Goal: Task Accomplishment & Management: Complete application form

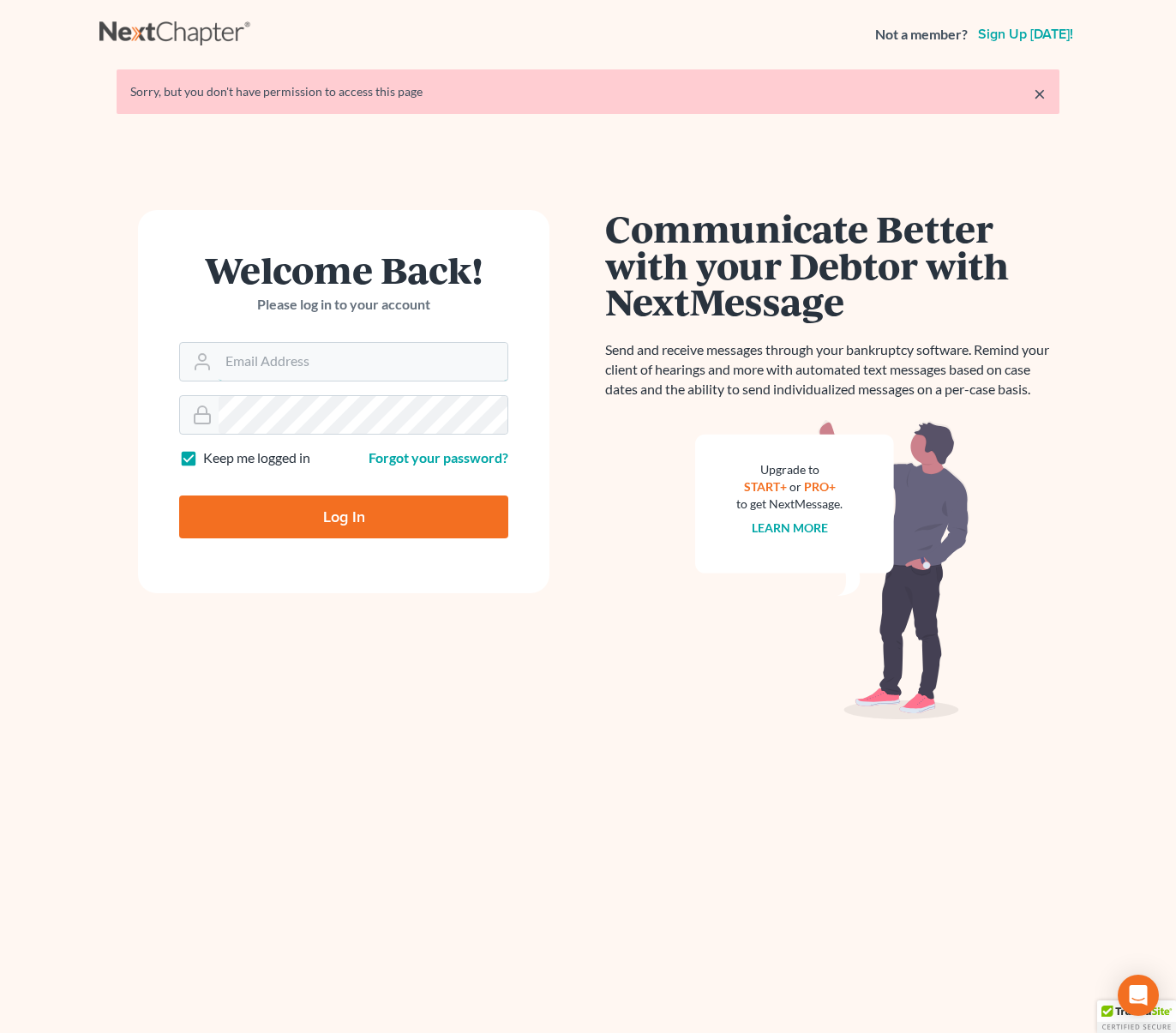
type input "[EMAIL_ADDRESS][DOMAIN_NAME]"
click at [357, 513] on input "Log In" at bounding box center [343, 516] width 329 height 43
type input "Thinking..."
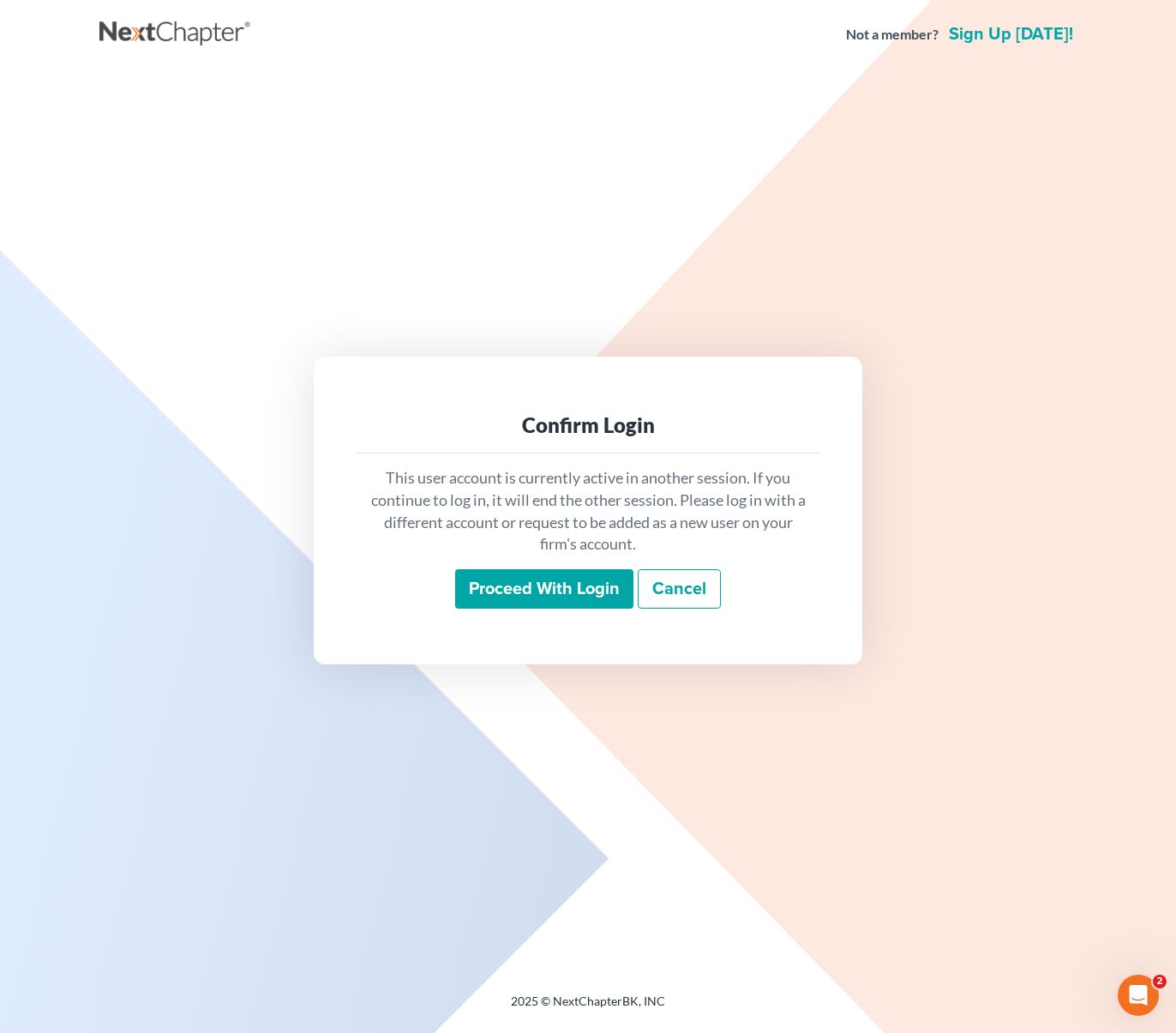
click at [535, 584] on input "Proceed with login" at bounding box center [544, 588] width 178 height 39
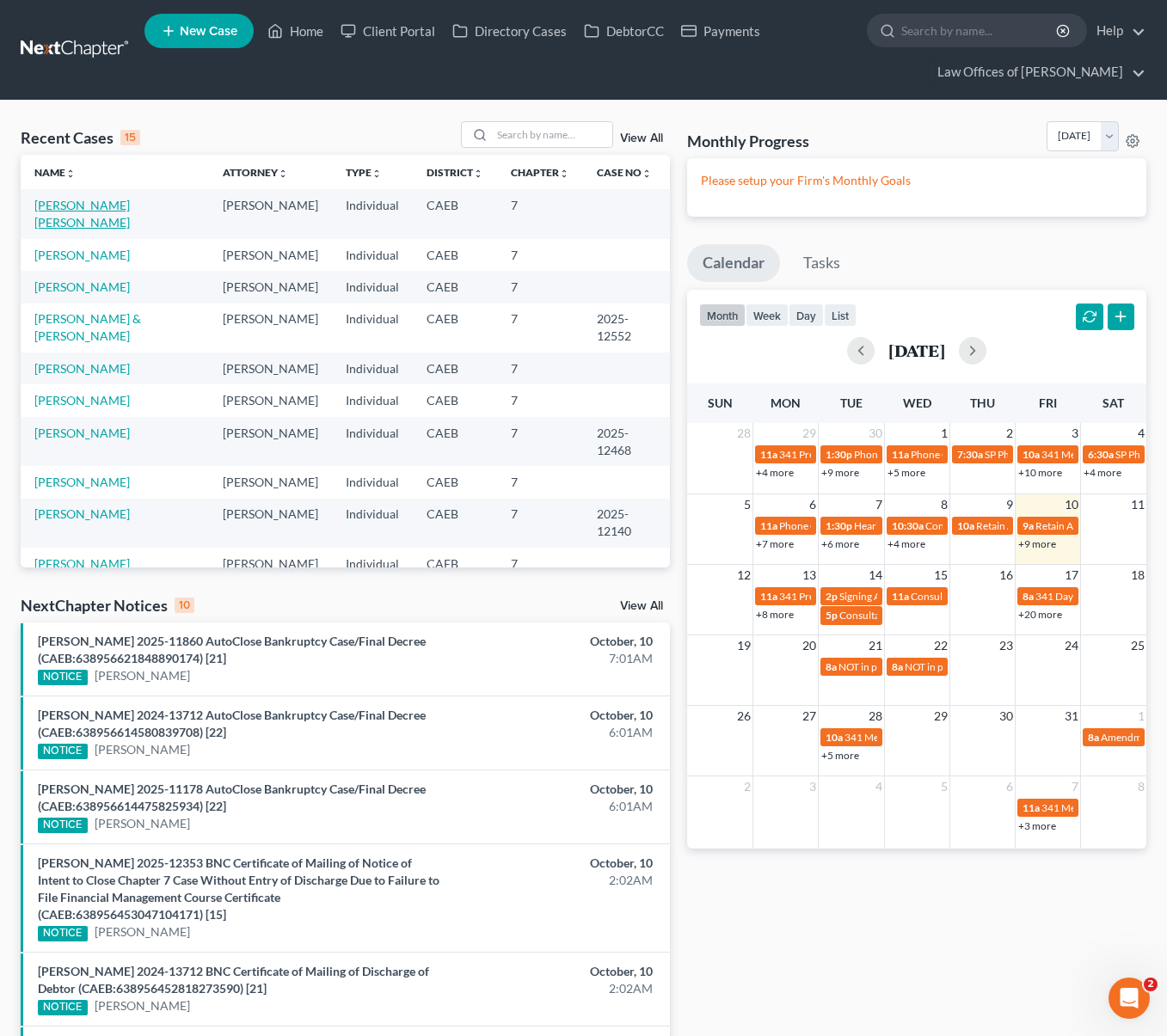
click at [130, 208] on link "[PERSON_NAME] [PERSON_NAME]" at bounding box center [82, 213] width 96 height 32
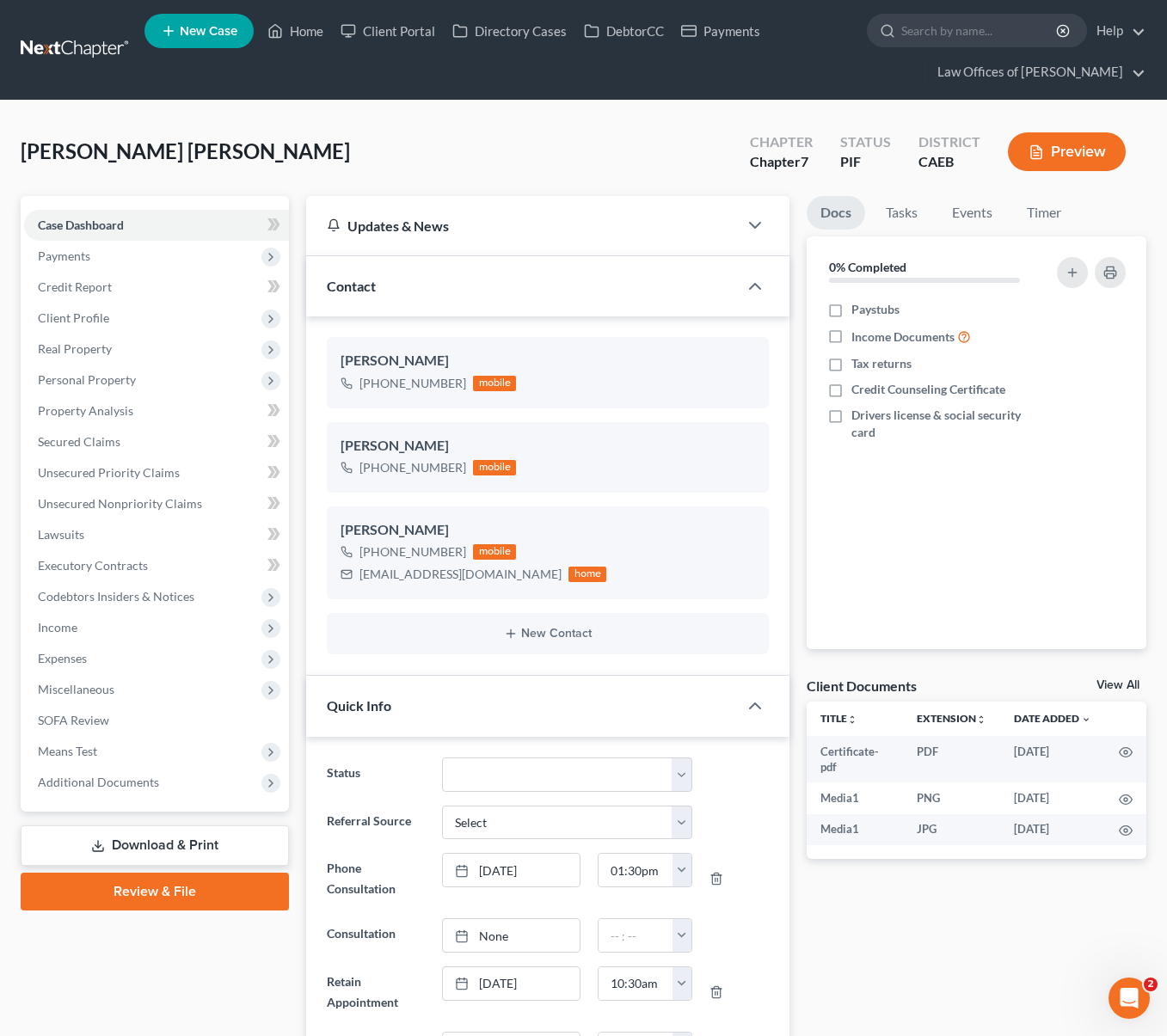
scroll to position [666, 0]
click at [166, 789] on span "Additional Documents" at bounding box center [156, 782] width 265 height 31
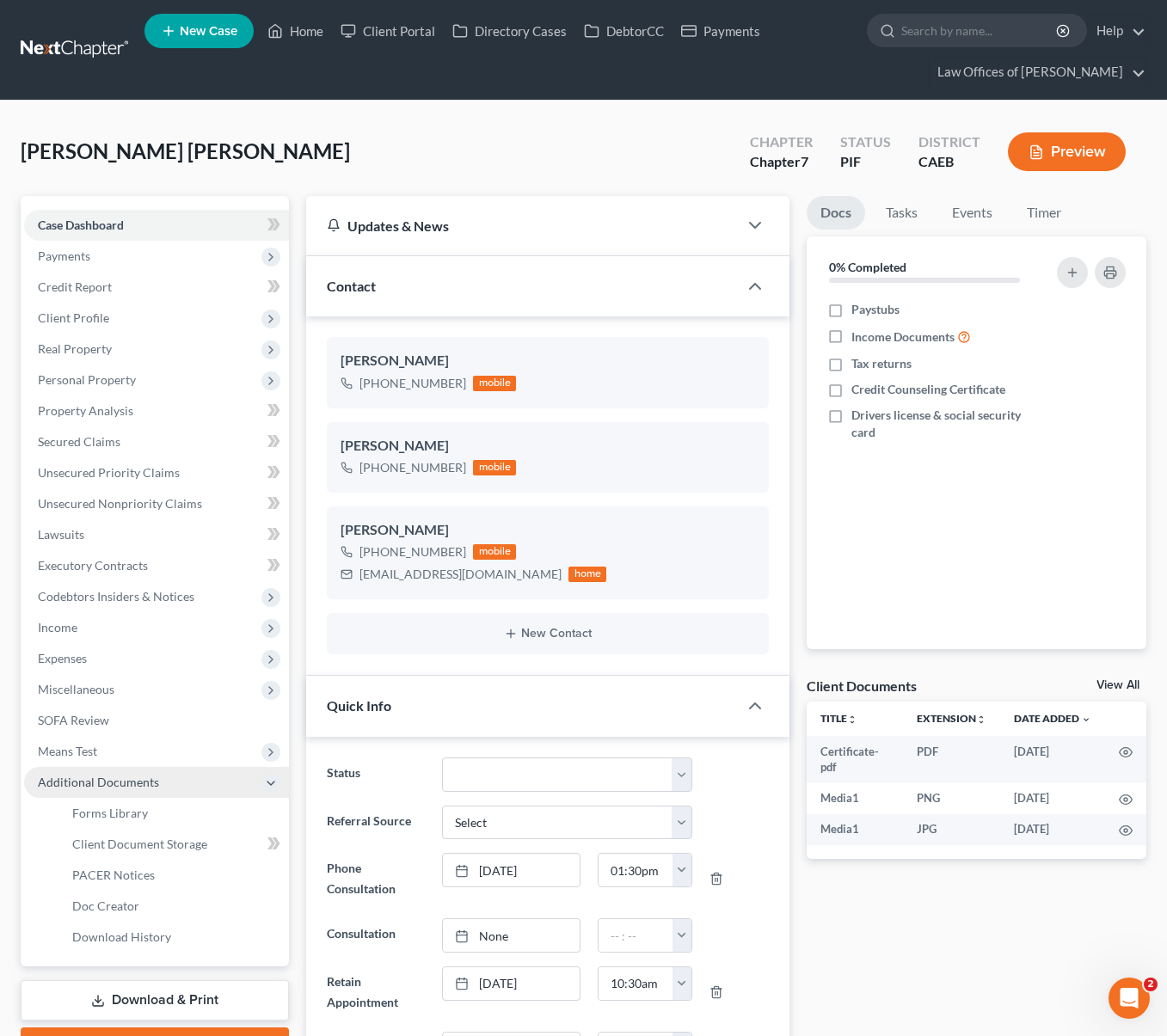
scroll to position [4549, 0]
click at [206, 841] on link "Client Document Storage" at bounding box center [174, 844] width 231 height 31
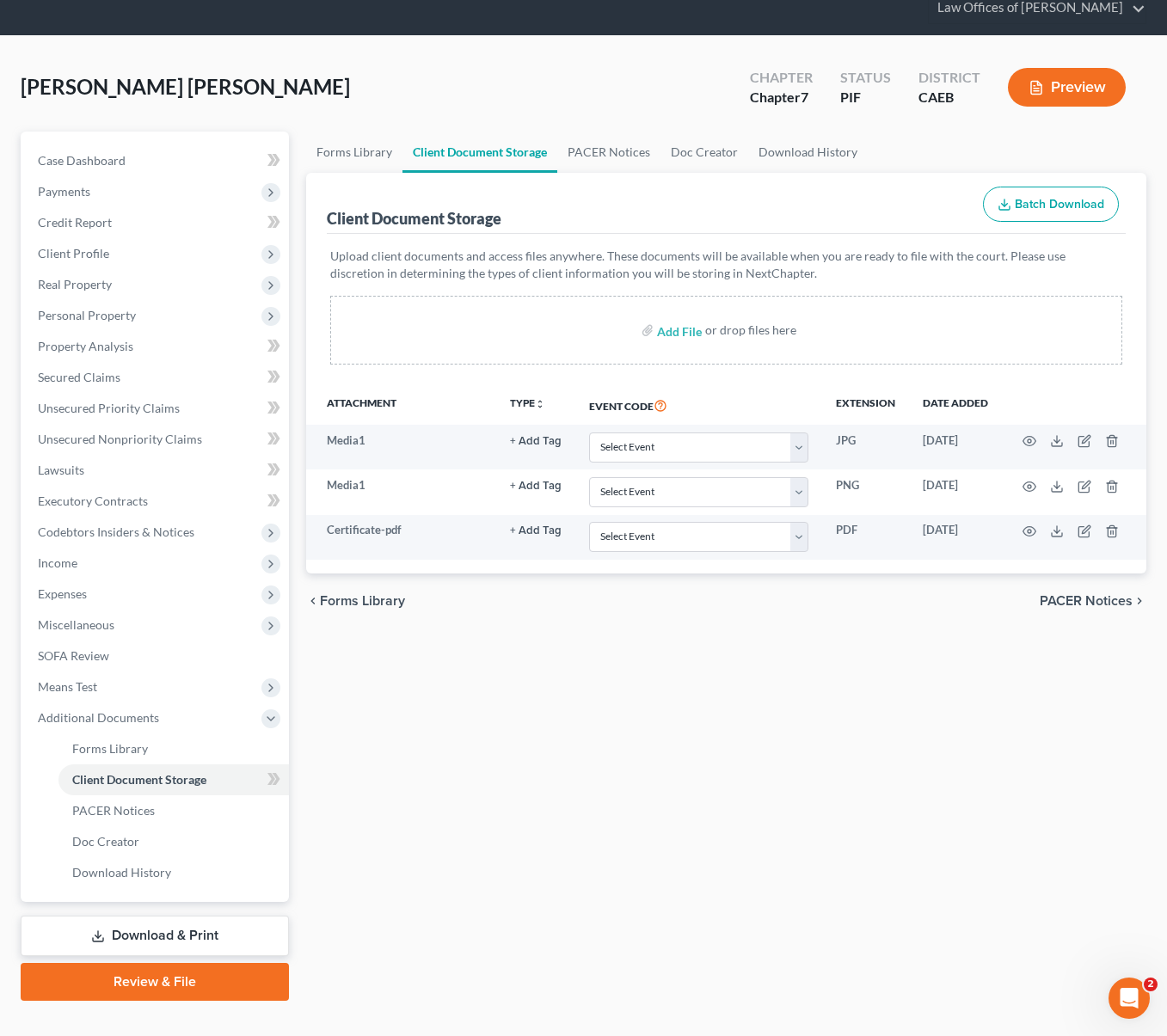
scroll to position [93, 0]
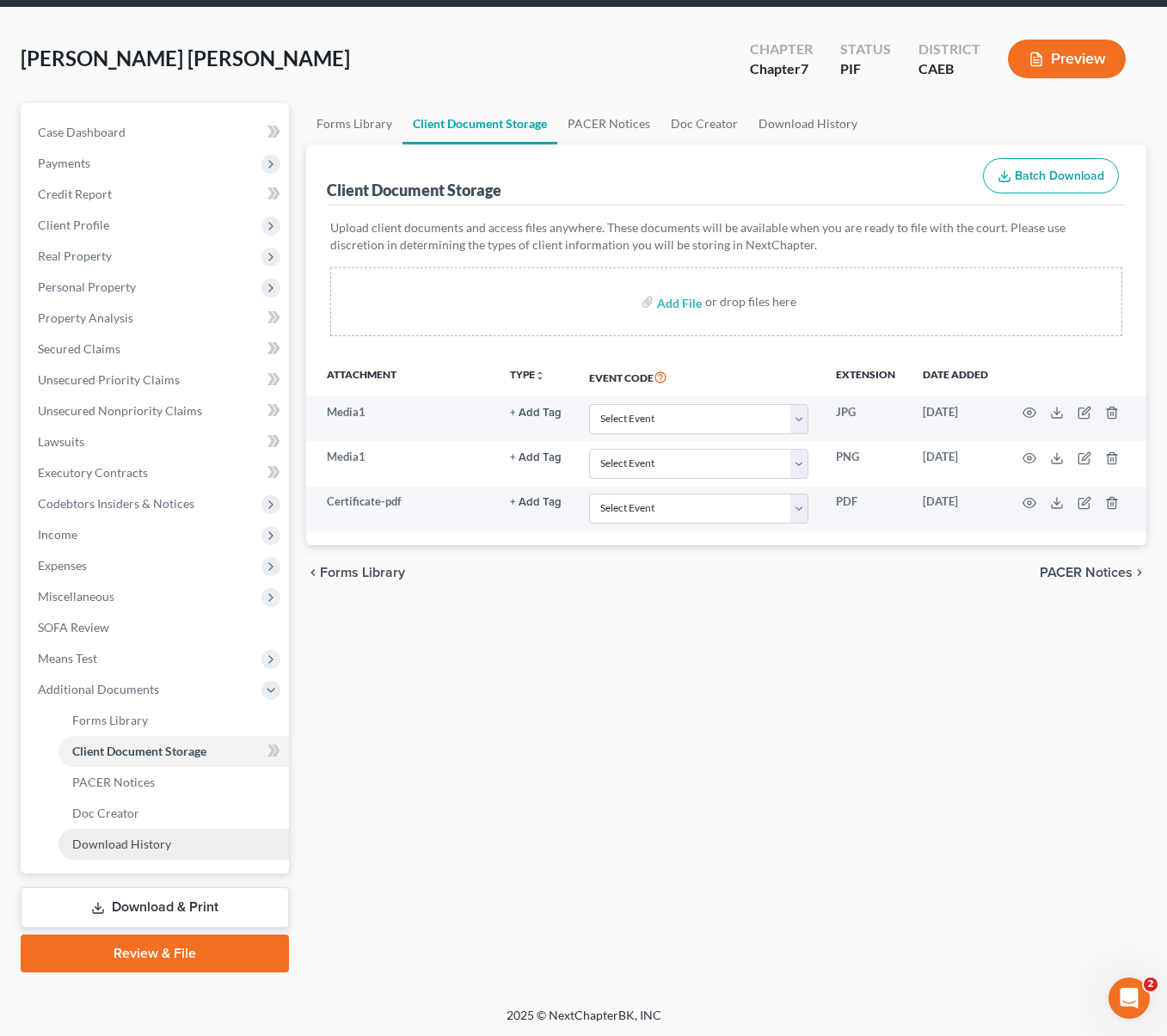
click at [139, 842] on span "Download History" at bounding box center [122, 844] width 99 height 15
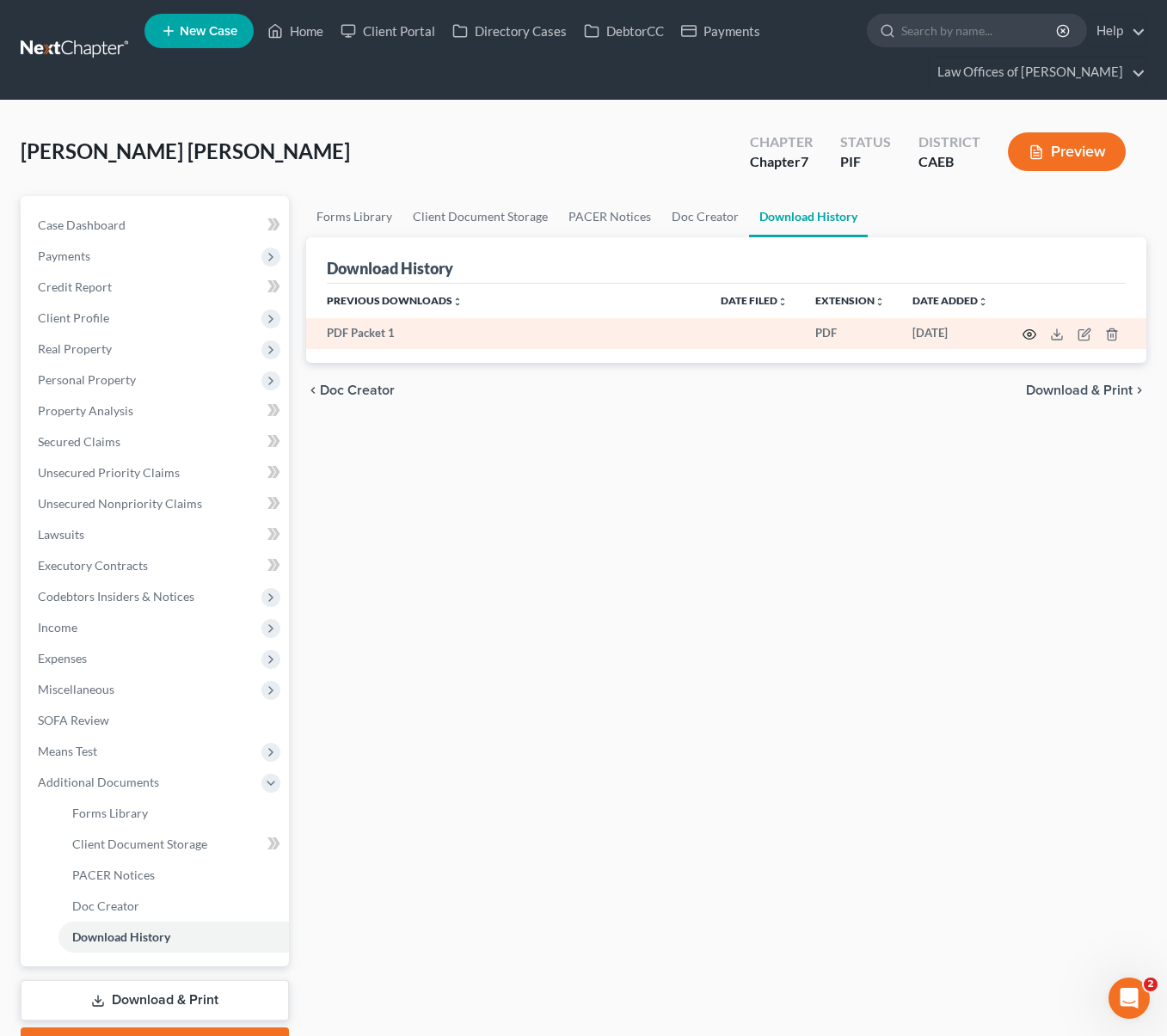
click at [1028, 334] on icon "button" at bounding box center [1029, 334] width 14 height 14
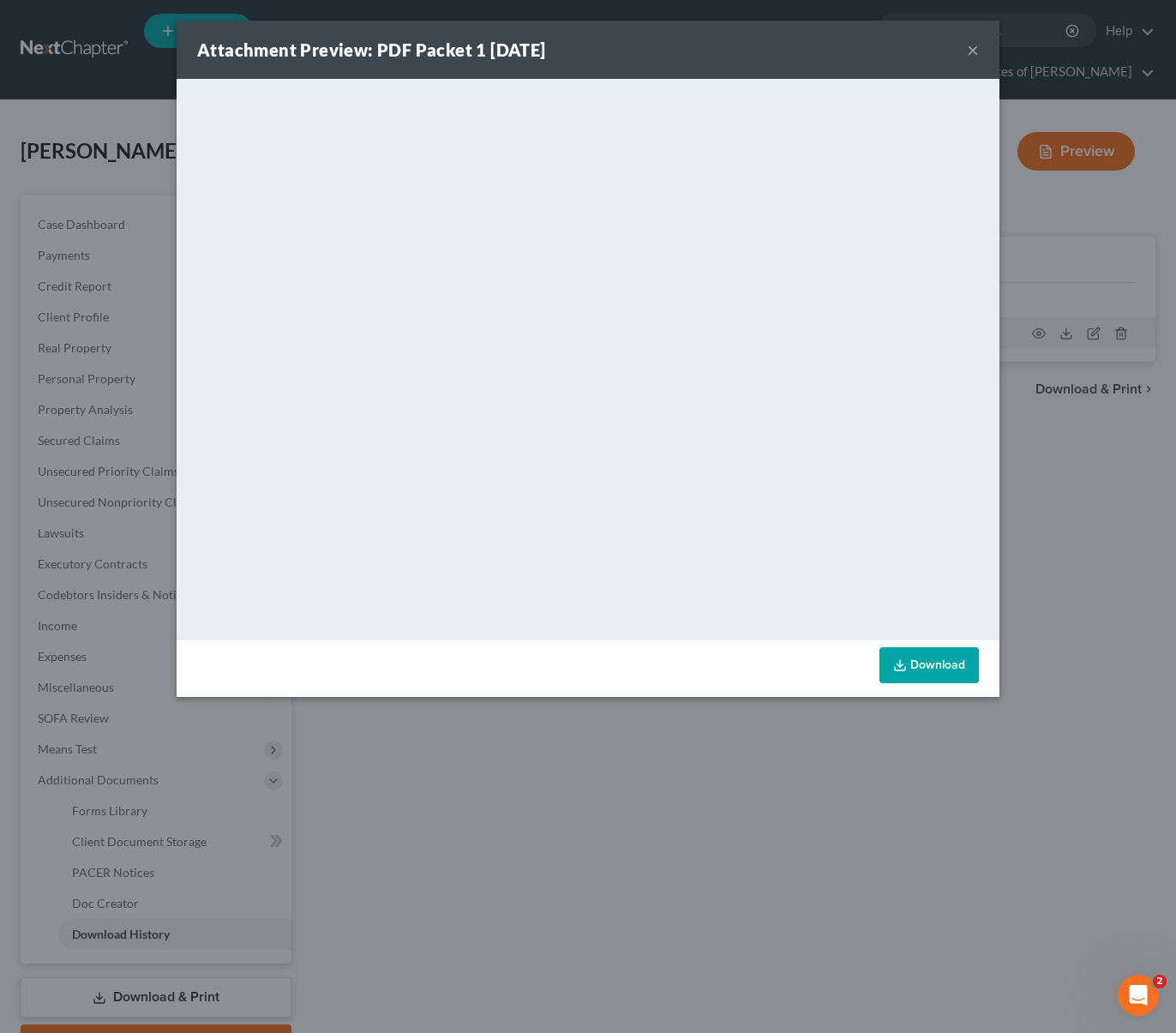
click at [969, 53] on button "×" at bounding box center [973, 49] width 12 height 20
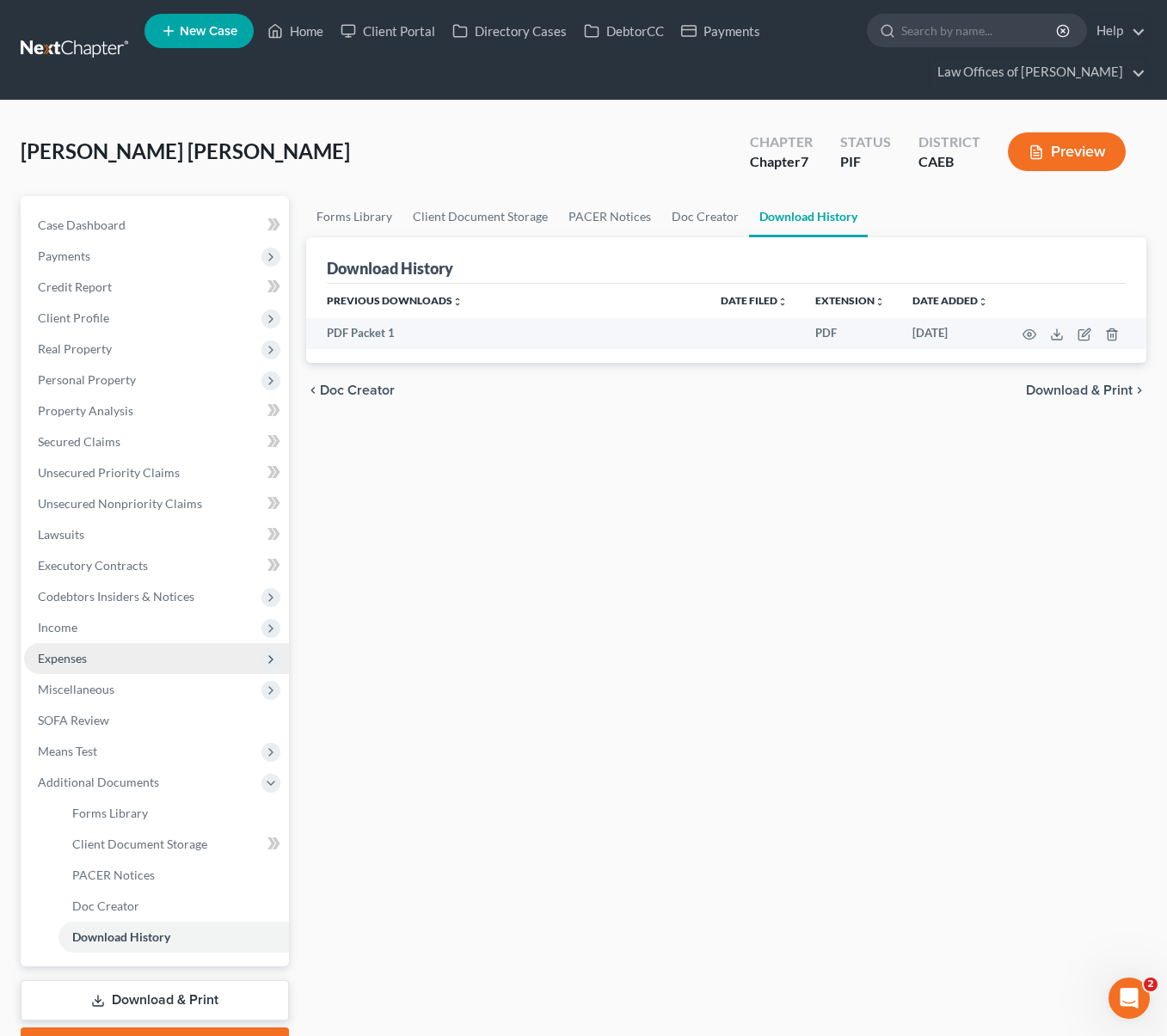
click at [102, 655] on span "Expenses" at bounding box center [156, 658] width 265 height 31
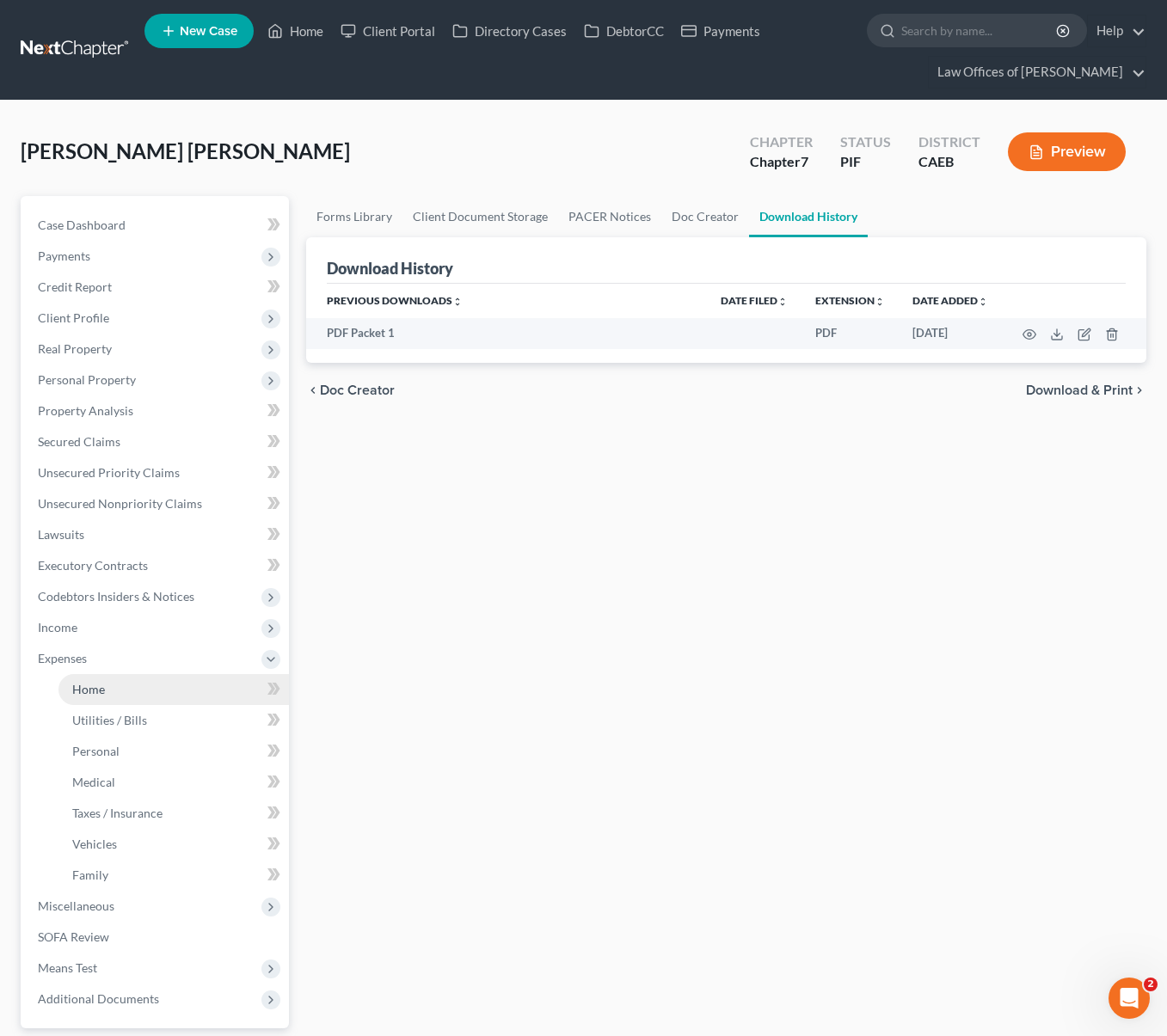
click at [129, 685] on link "Home" at bounding box center [174, 689] width 231 height 31
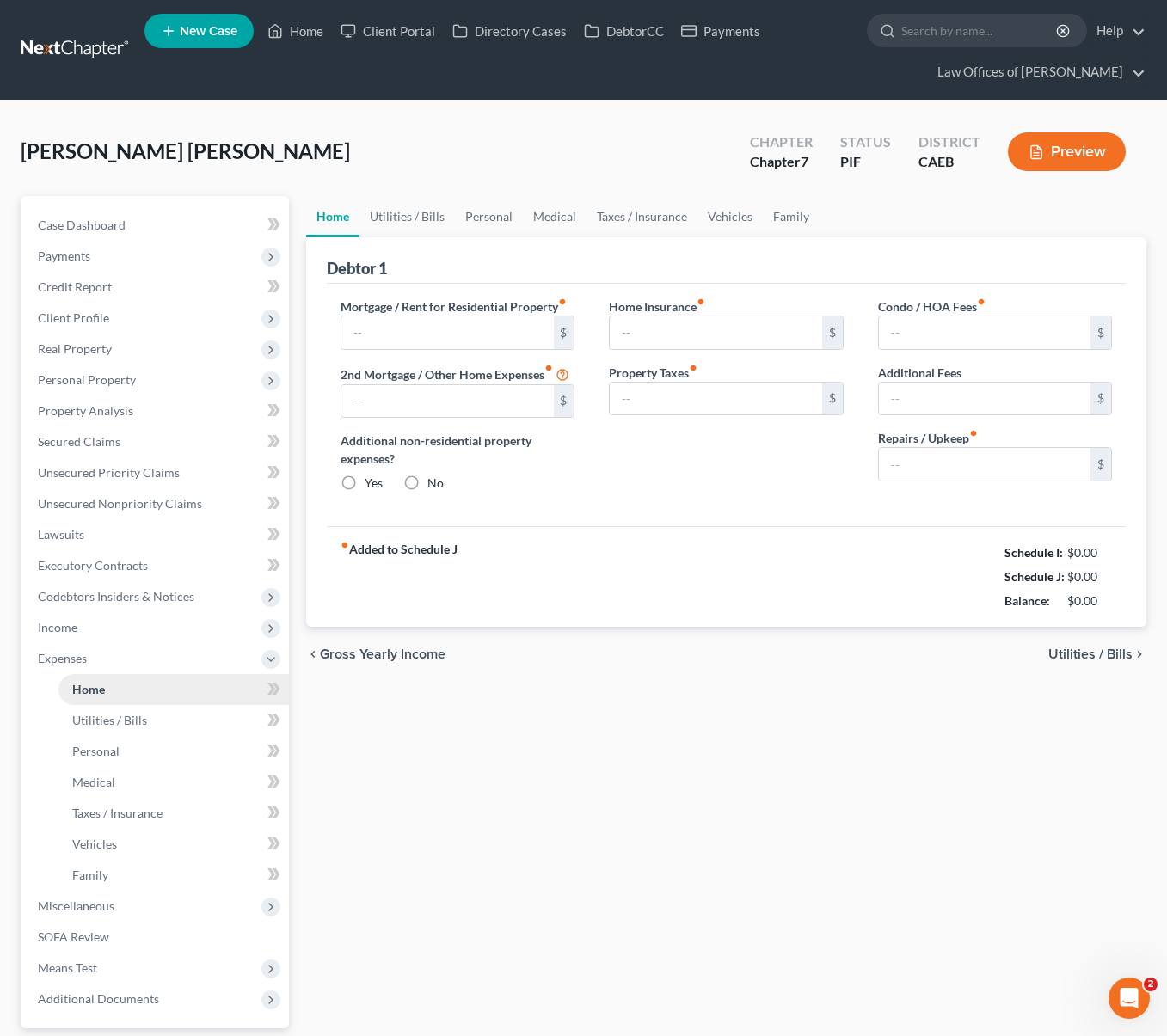
type input "1,000.00"
radio input "true"
type input "150.00"
click at [969, 472] on input "150.00" at bounding box center [985, 464] width 212 height 33
click at [384, 217] on link "Utilities / Bills" at bounding box center [407, 216] width 96 height 41
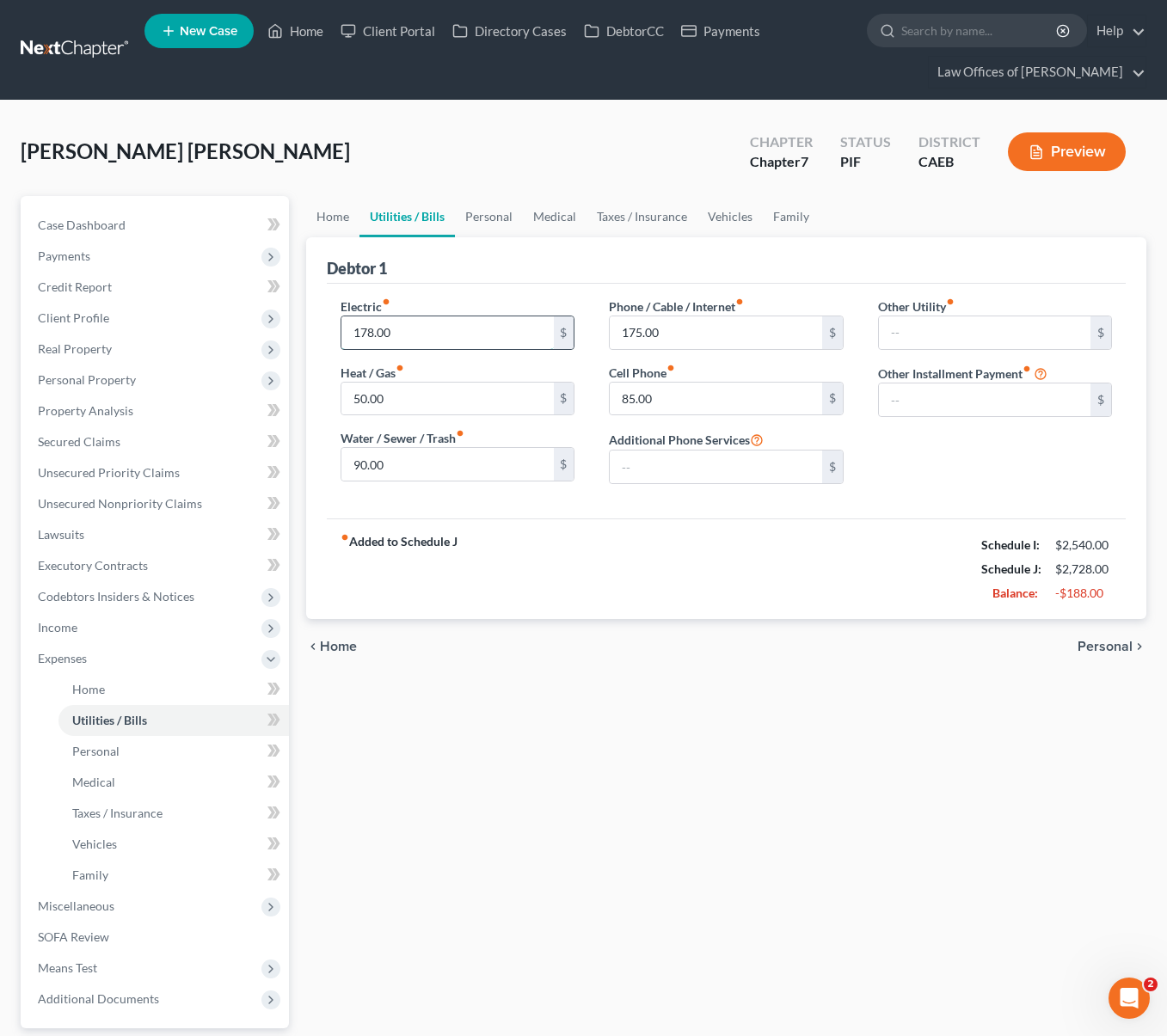
click at [423, 337] on input "178.00" at bounding box center [447, 333] width 212 height 33
click at [486, 207] on link "Personal" at bounding box center [489, 216] width 68 height 41
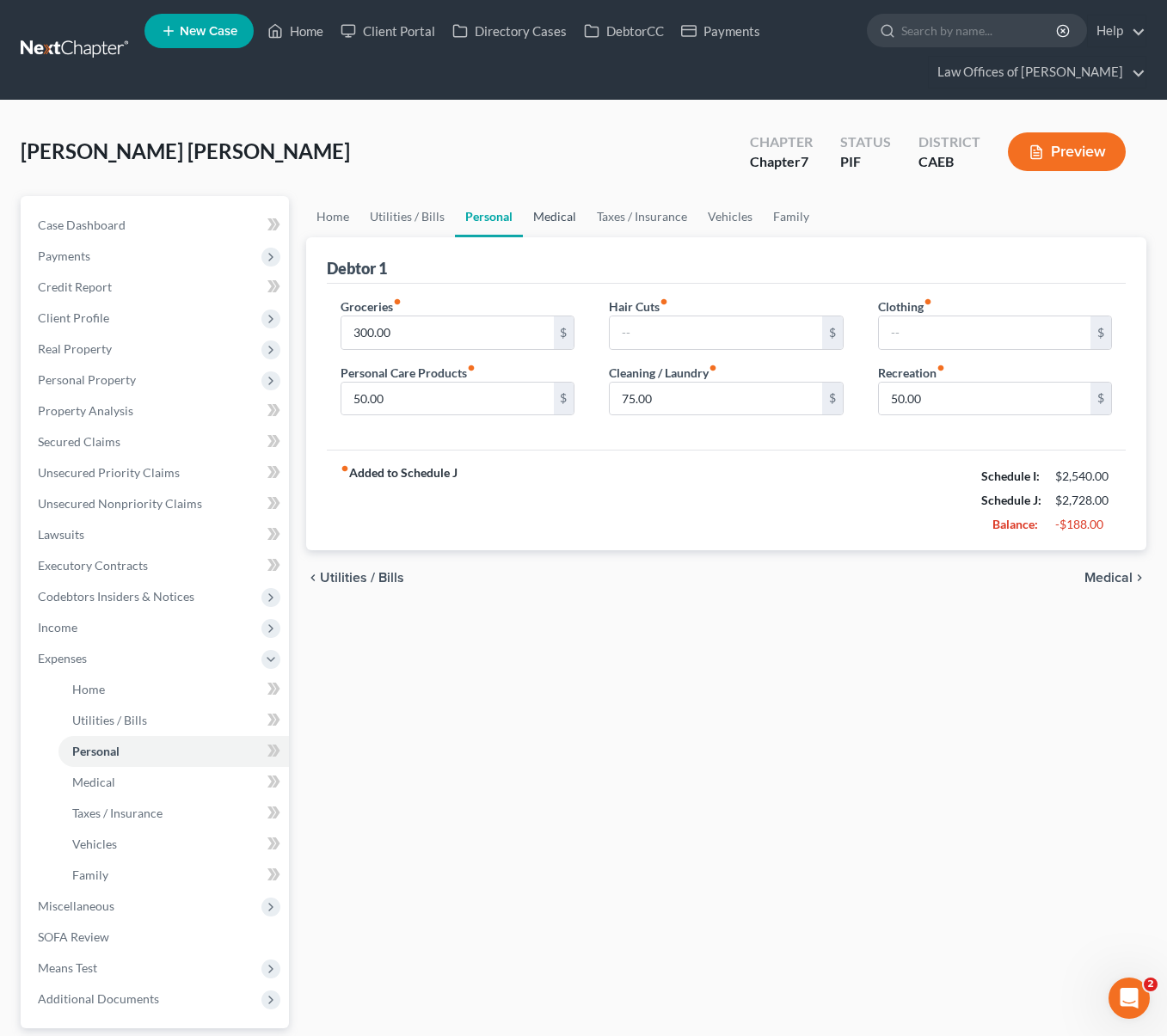
click at [535, 214] on link "Medical" at bounding box center [554, 216] width 63 height 41
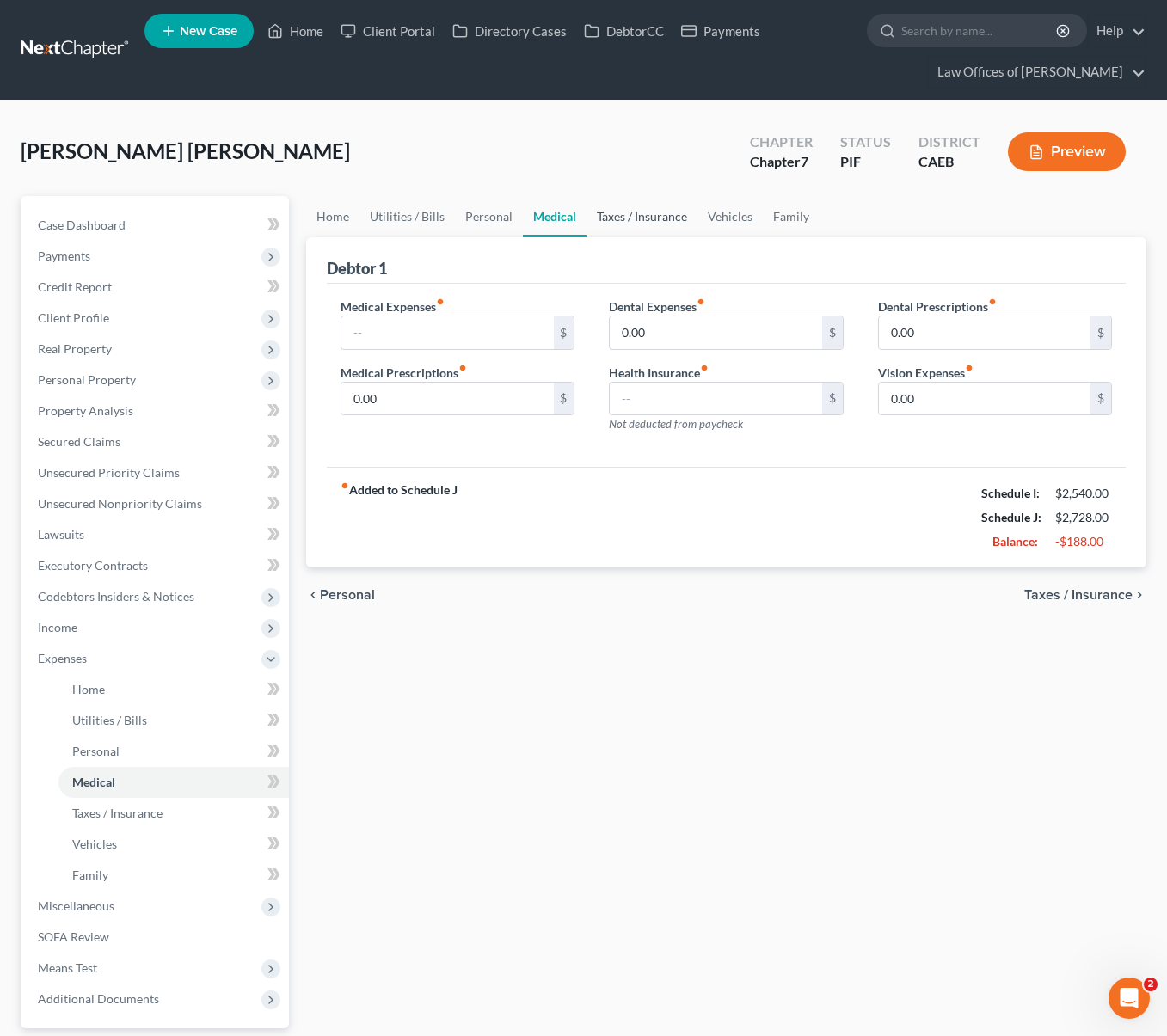
click at [643, 215] on link "Taxes / Insurance" at bounding box center [642, 216] width 111 height 41
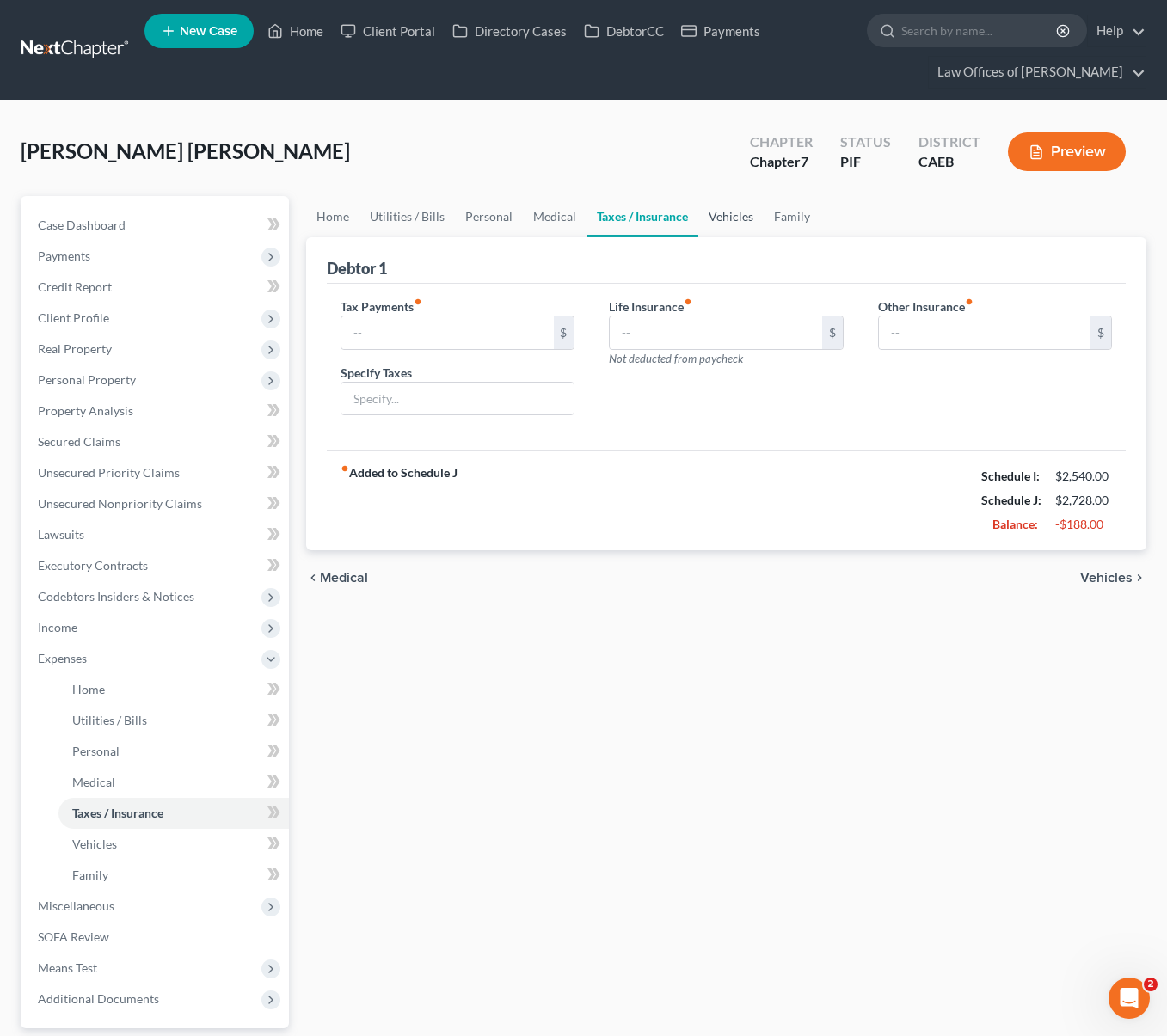
click at [727, 212] on link "Vehicles" at bounding box center [730, 216] width 65 height 41
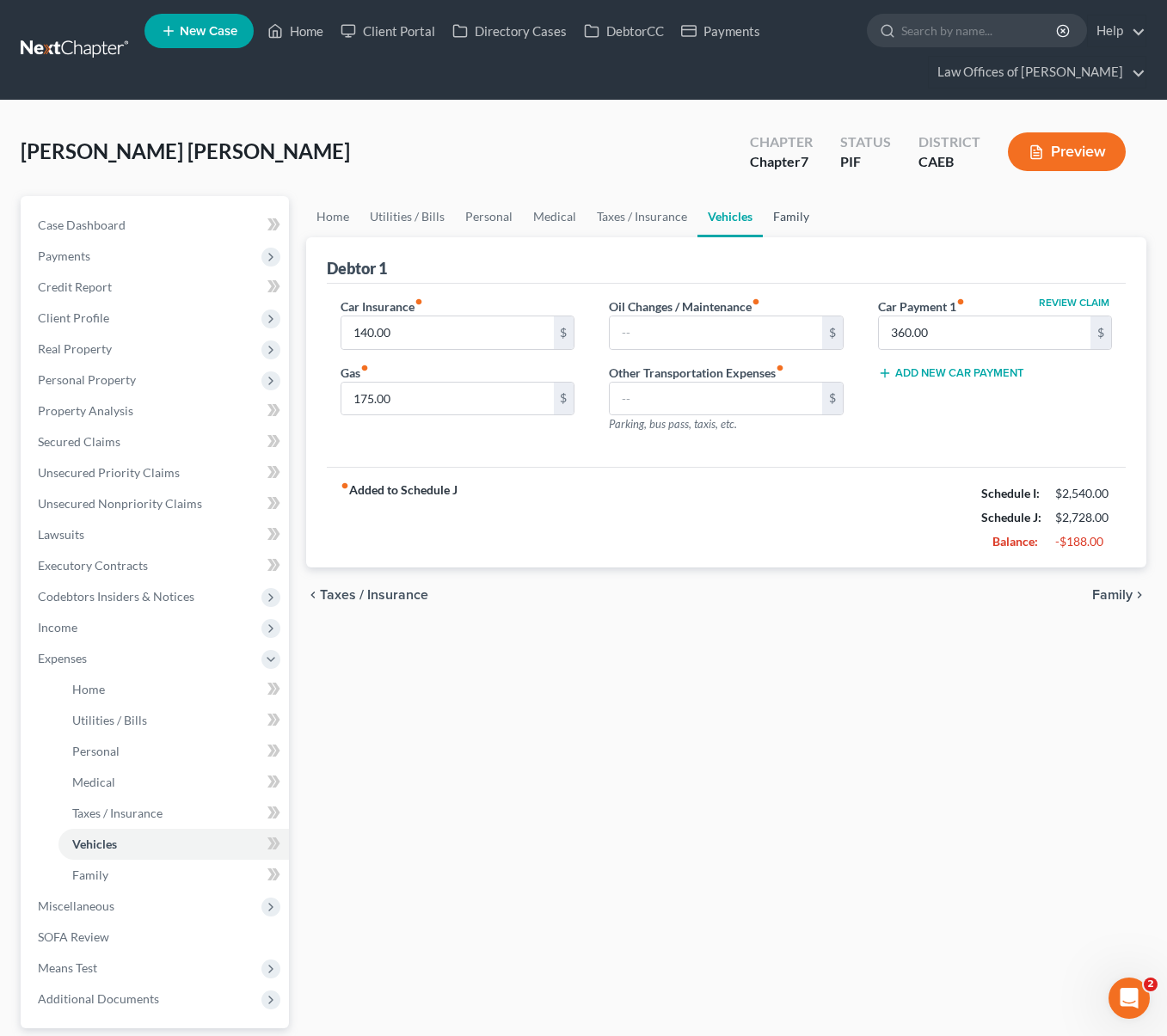
click at [772, 218] on link "Family" at bounding box center [791, 216] width 57 height 41
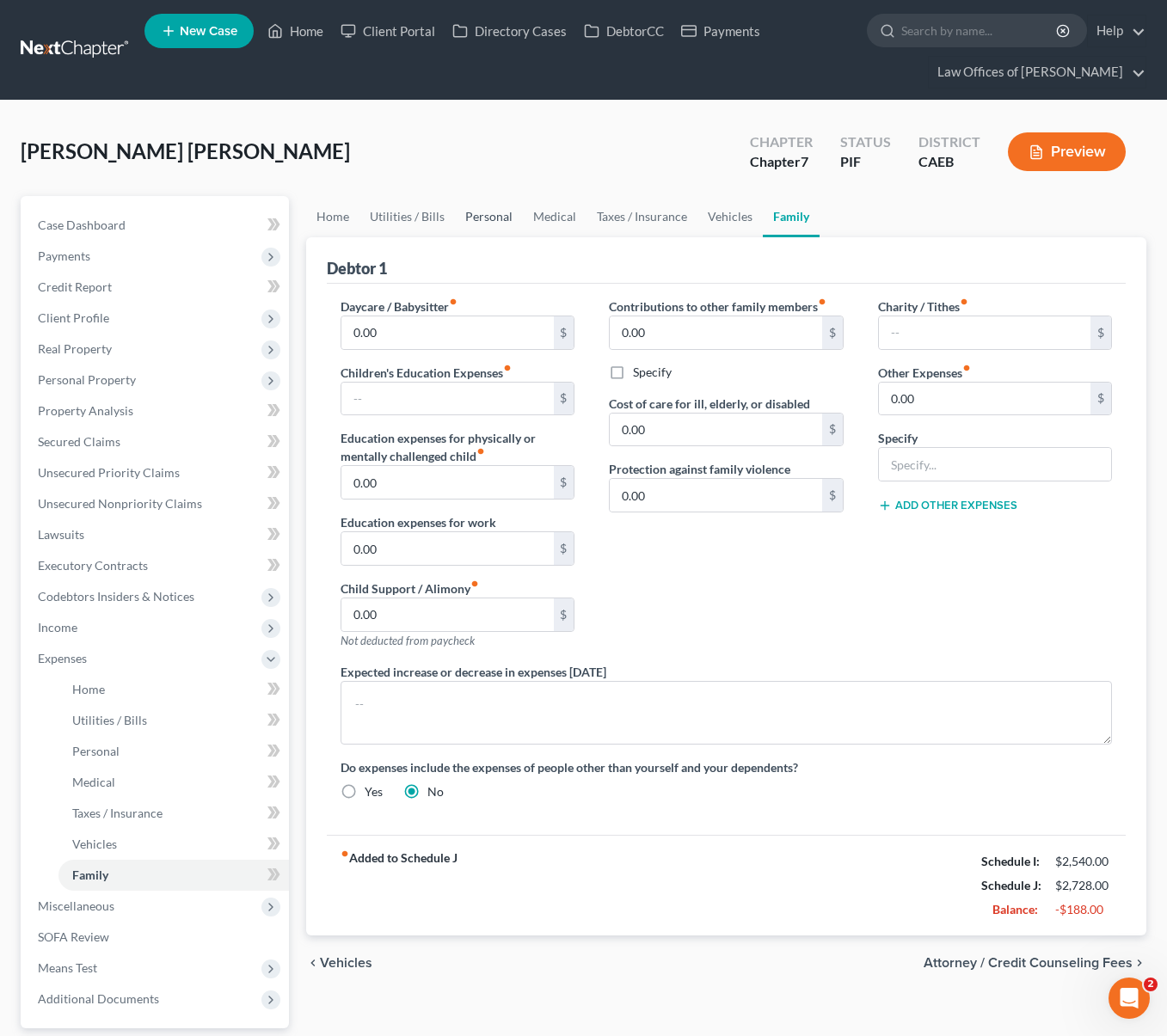
click at [482, 218] on link "Personal" at bounding box center [489, 216] width 68 height 41
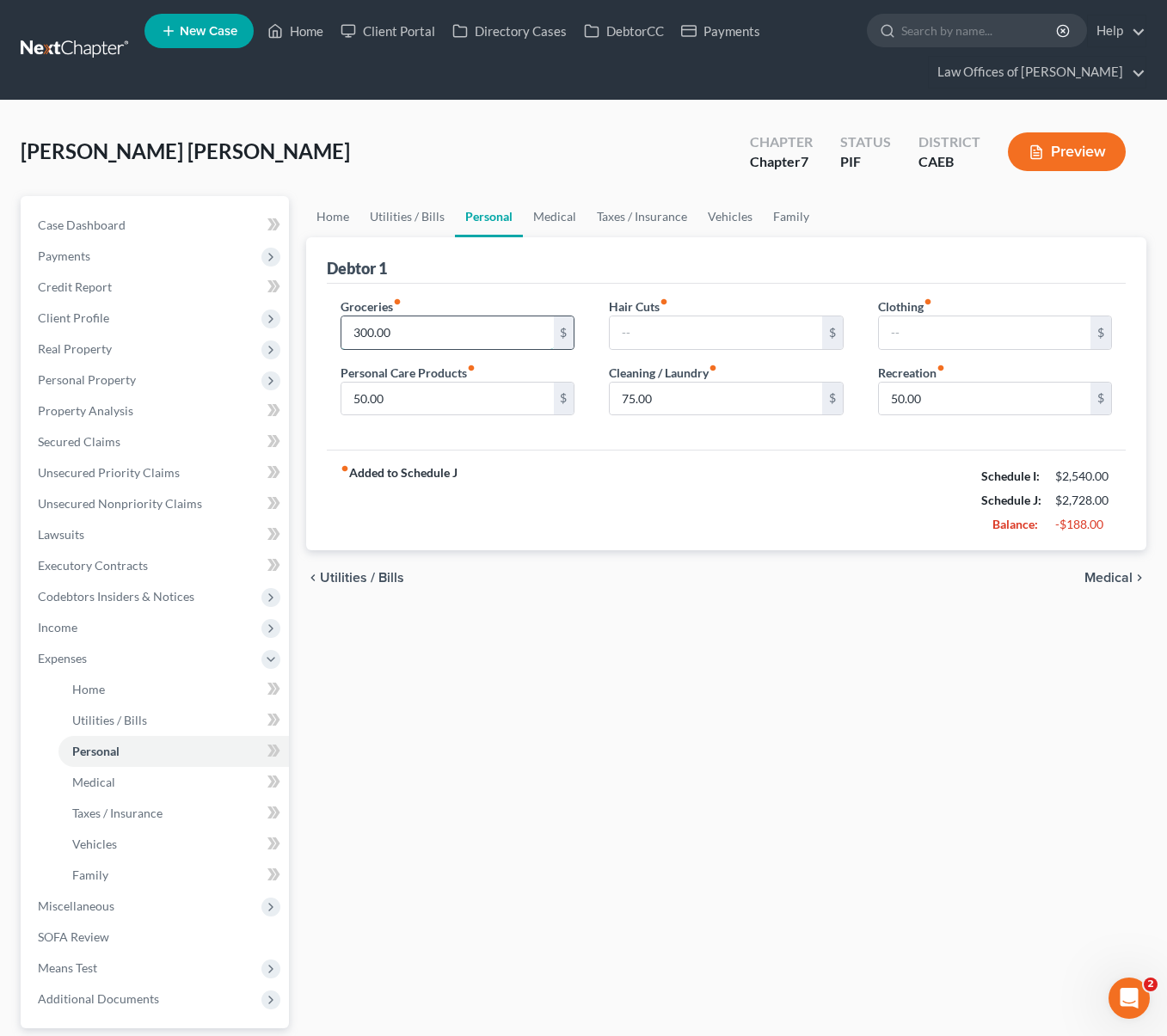
click at [417, 338] on input "300.00" at bounding box center [447, 333] width 212 height 33
type input "200"
click at [432, 575] on div "chevron_left Utilities / Bills Medical chevron_right" at bounding box center [726, 577] width 840 height 55
click at [338, 221] on link "Home" at bounding box center [333, 216] width 53 height 41
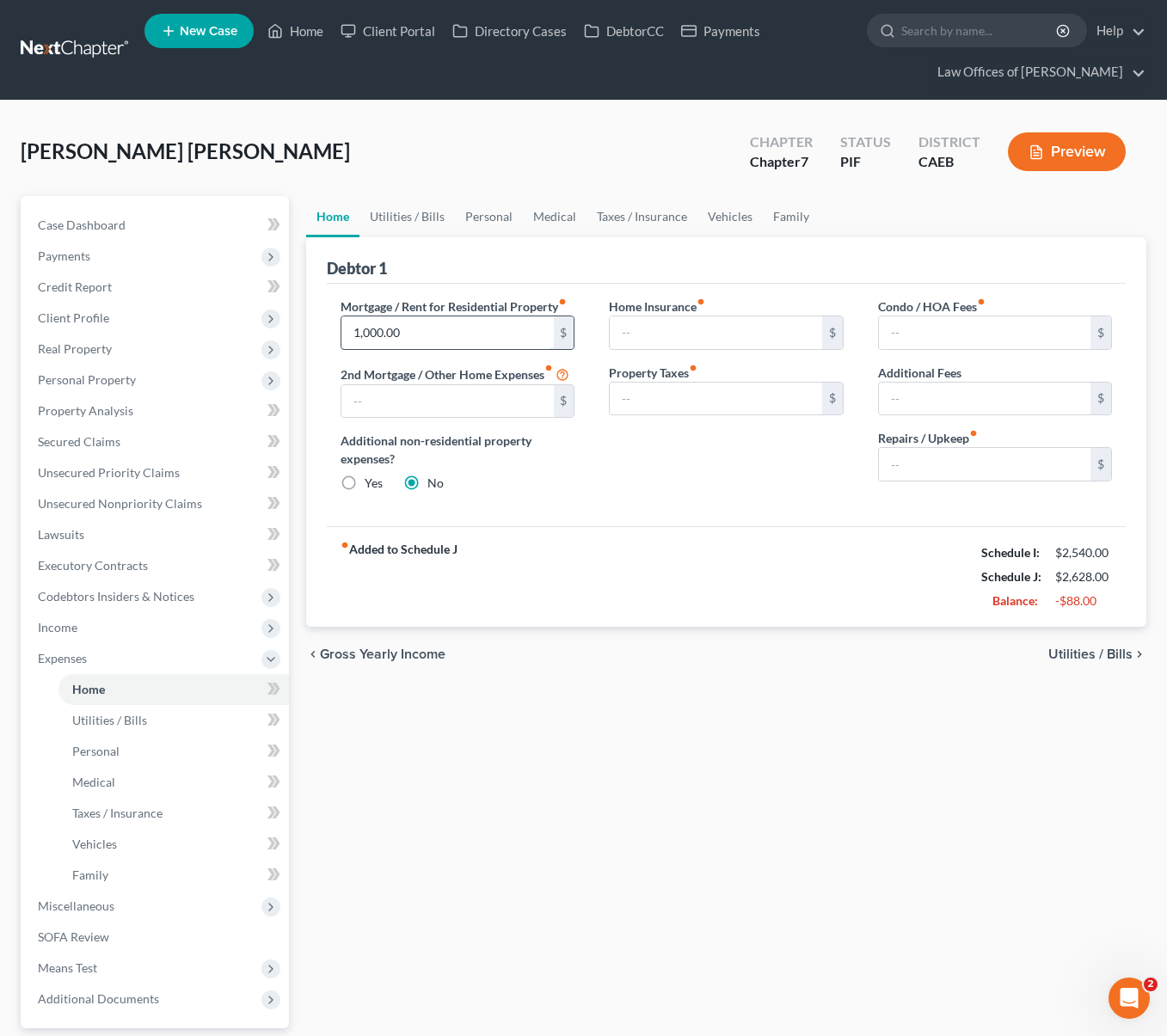
click at [445, 328] on input "1,000.00" at bounding box center [447, 333] width 212 height 33
type input "900."
click at [379, 215] on link "Utilities / Bills" at bounding box center [407, 216] width 96 height 41
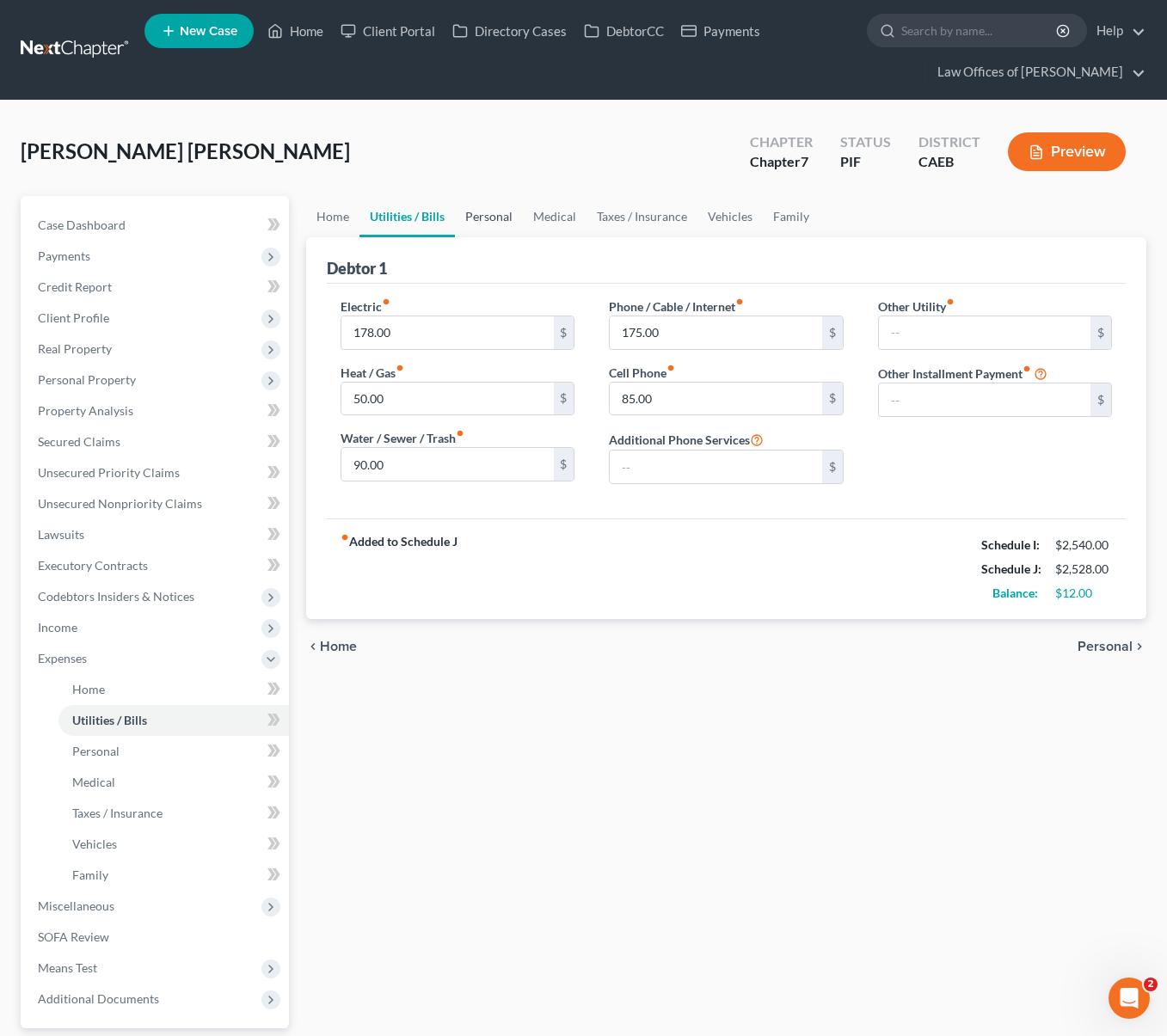
click at [485, 223] on link "Personal" at bounding box center [489, 216] width 68 height 41
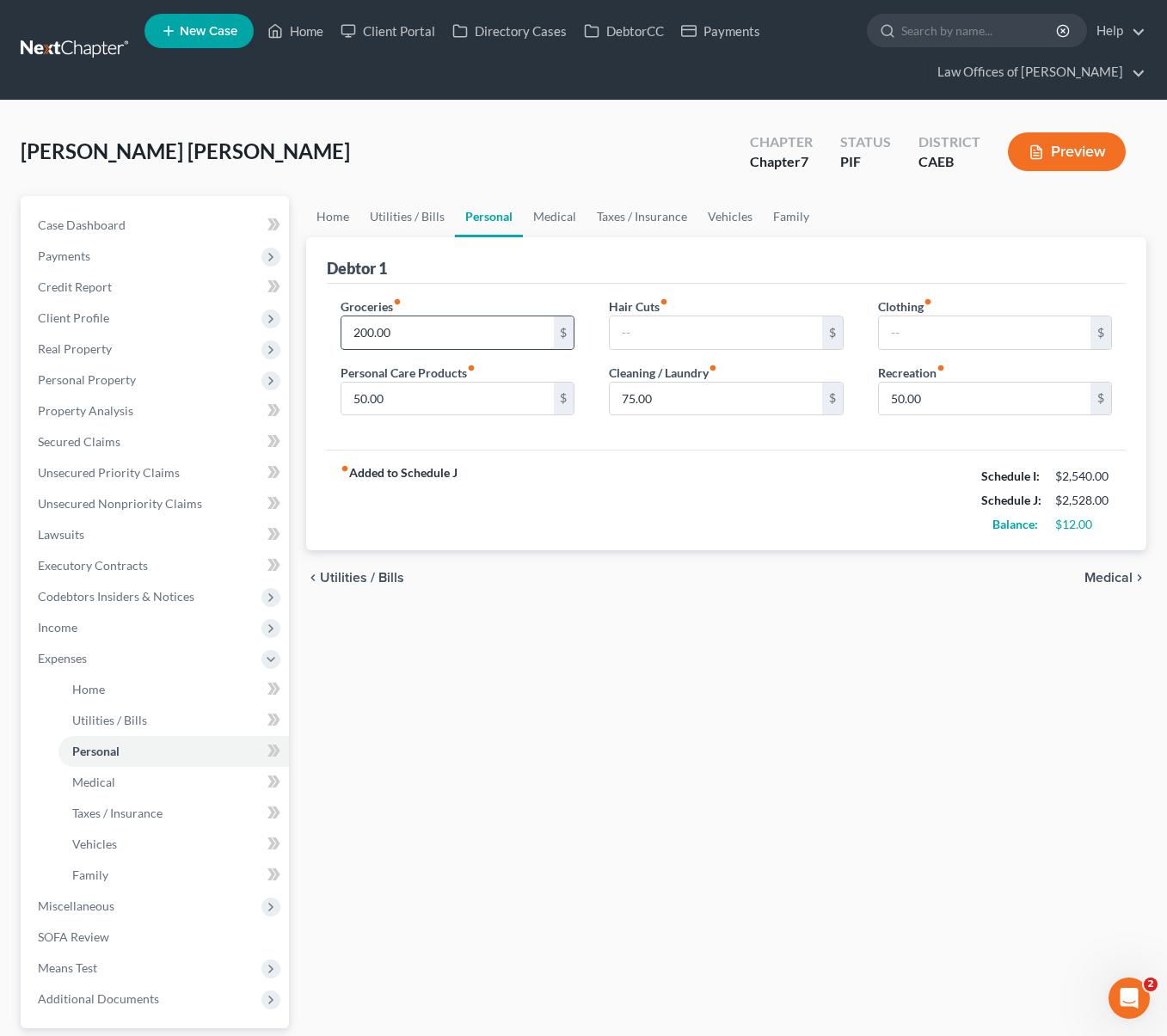
click at [430, 326] on input "200.00" at bounding box center [447, 333] width 212 height 33
click at [499, 578] on div "chevron_left Utilities / Bills Medical chevron_right" at bounding box center [726, 577] width 840 height 55
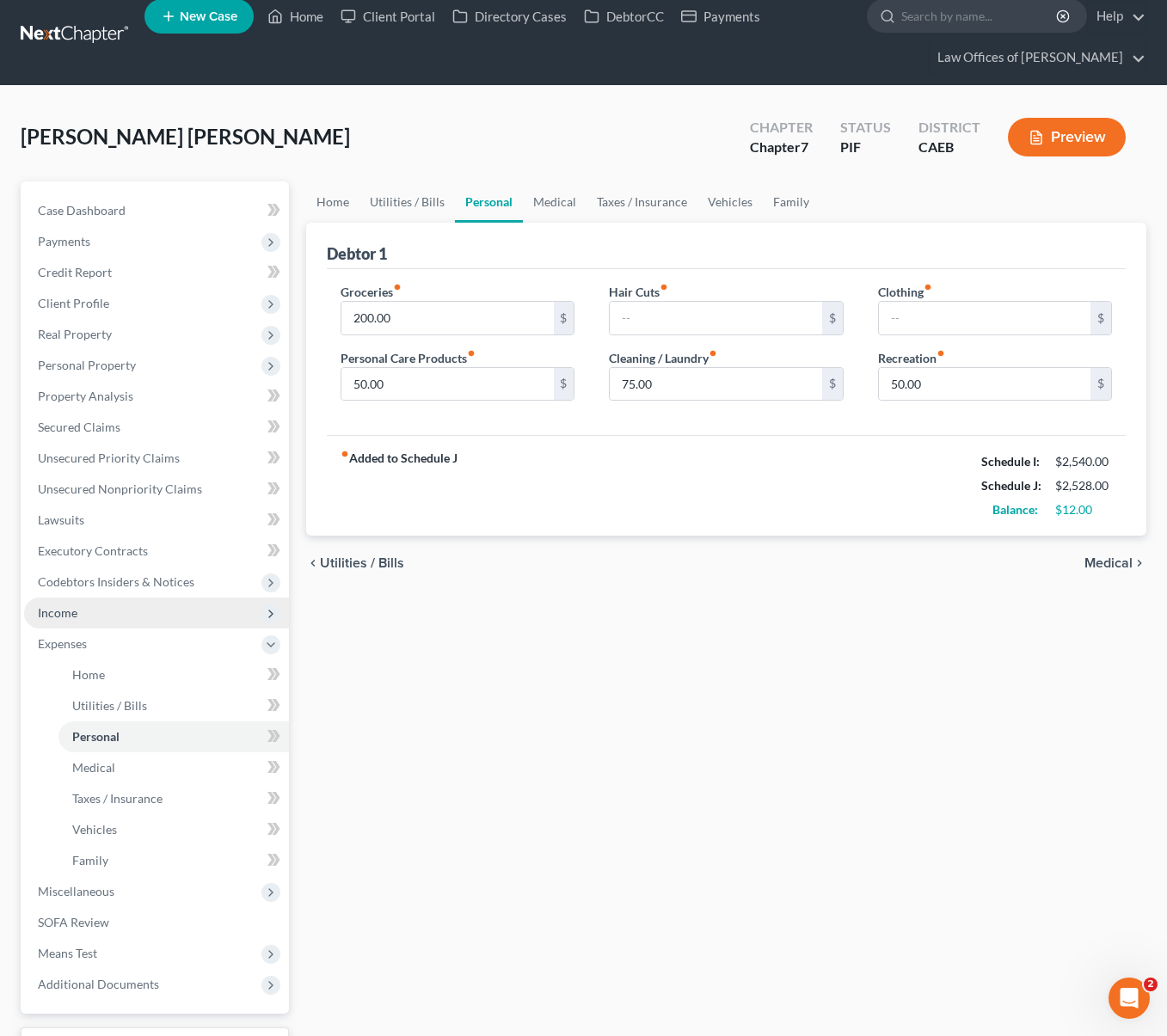
click at [136, 619] on span "Income" at bounding box center [156, 613] width 265 height 31
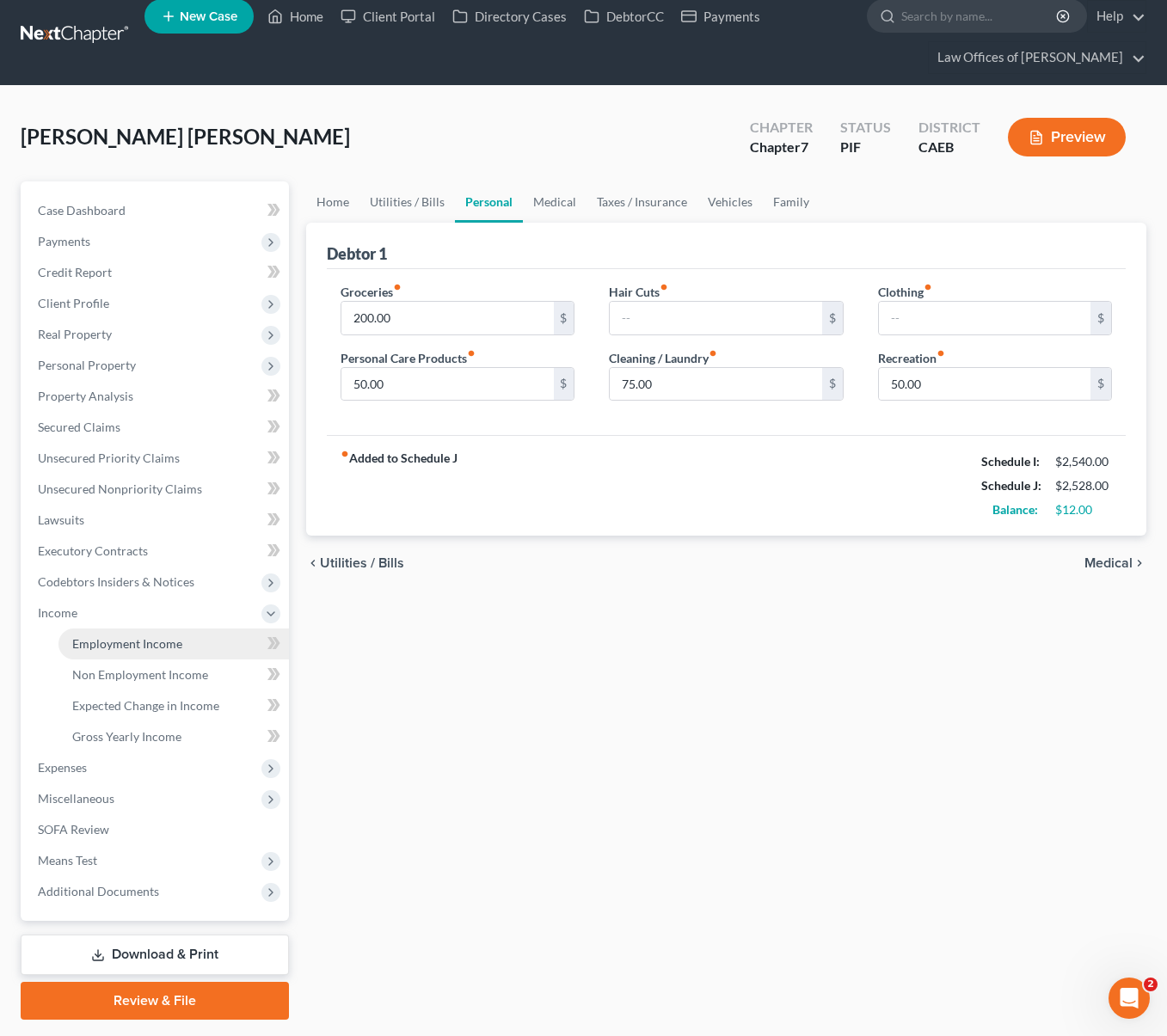
click at [142, 632] on link "Employment Income" at bounding box center [174, 643] width 231 height 31
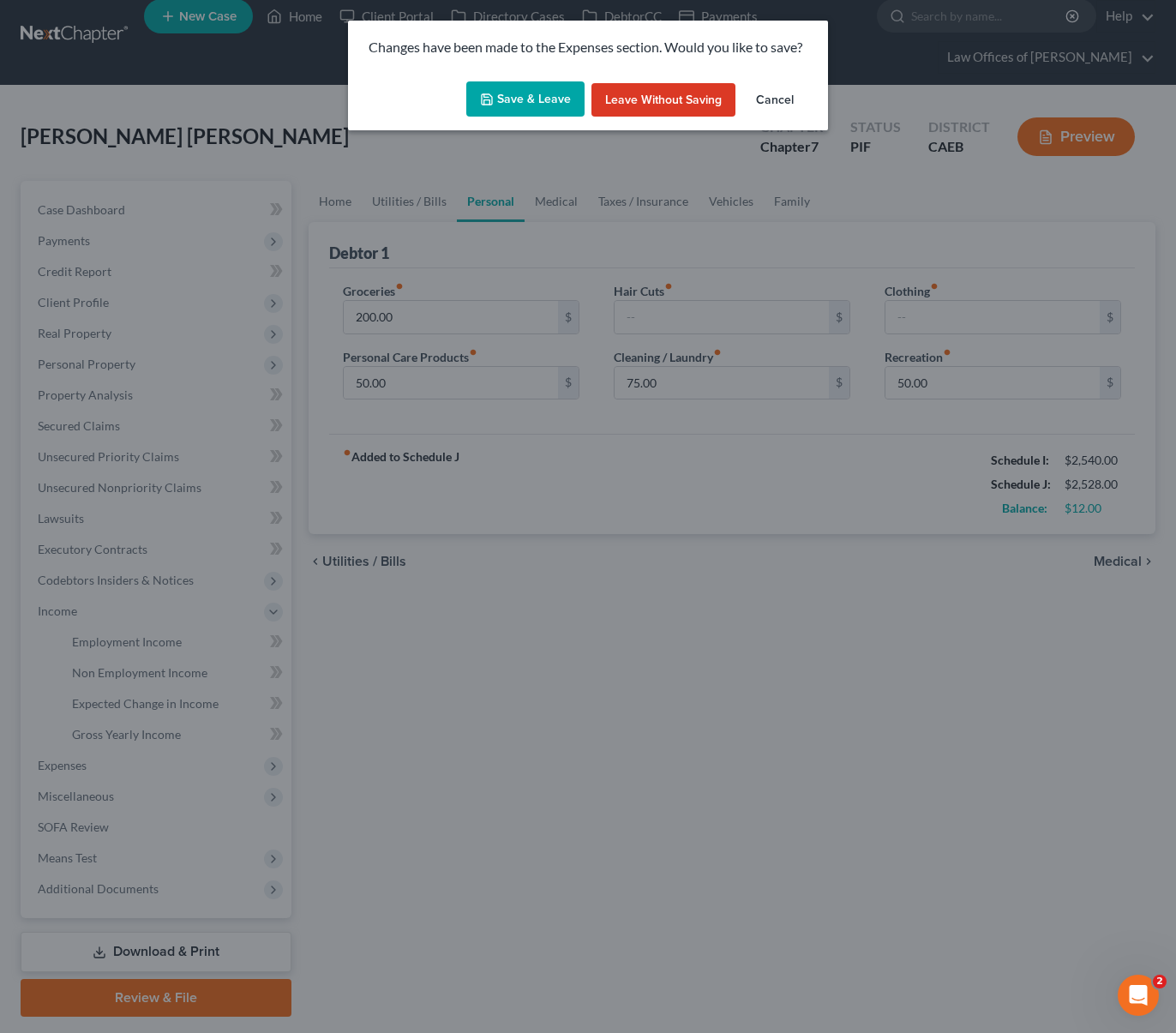
click at [515, 104] on button "Save & Leave" at bounding box center [525, 99] width 118 height 36
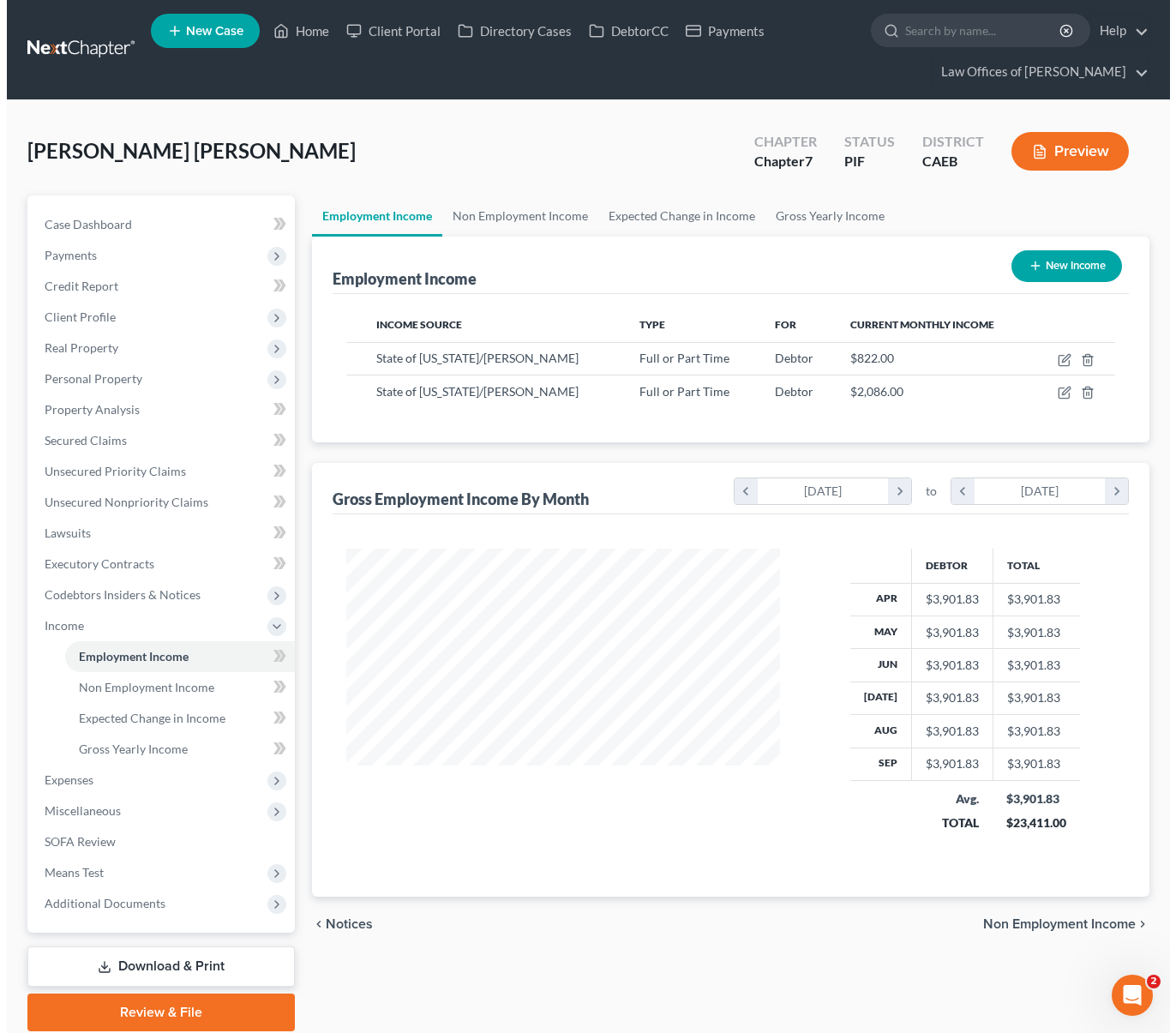
scroll to position [307, 468]
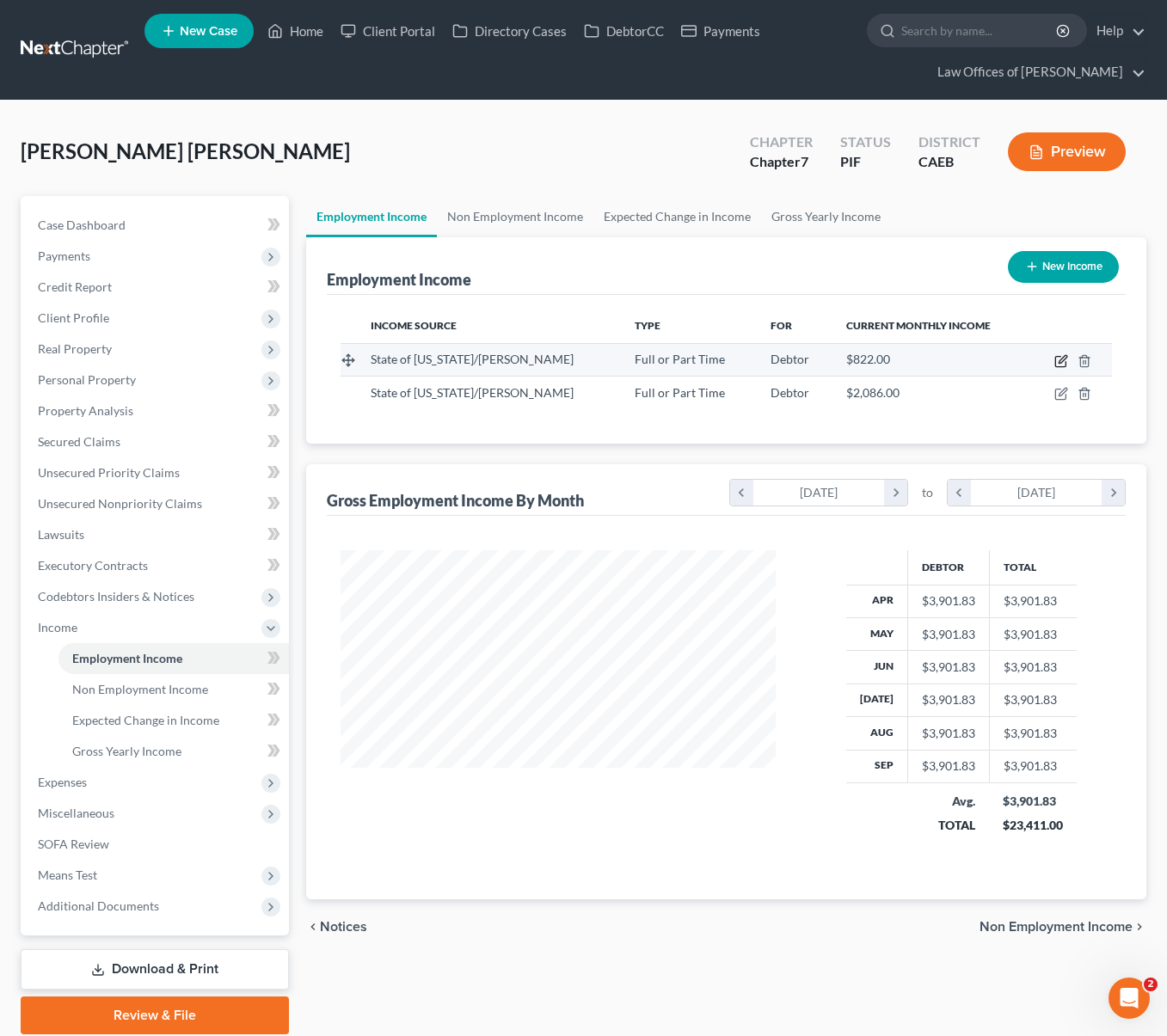
click at [1056, 354] on icon "button" at bounding box center [1060, 360] width 14 height 14
select select "0"
select select "4"
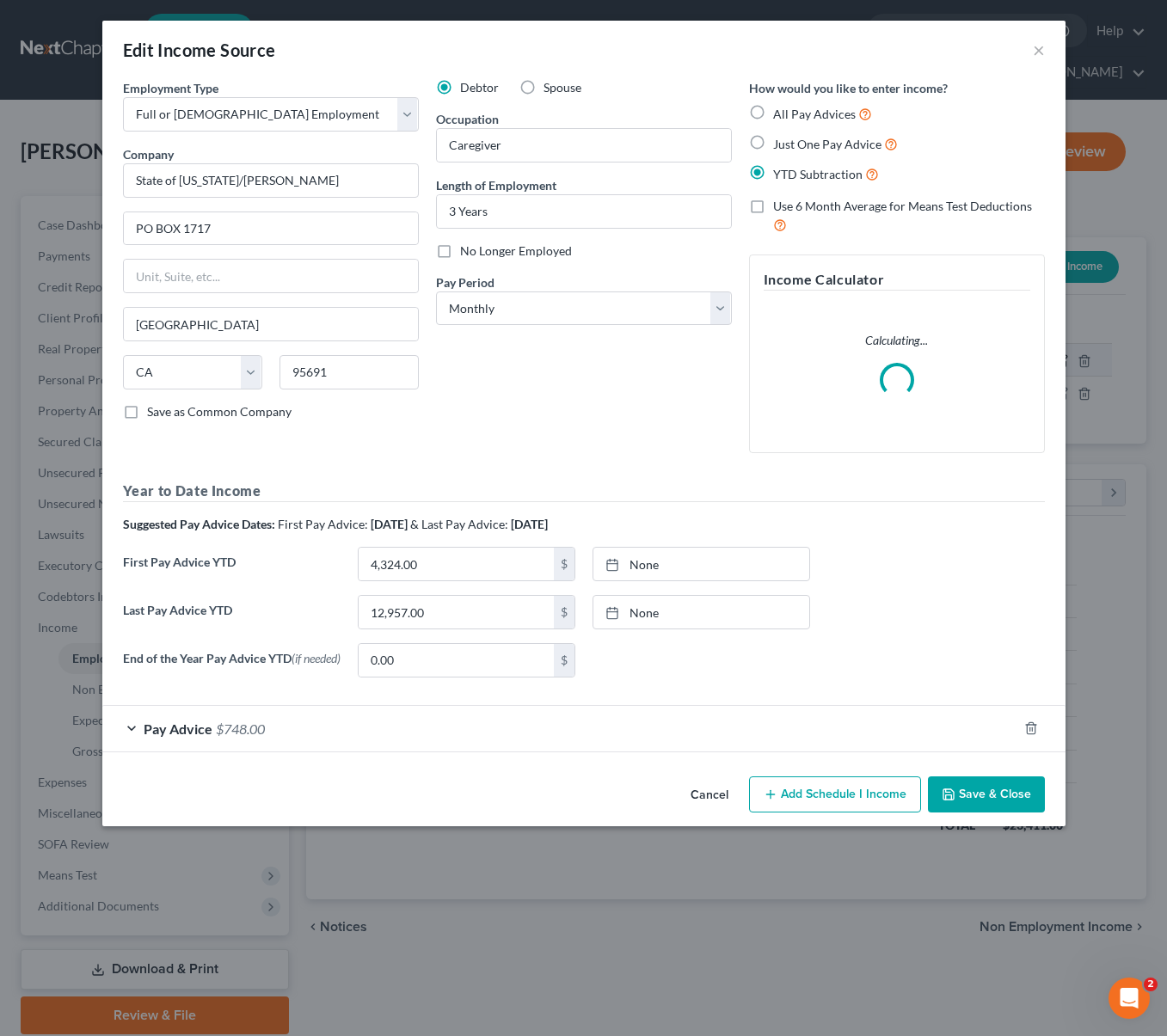
scroll to position [308, 475]
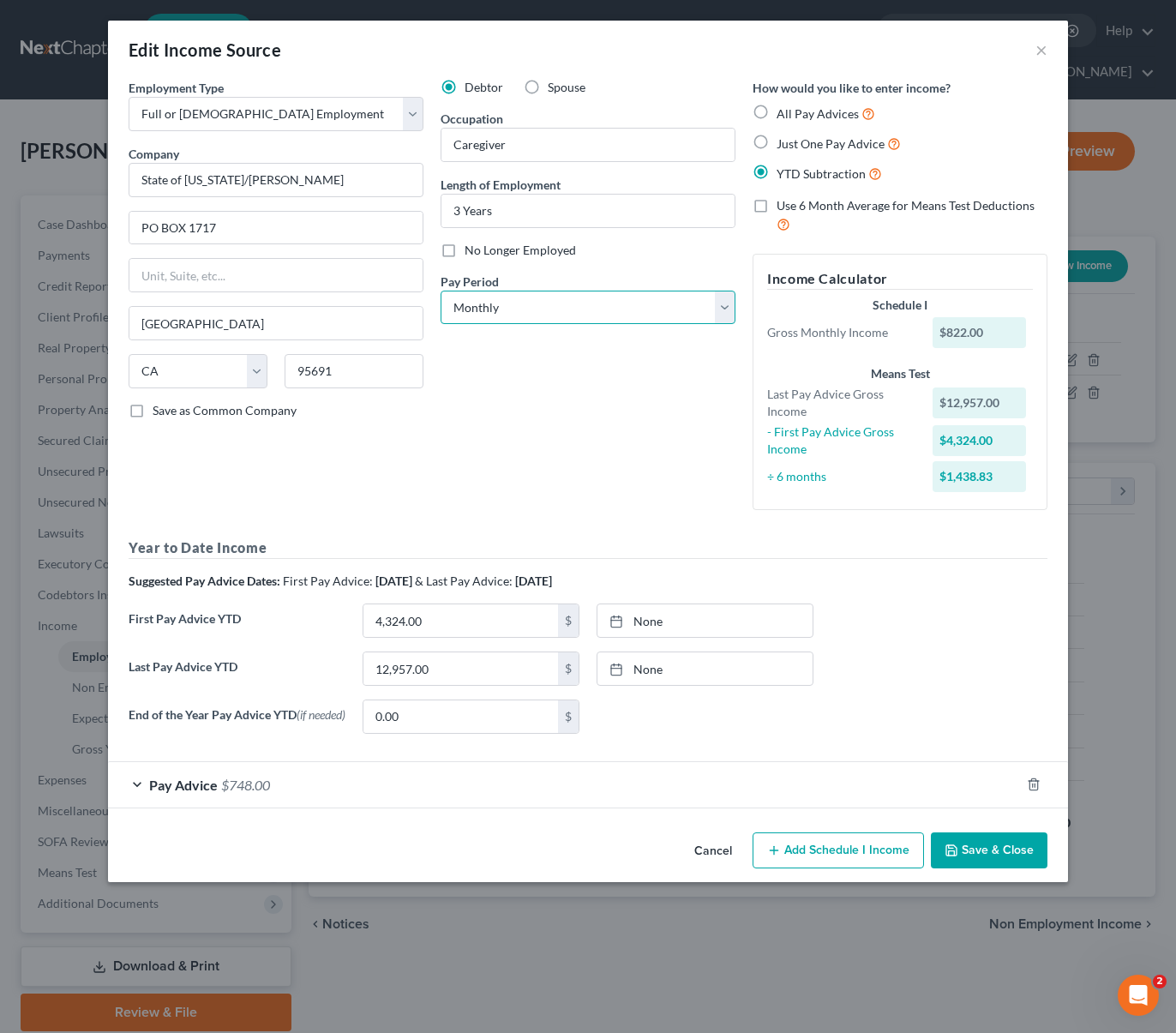
click at [729, 307] on select "Select Monthly Twice Monthly Every Other Week Weekly" at bounding box center [588, 307] width 295 height 34
select select "1"
click at [441, 291] on select "Select Monthly Twice Monthly Every Other Week Weekly" at bounding box center [588, 307] width 295 height 34
click at [966, 853] on button "Save & Close" at bounding box center [988, 850] width 116 height 36
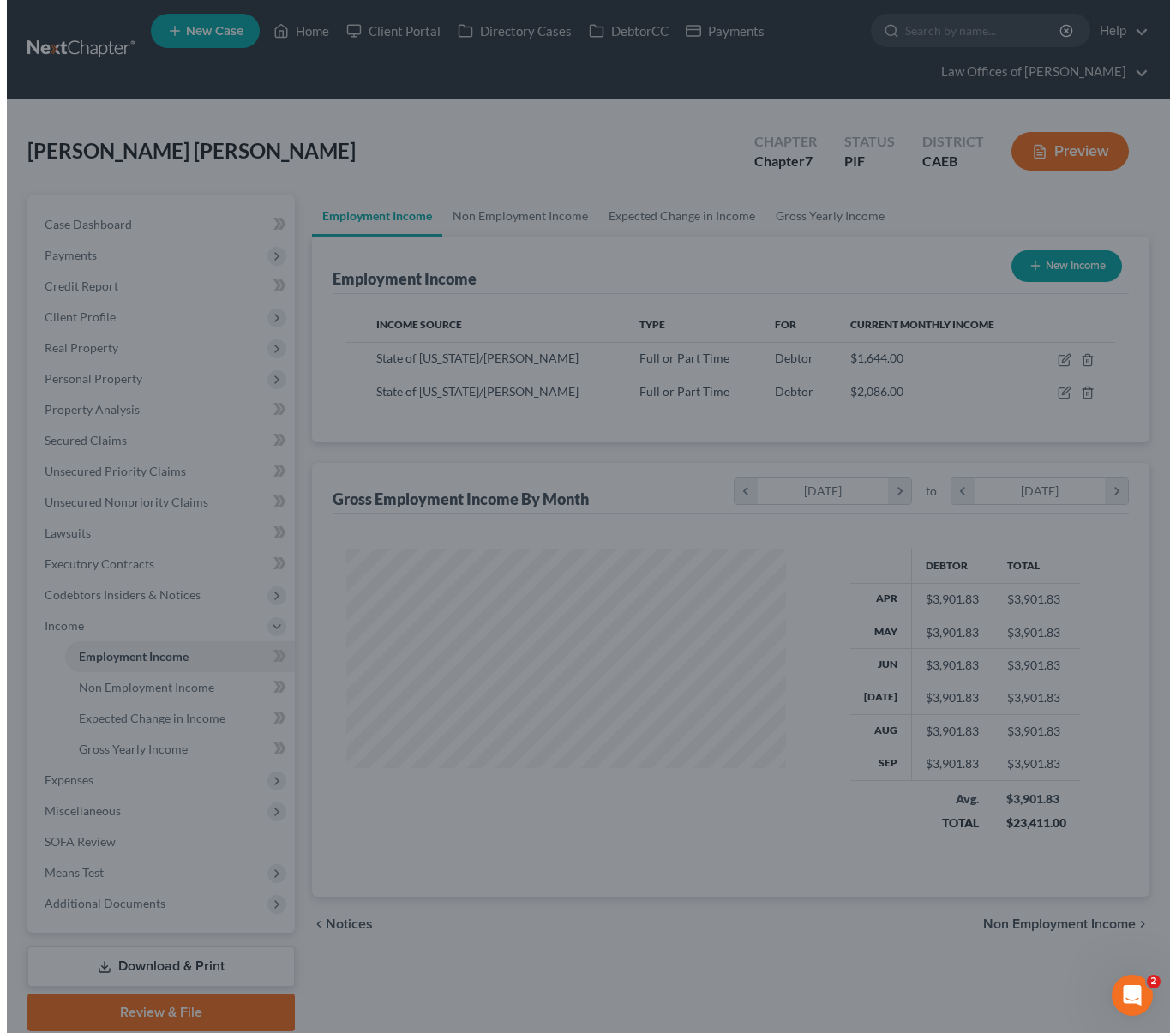
scroll to position [856693, 856540]
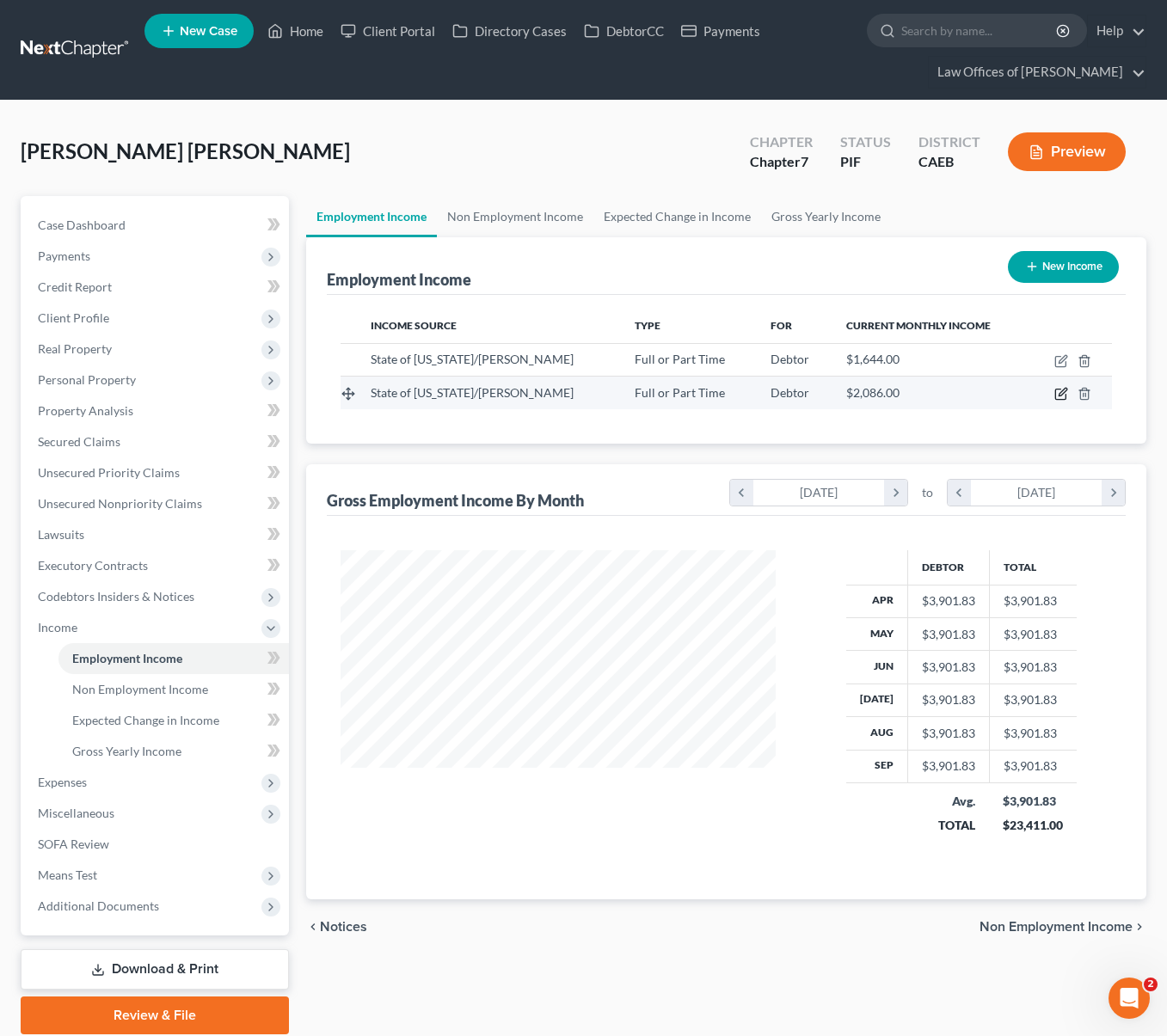
click at [1056, 395] on icon "button" at bounding box center [1060, 393] width 14 height 14
select select "0"
select select "4"
select select "1"
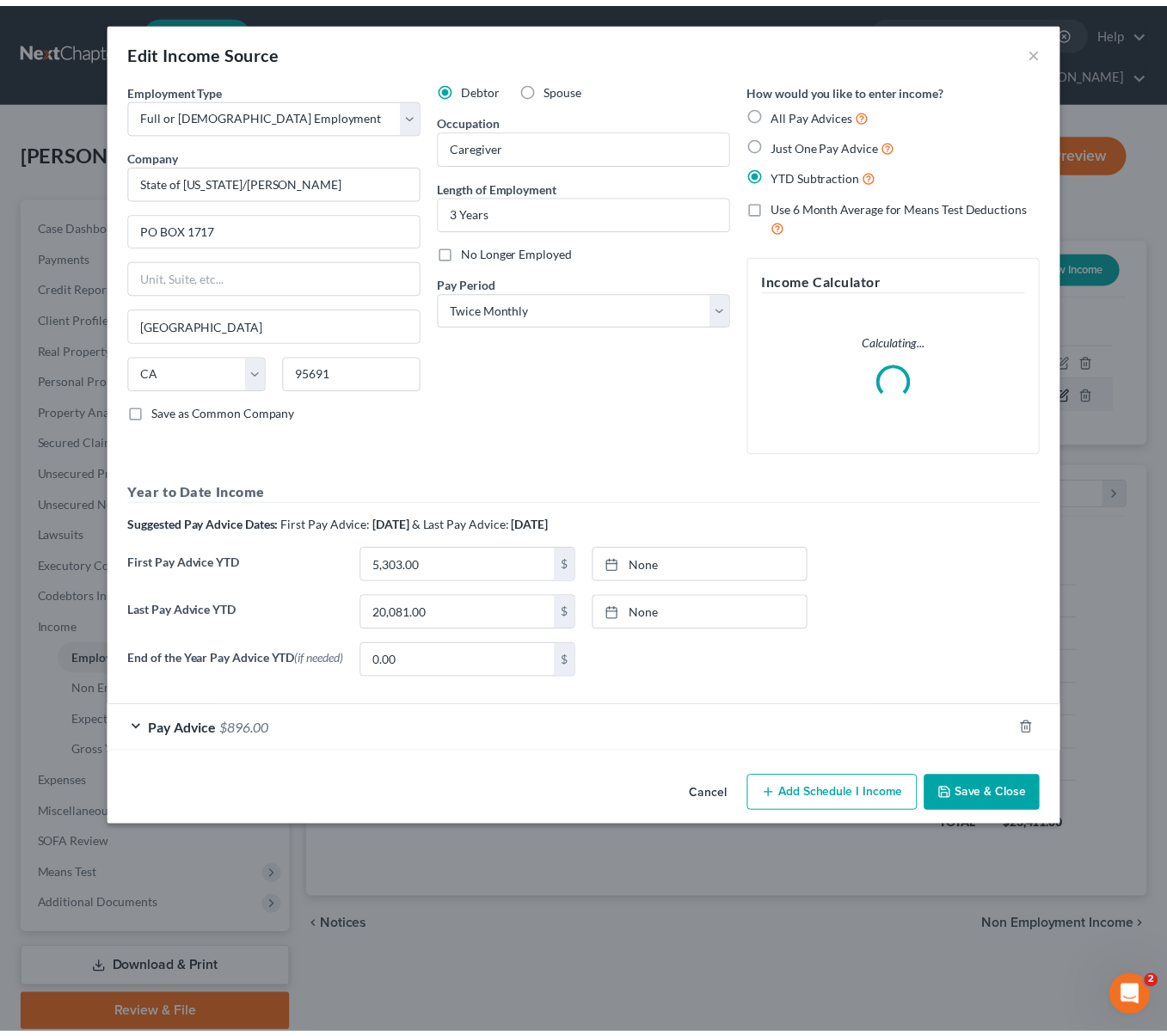
scroll to position [308, 475]
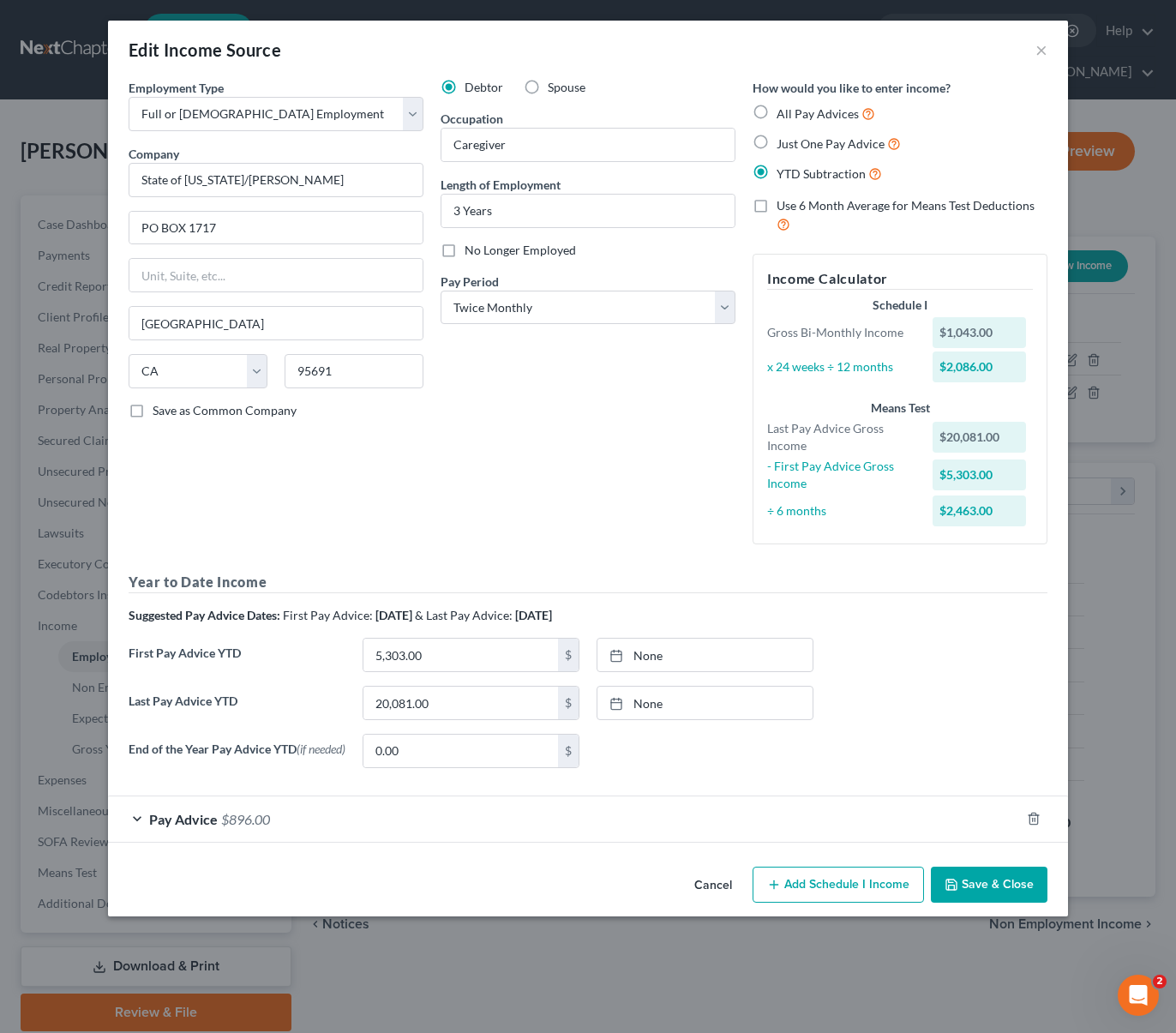
click at [992, 890] on button "Save & Close" at bounding box center [988, 884] width 116 height 36
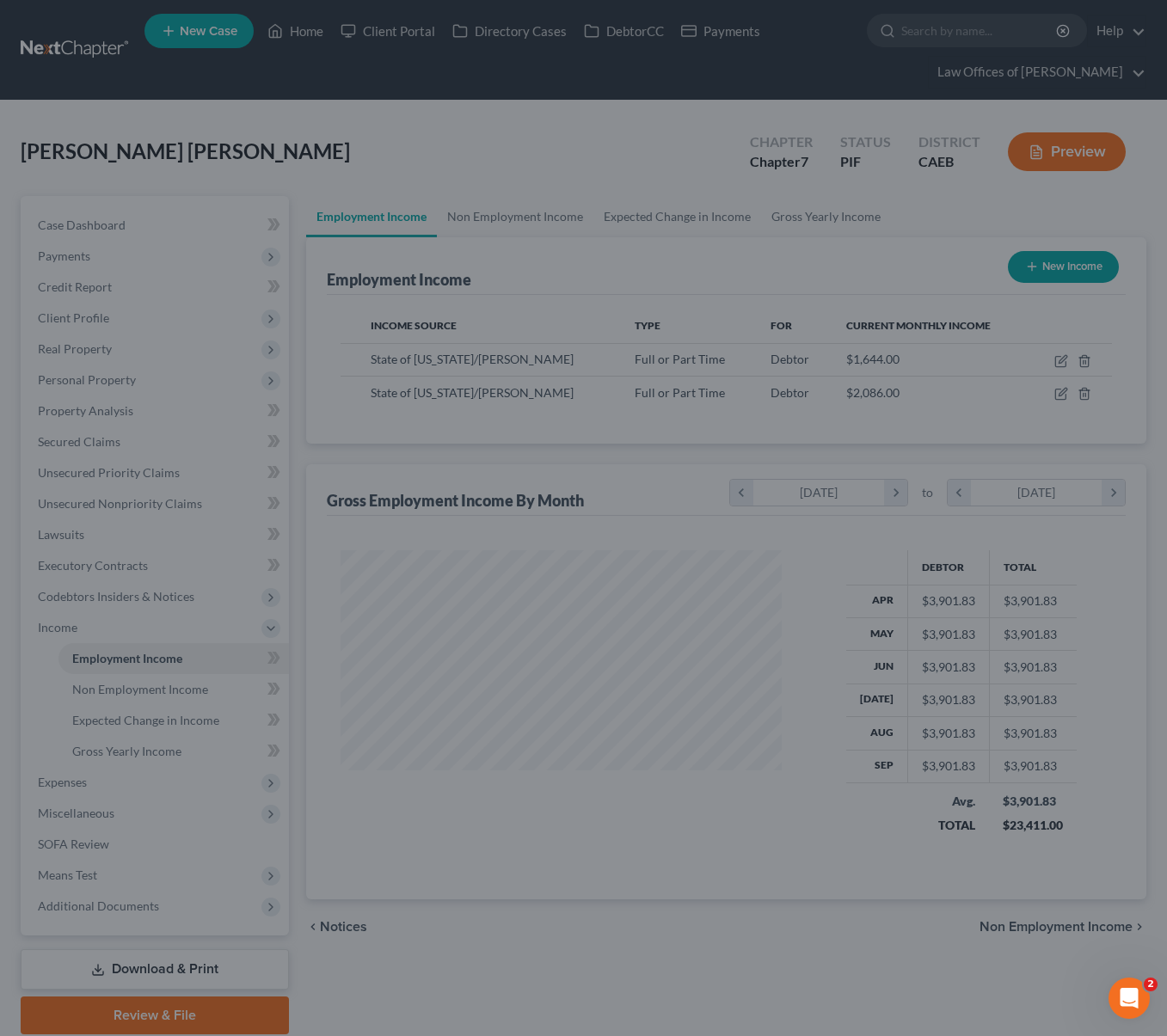
scroll to position [859181, 859363]
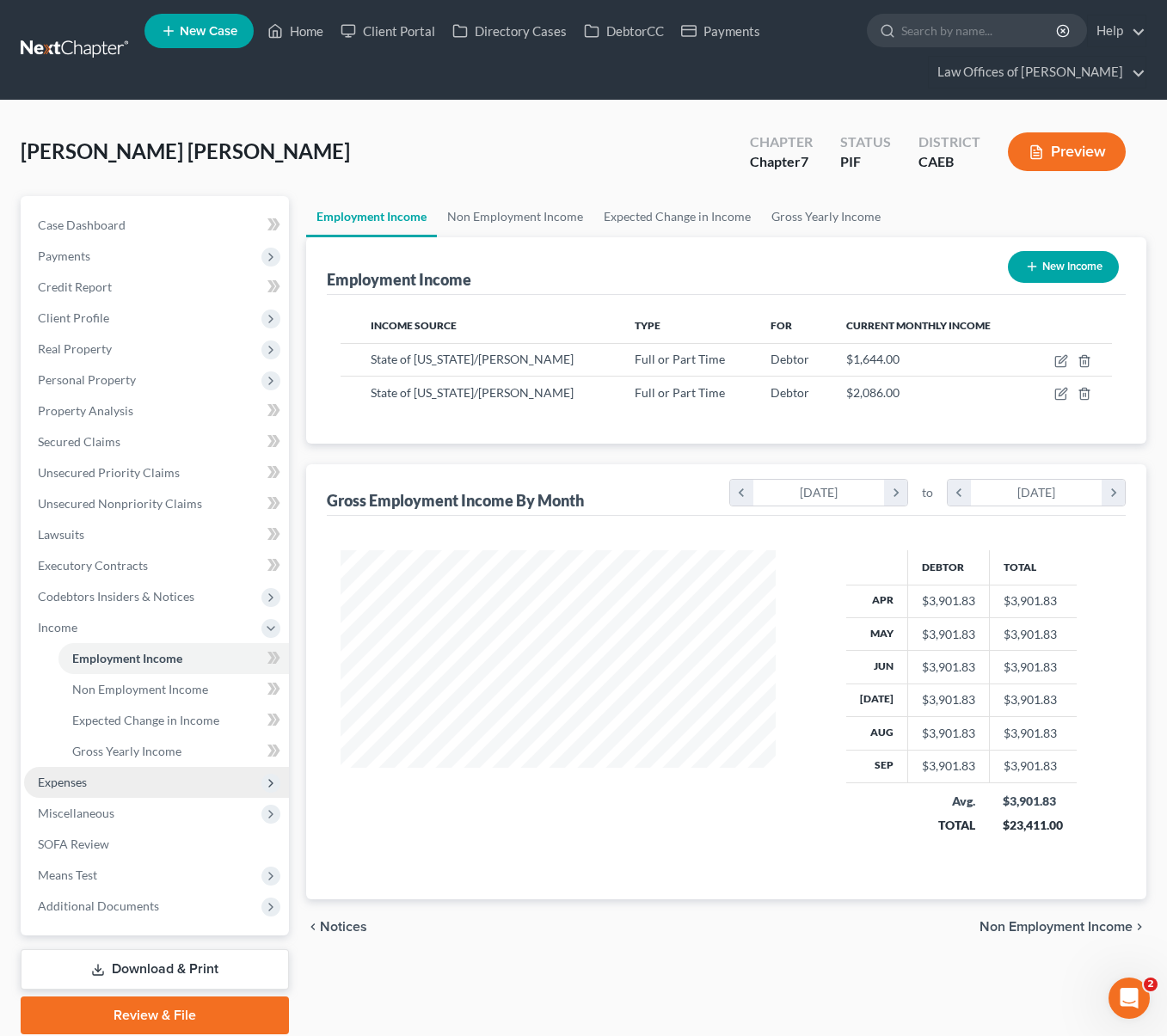
click at [90, 776] on span "Expenses" at bounding box center [156, 782] width 265 height 31
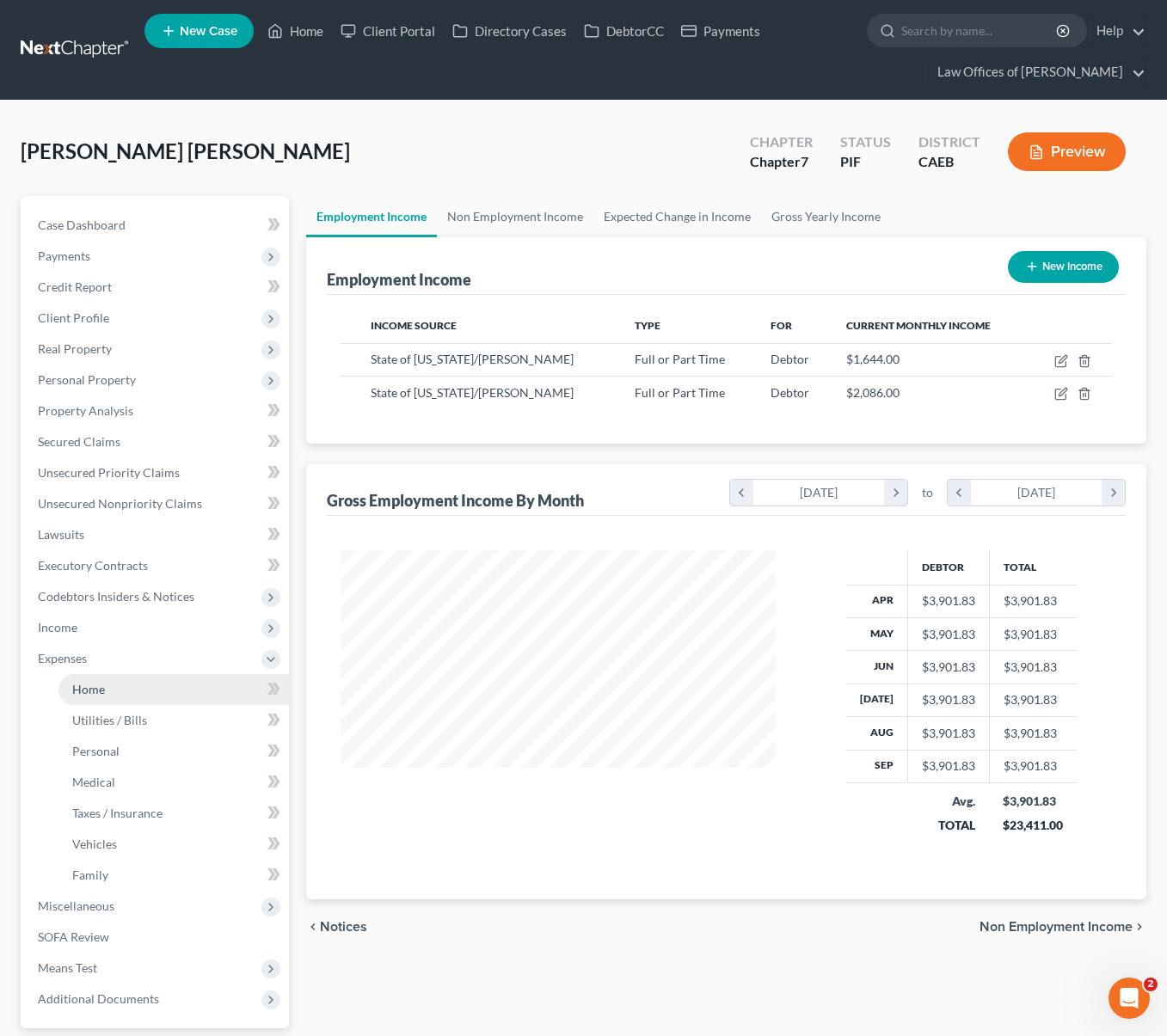
click at [110, 694] on link "Home" at bounding box center [174, 689] width 231 height 31
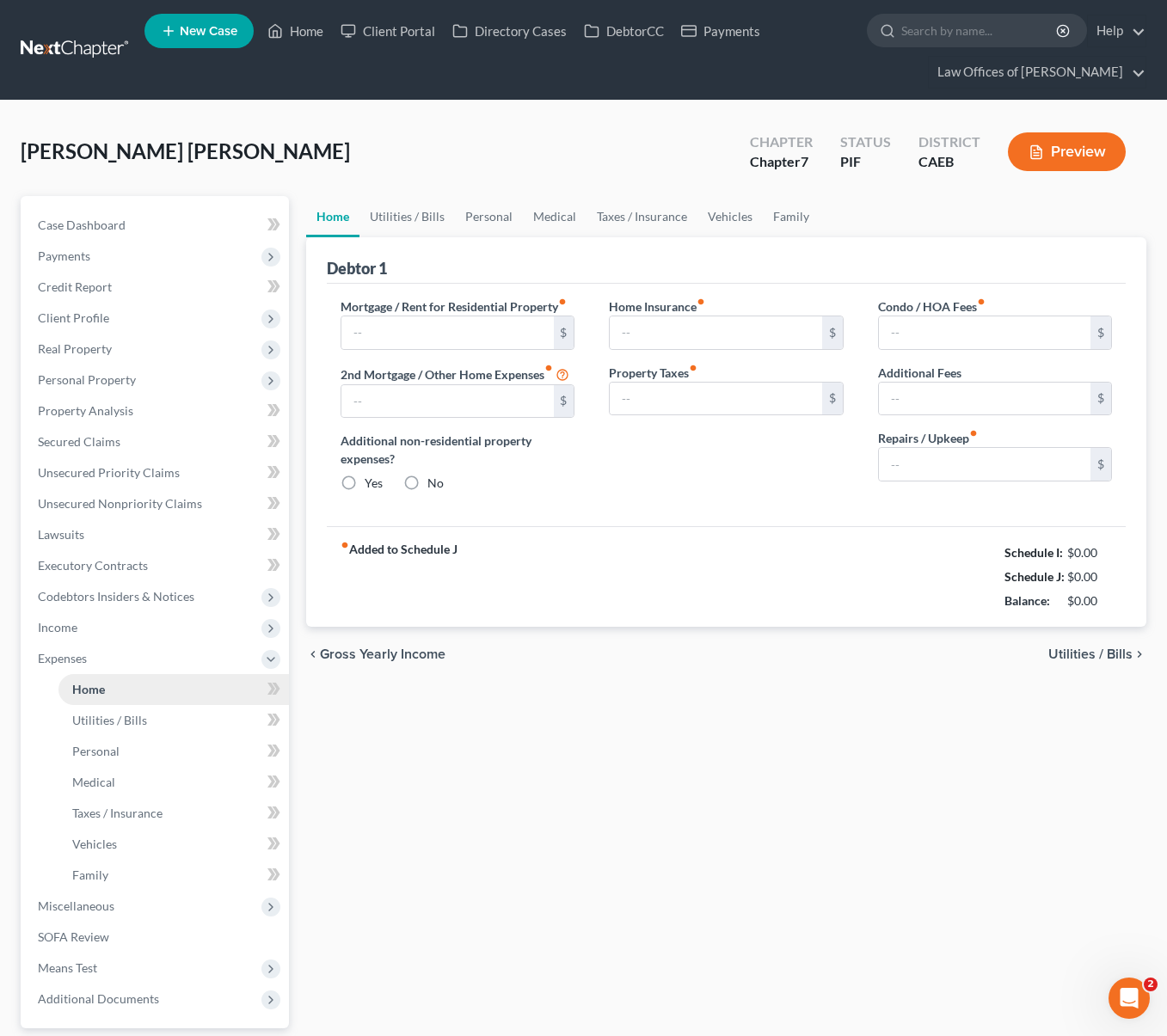
type input "900.00"
radio input "true"
click at [417, 334] on input "900.00" at bounding box center [447, 333] width 212 height 33
type input "1,000"
click at [430, 218] on link "Utilities / Bills" at bounding box center [407, 216] width 96 height 41
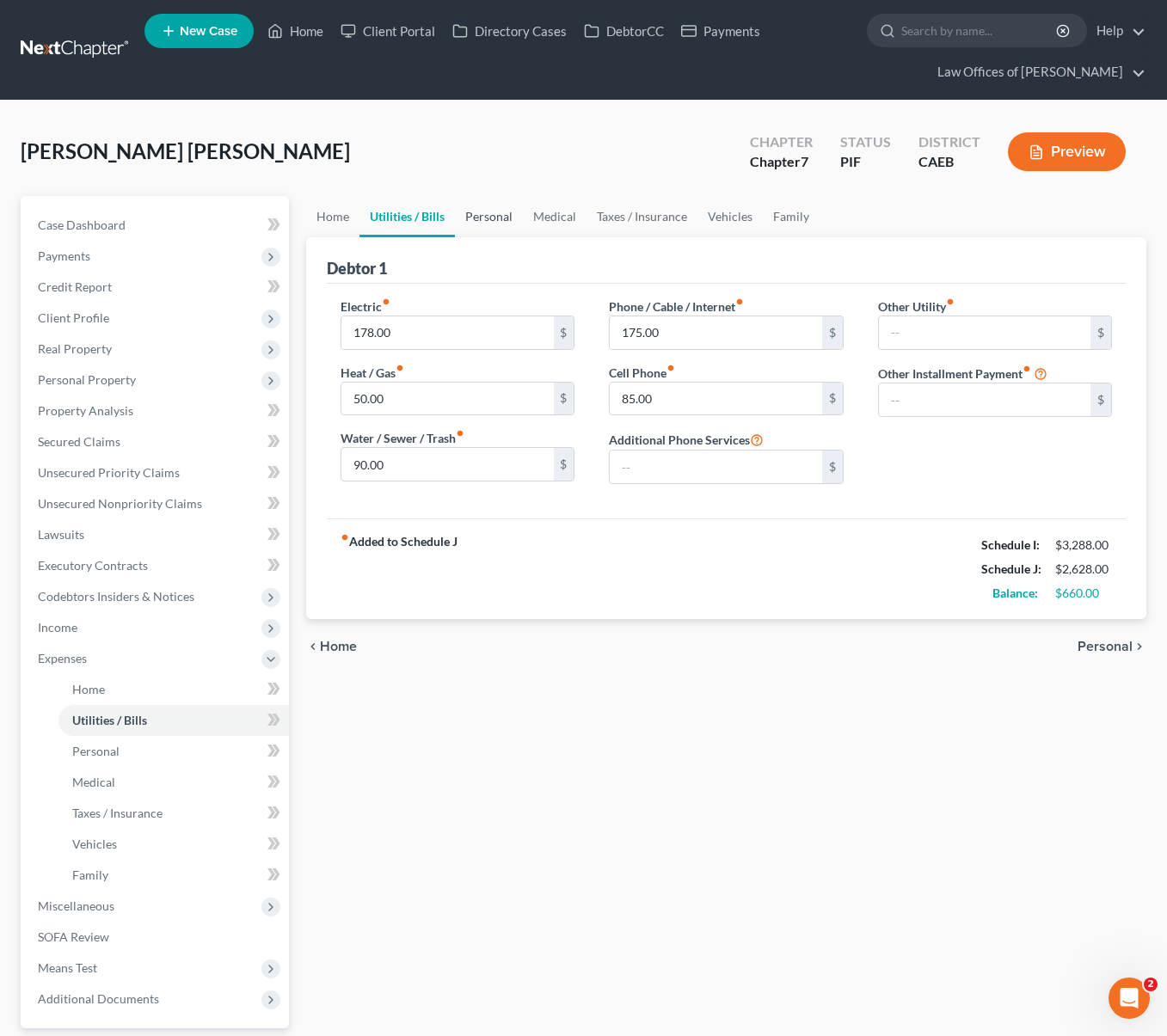
click at [495, 218] on link "Personal" at bounding box center [489, 216] width 68 height 41
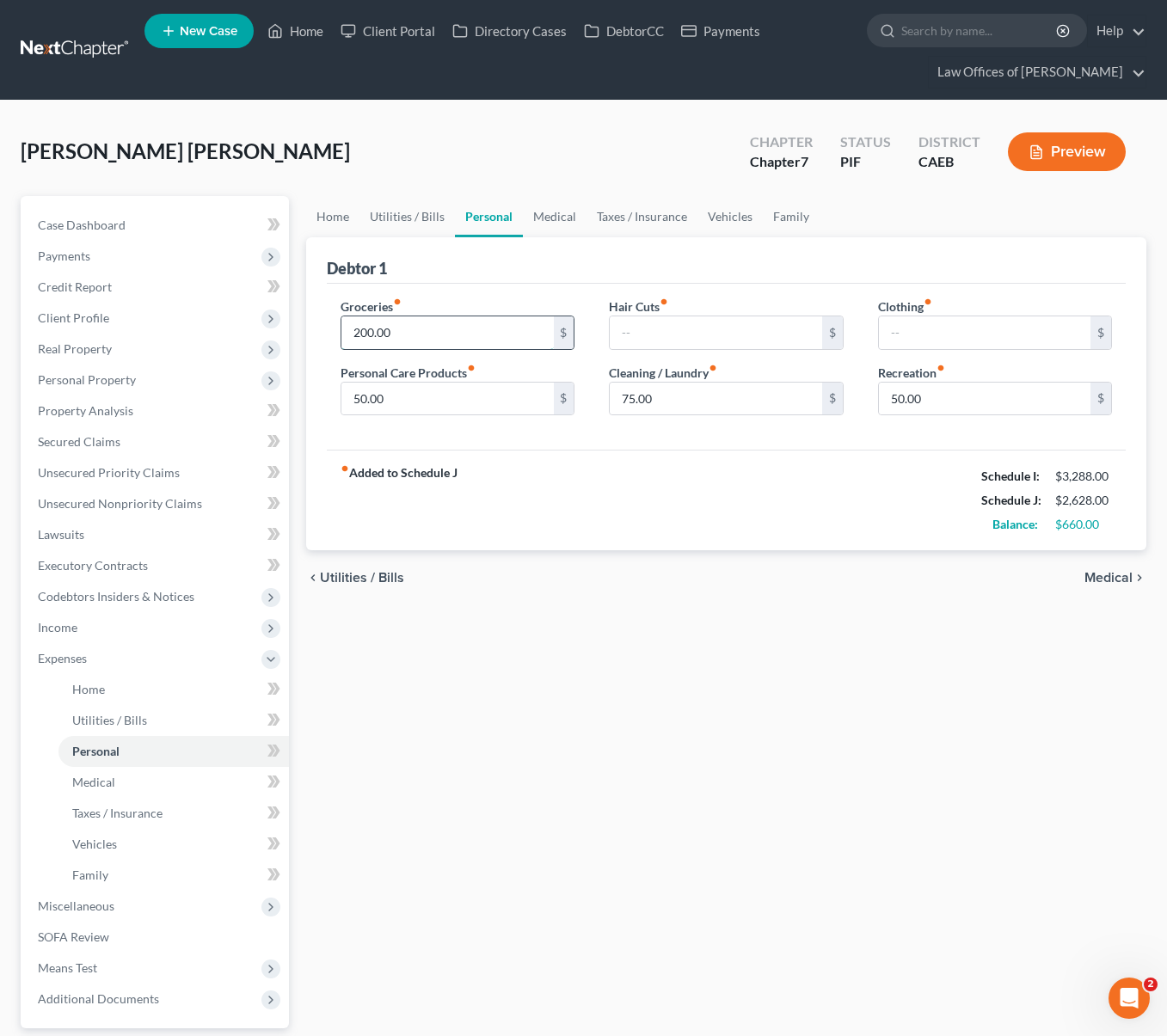
click at [429, 324] on input "200.00" at bounding box center [447, 333] width 212 height 33
type input "350."
click at [960, 329] on input "text" at bounding box center [985, 333] width 212 height 33
type input "75"
click at [656, 325] on input "text" at bounding box center [715, 333] width 212 height 33
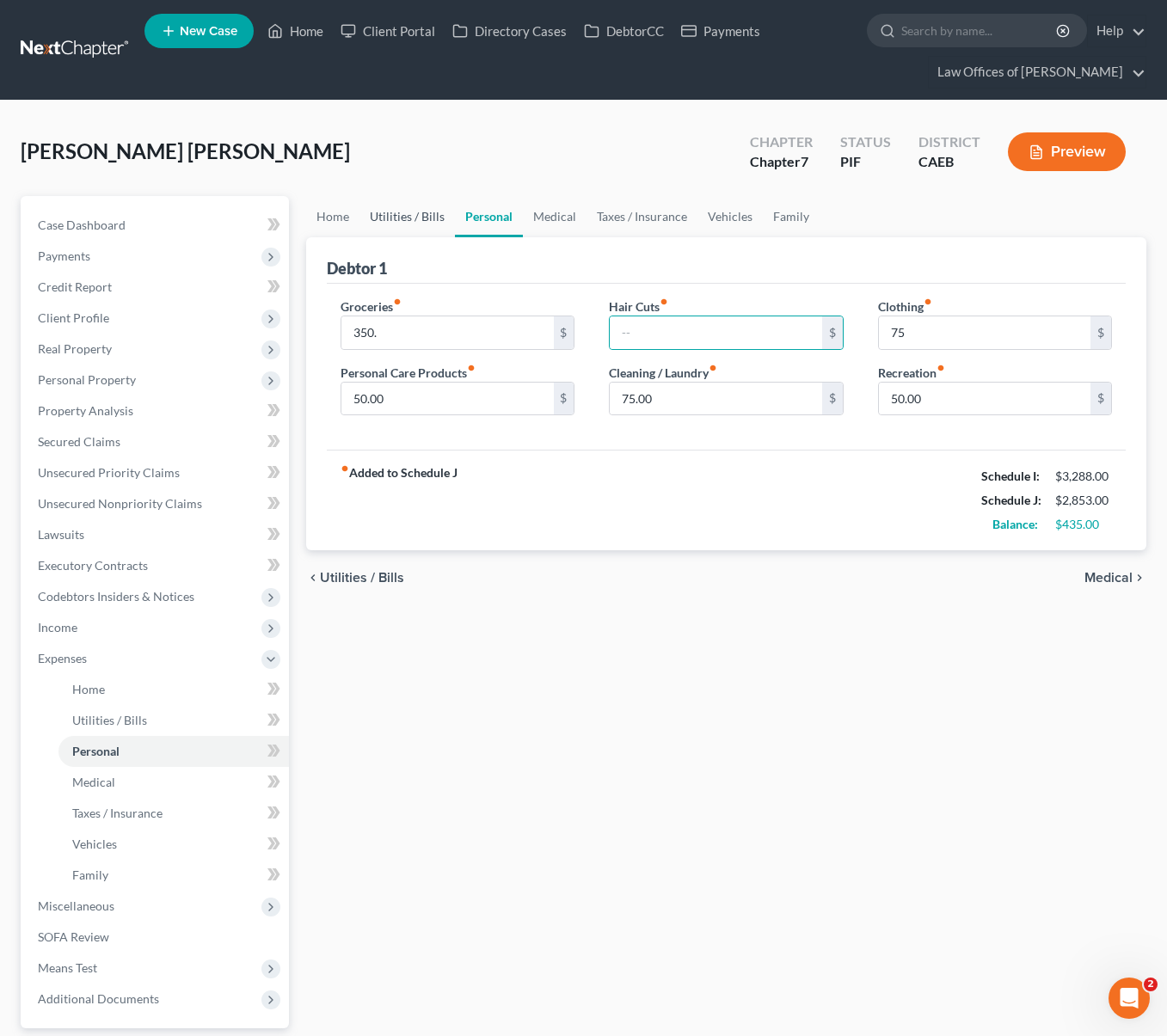
click at [403, 217] on link "Utilities / Bills" at bounding box center [407, 216] width 96 height 41
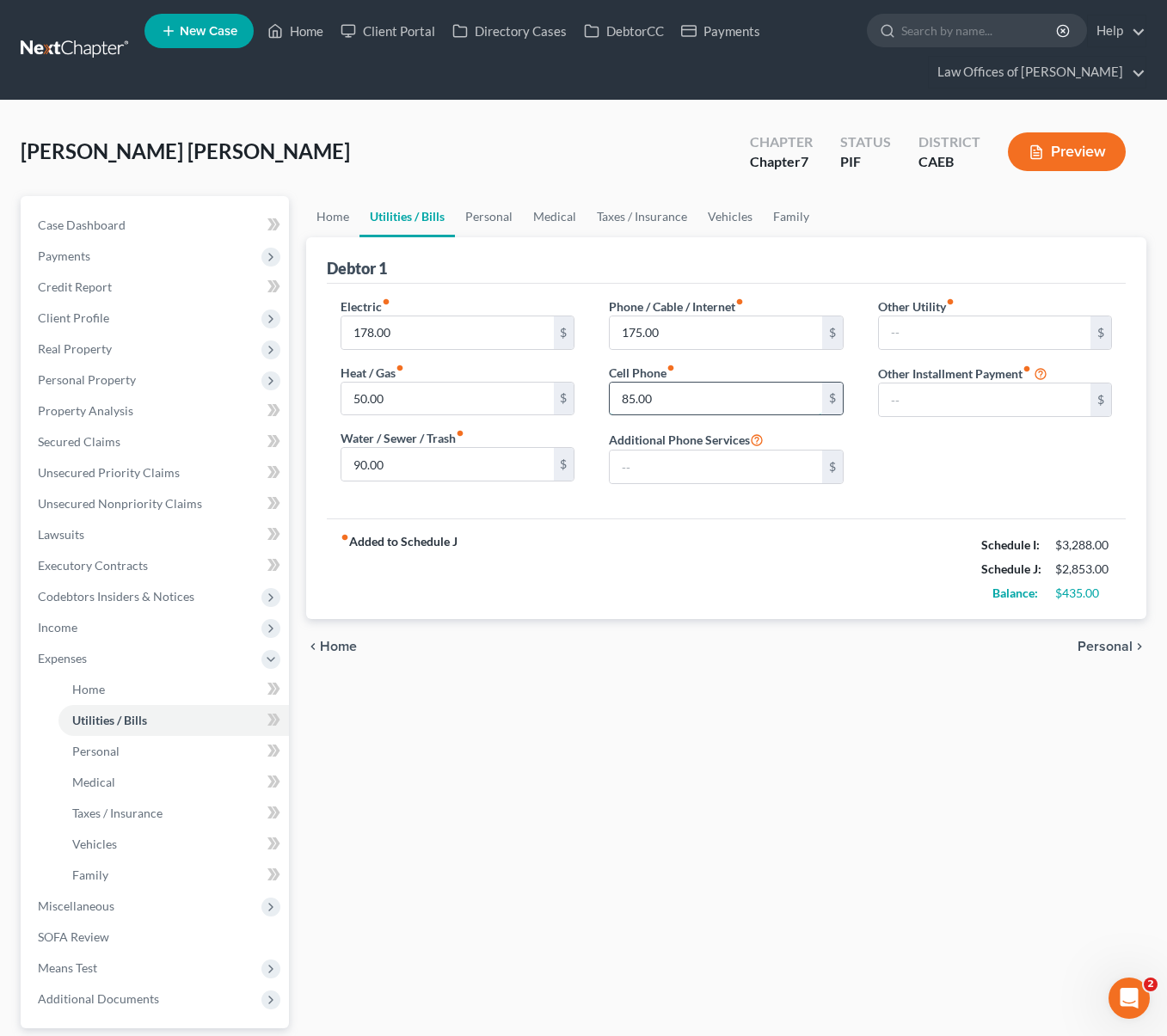
click at [618, 390] on input "85.00" at bounding box center [715, 399] width 212 height 33
type input "185"
click at [451, 471] on input "90.00" at bounding box center [447, 464] width 212 height 33
click at [482, 213] on link "Personal" at bounding box center [489, 216] width 68 height 41
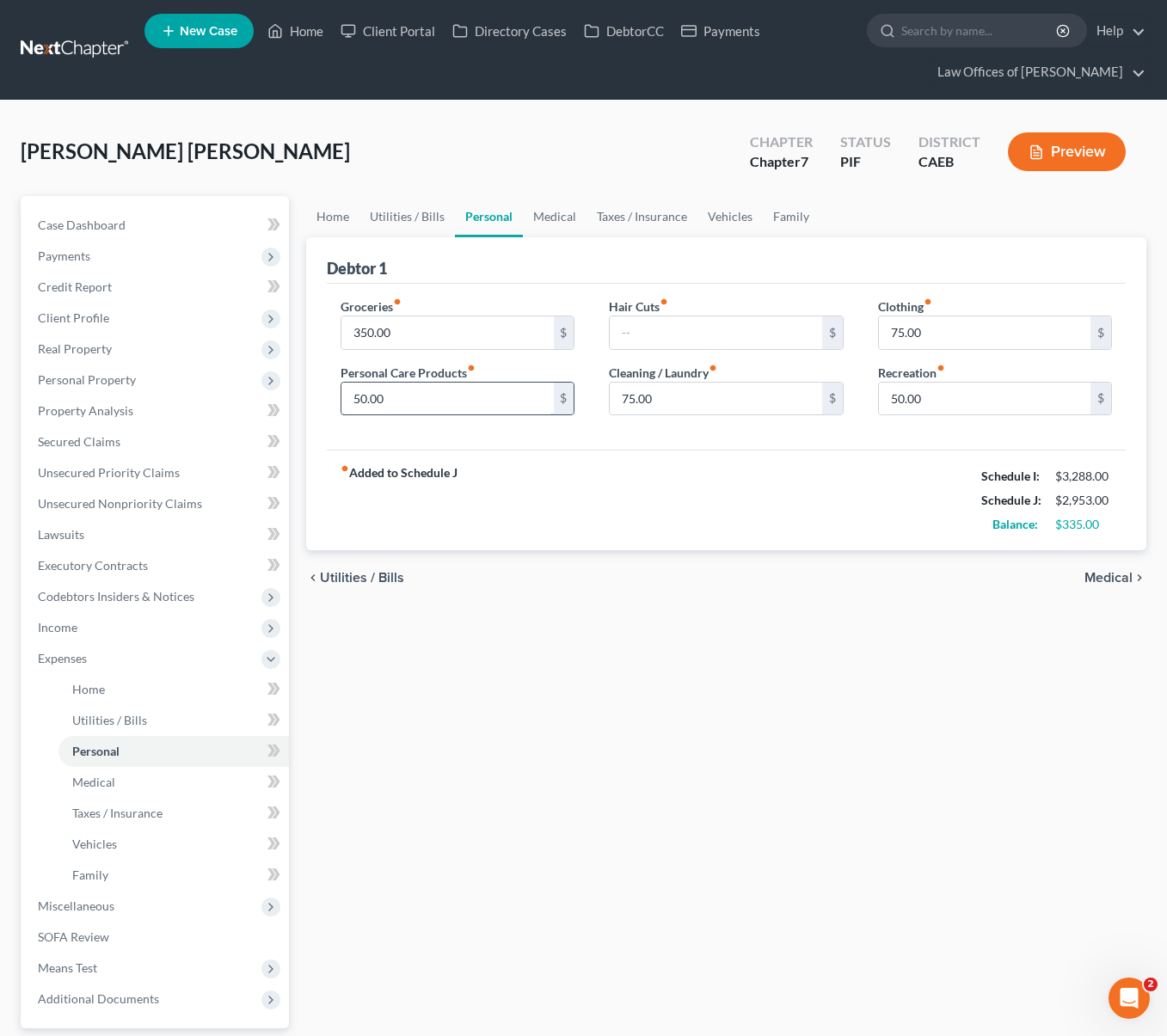
click at [345, 404] on input "50.00" at bounding box center [447, 399] width 212 height 33
type input "150."
click at [314, 211] on link "Home" at bounding box center [333, 216] width 53 height 41
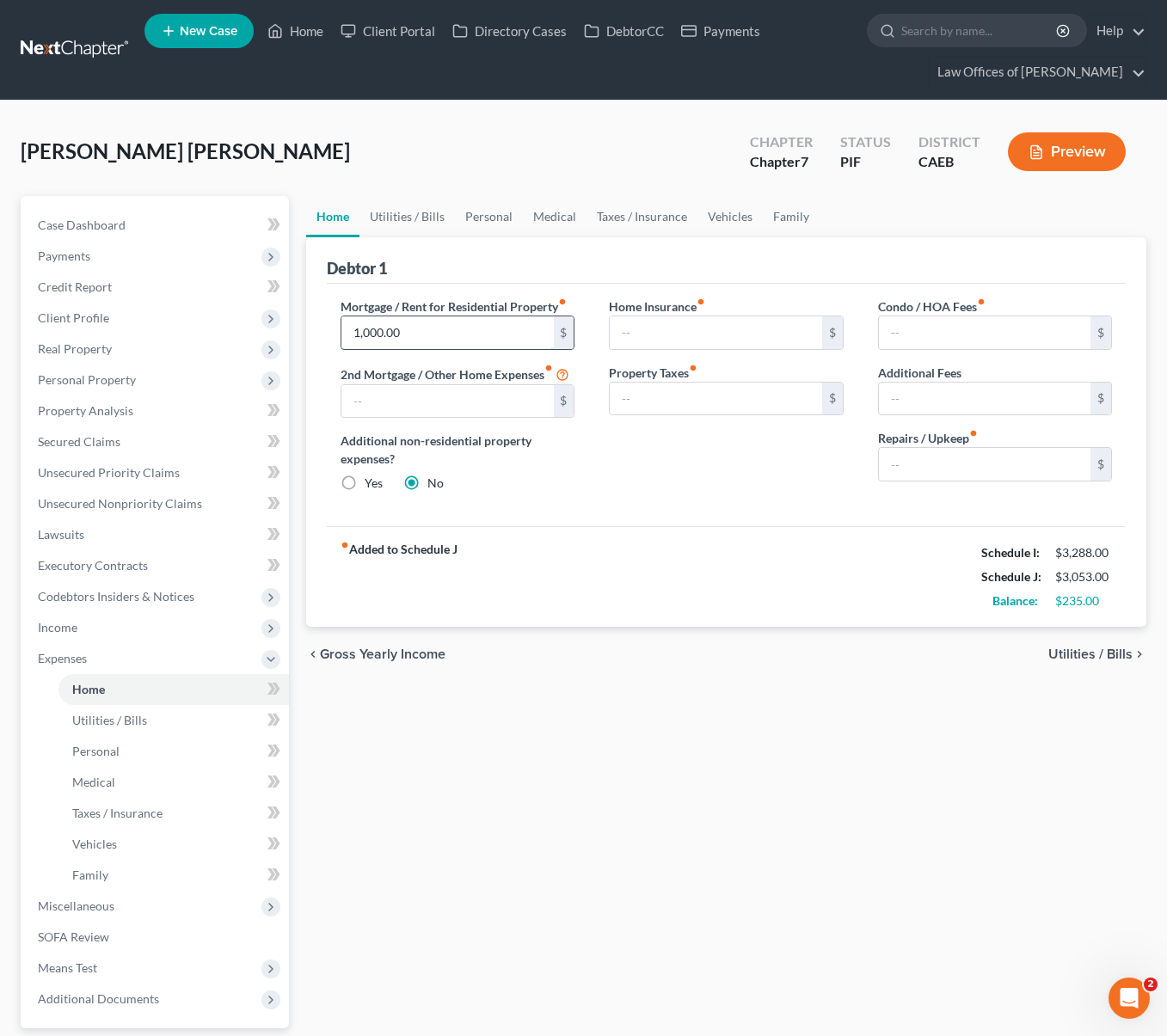
click at [434, 327] on input "1,000.00" at bounding box center [447, 333] width 212 height 33
type input "1,100."
click at [406, 214] on link "Utilities / Bills" at bounding box center [407, 216] width 96 height 41
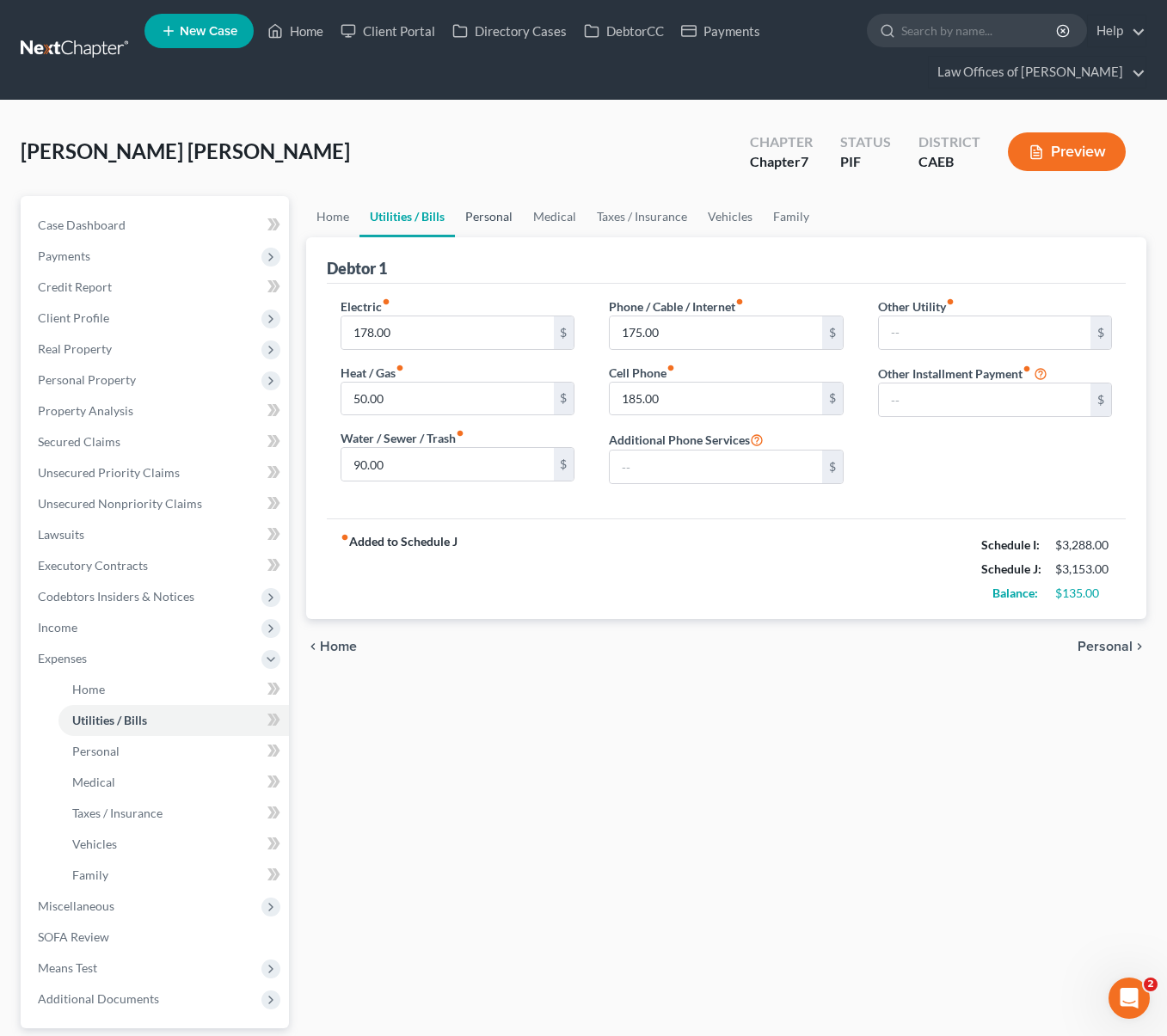
click at [495, 216] on link "Personal" at bounding box center [489, 216] width 68 height 41
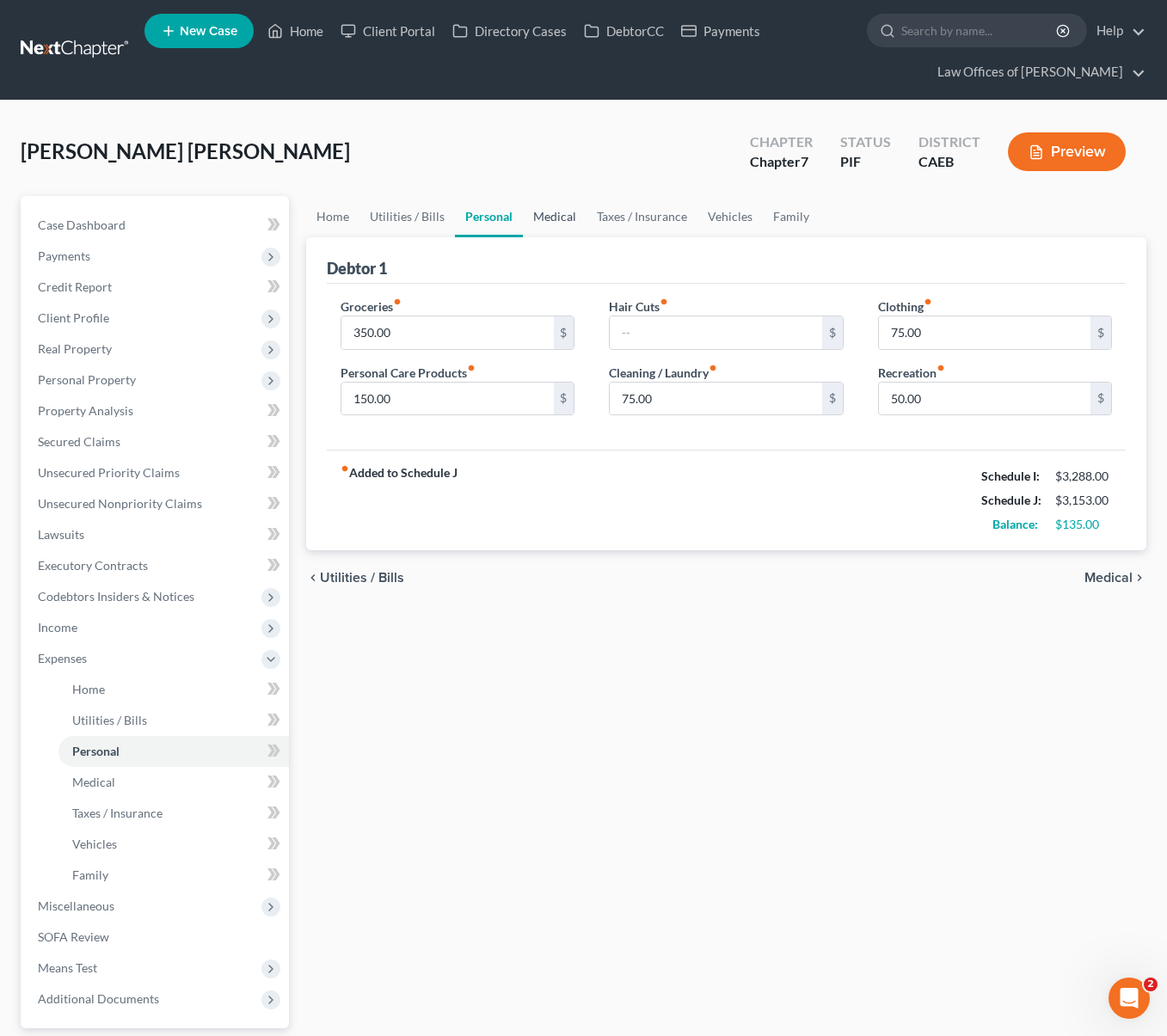
click at [532, 217] on link "Medical" at bounding box center [554, 216] width 63 height 41
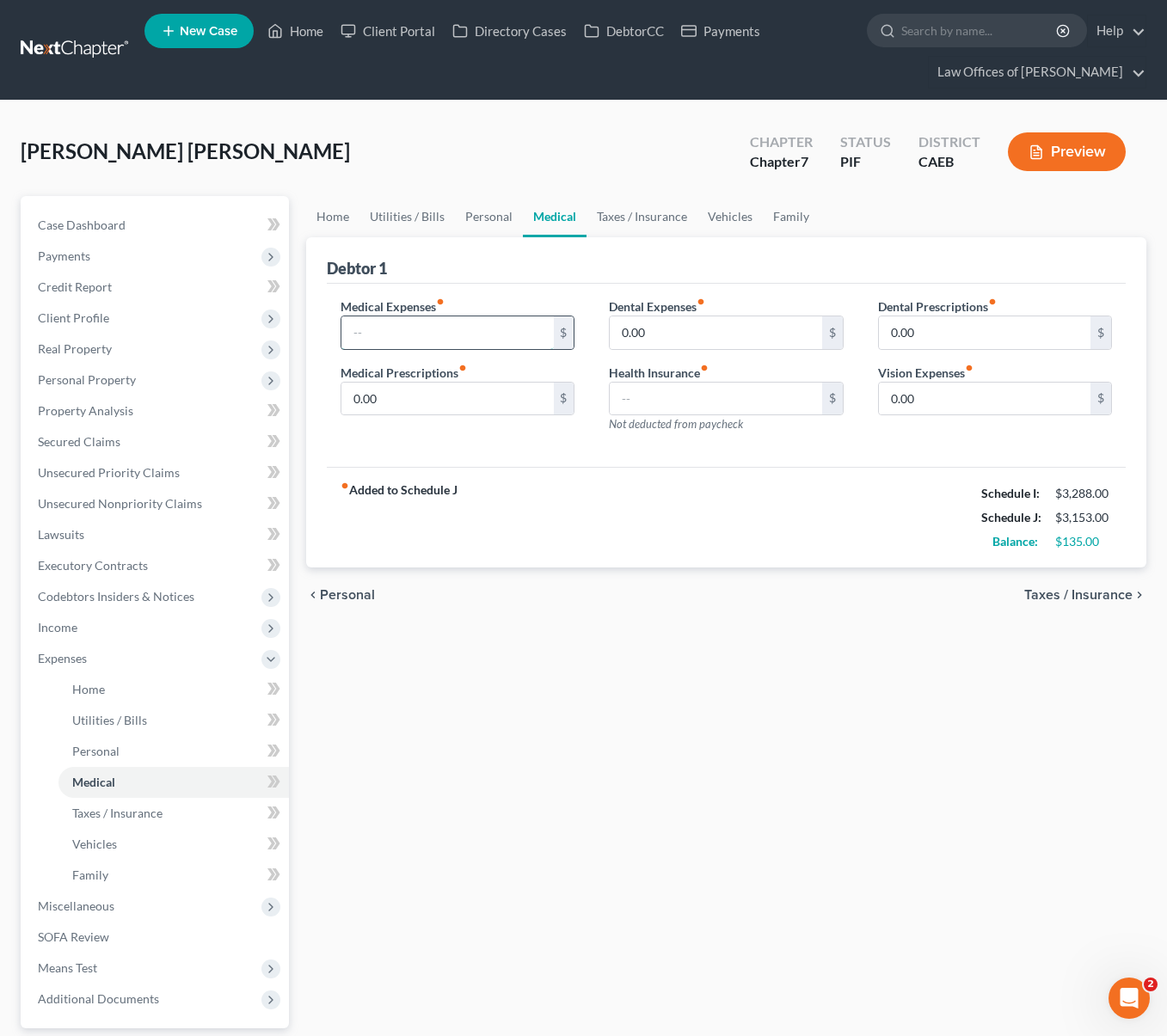
click at [402, 324] on input "text" at bounding box center [447, 333] width 212 height 33
click at [517, 710] on div "Home Utilities / Bills Personal Medical Taxes / Insurance Vehicles Family Debto…" at bounding box center [727, 661] width 857 height 931
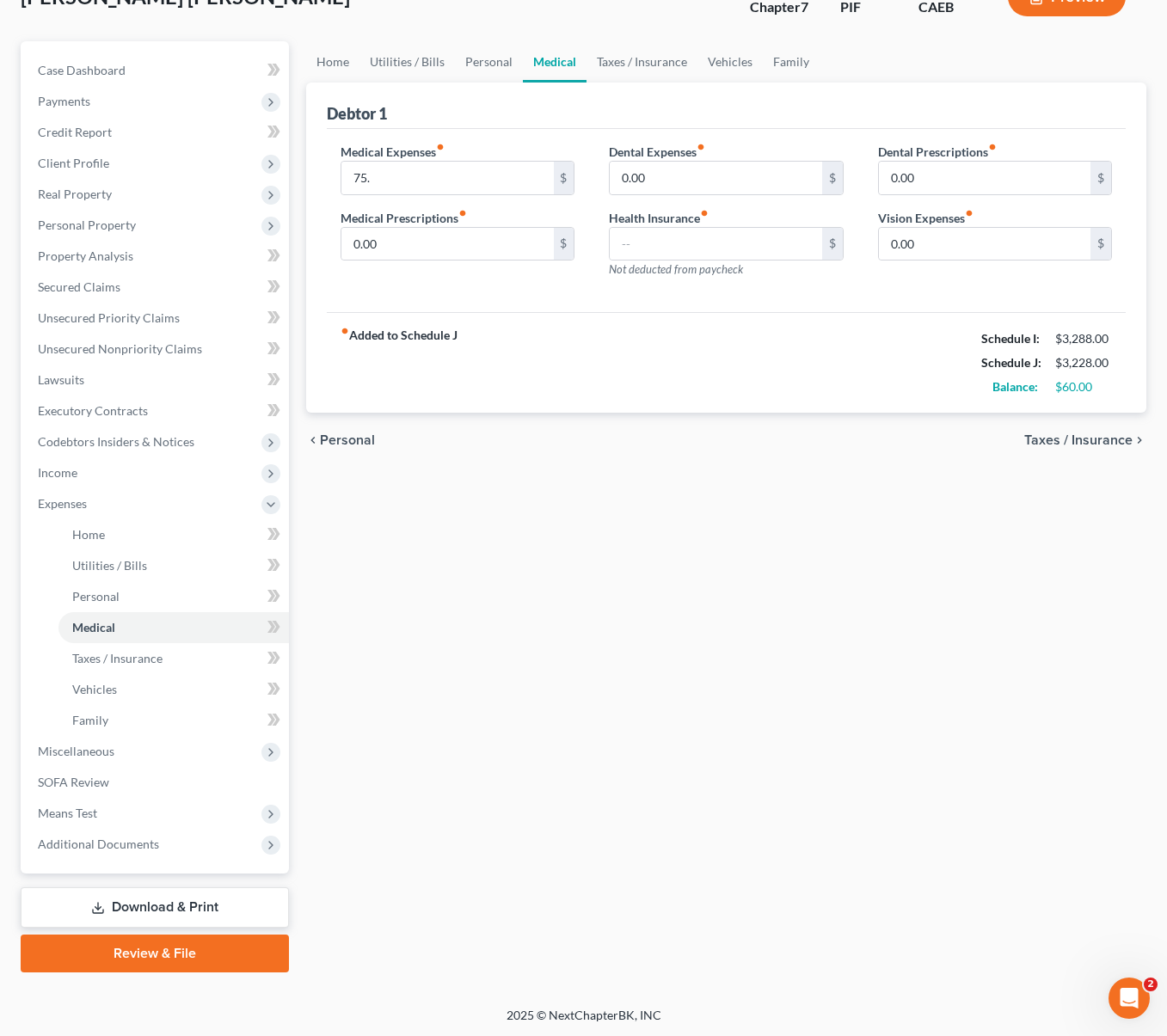
scroll to position [154, 0]
click at [114, 481] on span "Income" at bounding box center [156, 472] width 265 height 31
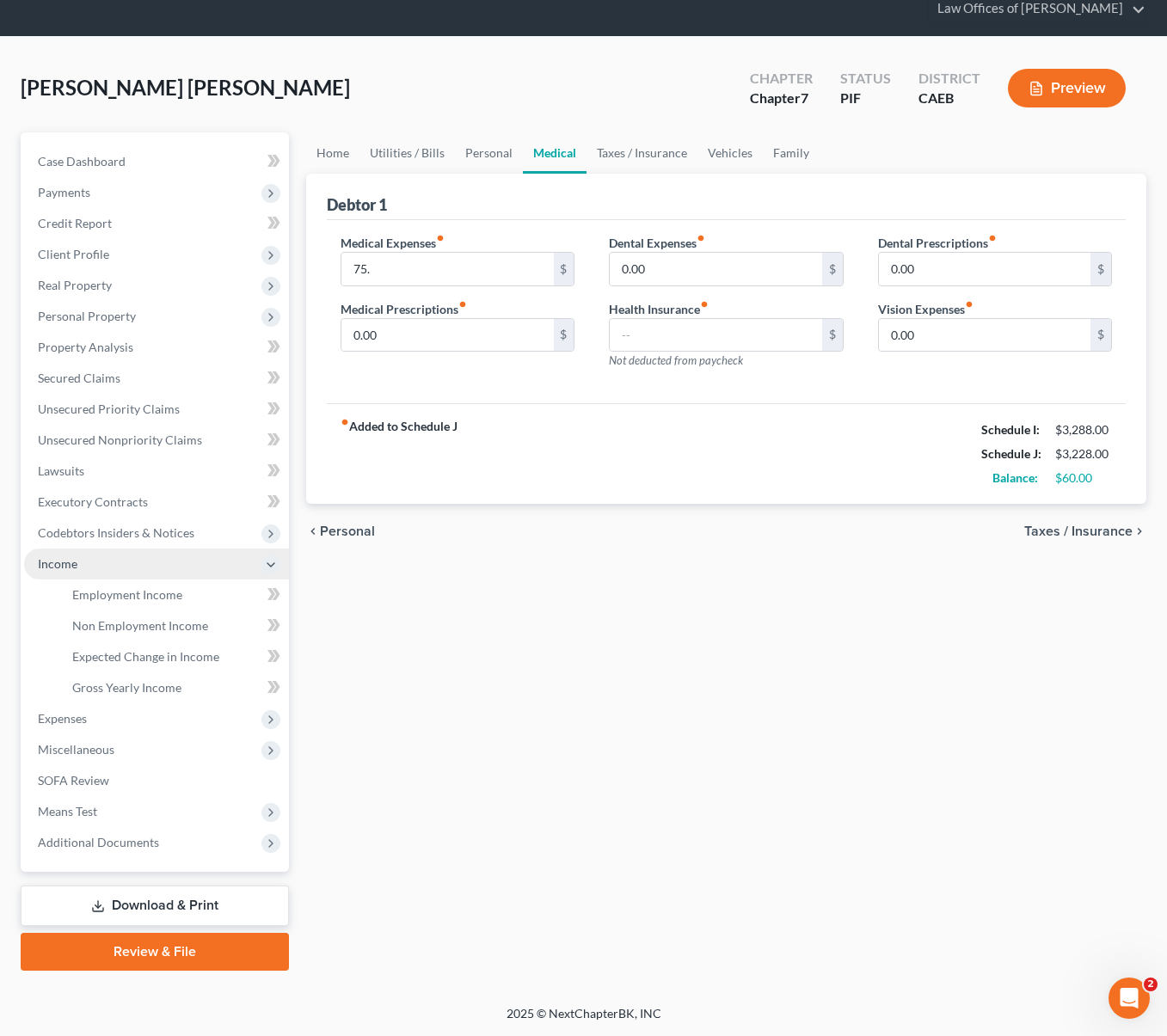
scroll to position [62, 0]
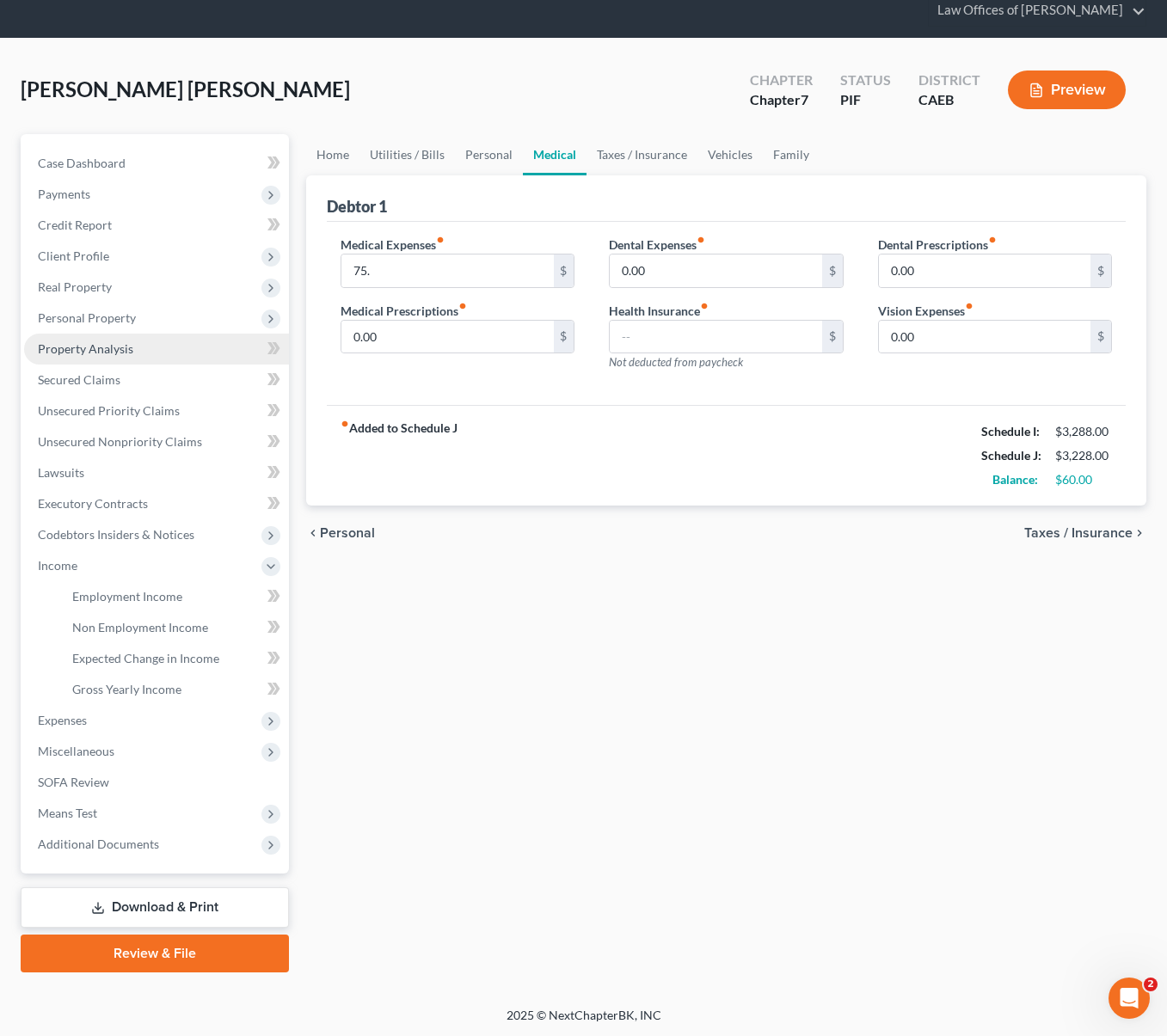
click at [114, 357] on link "Property Analysis" at bounding box center [156, 349] width 265 height 31
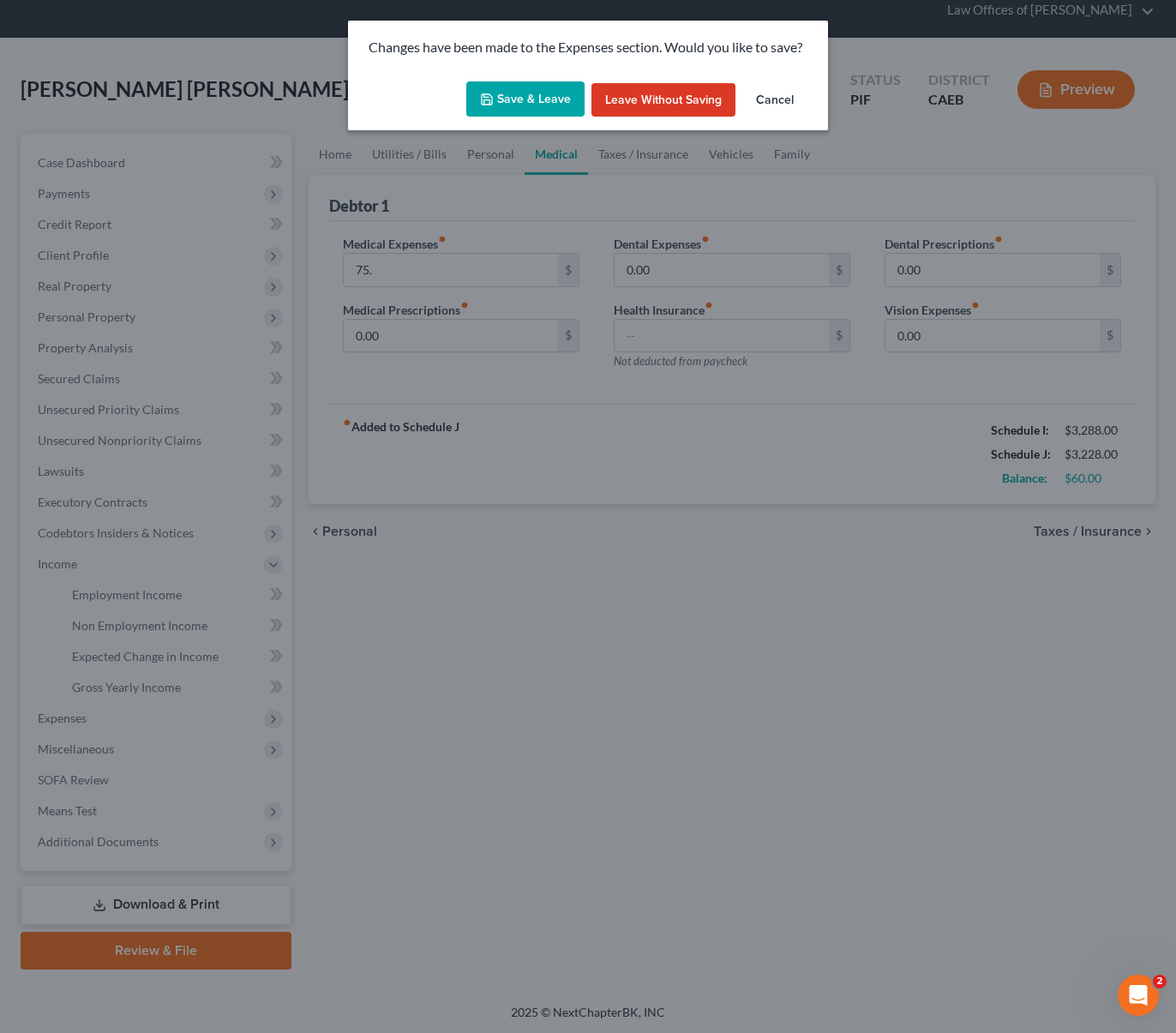
click at [540, 104] on button "Save & Leave" at bounding box center [525, 99] width 118 height 36
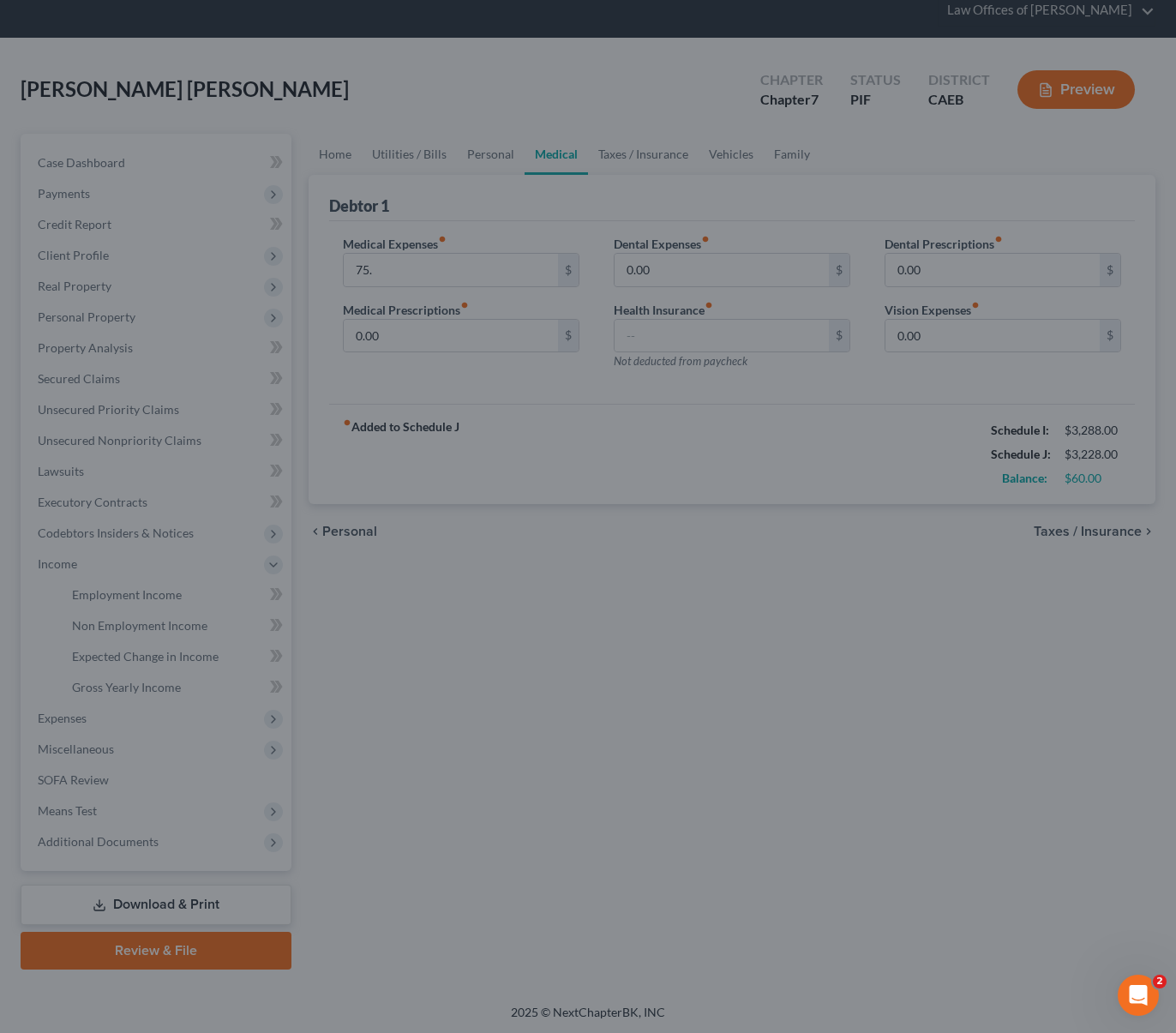
type input "75.00"
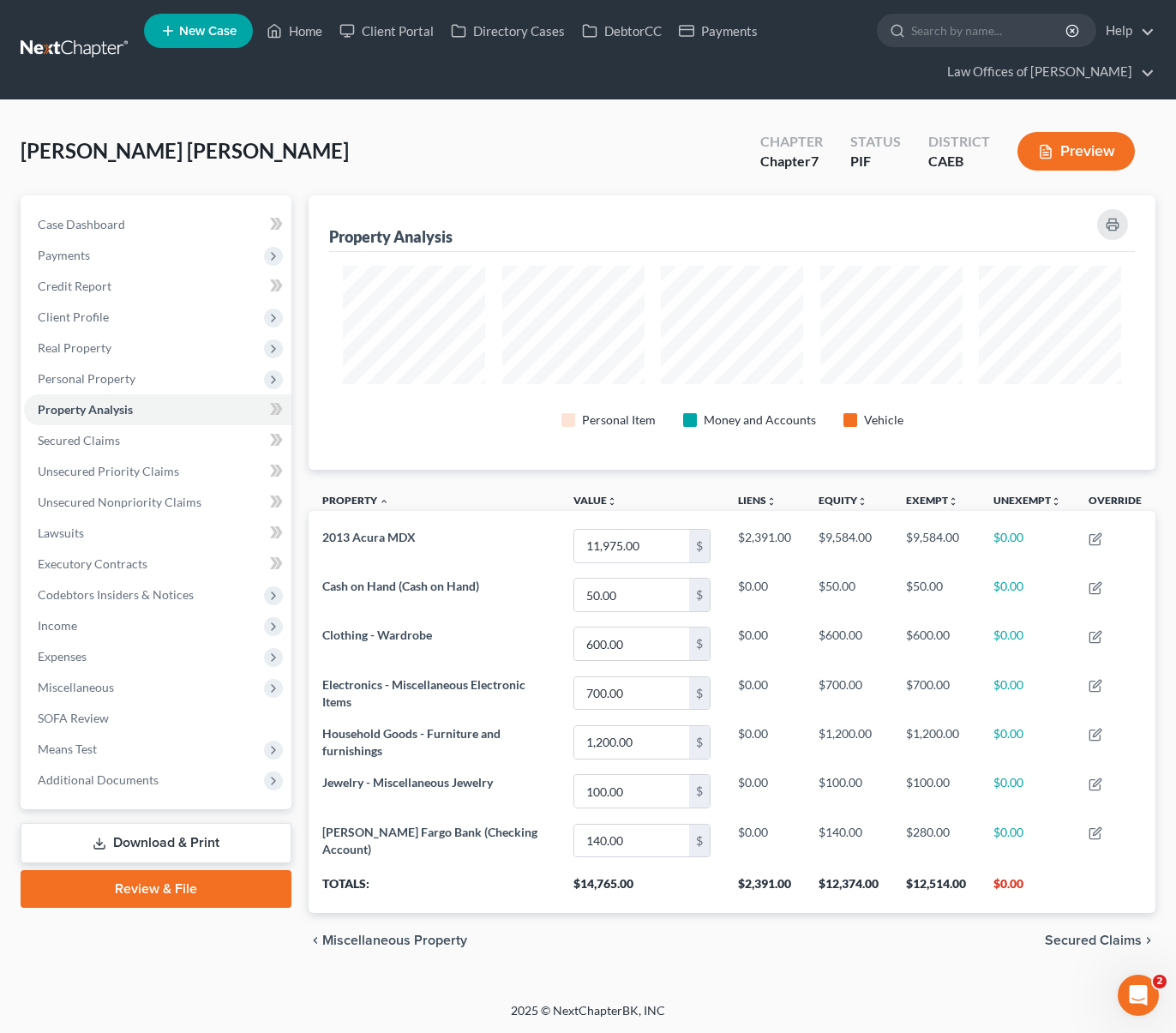
click at [269, 844] on link "Download & Print" at bounding box center [155, 843] width 270 height 40
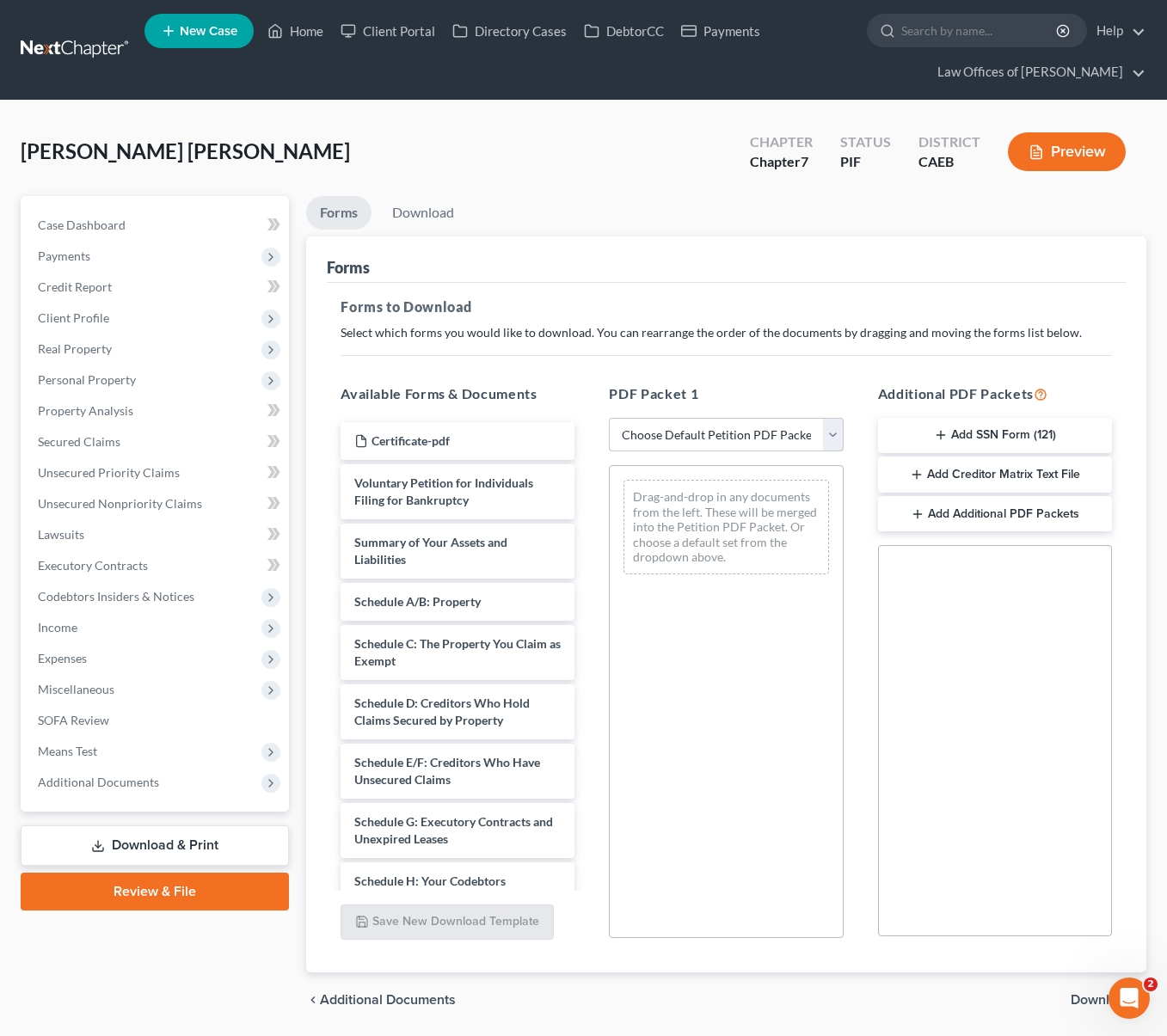
click at [831, 438] on select "Choose Default Petition PDF Packet Complete Bankruptcy Petition (all forms and …" at bounding box center [726, 434] width 234 height 34
select select "4"
click at [609, 417] on select "Choose Default Petition PDF Packet Complete Bankruptcy Petition (all forms and …" at bounding box center [726, 434] width 234 height 34
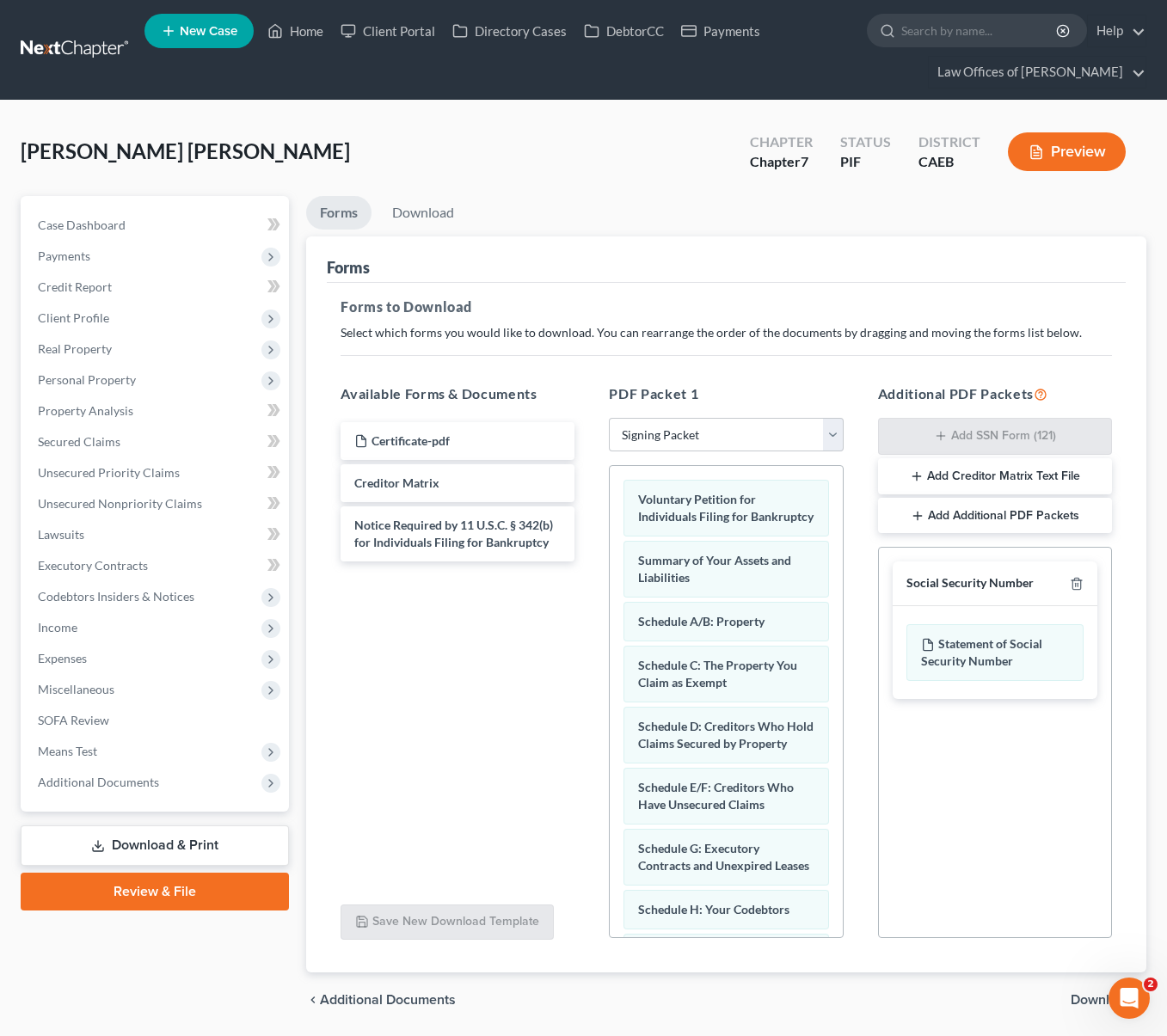
click at [1073, 999] on span "Download" at bounding box center [1101, 999] width 62 height 14
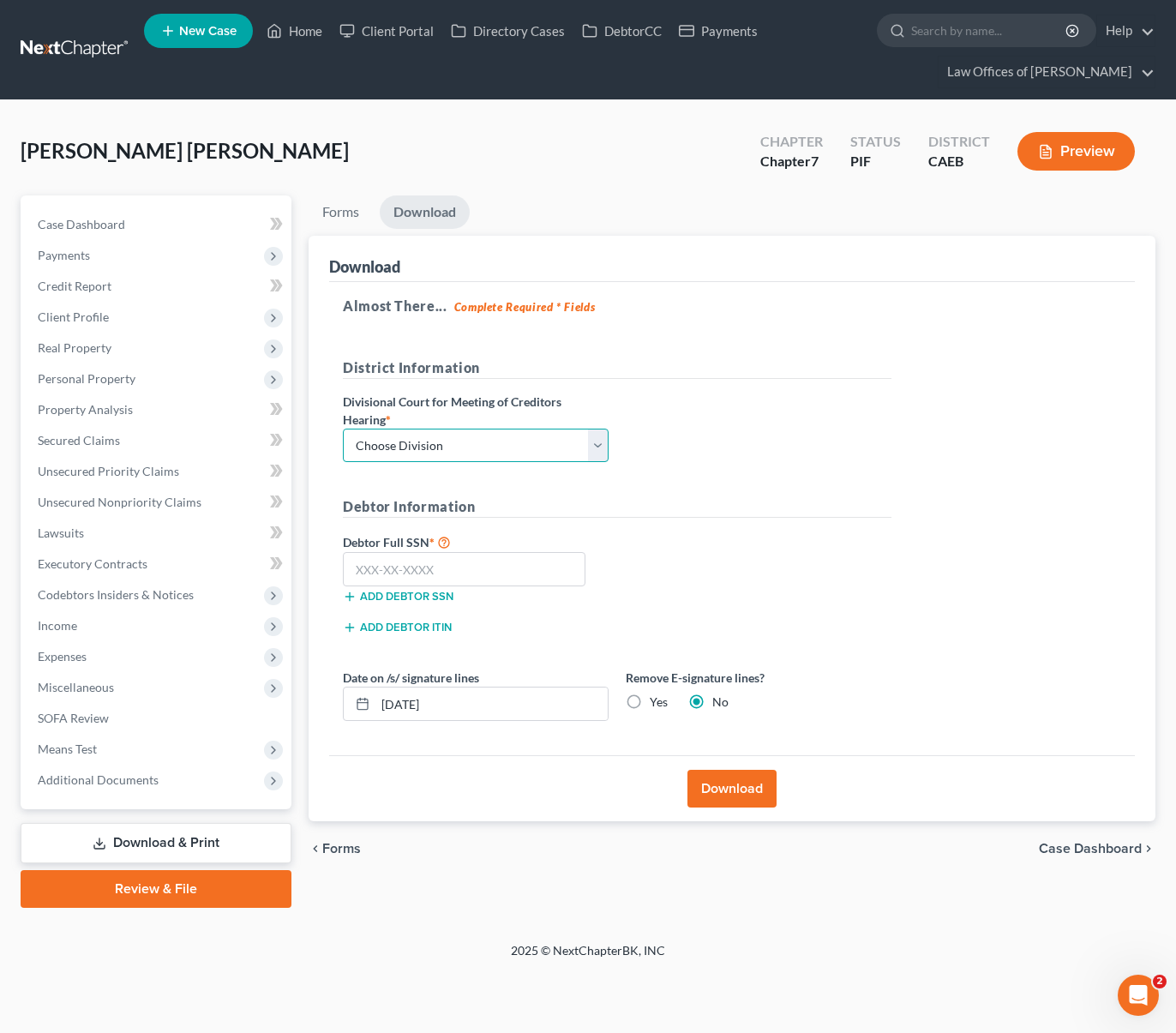
click at [598, 442] on select "Choose Division Fresno Modesto Sacramento" at bounding box center [476, 445] width 266 height 34
select select "0"
click at [343, 428] on select "Choose Division Fresno Modesto Sacramento" at bounding box center [476, 445] width 266 height 34
click at [491, 578] on input "text" at bounding box center [464, 568] width 243 height 34
type input "111-11-1111"
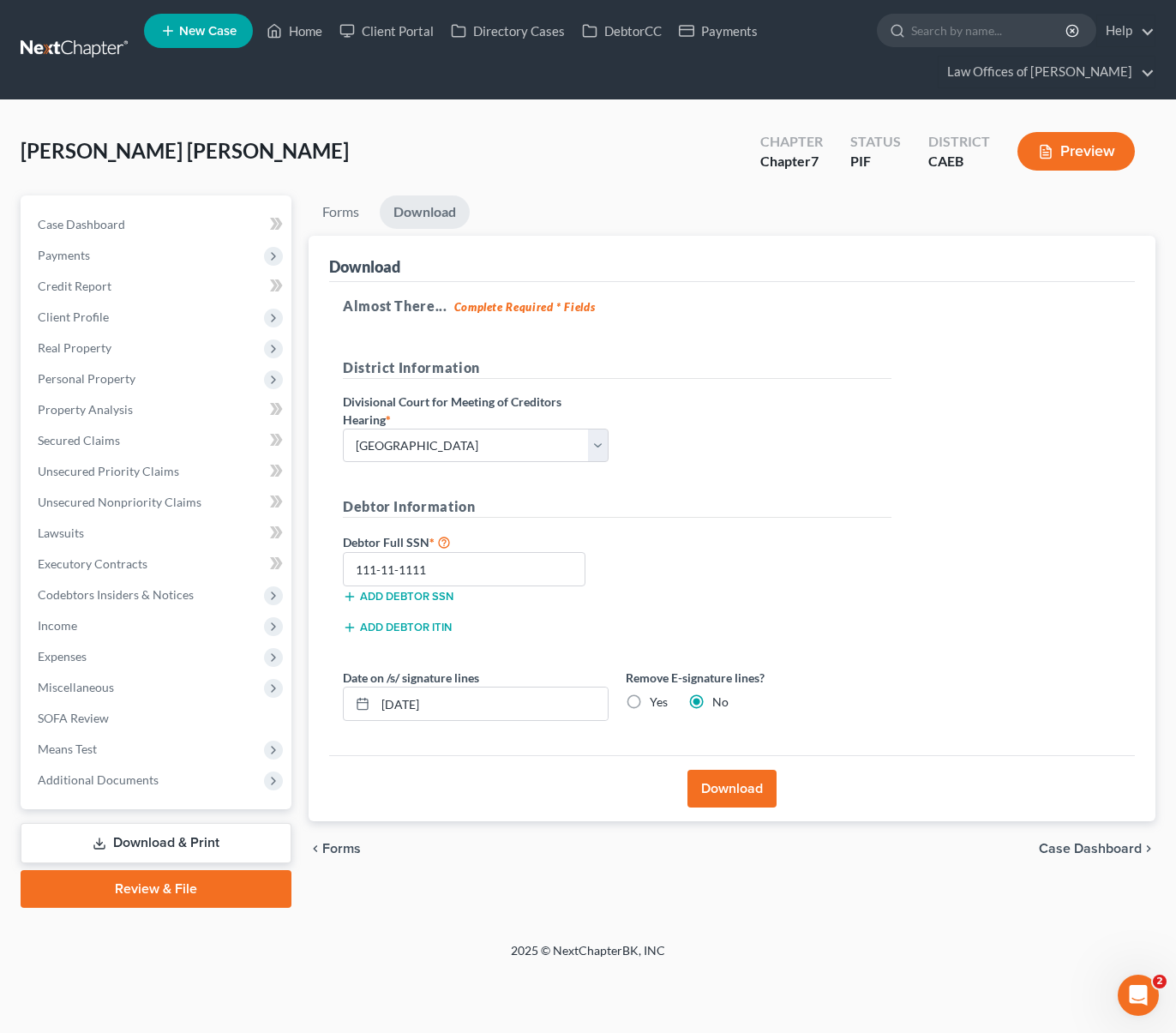
click at [703, 795] on button "Download" at bounding box center [731, 788] width 89 height 38
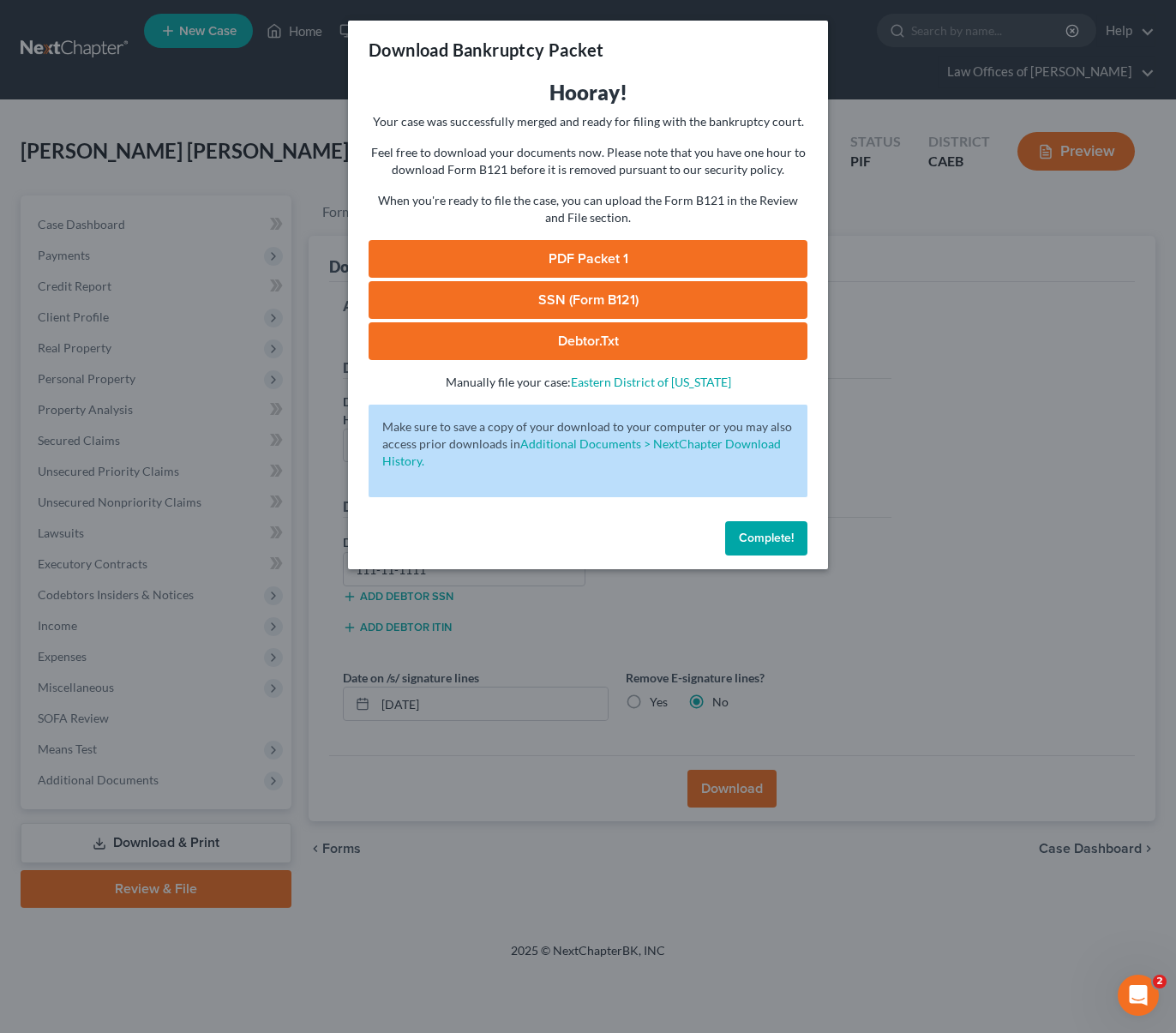
click at [606, 265] on link "PDF Packet 1" at bounding box center [588, 258] width 439 height 38
click at [776, 531] on span "Complete!" at bounding box center [766, 538] width 55 height 15
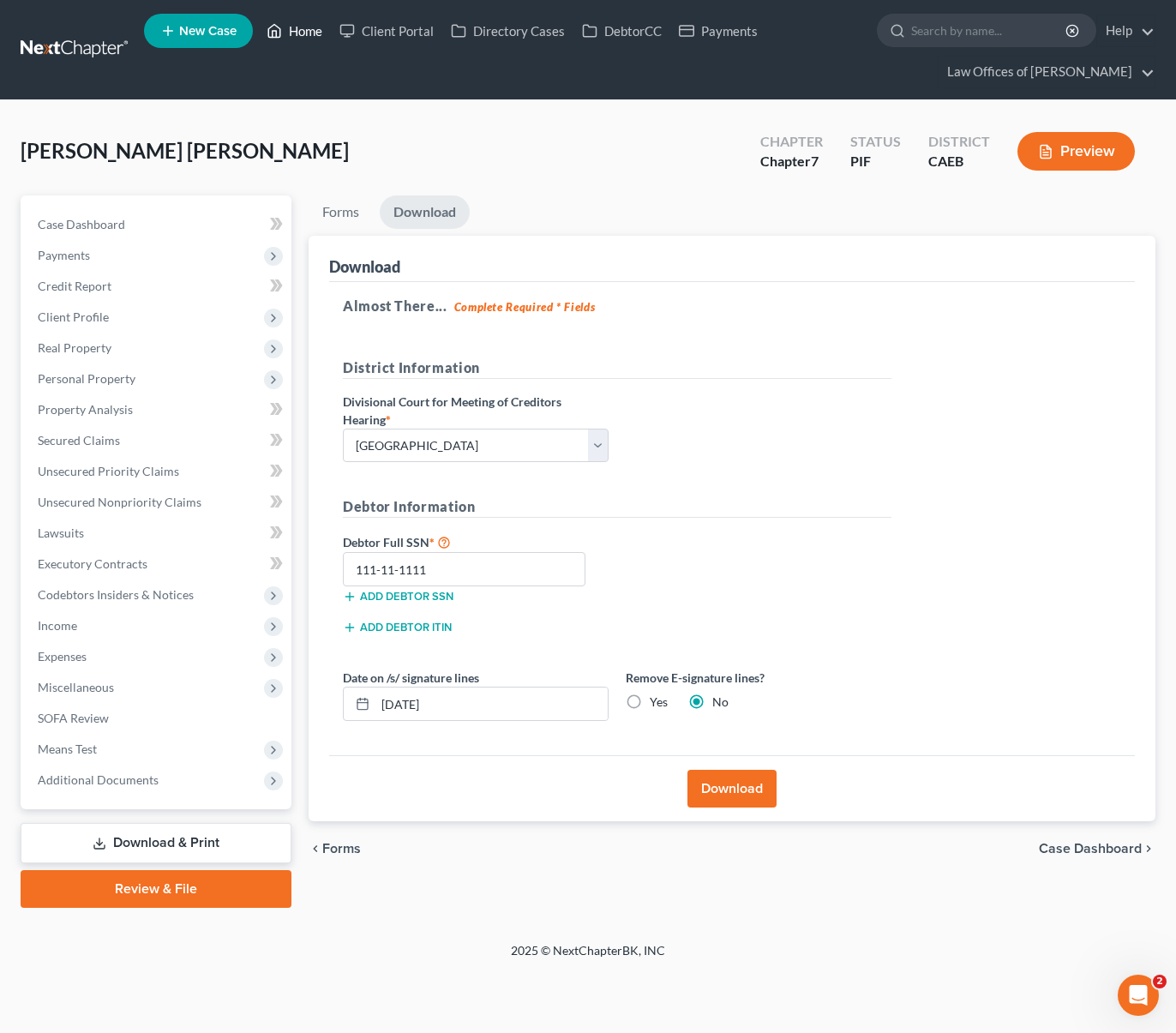
click at [302, 36] on link "Home" at bounding box center [293, 31] width 72 height 31
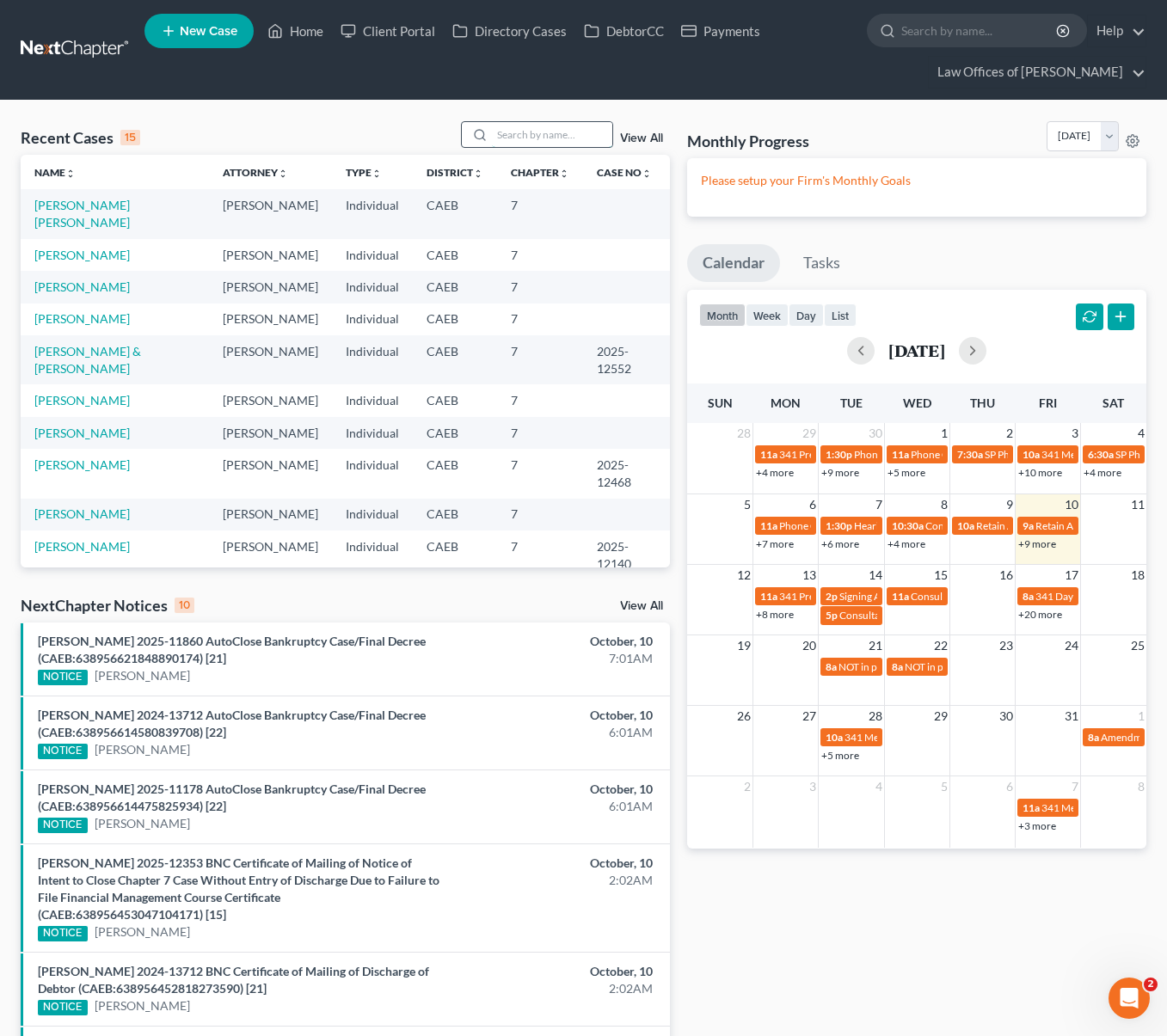
click at [555, 125] on input "search" at bounding box center [552, 134] width 120 height 25
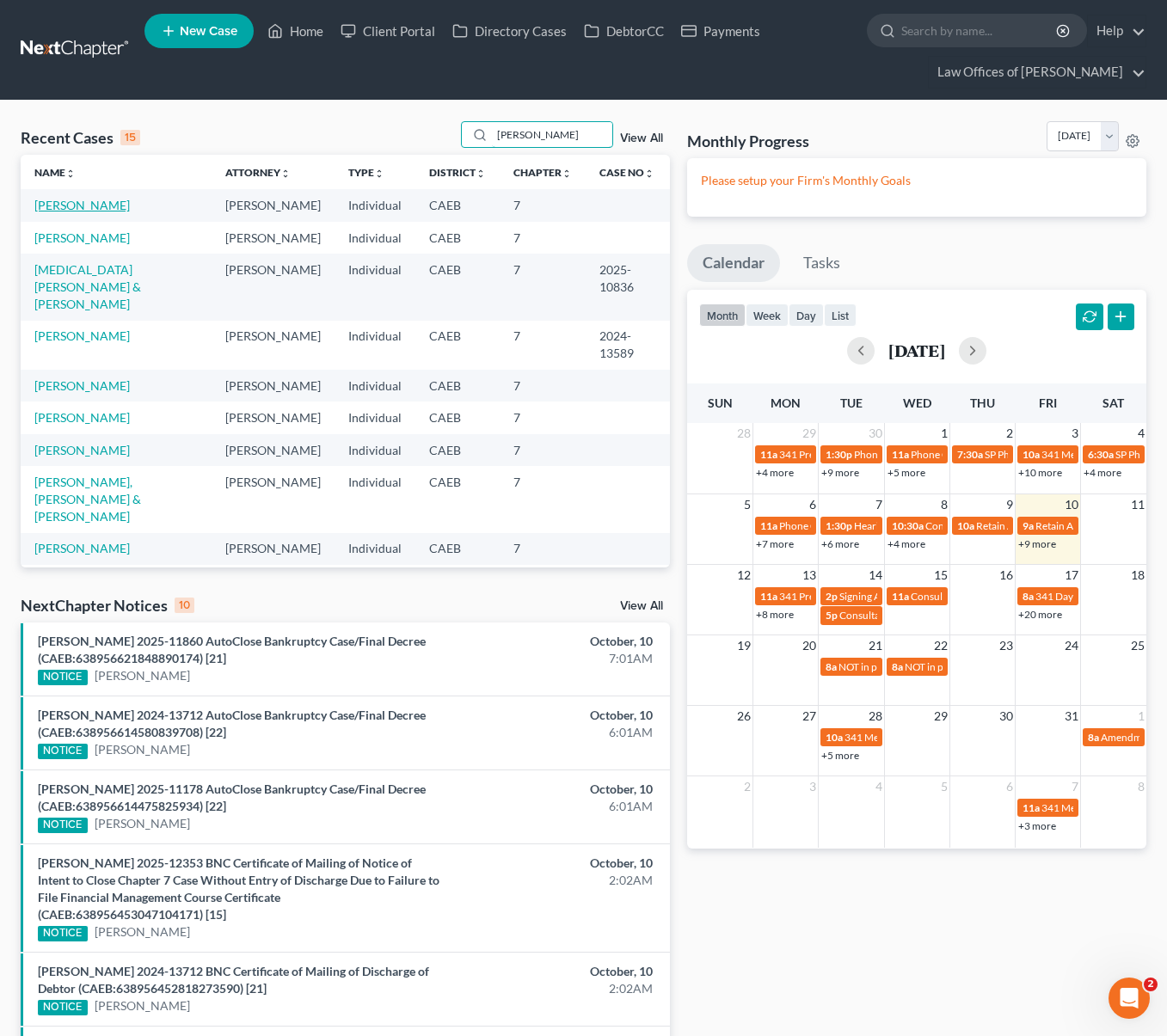
type input "Flores"
click at [54, 204] on link "Flores, Rodrigo" at bounding box center [82, 205] width 96 height 15
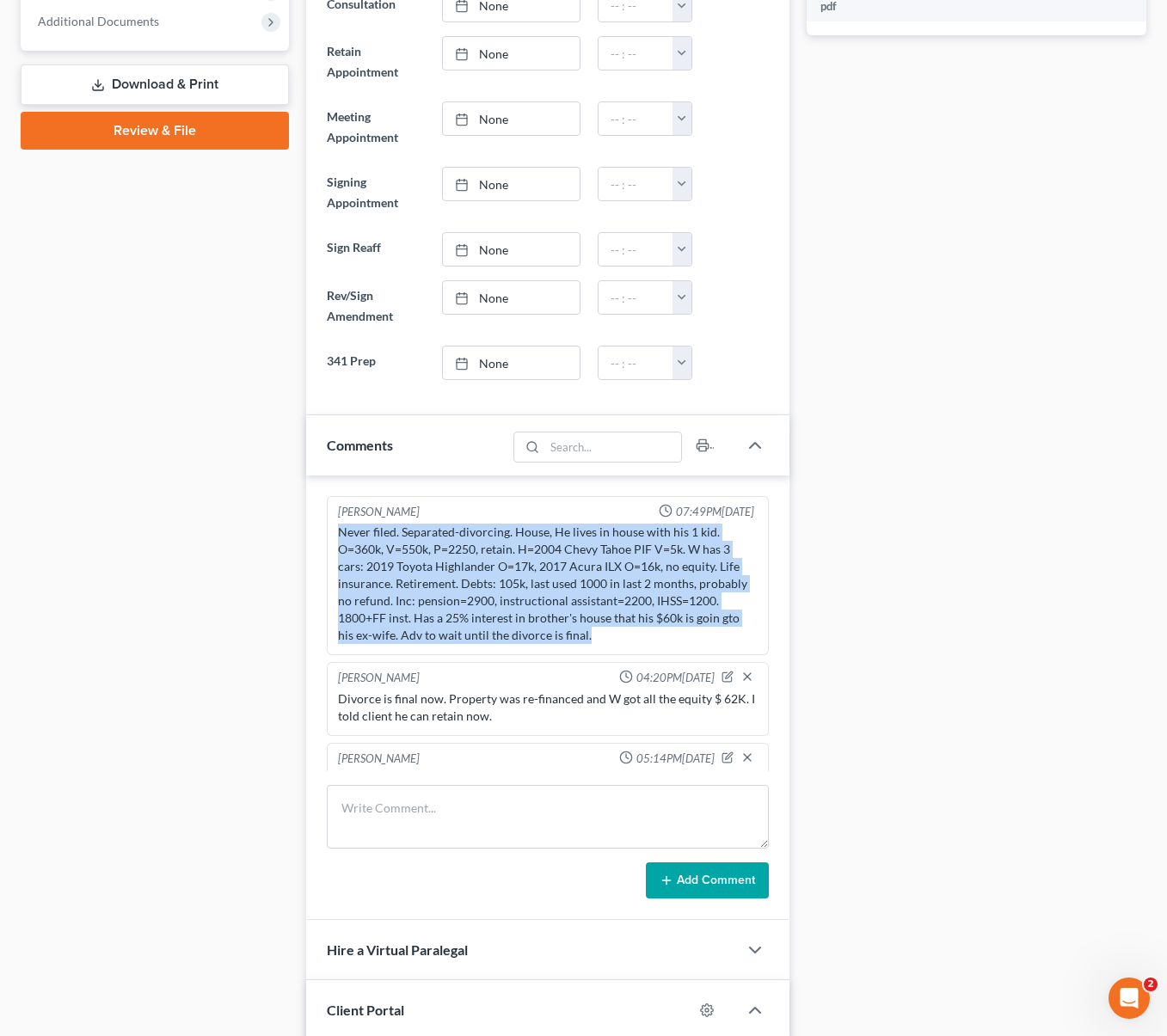
drag, startPoint x: 339, startPoint y: 533, endPoint x: 681, endPoint y: 647, distance: 360.5
click at [681, 647] on div "Scott Bell 07:49PM, 01/22/2025 Never filed. Separated-divorcing. House, He live…" at bounding box center [547, 575] width 441 height 159
copy div "Never filed. Separated-divorcing. House, He lives in house with his 1 kid. O=36…"
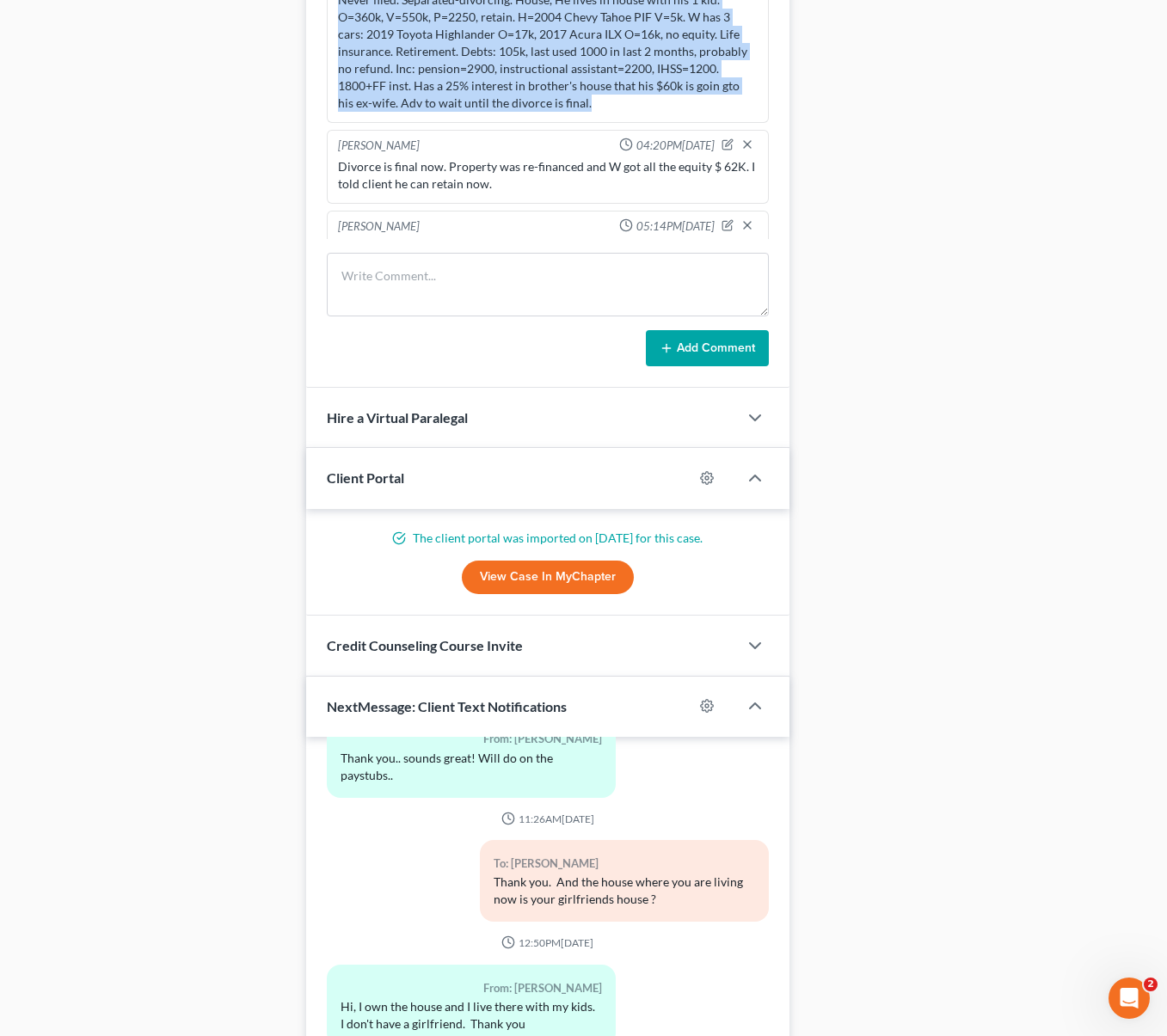
scroll to position [1443, 0]
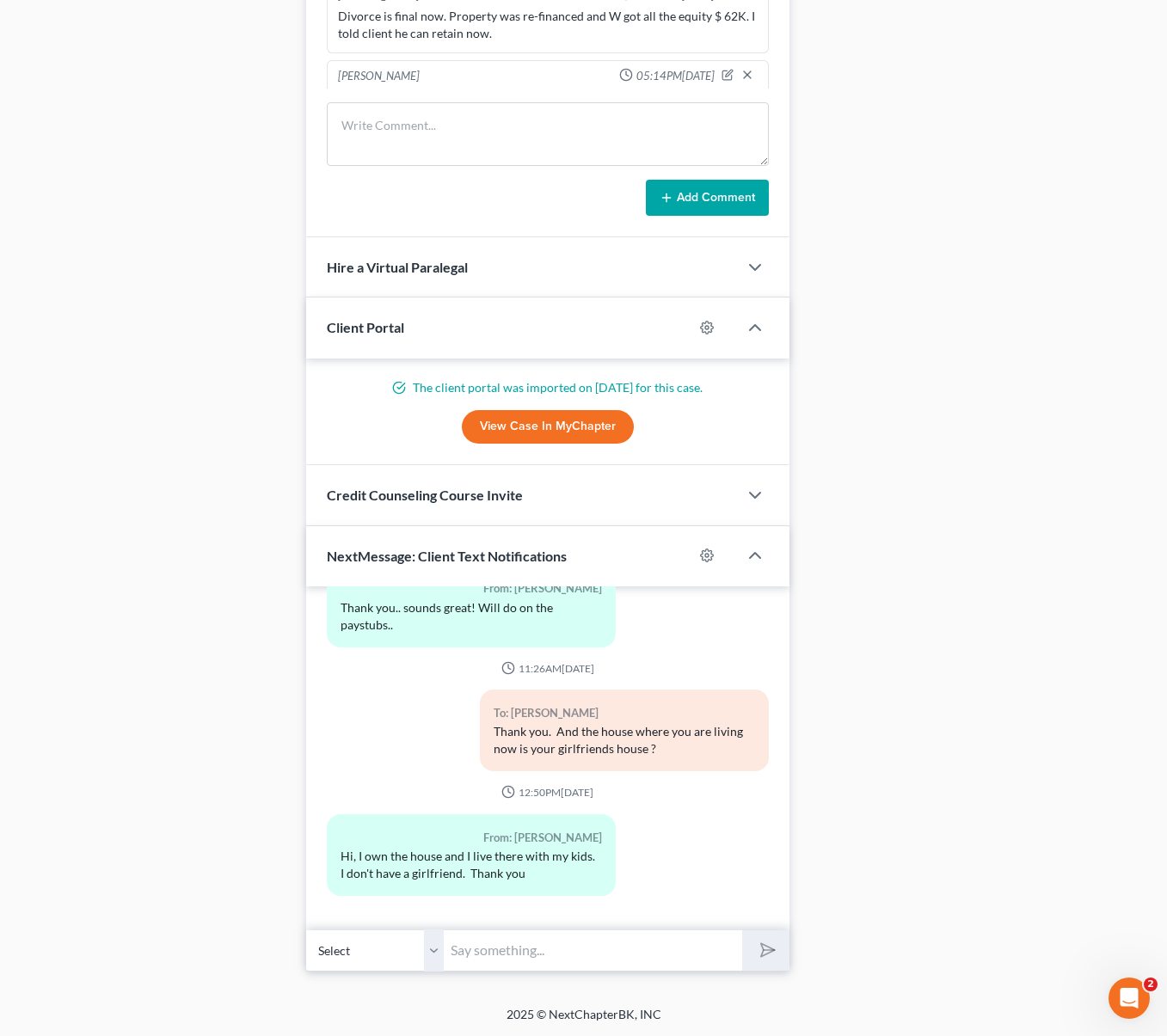
click at [338, 849] on div "From: Rodrigo Flores Hi, I own the house and I live there with my kids. I don't…" at bounding box center [471, 854] width 289 height 82
drag, startPoint x: 340, startPoint y: 854, endPoint x: 589, endPoint y: 879, distance: 250.3
click at [589, 879] on div "Hi, I own the house and I live there with my kids. I don't have a girlfriend. T…" at bounding box center [471, 864] width 261 height 34
copy div "Hi, I own the house and I live there with my kids. I don't have a girlfriend. T…"
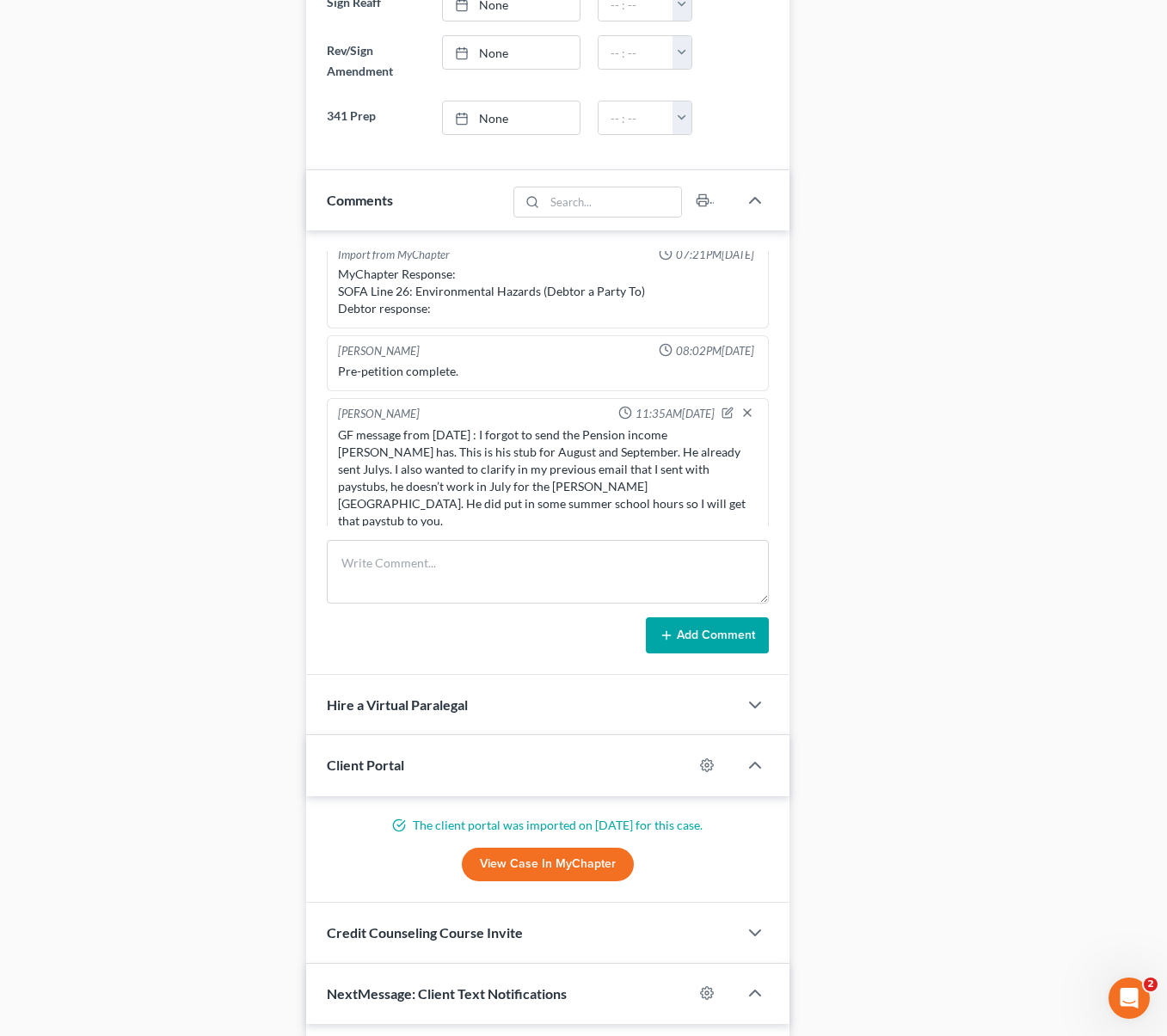
scroll to position [866, 0]
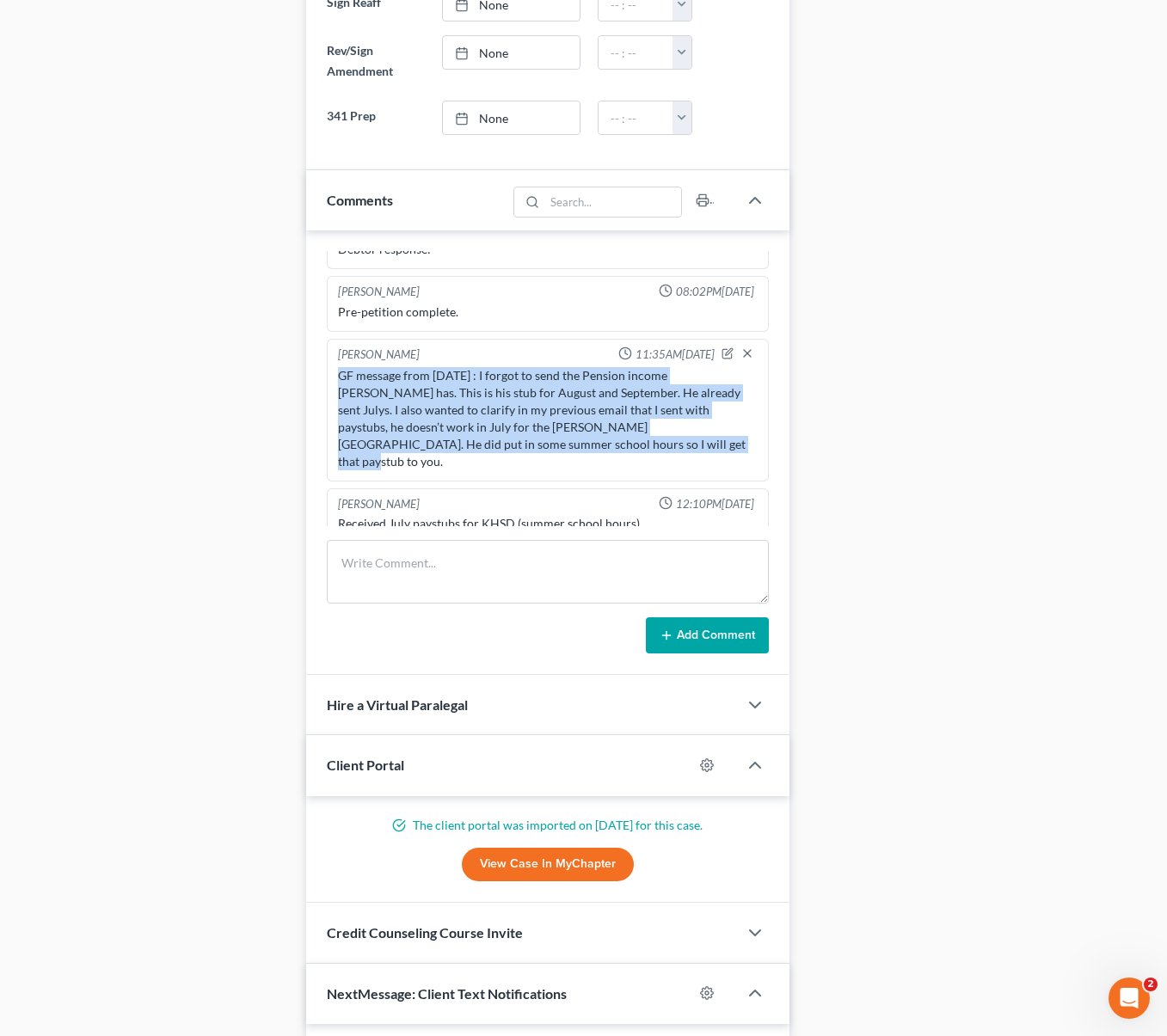
drag, startPoint x: 338, startPoint y: 374, endPoint x: 784, endPoint y: 449, distance: 452.3
click at [784, 449] on div "Scott Bell 07:49PM, 01/22/2025 Never filed. Separated-divorcing. House, He live…" at bounding box center [547, 452] width 483 height 444
copy div "GF message from today : I forgot to send the Pension income Rodrigo has. This i…"
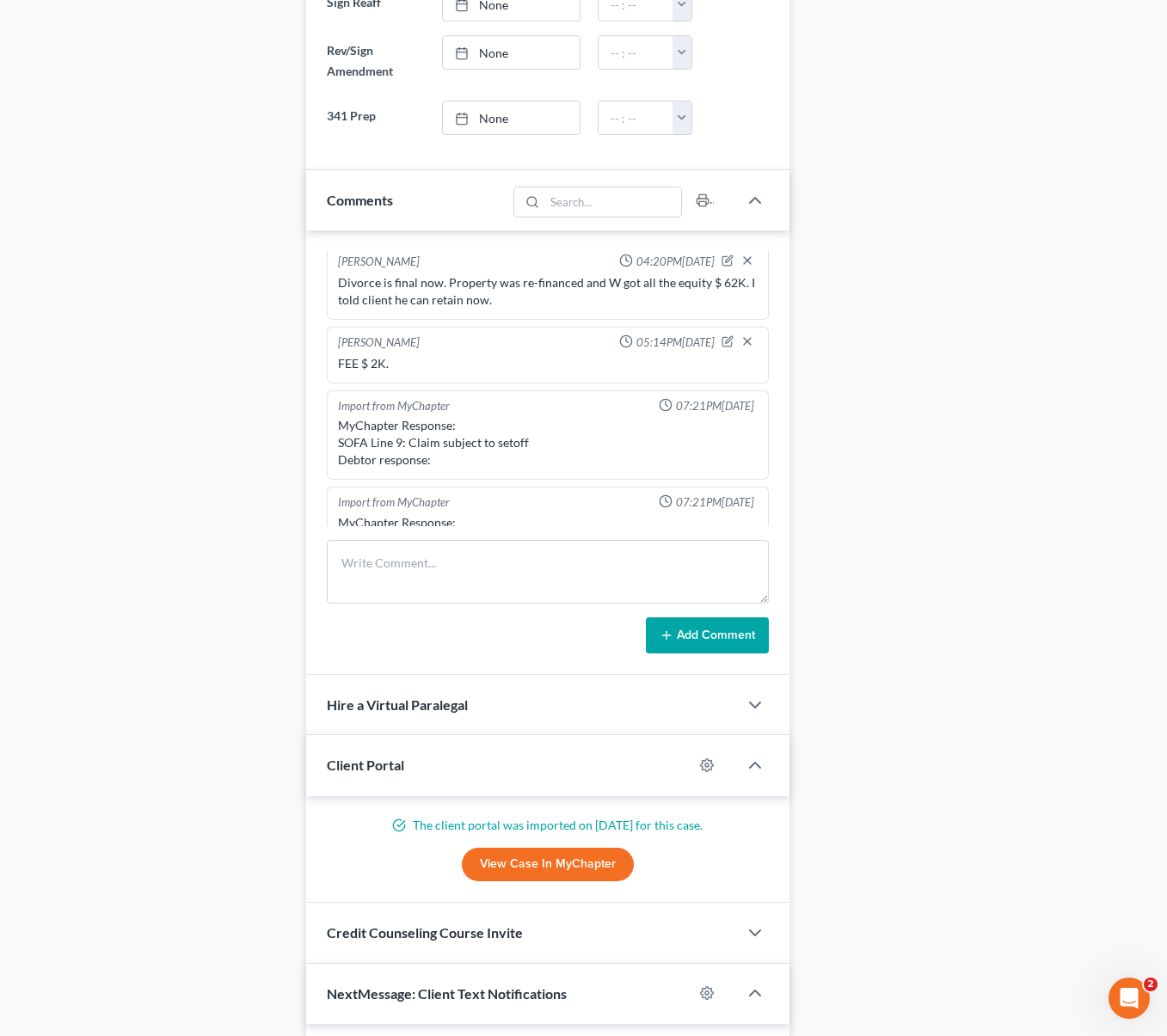
scroll to position [165, 0]
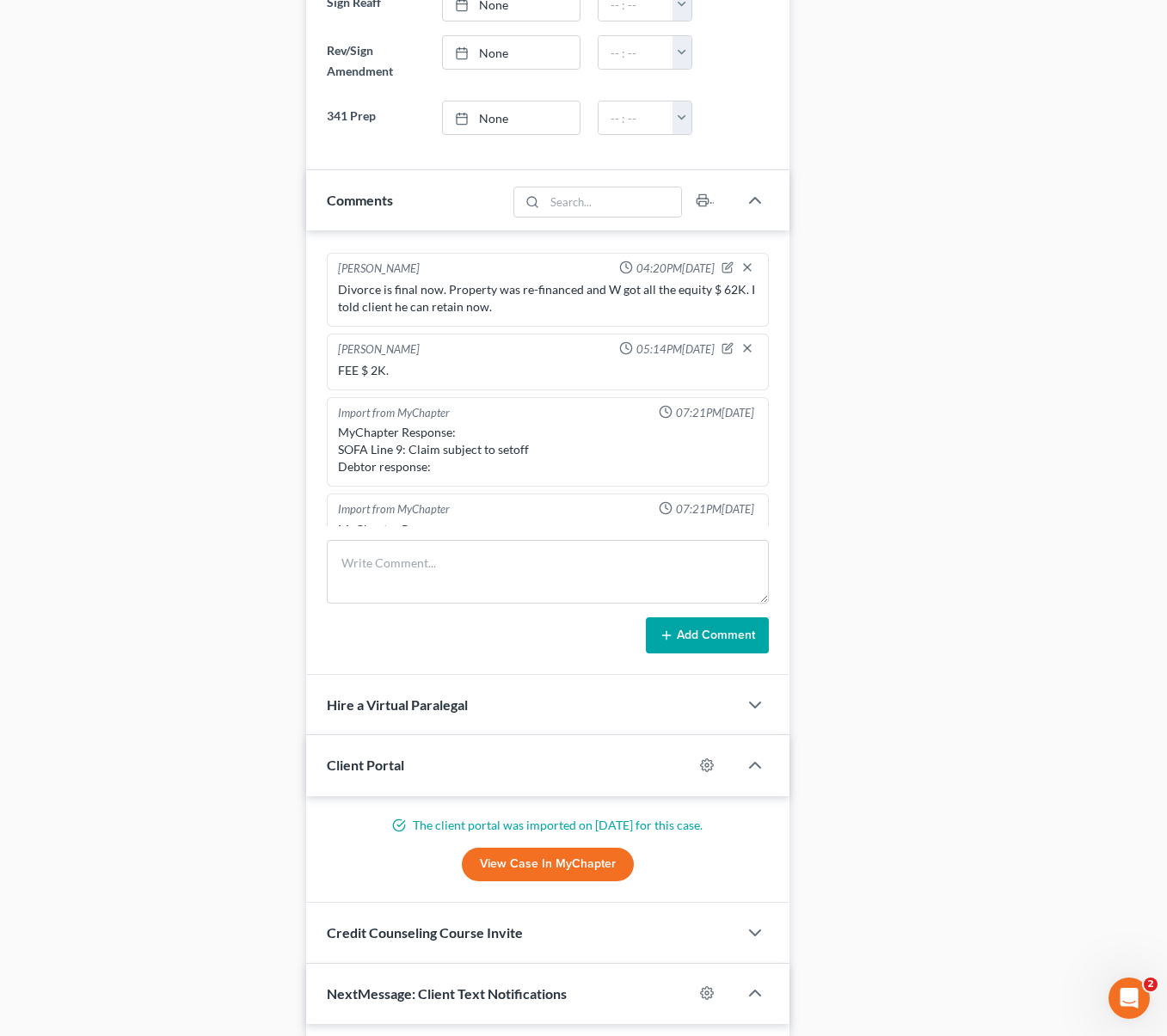
drag, startPoint x: 324, startPoint y: 292, endPoint x: 341, endPoint y: 289, distance: 17.3
click at [326, 292] on div "Scott Bell 07:49PM, 01/22/2025 Never filed. Separated-divorcing. House, He live…" at bounding box center [547, 452] width 483 height 444
drag, startPoint x: 339, startPoint y: 290, endPoint x: 680, endPoint y: 308, distance: 341.5
click at [680, 308] on div "Divorce is final now. Property was re-financed and W got all the equity $ 62K. …" at bounding box center [546, 298] width 418 height 34
copy div "Divorce is final now. Property was re-financed and W got all the equity $ 62K. …"
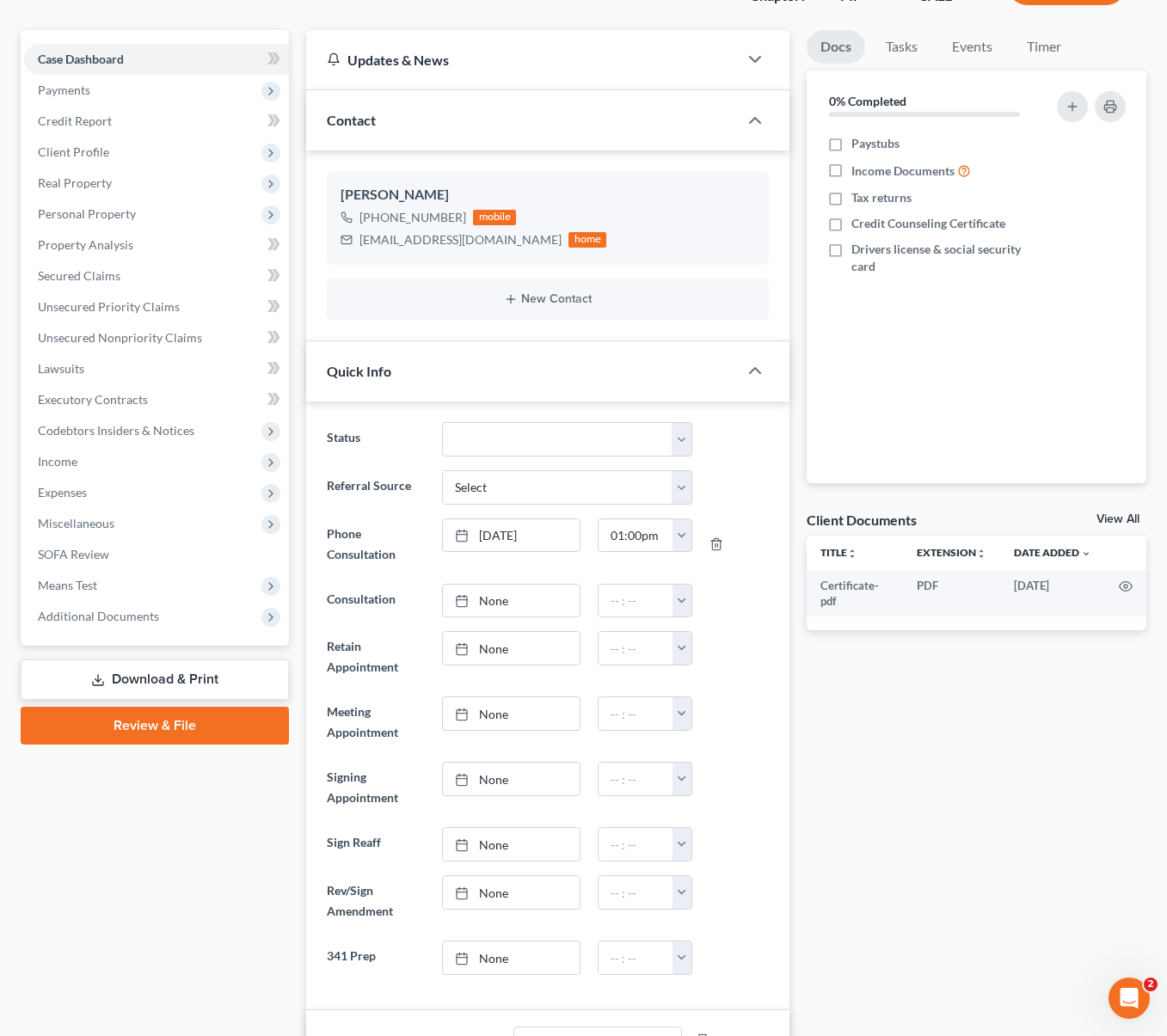
scroll to position [93, 0]
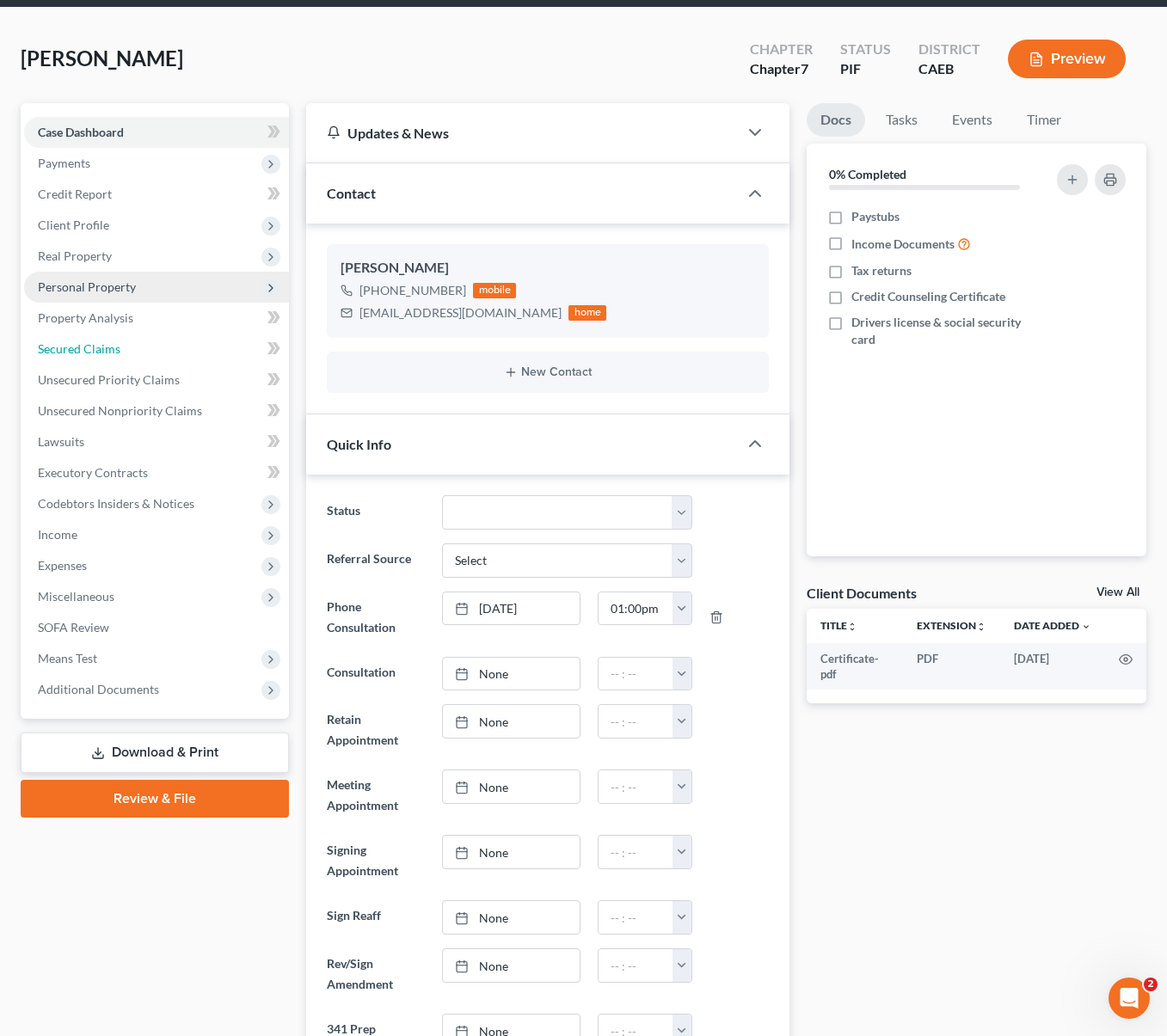
drag, startPoint x: 134, startPoint y: 354, endPoint x: 148, endPoint y: 372, distance: 22.8
click at [134, 354] on link "Secured Claims" at bounding box center [156, 349] width 265 height 31
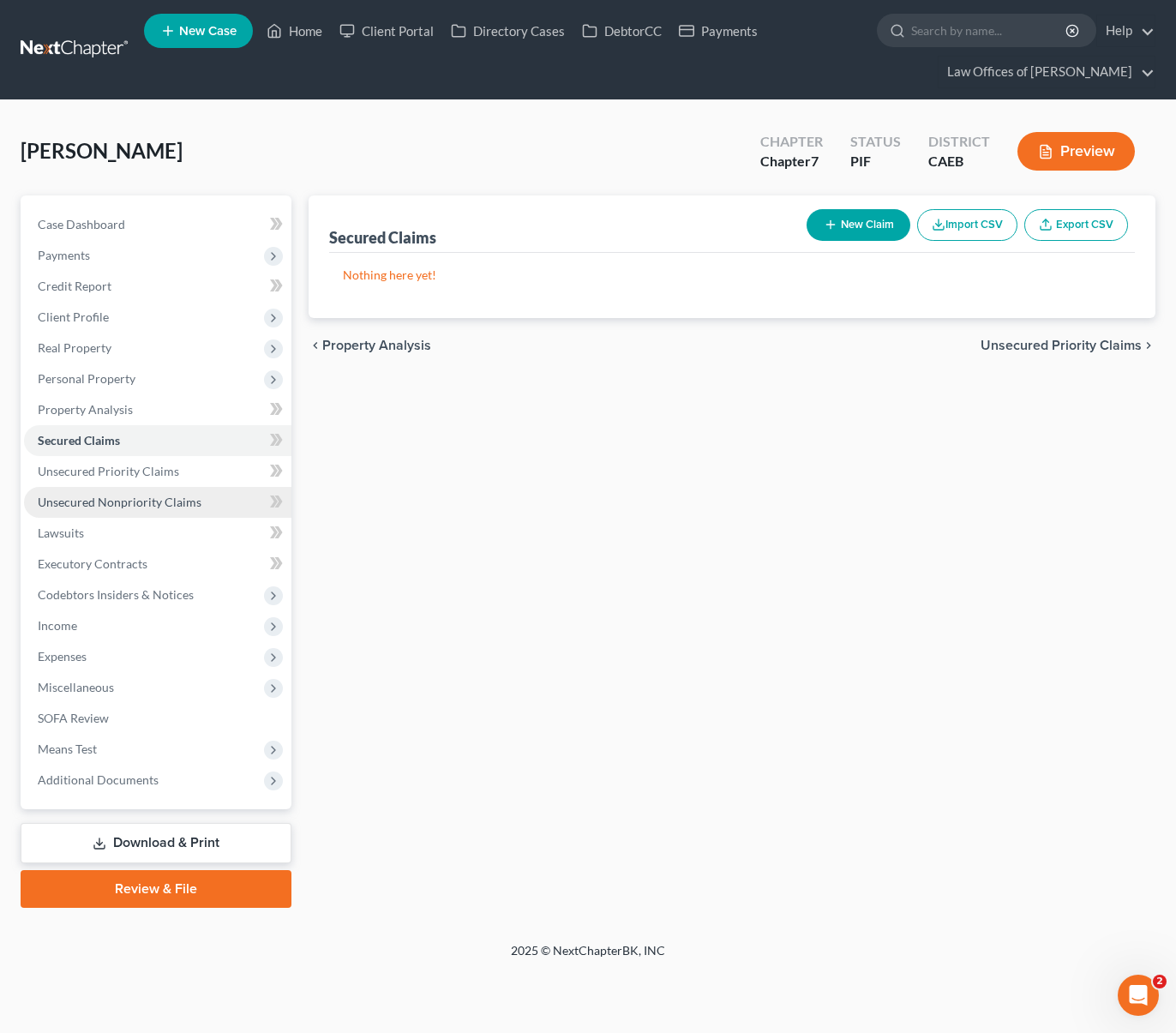
click at [166, 498] on span "Unsecured Nonpriority Claims" at bounding box center [119, 501] width 164 height 15
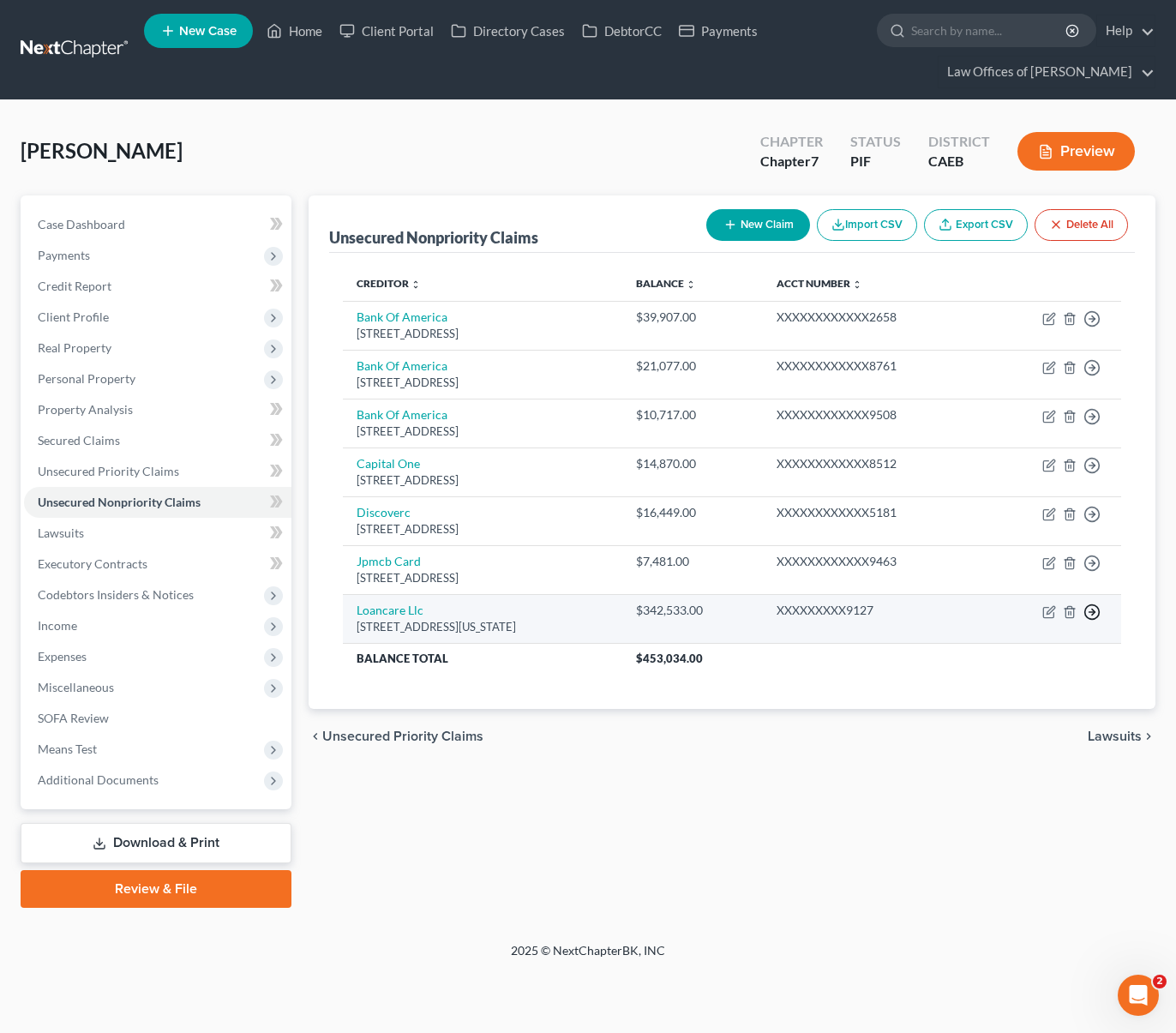
click at [1093, 613] on polyline "button" at bounding box center [1093, 611] width 3 height 6
click at [1030, 619] on link "Move to D" at bounding box center [1014, 625] width 143 height 29
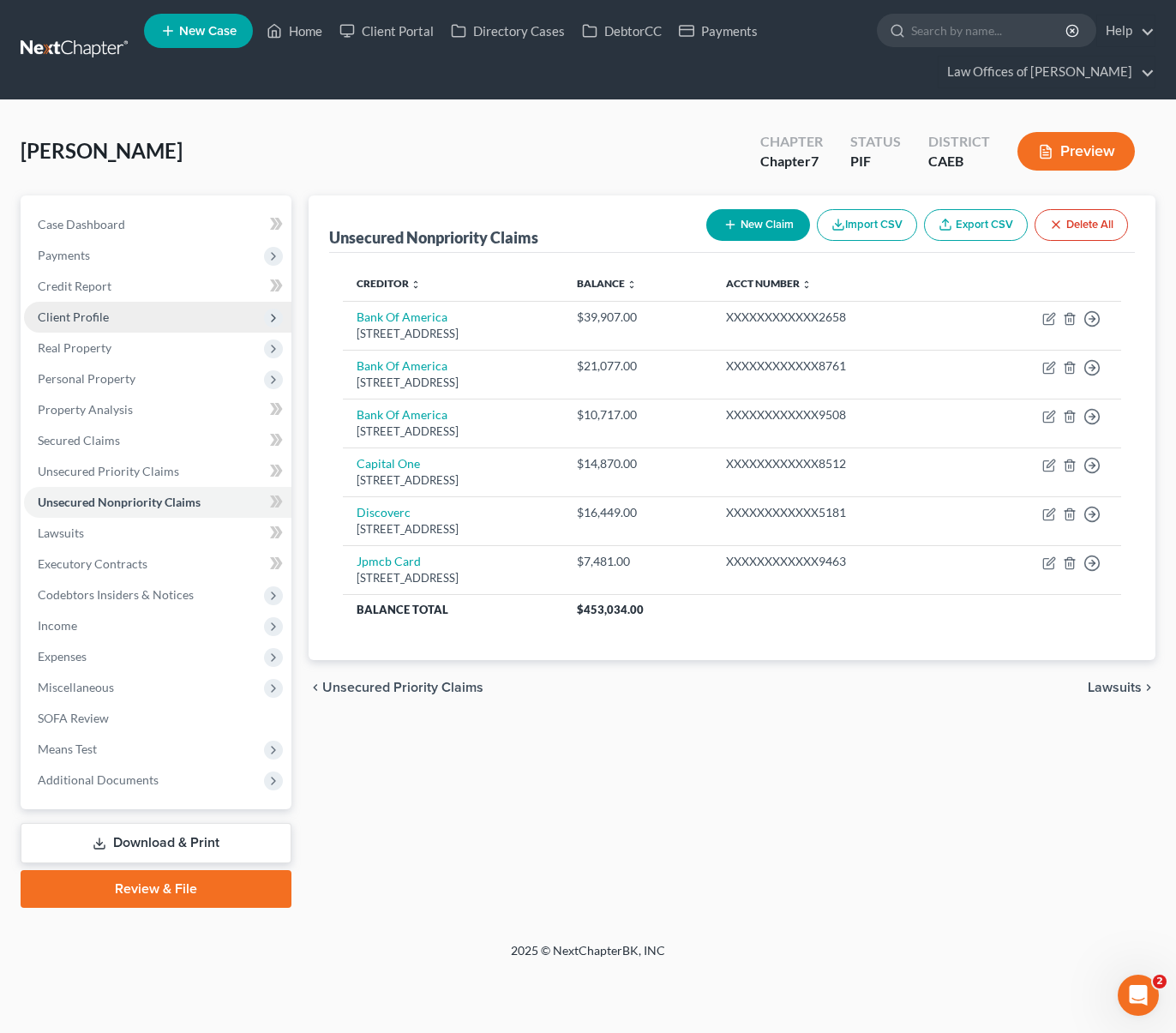
click at [159, 324] on span "Client Profile" at bounding box center [158, 317] width 268 height 31
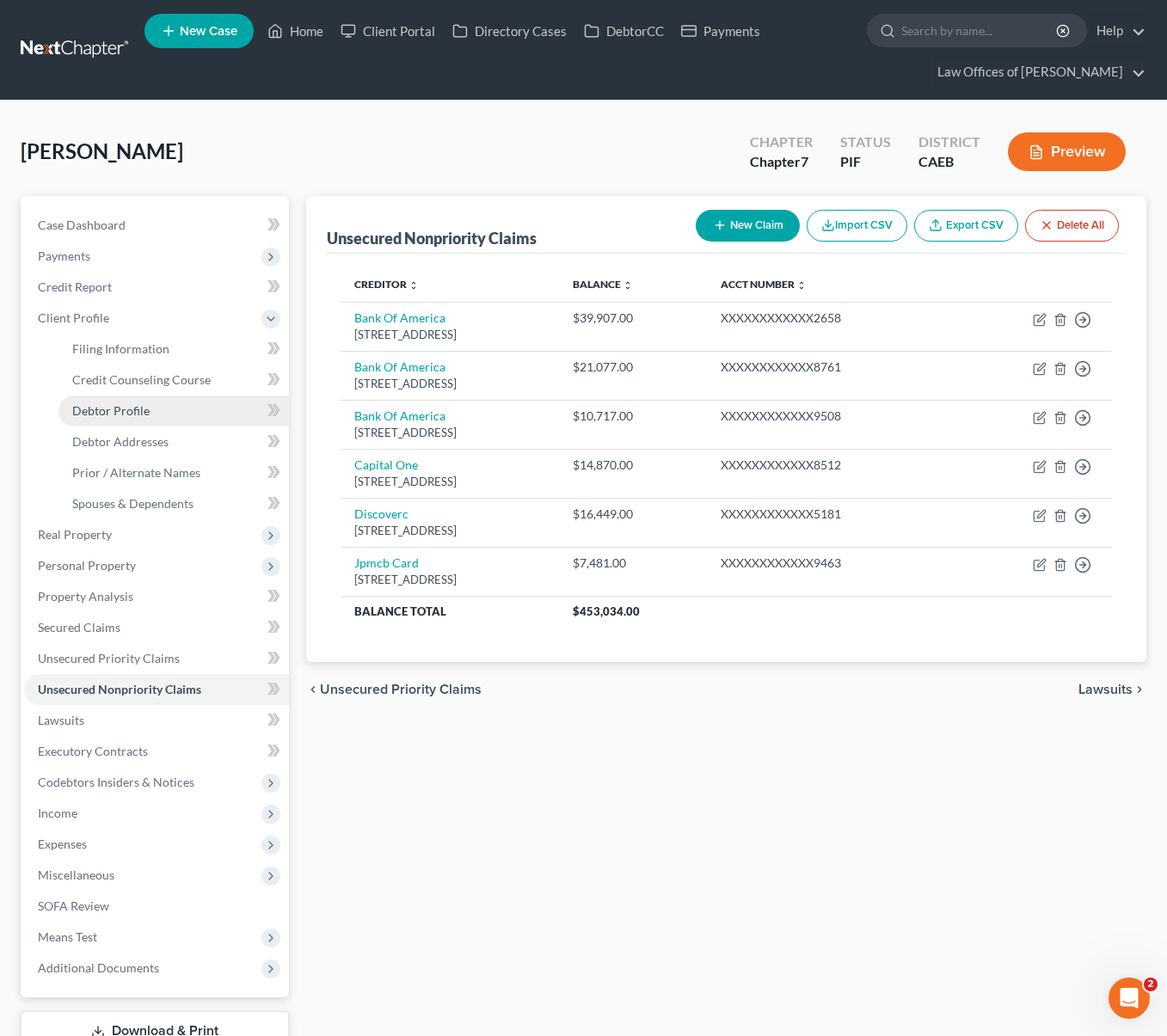
click at [172, 413] on link "Debtor Profile" at bounding box center [174, 411] width 231 height 31
select select "3"
select select "1"
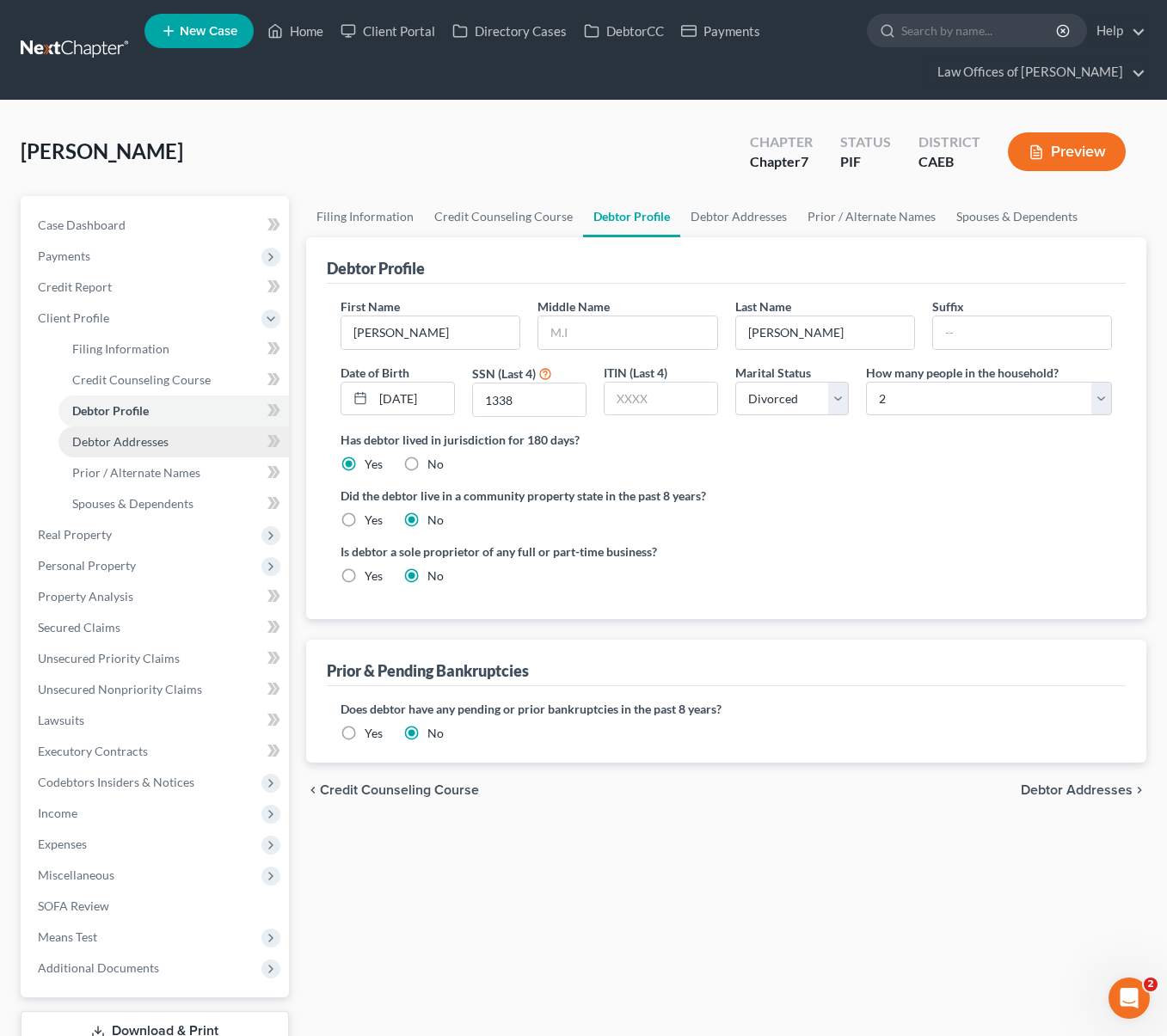
click at [147, 439] on span "Debtor Addresses" at bounding box center [120, 441] width 97 height 15
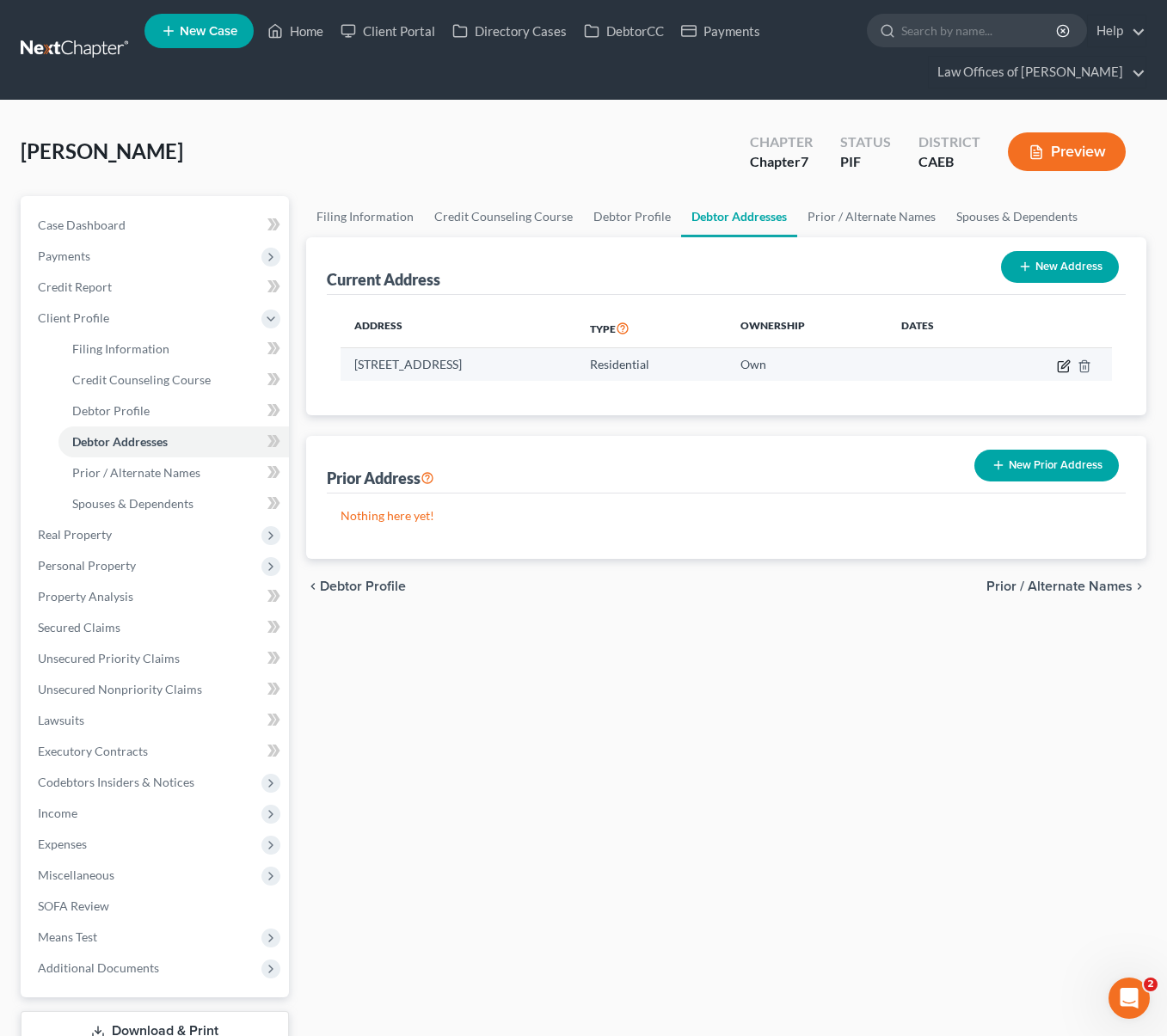
click at [1062, 369] on icon "button" at bounding box center [1063, 366] width 14 height 14
select select "4"
select select "0"
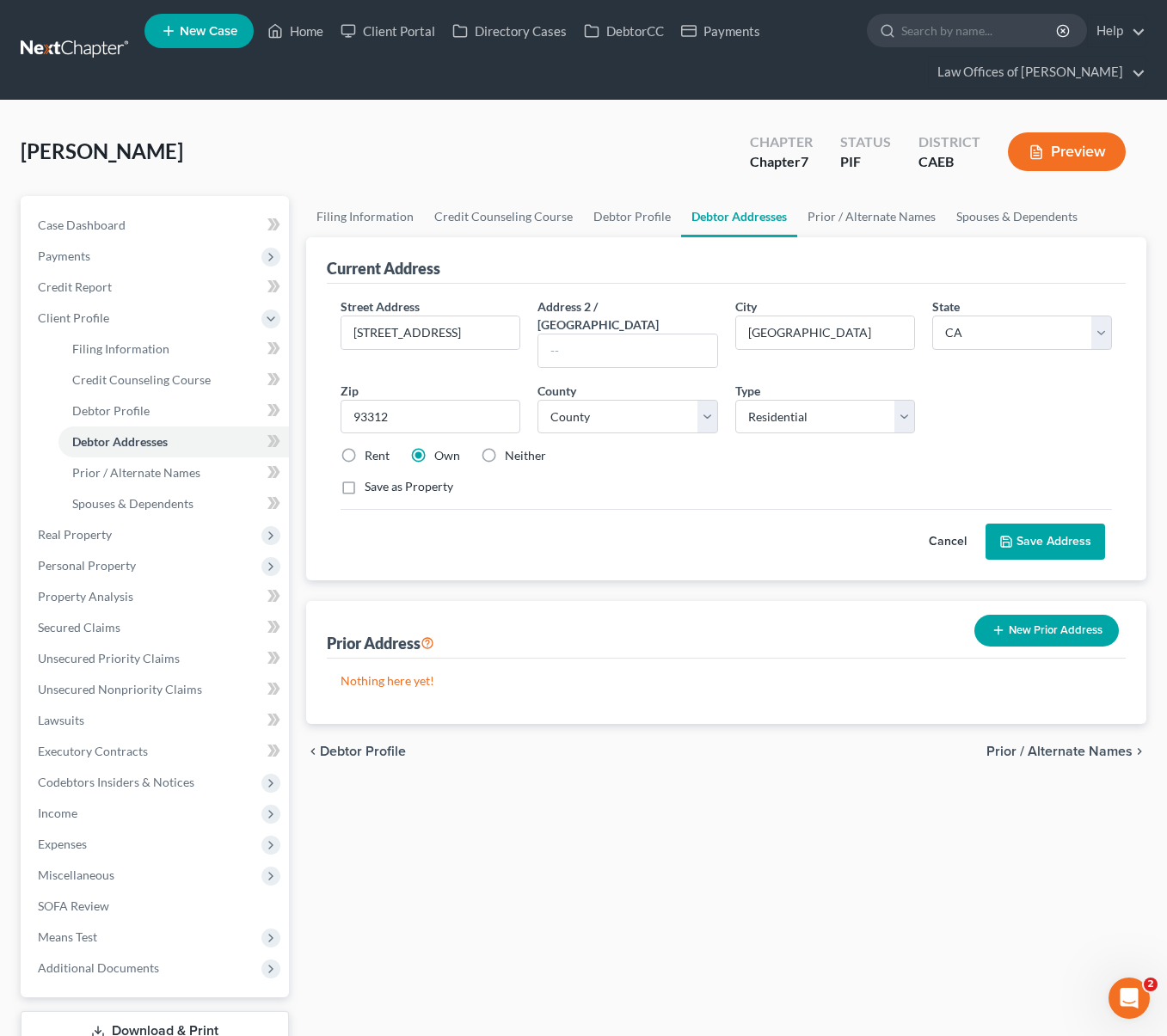
click at [1034, 523] on button "Save Address" at bounding box center [1045, 541] width 120 height 36
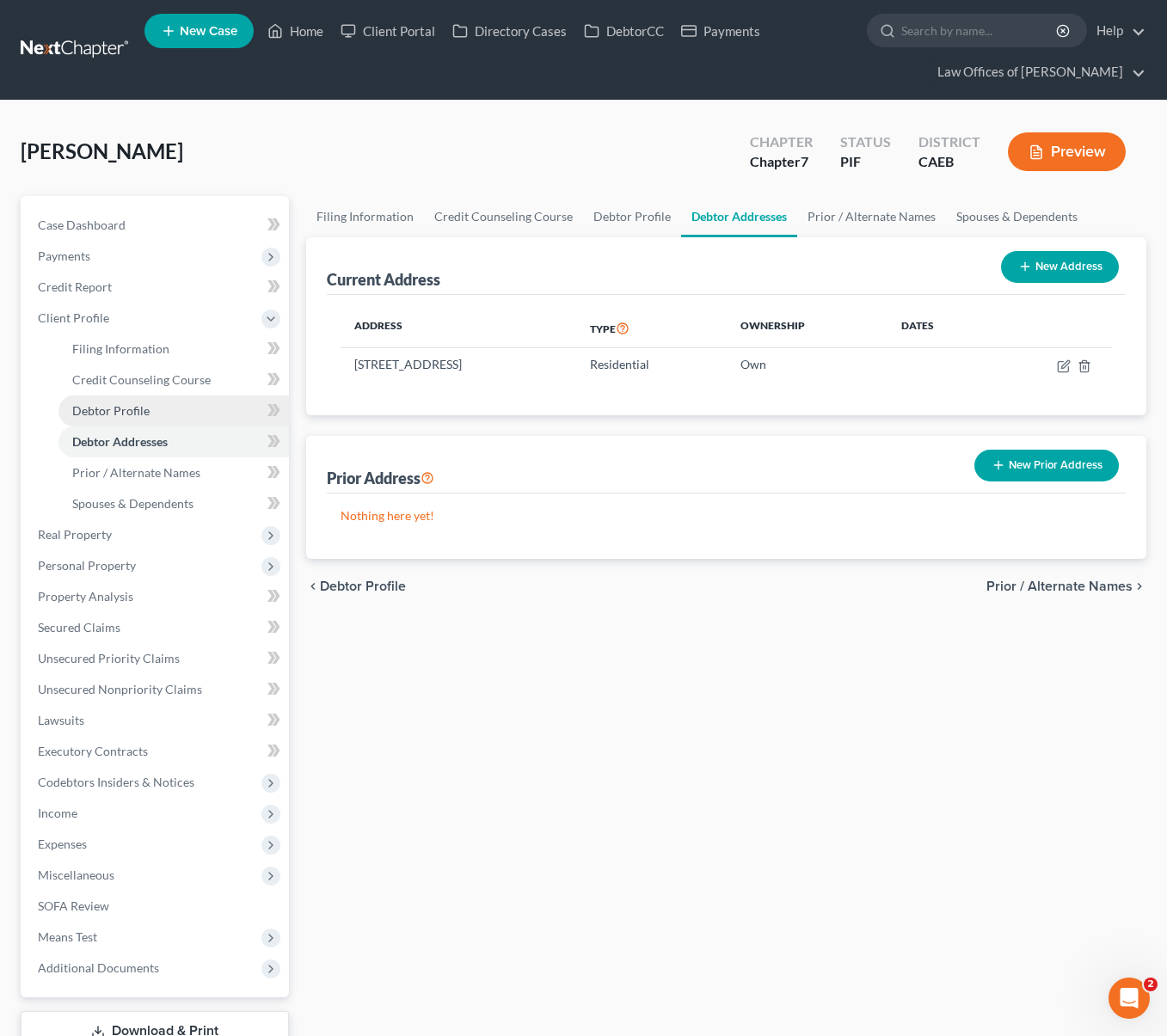
click at [200, 407] on link "Debtor Profile" at bounding box center [174, 411] width 231 height 31
select select "3"
select select "1"
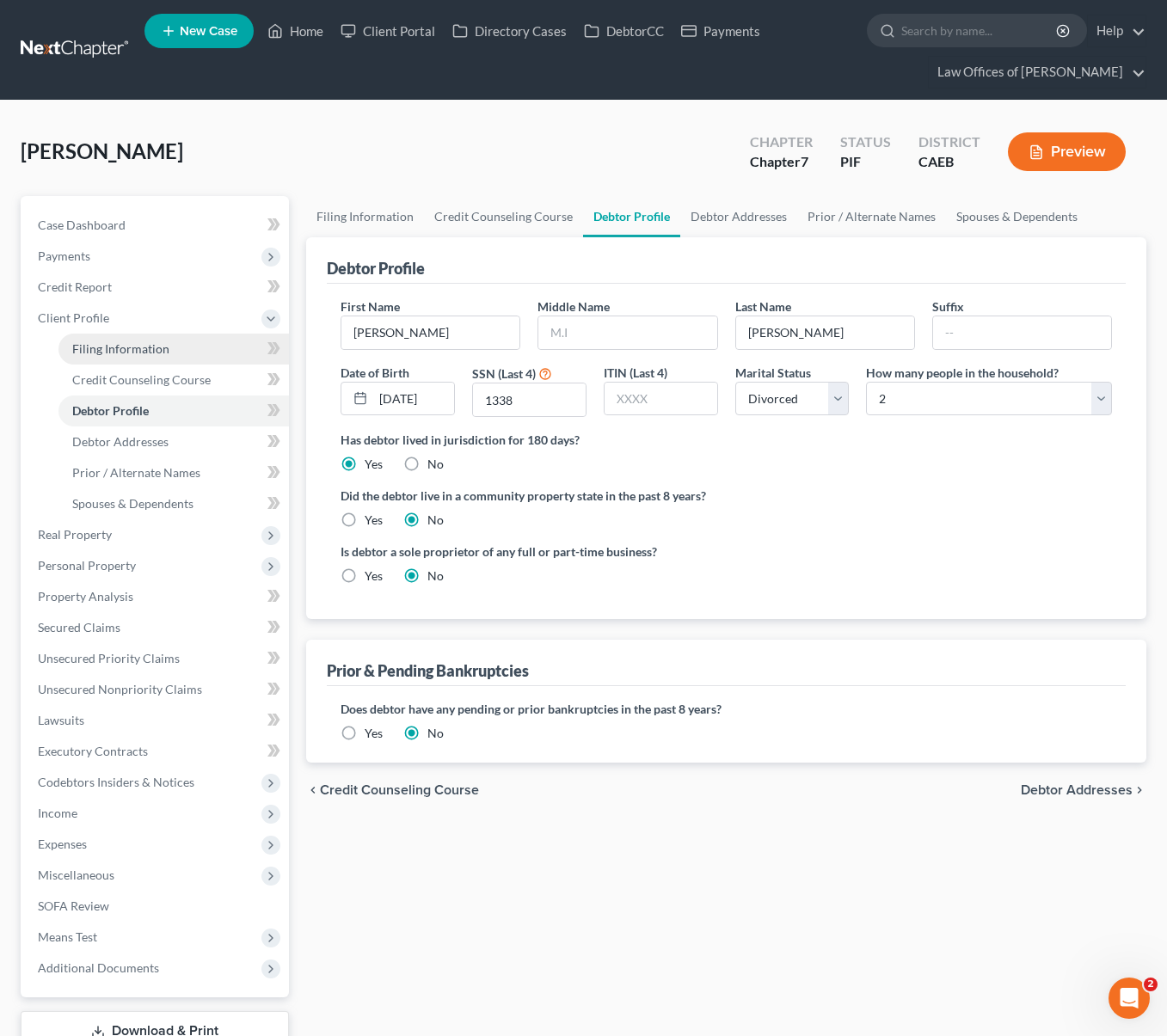
click at [166, 349] on span "Filing Information" at bounding box center [121, 348] width 97 height 15
select select "1"
select select "0"
select select "4"
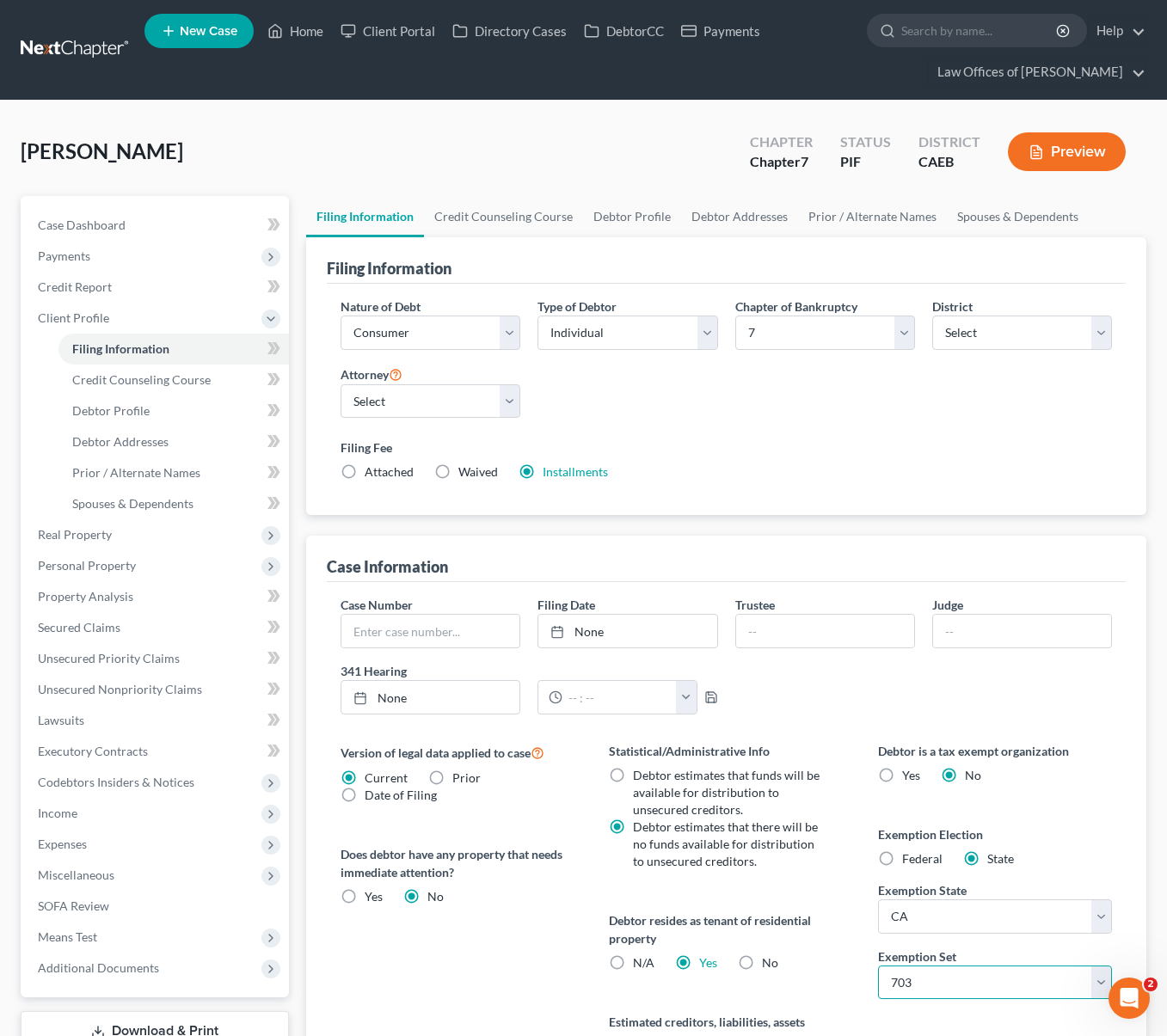
click at [1096, 980] on select "Select 703 704" at bounding box center [995, 982] width 234 height 34
select select "1"
click at [878, 965] on select "Select 703 704" at bounding box center [995, 982] width 234 height 34
click at [146, 233] on link "Case Dashboard" at bounding box center [156, 225] width 265 height 31
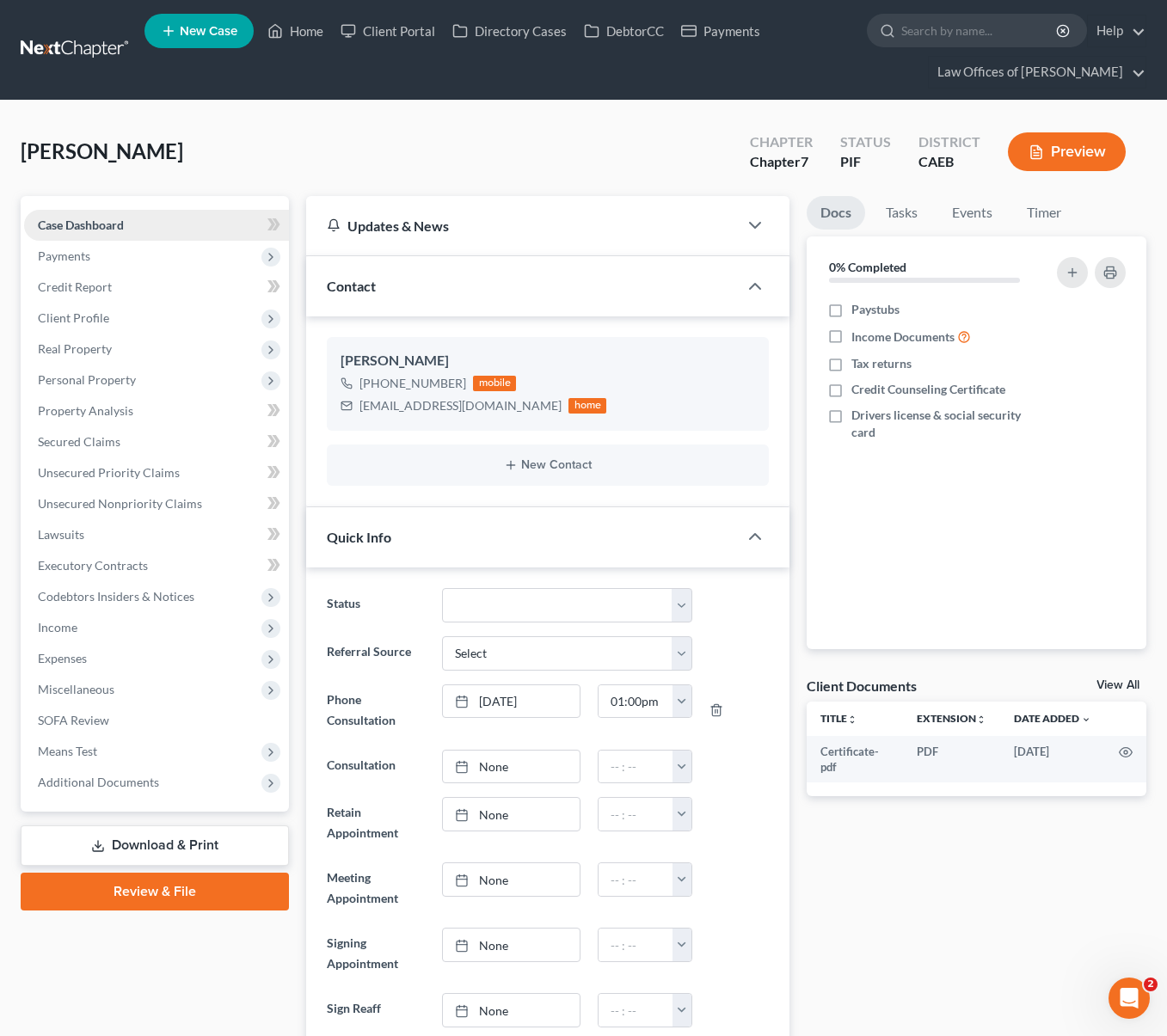
scroll to position [1124, 0]
click at [312, 30] on link "Home" at bounding box center [294, 31] width 73 height 31
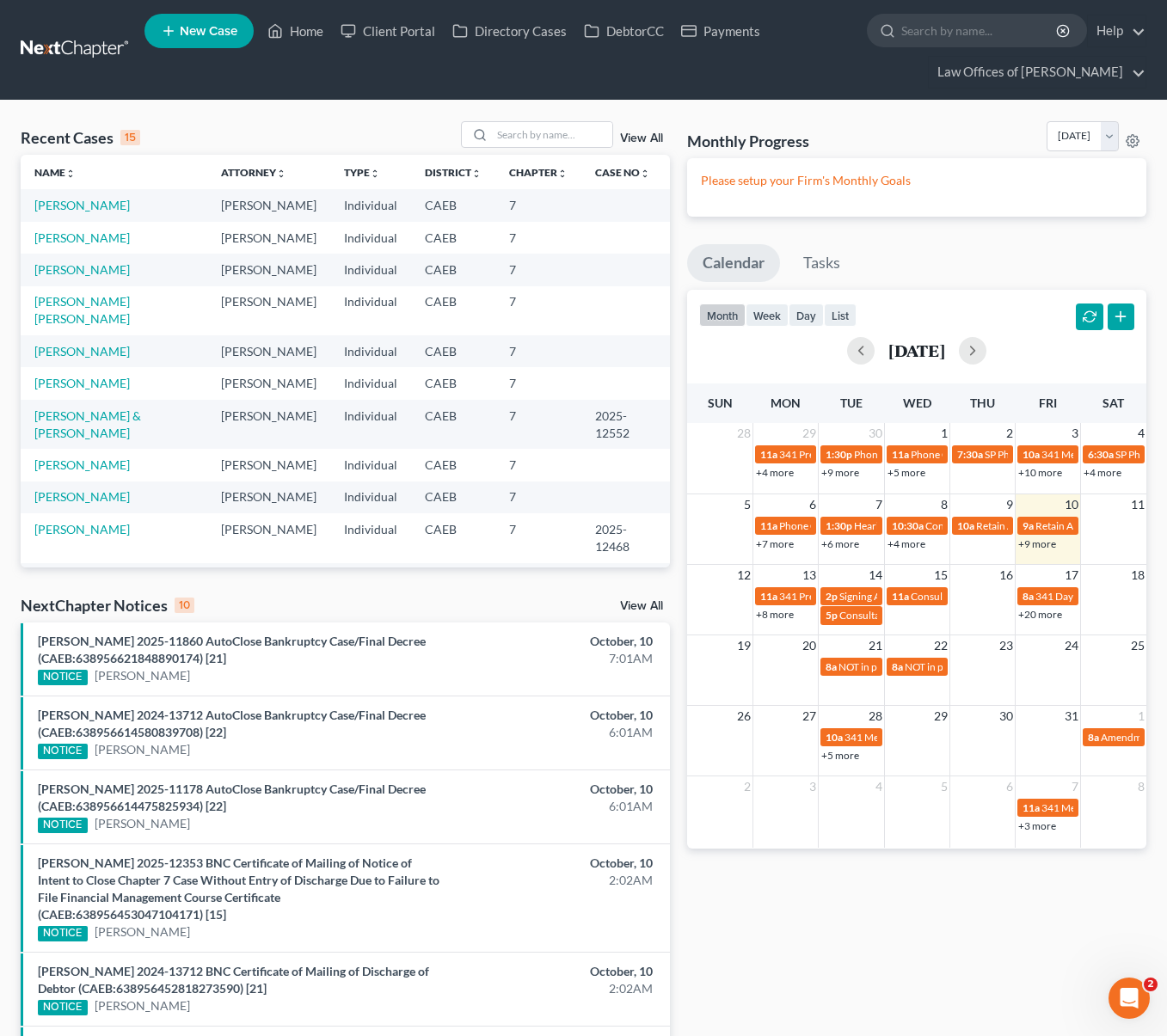
click at [1035, 539] on link "+9 more" at bounding box center [1036, 543] width 38 height 13
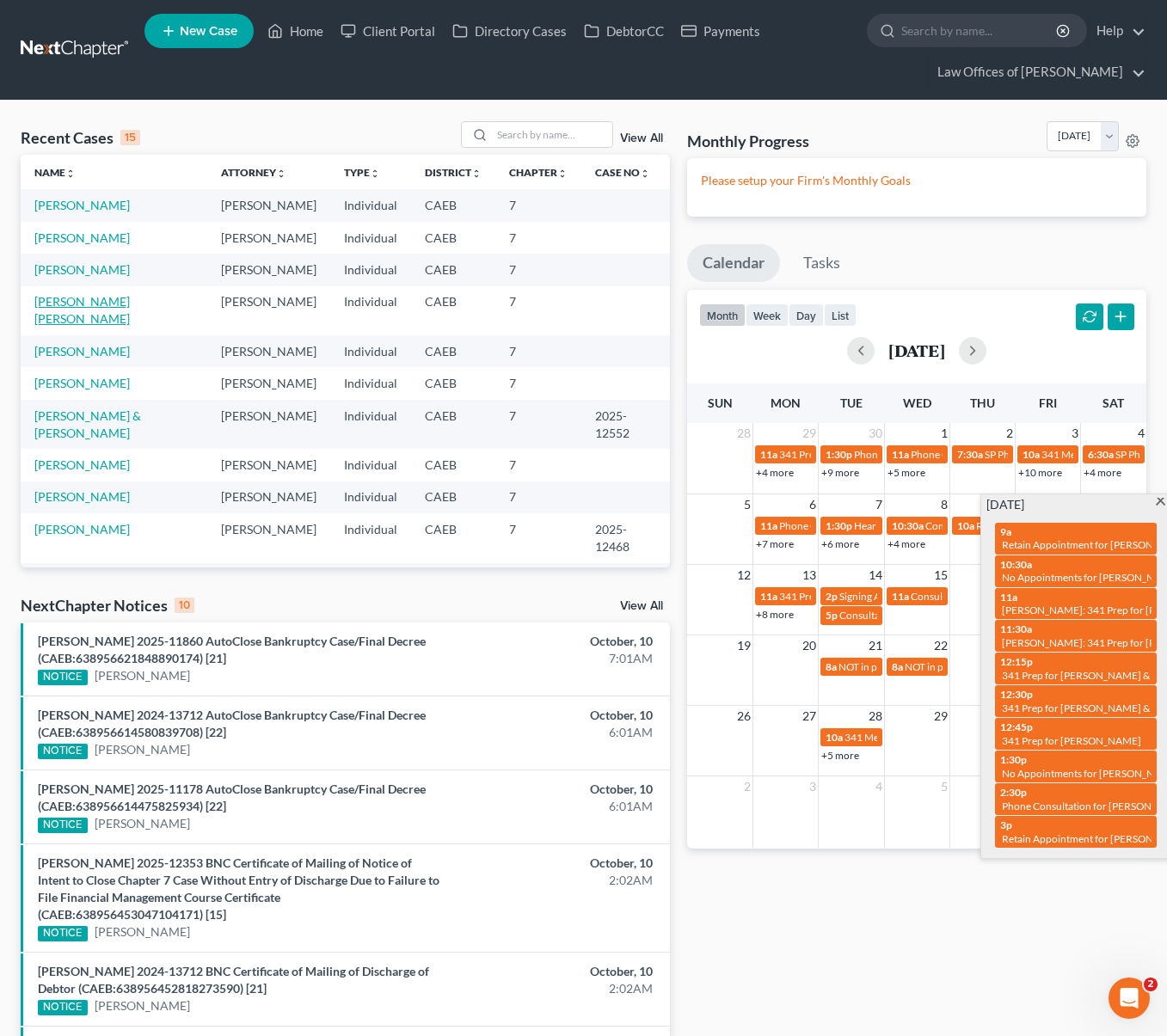
click at [130, 305] on link "Rodriguez De Nunez, Griselda" at bounding box center [82, 310] width 96 height 32
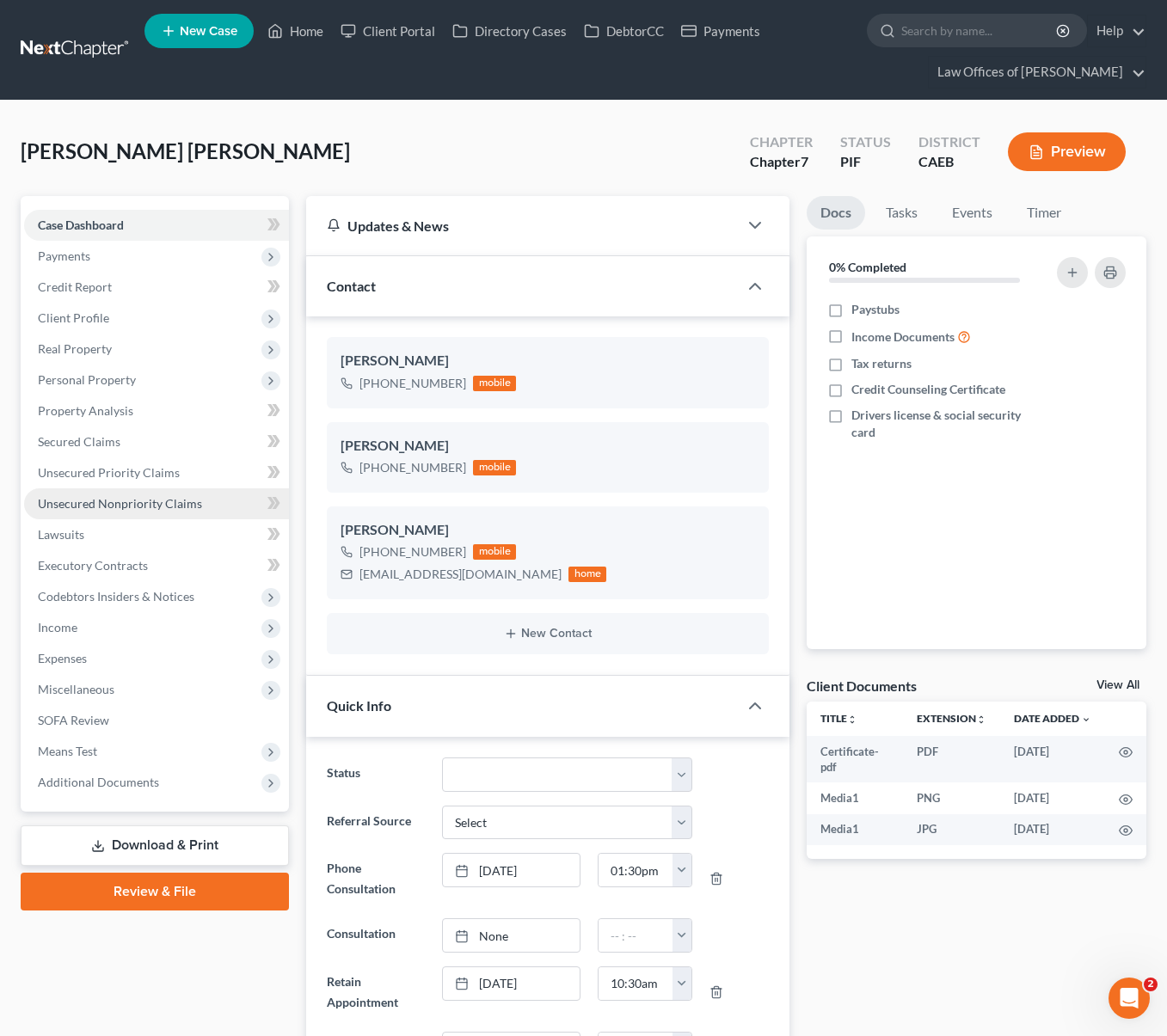
scroll to position [4549, 0]
click at [138, 324] on span "Client Profile" at bounding box center [156, 318] width 265 height 31
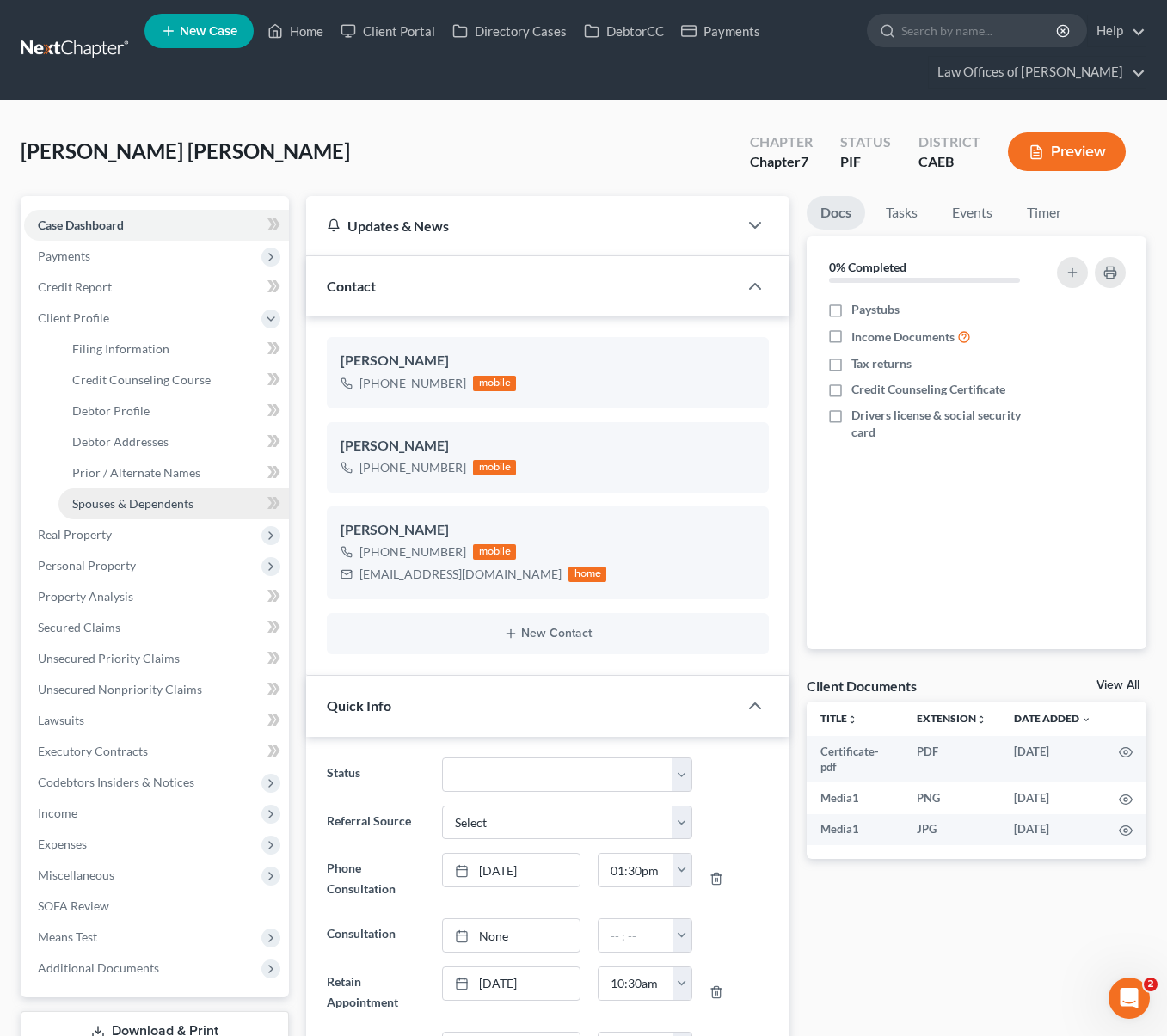
click at [200, 509] on link "Spouses & Dependents" at bounding box center [174, 504] width 231 height 31
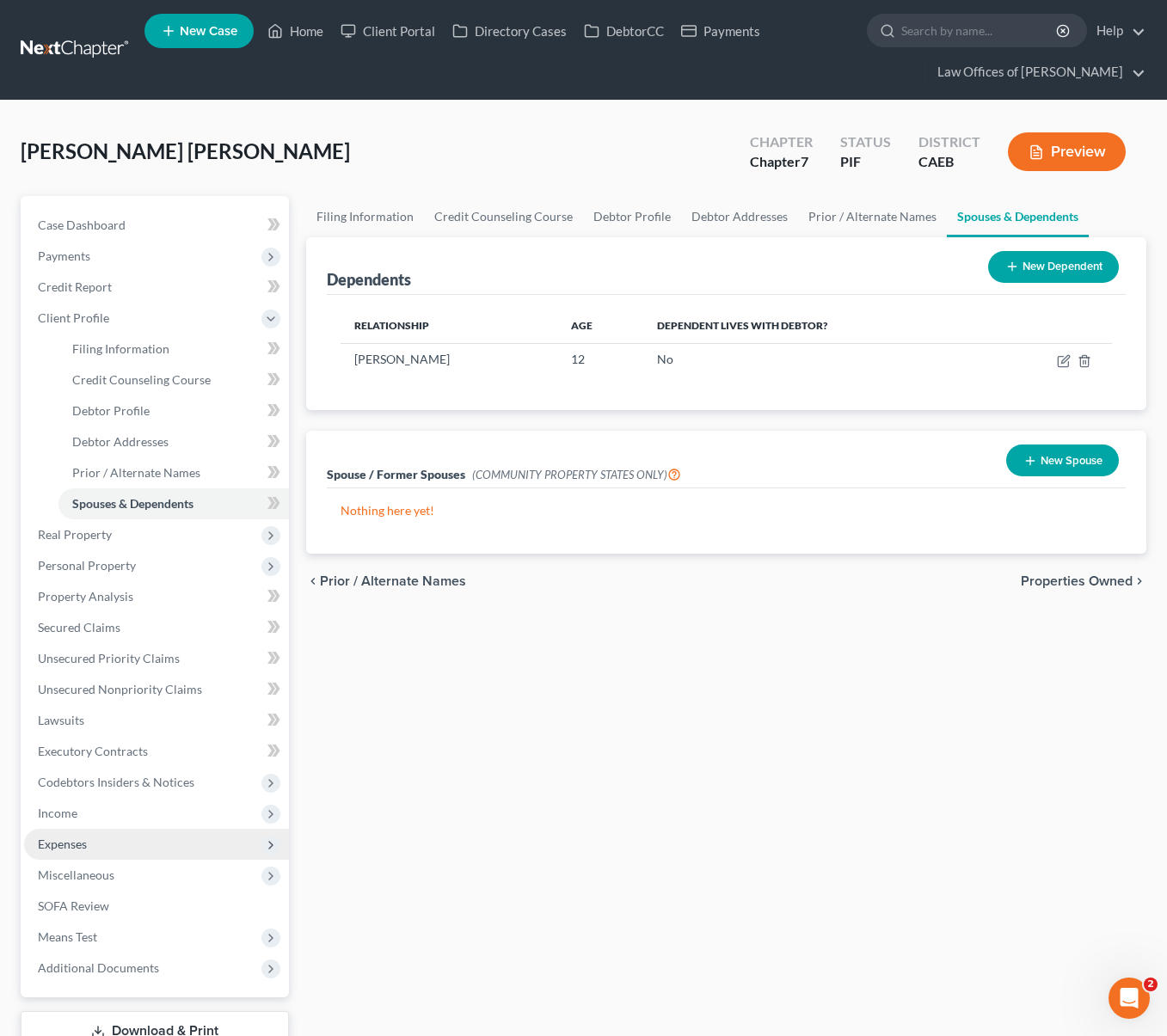
click at [111, 837] on span "Expenses" at bounding box center [156, 844] width 265 height 31
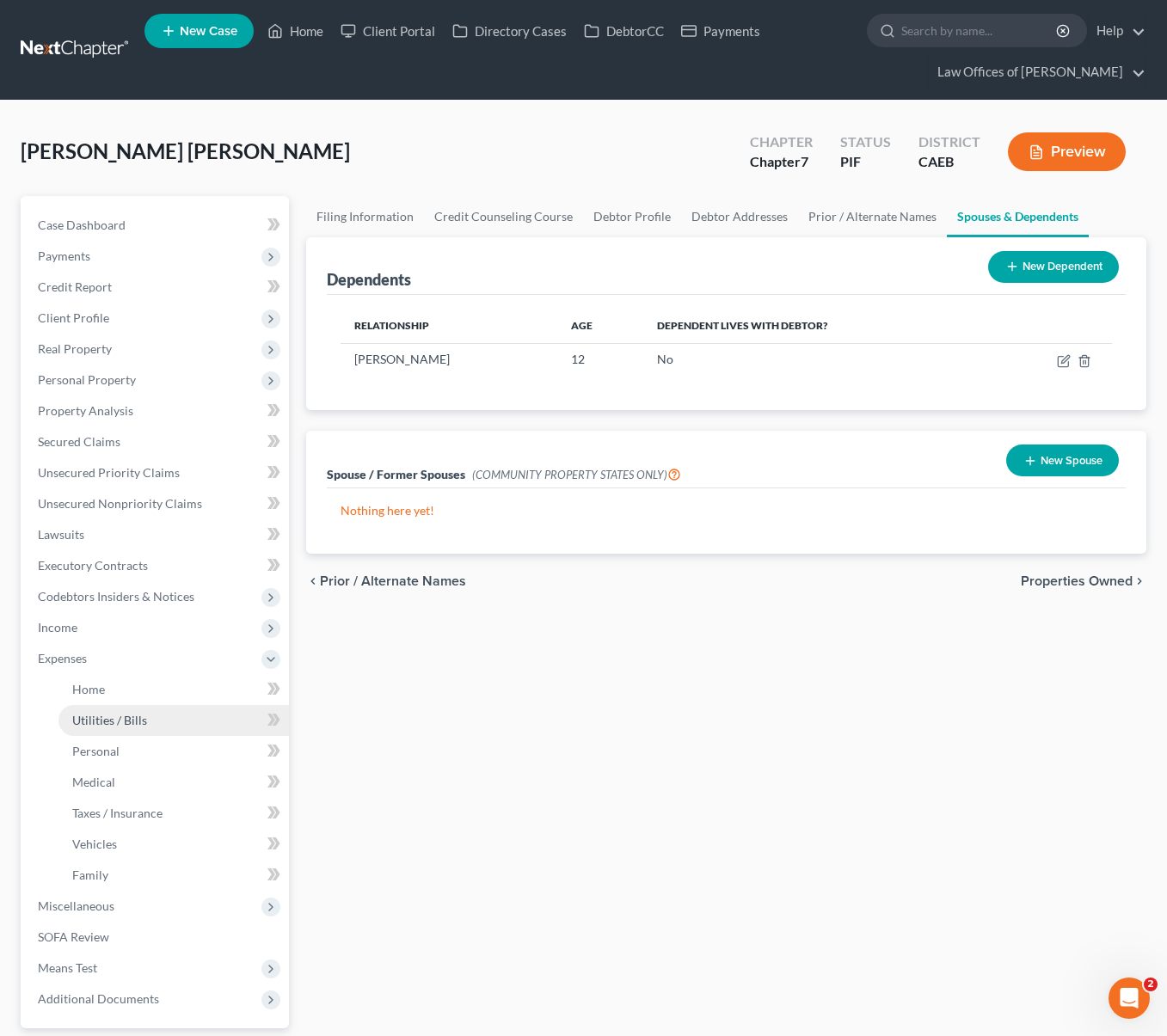
click at [152, 727] on link "Utilities / Bills" at bounding box center [174, 721] width 231 height 31
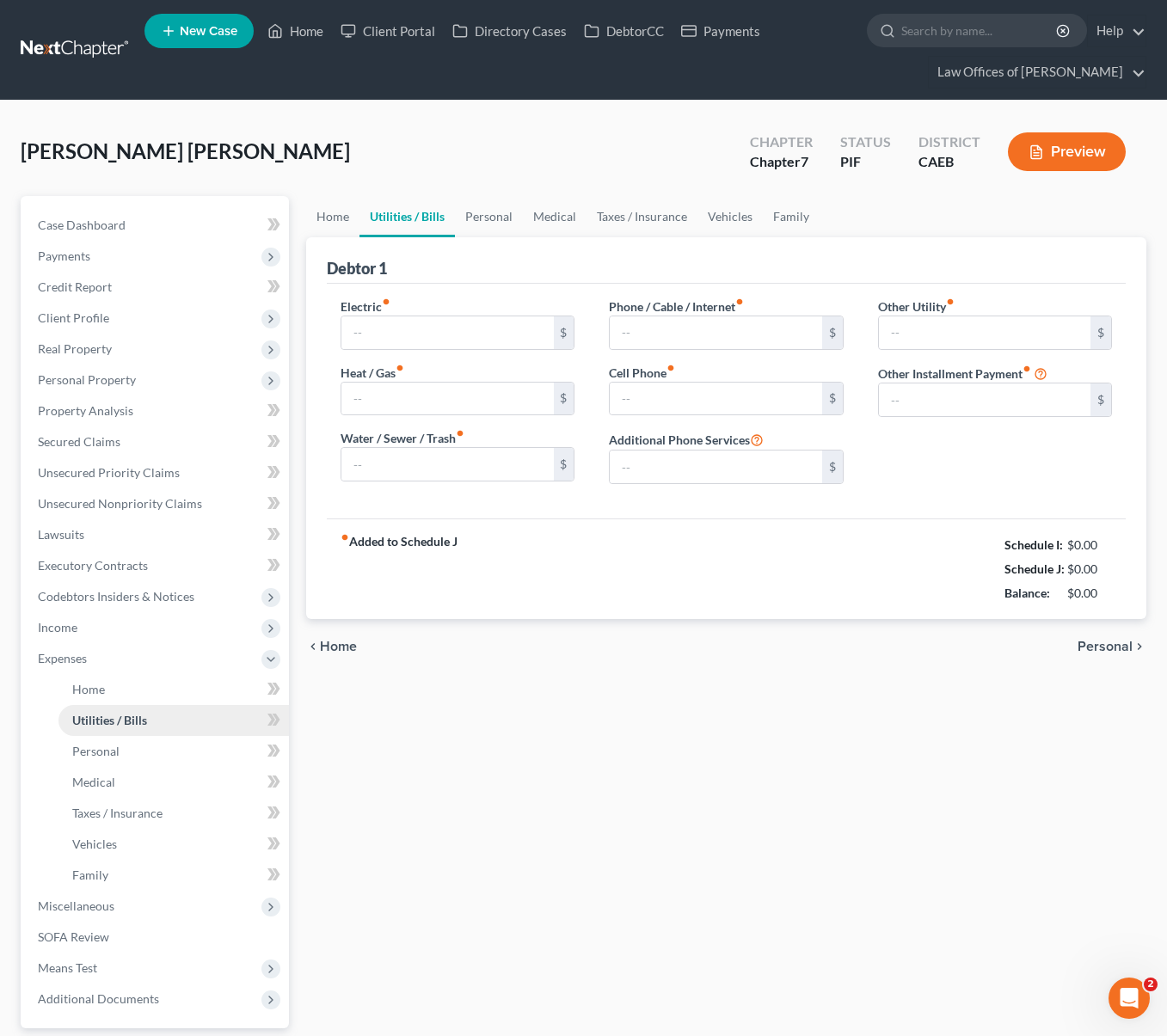
type input "178.00"
type input "50.00"
type input "90.00"
type input "175.00"
type input "185.00"
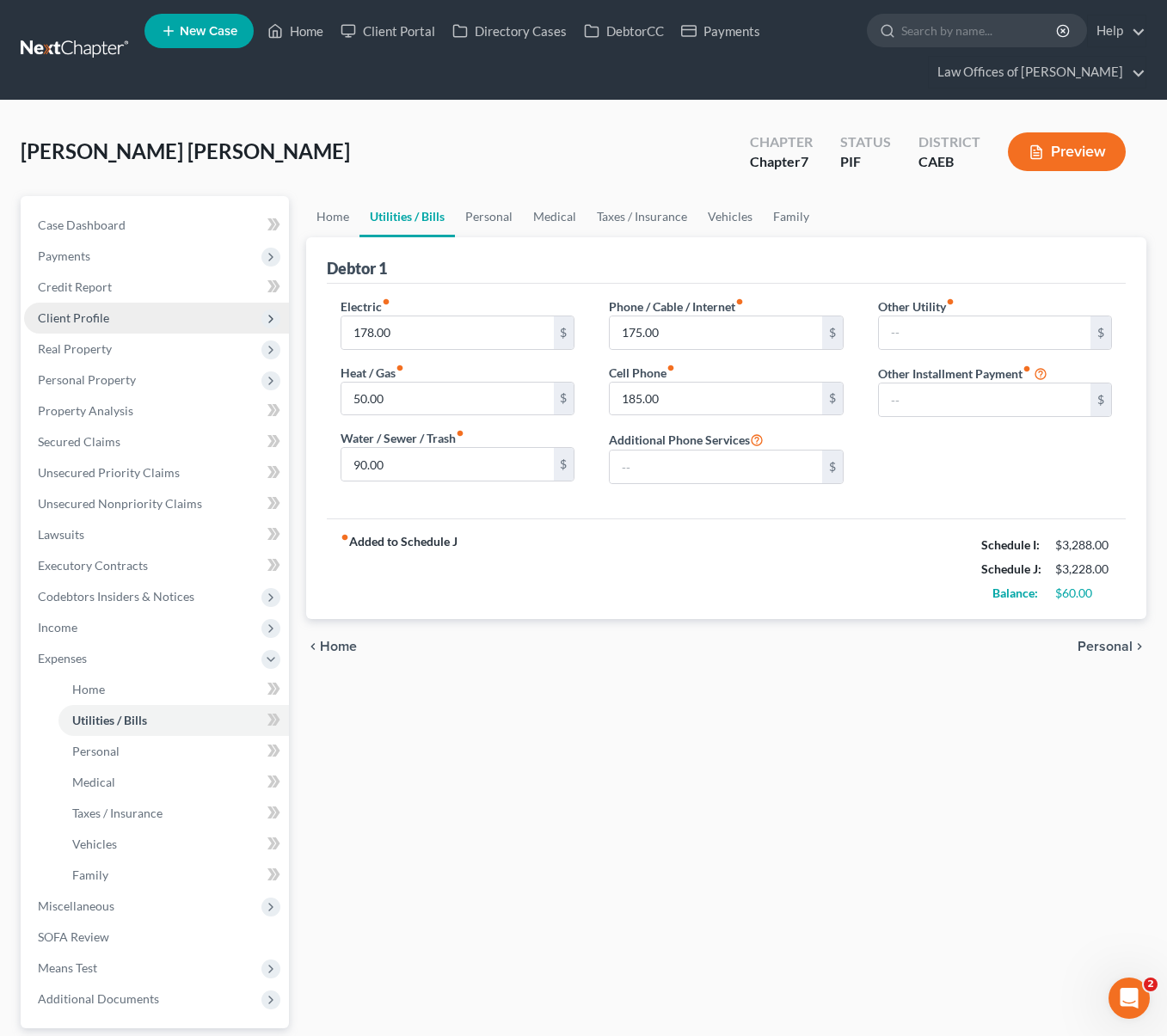
click at [127, 324] on span "Client Profile" at bounding box center [156, 318] width 265 height 31
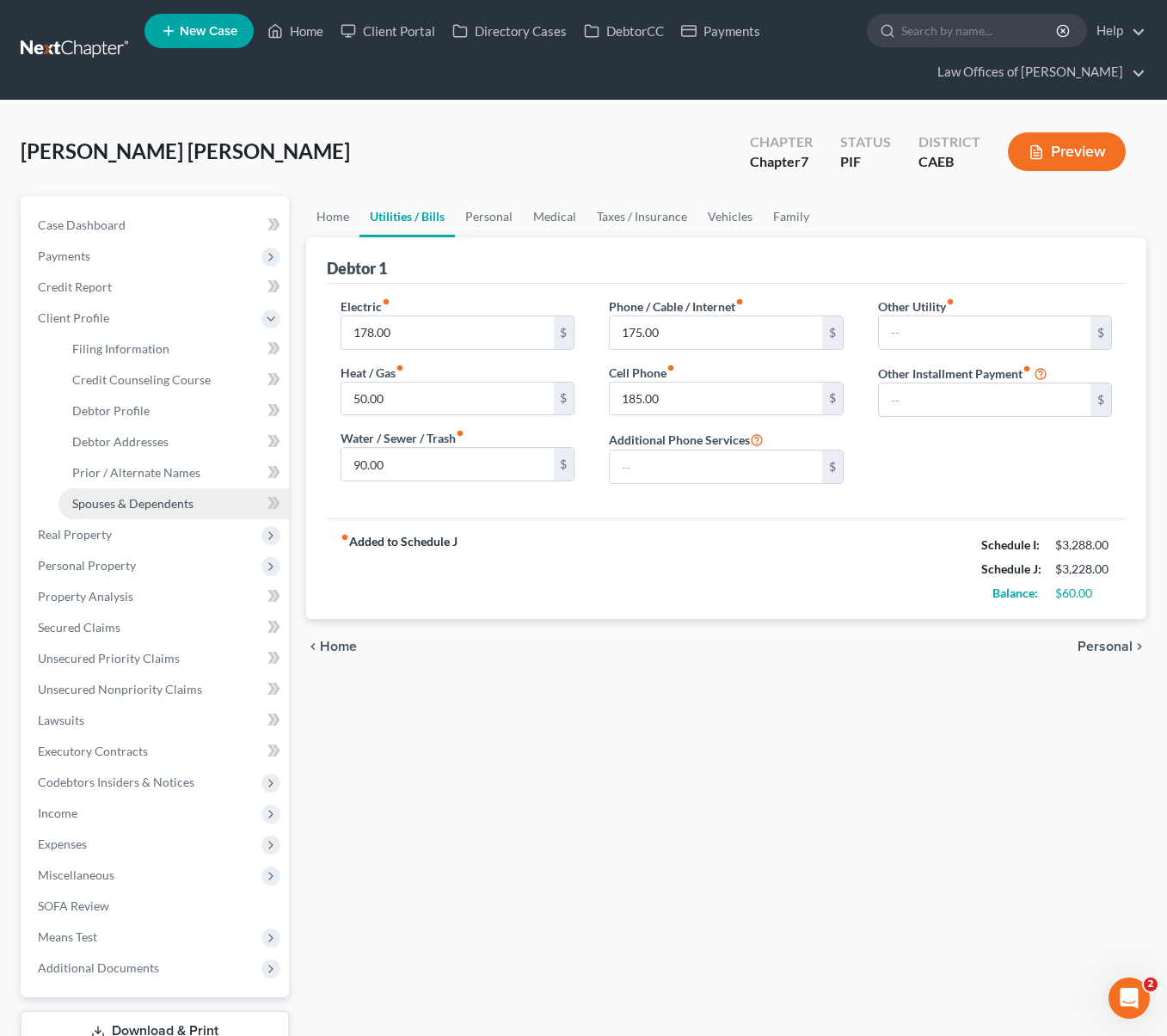
click at [174, 502] on span "Spouses & Dependents" at bounding box center [133, 503] width 121 height 15
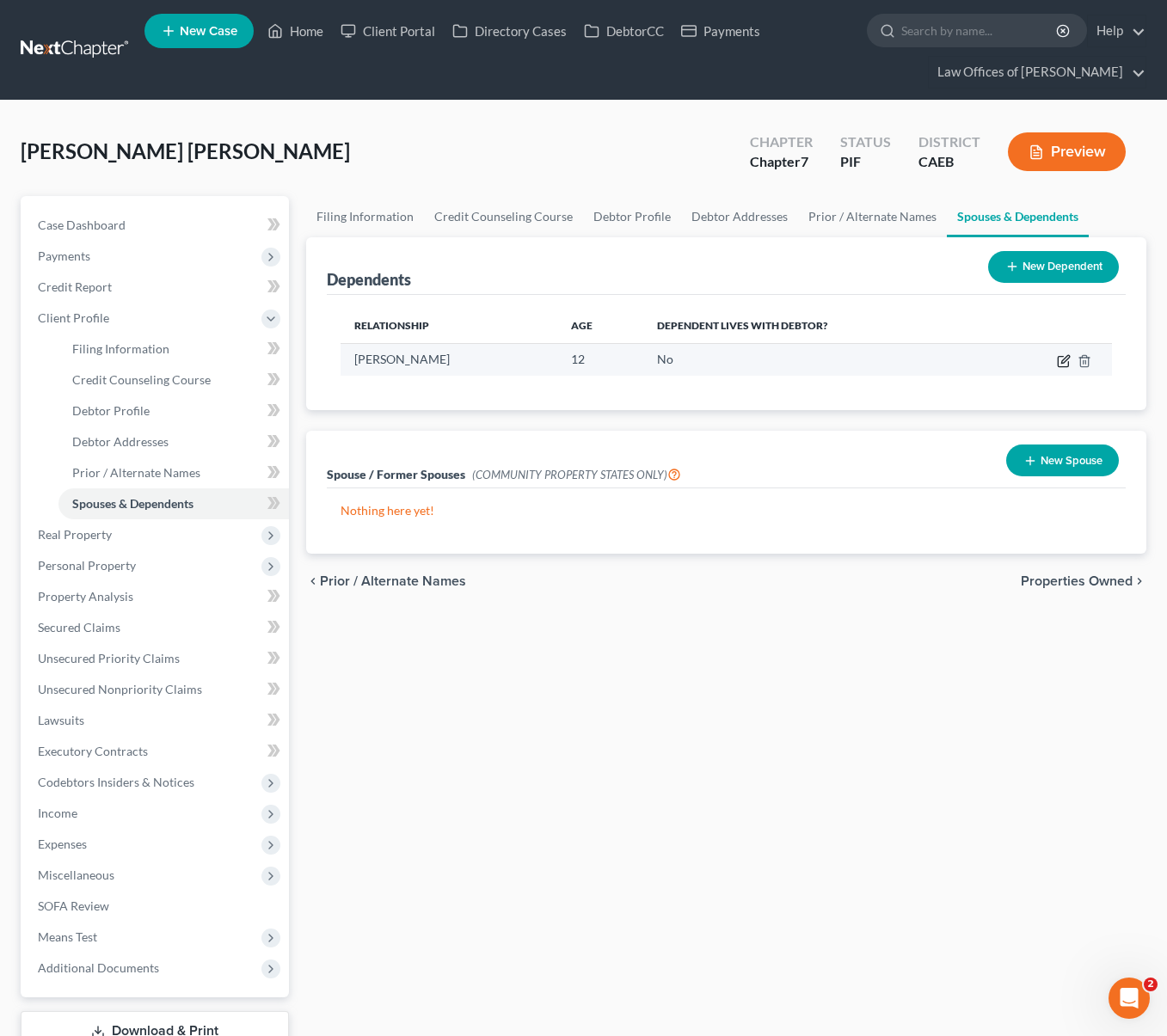
click at [1058, 357] on icon "button" at bounding box center [1062, 361] width 10 height 10
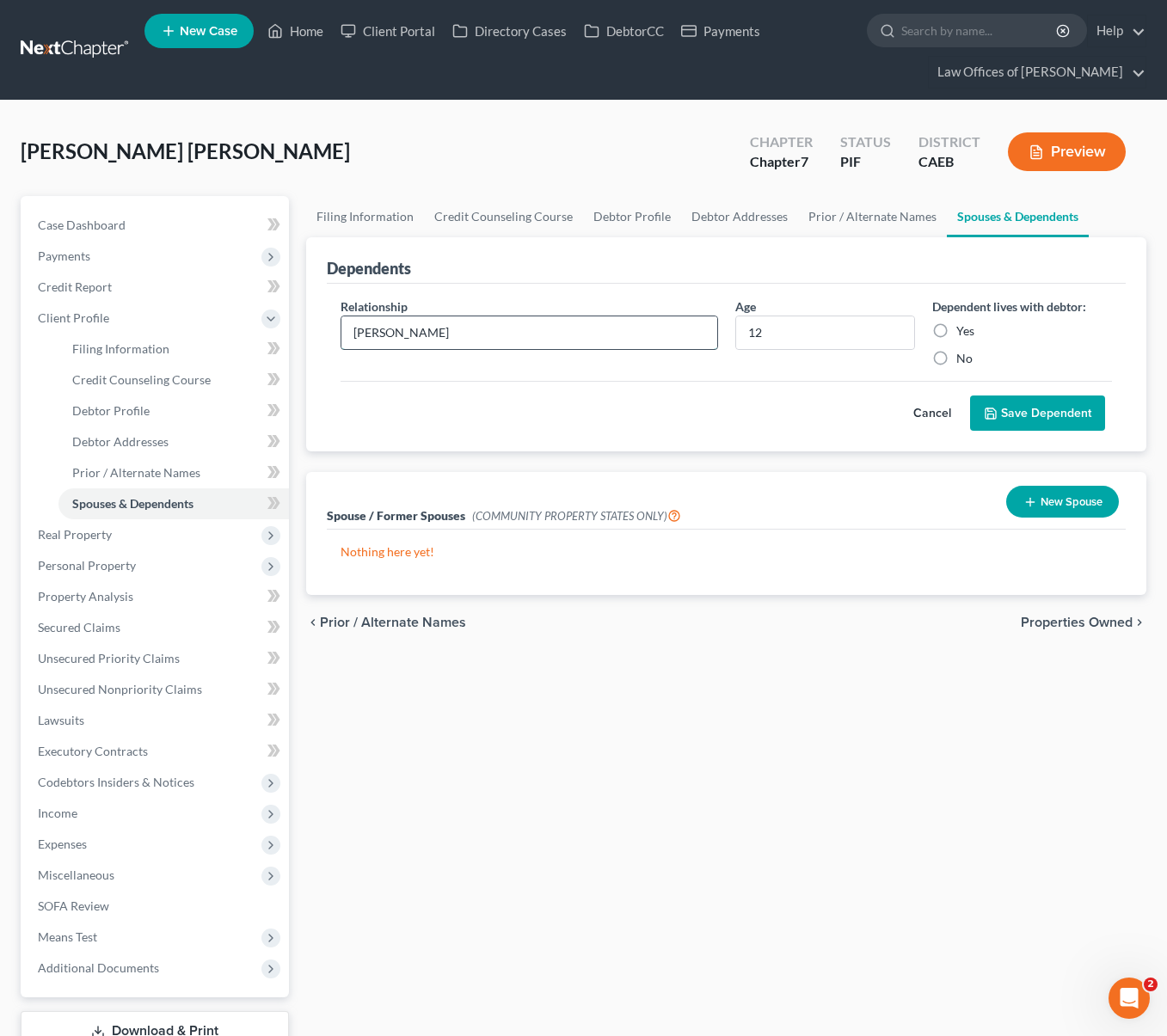
click at [395, 333] on input "Nieto" at bounding box center [529, 333] width 375 height 33
drag, startPoint x: 395, startPoint y: 333, endPoint x: 232, endPoint y: 309, distance: 164.8
click at [232, 309] on div "Petition Navigation Case Dashboard Payments Invoices Payments Payments Credit R…" at bounding box center [583, 645] width 1143 height 900
type input "Grandson"
click at [956, 324] on label "Yes" at bounding box center [966, 331] width 18 height 17
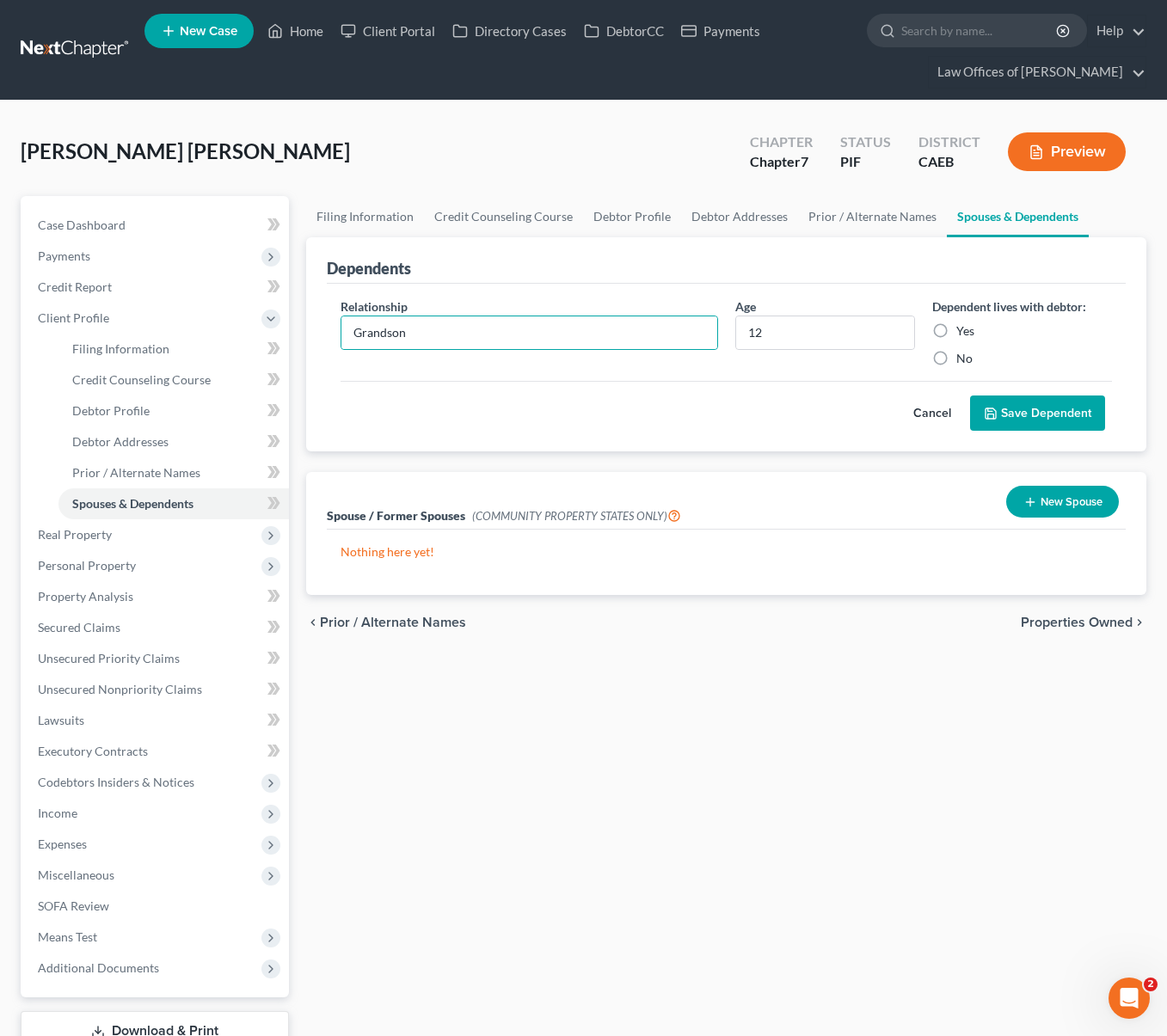
click at [963, 324] on input "Yes" at bounding box center [968, 328] width 11 height 11
radio input "true"
click at [1038, 418] on button "Save Dependent" at bounding box center [1037, 413] width 135 height 36
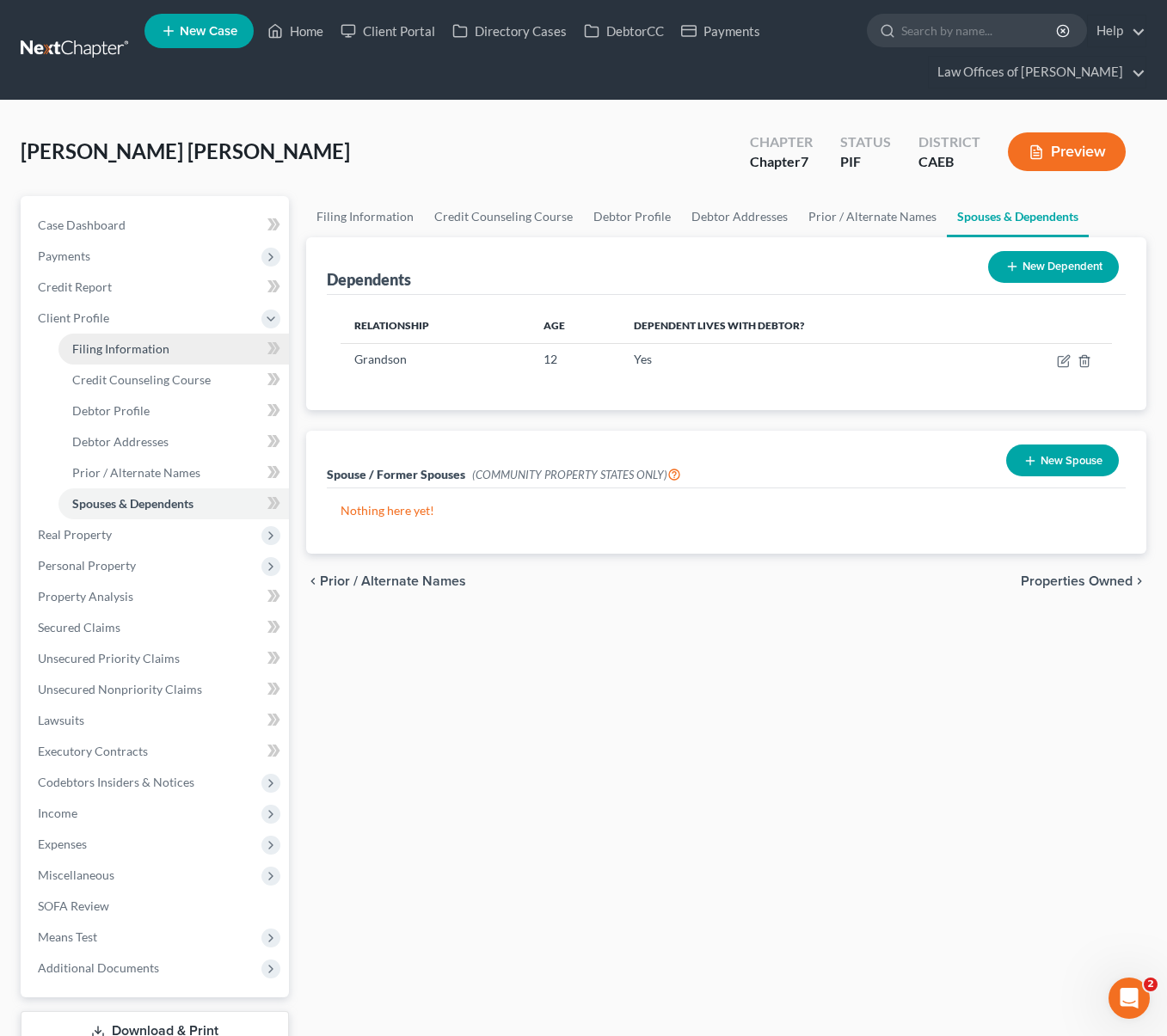
click at [94, 341] on span "Filing Information" at bounding box center [121, 348] width 97 height 15
select select "1"
select select "0"
select select "8"
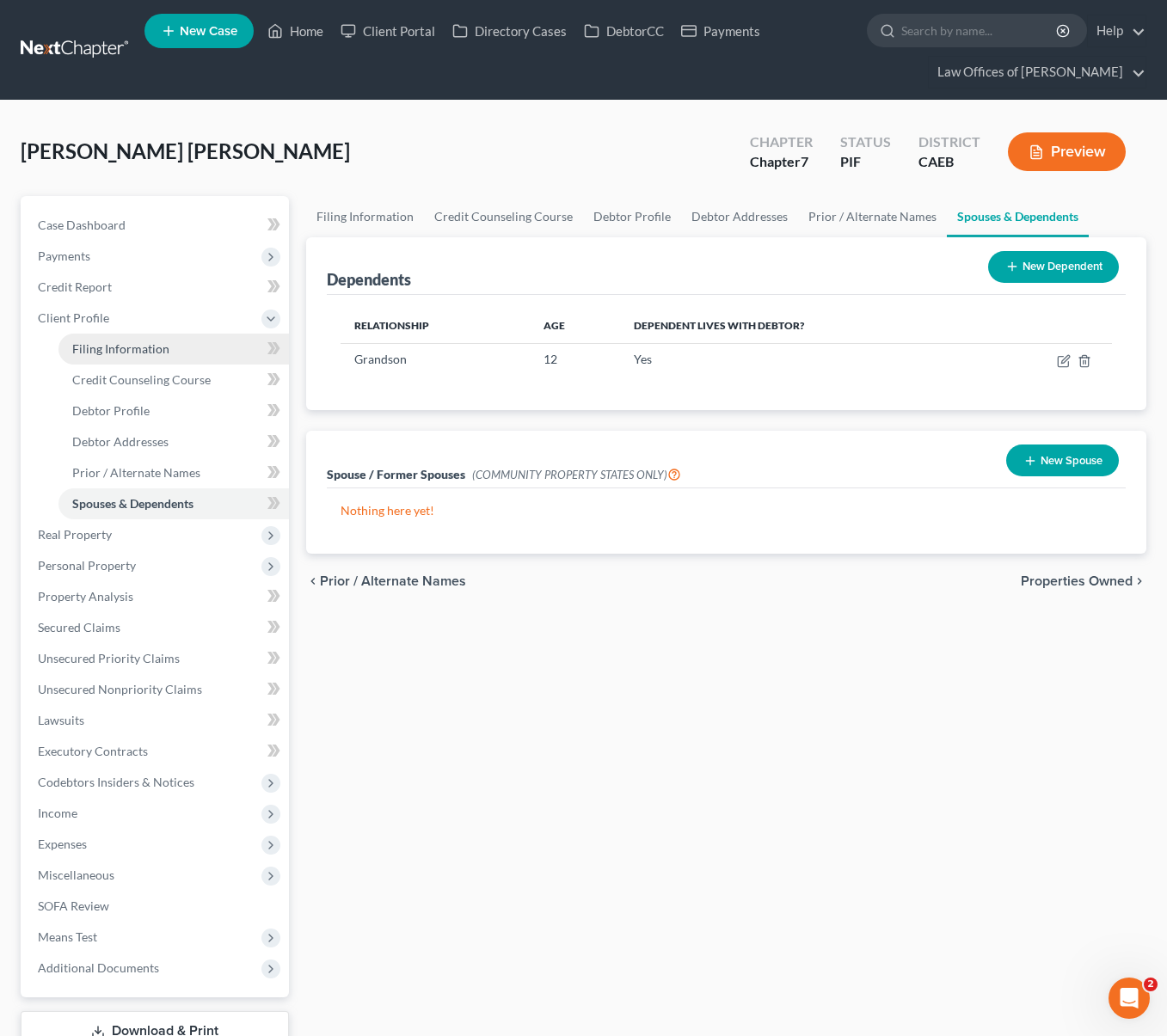
select select "0"
select select "4"
select select "0"
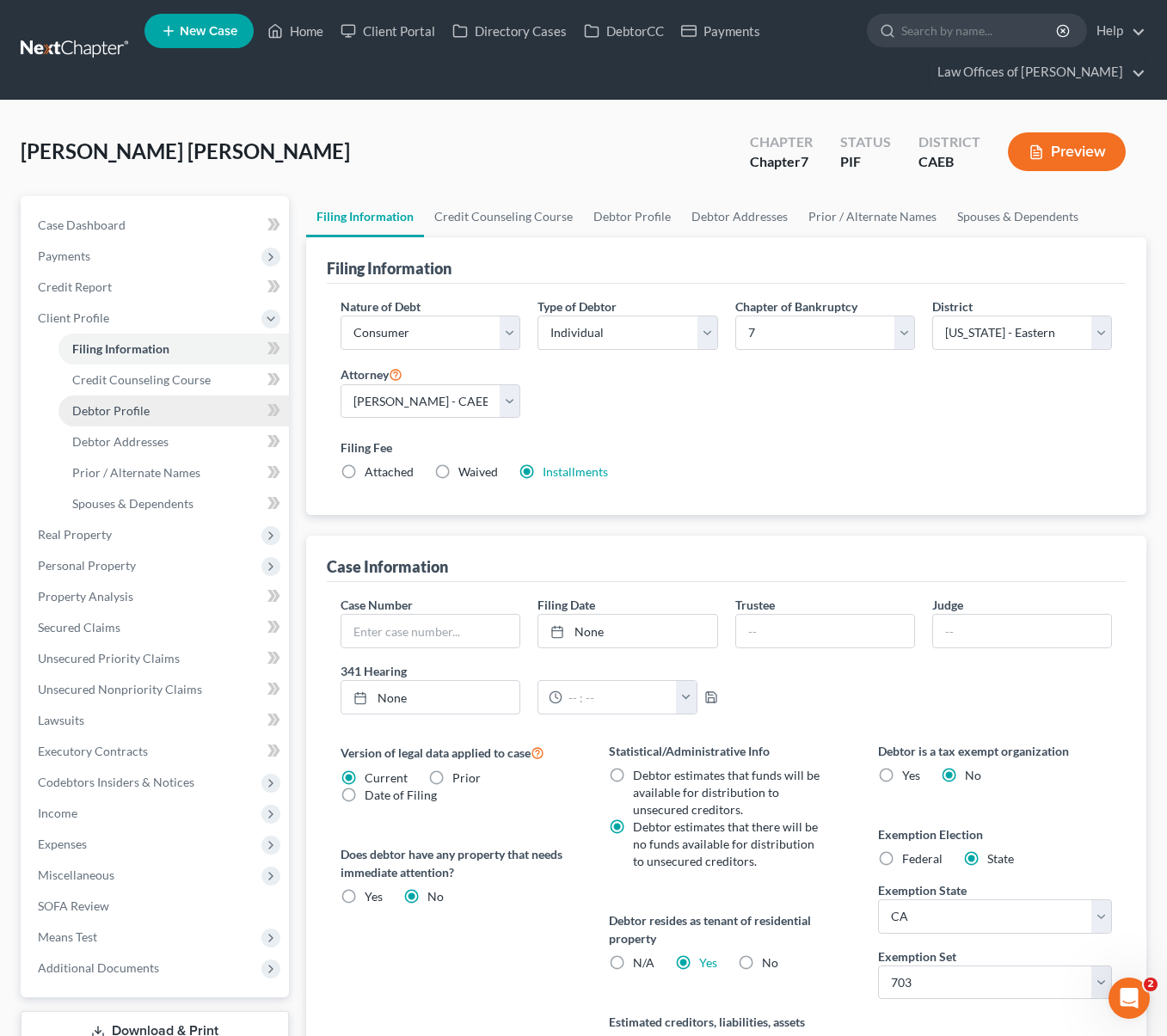
click at [156, 415] on link "Debtor Profile" at bounding box center [174, 411] width 231 height 31
select select "0"
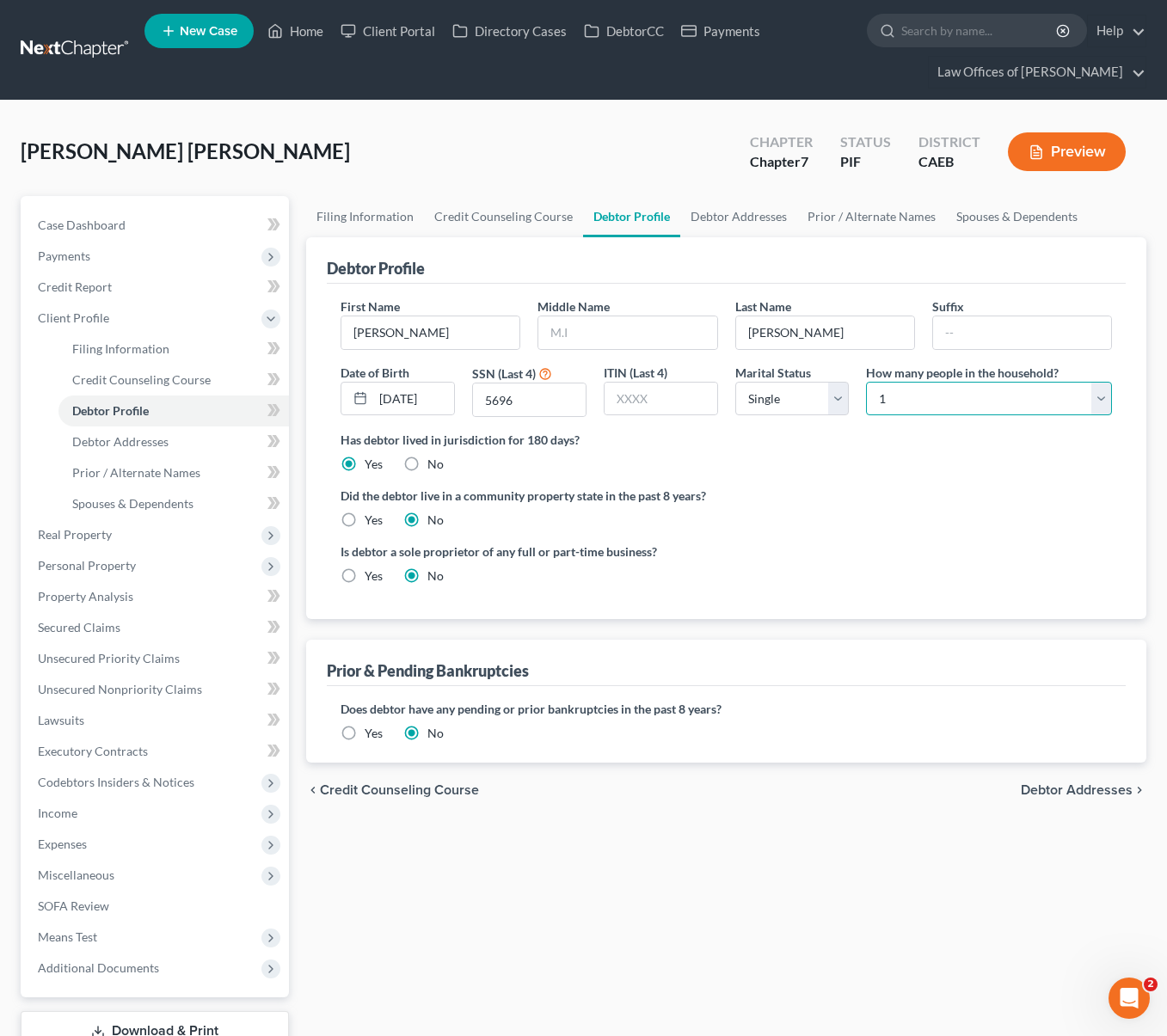
click at [1097, 393] on select "Select 1 2 3 4 5 6 7 8 9 10 11 12 13 14 15 16 17 18 19 20" at bounding box center [989, 398] width 246 height 34
select select "1"
click at [866, 381] on select "Select 1 2 3 4 5 6 7 8 9 10 11 12 13 14 15 16 17 18 19 20" at bounding box center [989, 398] width 246 height 34
click at [108, 839] on span "Expenses" at bounding box center [156, 844] width 265 height 31
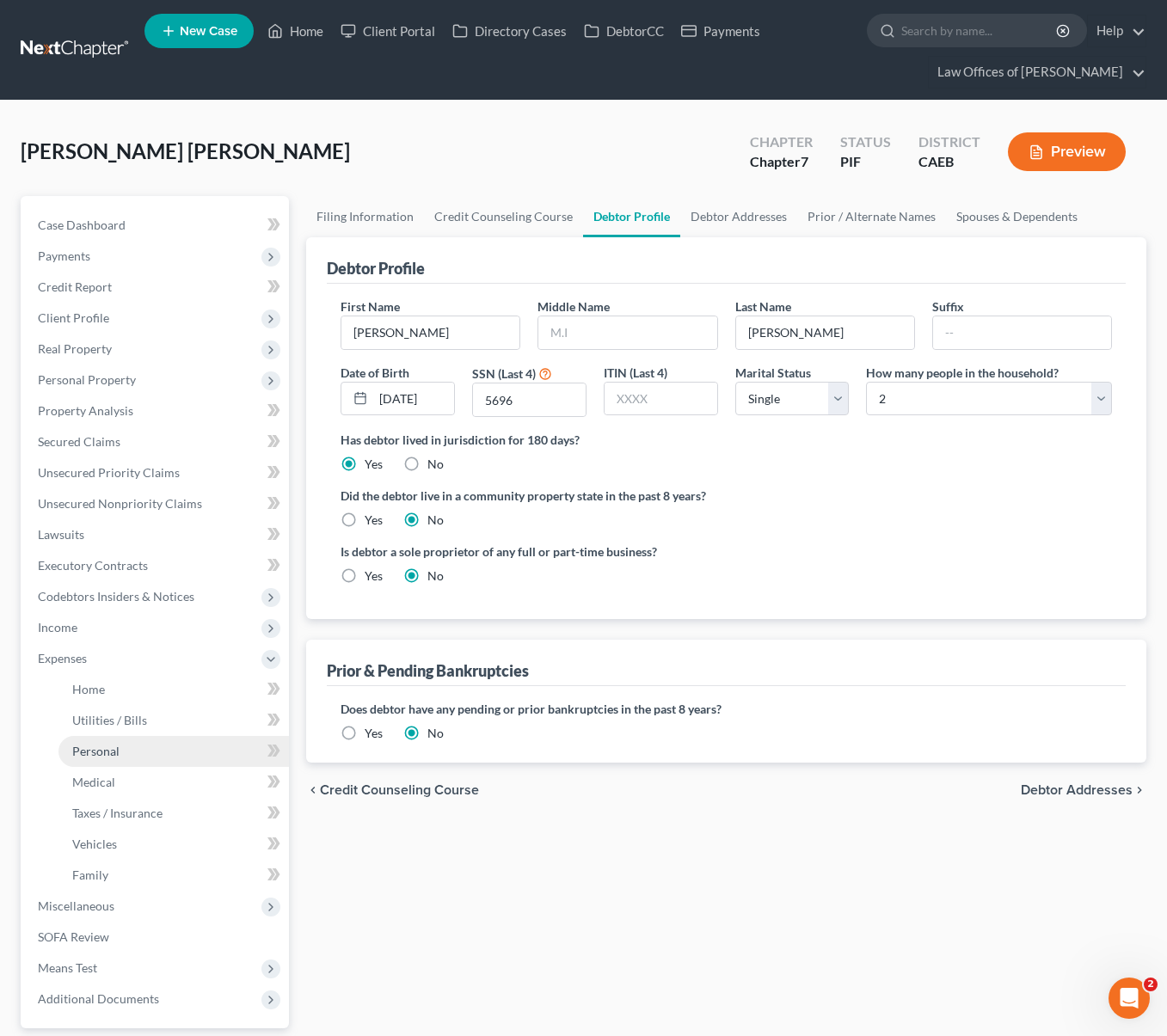
click at [177, 755] on link "Personal" at bounding box center [174, 751] width 231 height 31
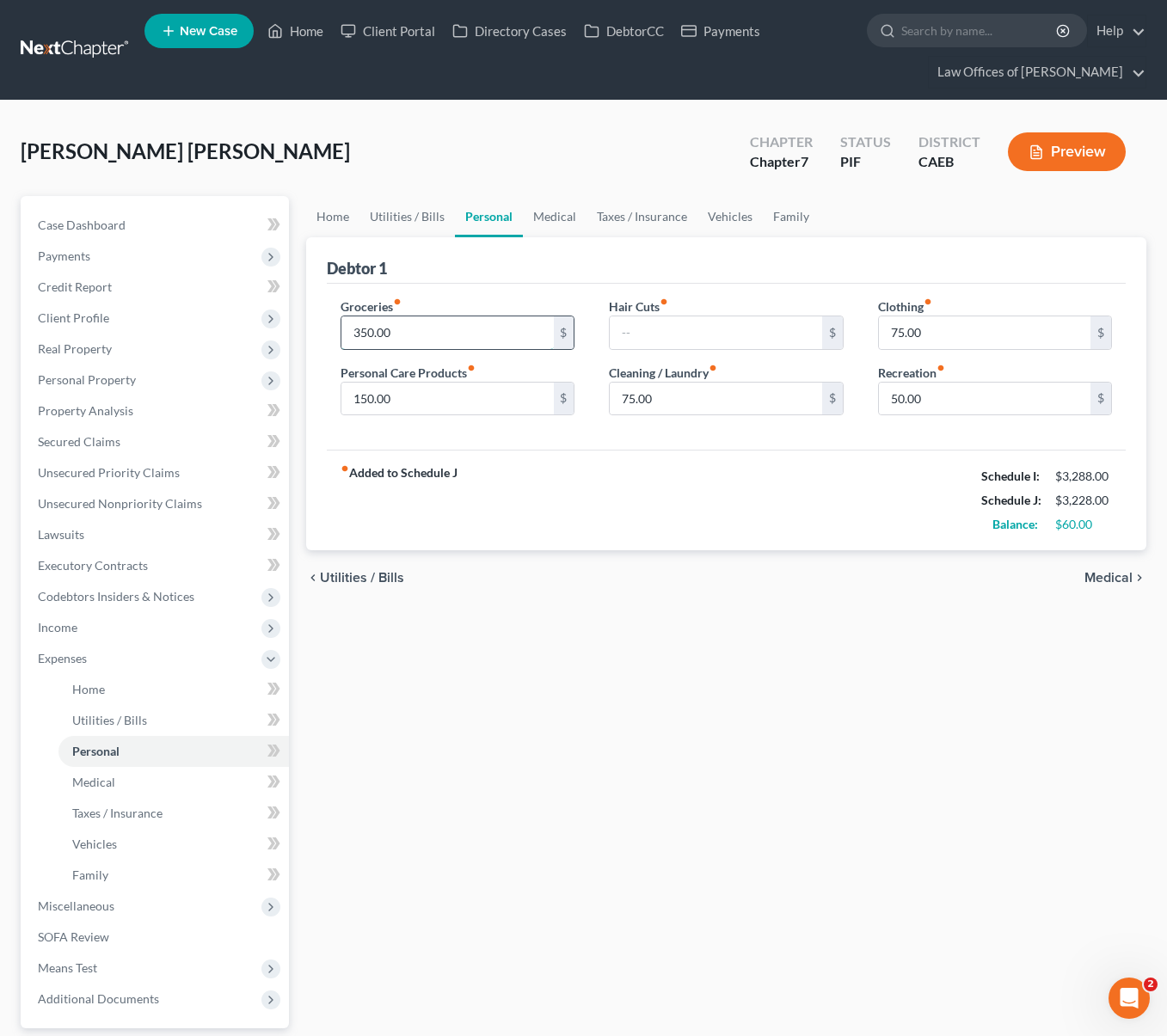
click at [403, 327] on input "350.00" at bounding box center [447, 333] width 212 height 33
type input "450."
click at [463, 601] on div "chevron_left Utilities / Bills Medical chevron_right" at bounding box center [726, 577] width 840 height 55
click at [410, 220] on link "Utilities / Bills" at bounding box center [407, 216] width 96 height 41
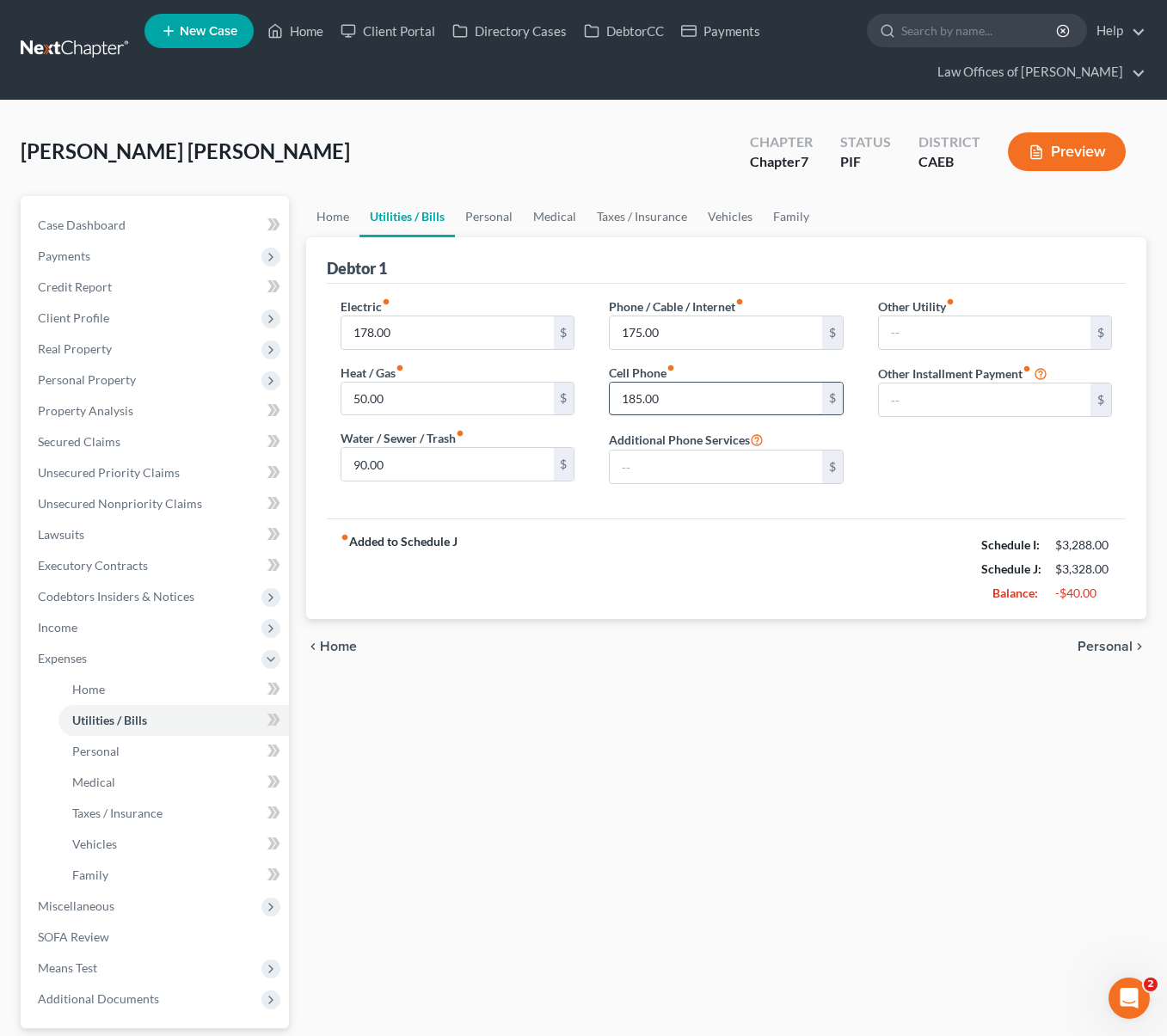
click at [676, 386] on input "185.00" at bounding box center [715, 399] width 212 height 33
click at [623, 647] on div "chevron_left Home Personal chevron_right" at bounding box center [726, 646] width 840 height 55
click at [121, 225] on span "Case Dashboard" at bounding box center [81, 225] width 87 height 15
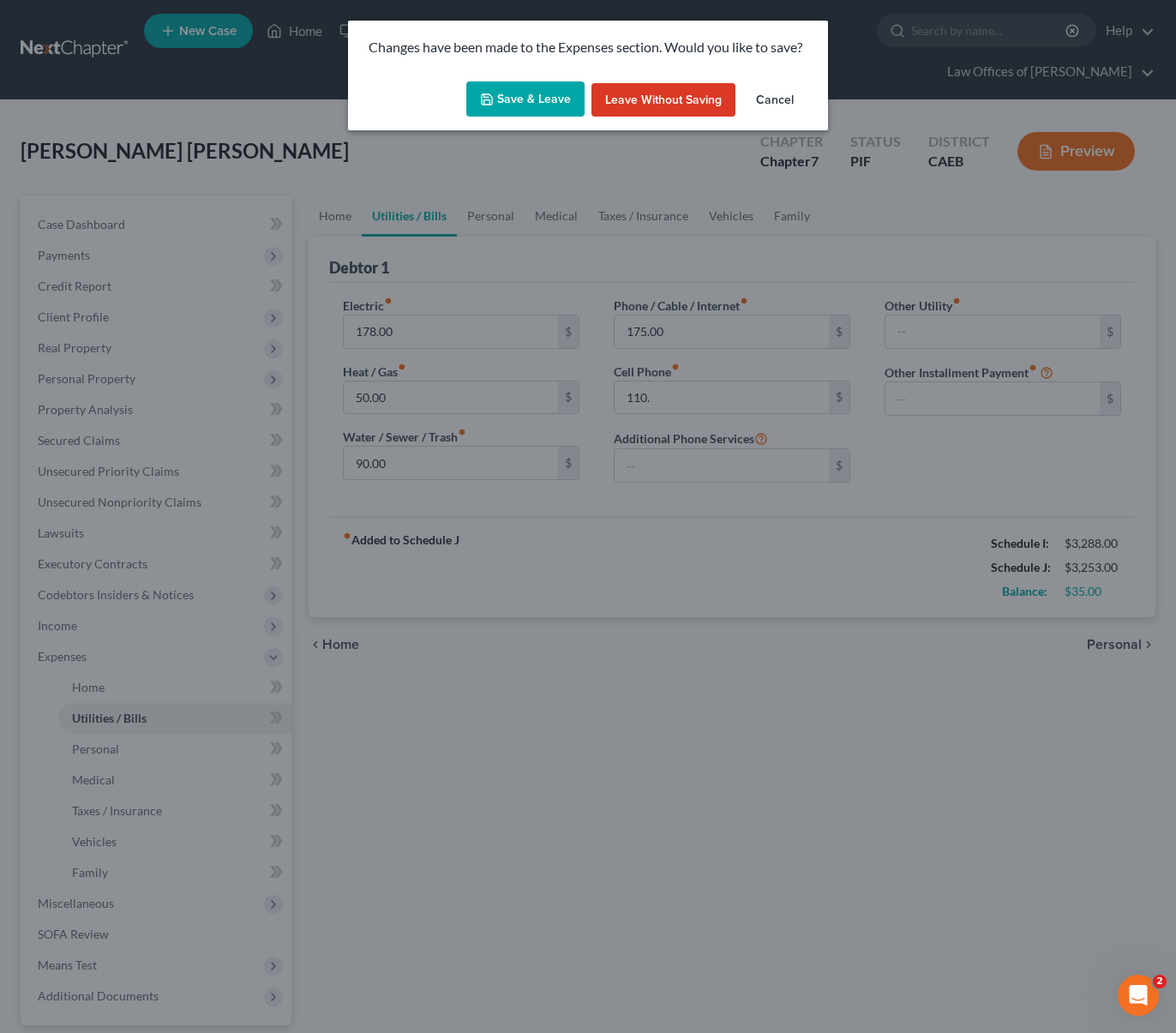
click at [520, 103] on button "Save & Leave" at bounding box center [525, 99] width 118 height 36
type input "110.00"
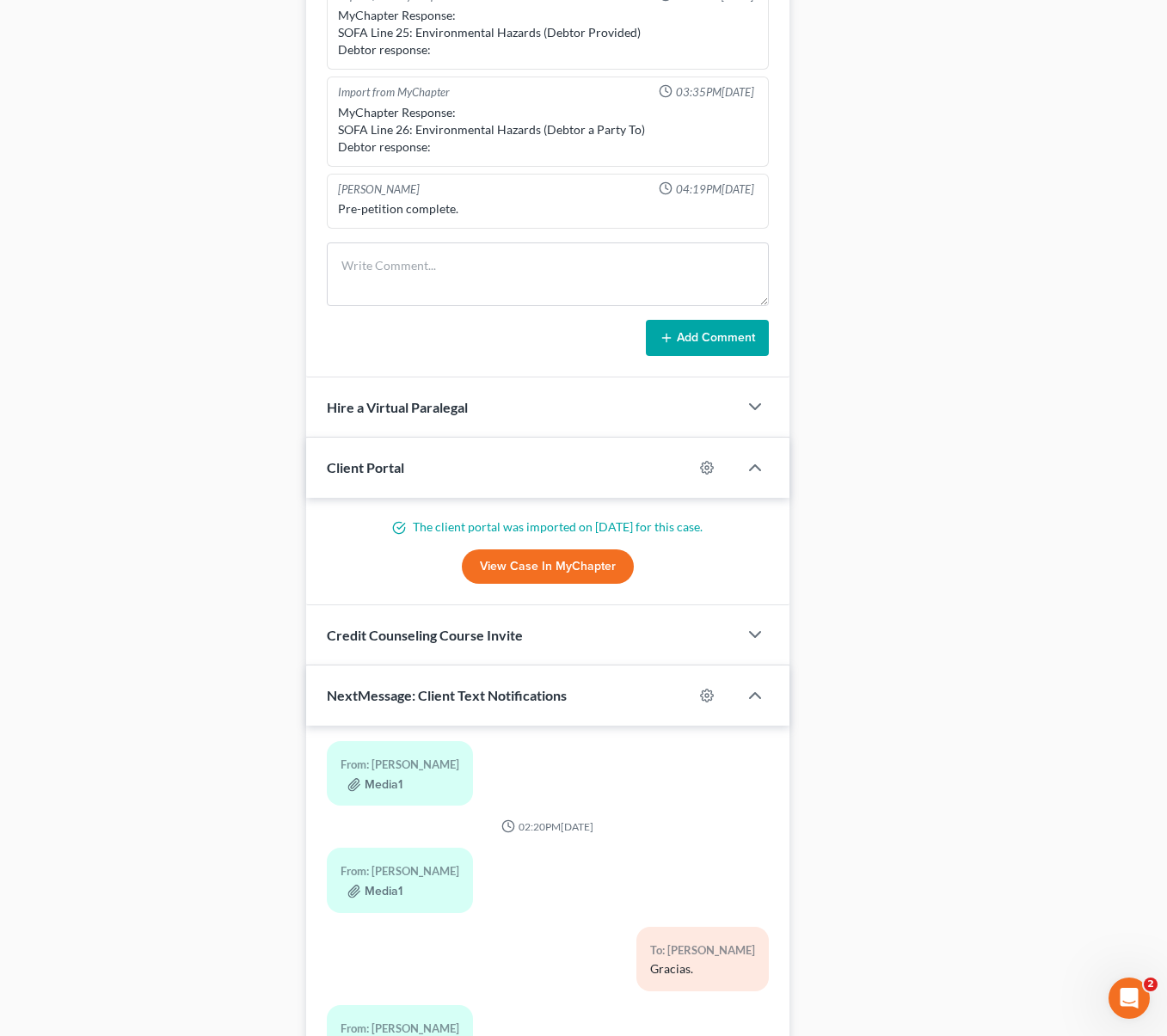
scroll to position [1611, 0]
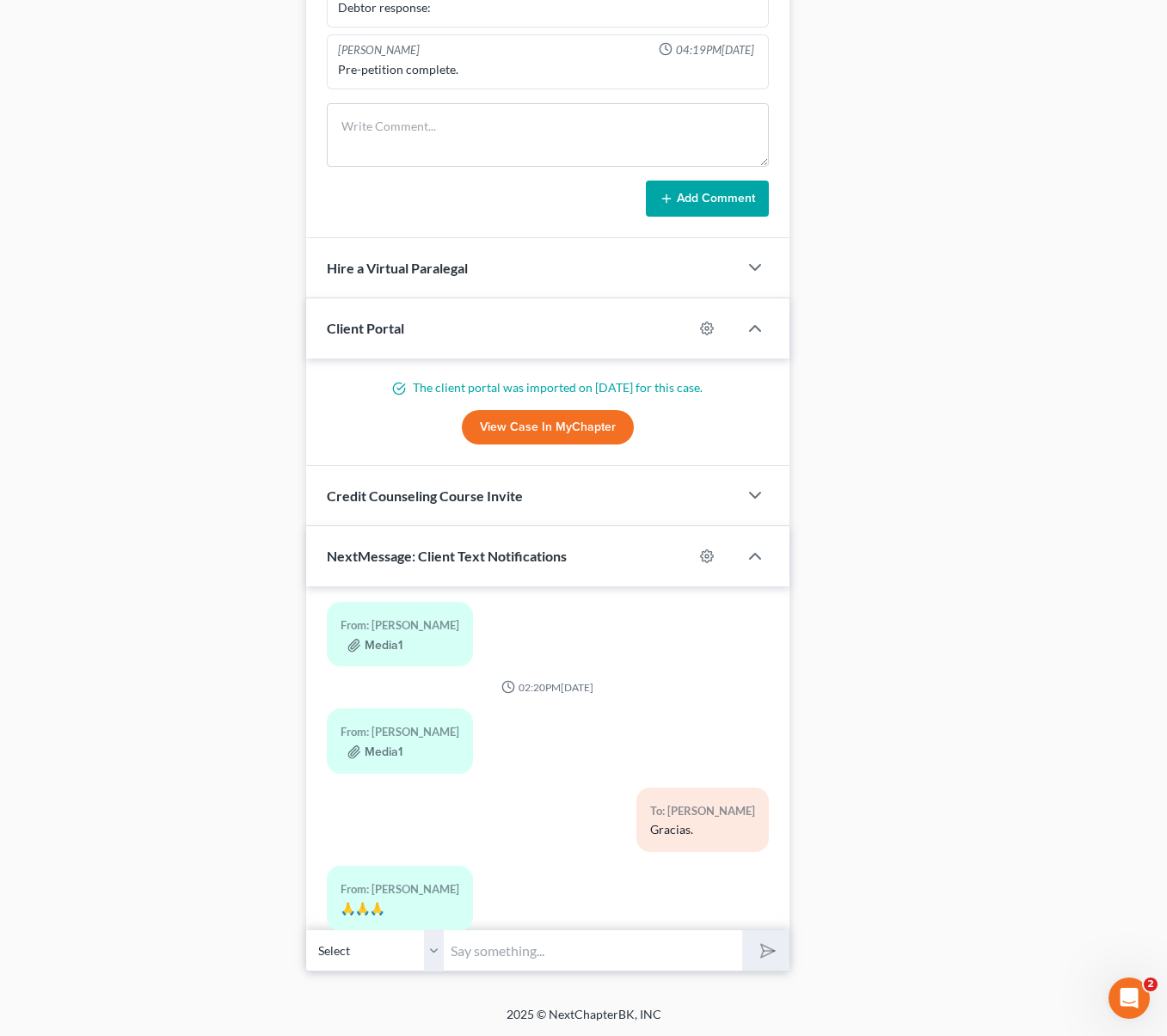
click at [545, 965] on input "text" at bounding box center [592, 951] width 298 height 42
type input "Buenos dias. Sera que me puede llamar ahorita para revisar la peticion completa…"
click at [742, 930] on button "submit" at bounding box center [765, 951] width 47 height 40
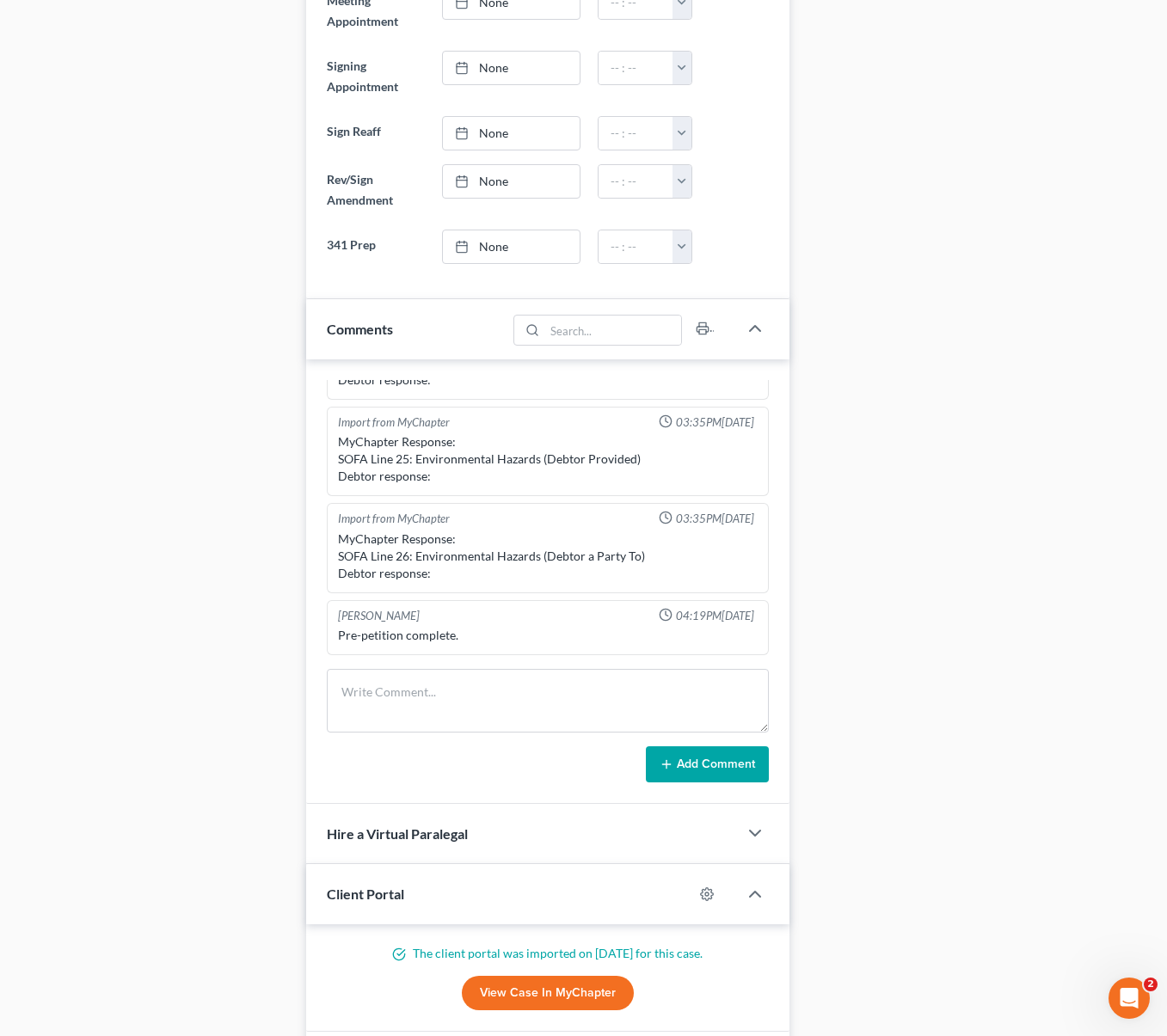
scroll to position [0, 0]
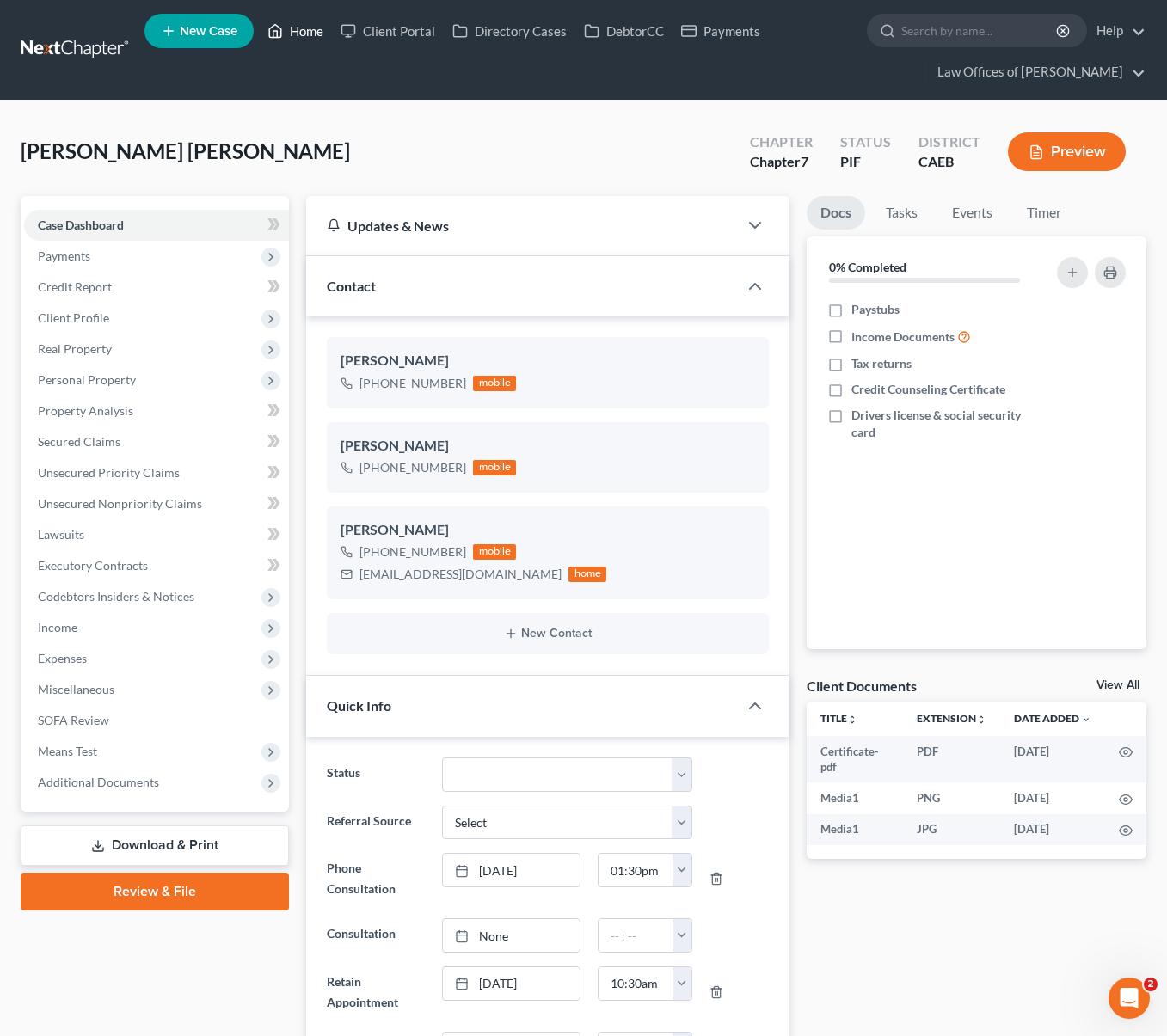
click at [304, 32] on link "Home" at bounding box center [294, 31] width 73 height 31
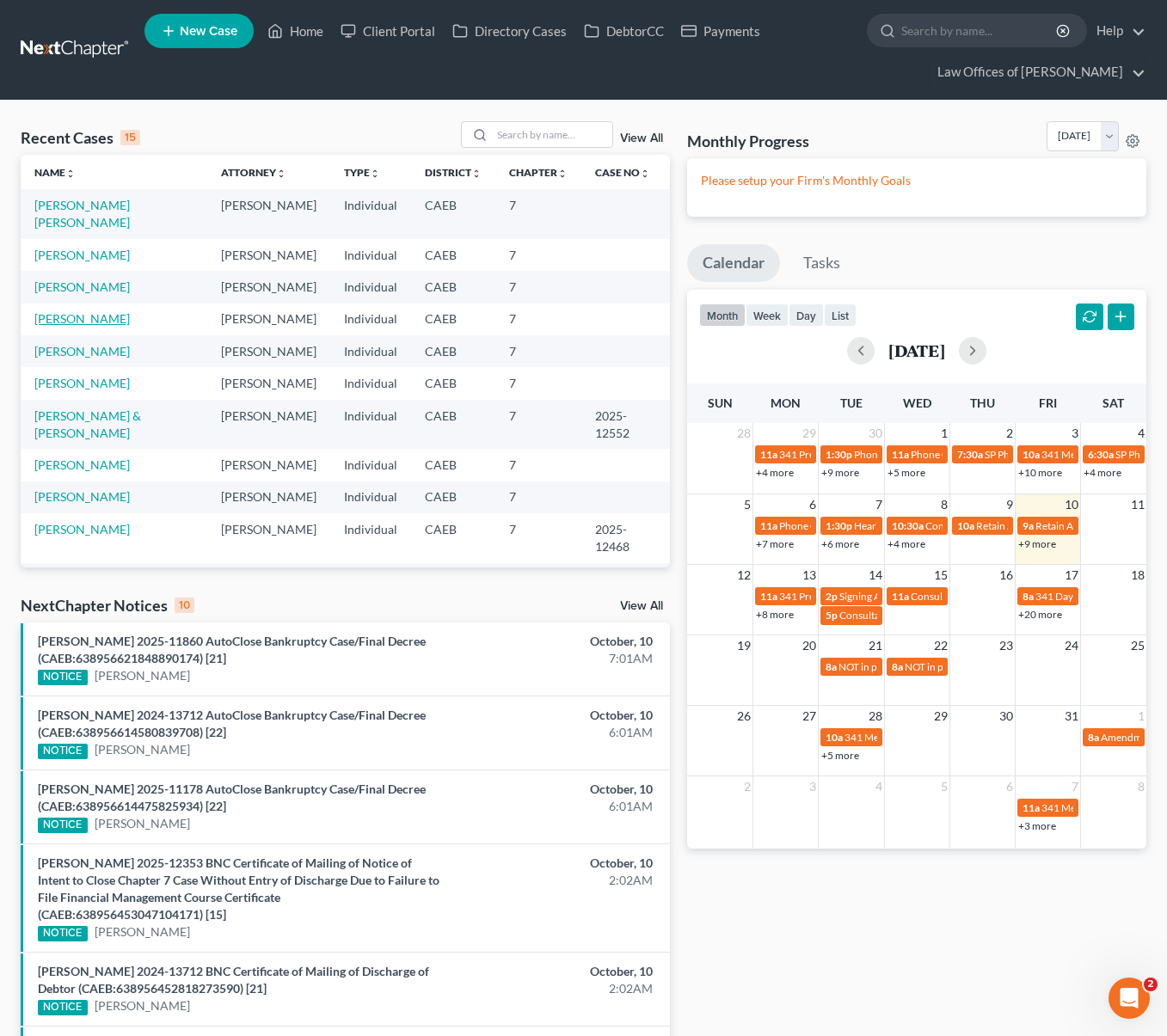
click at [73, 311] on link "Flores, Rodrigo" at bounding box center [82, 318] width 96 height 15
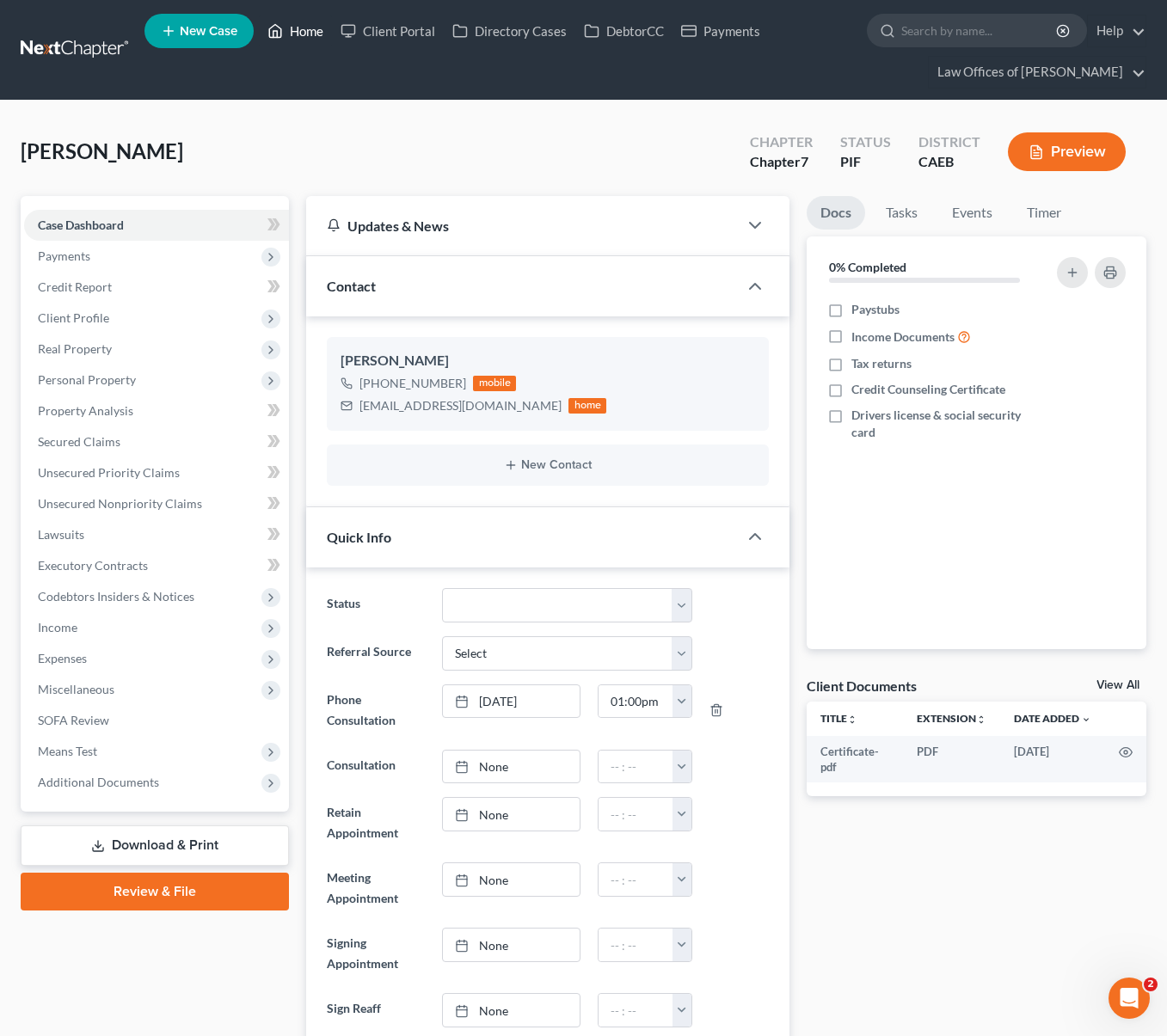
click at [307, 31] on link "Home" at bounding box center [294, 31] width 73 height 31
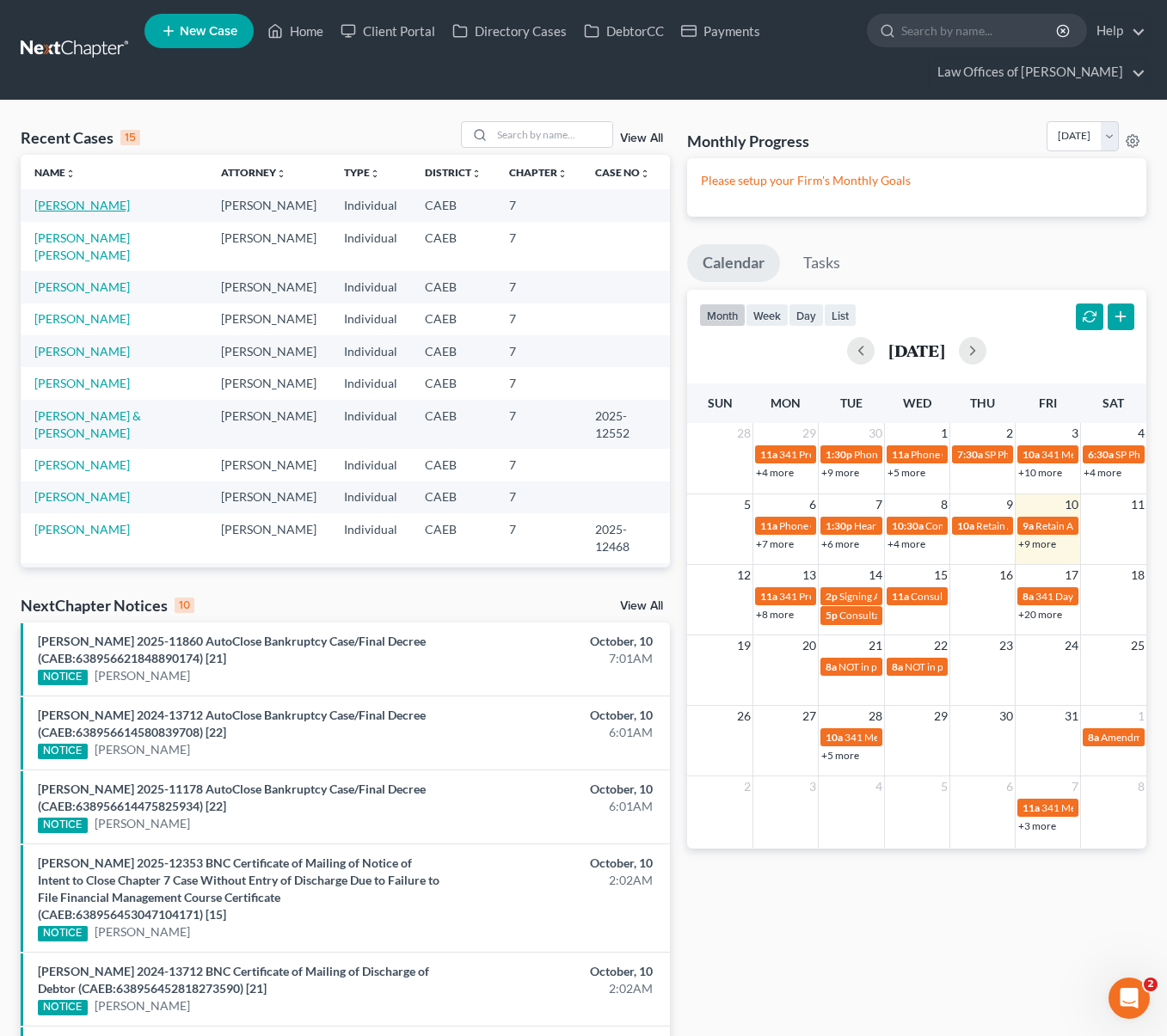
click at [89, 209] on link "Flores, Rodrigo" at bounding box center [82, 205] width 96 height 15
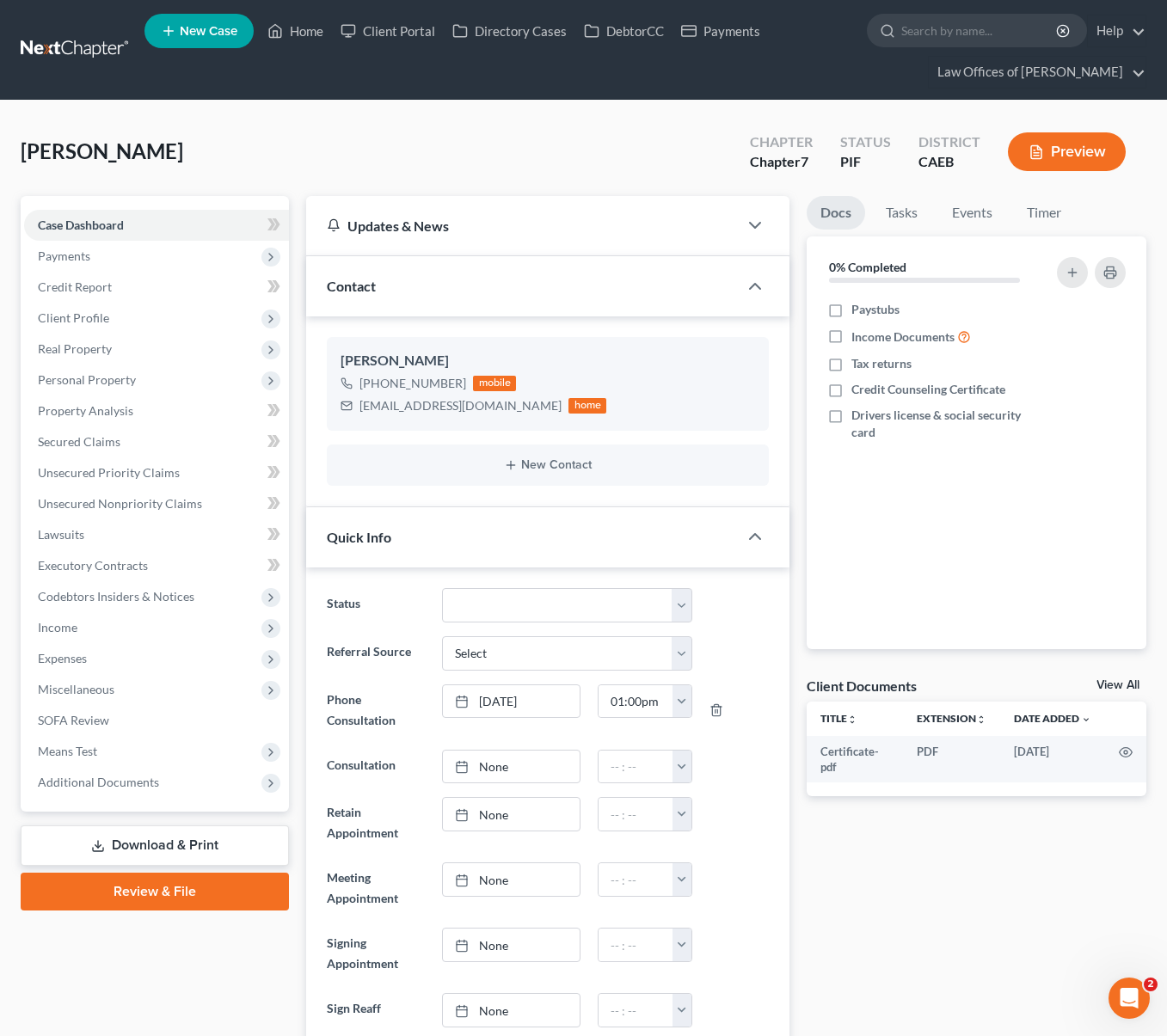
scroll to position [1124, 0]
click at [73, 658] on span "Expenses" at bounding box center [62, 658] width 49 height 15
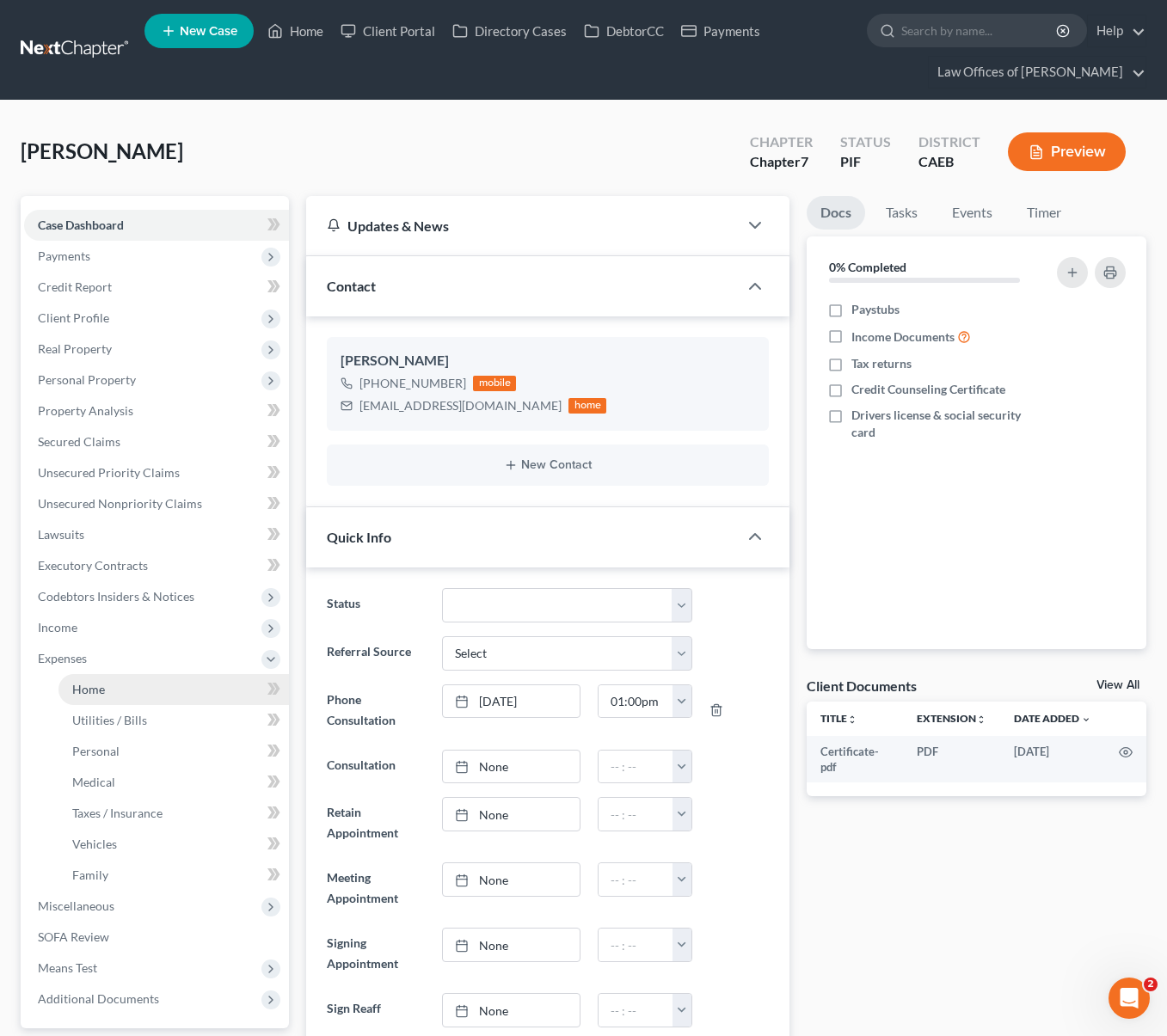
click at [94, 682] on span "Home" at bounding box center [89, 689] width 33 height 15
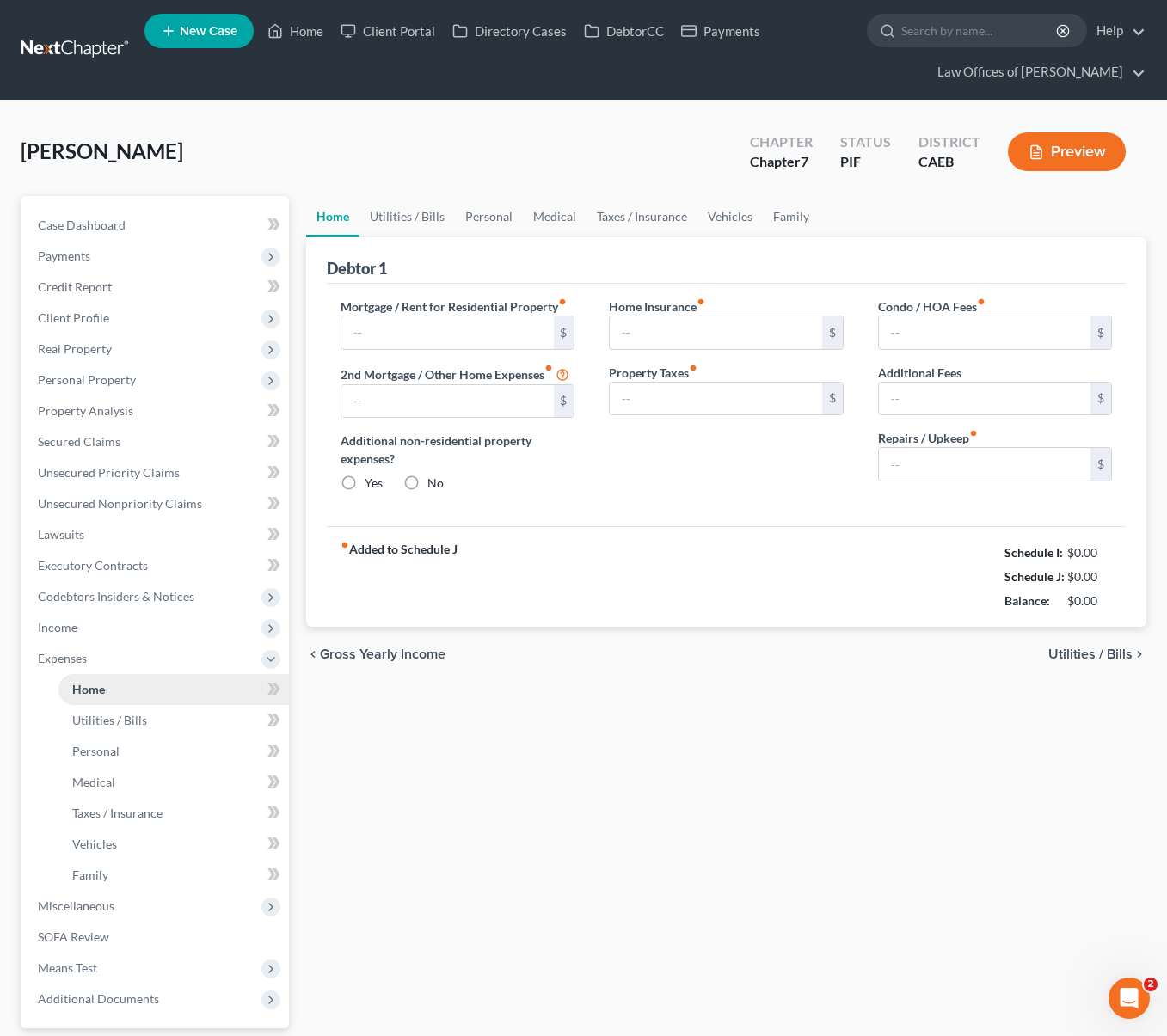
type input "2,278.95"
type input "0.00"
radio input "true"
type input "110.00"
type input "529.00"
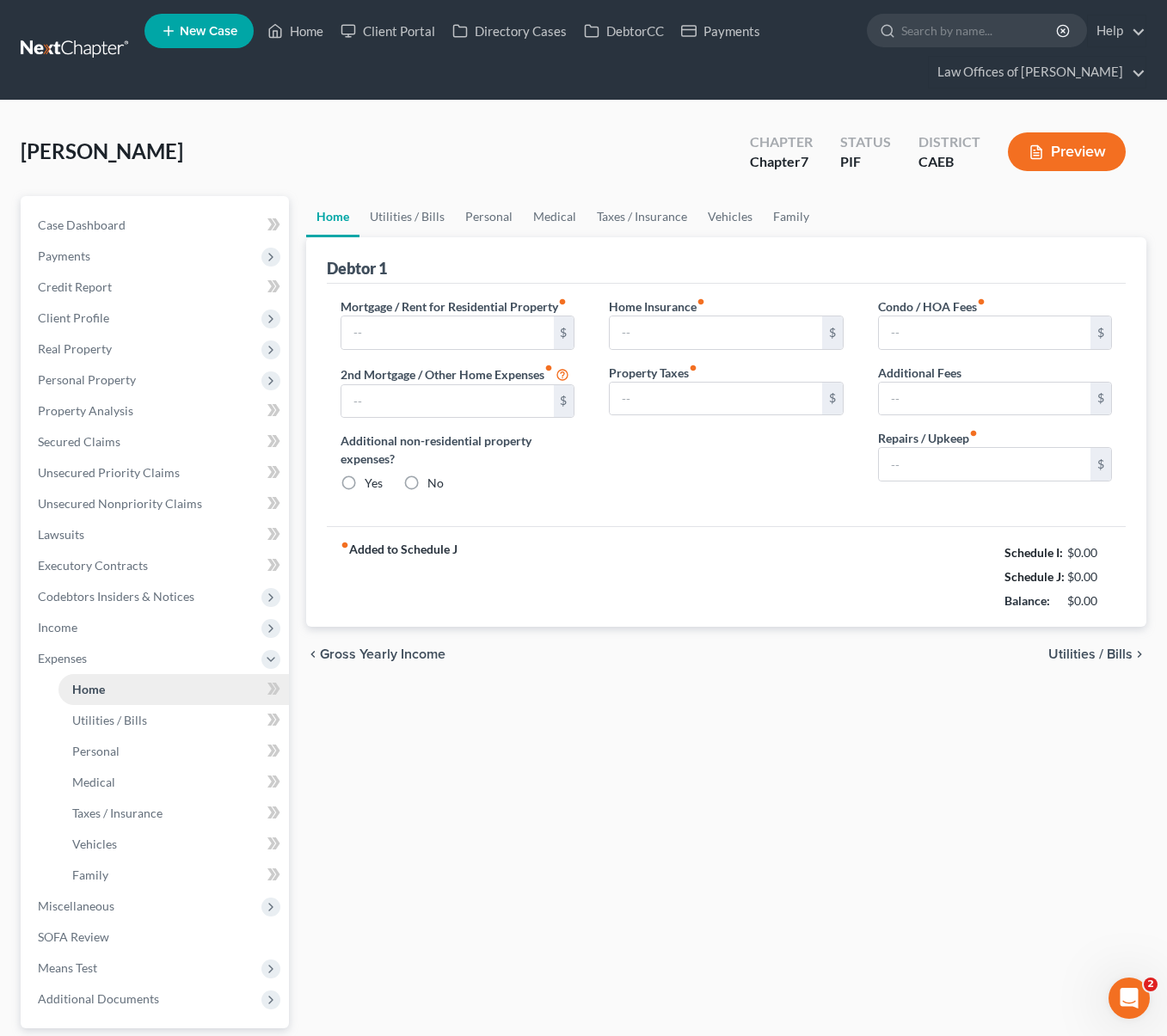
type input "30.00"
type input "0.00"
type input "100.00"
click at [310, 35] on link "Home" at bounding box center [294, 31] width 73 height 31
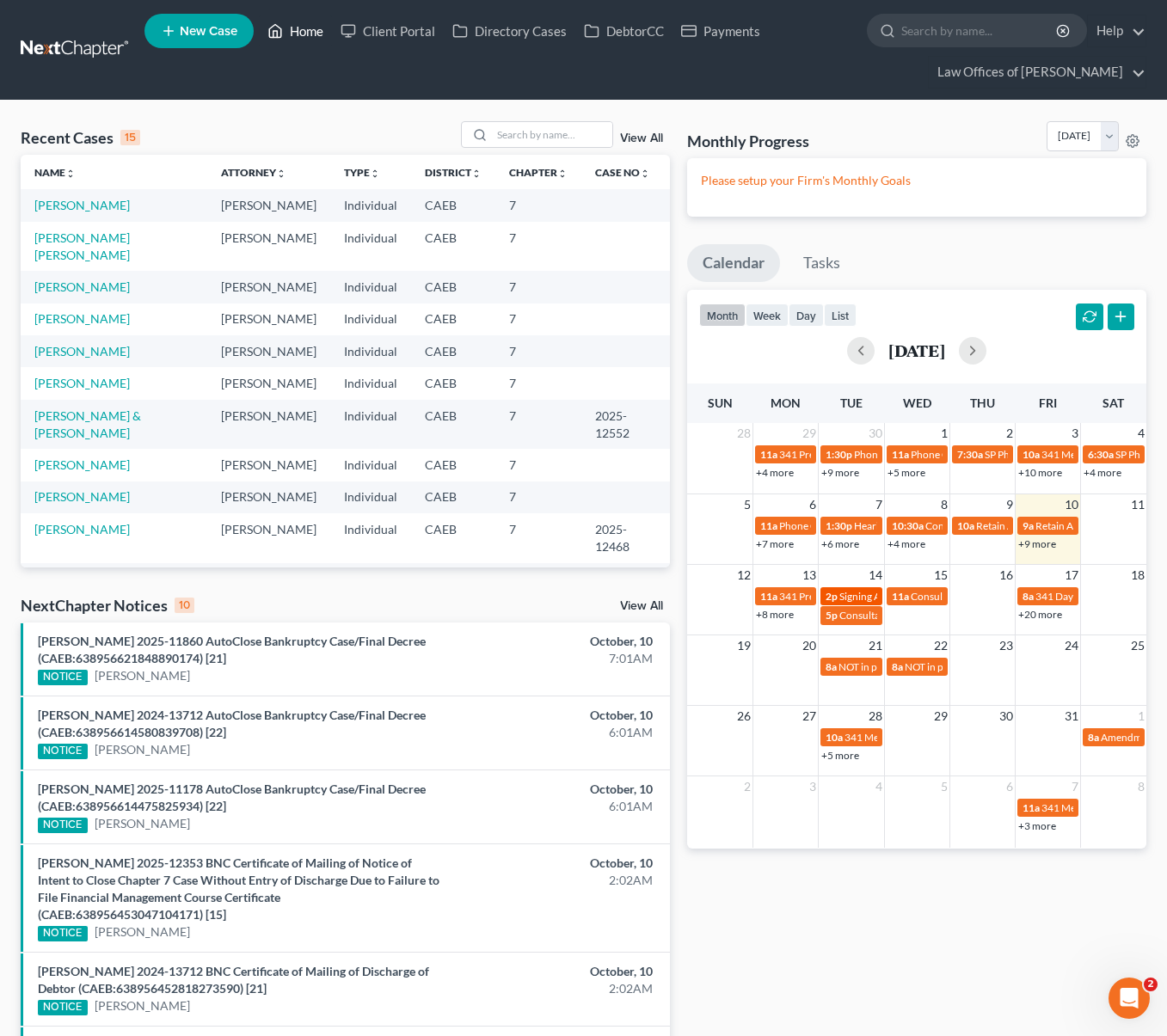
click at [844, 594] on span "Signing Appointment for Morentin, Lilia" at bounding box center [935, 596] width 192 height 13
select select "Days"
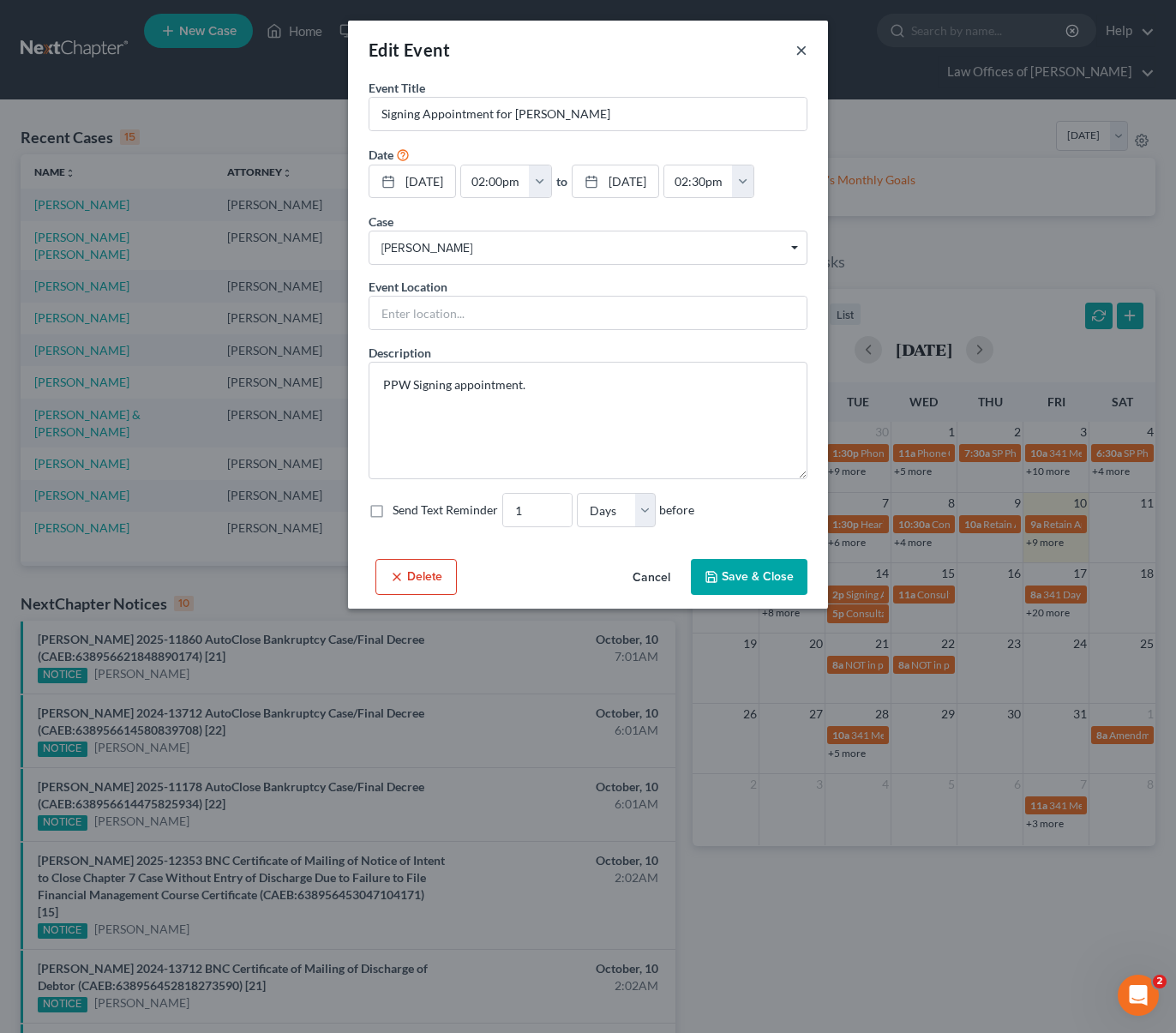
click at [797, 49] on button "×" at bounding box center [801, 49] width 12 height 20
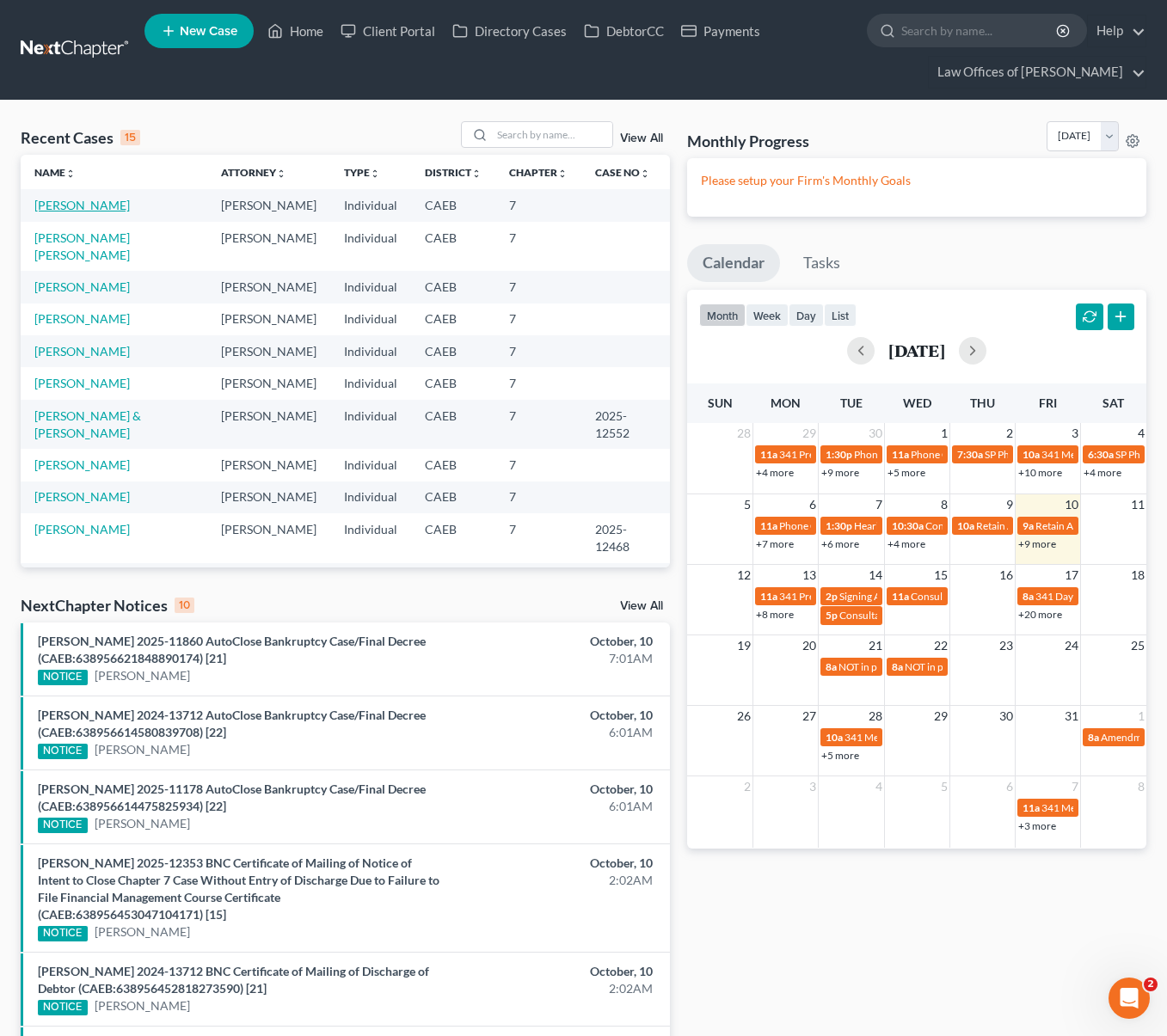
click at [86, 207] on link "Flores, Rodrigo" at bounding box center [82, 205] width 96 height 15
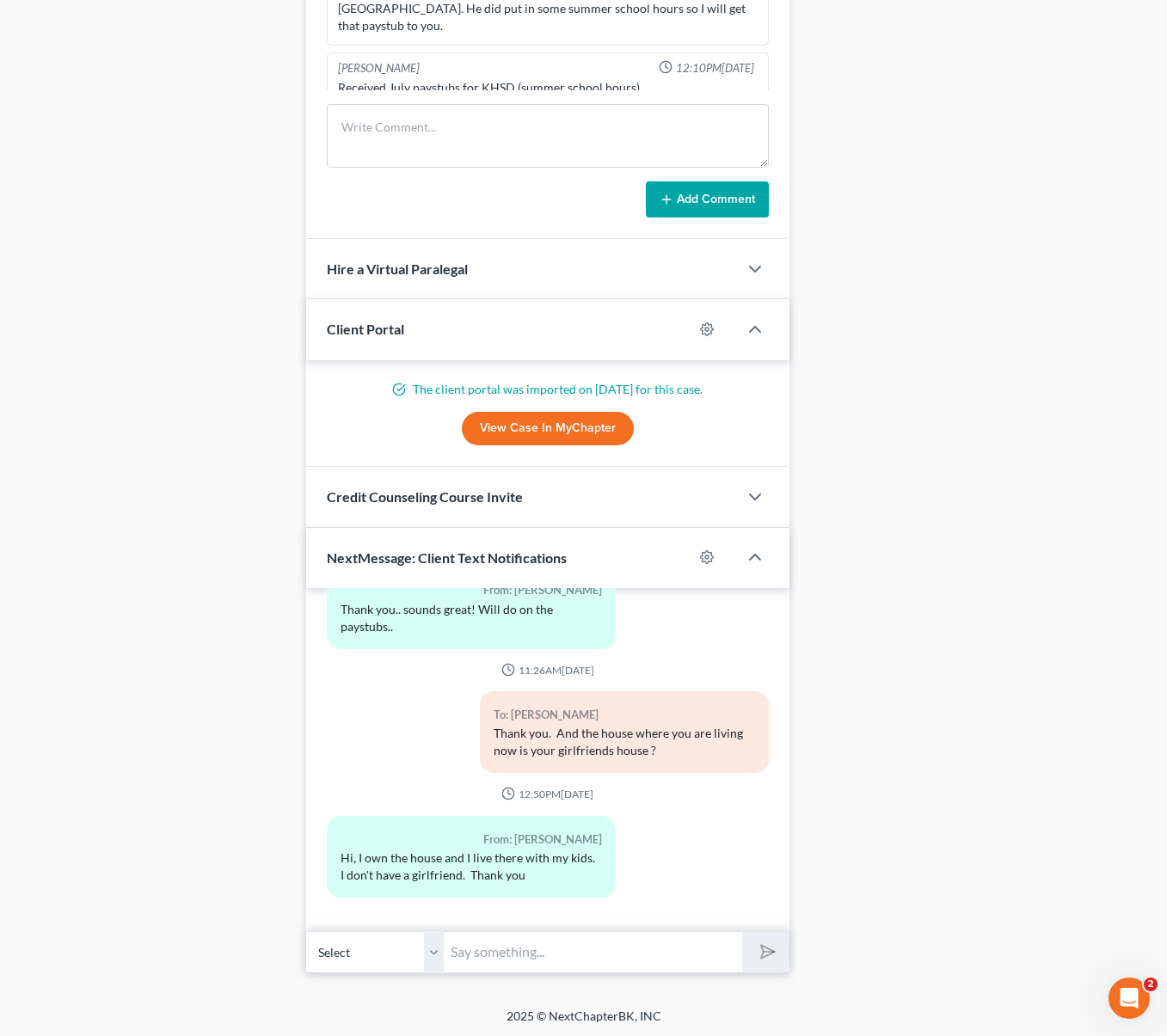
scroll to position [1443, 0]
click at [515, 954] on input "text" at bounding box center [592, 951] width 298 height 42
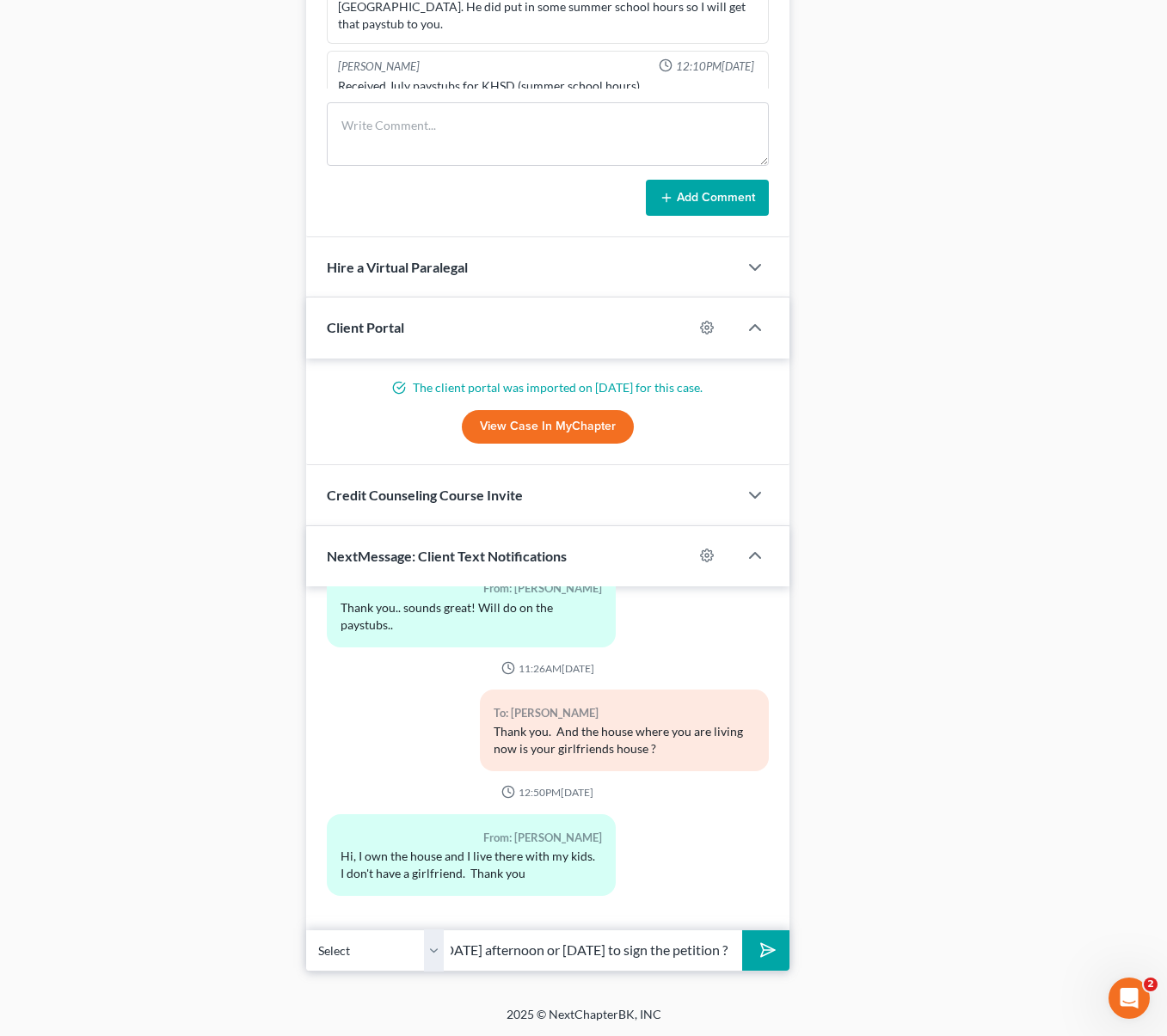
scroll to position [0, 234]
type input "Correct. Are you able to come Tuesday afternoon or Wednesday to sign the petiti…"
click at [742, 930] on button "submit" at bounding box center [765, 951] width 47 height 40
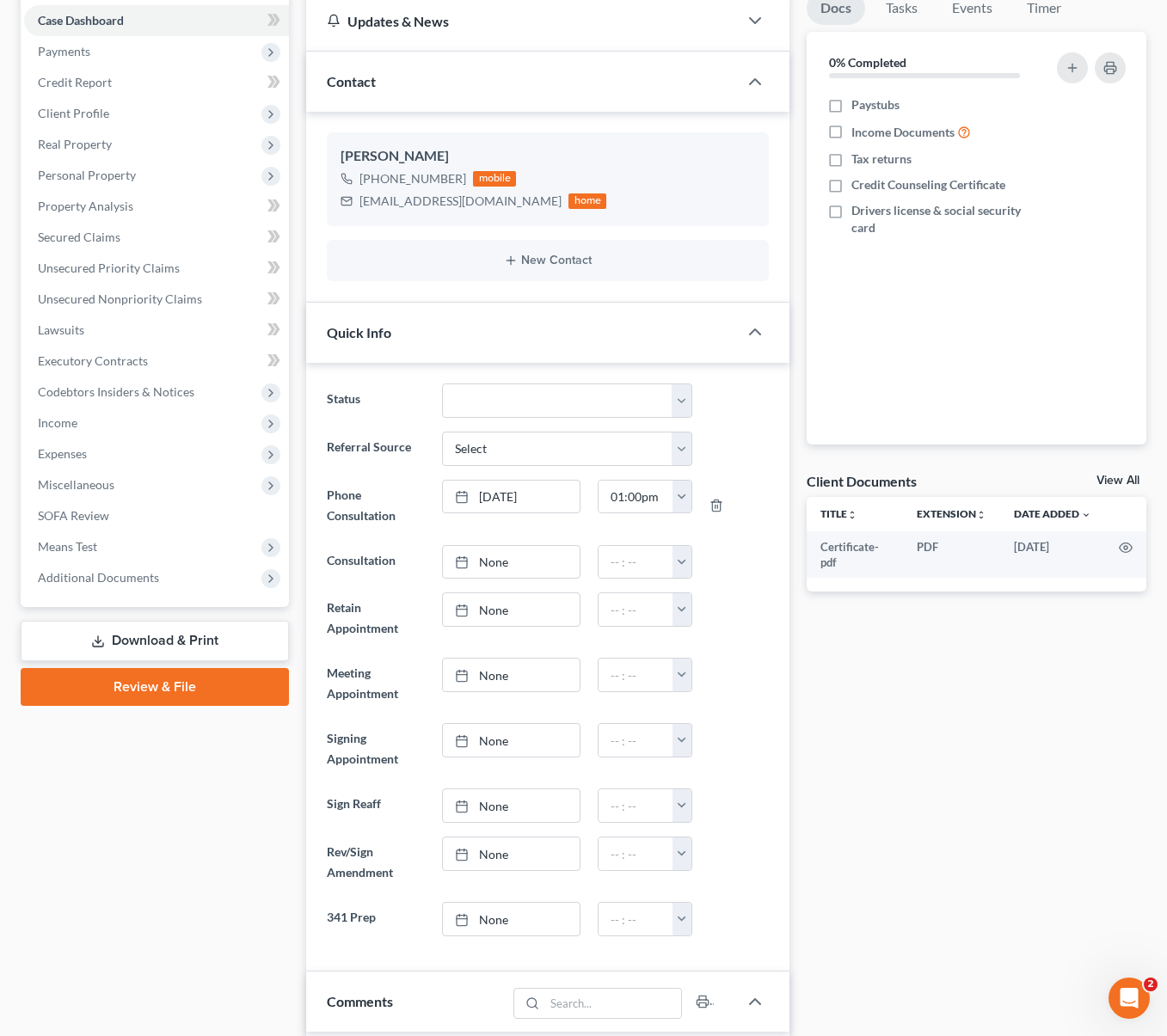
scroll to position [0, 0]
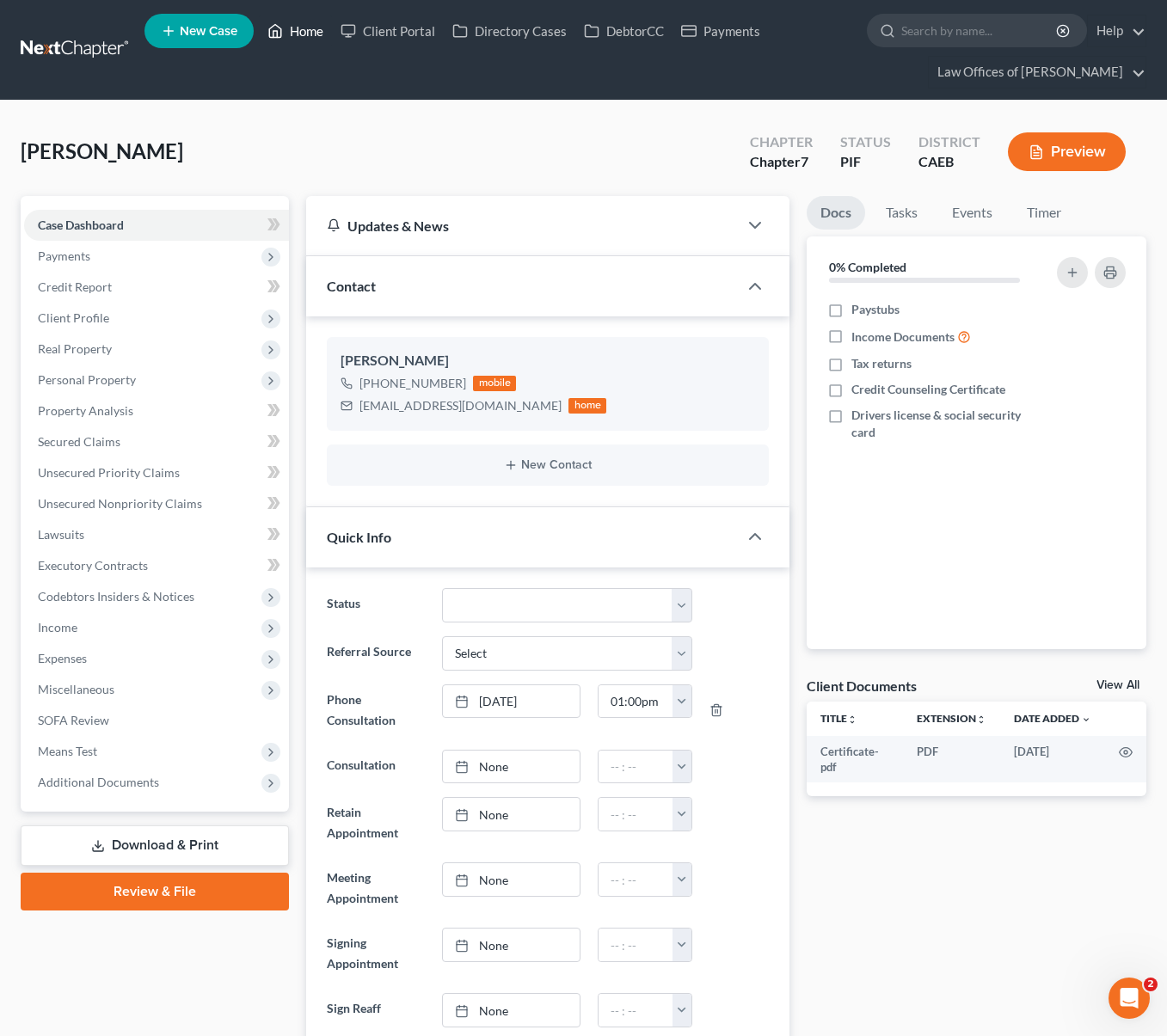
click at [319, 36] on link "Home" at bounding box center [294, 31] width 73 height 31
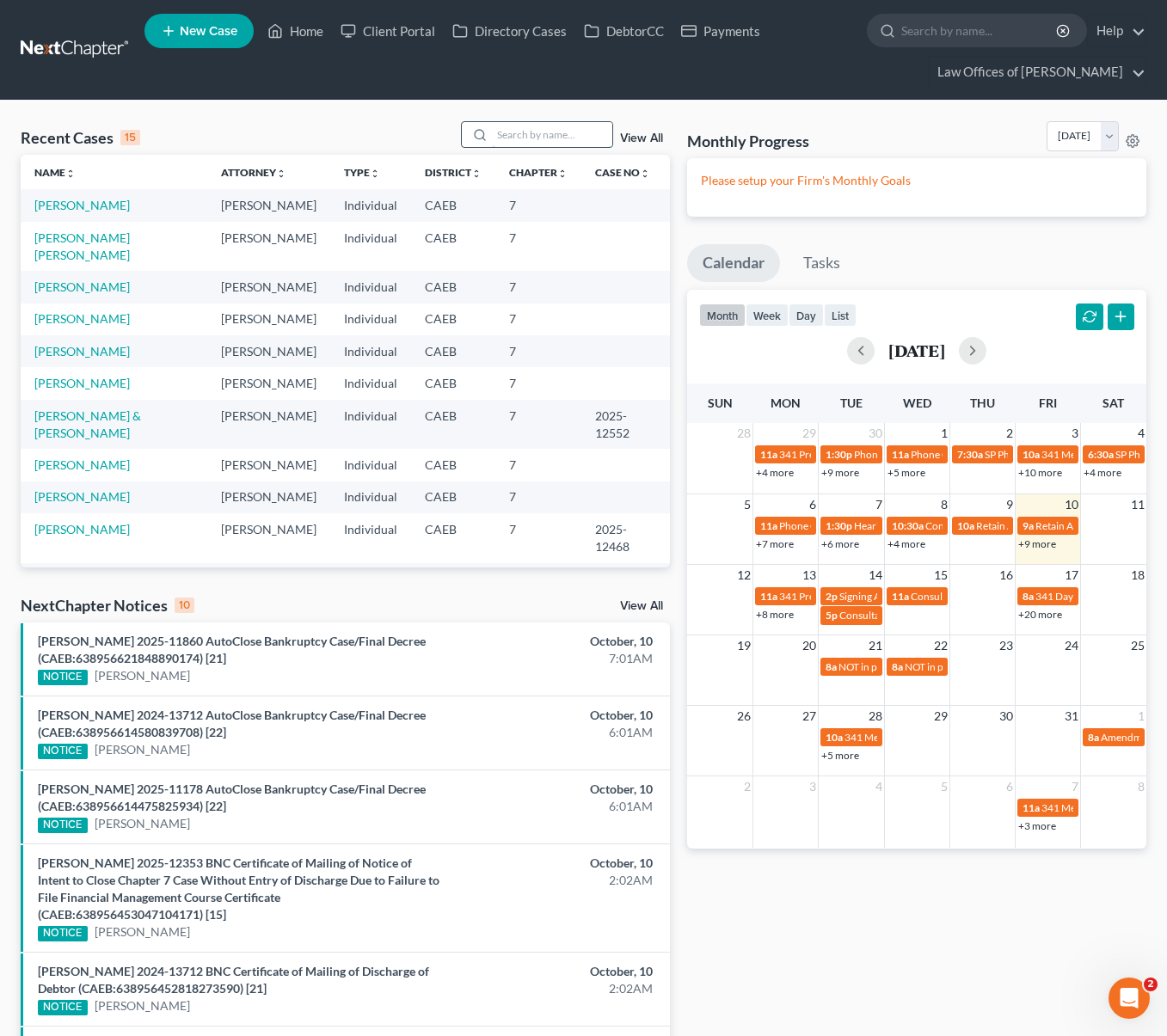
click at [525, 135] on input "search" at bounding box center [552, 134] width 120 height 25
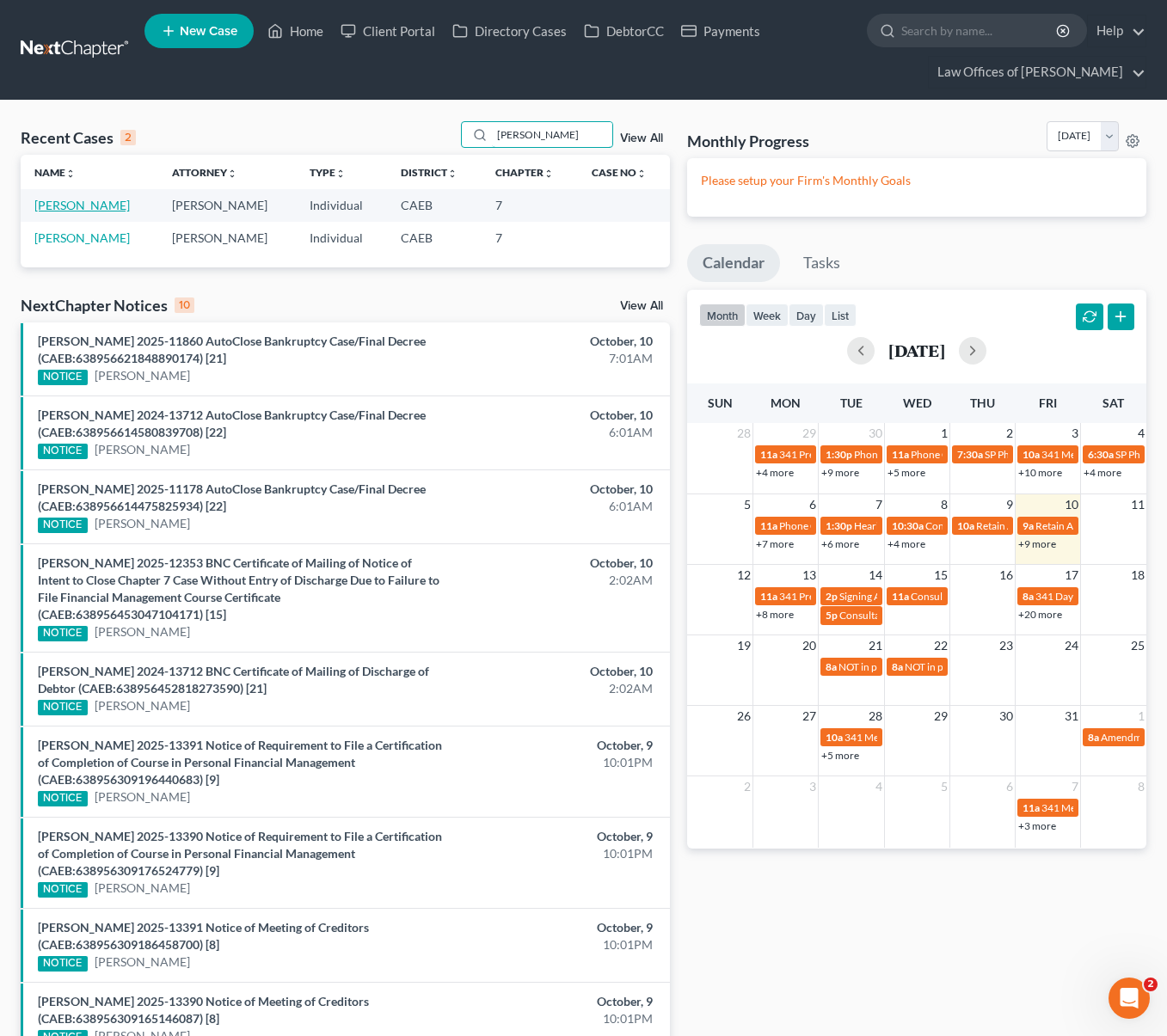
type input "Mollie"
click at [70, 207] on link "Beltran, Molly" at bounding box center [82, 205] width 96 height 15
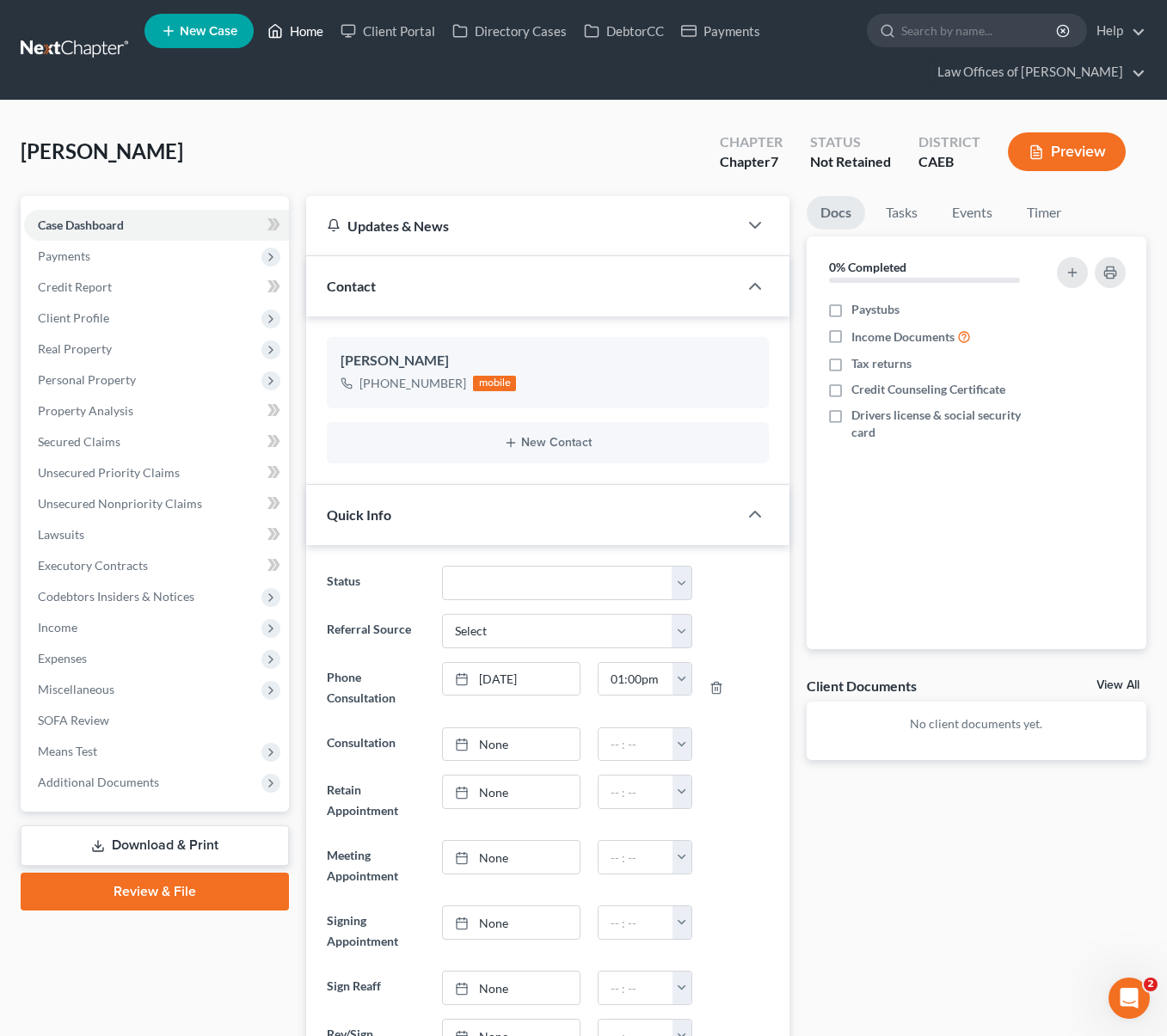
click at [303, 37] on link "Home" at bounding box center [294, 31] width 73 height 31
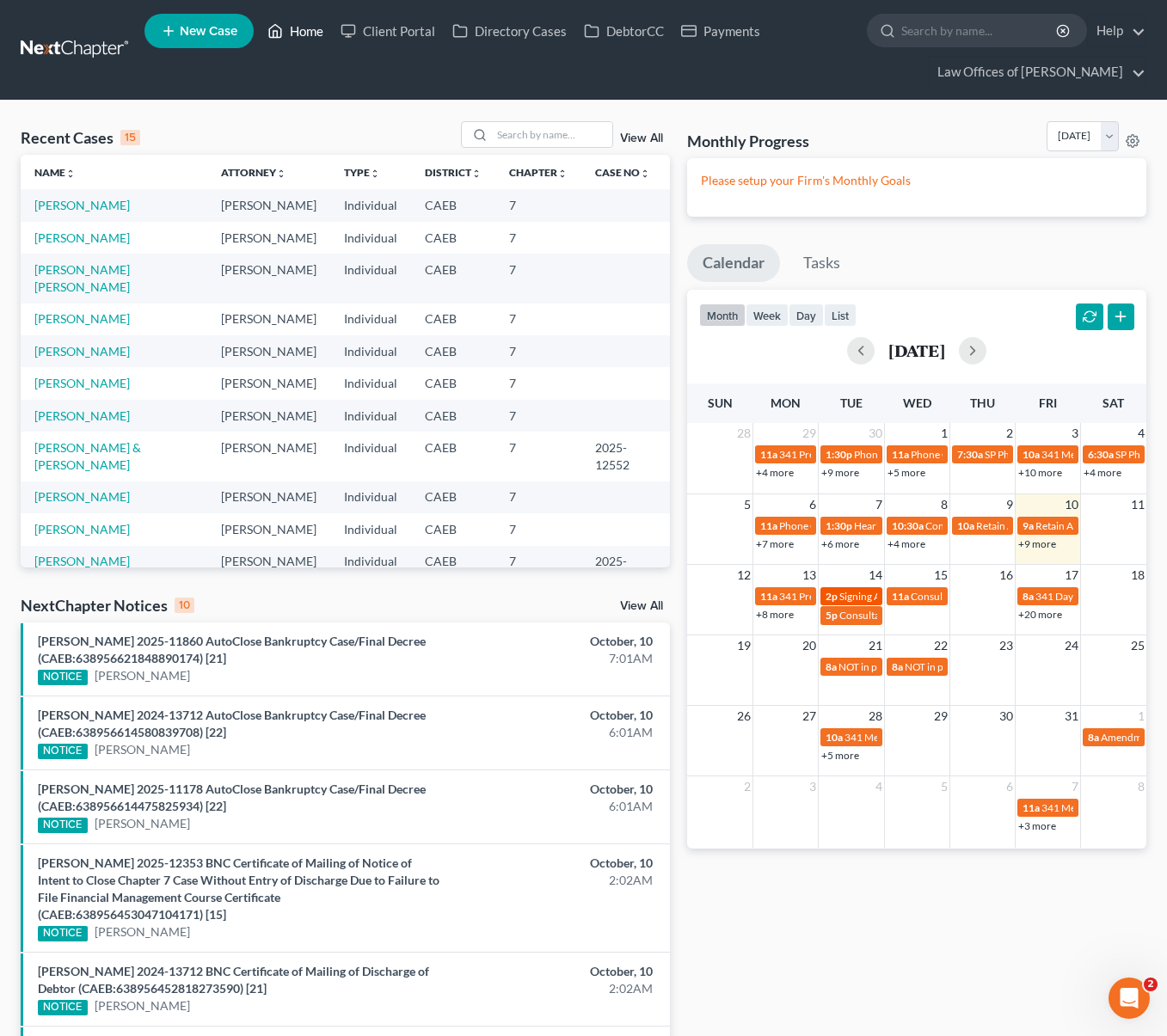
click at [843, 599] on span "Signing Appointment for Morentin, Lilia" at bounding box center [935, 596] width 192 height 13
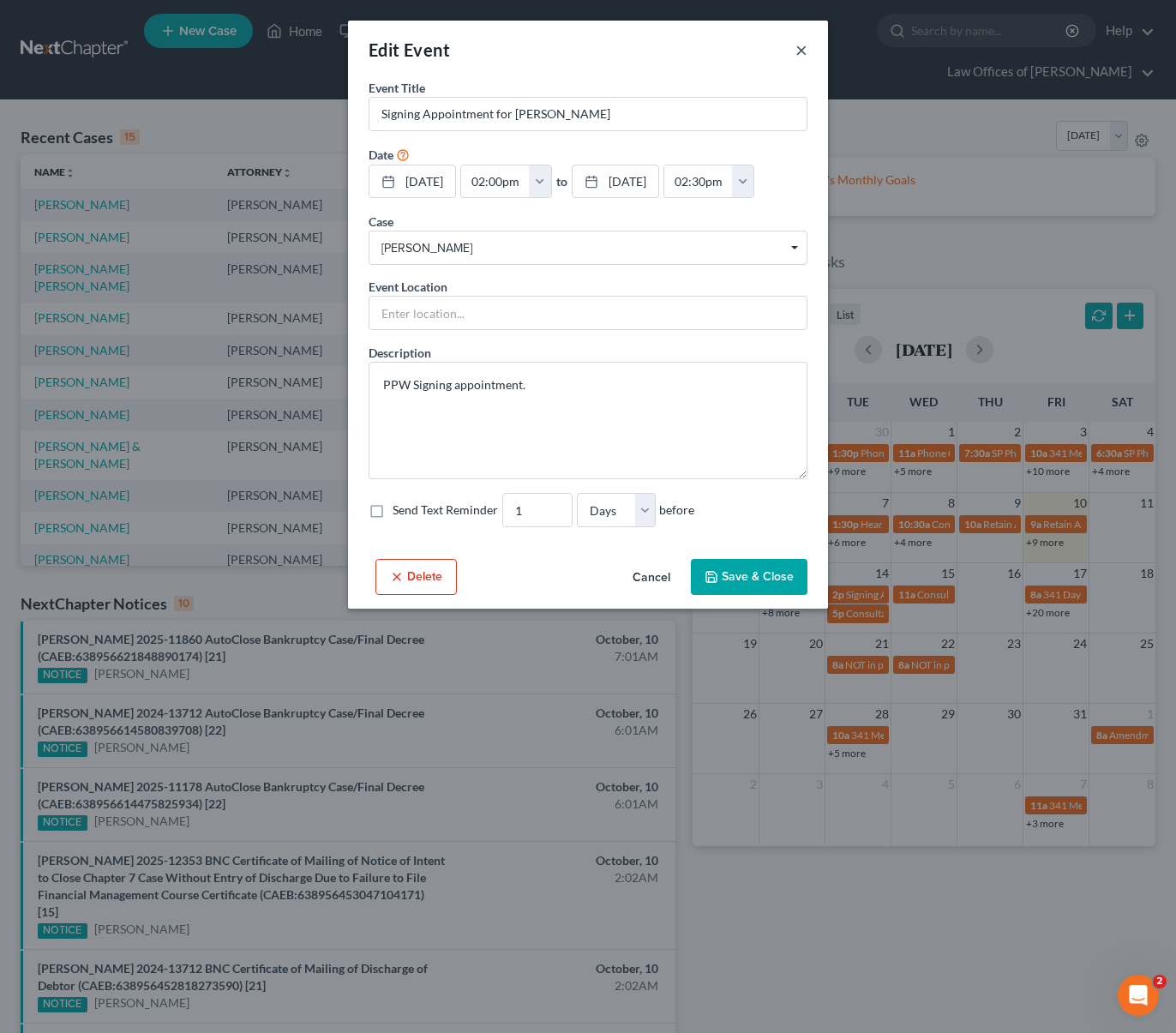
click at [799, 46] on button "×" at bounding box center [801, 49] width 12 height 20
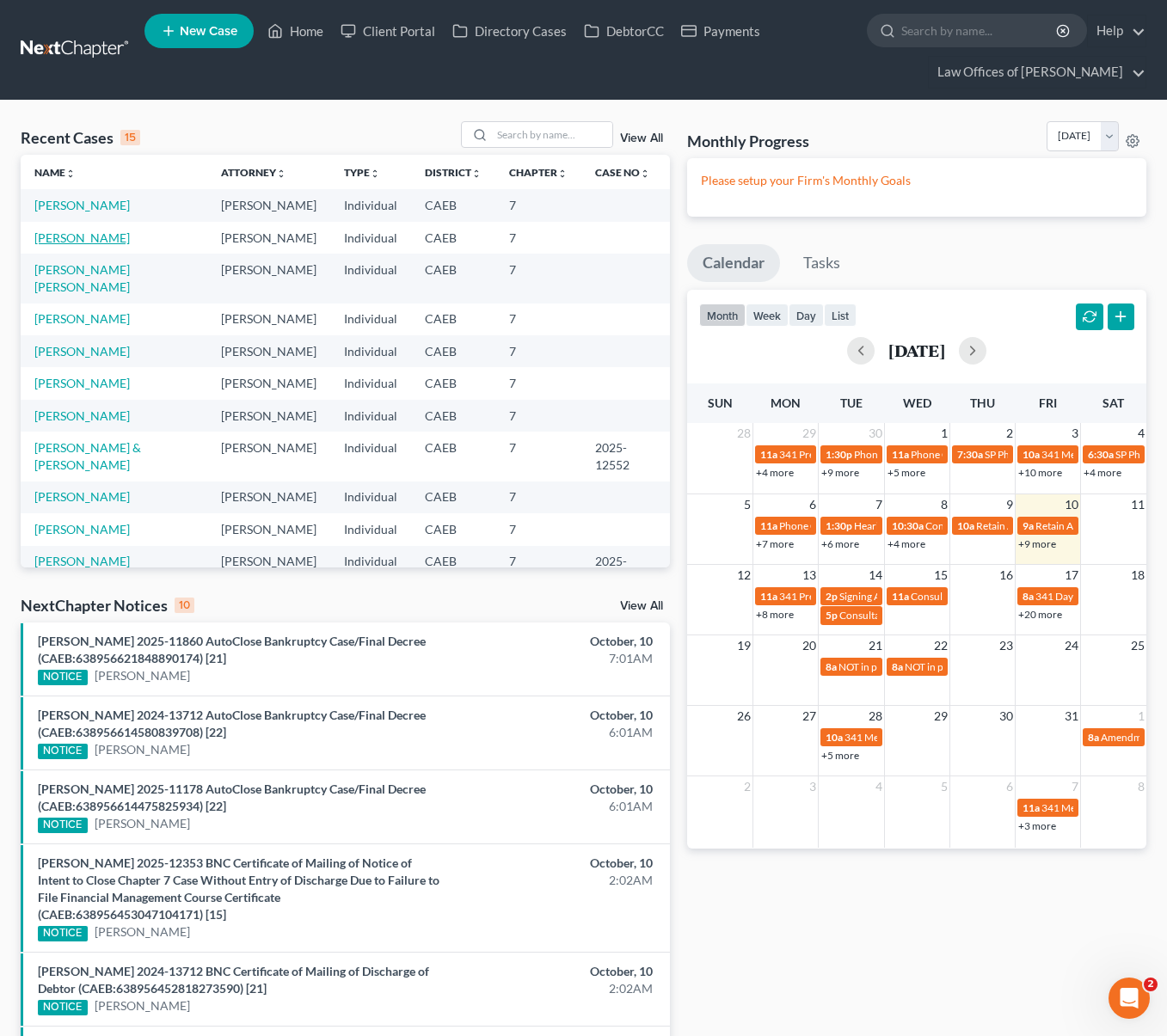
click at [93, 240] on link "Flores, Rodrigo" at bounding box center [82, 238] width 96 height 15
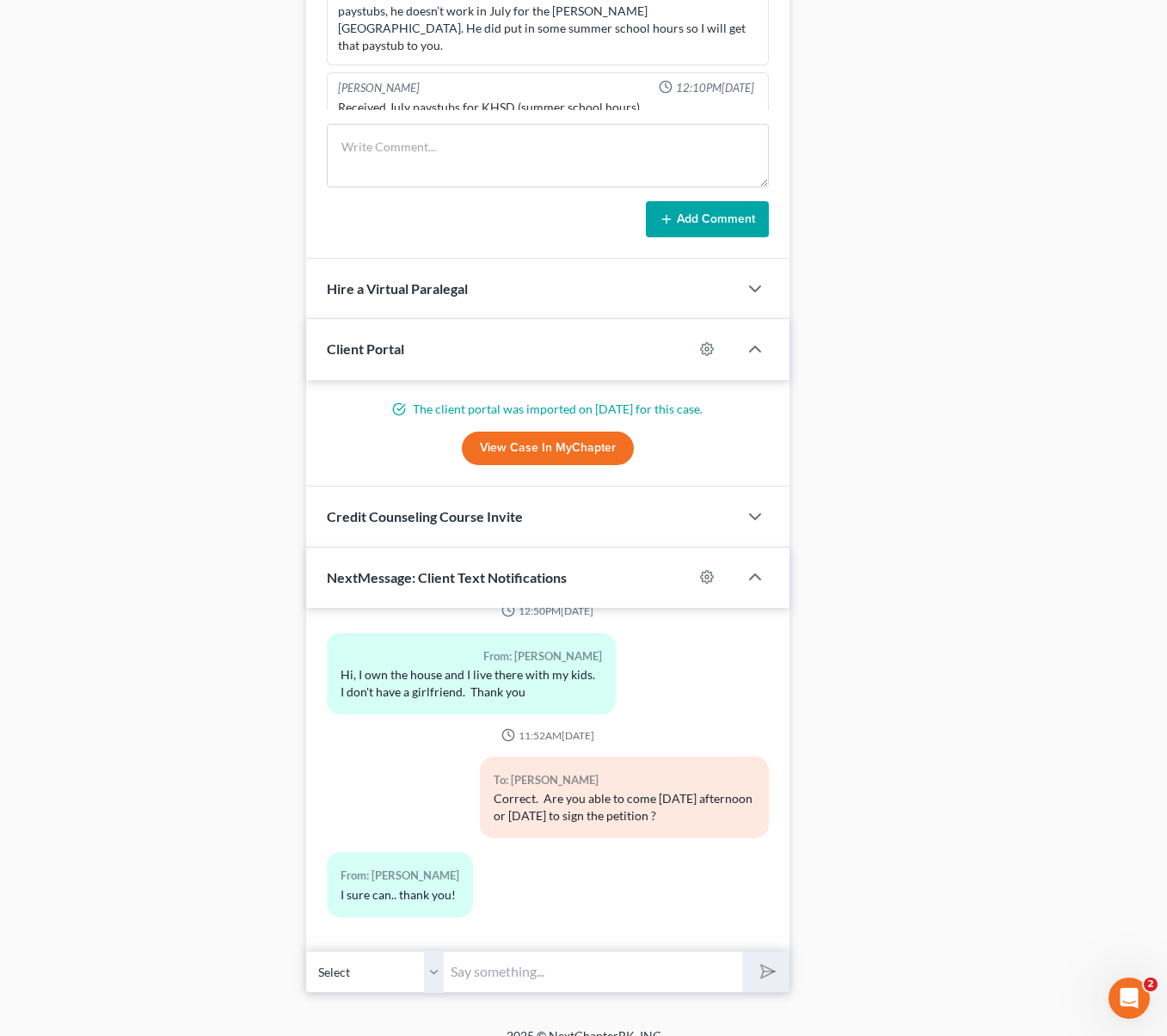
scroll to position [1443, 0]
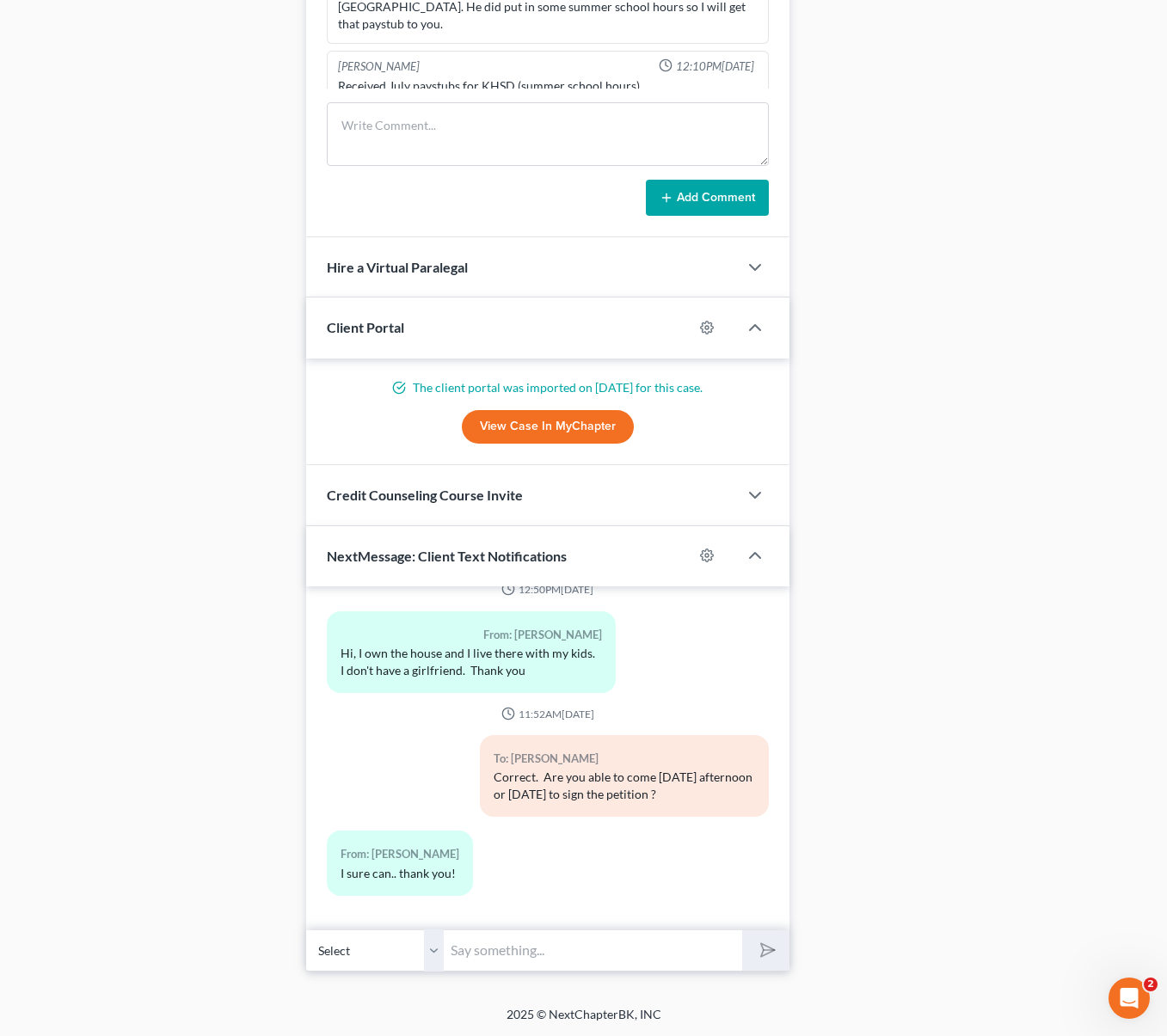
click at [512, 963] on input "text" at bounding box center [592, 951] width 298 height 42
type input "W"
type input "3:00PM works for you on Tuesday ?"
click at [742, 930] on button "submit" at bounding box center [765, 951] width 47 height 40
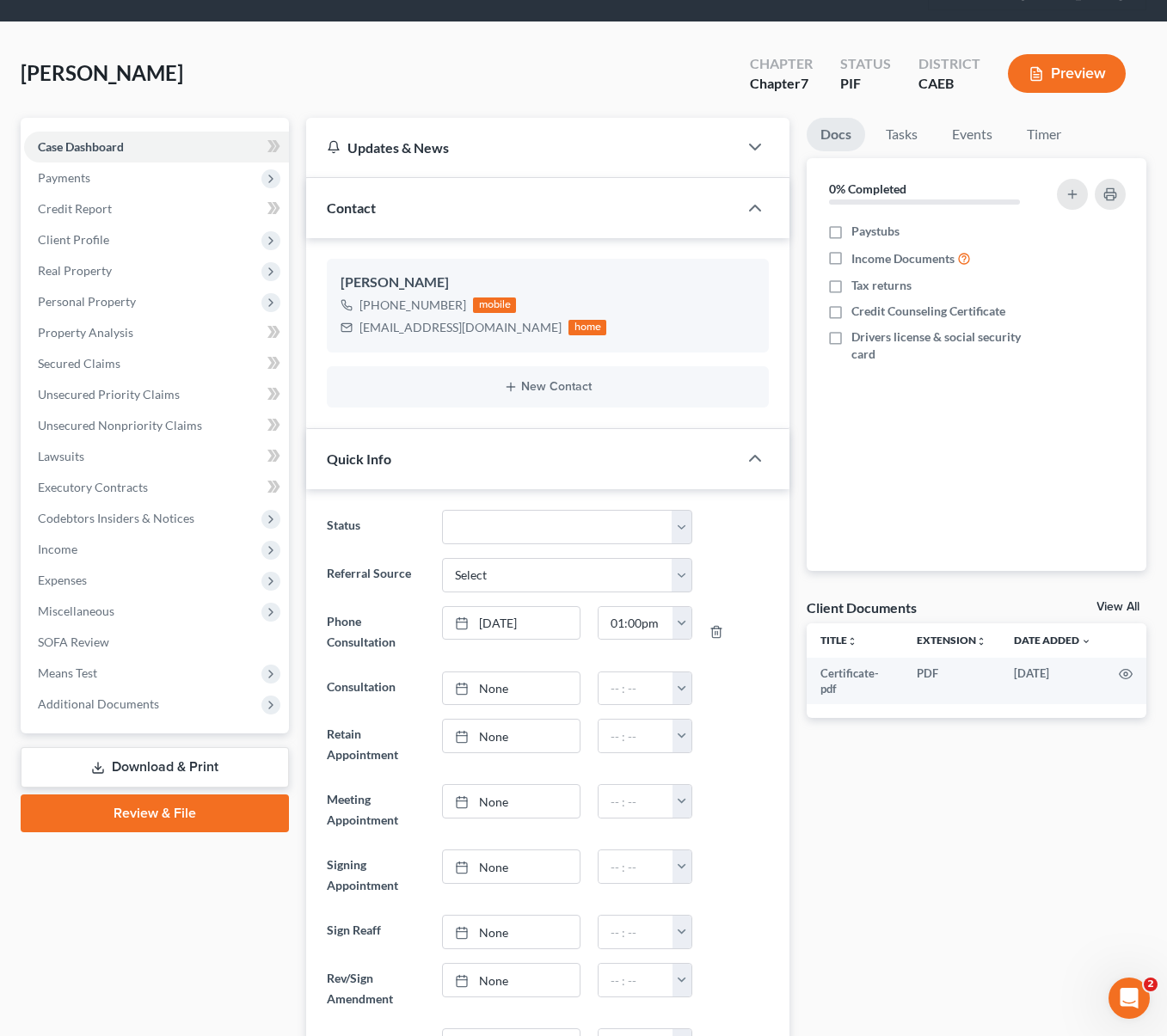
scroll to position [0, 0]
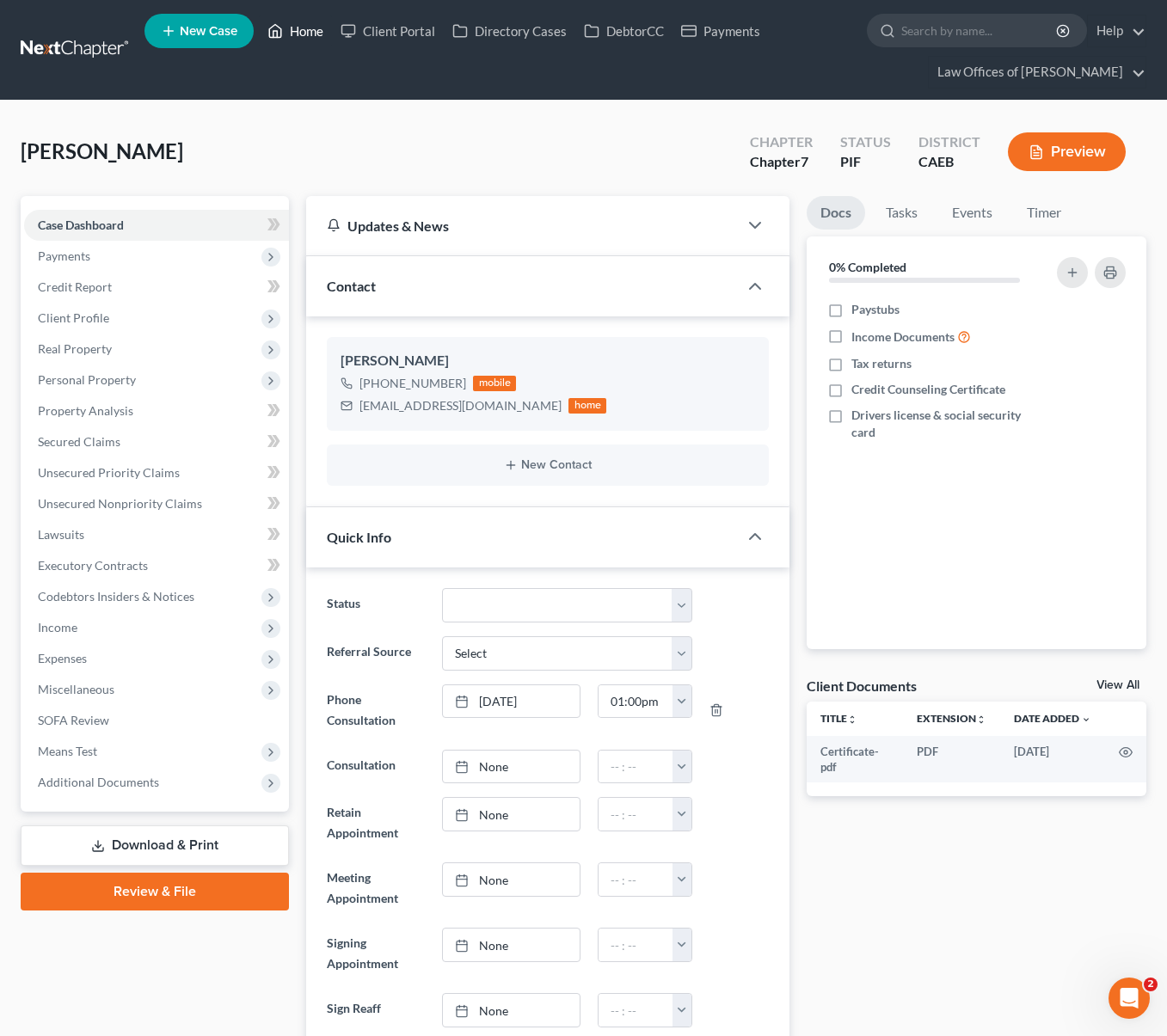
click at [315, 33] on link "Home" at bounding box center [294, 31] width 73 height 31
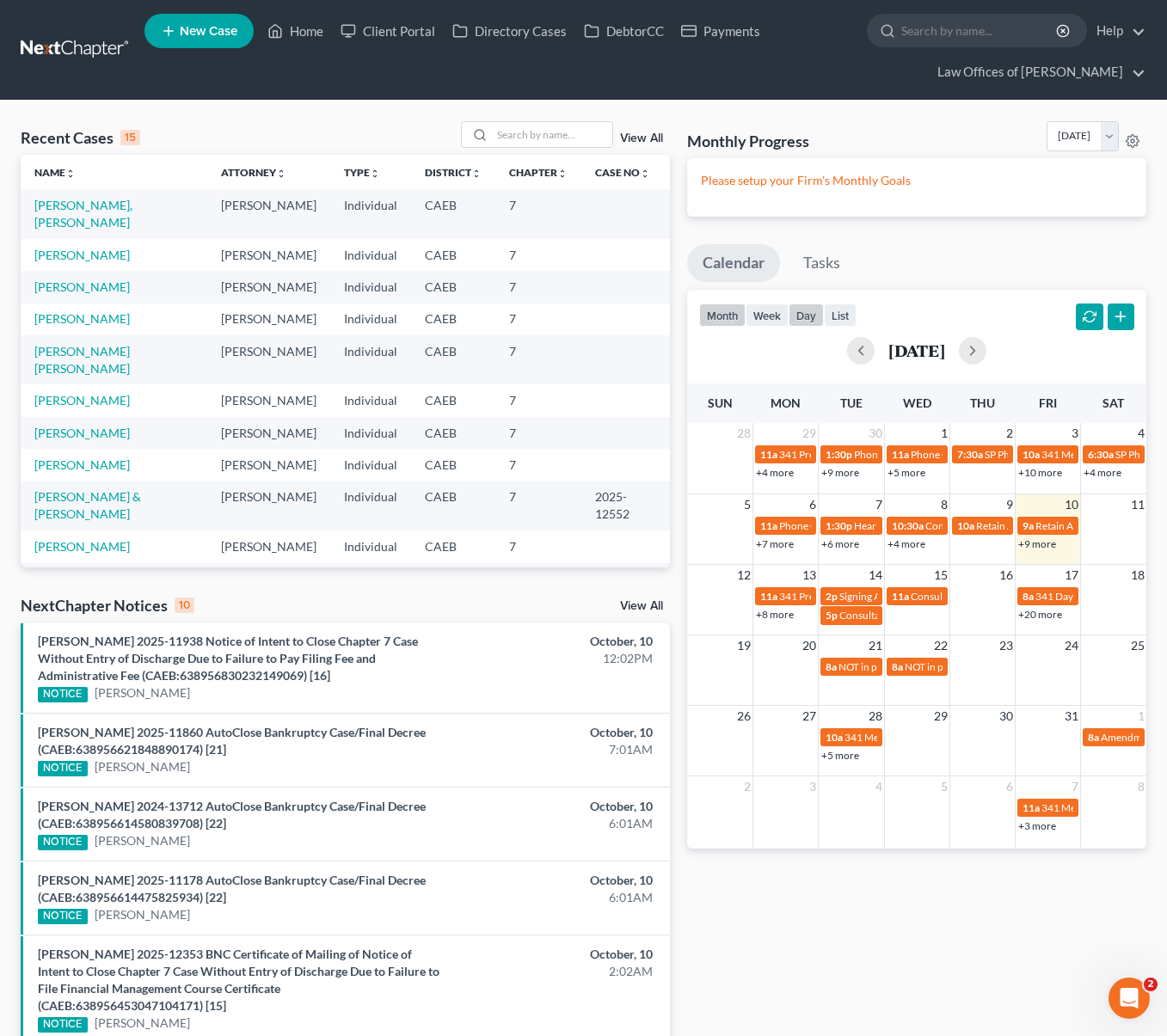
click at [807, 320] on button "day" at bounding box center [806, 314] width 35 height 23
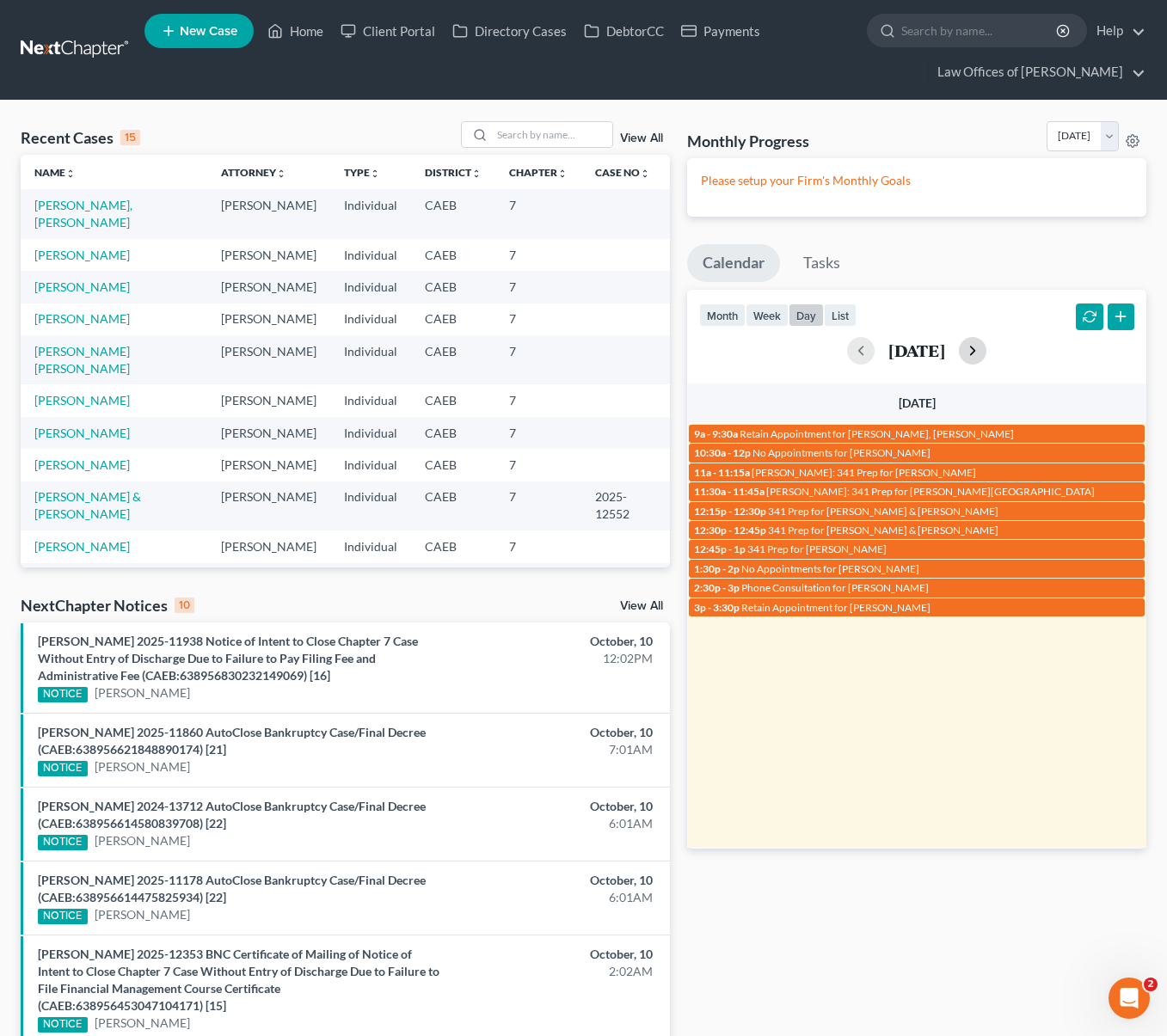
click at [986, 353] on button "button" at bounding box center [973, 351] width 28 height 28
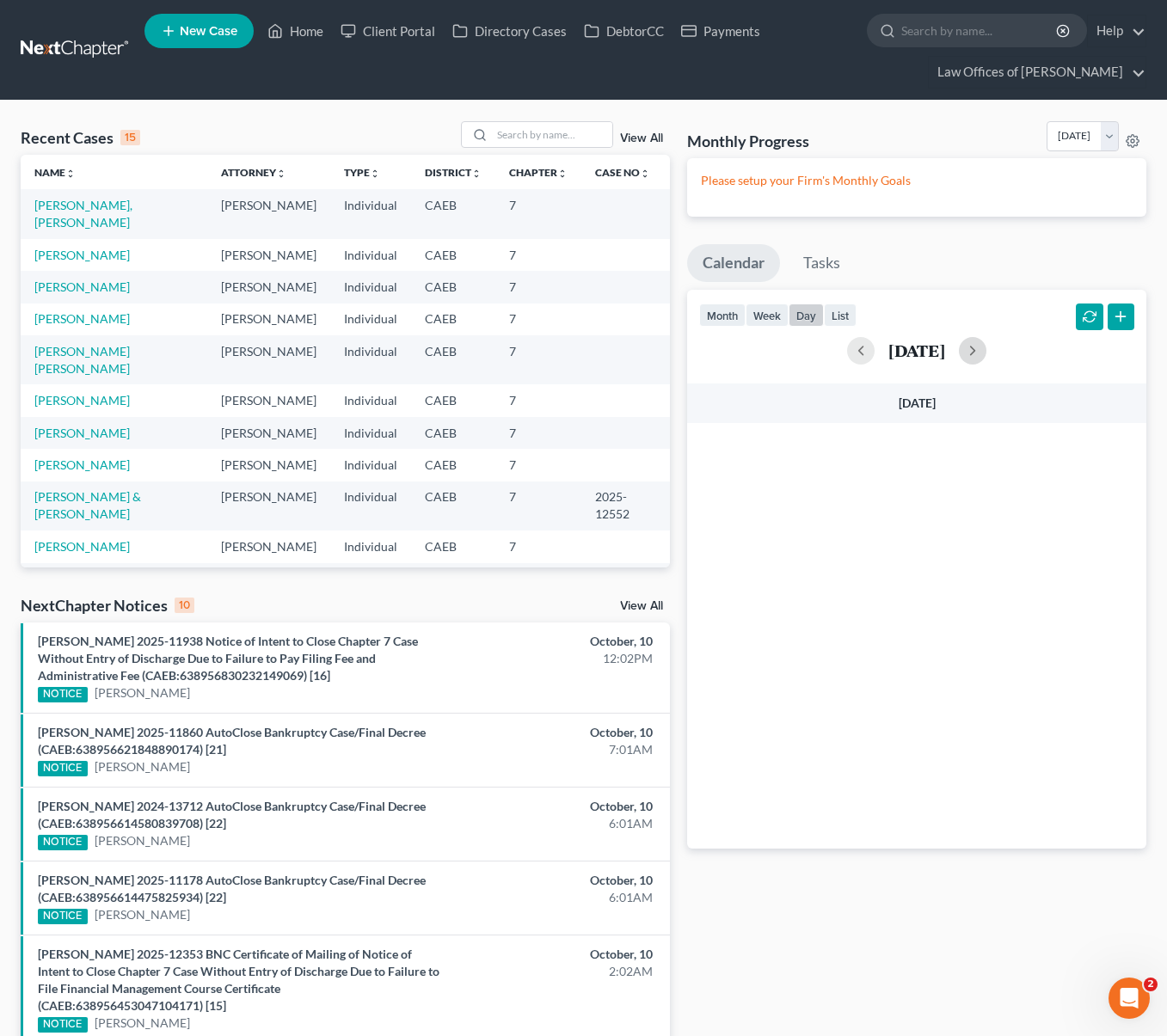
click at [947, 507] on div at bounding box center [916, 635] width 459 height 425
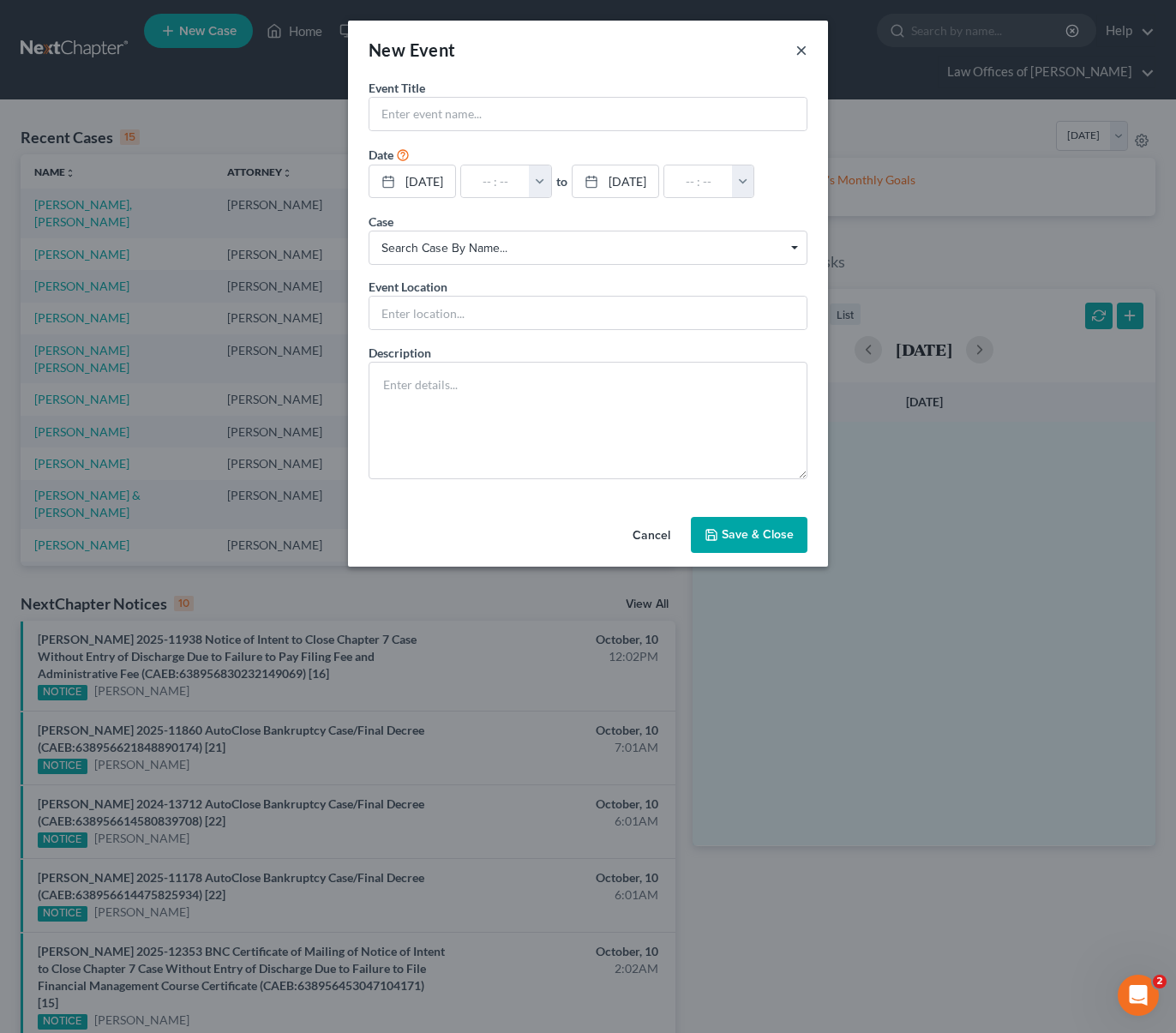
click at [802, 41] on button "×" at bounding box center [801, 49] width 12 height 20
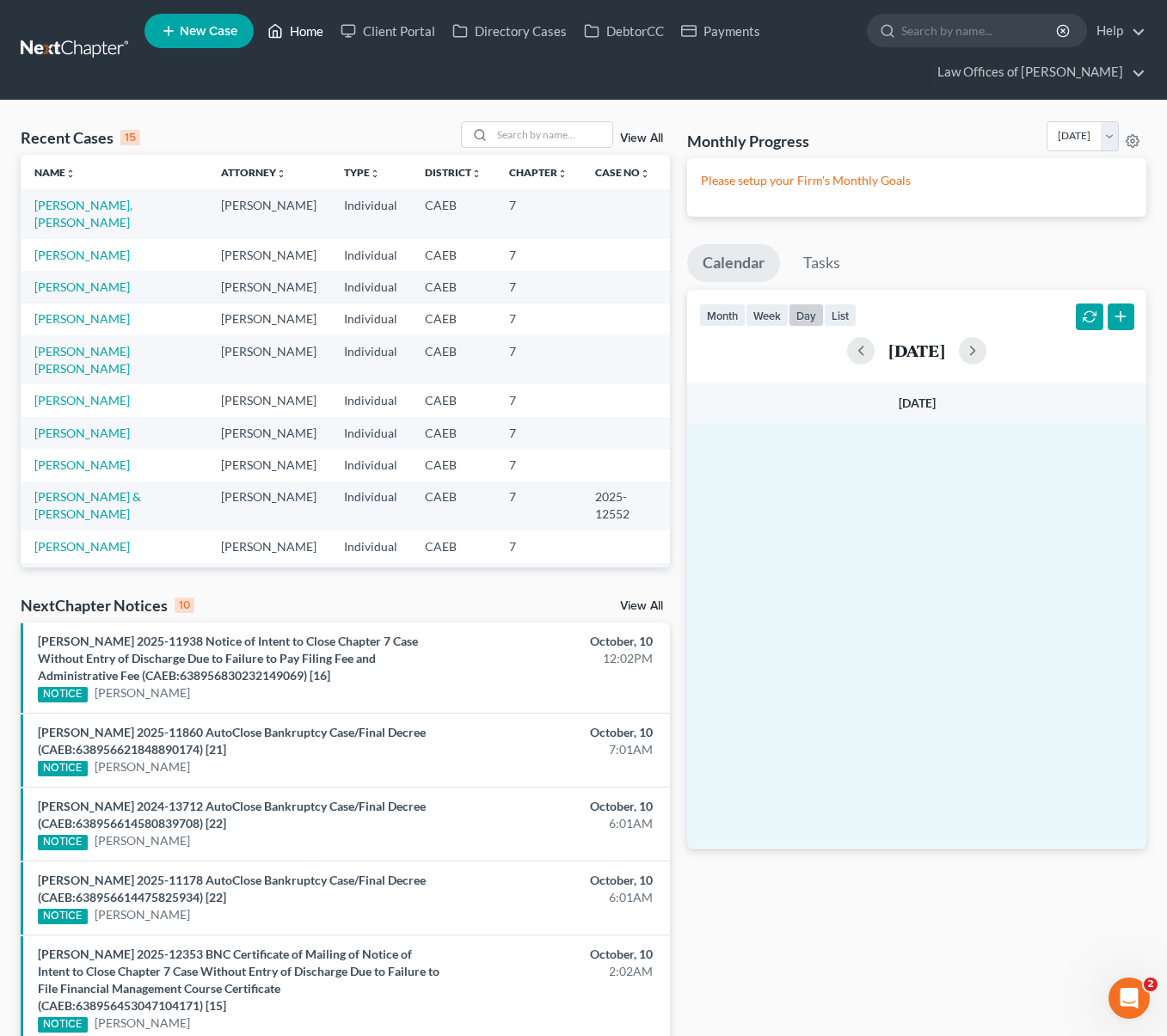
click at [311, 38] on link "Home" at bounding box center [294, 31] width 73 height 31
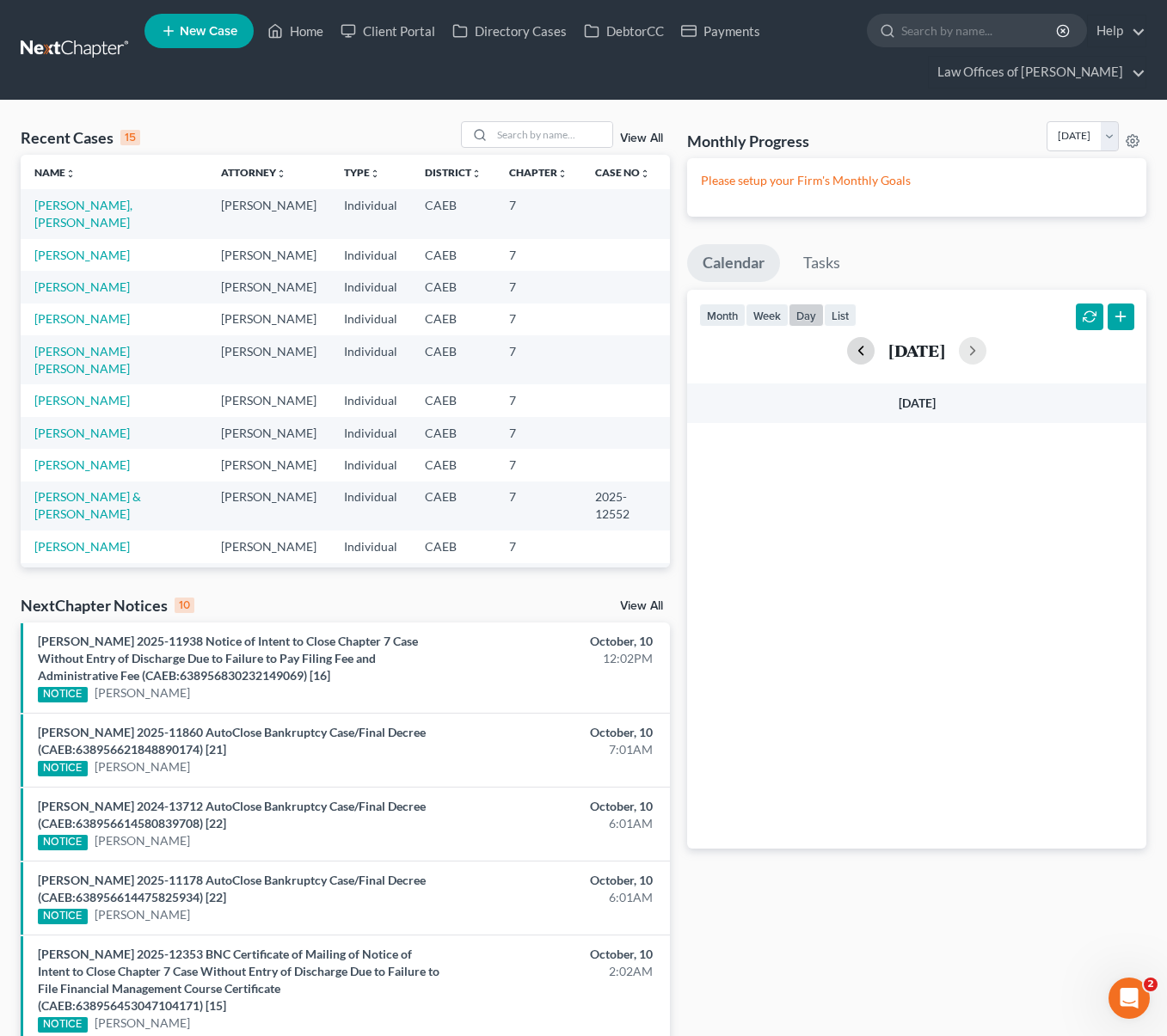
click at [847, 357] on button "button" at bounding box center [861, 351] width 28 height 28
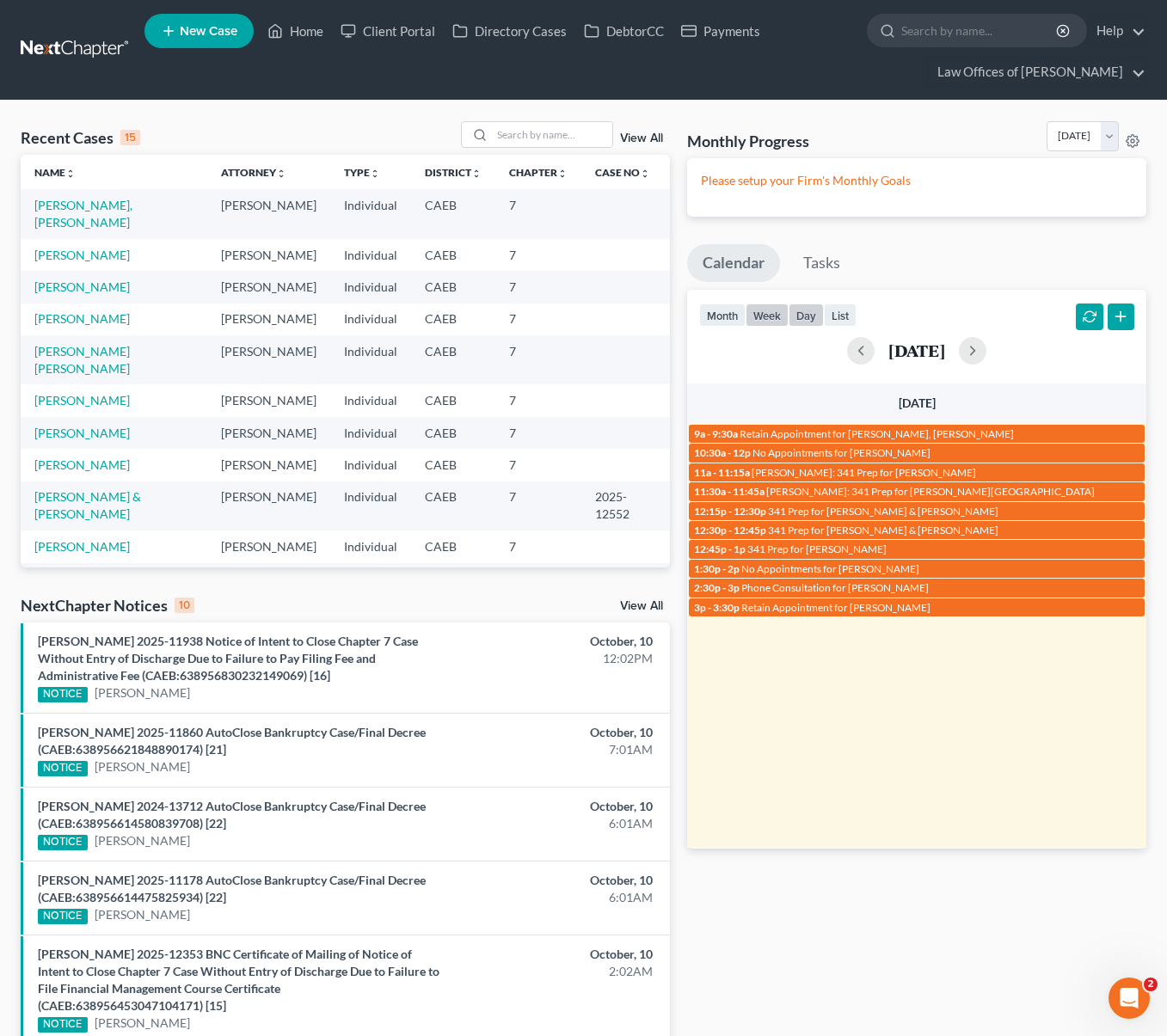
click at [772, 311] on button "week" at bounding box center [767, 314] width 43 height 23
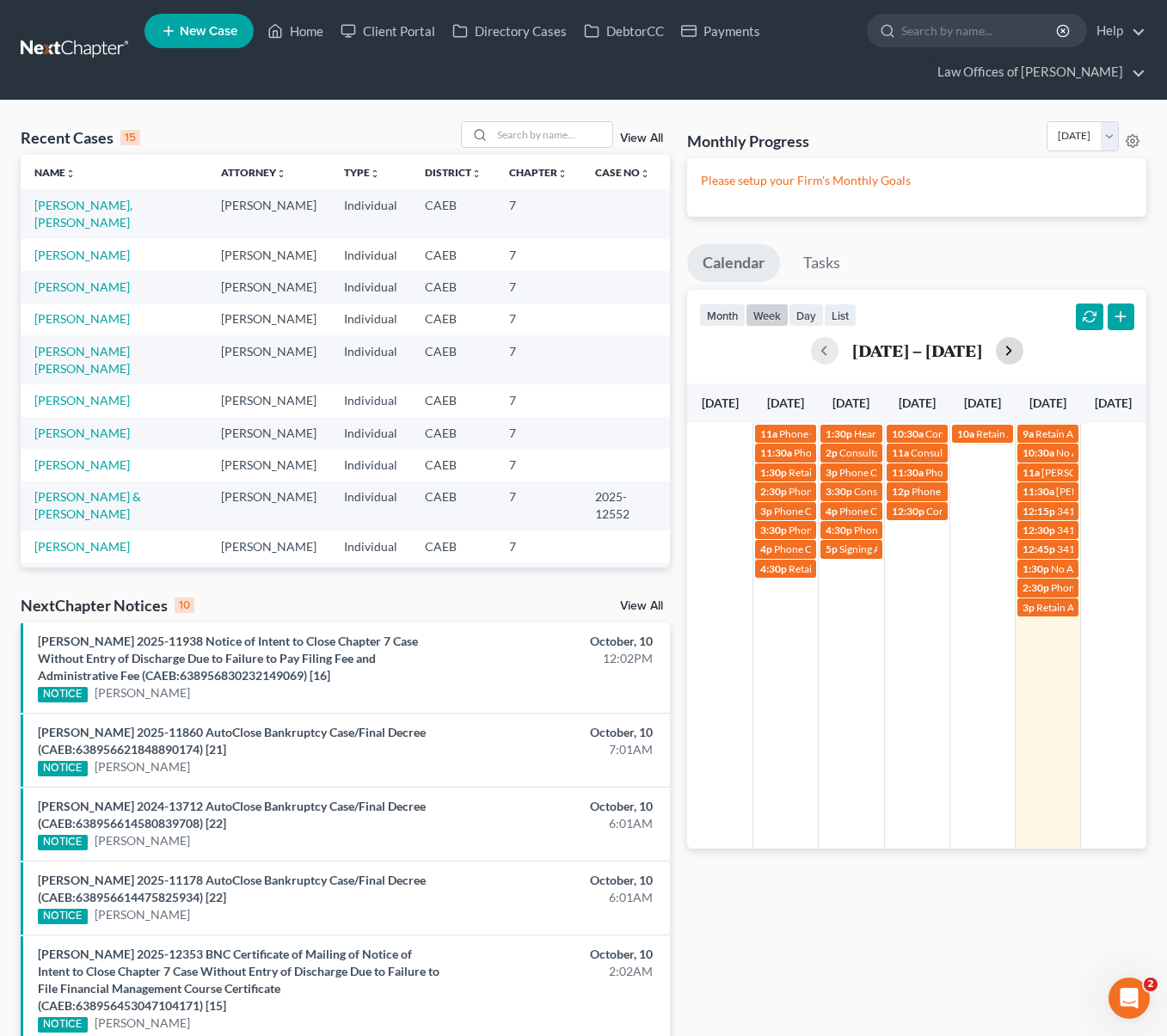
click at [1003, 353] on button "button" at bounding box center [1010, 351] width 28 height 28
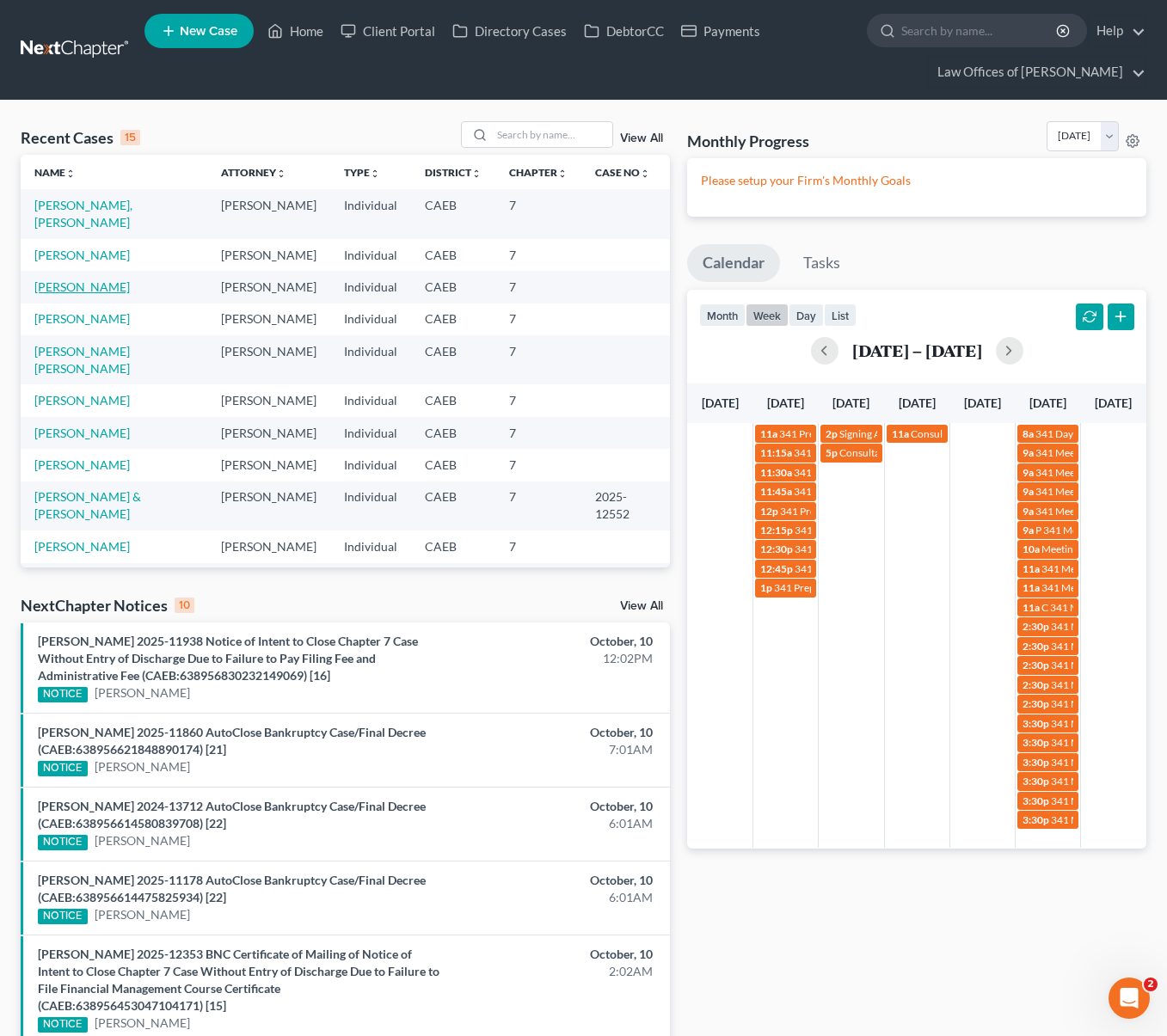
click at [95, 279] on link "Flores, Rodrigo" at bounding box center [82, 287] width 96 height 15
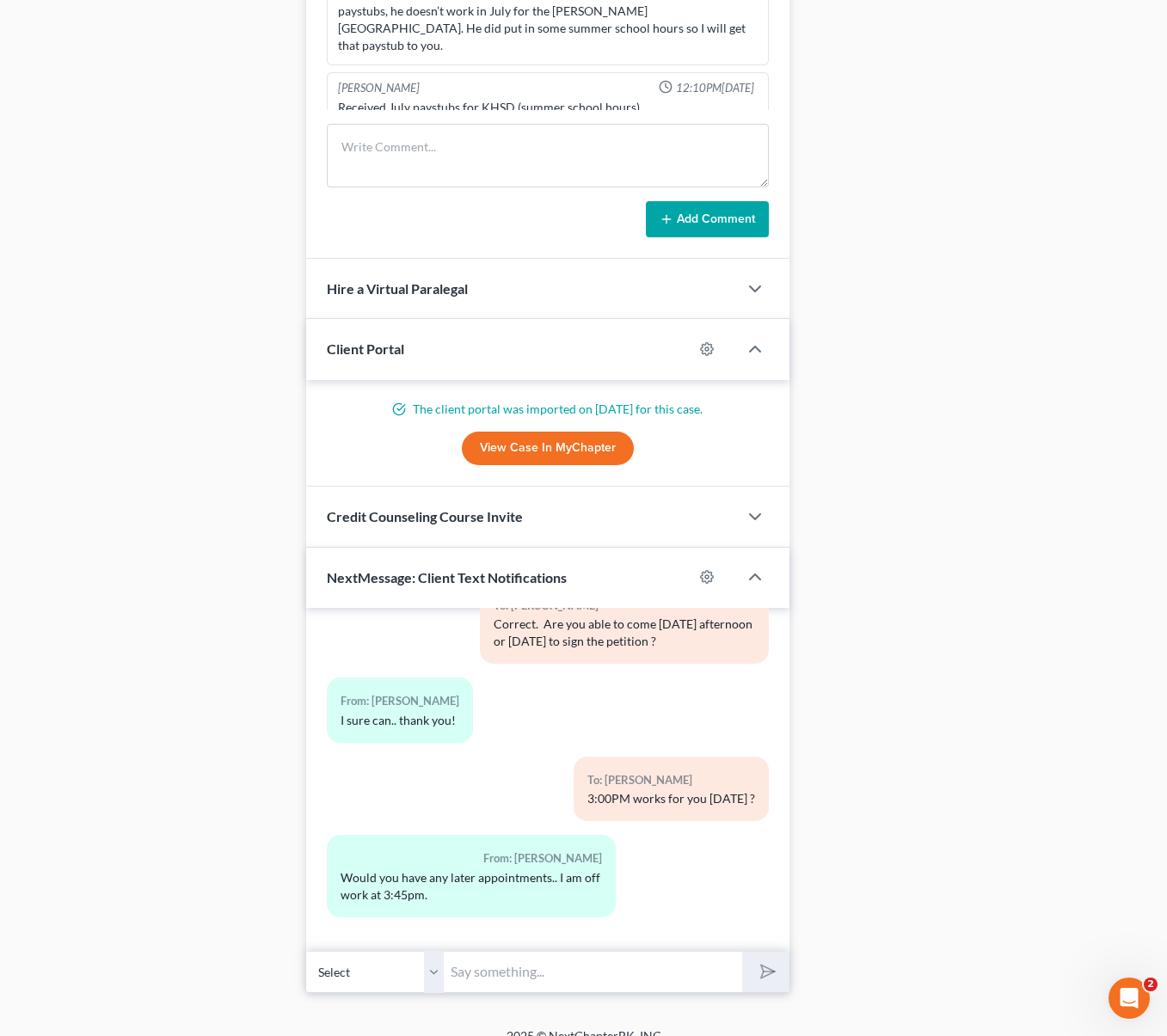
scroll to position [1423, 0]
click at [466, 964] on input "text" at bounding box center [592, 970] width 298 height 42
type input "What about 4:00PM ?"
click at [742, 950] on button "submit" at bounding box center [765, 970] width 47 height 40
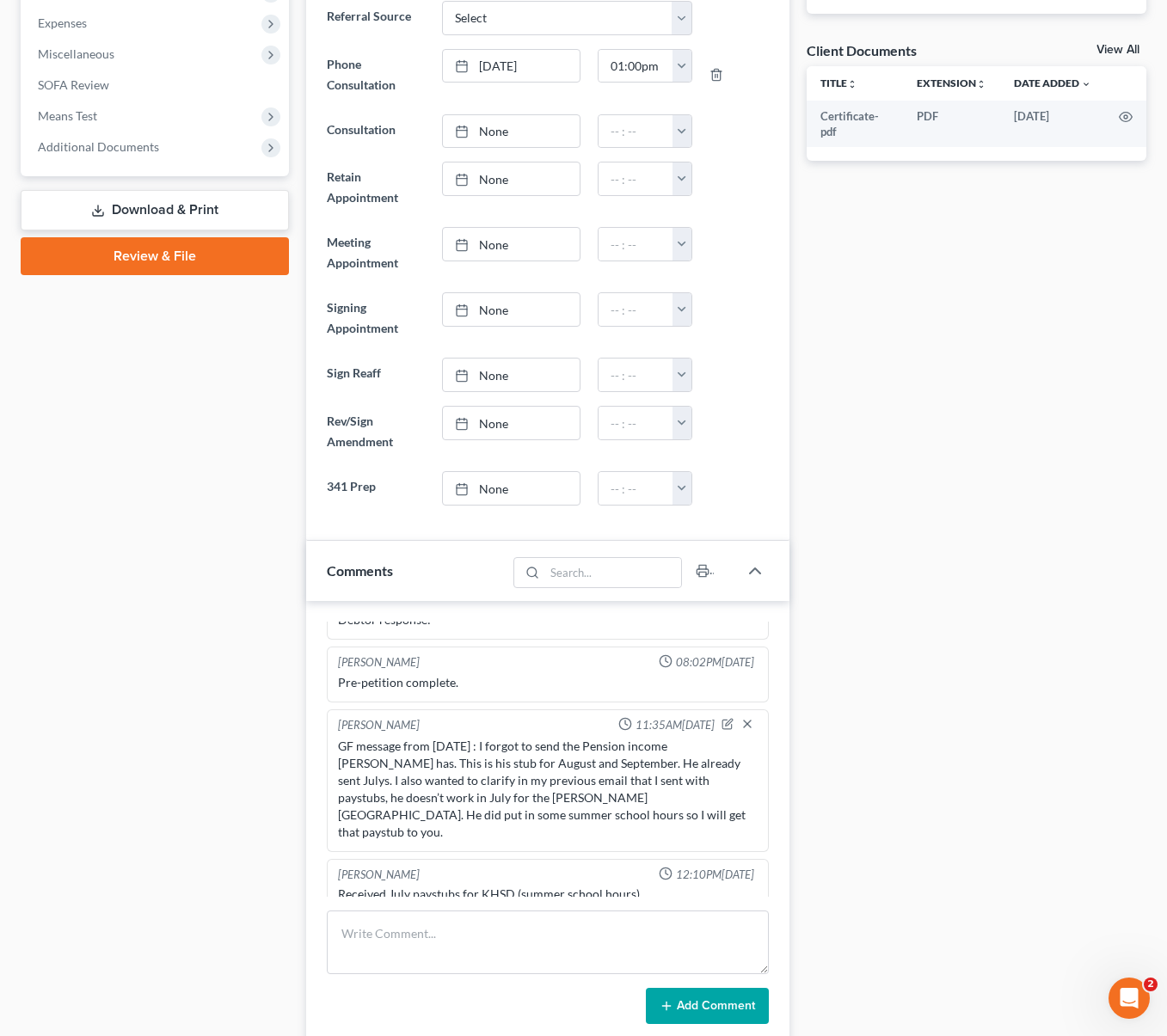
scroll to position [612, 0]
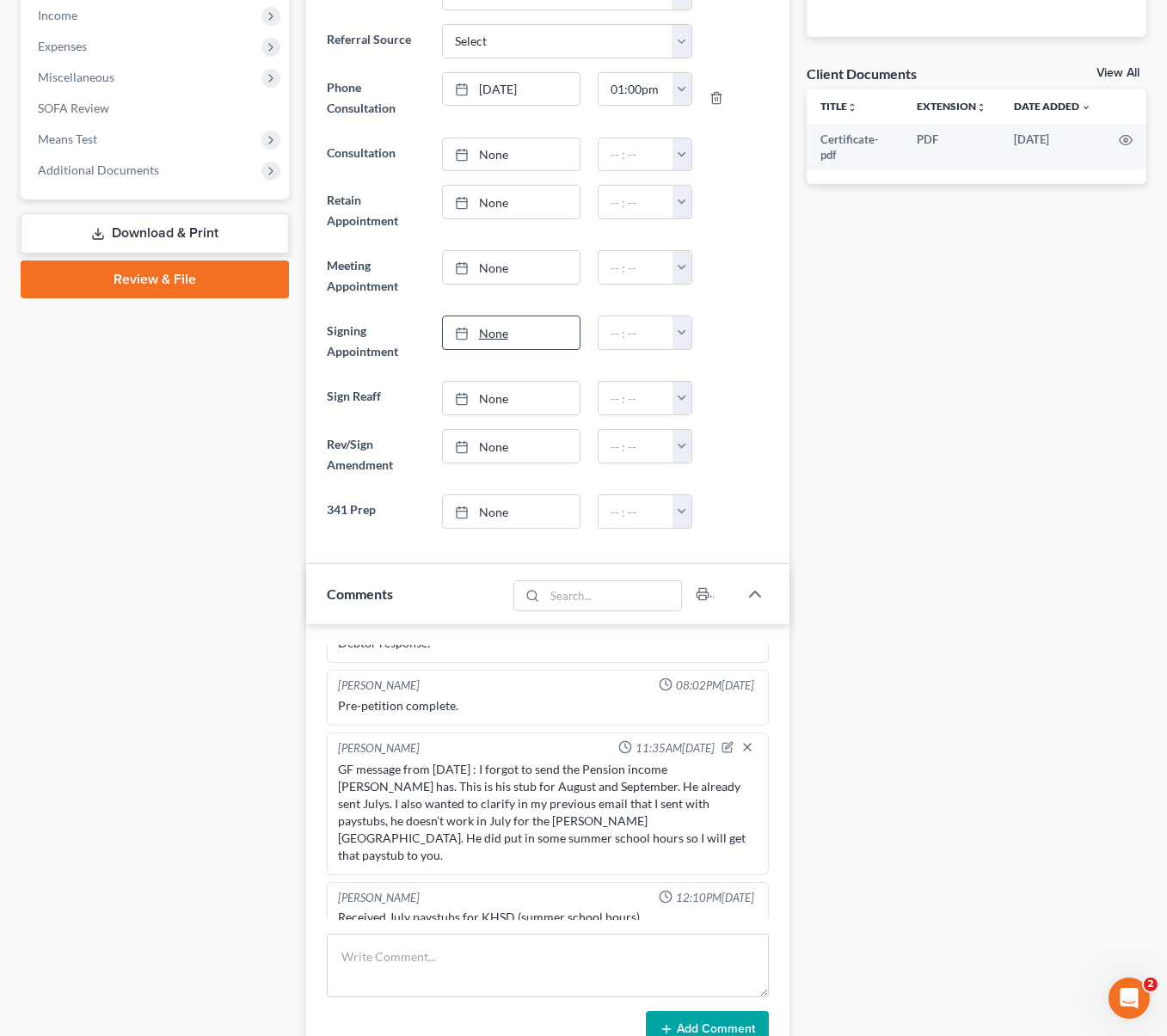
click at [502, 330] on link "None" at bounding box center [512, 333] width 138 height 33
type input "10/10/2025"
click at [682, 328] on button "button" at bounding box center [681, 333] width 19 height 33
click at [727, 479] on link "4:00pm" at bounding box center [720, 481] width 97 height 29
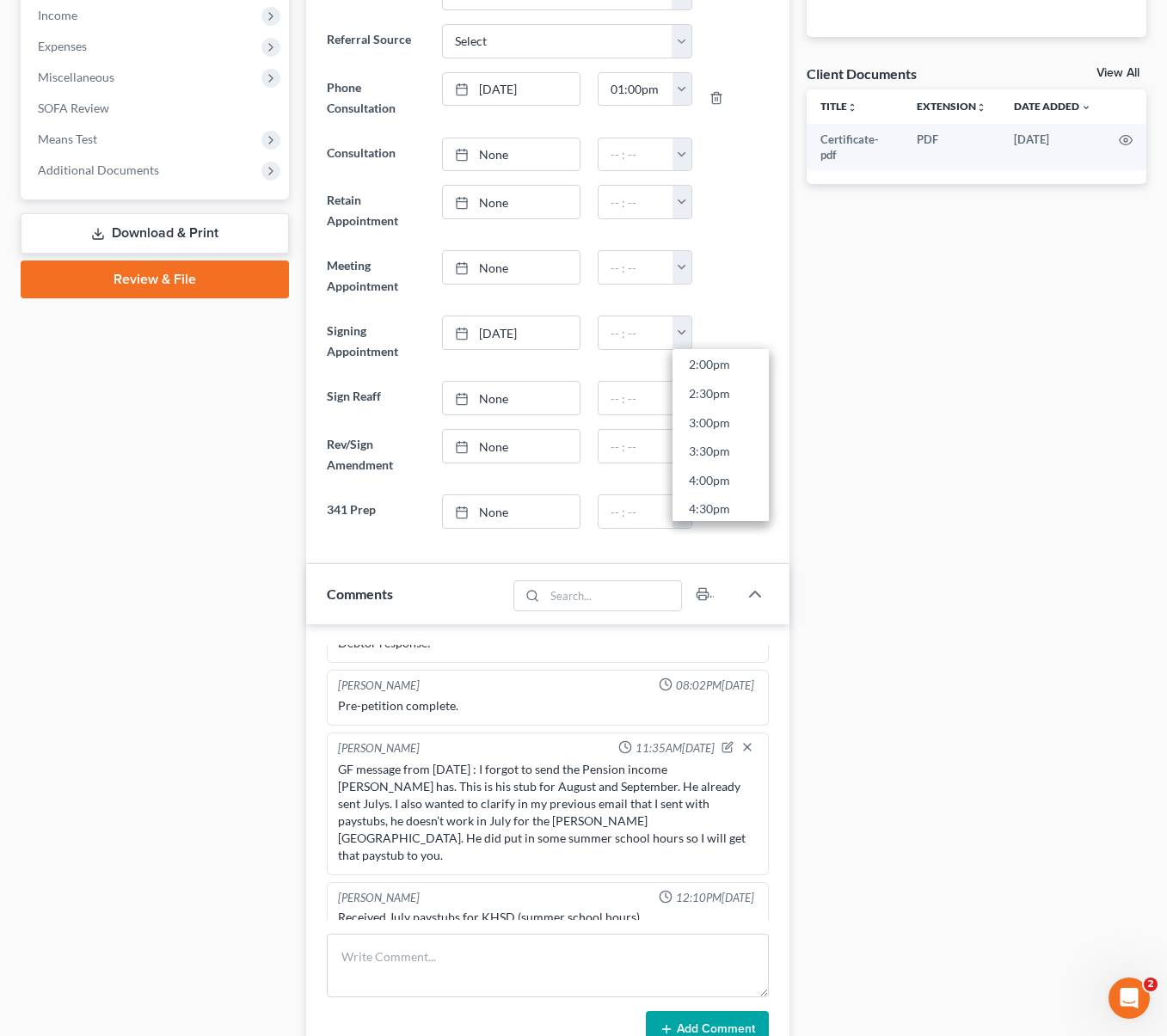
type input "4:00pm"
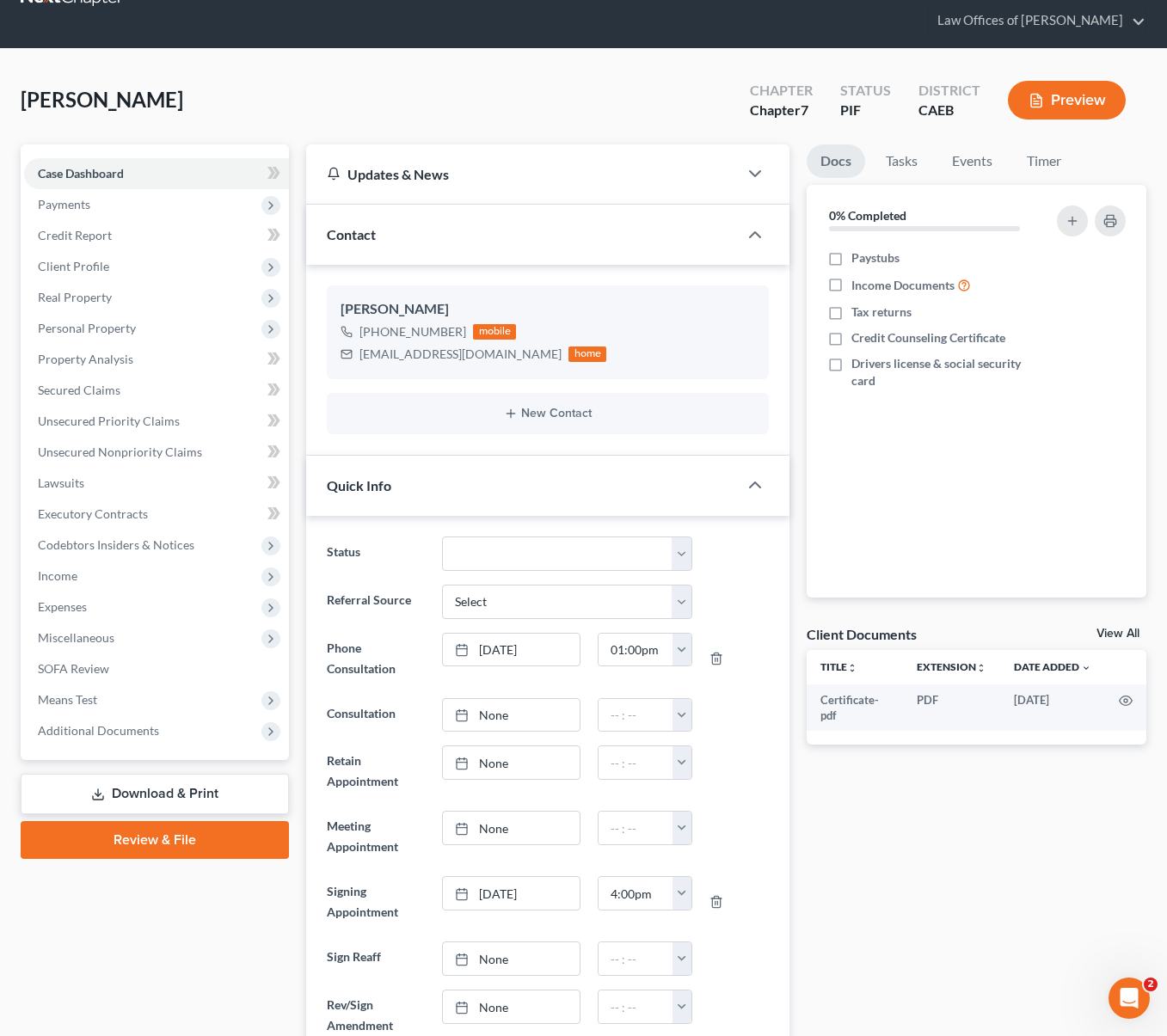
scroll to position [0, 0]
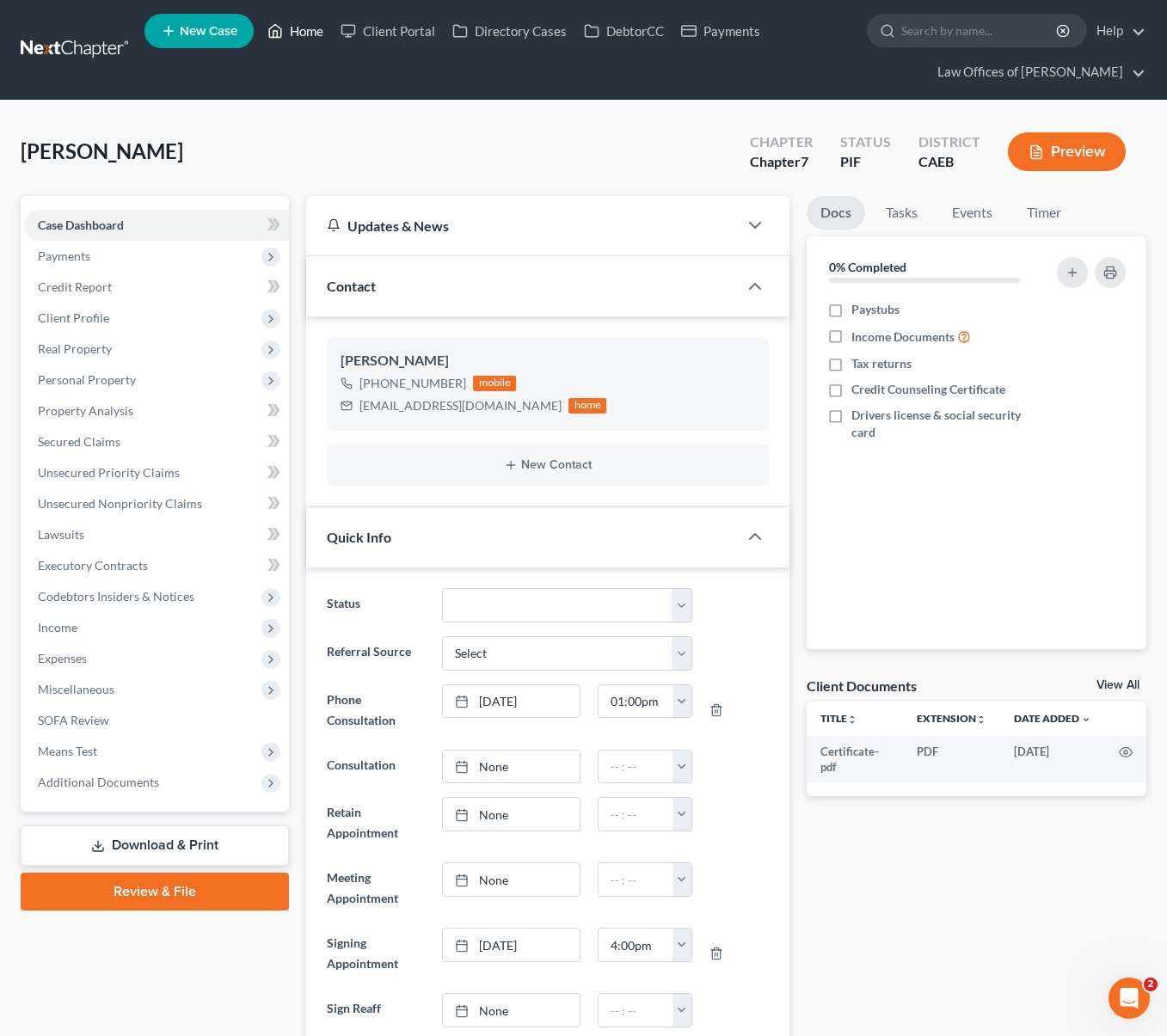
click at [303, 30] on link "Home" at bounding box center [294, 31] width 73 height 31
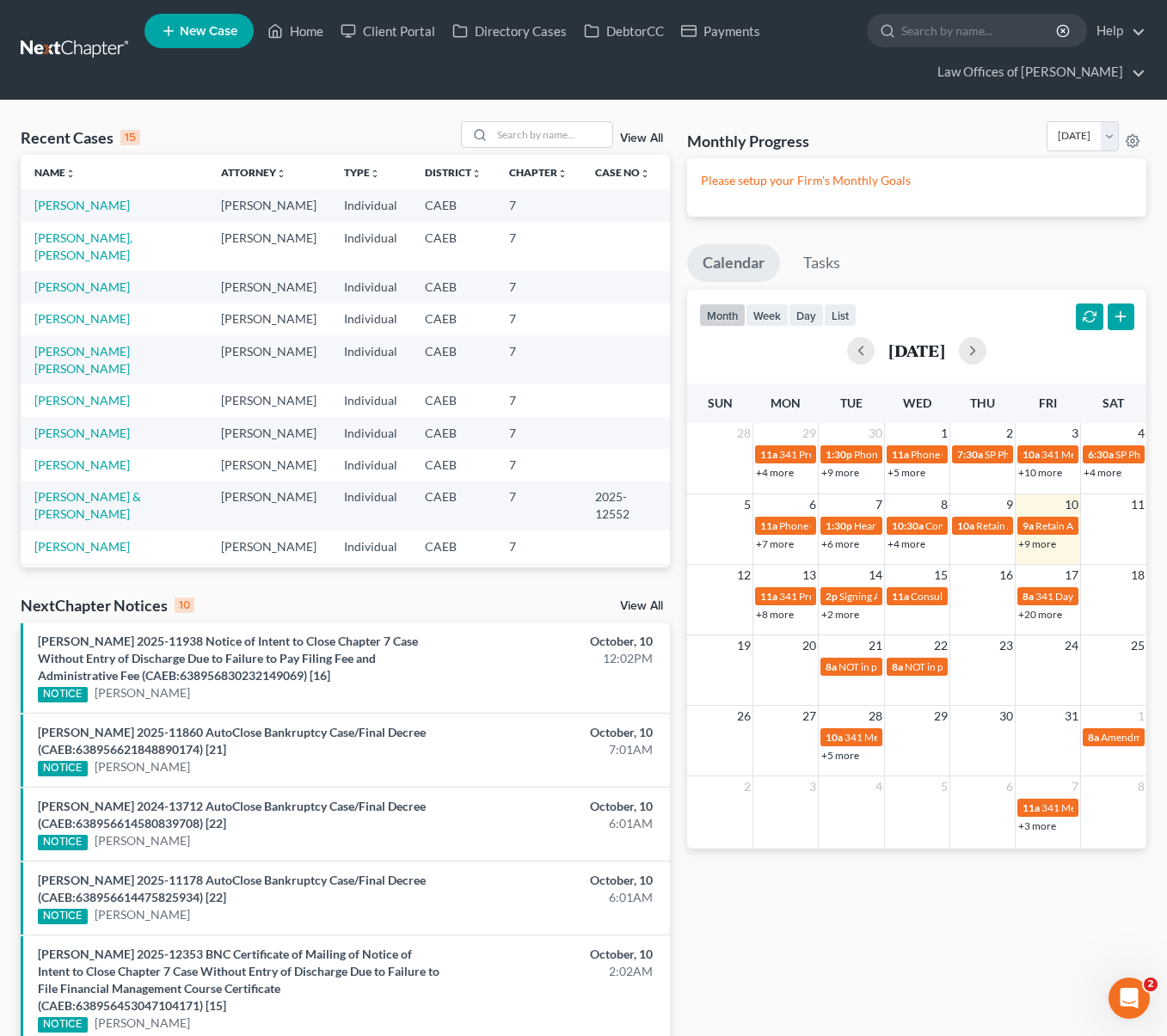
click at [839, 614] on link "+2 more" at bounding box center [840, 614] width 38 height 13
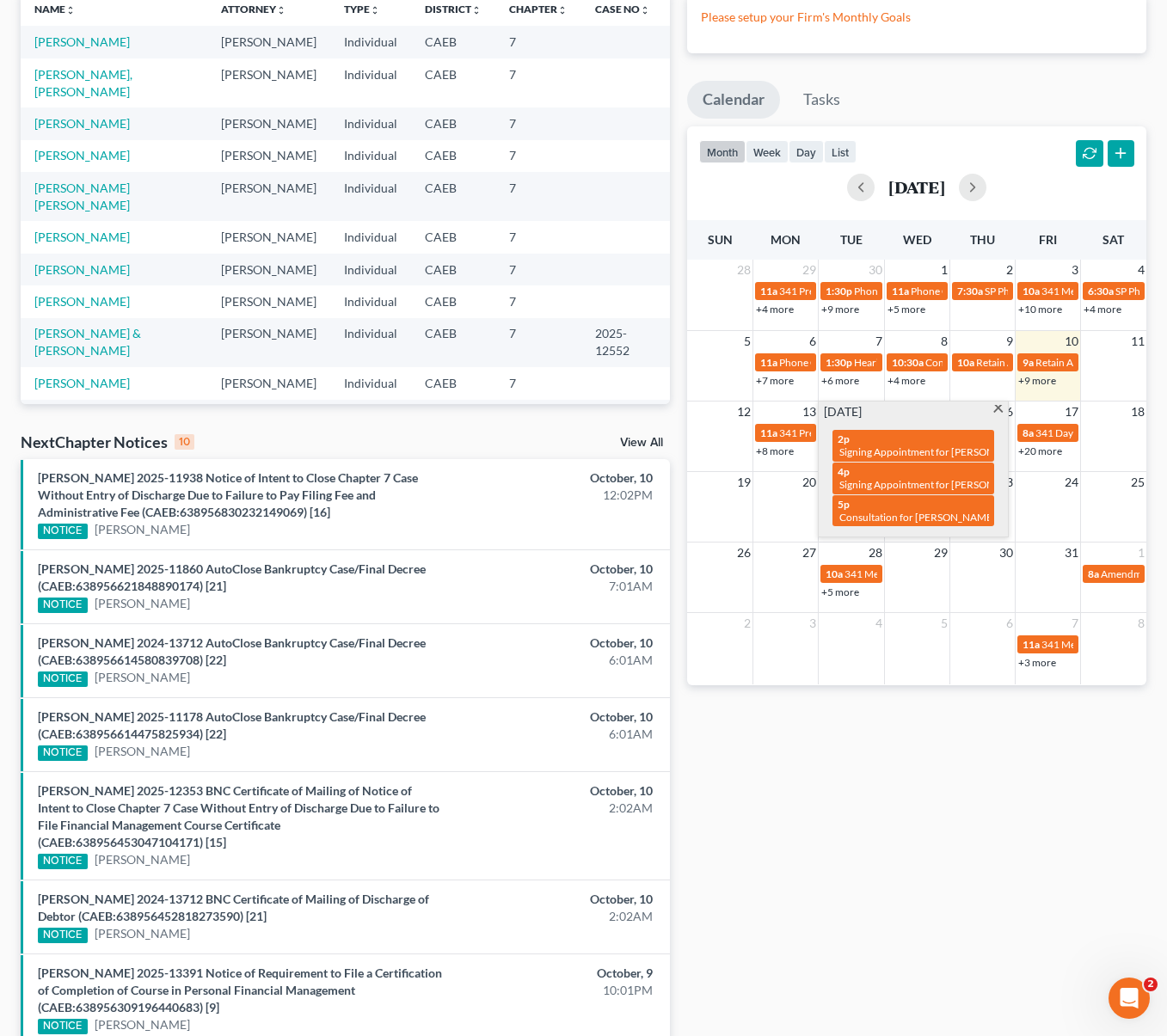
scroll to position [151, 0]
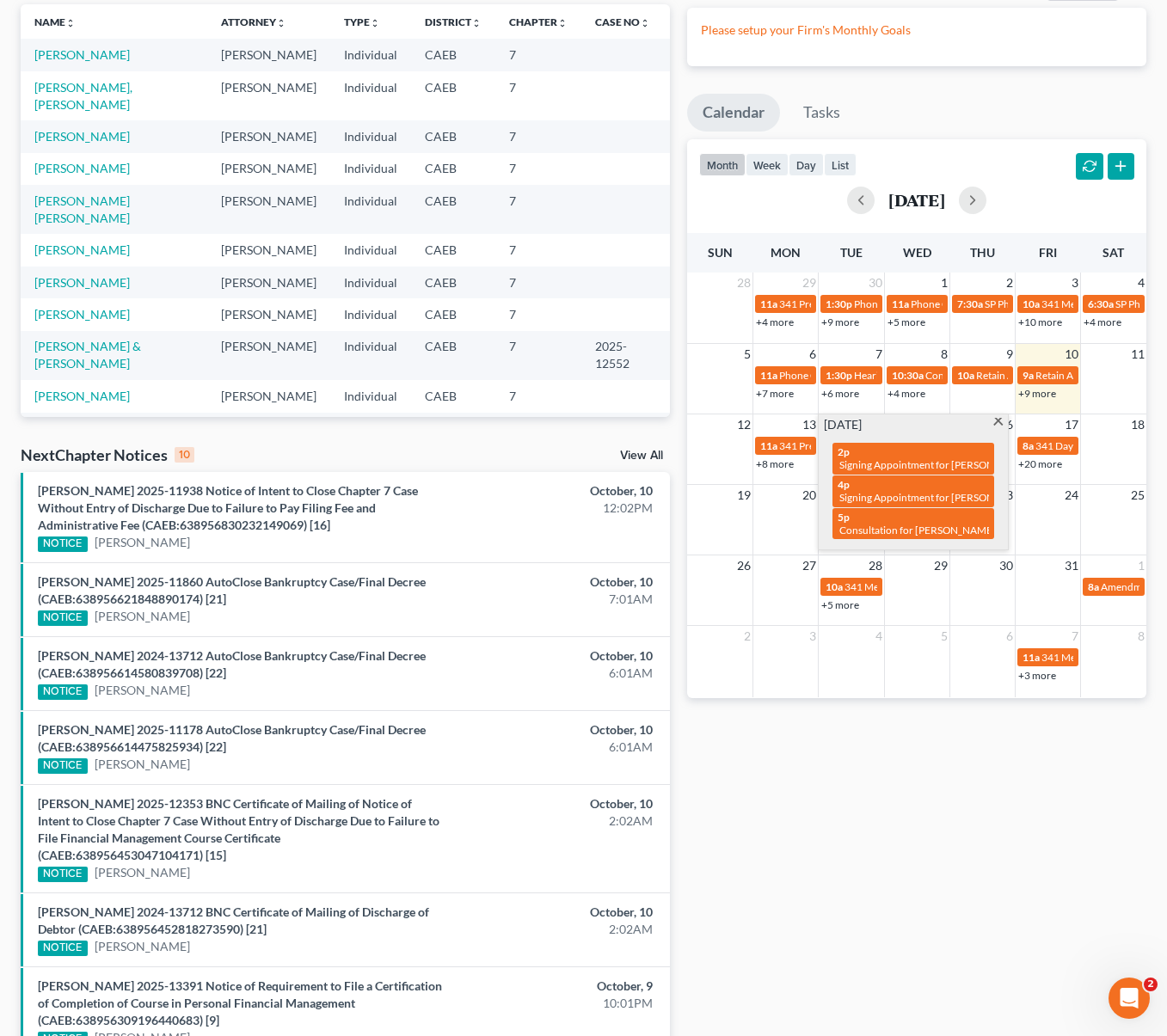
click at [998, 422] on span at bounding box center [998, 423] width 13 height 11
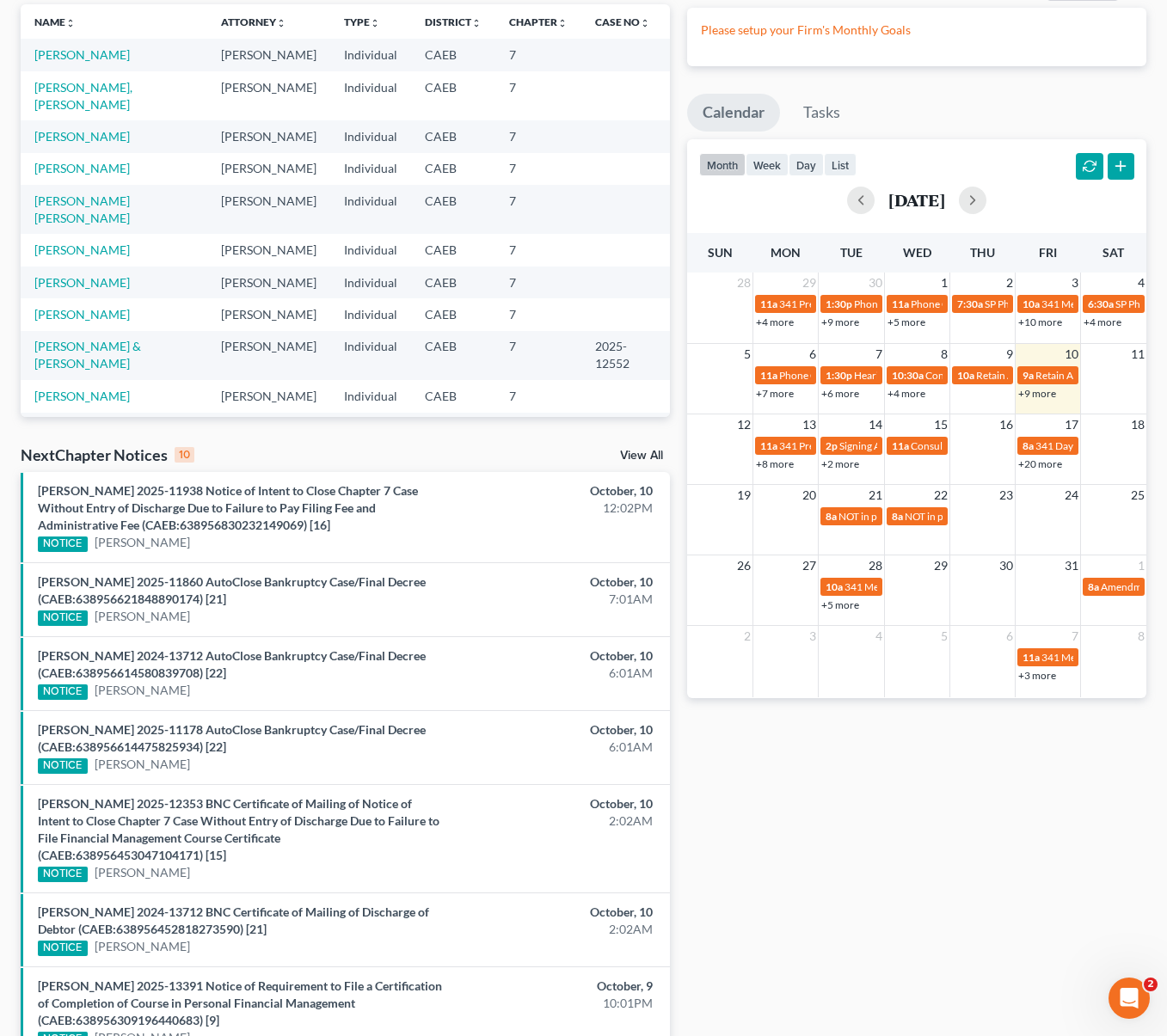
click at [763, 467] on link "+8 more" at bounding box center [774, 463] width 38 height 13
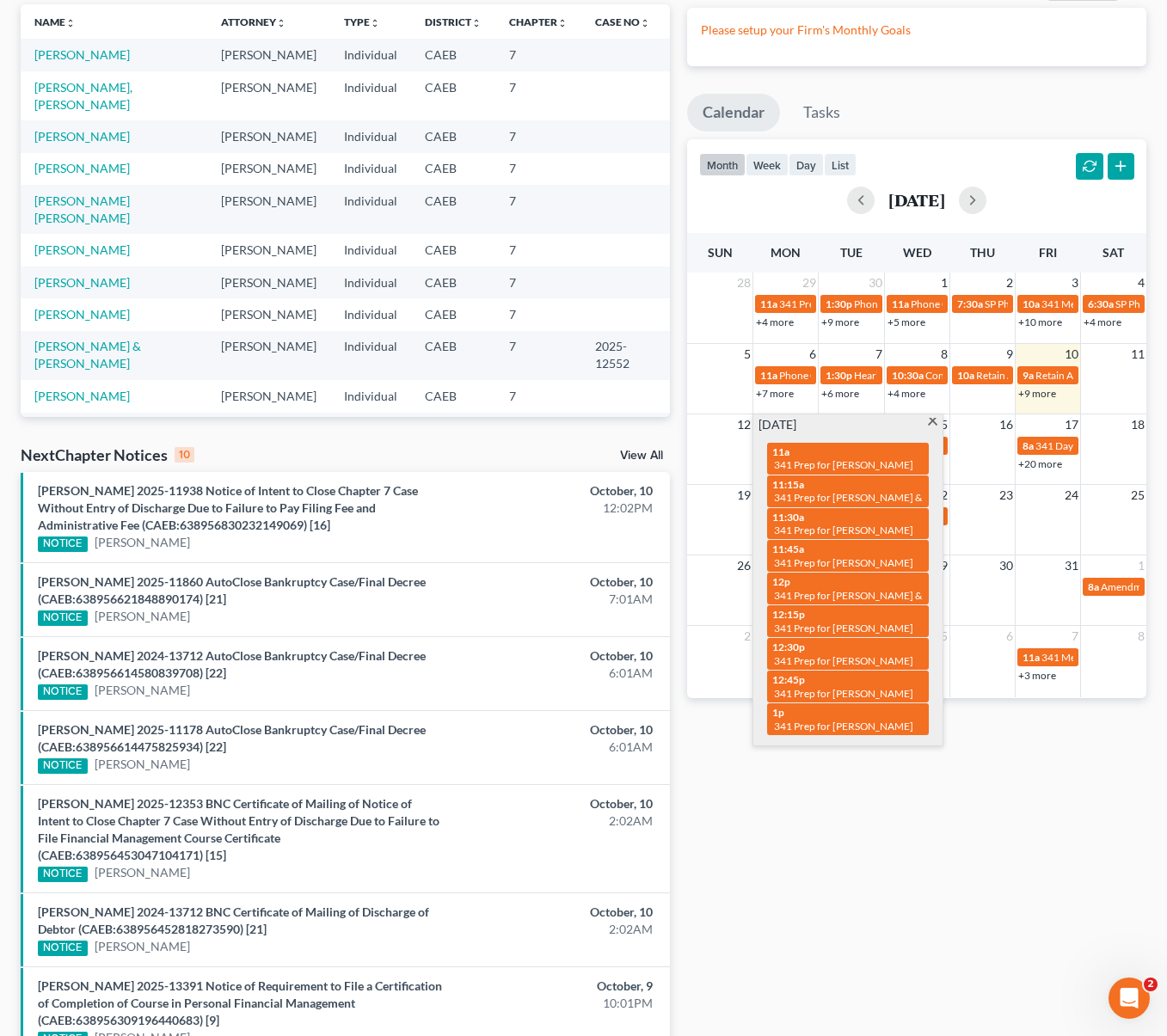
click at [933, 421] on span at bounding box center [932, 423] width 13 height 11
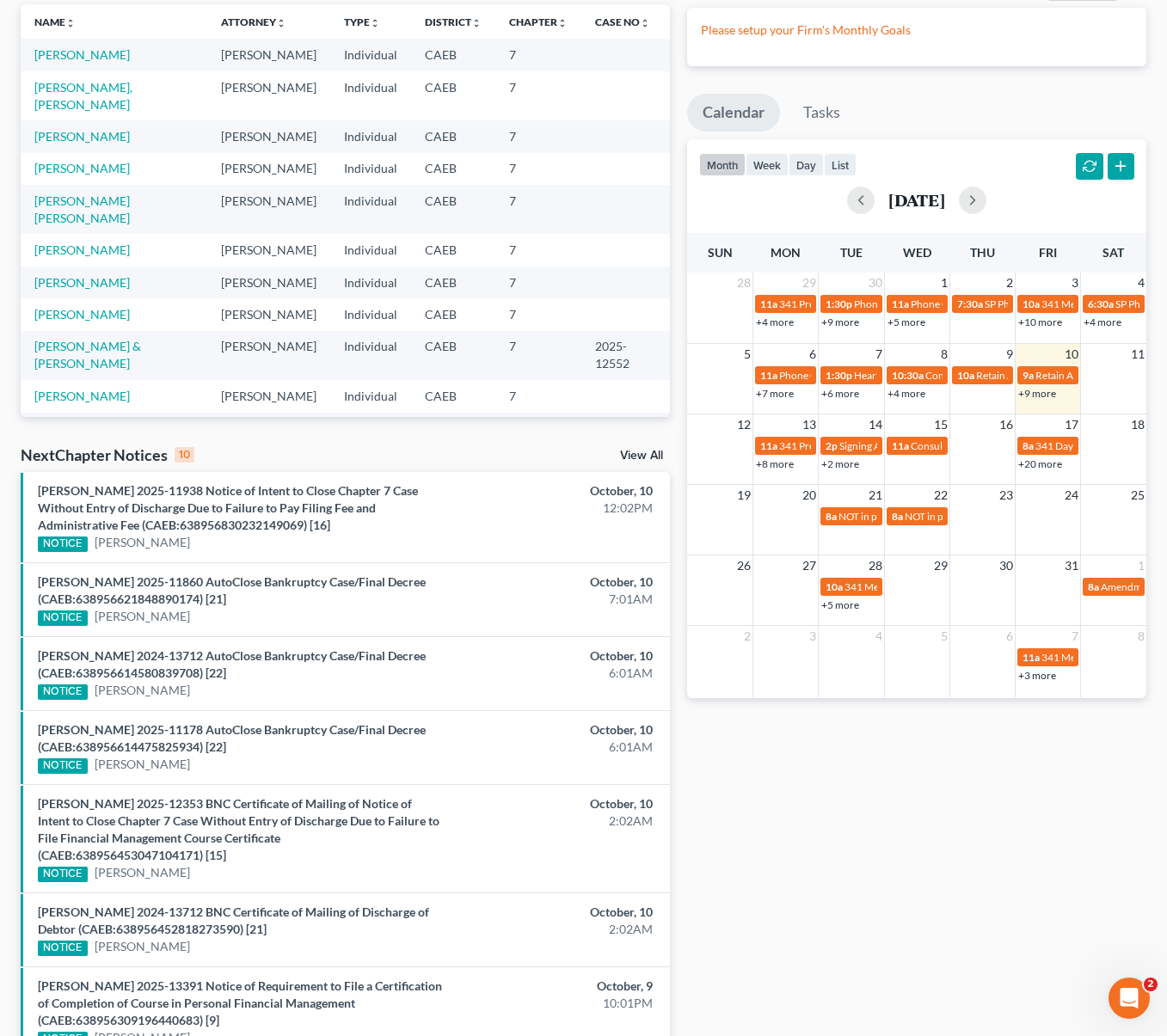
click at [120, 60] on td "Flores, Rodrigo" at bounding box center [113, 54] width 187 height 32
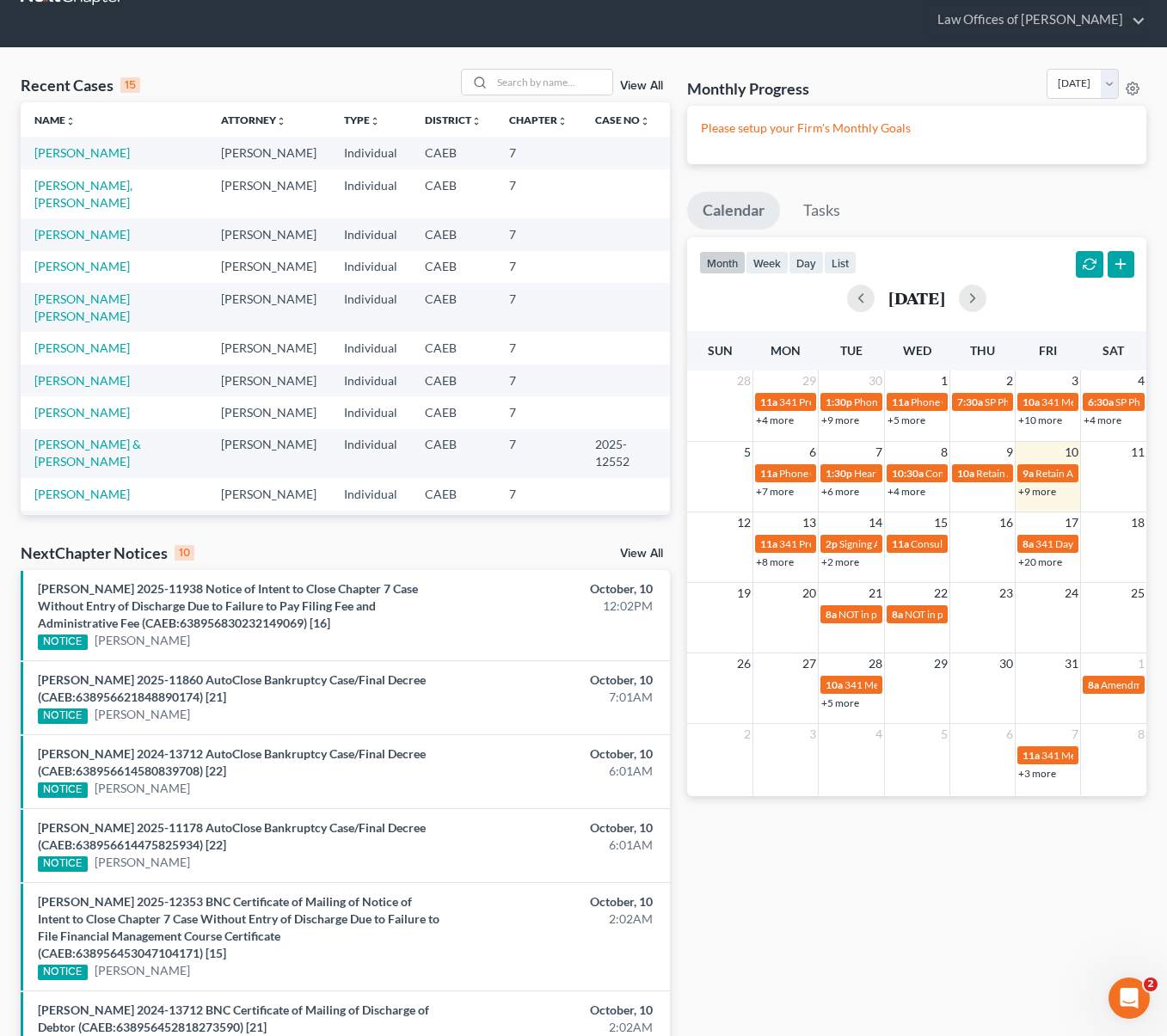
scroll to position [0, 0]
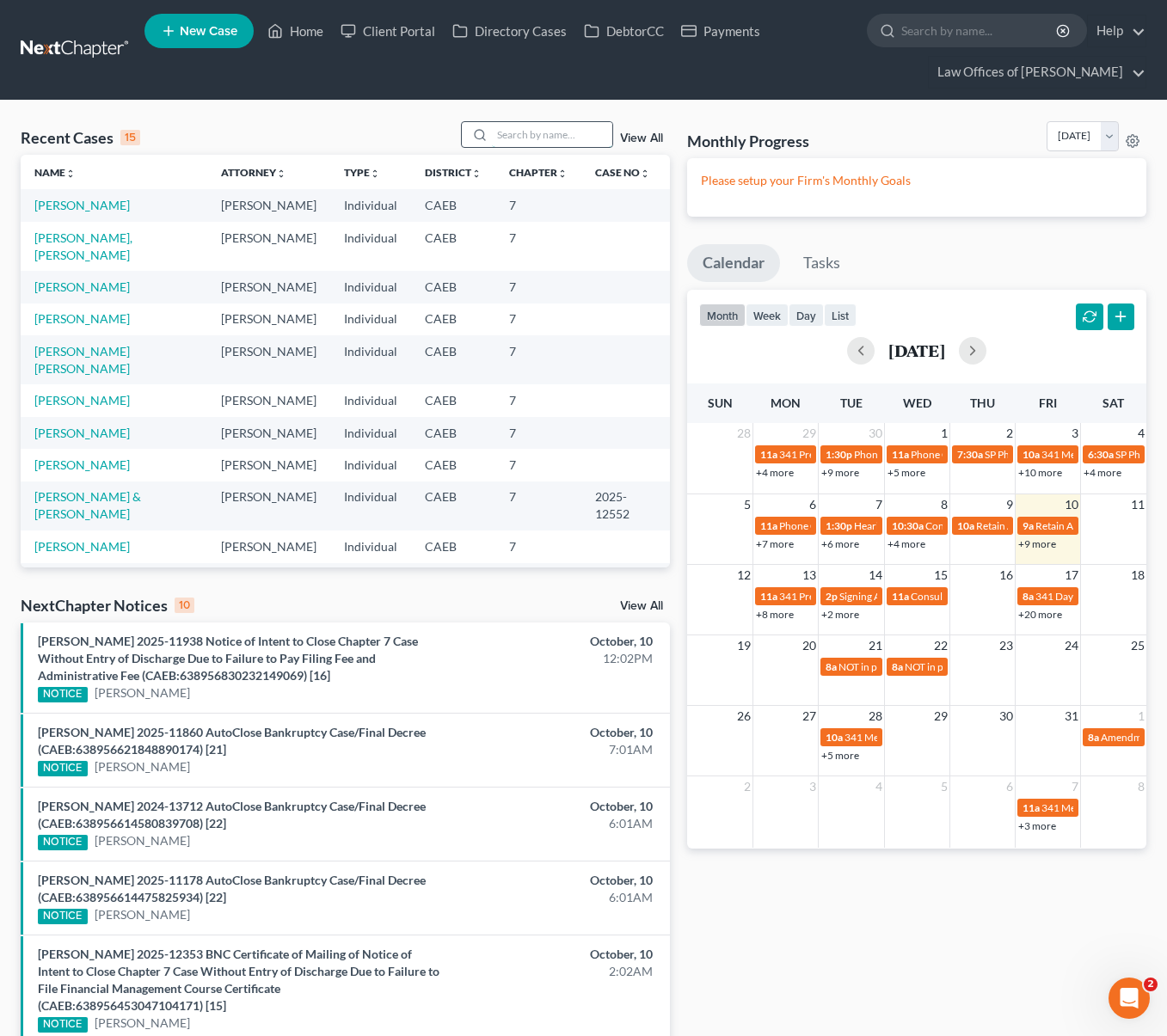
click at [527, 136] on input "search" at bounding box center [552, 134] width 120 height 25
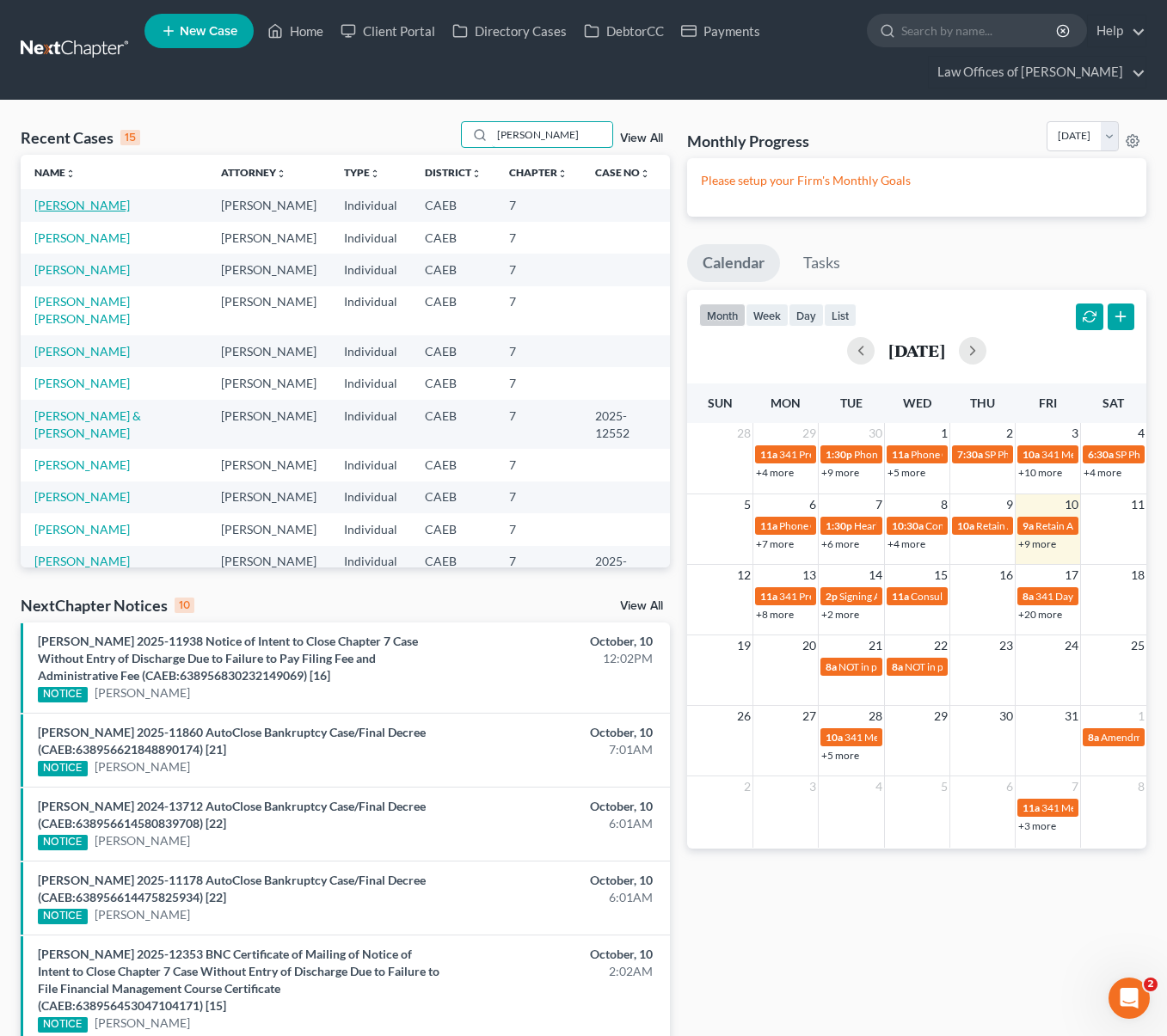
type input "Osorio"
click at [97, 209] on link "Flores, Rodrigo" at bounding box center [82, 205] width 96 height 15
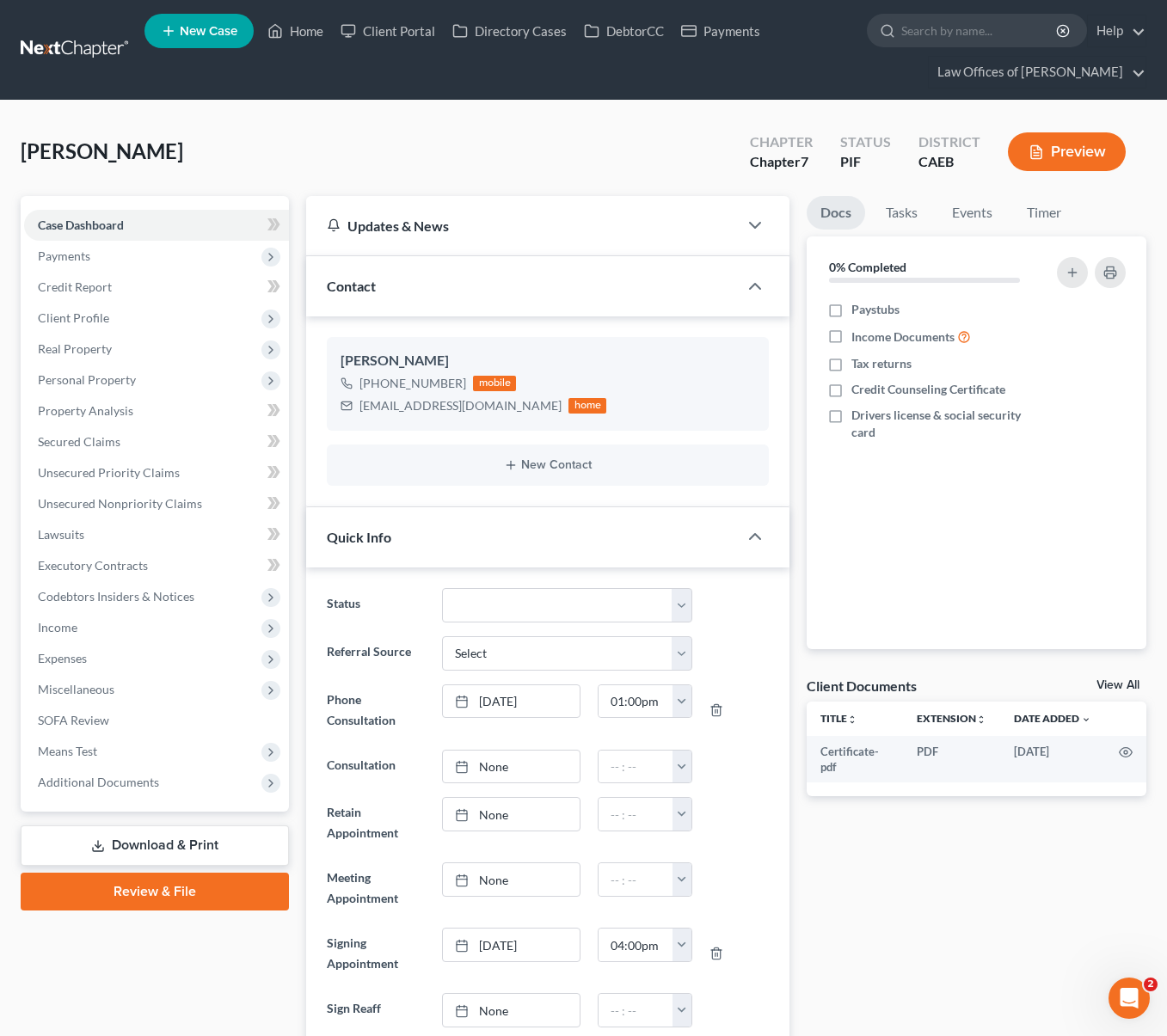
scroll to position [1658, 0]
click at [119, 630] on span "Income" at bounding box center [156, 628] width 265 height 31
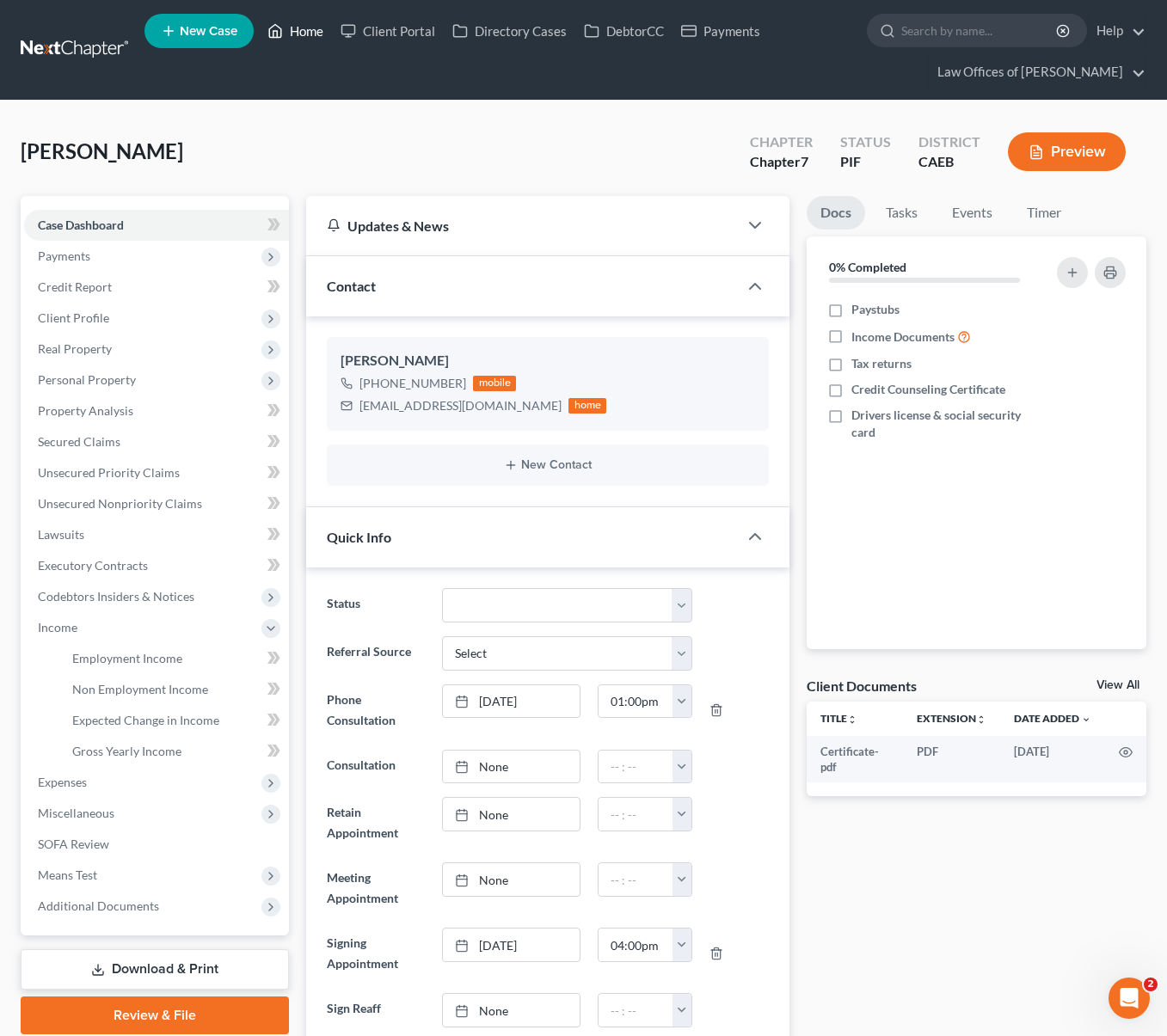
click at [313, 38] on link "Home" at bounding box center [294, 31] width 73 height 31
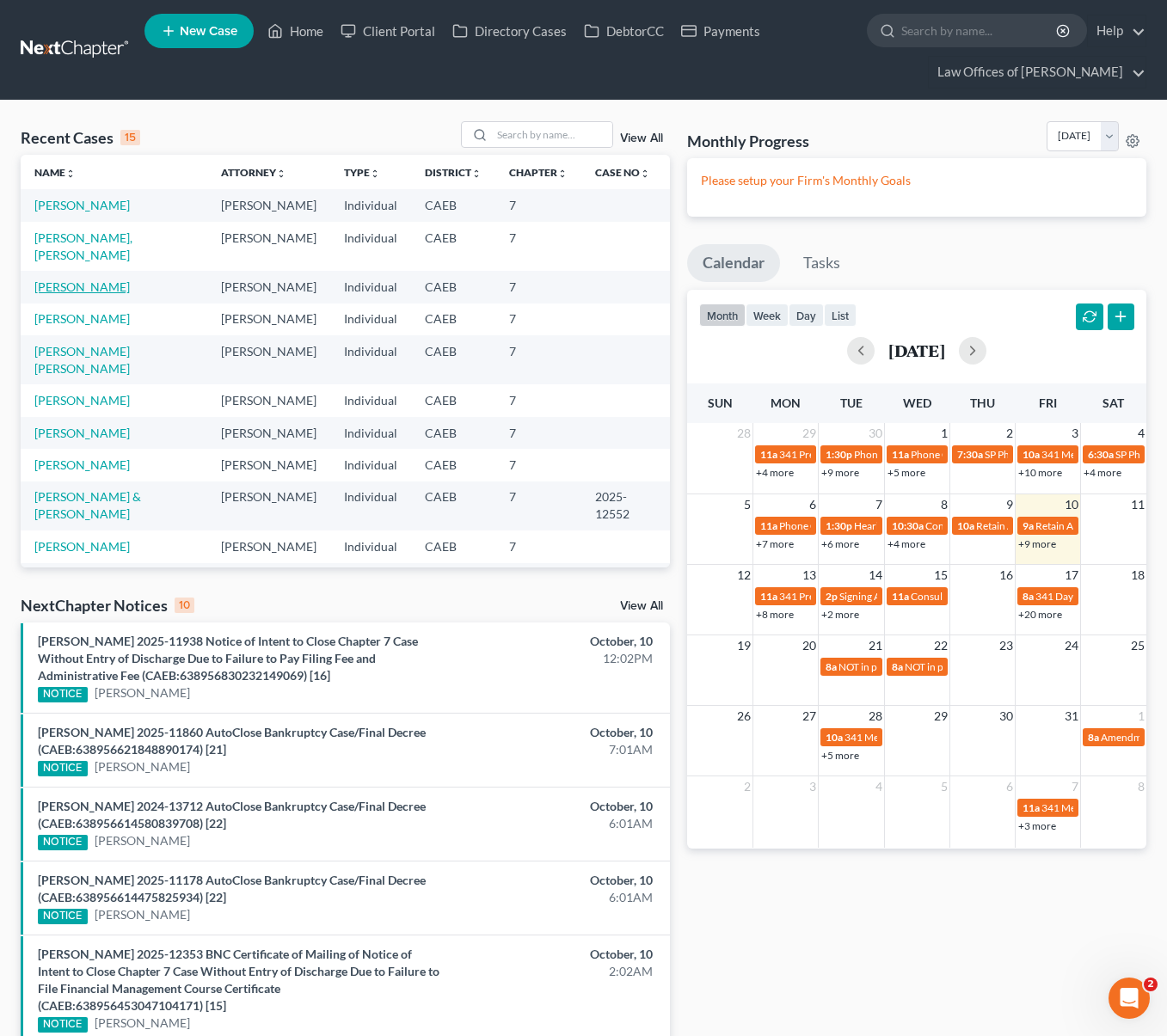
click at [79, 279] on link "Osorio, Eriberto" at bounding box center [82, 287] width 96 height 15
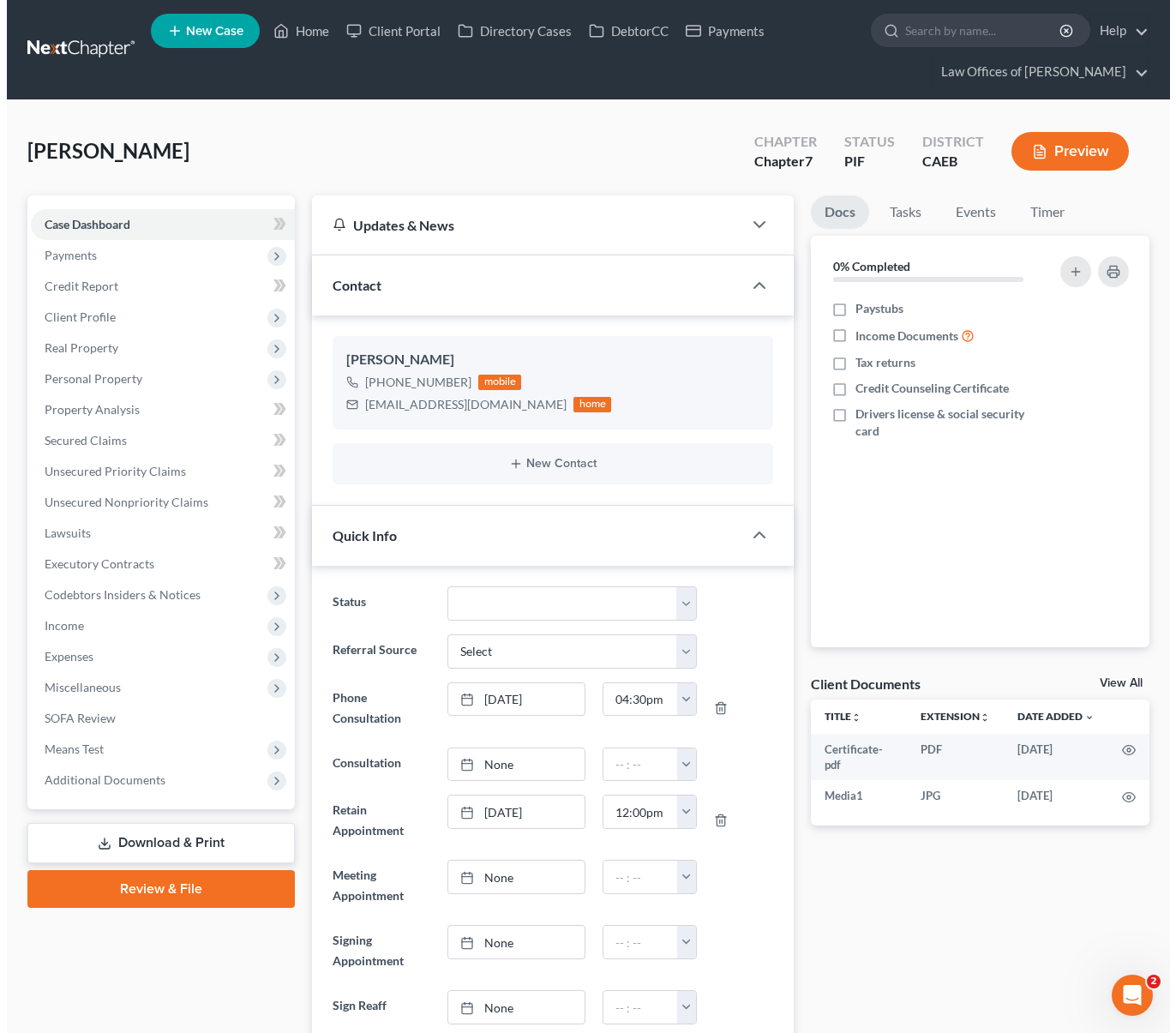
scroll to position [4461, 0]
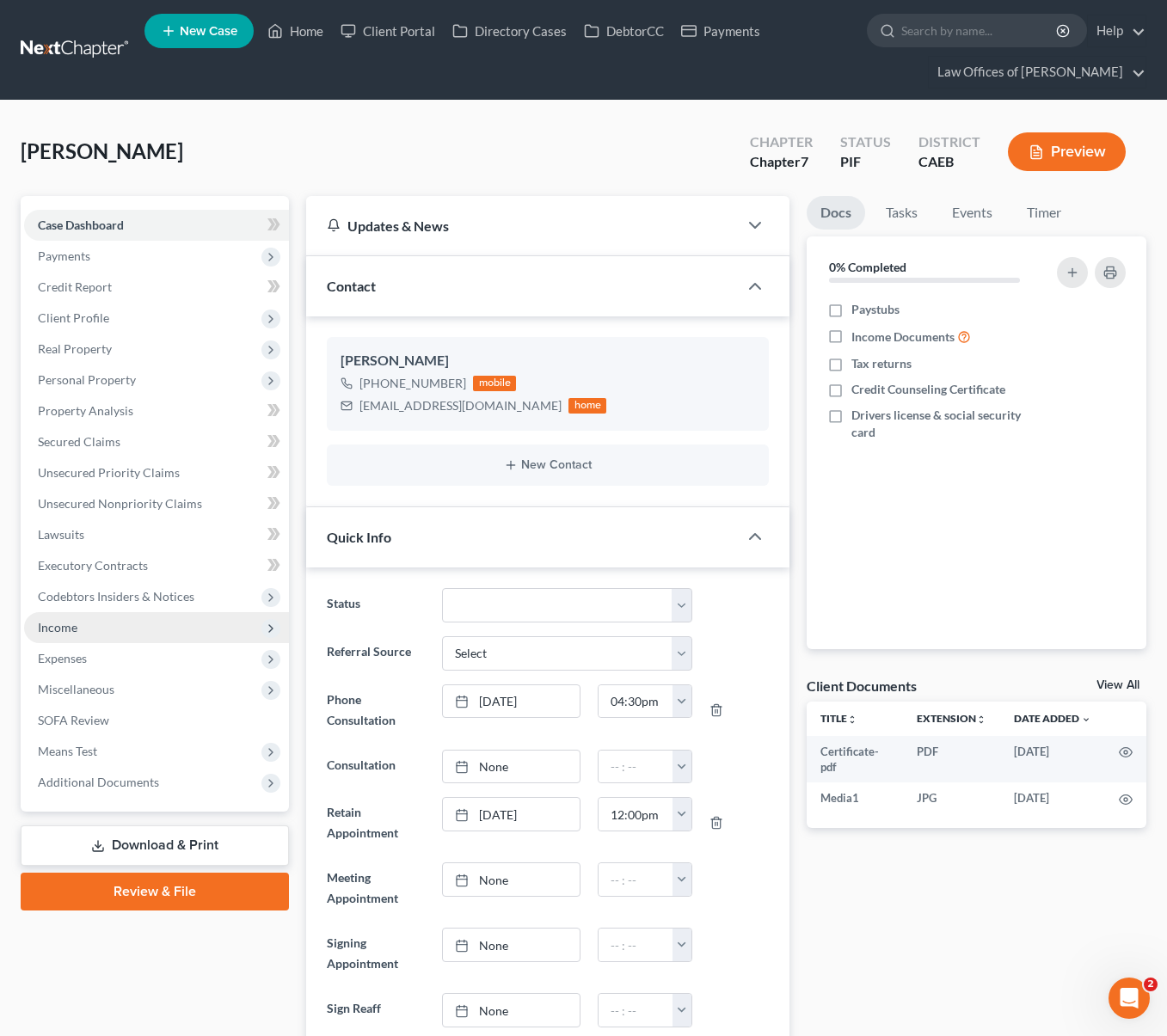
click at [109, 623] on span "Income" at bounding box center [156, 628] width 265 height 31
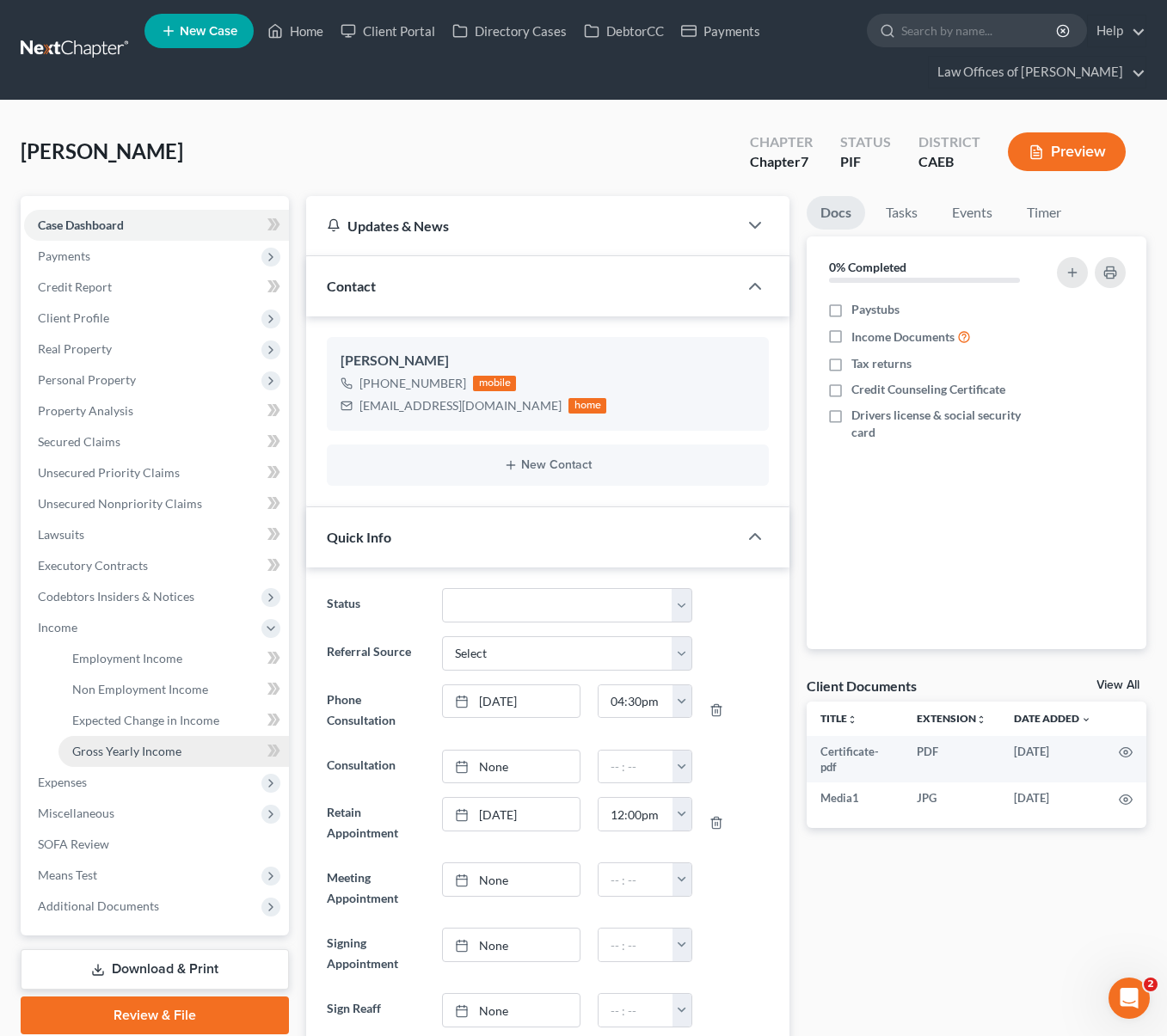
click at [197, 746] on link "Gross Yearly Income" at bounding box center [174, 751] width 231 height 31
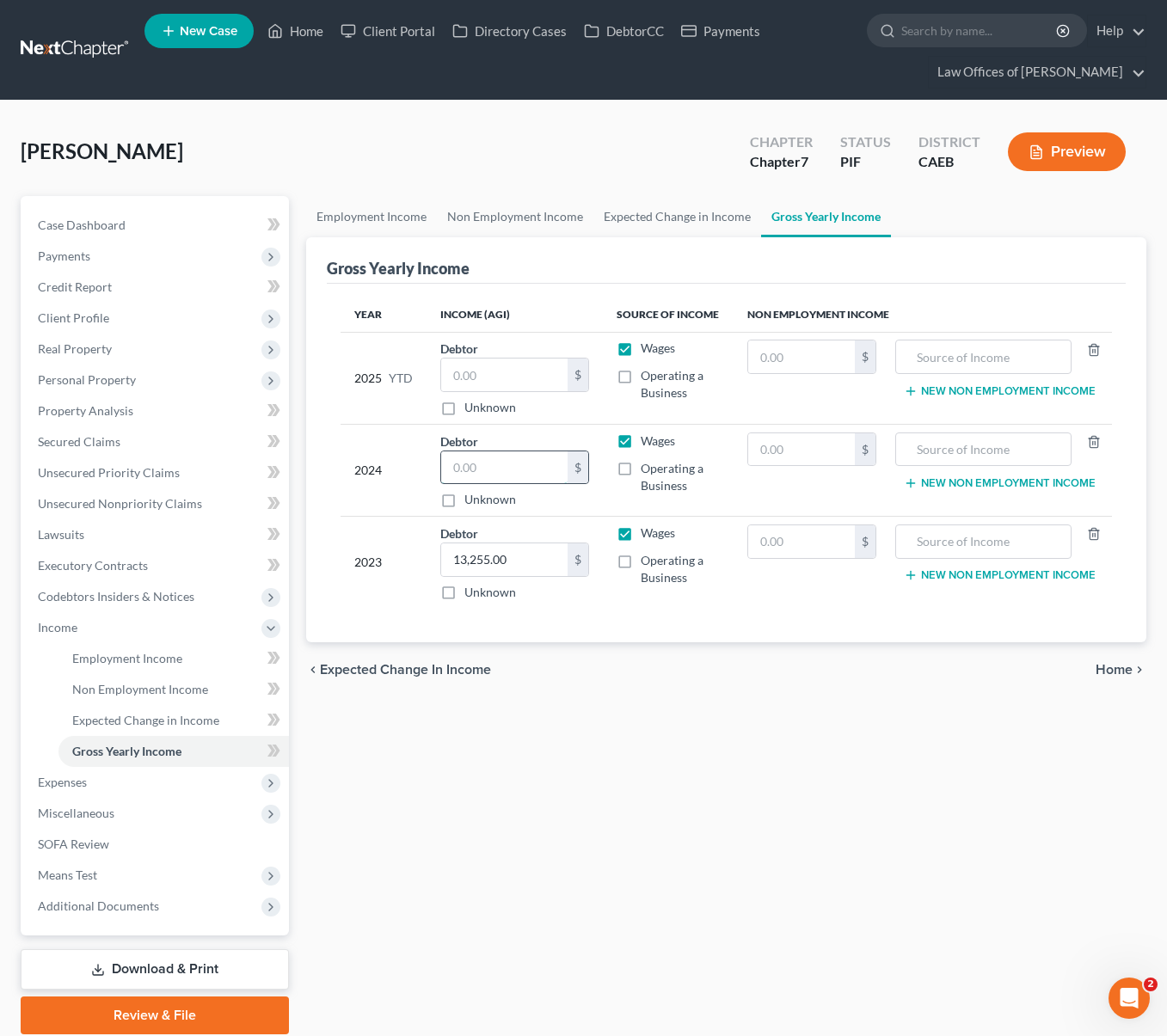
click at [523, 462] on input "text" at bounding box center [504, 468] width 126 height 33
type input "0"
type input "39,697."
click at [500, 367] on input "text" at bounding box center [504, 375] width 126 height 33
type input "4"
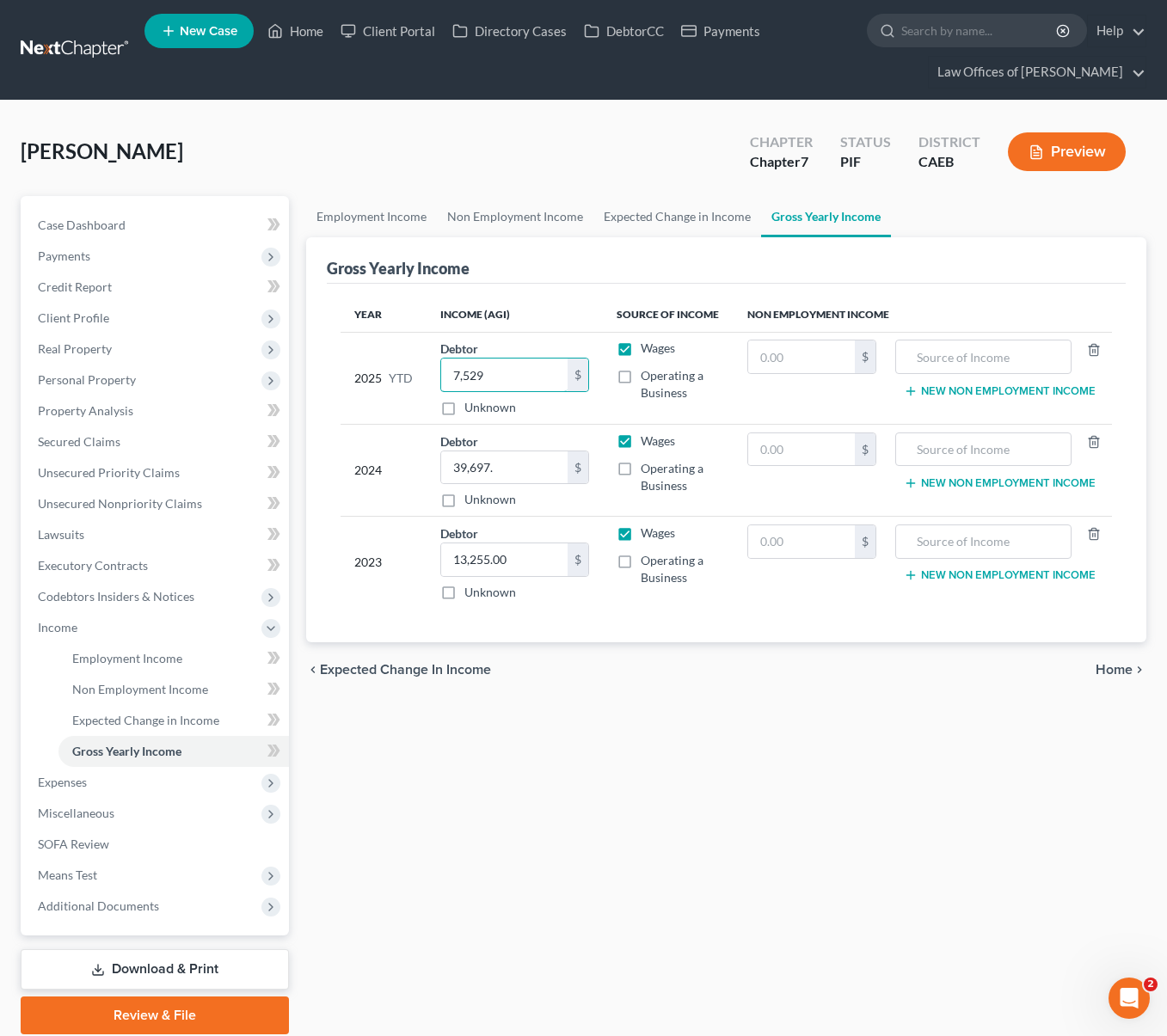
type input "7,529"
click at [202, 648] on link "Employment Income" at bounding box center [174, 658] width 231 height 31
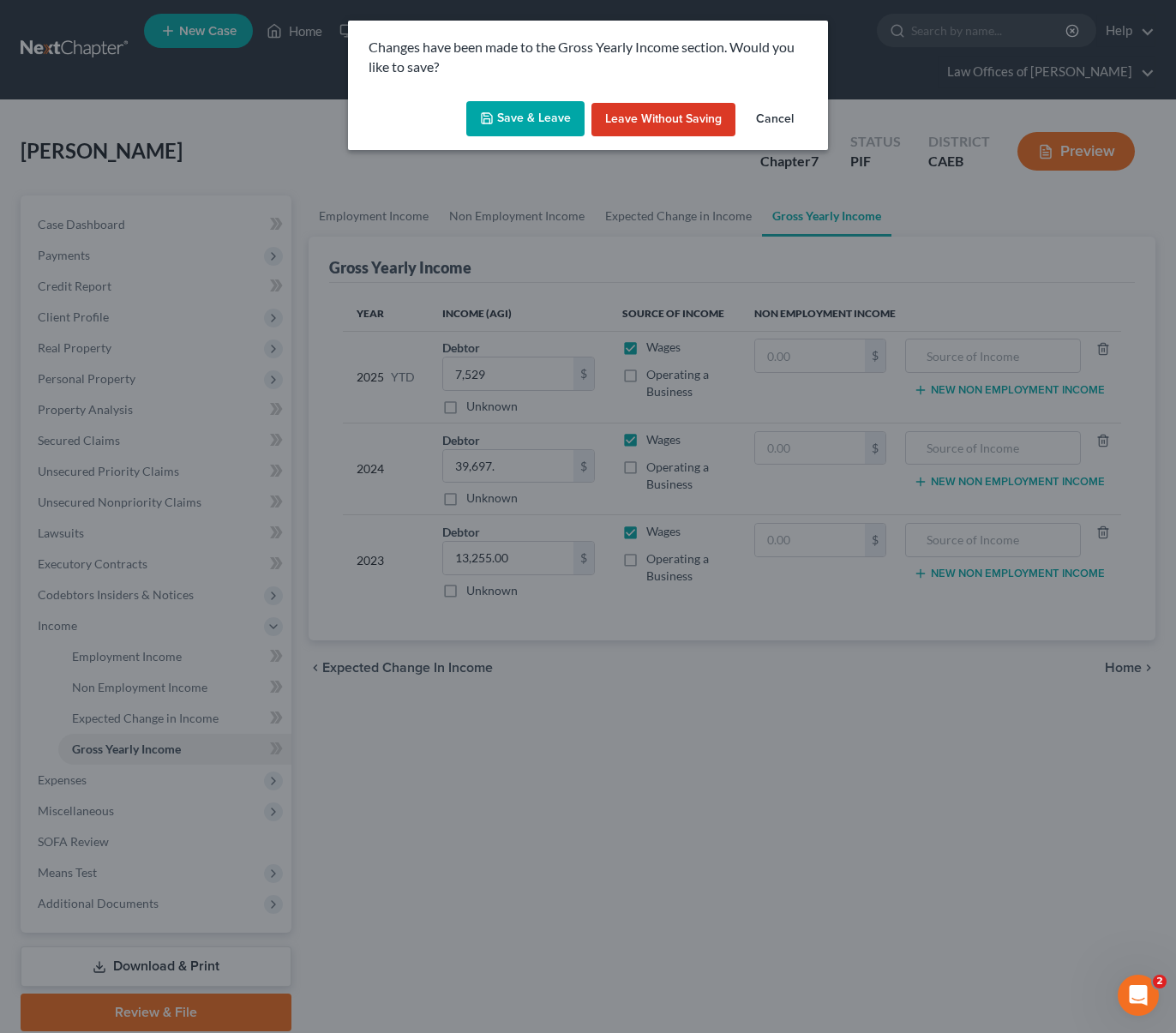
click at [516, 120] on button "Save & Leave" at bounding box center [525, 118] width 118 height 36
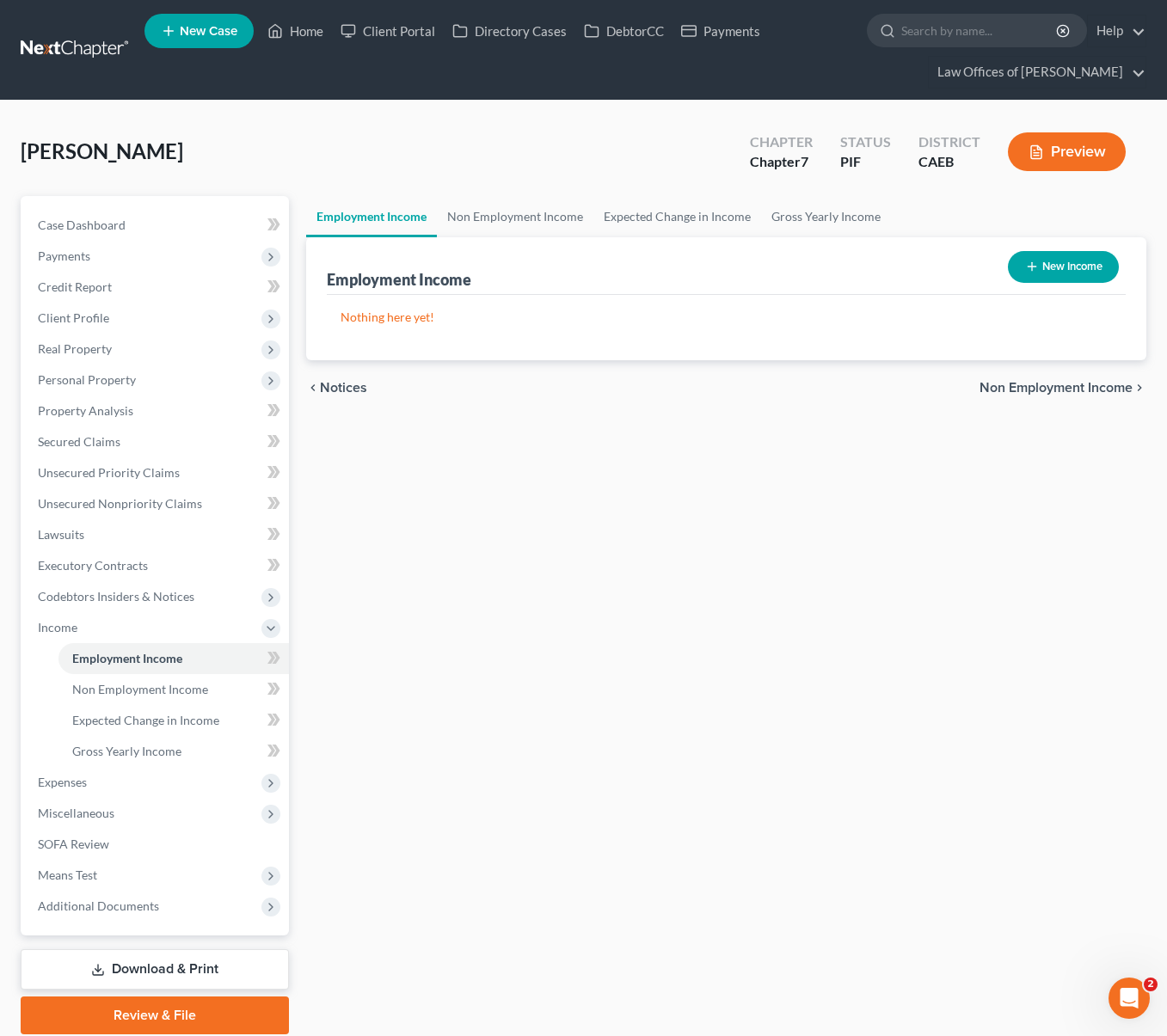
click at [1035, 274] on button "New Income" at bounding box center [1063, 267] width 111 height 32
select select "0"
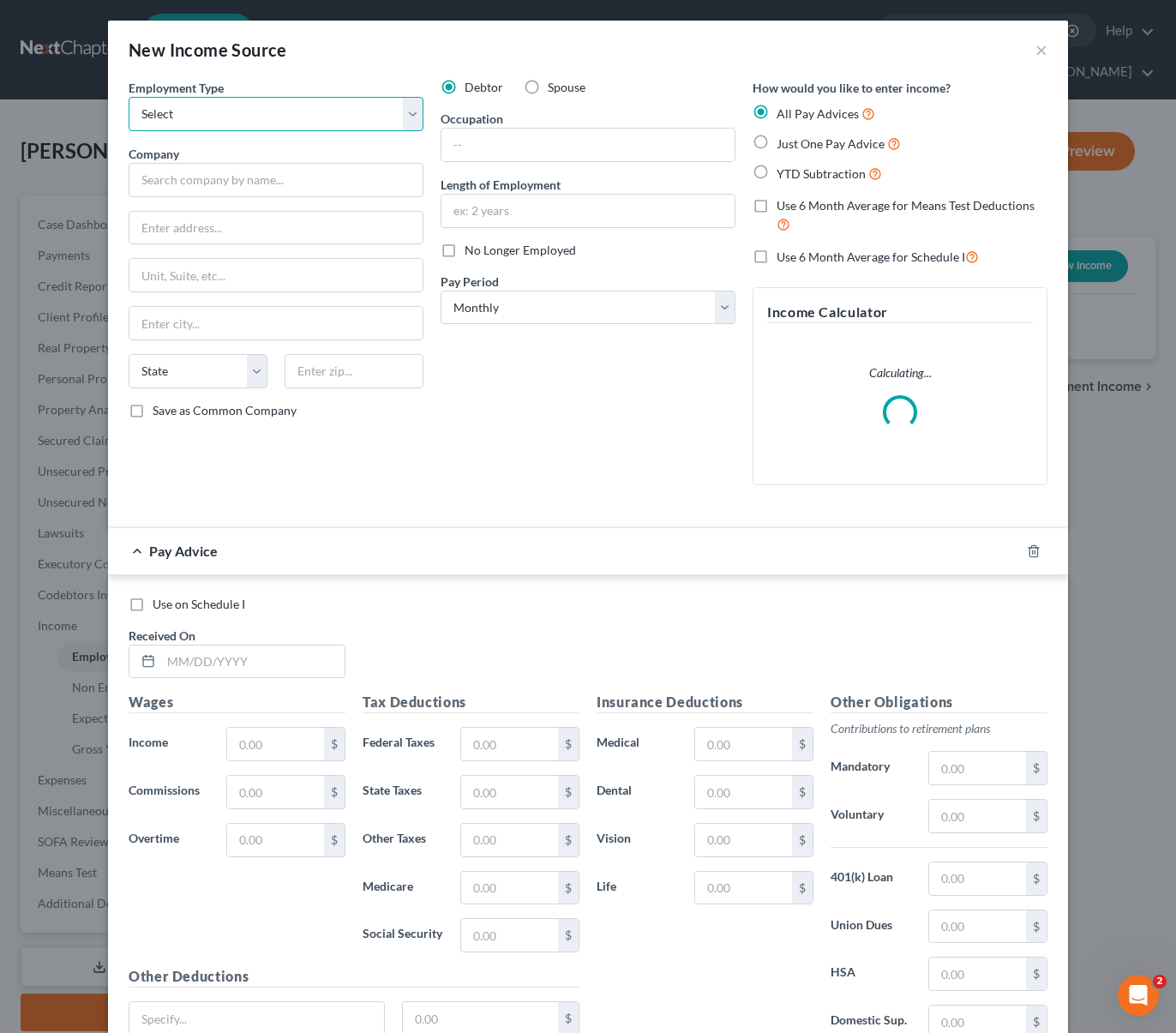
click at [404, 114] on select "Select Full or Part Time Employment Self Employment" at bounding box center [276, 114] width 295 height 34
select select "0"
click at [128, 97] on select "Select Full or Part Time Employment Self Employment" at bounding box center [276, 114] width 295 height 34
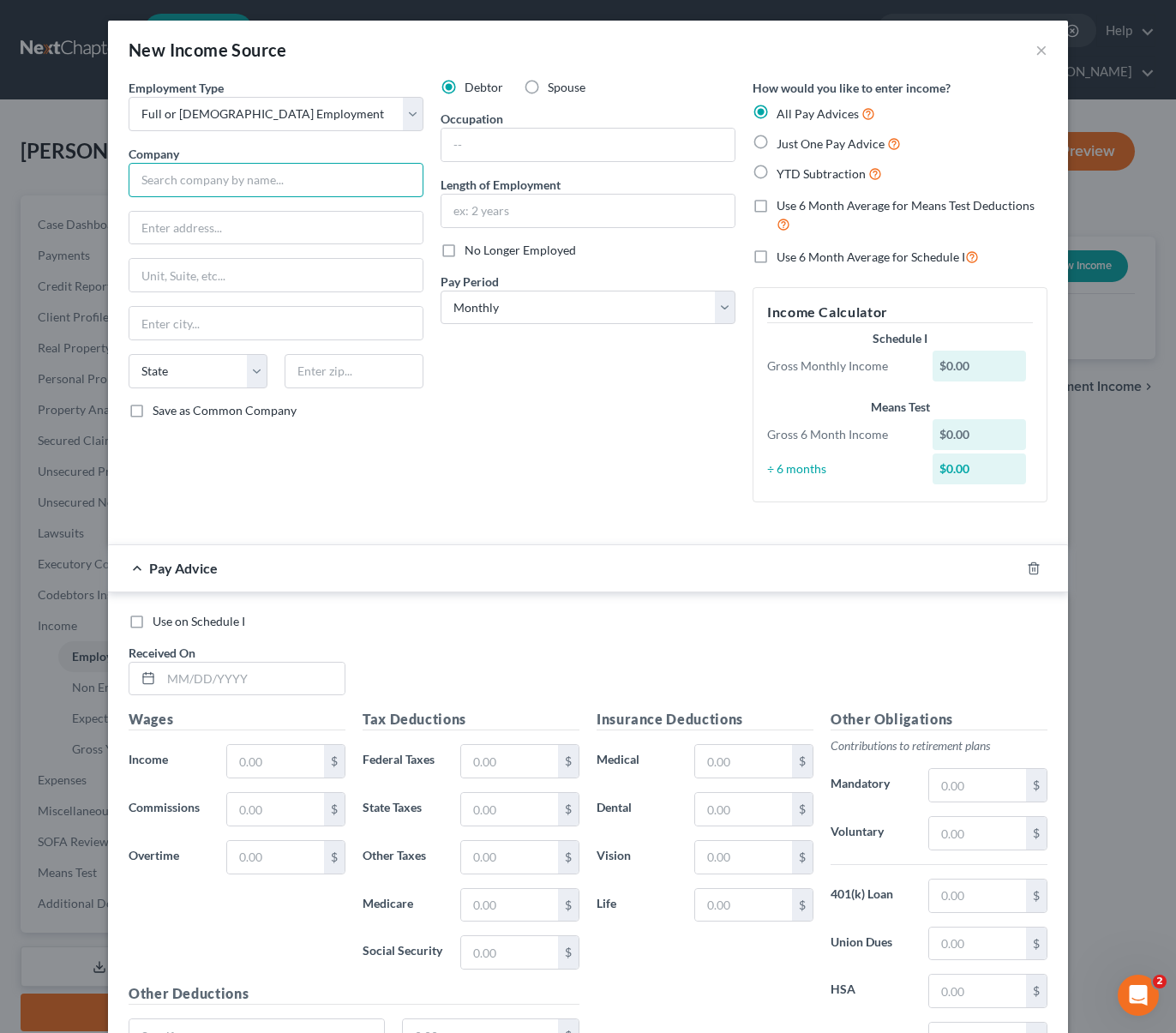
click at [224, 179] on input "text" at bounding box center [276, 180] width 295 height 34
type input "Continental Labor & Staffing"
type input "900 Mohawk St., Suite 120"
type input "93309"
type input "Bakersfield"
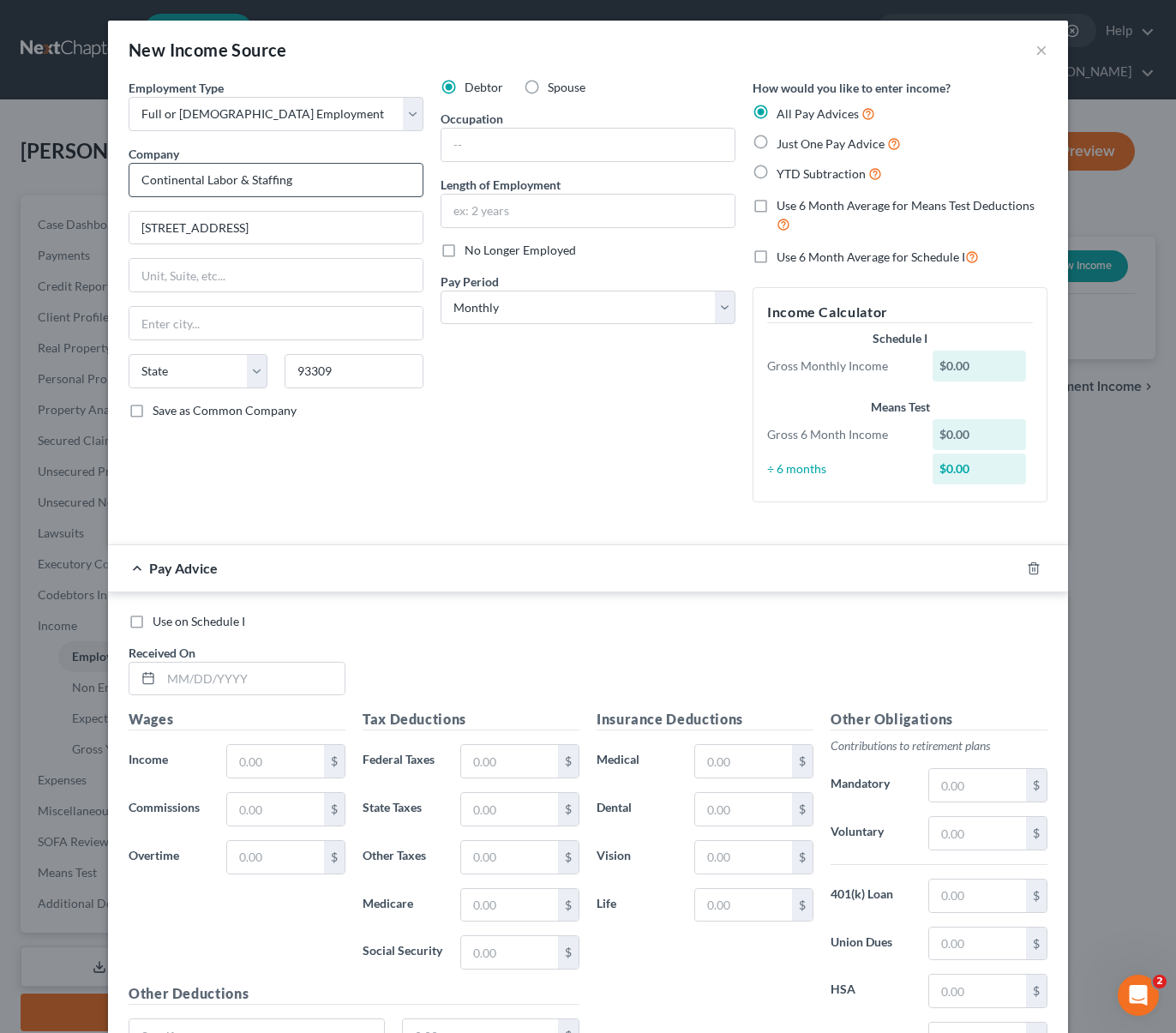
select select "4"
click at [487, 138] on input "text" at bounding box center [588, 145] width 293 height 33
type input "Laborer"
click at [544, 212] on input "text" at bounding box center [588, 211] width 293 height 33
type input "1 Year"
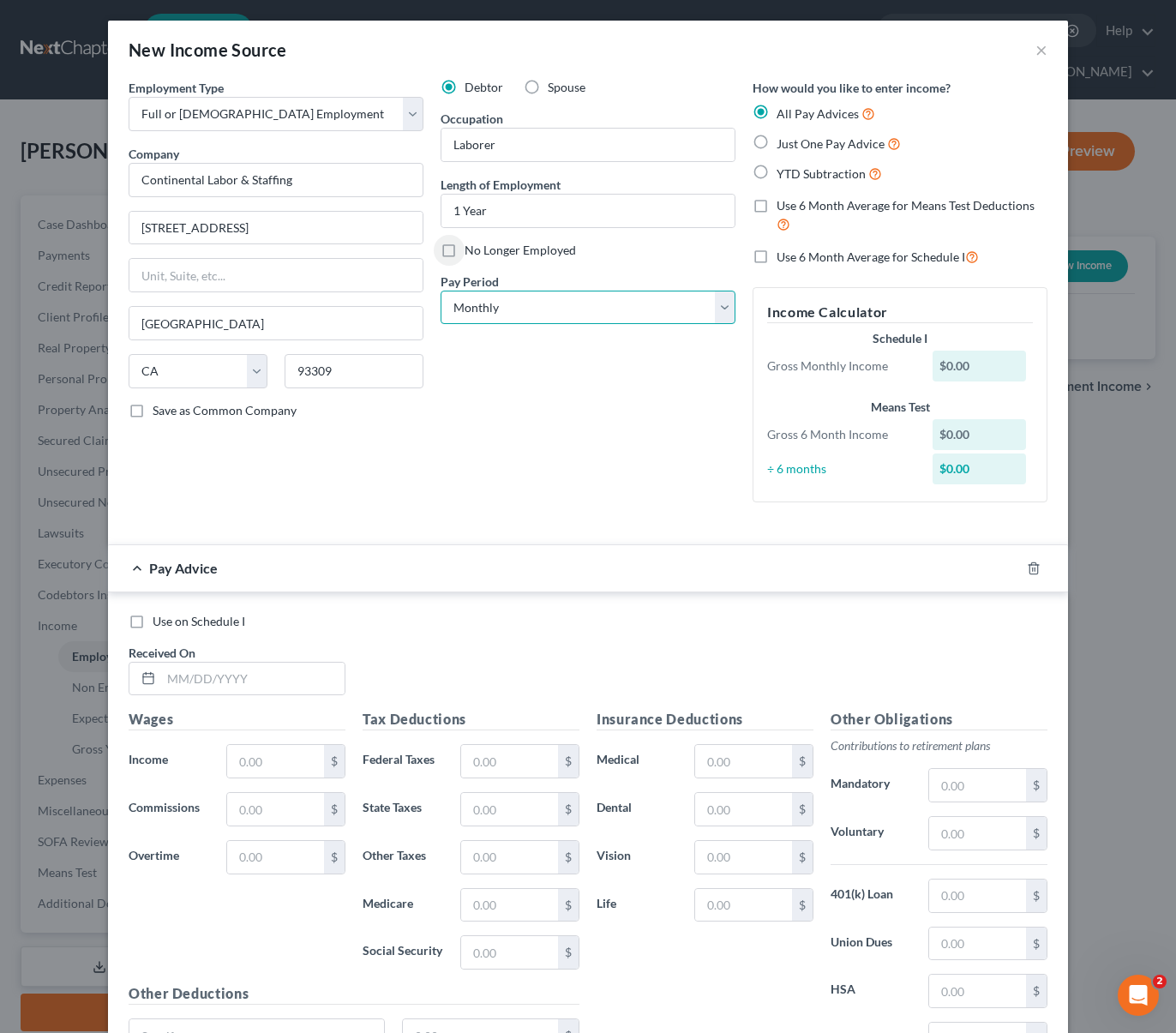
click at [707, 307] on select "Select Monthly Twice Monthly Every Other Week Weekly" at bounding box center [588, 307] width 295 height 34
select select "3"
click at [441, 291] on select "Select Monthly Twice Monthly Every Other Week Weekly" at bounding box center [588, 307] width 295 height 34
click at [776, 170] on label "YTD Subtraction" at bounding box center [829, 174] width 105 height 20
click at [784, 170] on input "YTD Subtraction" at bounding box center [789, 170] width 11 height 11
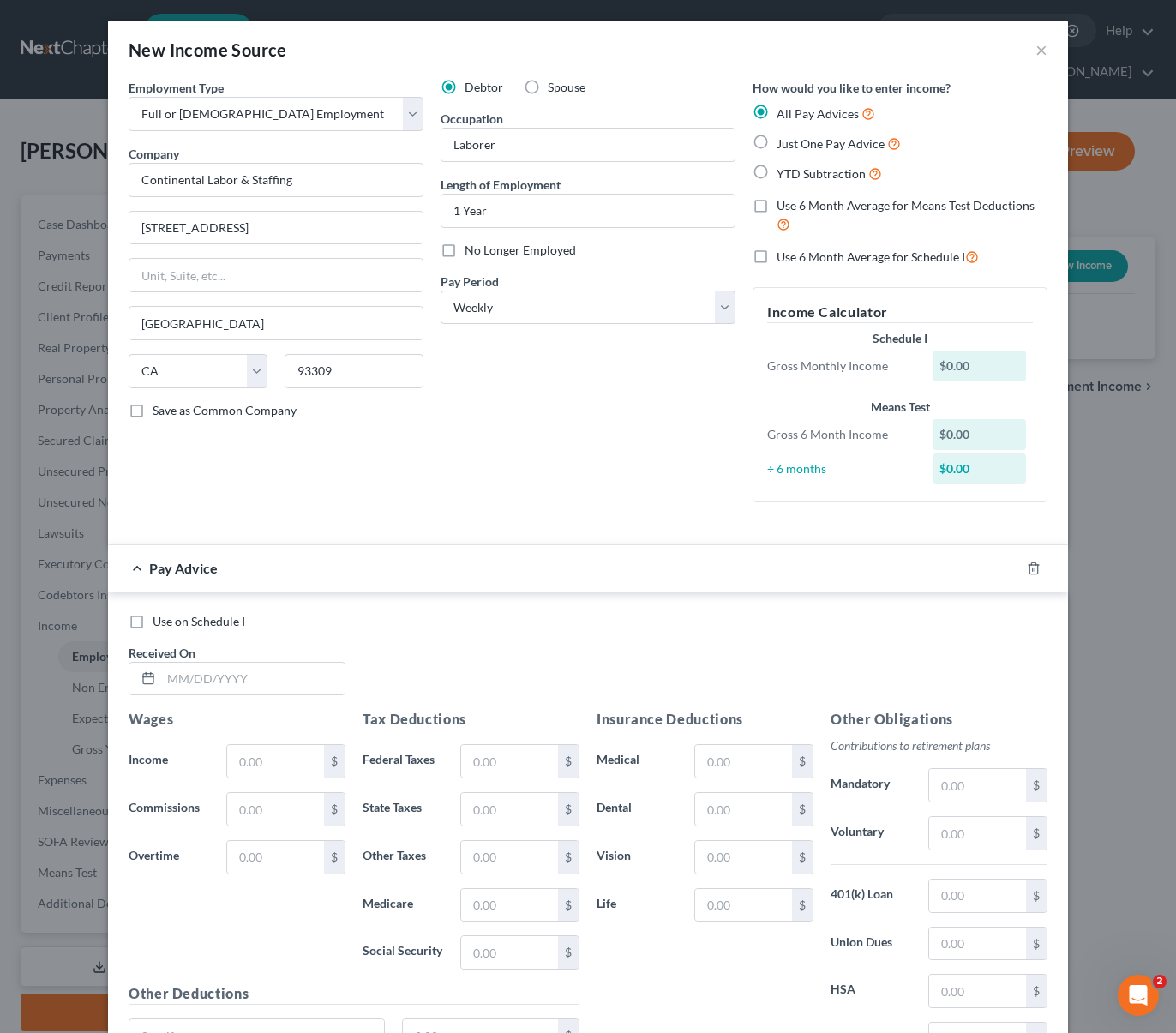
radio input "true"
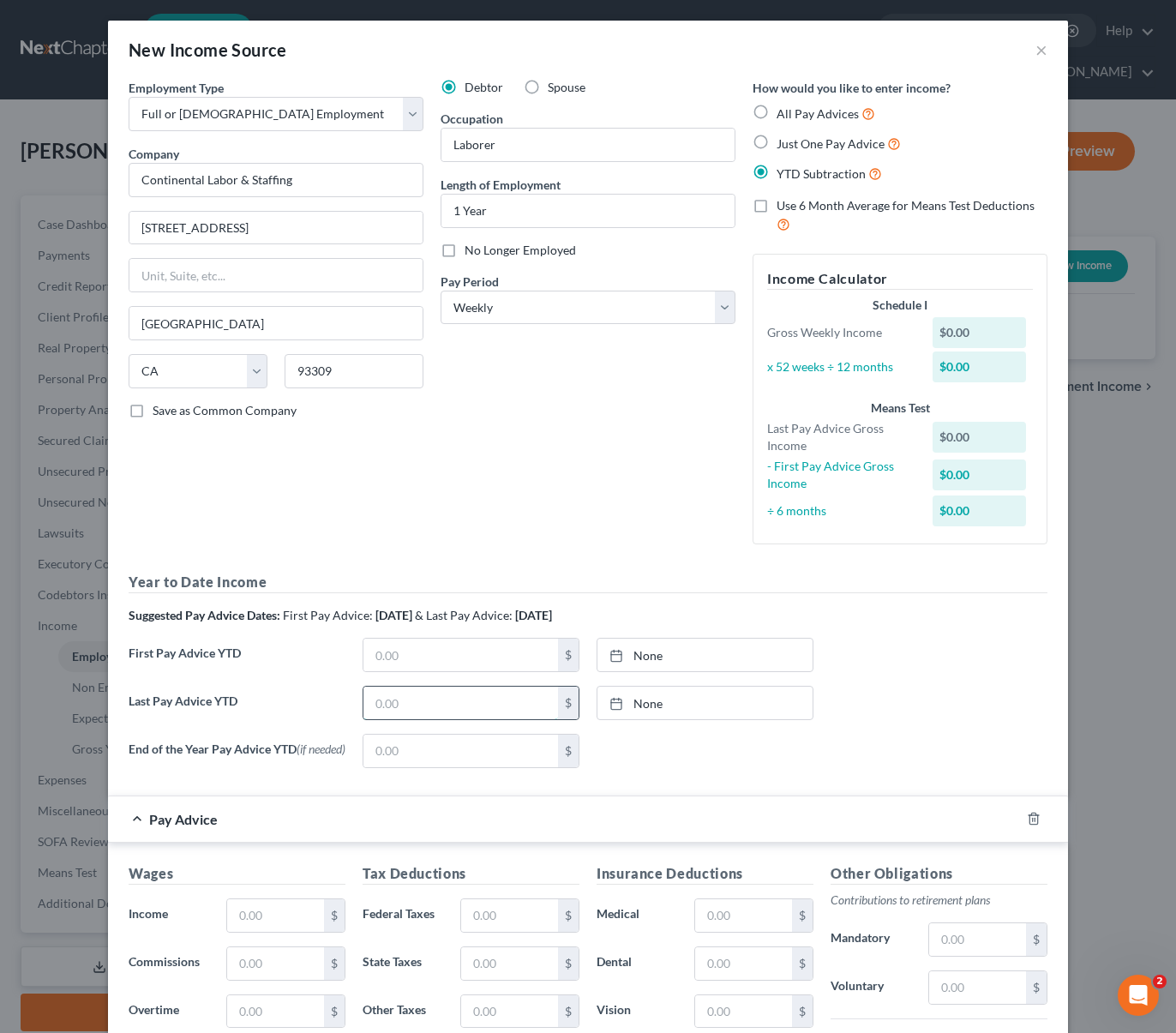
click at [415, 705] on input "text" at bounding box center [460, 703] width 194 height 33
type input "29,647."
click at [492, 210] on input "1 Year" at bounding box center [588, 211] width 293 height 33
drag, startPoint x: 492, startPoint y: 210, endPoint x: 396, endPoint y: 211, distance: 96.0
click at [396, 211] on div "Employment Type * Select Full or Part Time Employment Self Employment Company *…" at bounding box center [588, 430] width 936 height 703
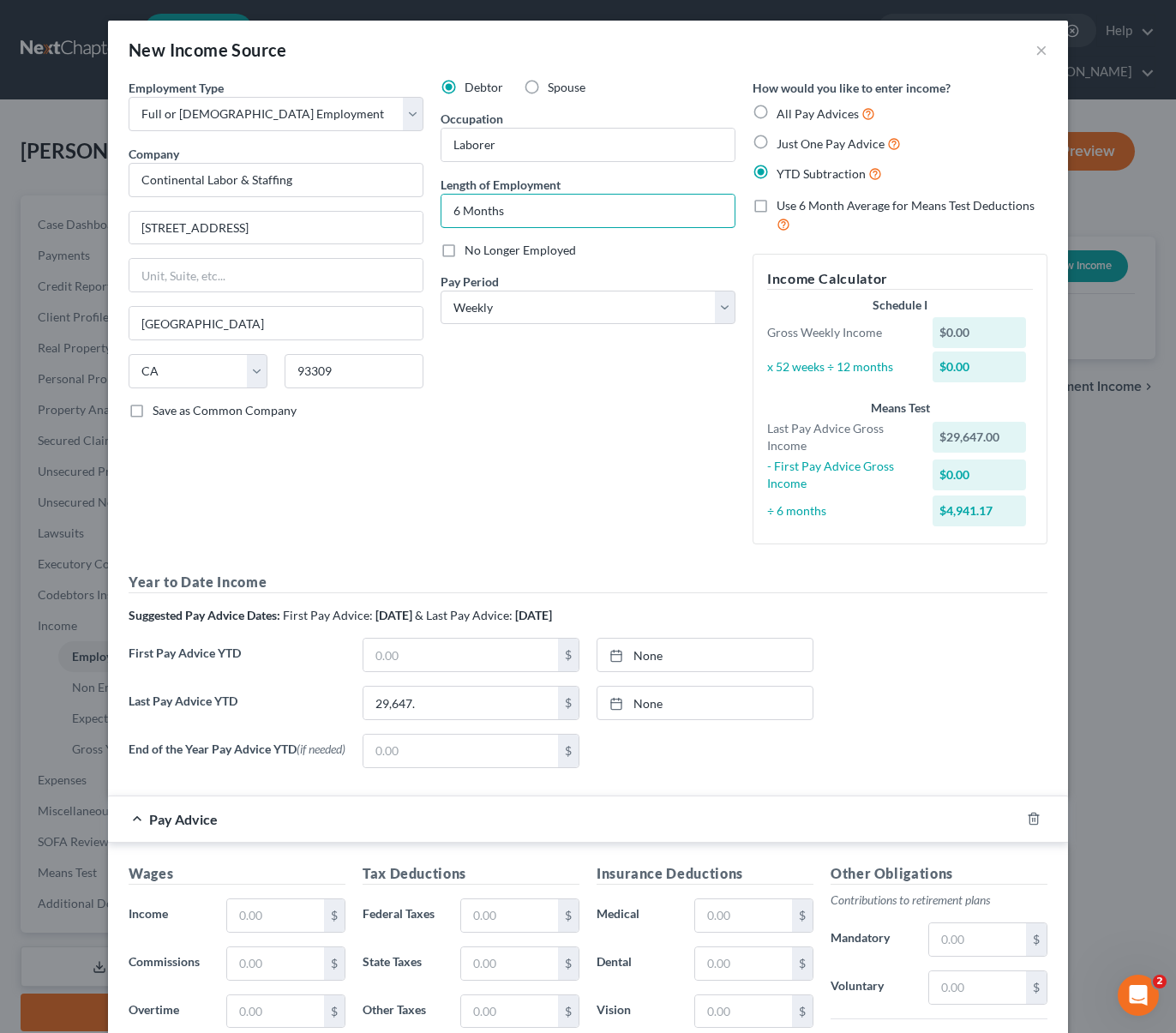
type input "6 Months"
click at [263, 916] on input "text" at bounding box center [276, 916] width 97 height 33
type input "306"
type input "4"
type input "52"
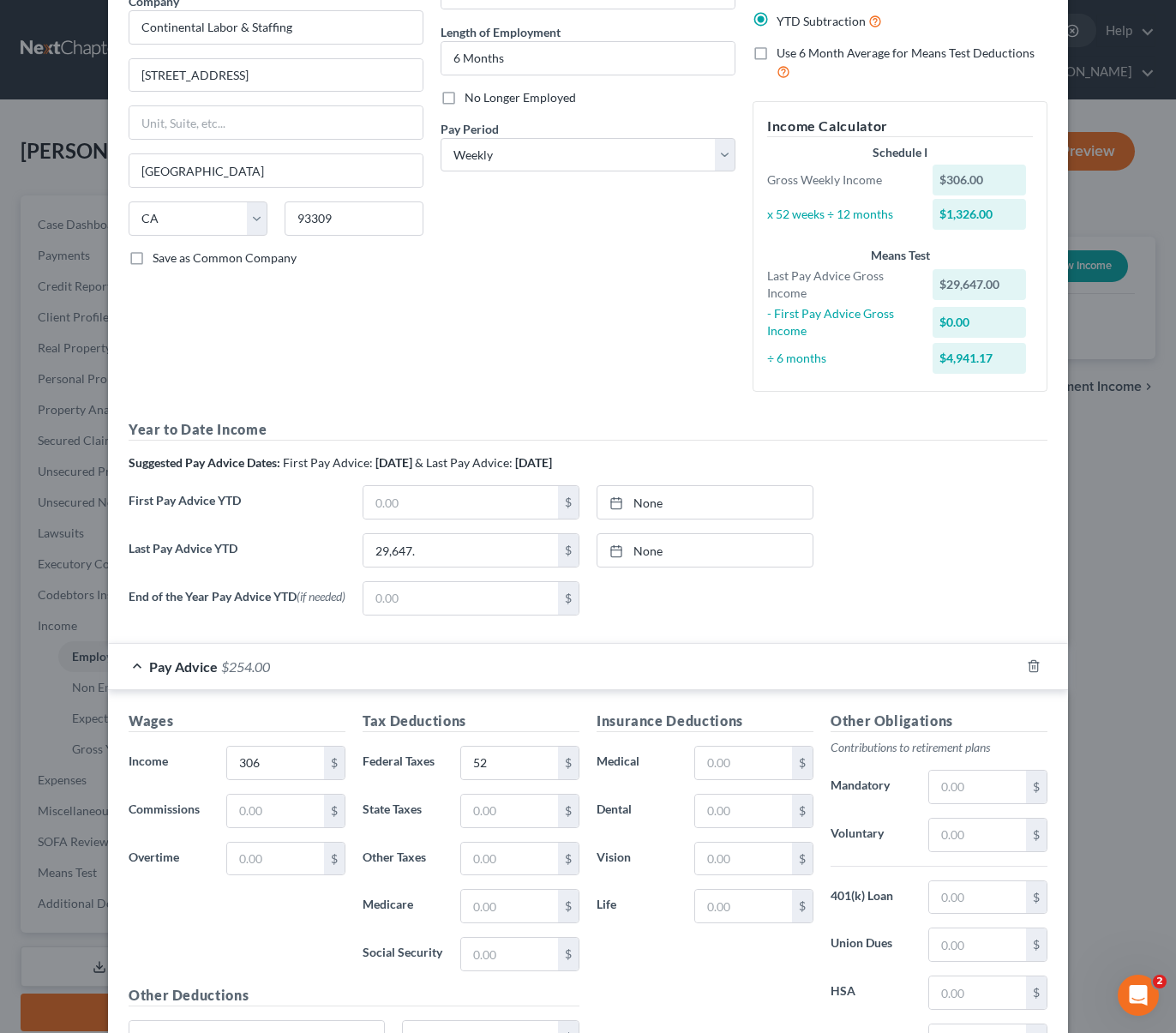
scroll to position [325, 0]
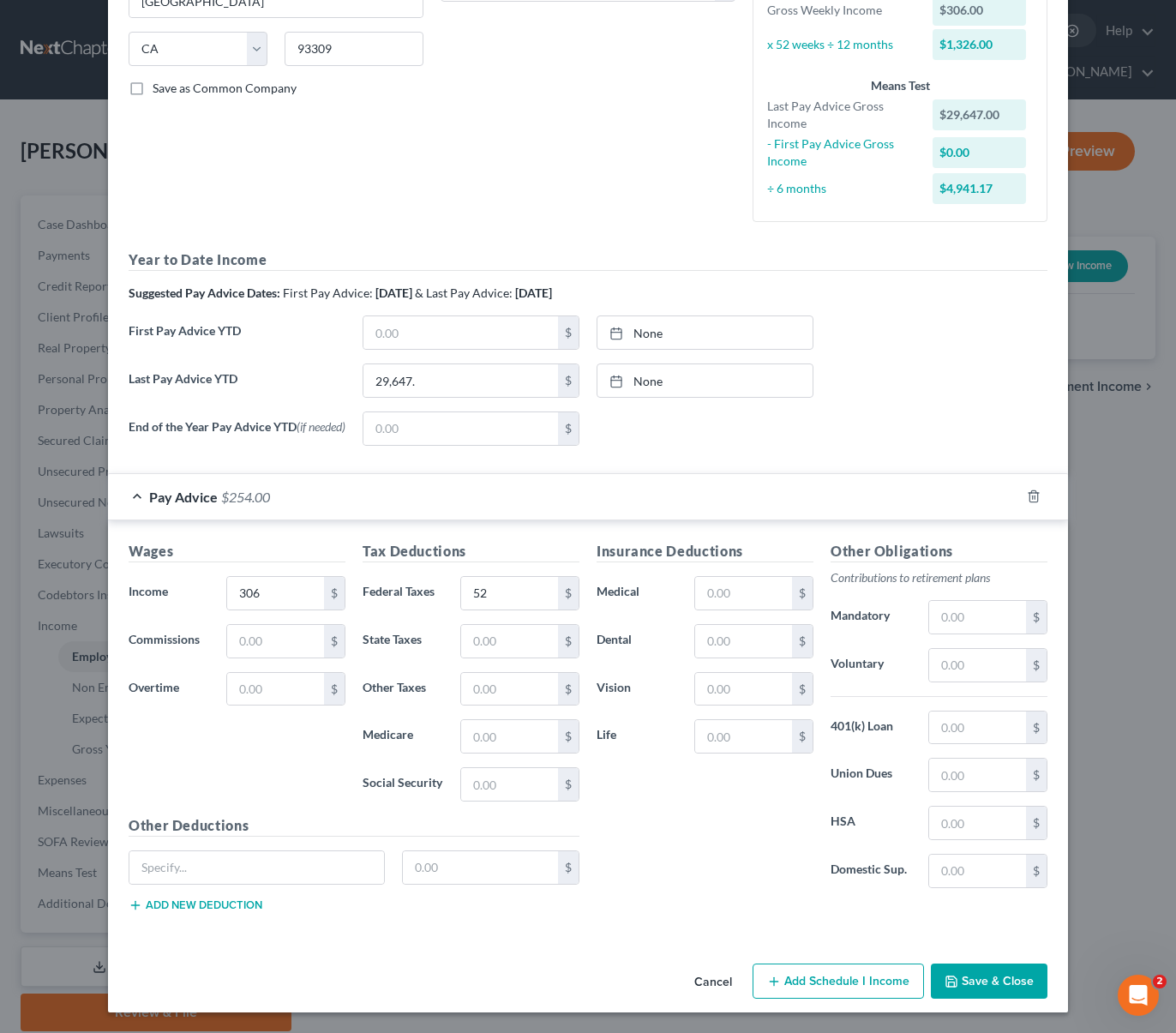
click at [969, 986] on button "Save & Close" at bounding box center [988, 981] width 116 height 36
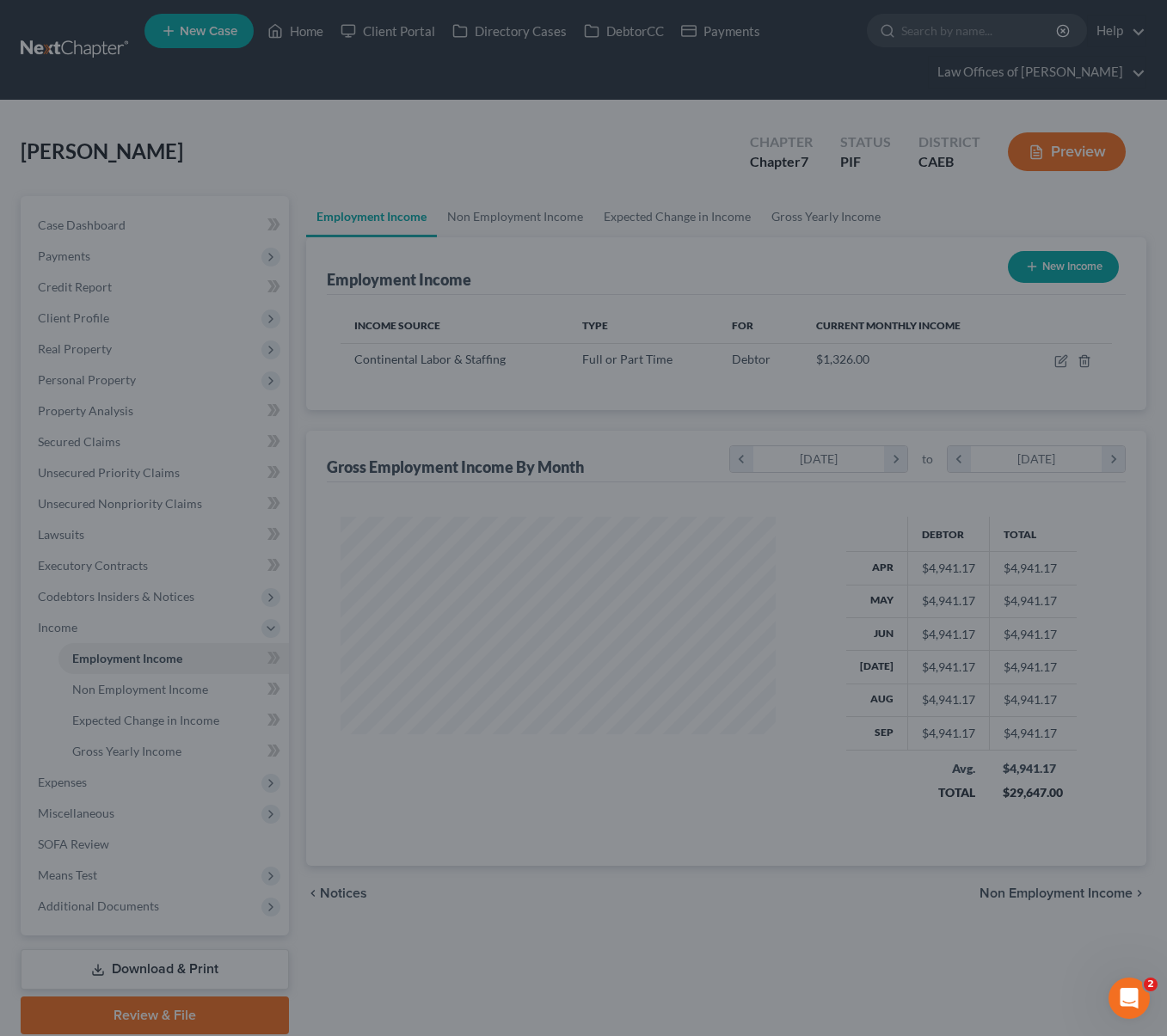
scroll to position [859181, 859363]
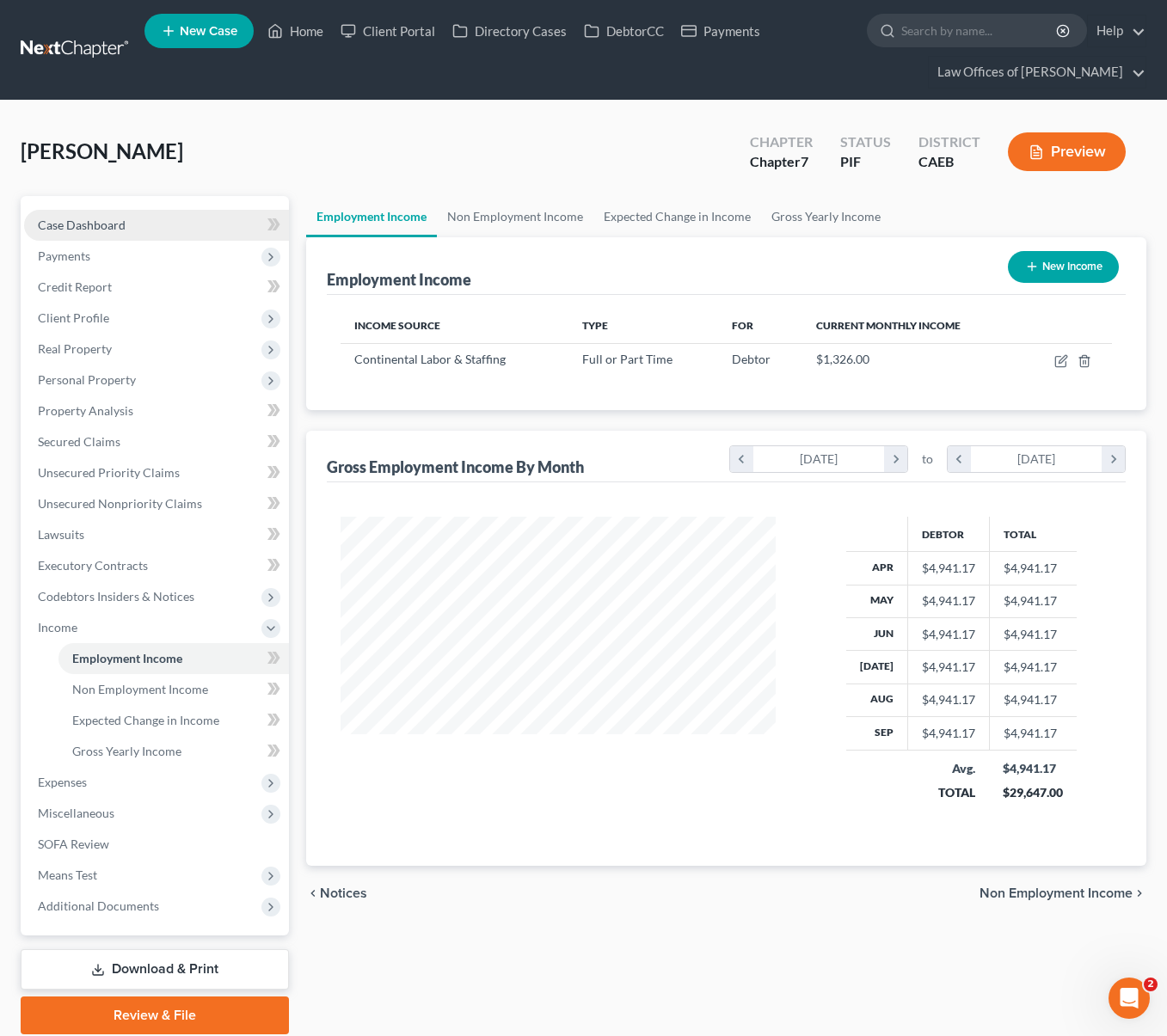
click at [139, 224] on link "Case Dashboard" at bounding box center [156, 225] width 265 height 31
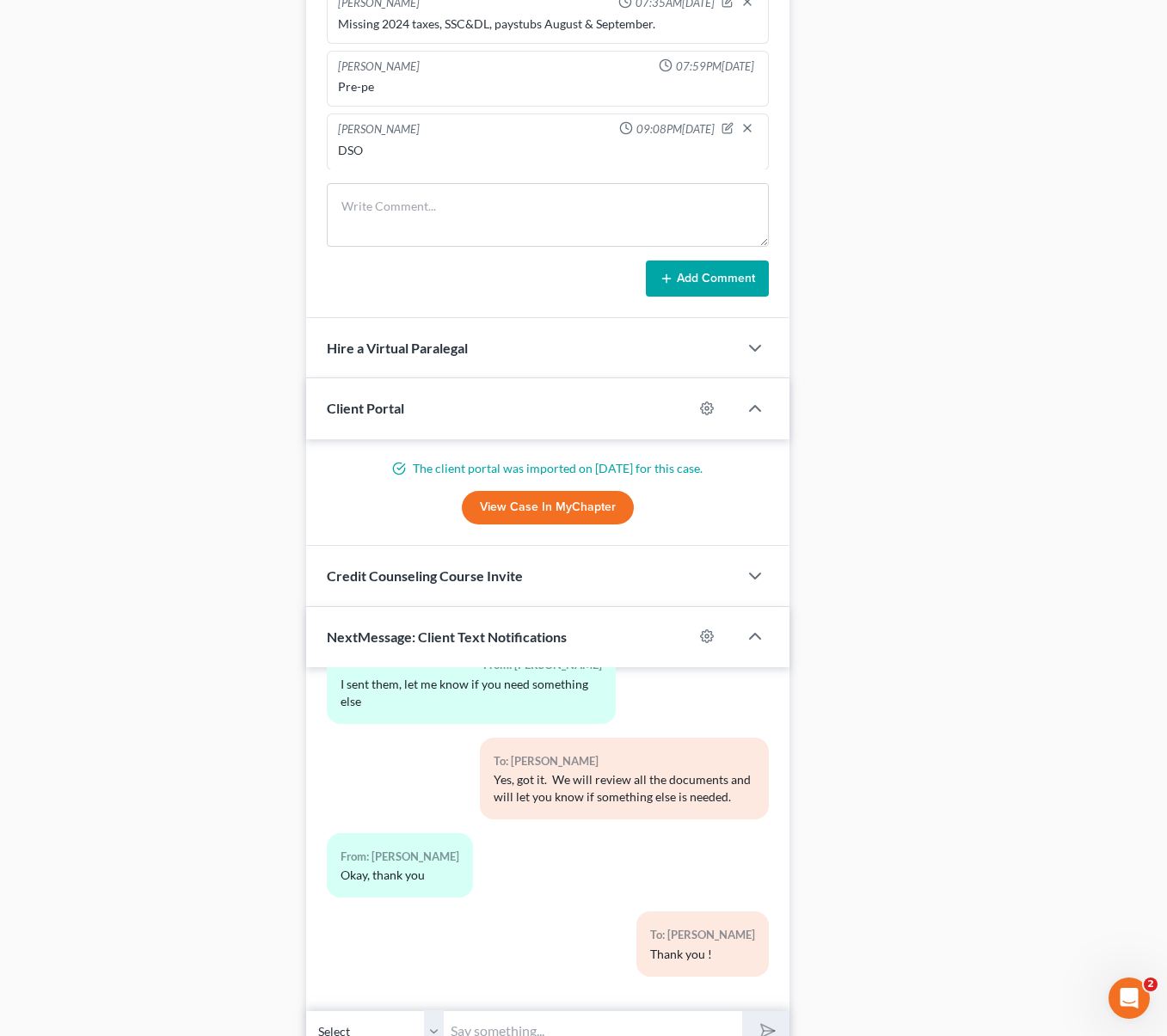
scroll to position [1342, 0]
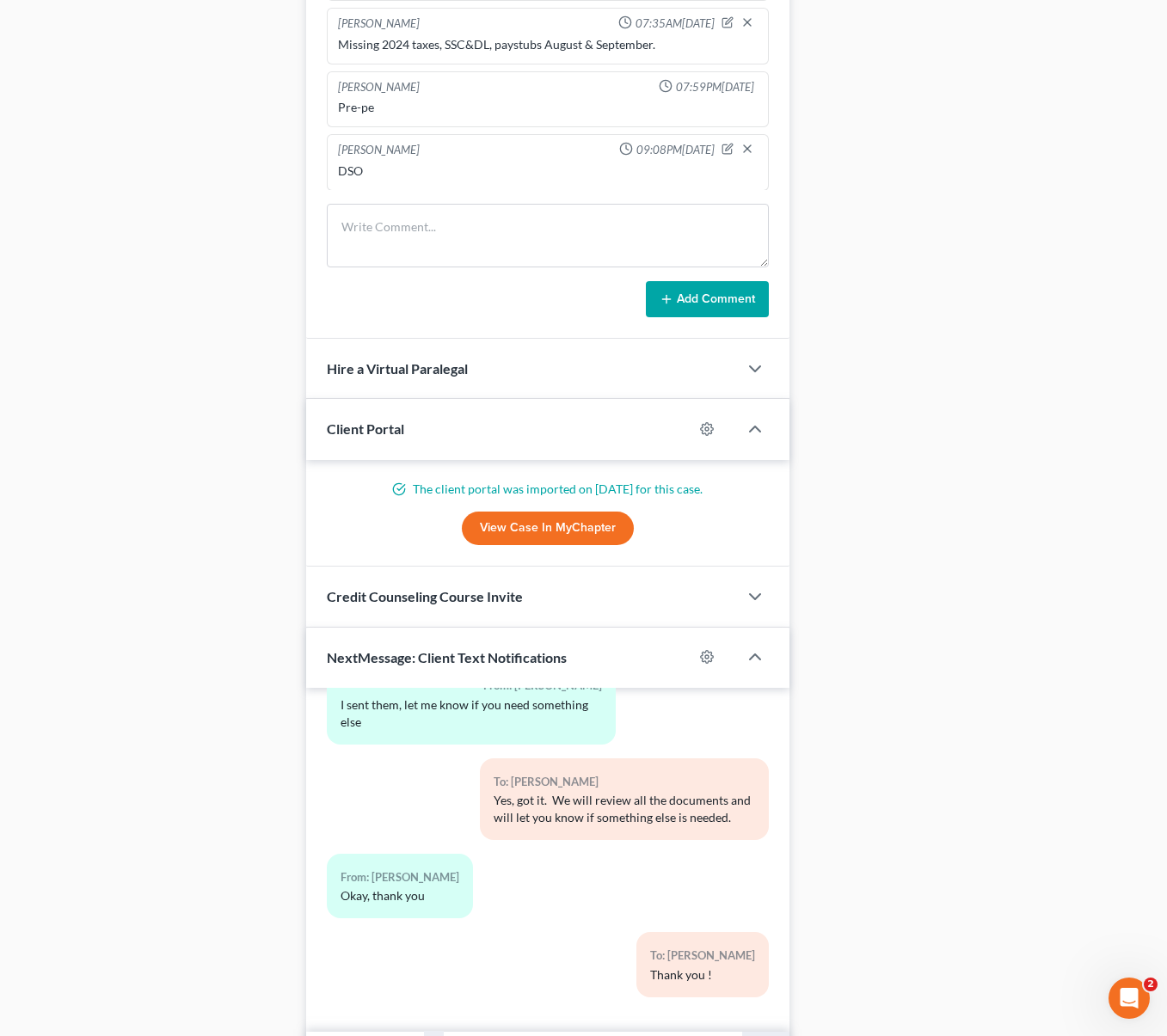
click at [556, 517] on link "View Case in MyChapter" at bounding box center [547, 528] width 172 height 34
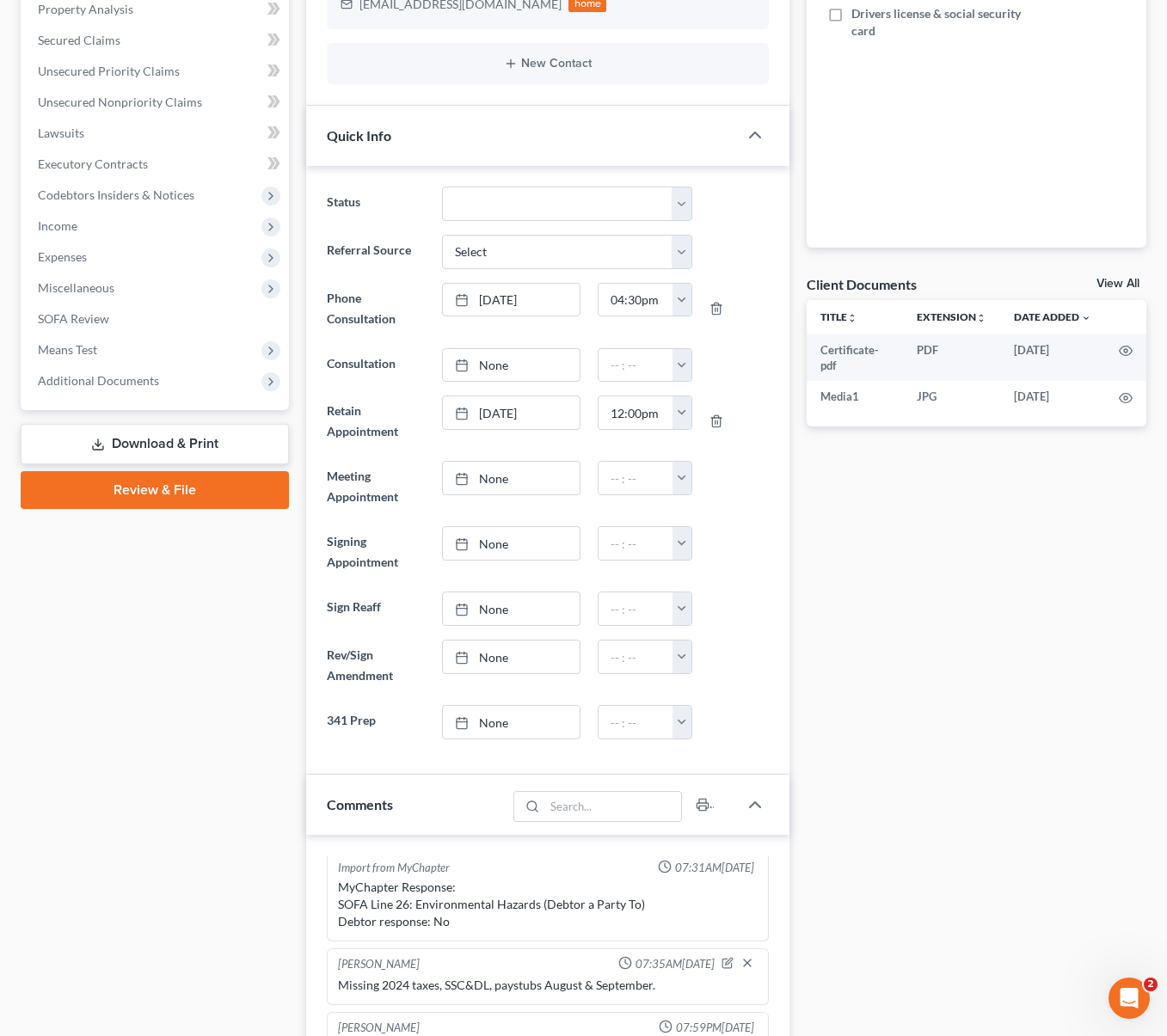
scroll to position [400, 0]
click at [75, 260] on span "Expenses" at bounding box center [62, 258] width 49 height 15
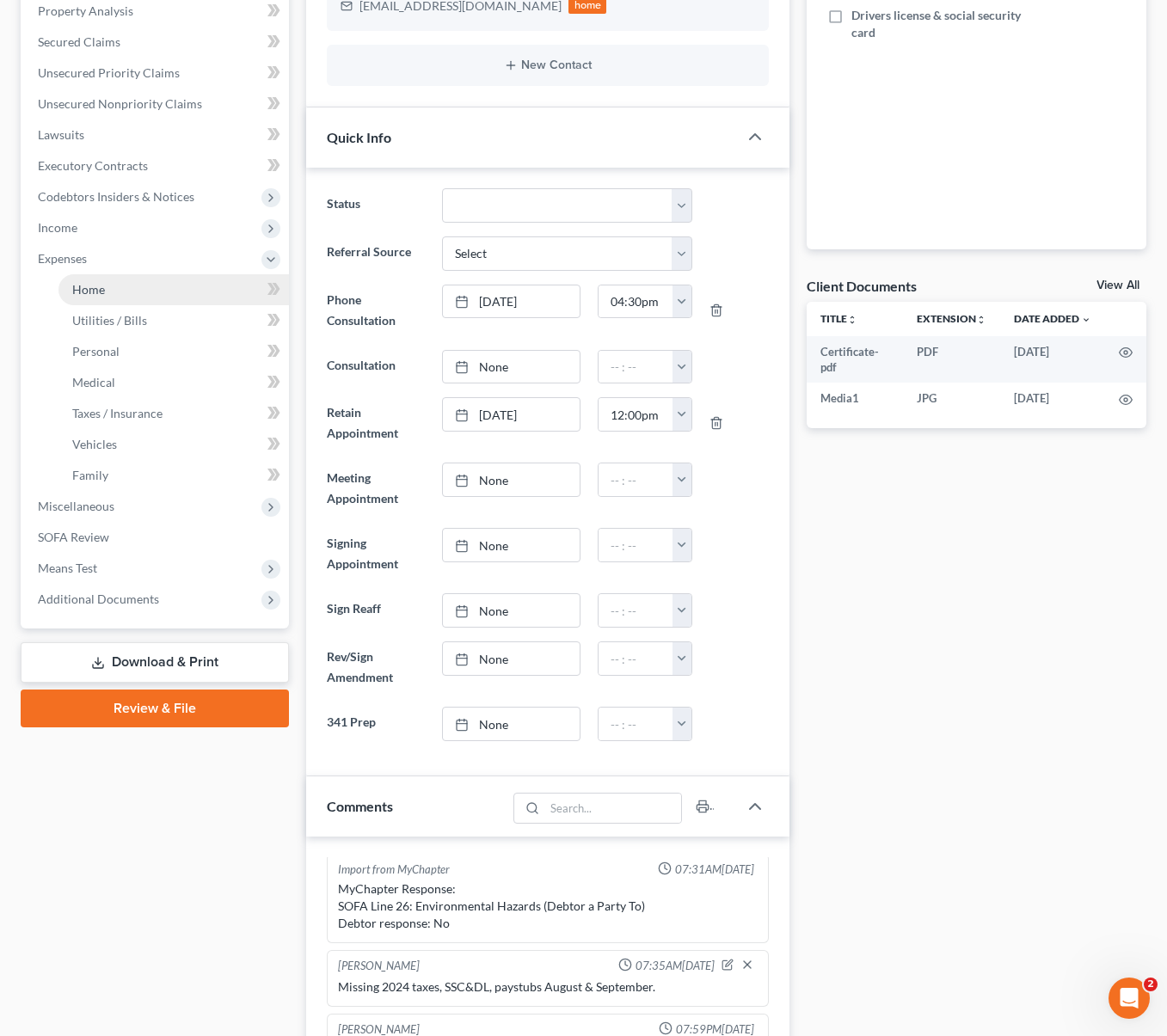
click at [86, 289] on span "Home" at bounding box center [89, 290] width 33 height 15
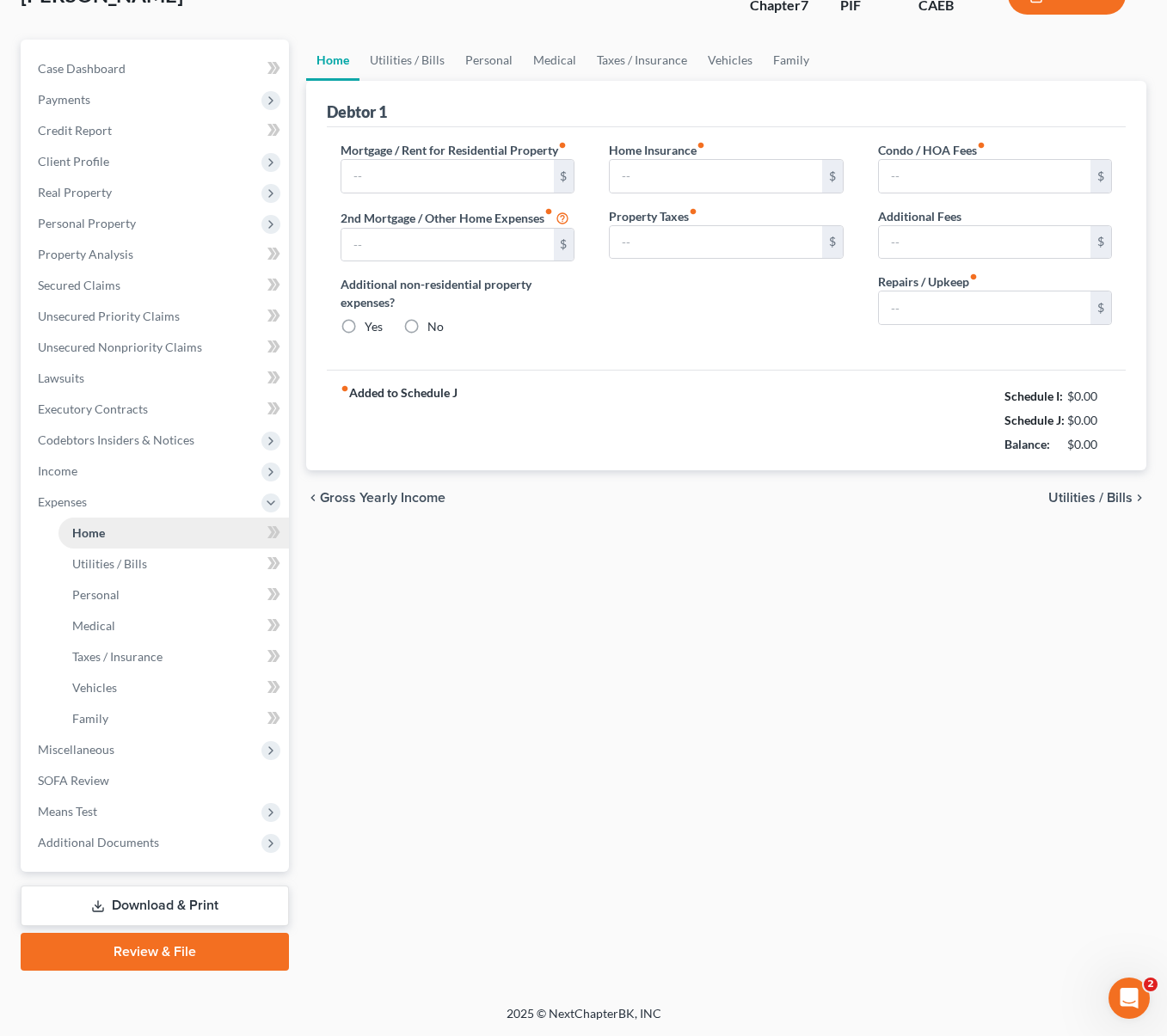
scroll to position [33, 0]
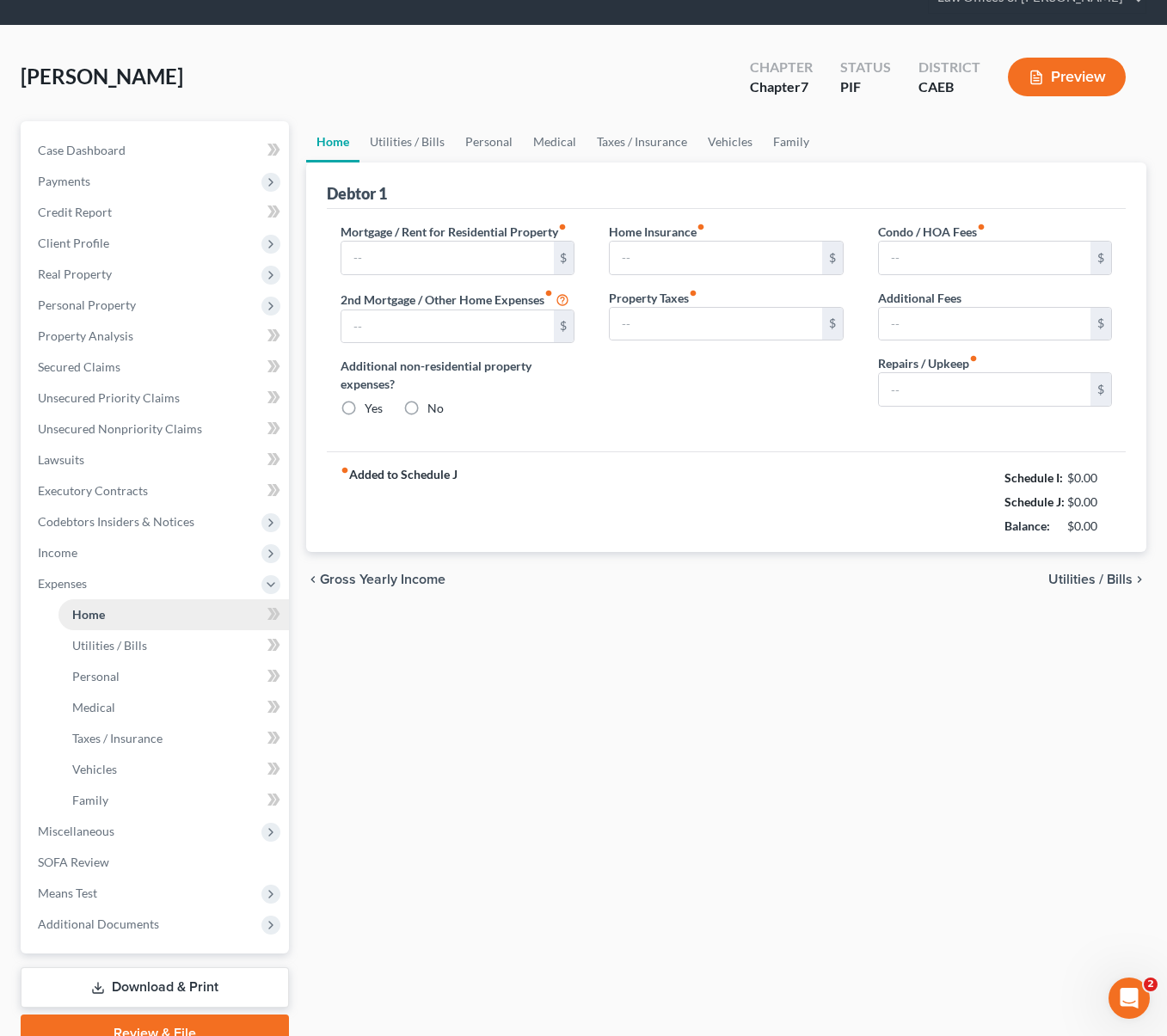
type input "1,200.00"
type input "0.00"
radio input "true"
type input "0.00"
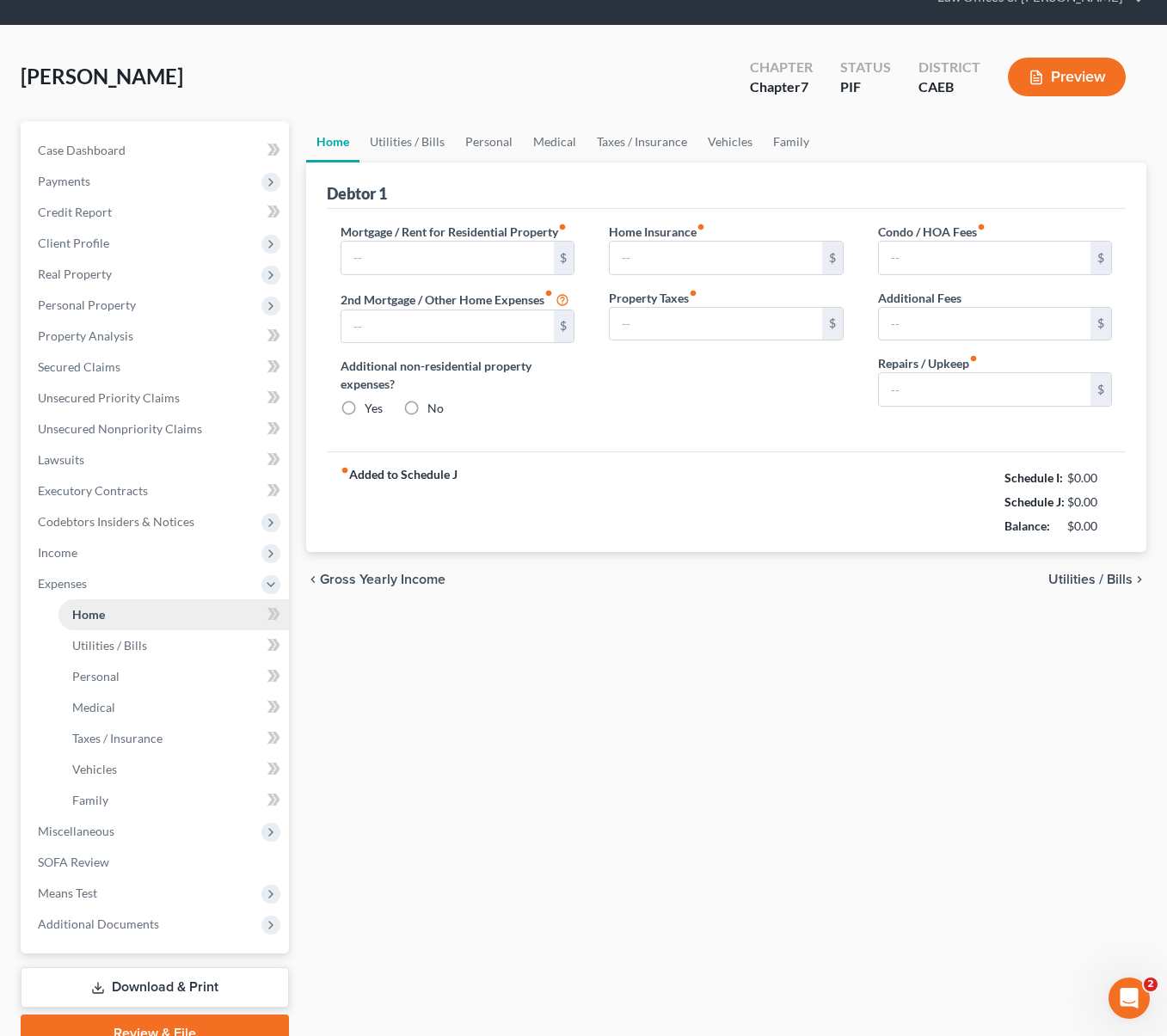
type input "0.00"
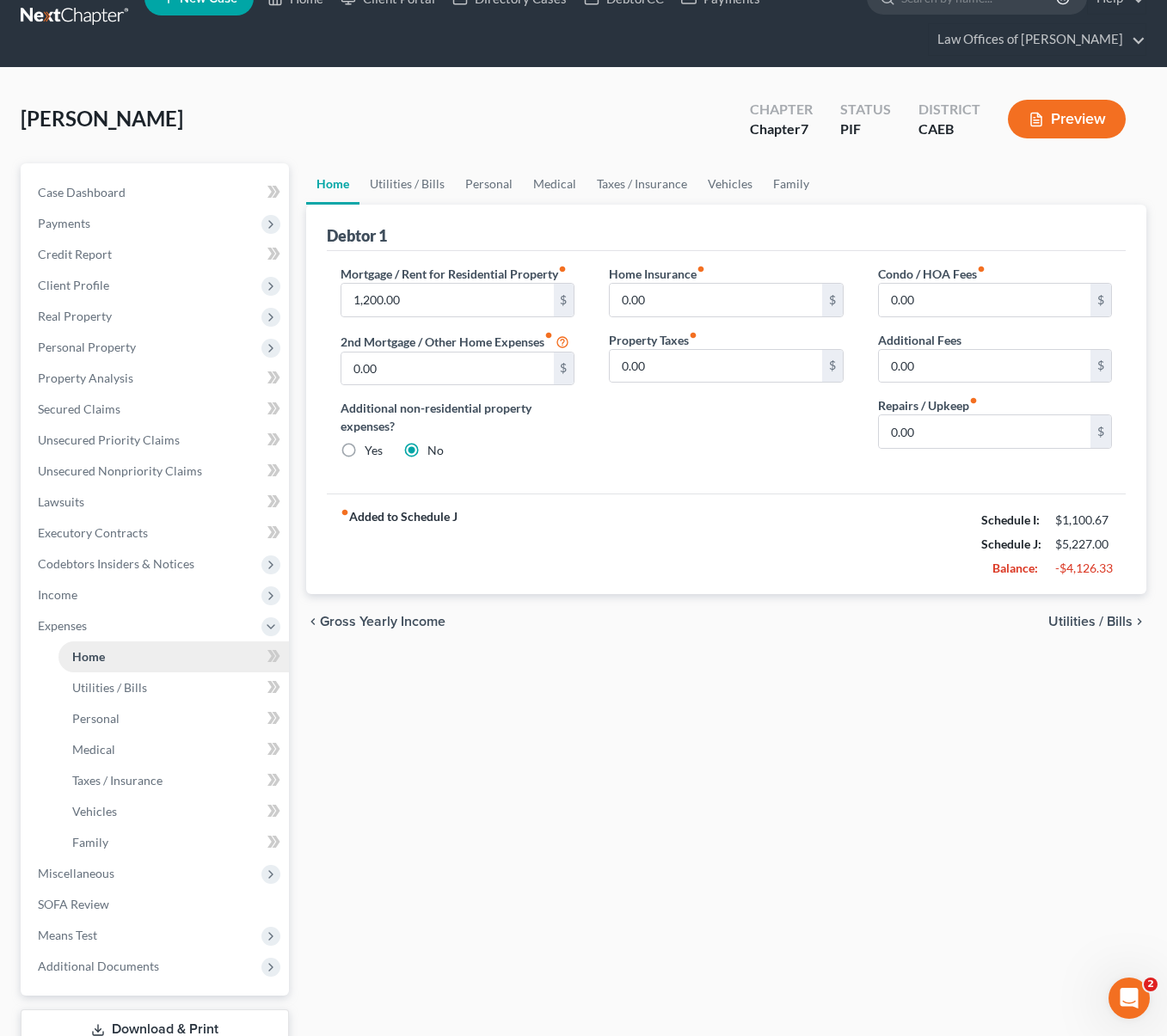
scroll to position [0, 0]
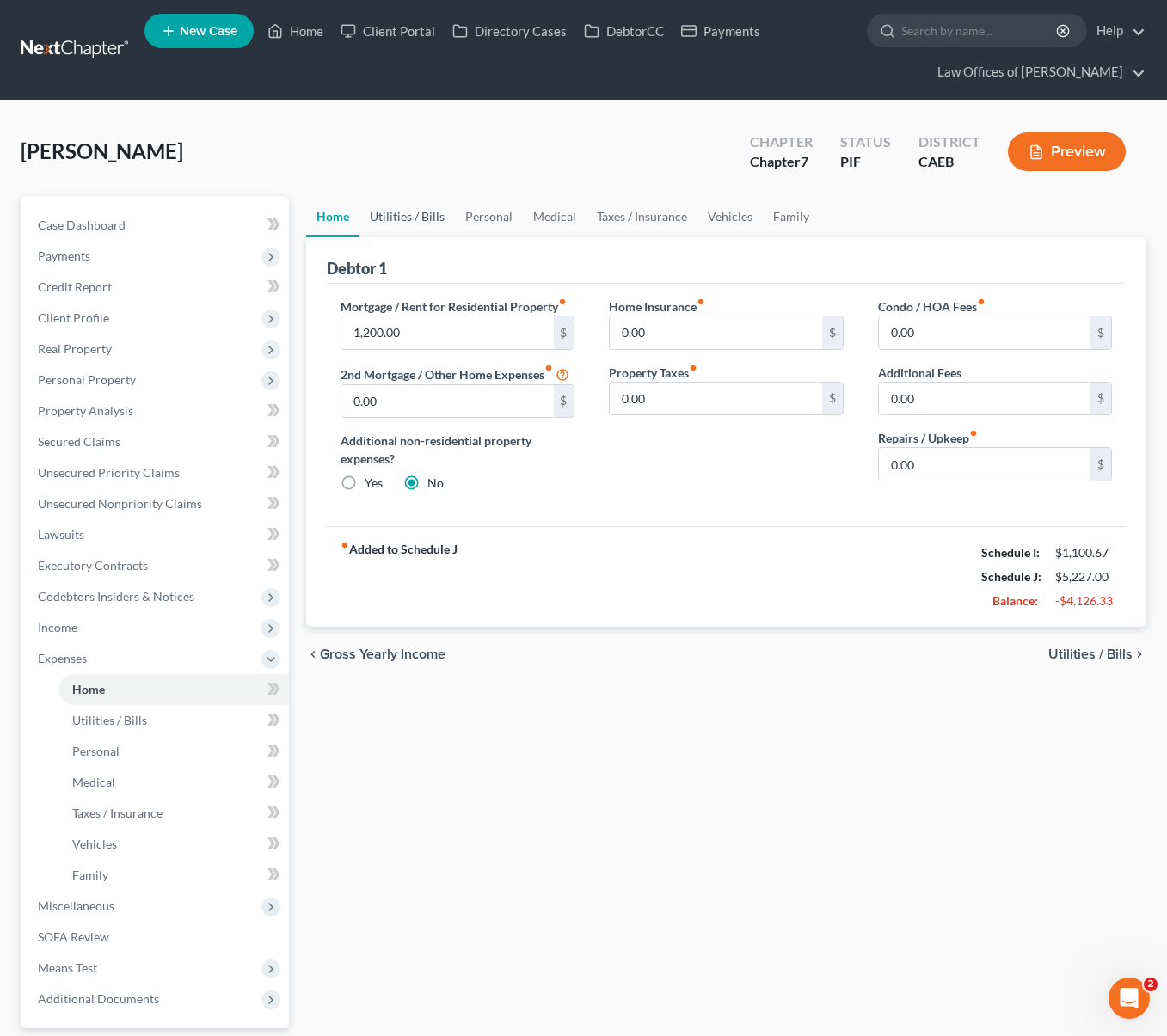
click at [405, 217] on link "Utilities / Bills" at bounding box center [407, 216] width 96 height 41
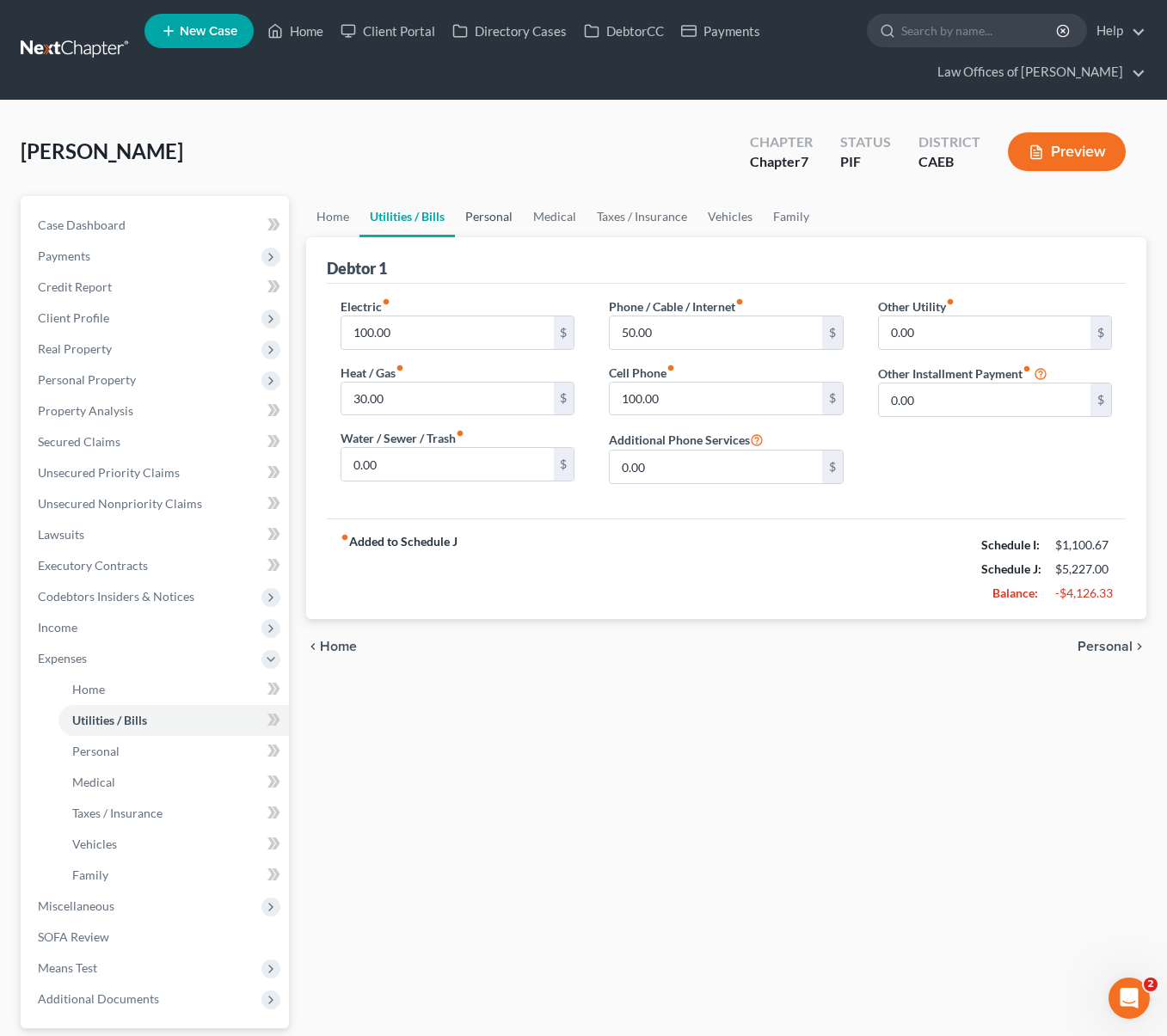
click at [506, 222] on link "Personal" at bounding box center [489, 216] width 68 height 41
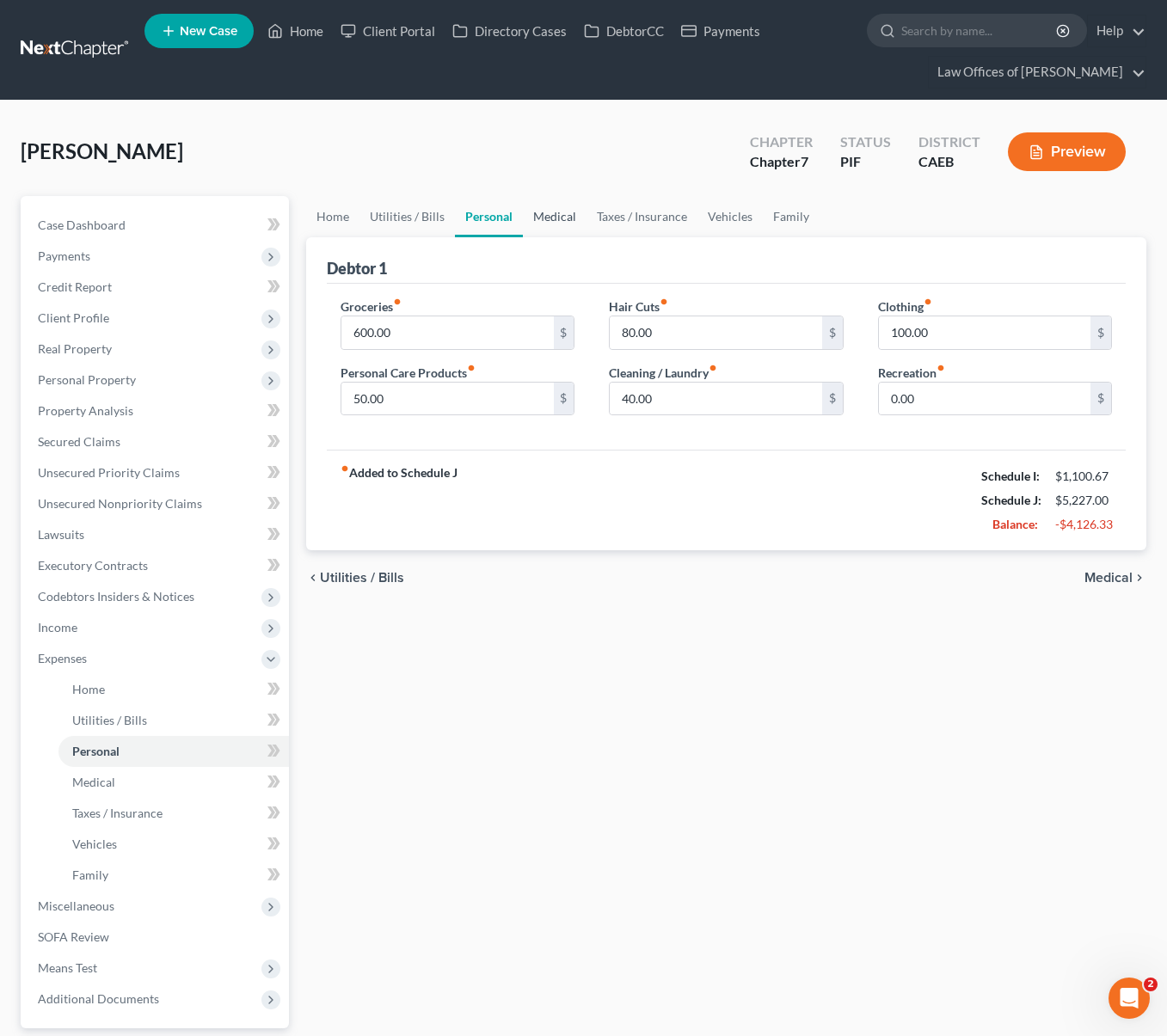
click at [564, 222] on link "Medical" at bounding box center [554, 216] width 63 height 41
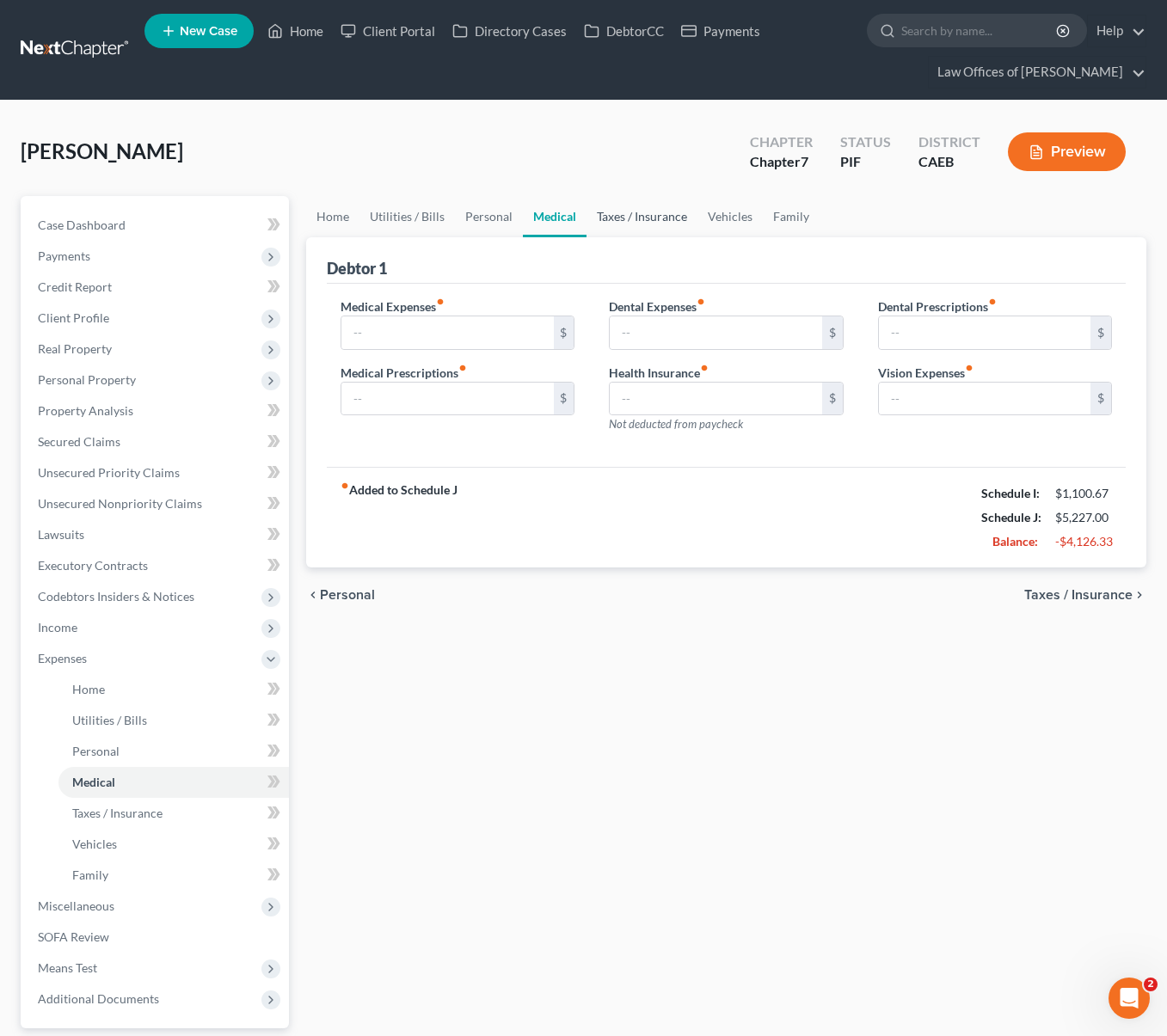
click at [633, 219] on link "Taxes / Insurance" at bounding box center [642, 216] width 111 height 41
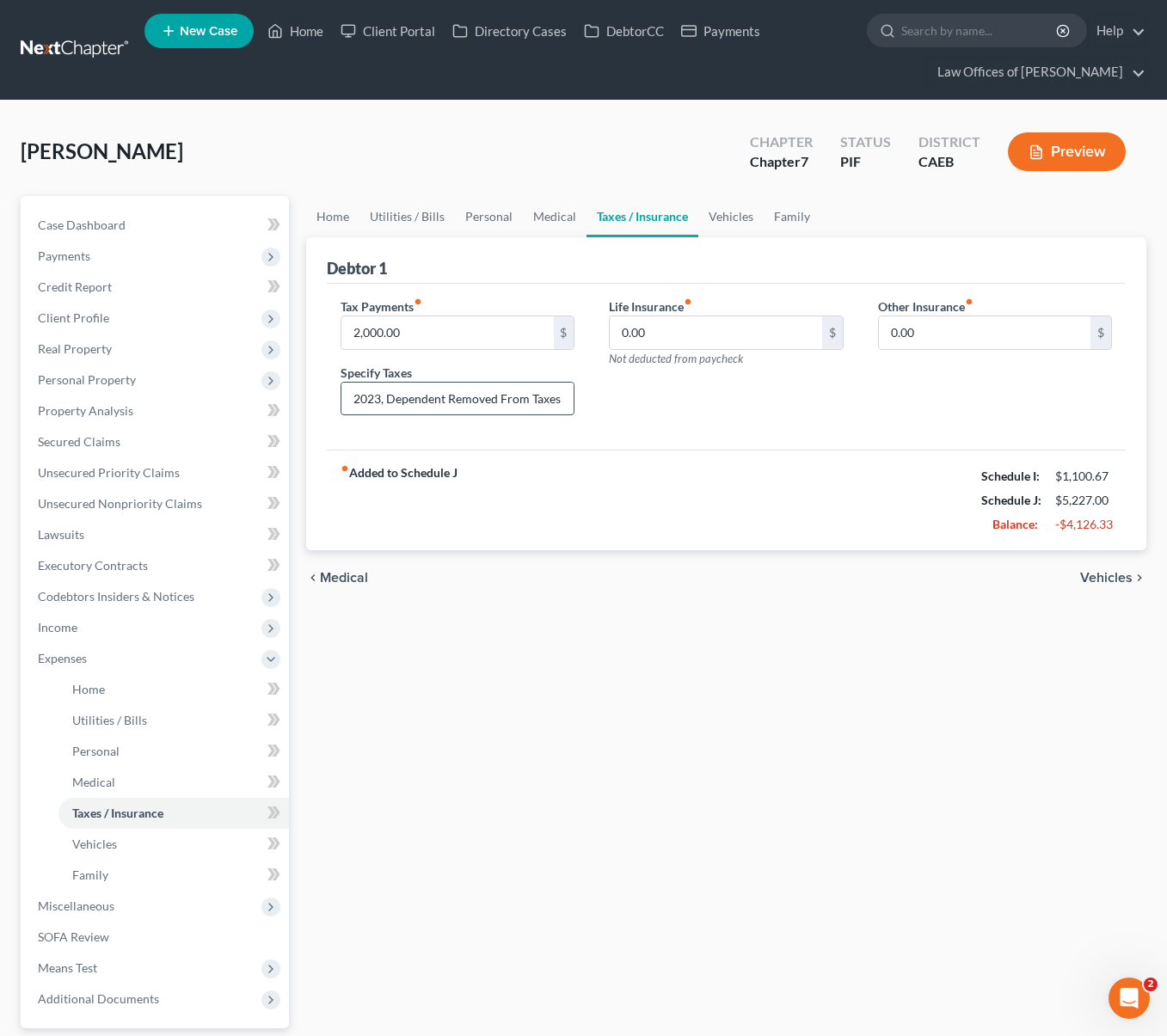
click at [532, 404] on input "2023, Dependent Removed From Taxes" at bounding box center [457, 399] width 232 height 33
click at [435, 331] on input "2,000.00" at bounding box center [447, 333] width 212 height 33
click at [455, 313] on div "Tax Payments fiber_manual_record 2,000.00 $" at bounding box center [457, 324] width 234 height 52
click at [439, 323] on input "2,000.00" at bounding box center [447, 333] width 212 height 33
click at [429, 336] on input "2,000.00" at bounding box center [447, 333] width 212 height 33
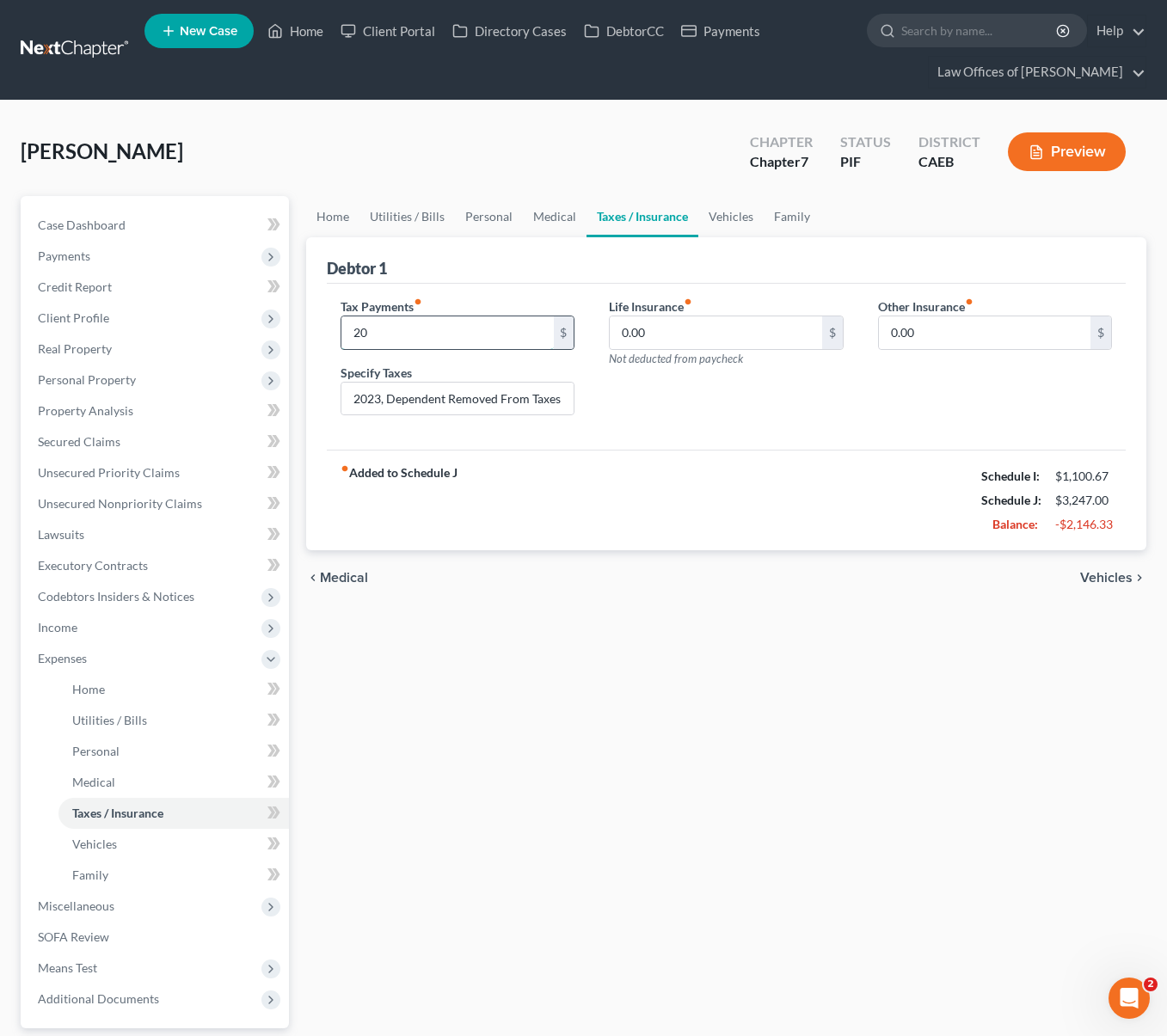
type input "2"
click at [720, 222] on link "Vehicles" at bounding box center [730, 216] width 65 height 41
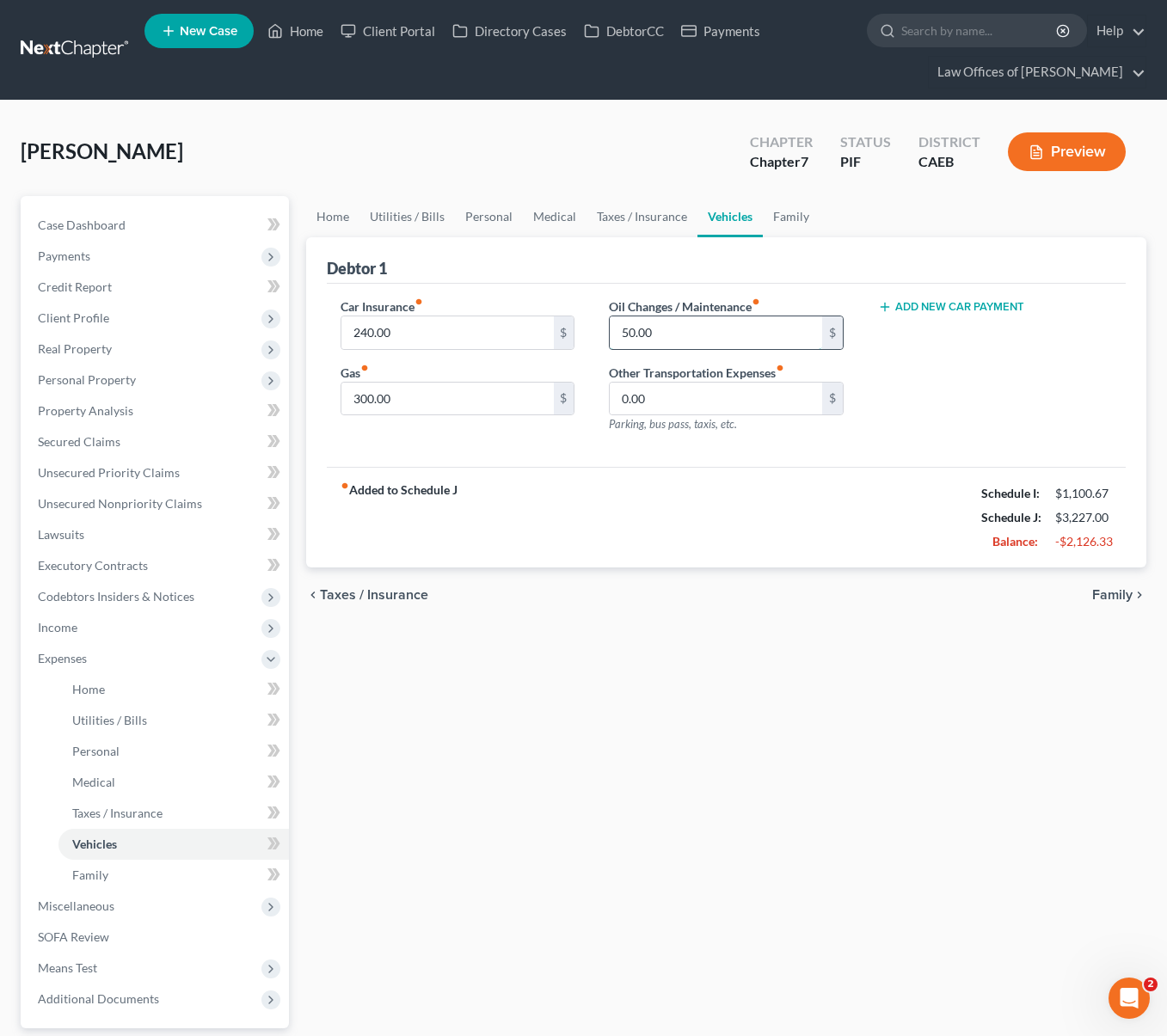
click at [672, 338] on input "50.00" at bounding box center [715, 333] width 212 height 33
click at [447, 397] on input "300.00" at bounding box center [447, 399] width 212 height 33
type input "100"
click at [780, 220] on link "Family" at bounding box center [791, 216] width 57 height 41
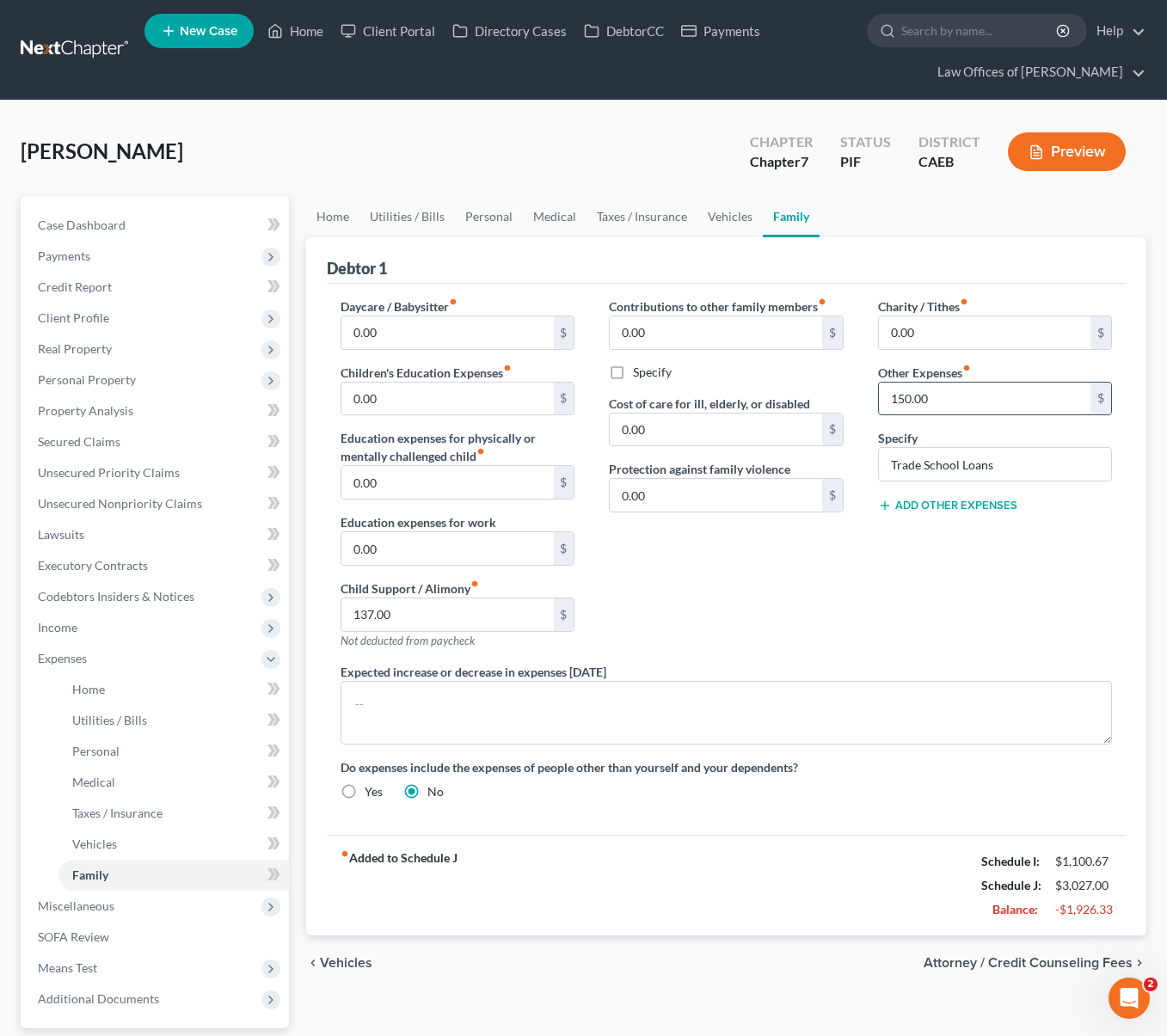
click at [939, 398] on input "150.00" at bounding box center [985, 399] width 212 height 33
click at [127, 631] on span "Income" at bounding box center [156, 628] width 265 height 31
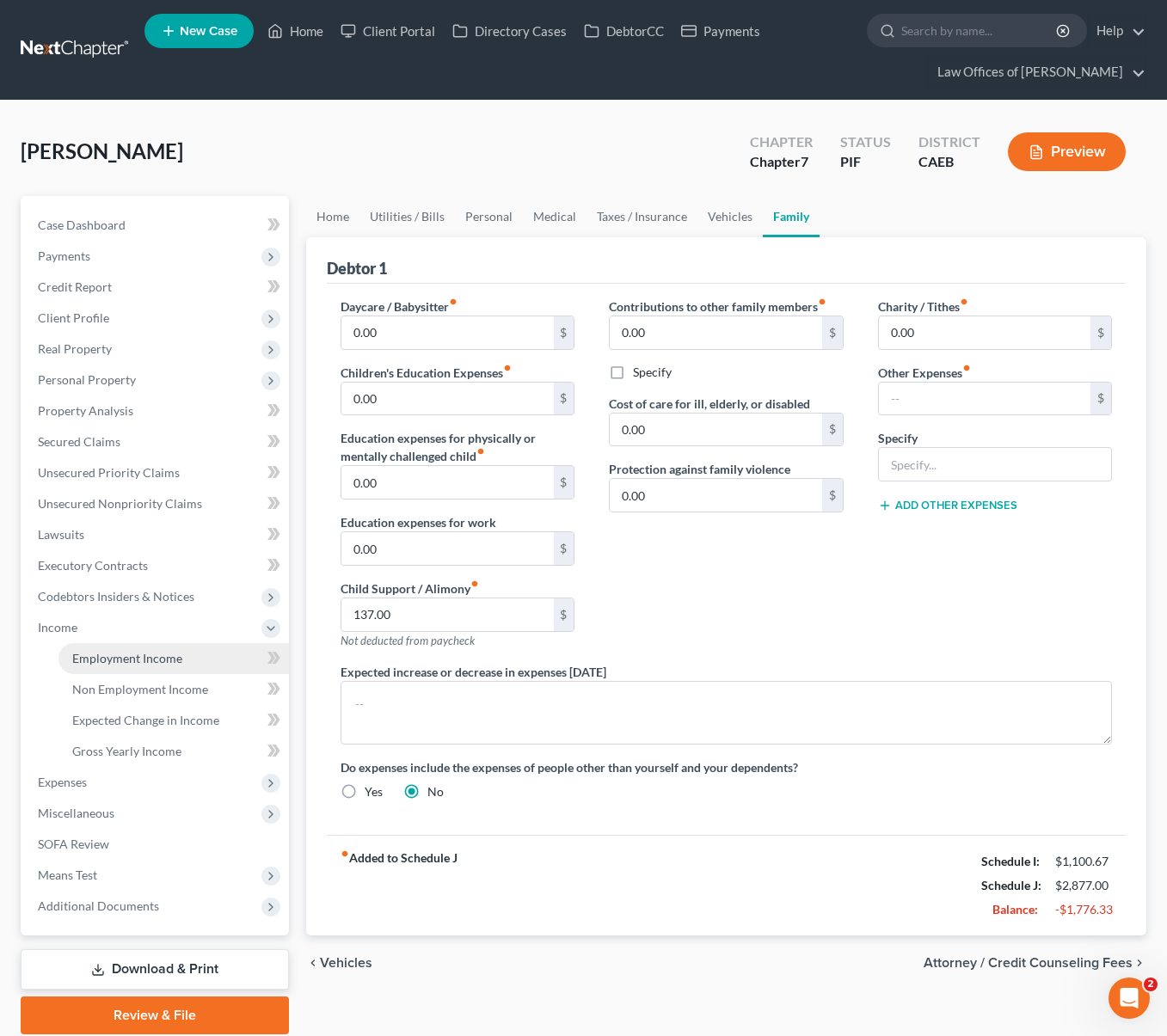
click at [161, 651] on span "Employment Income" at bounding box center [128, 658] width 110 height 15
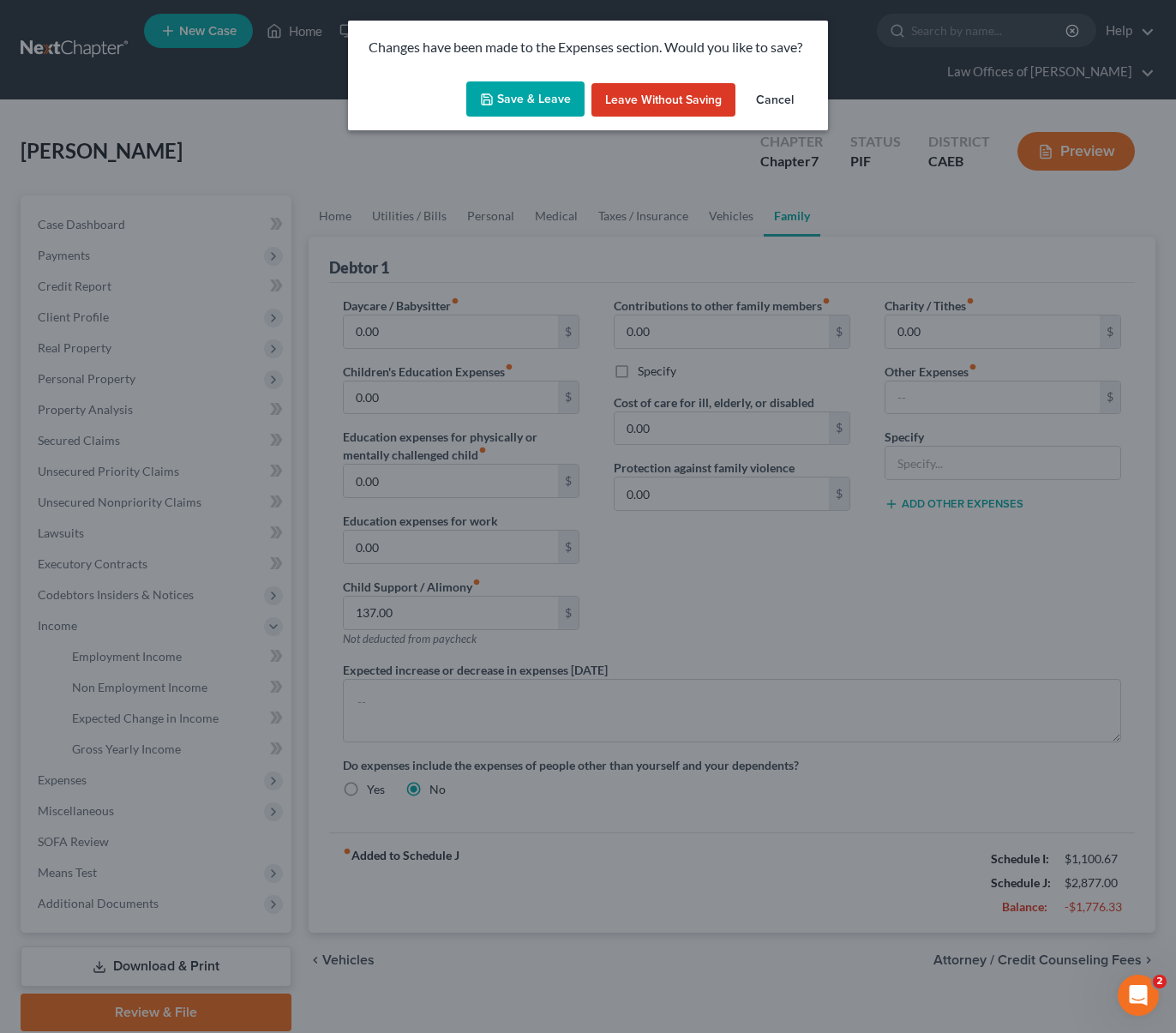
click at [552, 93] on button "Save & Leave" at bounding box center [525, 99] width 118 height 36
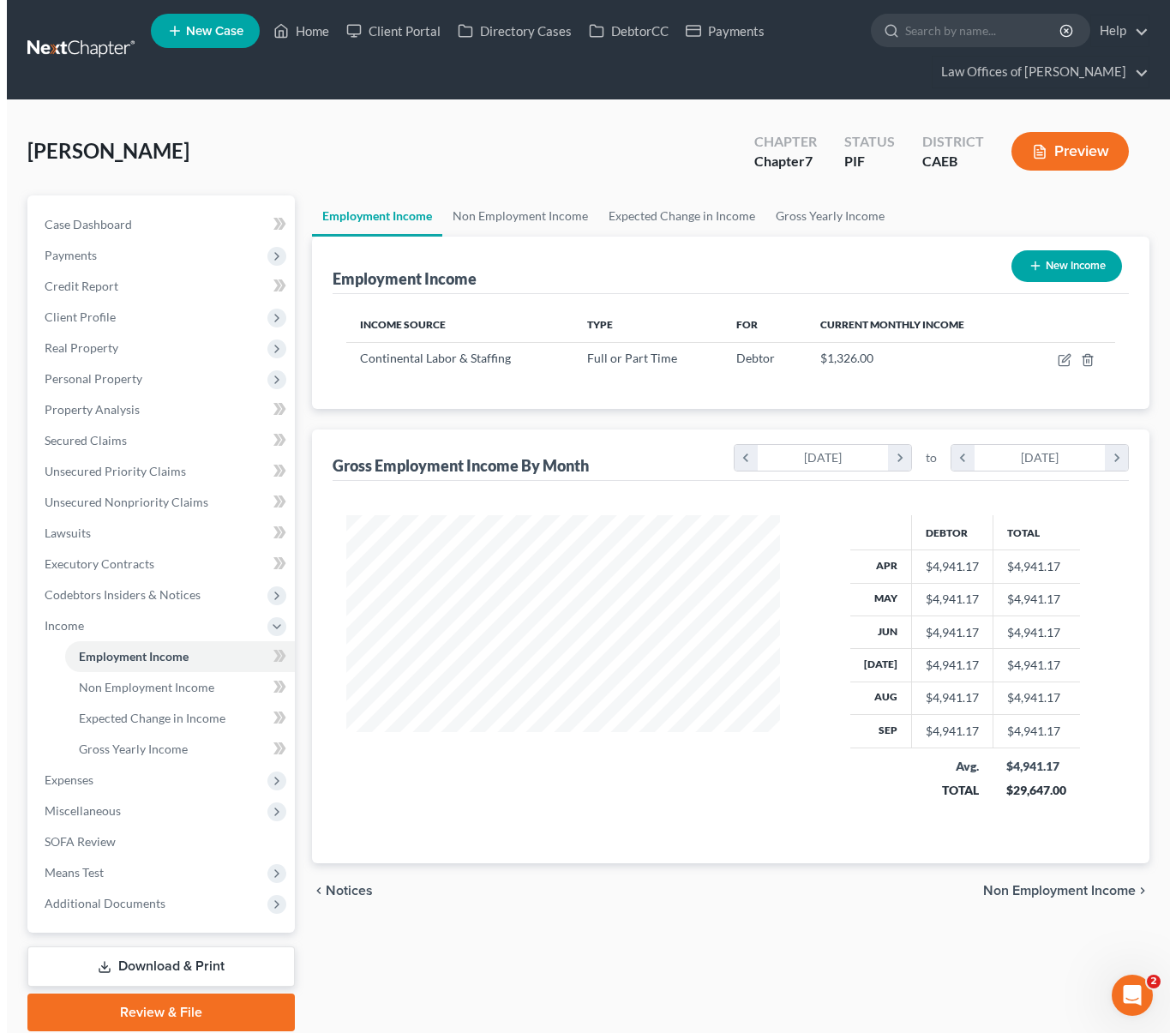
scroll to position [307, 468]
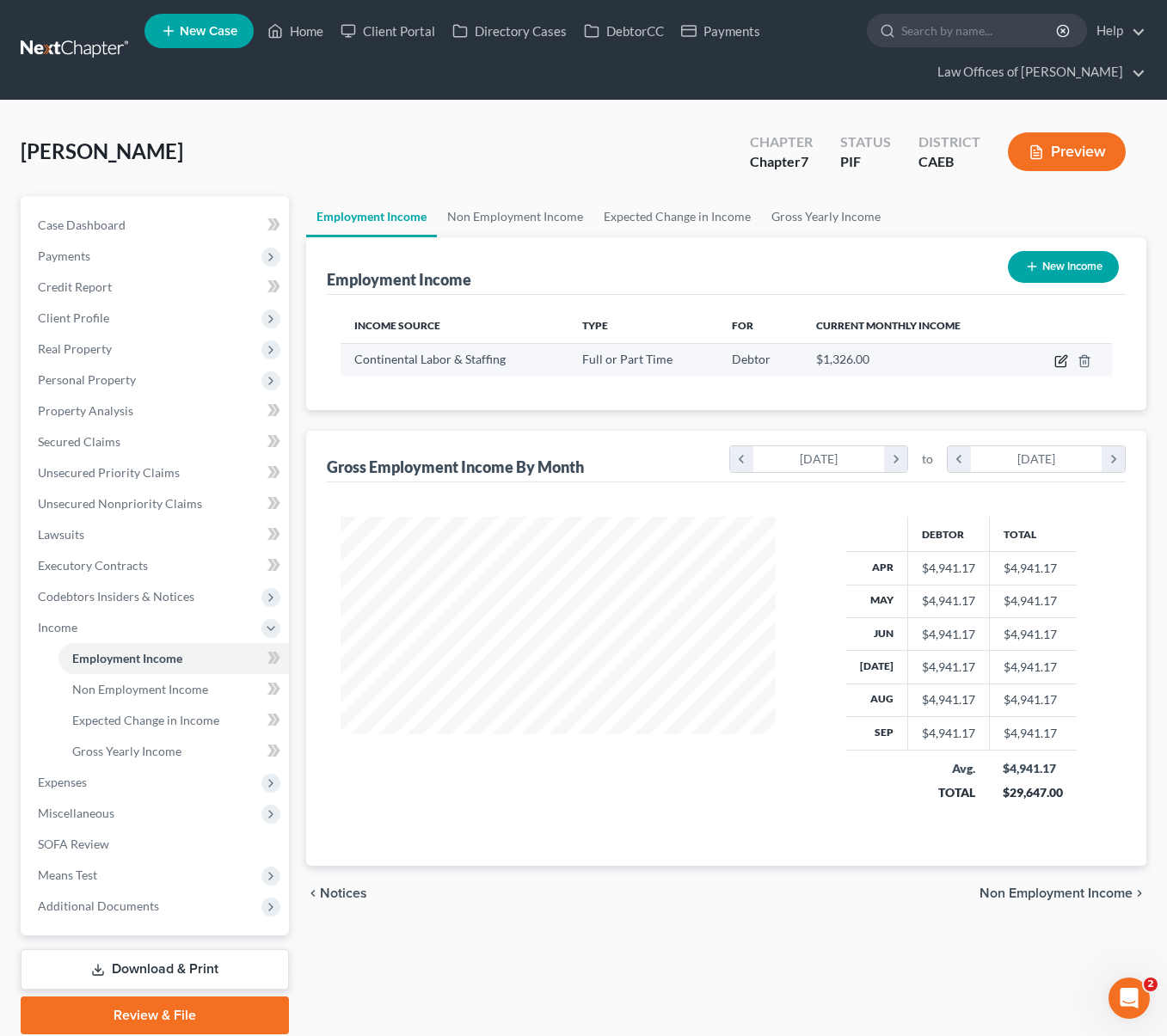
click at [1058, 363] on icon "button" at bounding box center [1060, 360] width 14 height 14
select select "0"
select select "4"
select select "3"
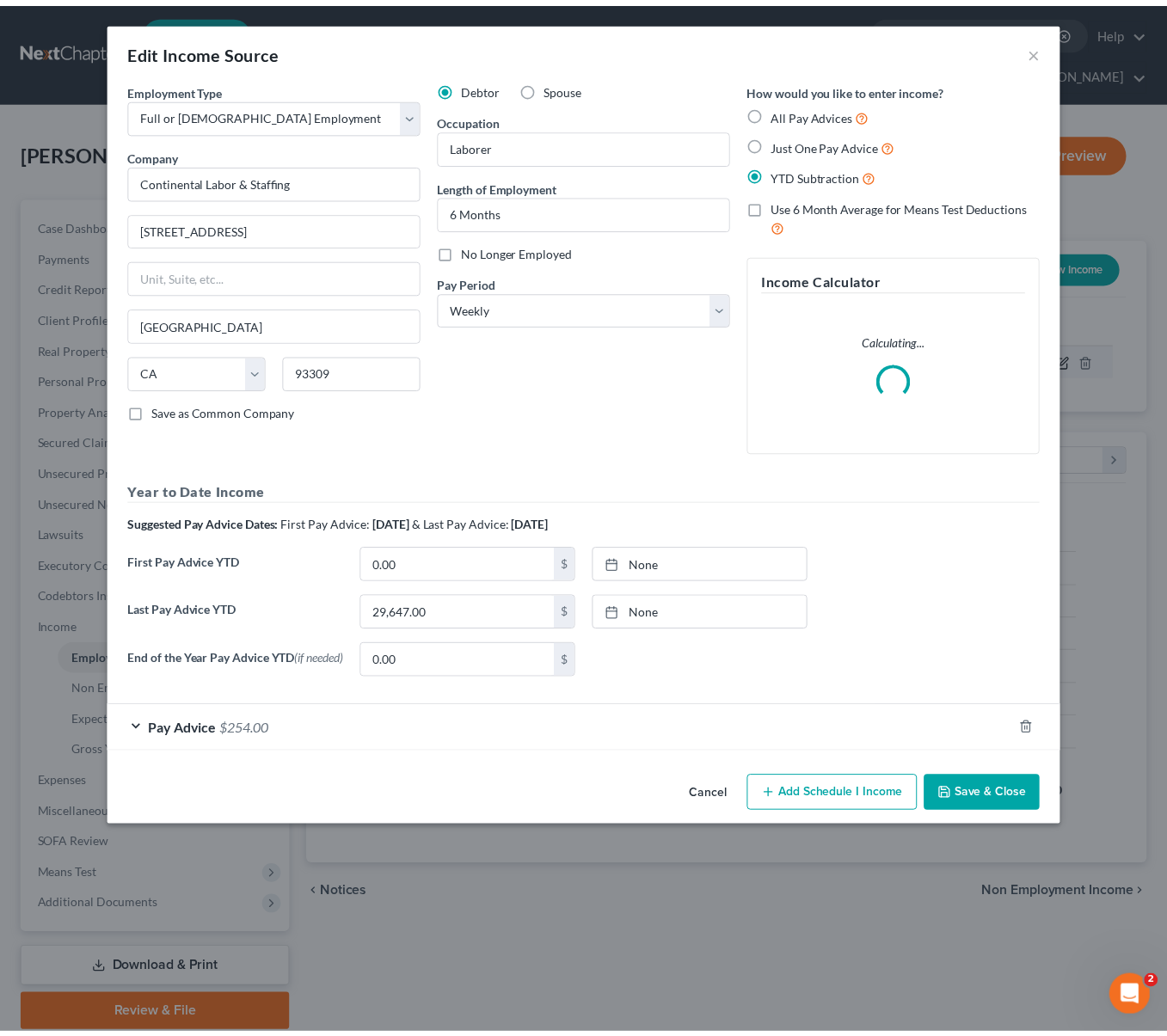
scroll to position [308, 475]
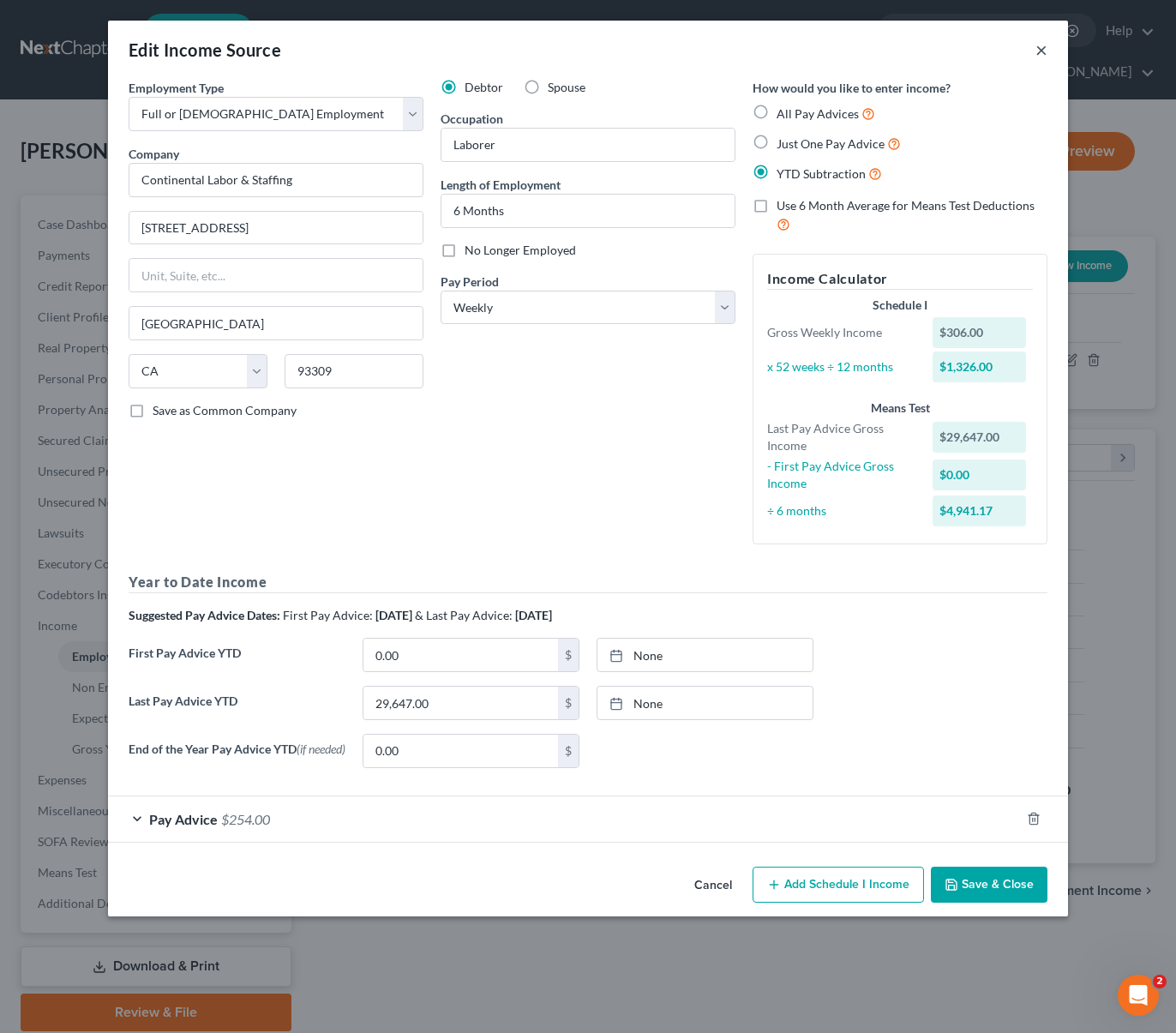
click at [1035, 49] on button "×" at bounding box center [1040, 49] width 12 height 20
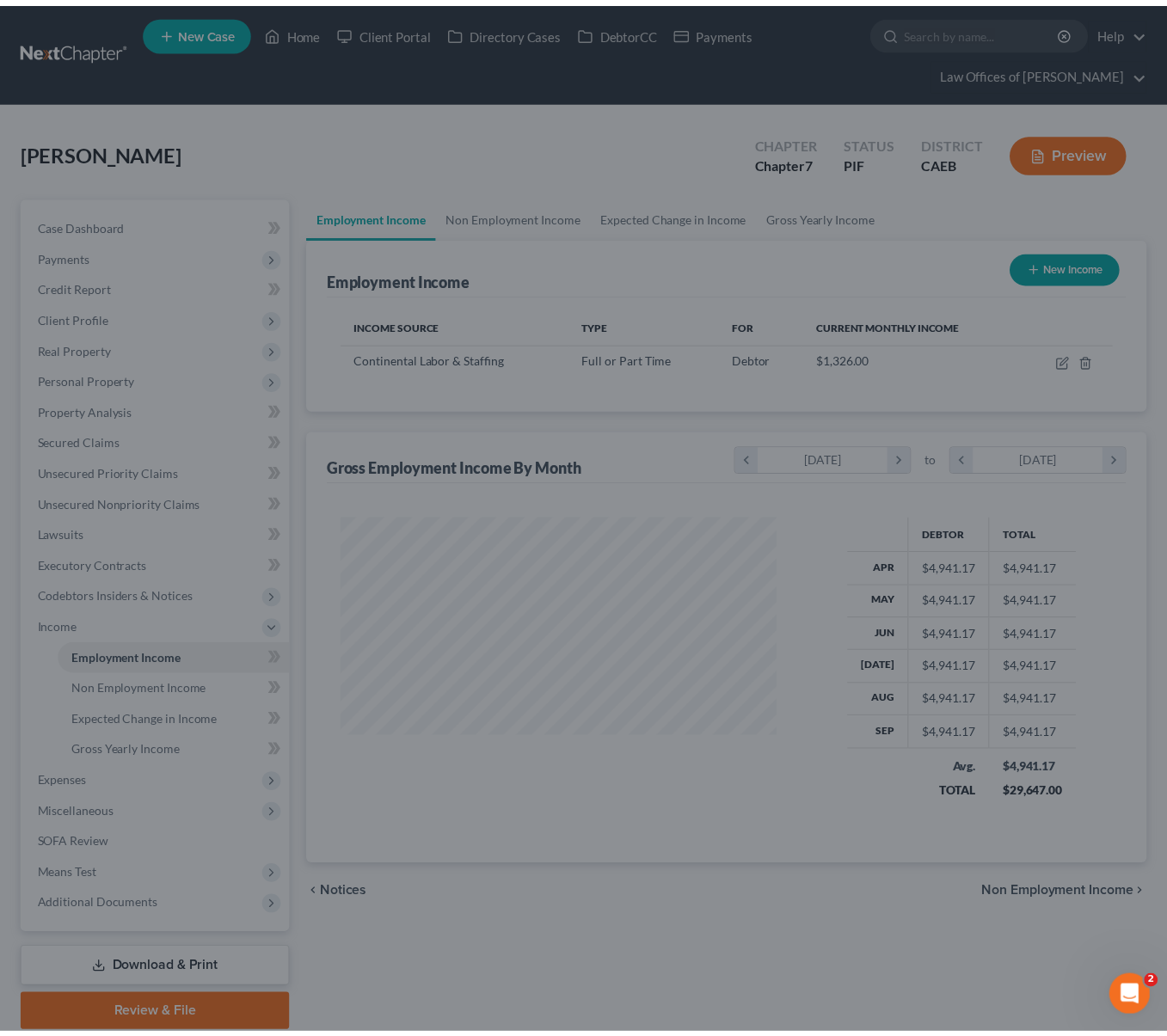
scroll to position [859181, 859363]
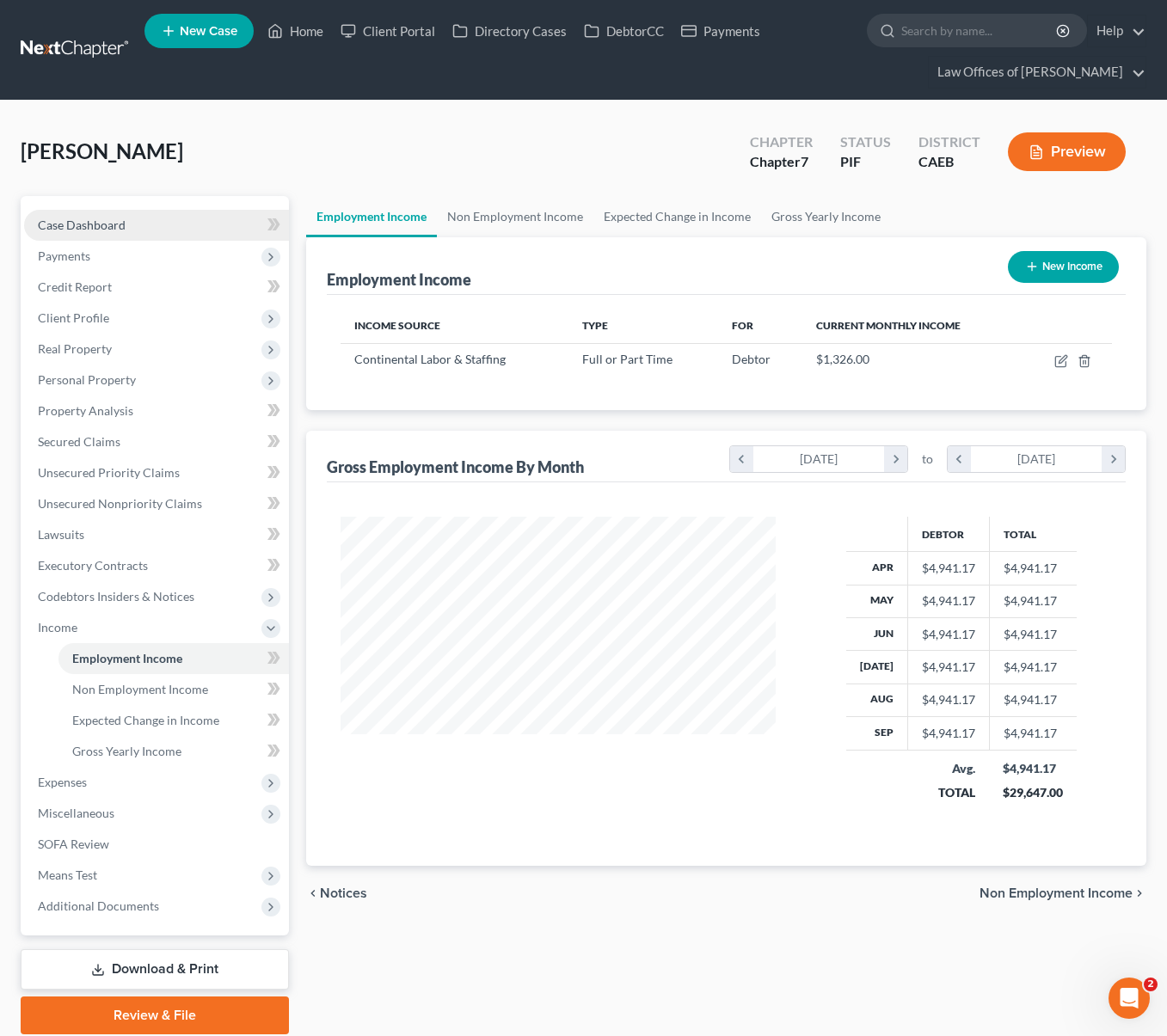
click at [174, 228] on link "Case Dashboard" at bounding box center [156, 225] width 265 height 31
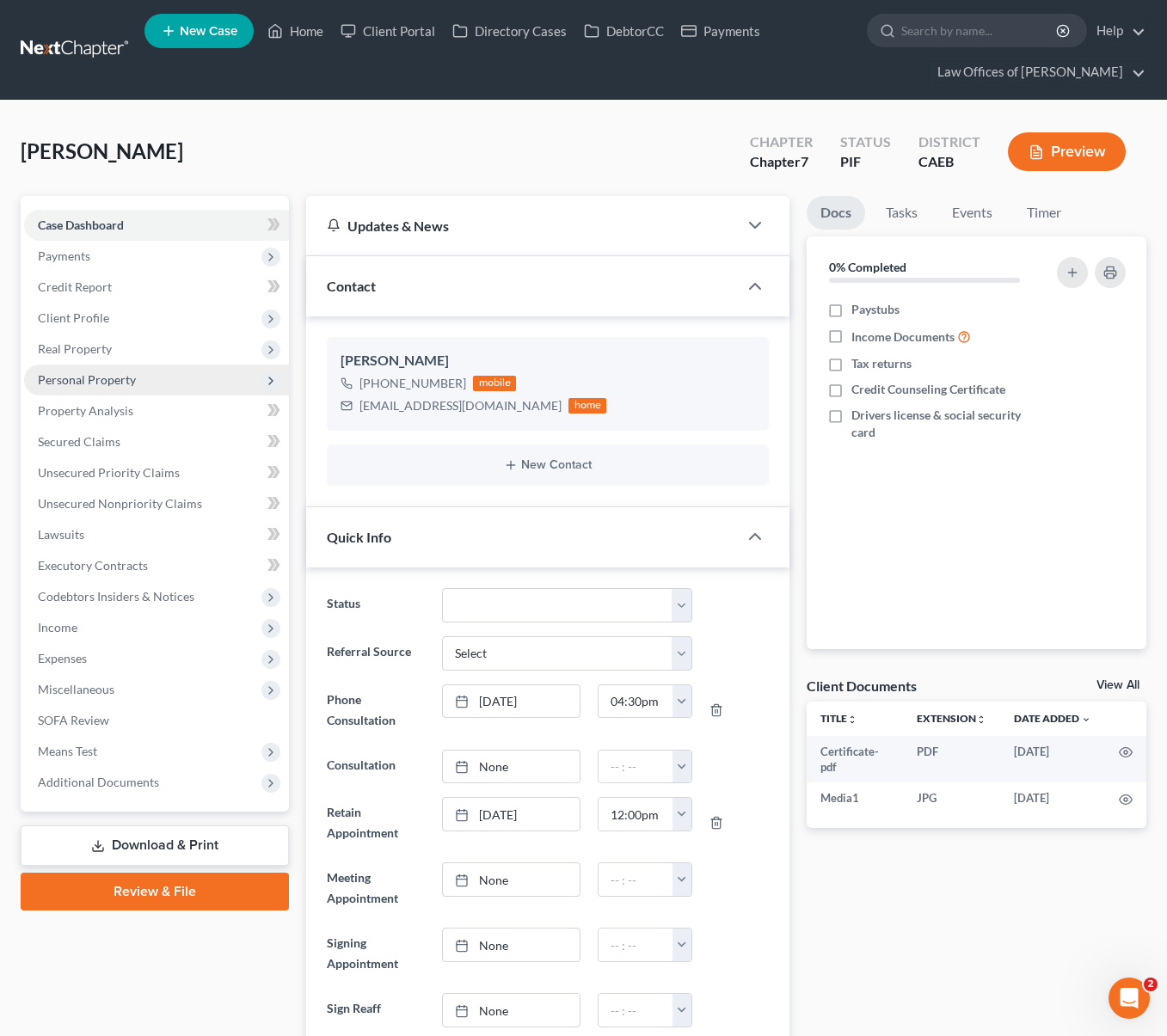
click at [141, 386] on span "Personal Property" at bounding box center [156, 380] width 265 height 31
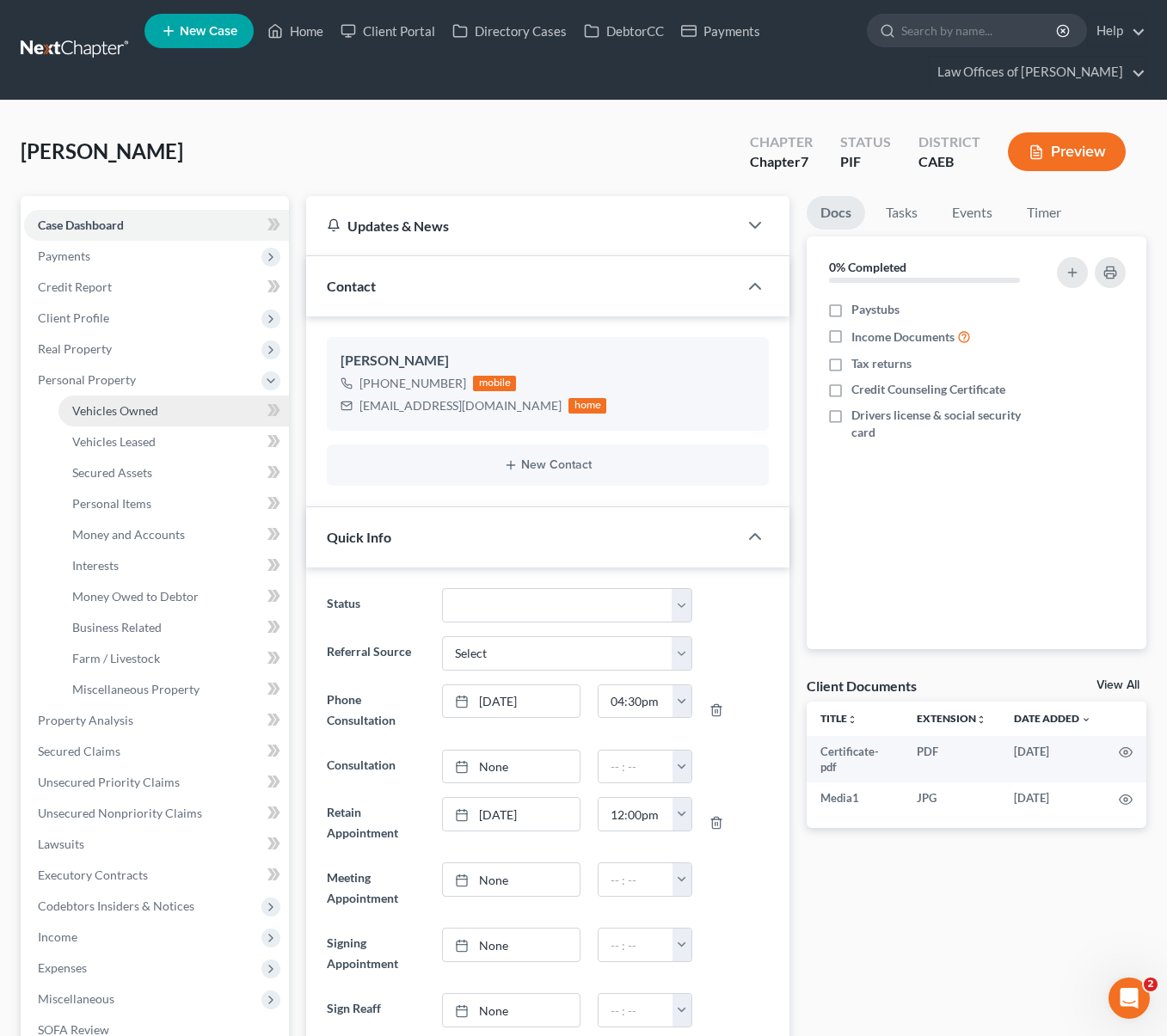
click at [152, 408] on span "Vehicles Owned" at bounding box center [115, 411] width 86 height 15
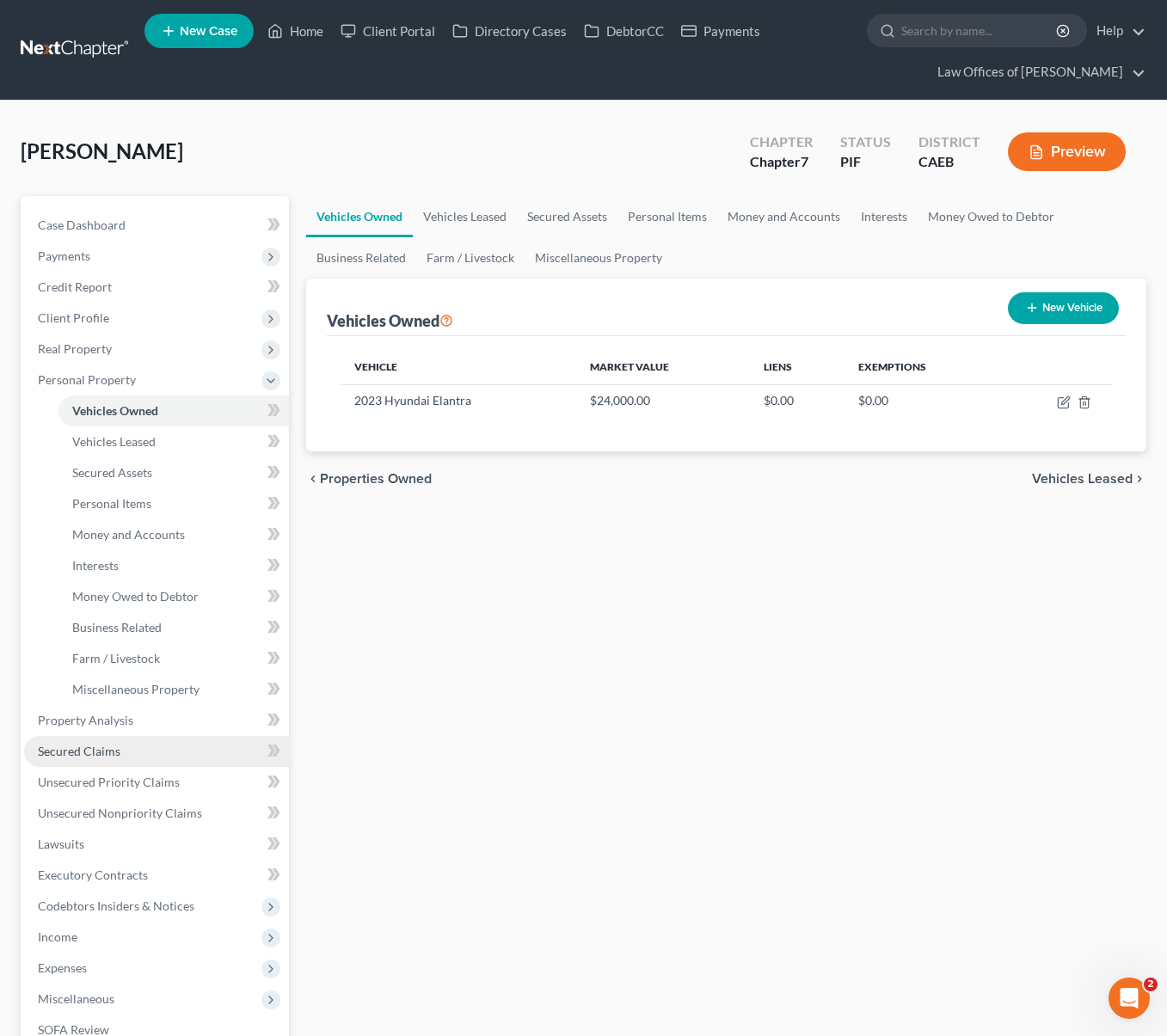
click at [154, 755] on link "Secured Claims" at bounding box center [156, 751] width 265 height 31
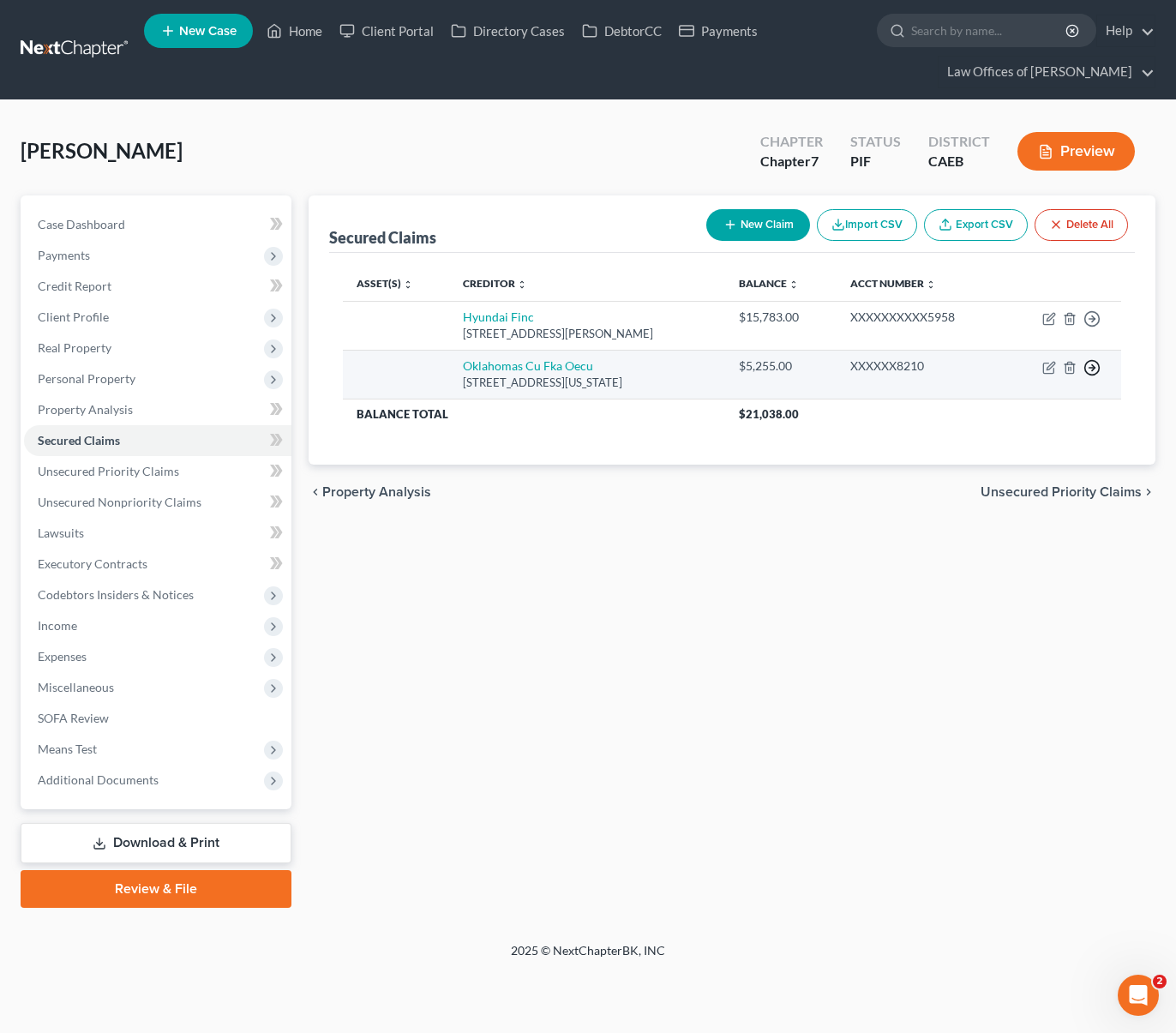
click at [1089, 362] on icon "button" at bounding box center [1092, 368] width 17 height 17
click at [1023, 412] on link "Move to F" at bounding box center [1014, 410] width 143 height 29
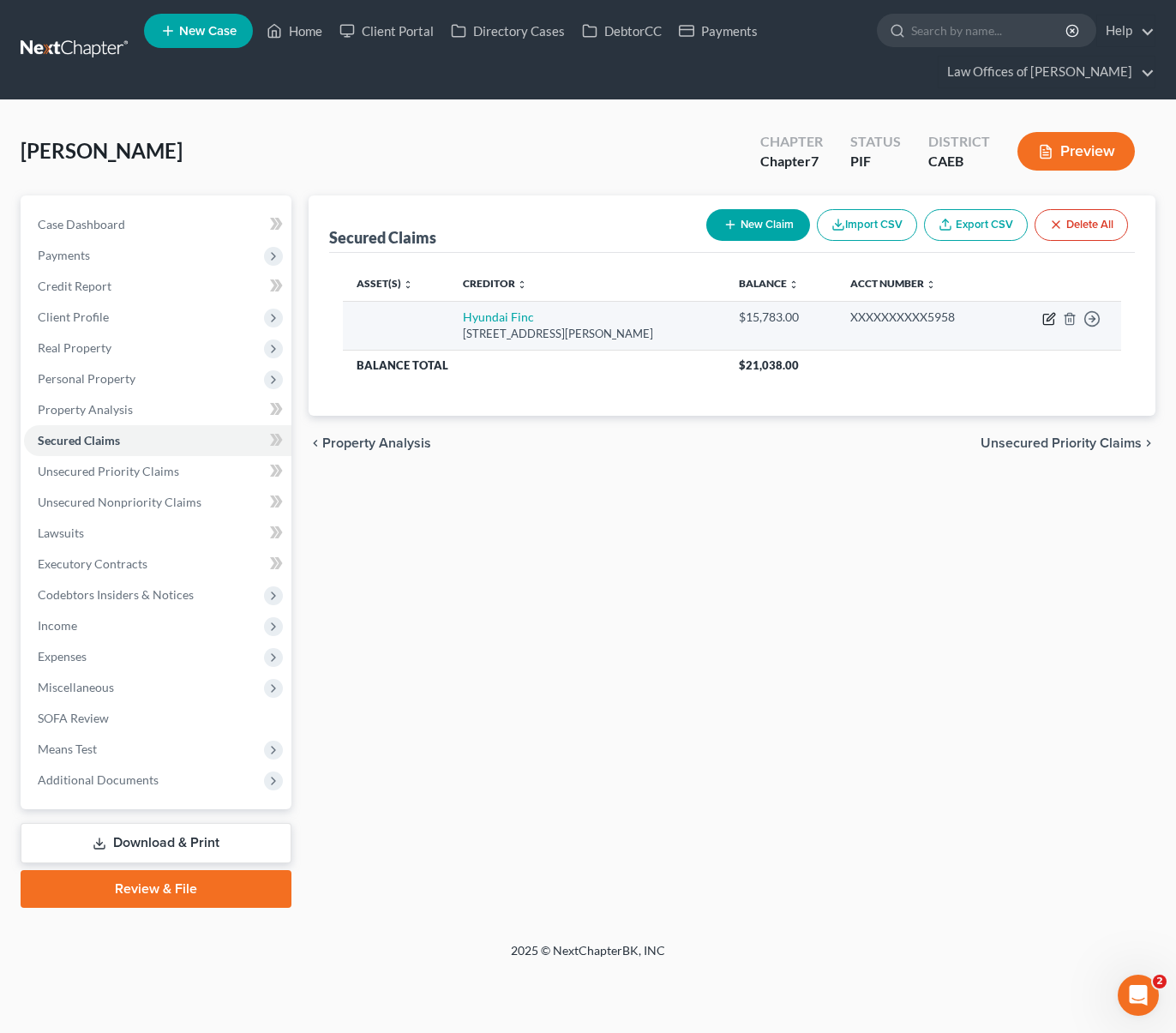
click at [1048, 320] on icon "button" at bounding box center [1050, 316] width 7 height 7
select select "4"
select select "0"
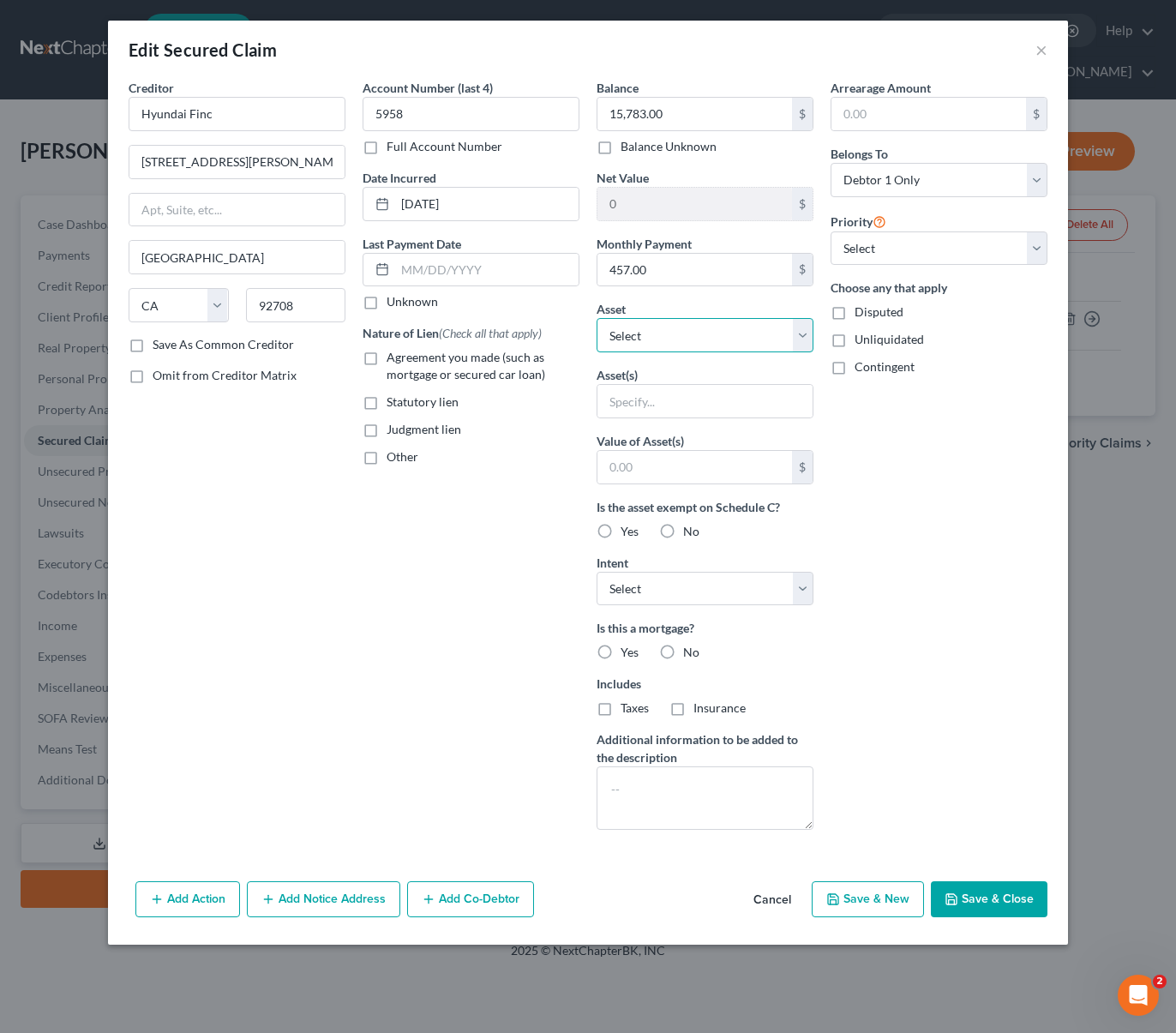
click at [796, 335] on select "Select Other Multiple Assets 2023 Hyundai Elantra - $24000.0 Citi Bank (Checkin…" at bounding box center [705, 335] width 217 height 34
select select "2"
click at [597, 318] on select "Select Other Multiple Assets 2023 Hyundai Elantra - $24000.0 Citi Bank (Checkin…" at bounding box center [705, 335] width 217 height 34
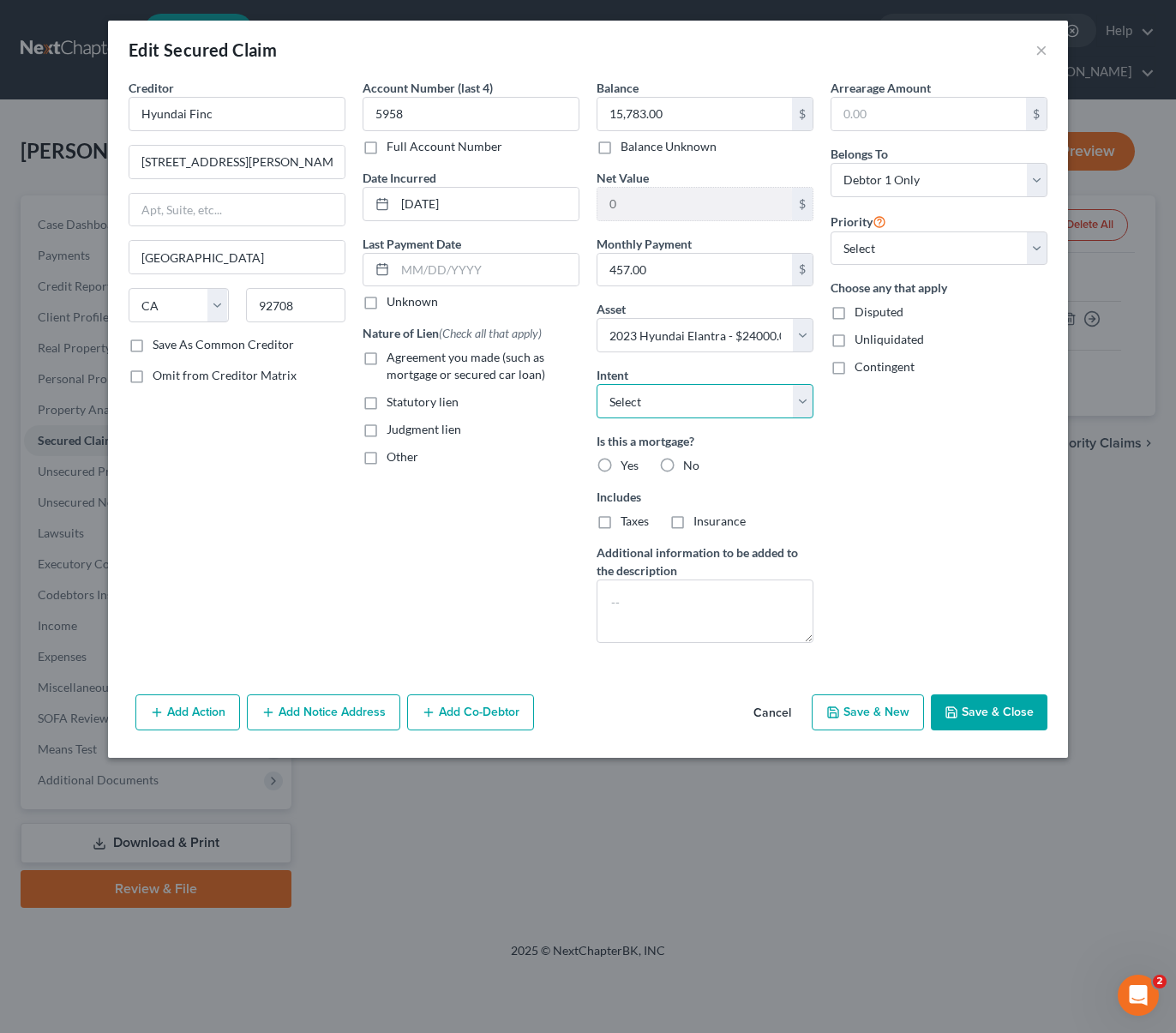
click at [801, 398] on select "Select Surrender Redeem Reaffirm Avoid Other" at bounding box center [705, 401] width 217 height 34
select select "4"
click at [597, 384] on select "Select Surrender Redeem Reaffirm Avoid Other" at bounding box center [705, 401] width 217 height 34
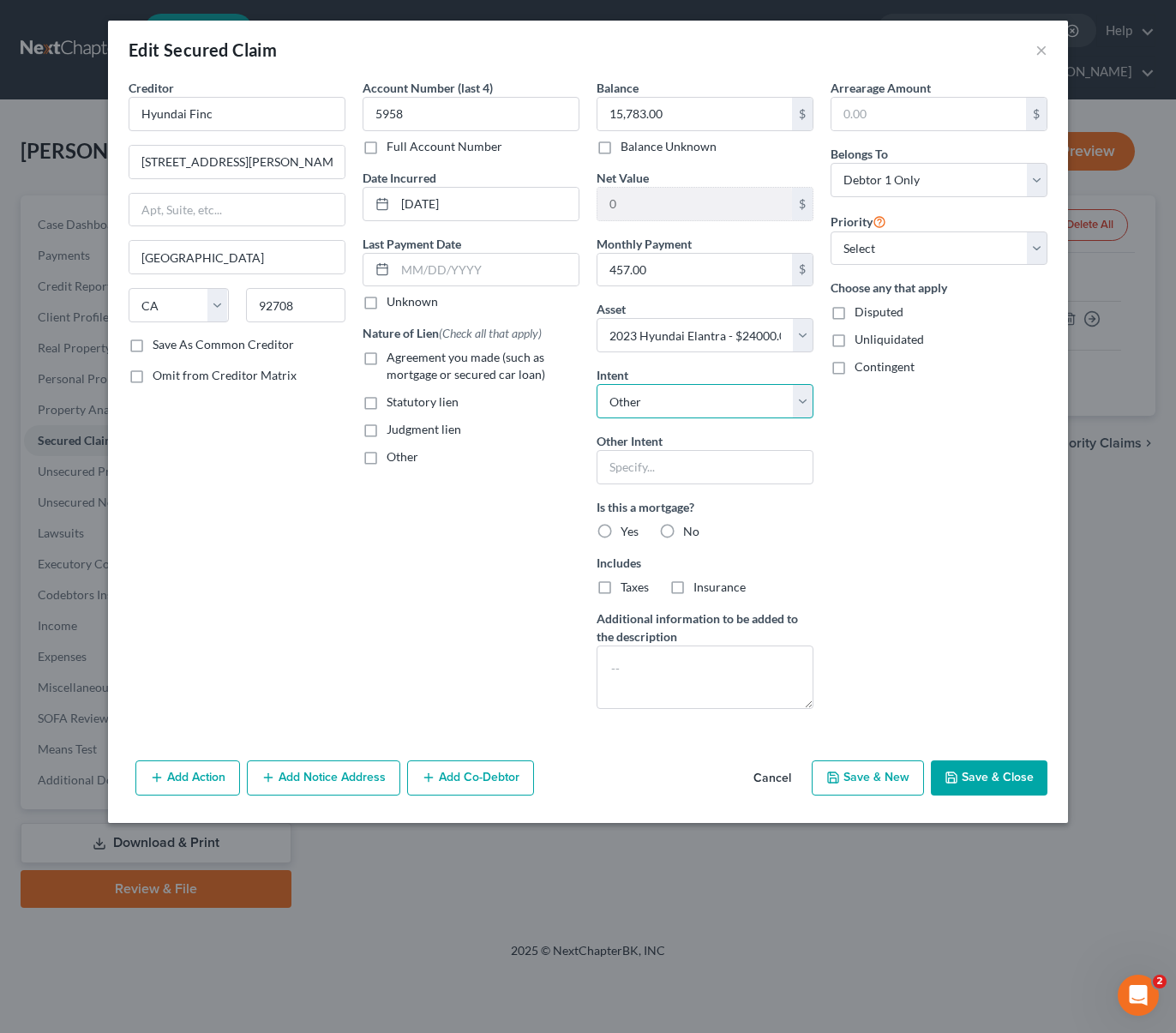
click at [802, 401] on select "Select Surrender Redeem Reaffirm Avoid Other" at bounding box center [705, 401] width 217 height 34
click at [597, 384] on select "Select Surrender Redeem Reaffirm Avoid Other" at bounding box center [705, 401] width 217 height 34
click at [684, 457] on input "text" at bounding box center [705, 467] width 217 height 34
type input "Retain & Pay"
click at [515, 269] on input "text" at bounding box center [487, 270] width 183 height 33
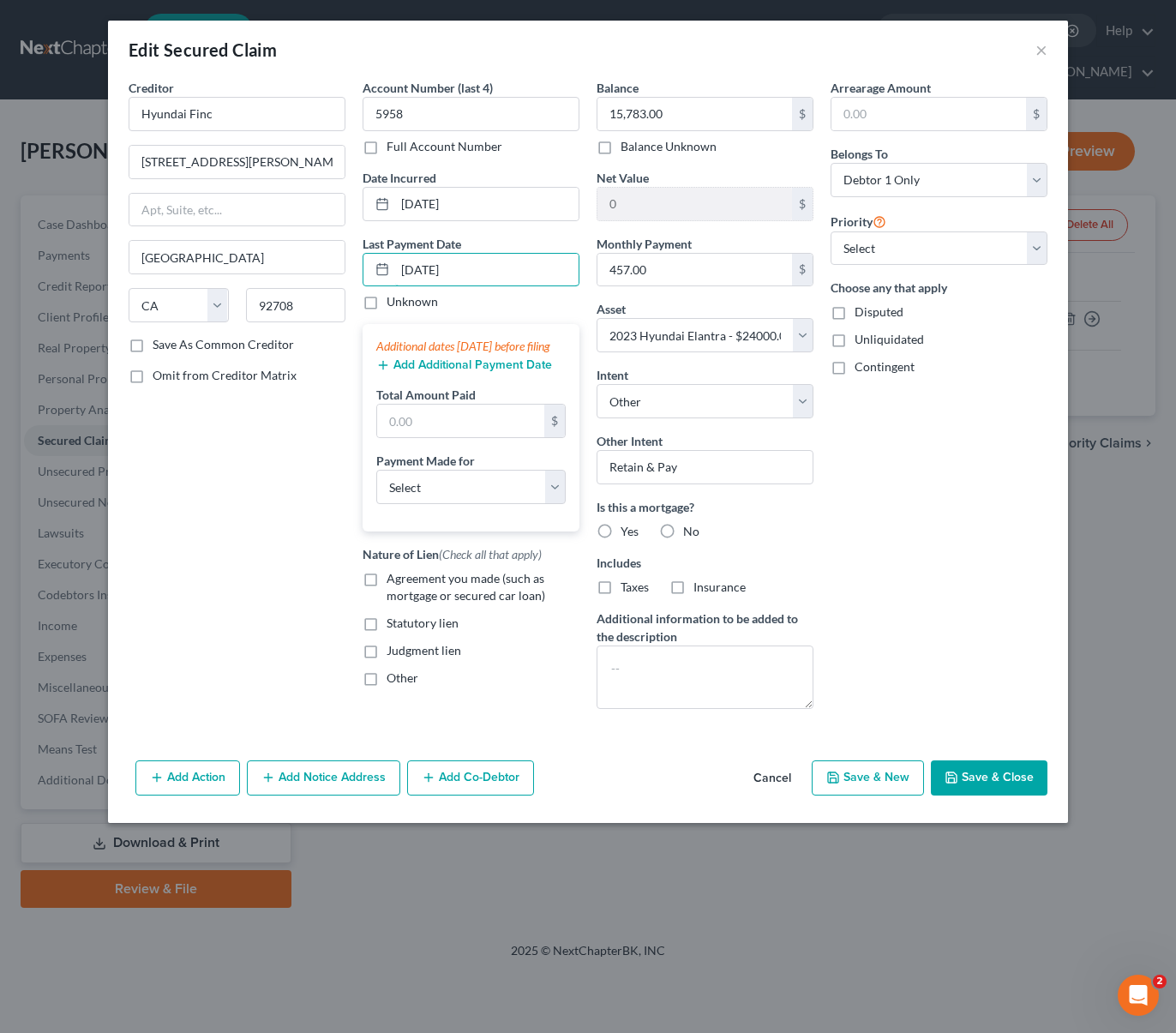
type input "10/01/2025"
click at [445, 437] on input "text" at bounding box center [460, 421] width 167 height 33
type input "1,371."
click at [285, 509] on div "Creditor * Hyundai Finc 10550 Talbert Av Fountain Valley State AL AK AR AZ CA C…" at bounding box center [236, 401] width 234 height 643
click at [550, 500] on select "Select Car Credit Card Loan Repayment Mortgage Other Suppliers Or Vendors" at bounding box center [470, 486] width 190 height 34
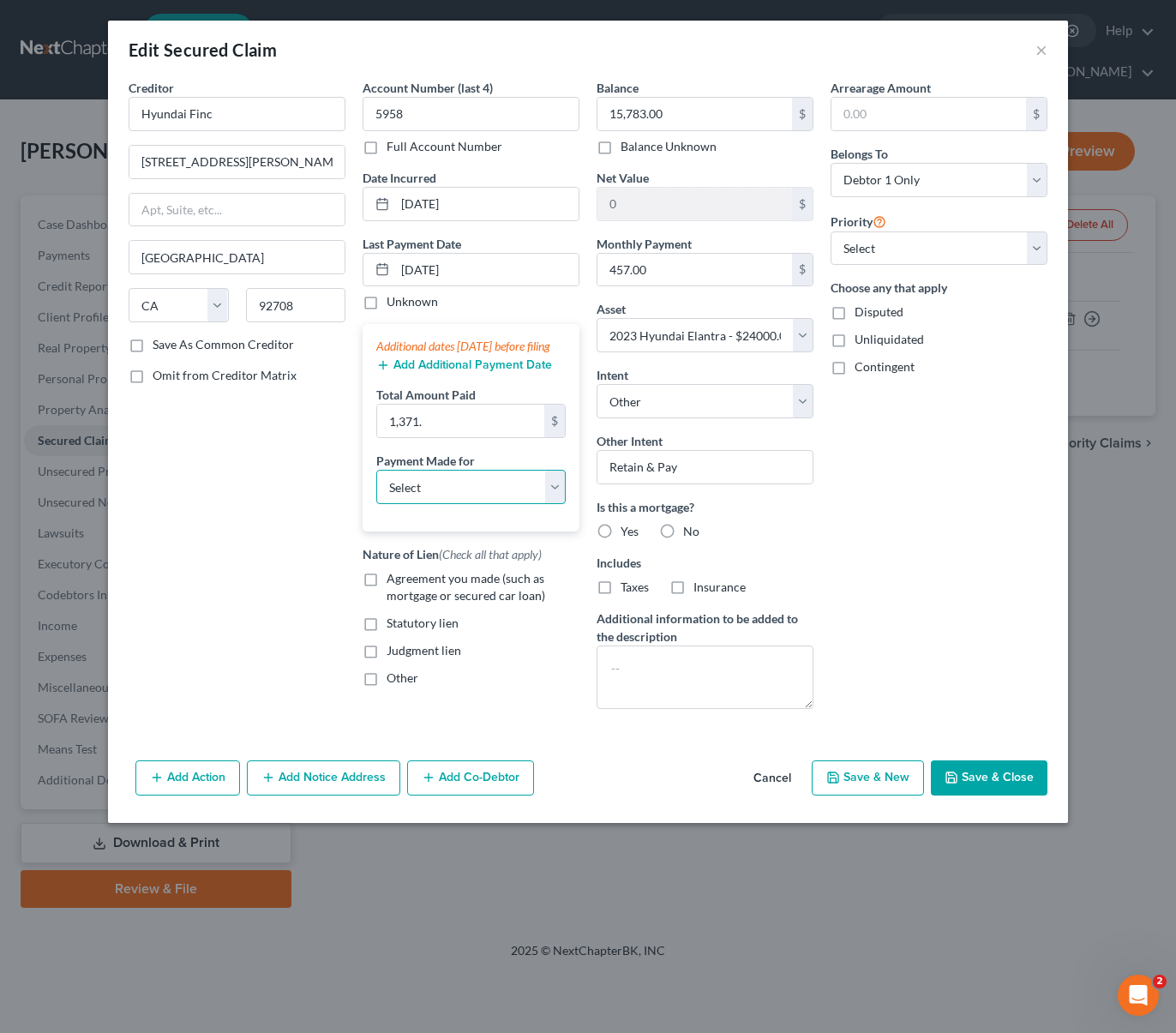
select select "0"
click at [376, 487] on select "Select Car Credit Card Loan Repayment Mortgage Other Suppliers Or Vendors" at bounding box center [470, 486] width 190 height 34
click at [387, 601] on label "Agreement you made (such as mortgage or secured car loan)" at bounding box center [483, 587] width 192 height 34
click at [393, 581] on input "Agreement you made (such as mortgage or secured car loan)" at bounding box center [399, 576] width 11 height 11
checkbox input "true"
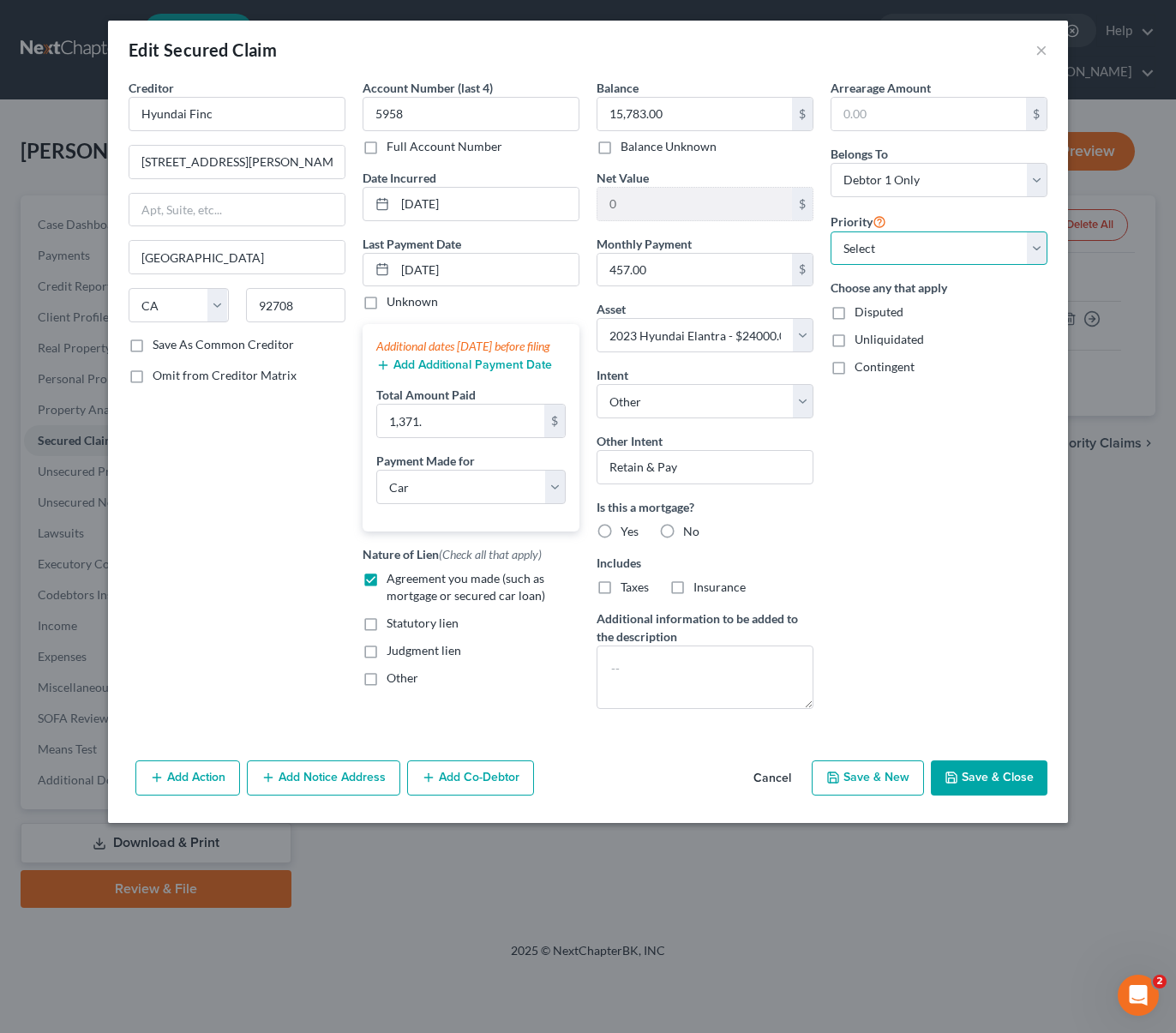
click at [1035, 249] on select "Select 1st 2nd 3rd 4th 5th 6th 7th 8th 9th 10th 11th 12th 13th 14th 15th 16th 1…" at bounding box center [939, 247] width 217 height 34
select select "0"
click at [830, 231] on select "Select 1st 2nd 3rd 4th 5th 6th 7th 8th 9th 10th 11th 12th 13th 14th 15th 16th 1…" at bounding box center [939, 247] width 217 height 34
click at [998, 773] on button "Save & Close" at bounding box center [988, 777] width 116 height 36
select select
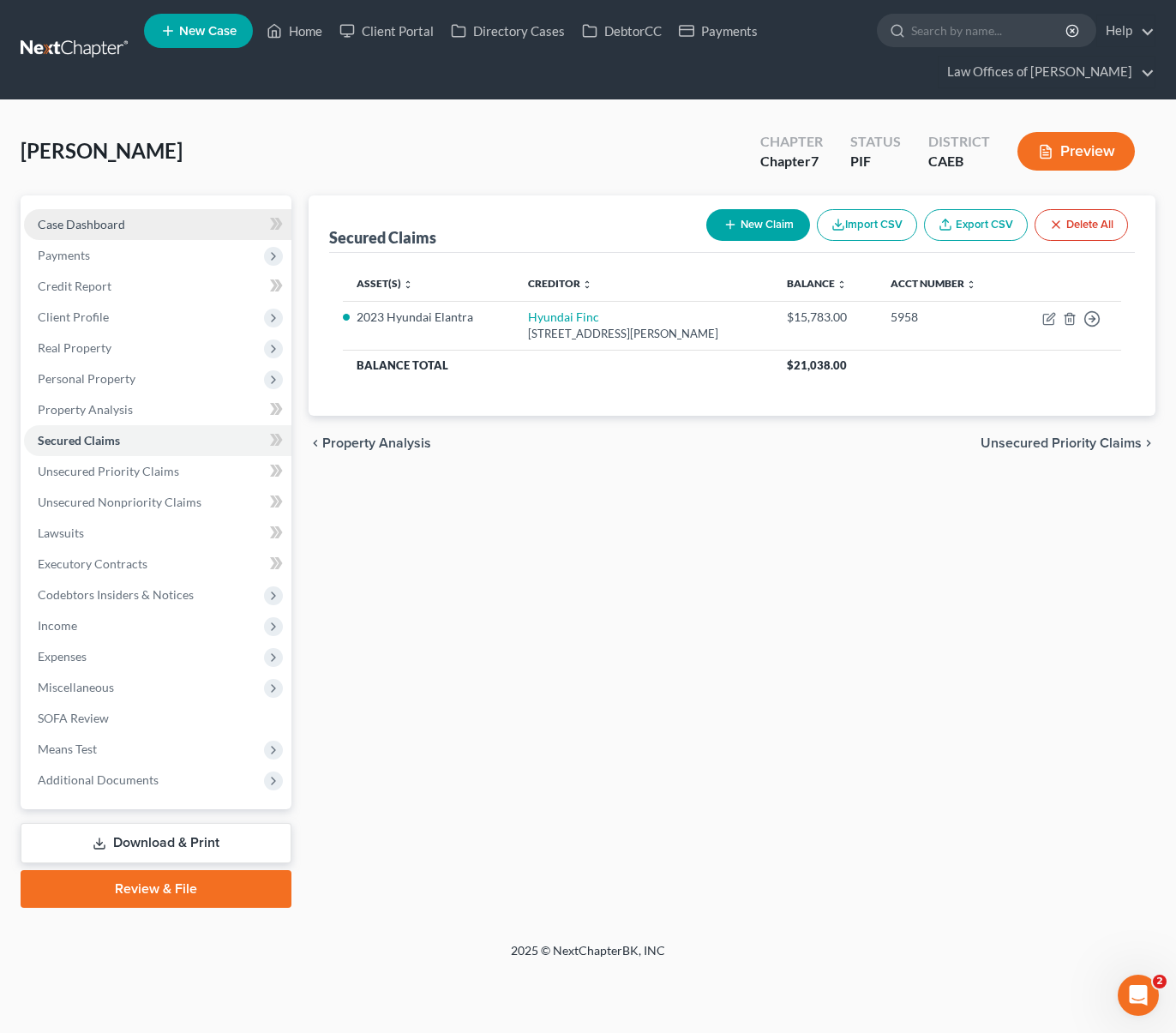
click at [148, 220] on link "Case Dashboard" at bounding box center [158, 225] width 268 height 31
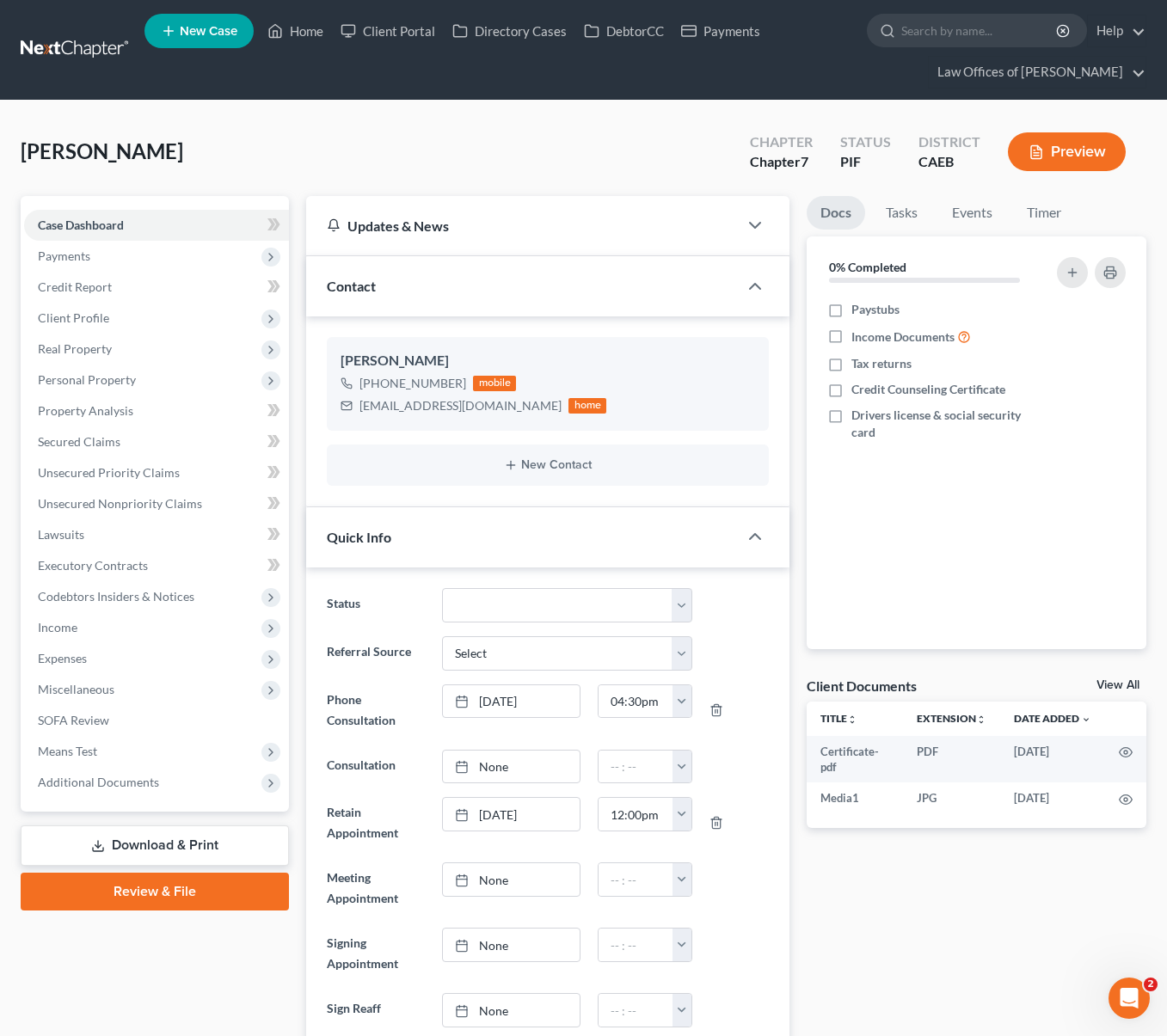
scroll to position [4474, 0]
click at [303, 36] on link "Home" at bounding box center [294, 31] width 73 height 31
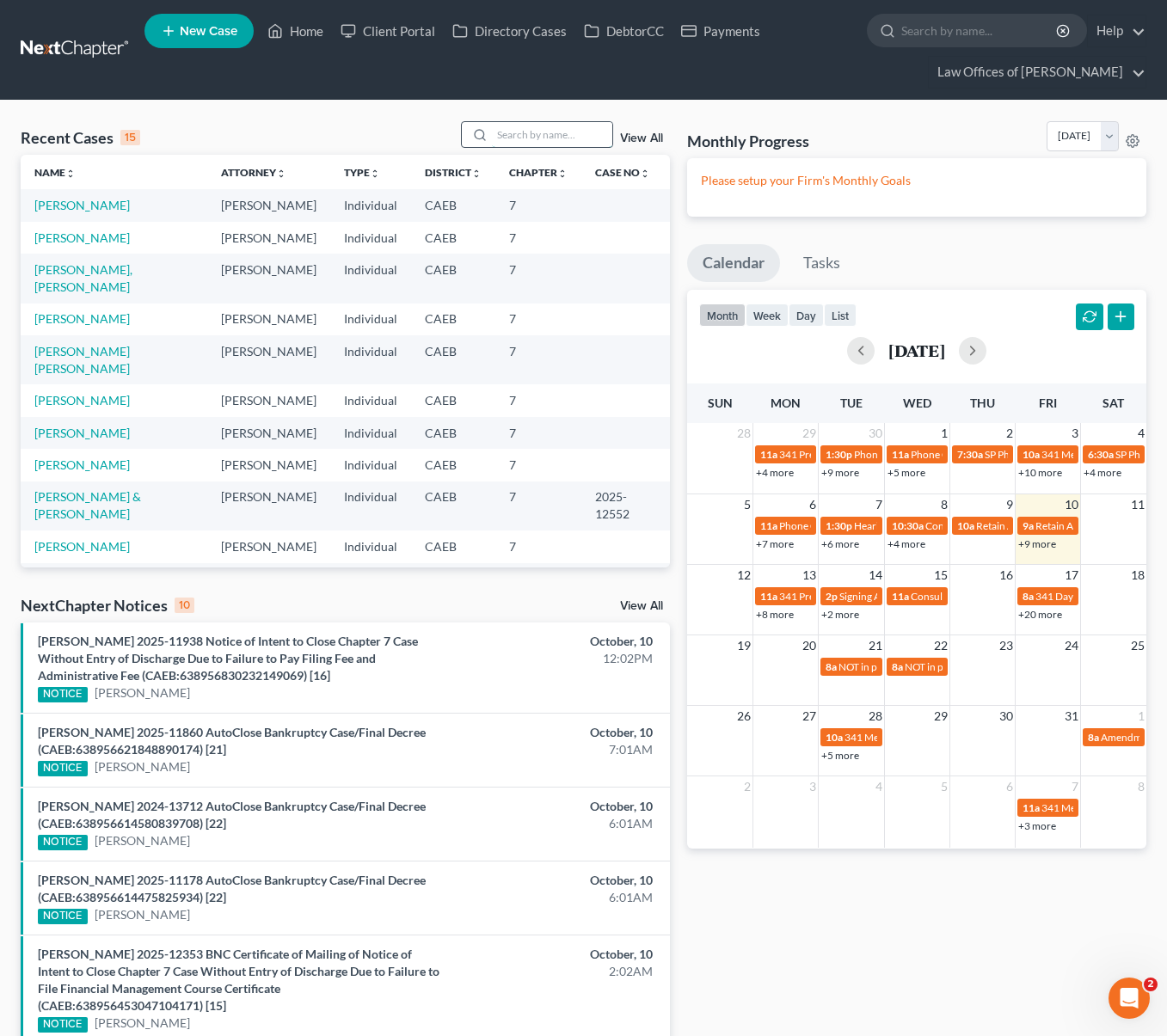
click at [589, 145] on input "search" at bounding box center [552, 134] width 120 height 25
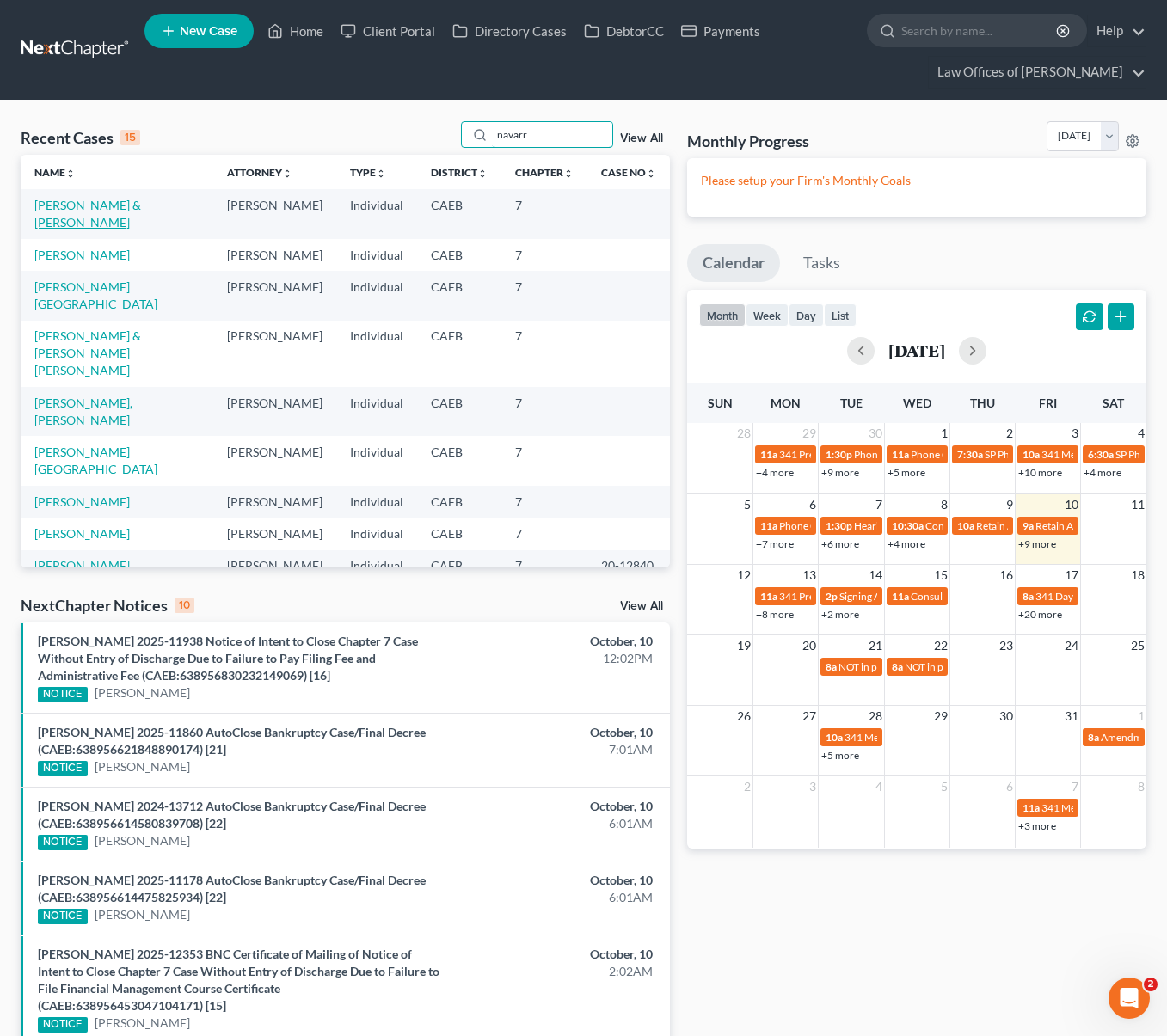
type input "navarr"
click at [119, 205] on link "Navarrette, Efrain & Petra" at bounding box center [87, 213] width 107 height 32
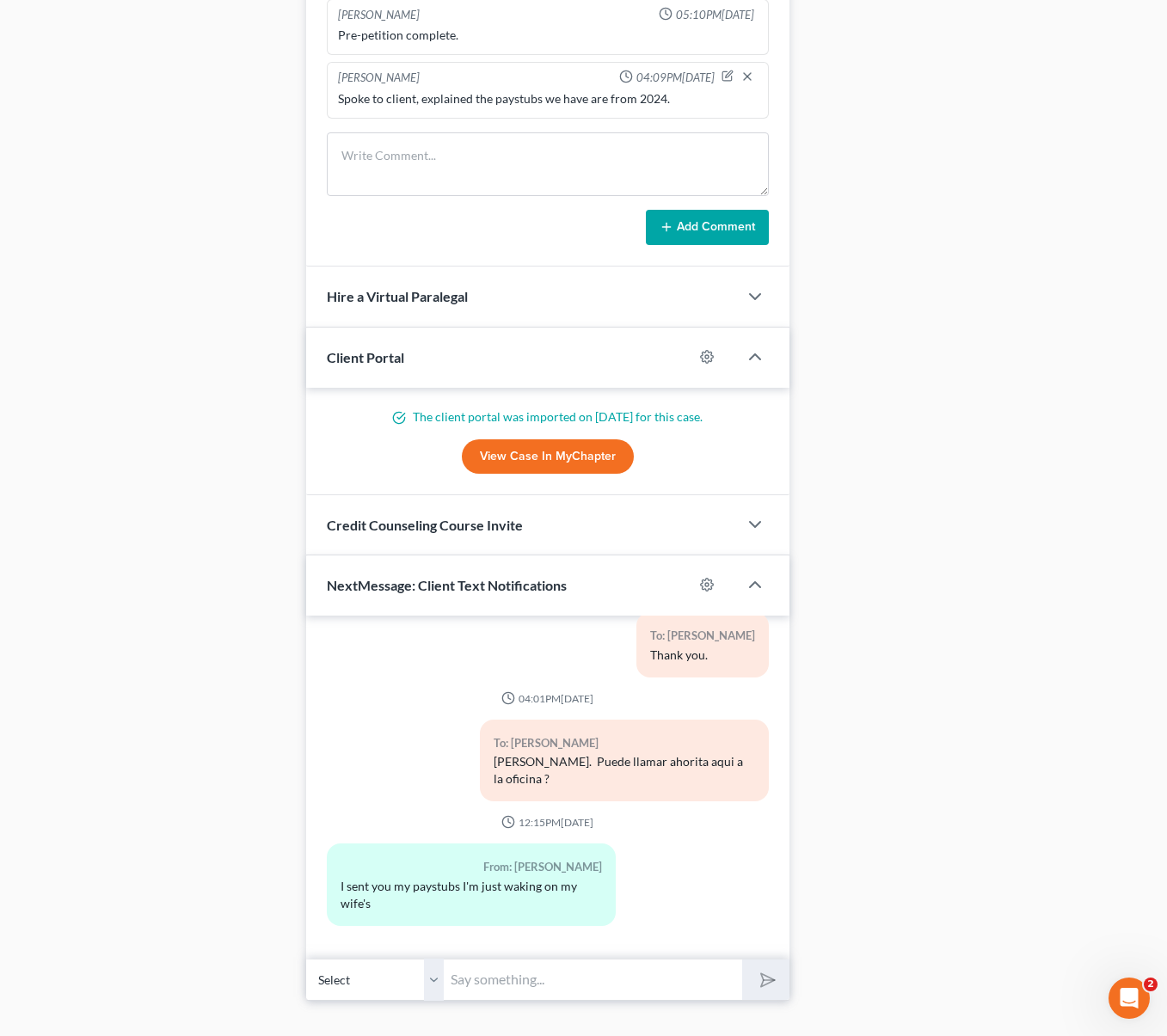
scroll to position [1527, 0]
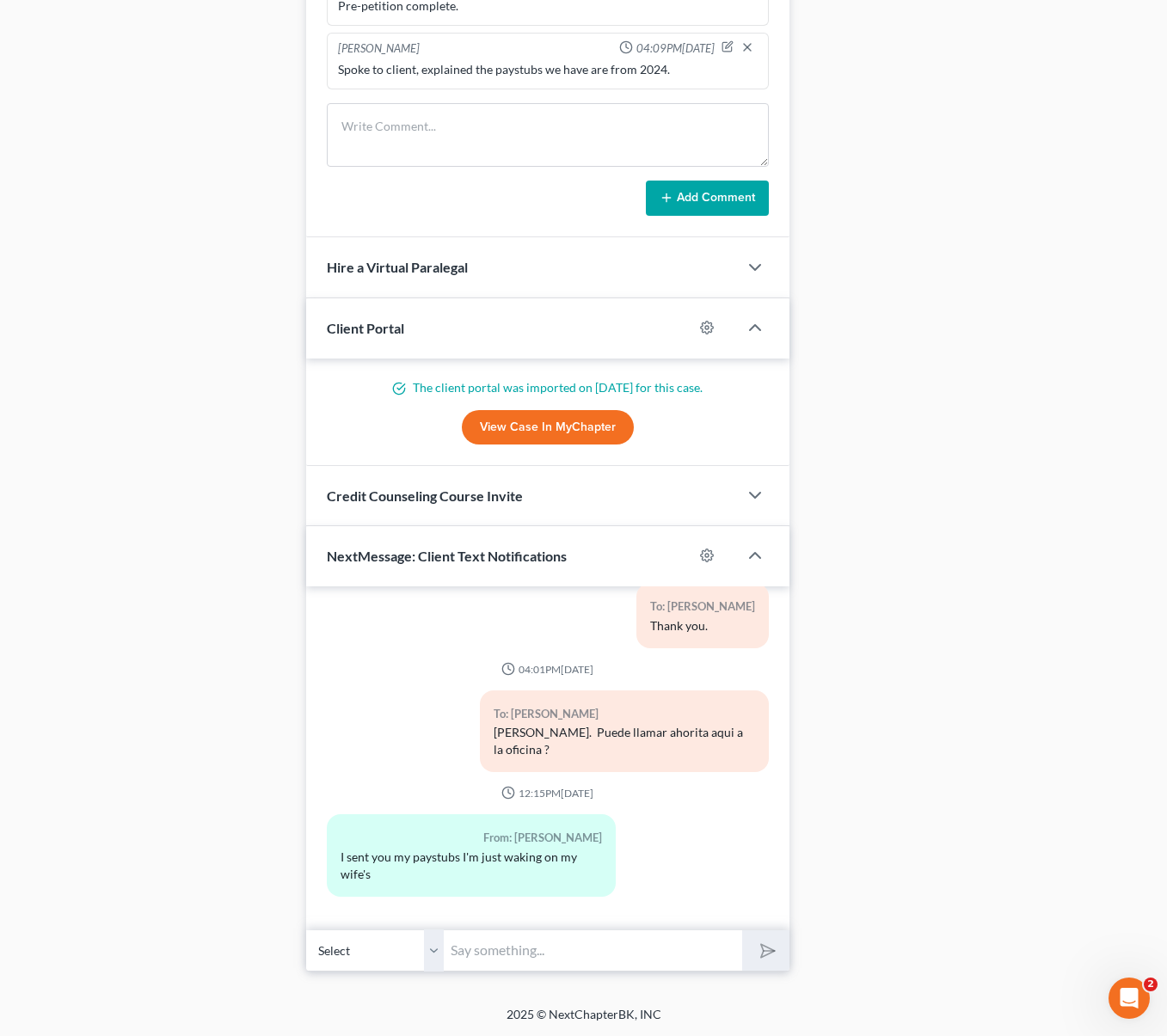
click at [511, 947] on input "text" at bounding box center [592, 951] width 298 height 42
type input "S"
type input "Hola. Sounds good, I will review the docs. and will let you know if something e…"
click at [742, 930] on button "submit" at bounding box center [765, 951] width 47 height 40
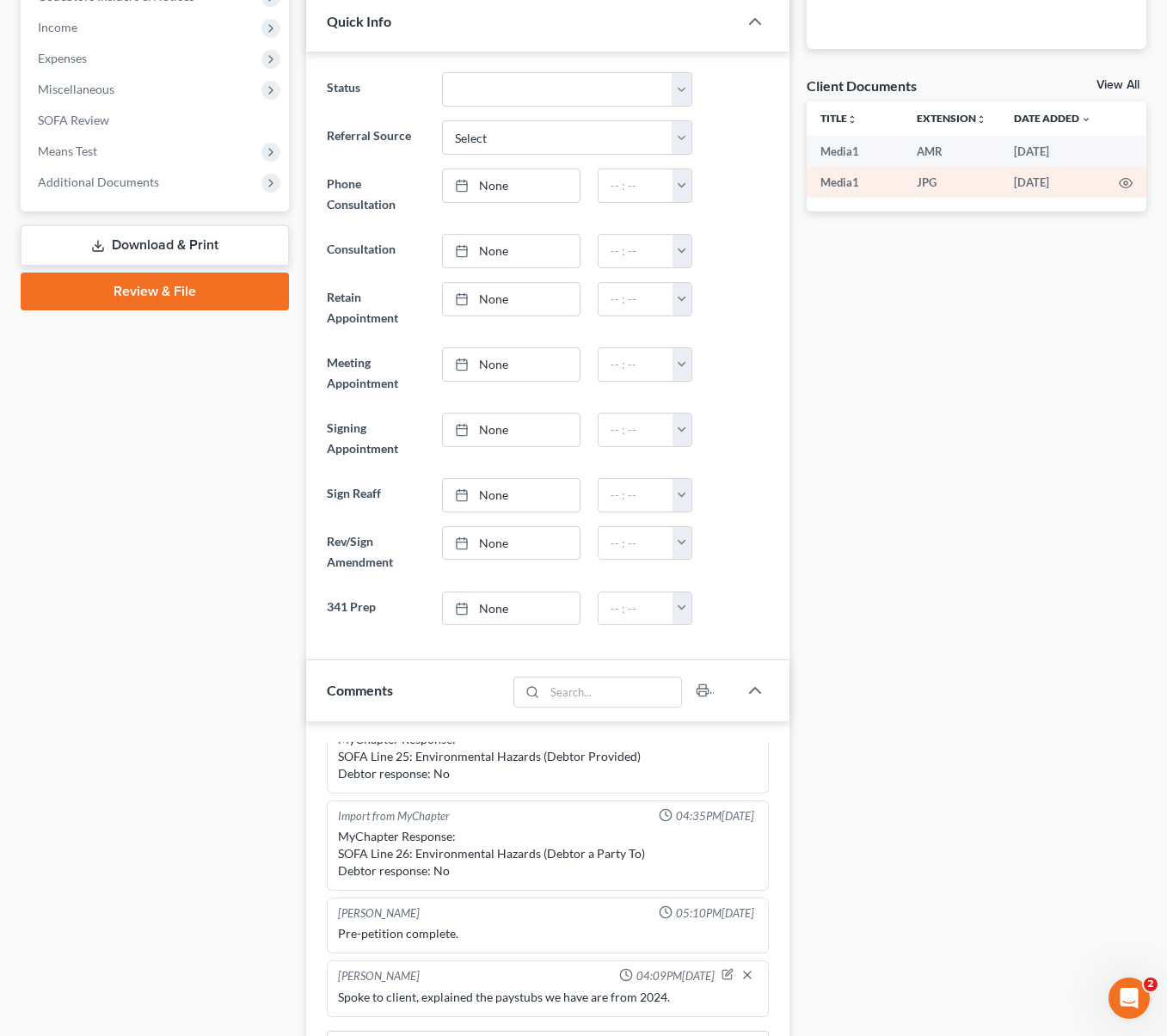
scroll to position [473, 0]
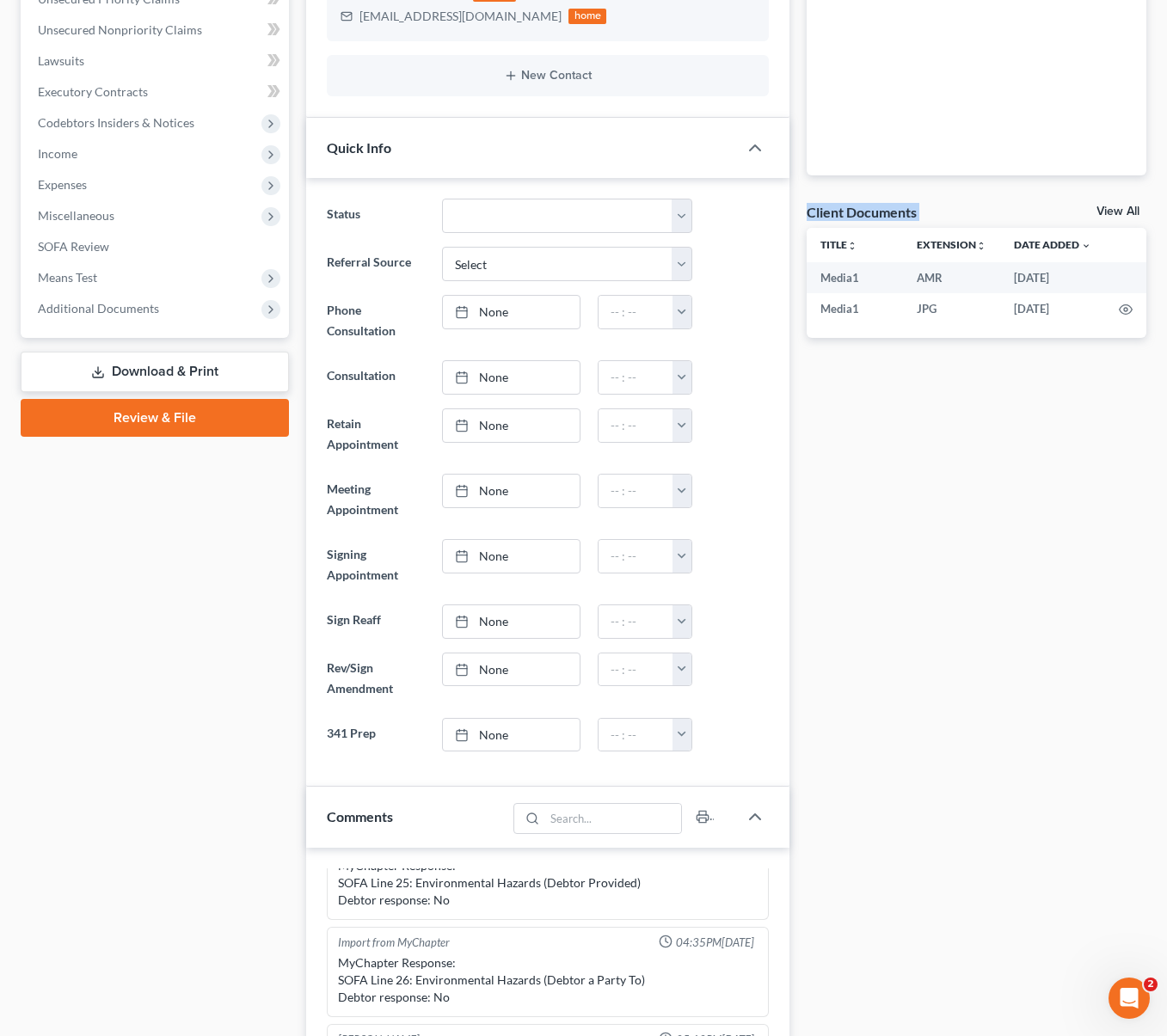
drag, startPoint x: 1144, startPoint y: 317, endPoint x: 1114, endPoint y: 153, distance: 166.7
click at [1114, 153] on div "Docs Tasks Events Timer 0% Completed Nothing here yet! Paystubs Income Document…" at bounding box center [977, 873] width 357 height 2303
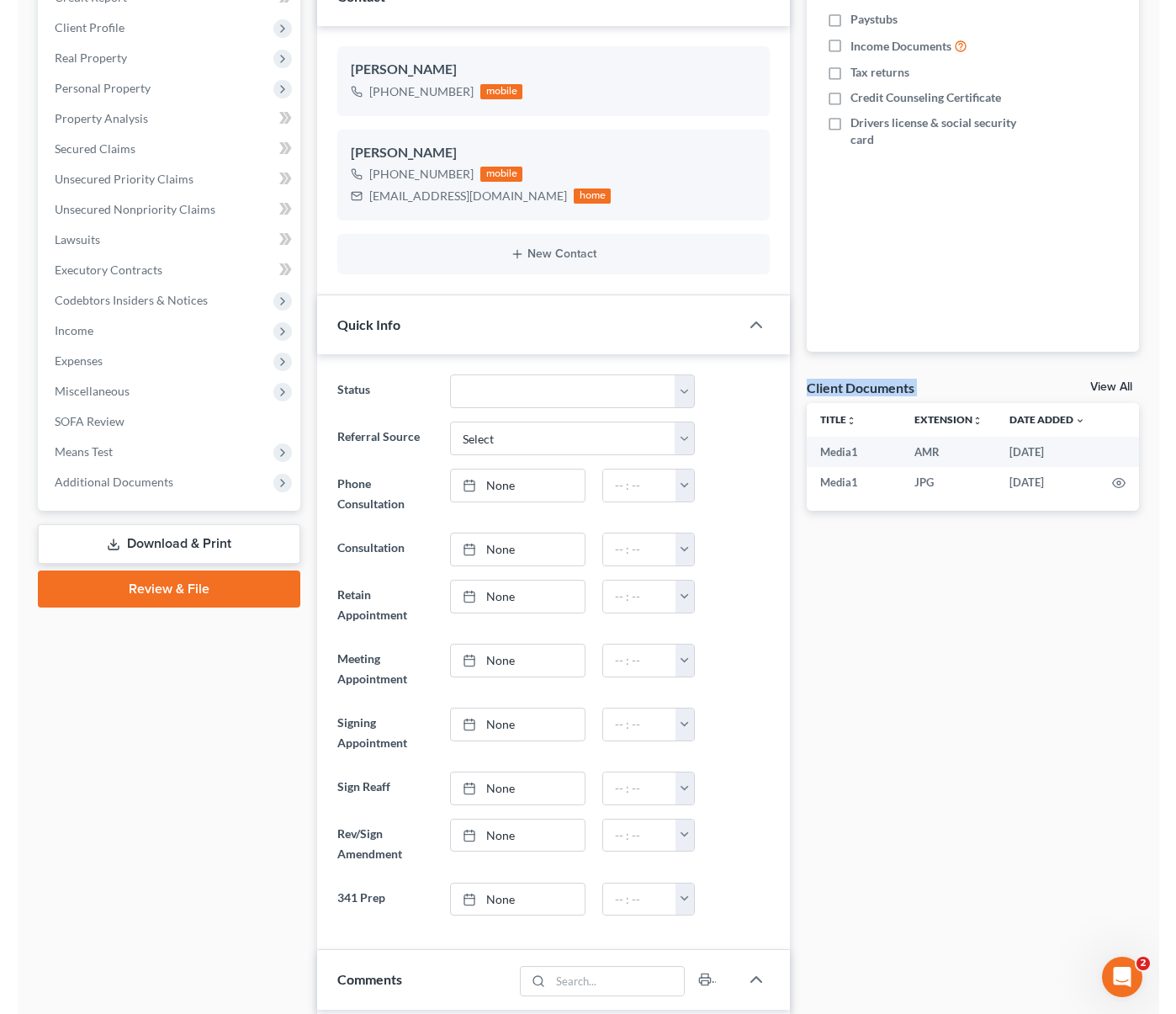
scroll to position [0, 0]
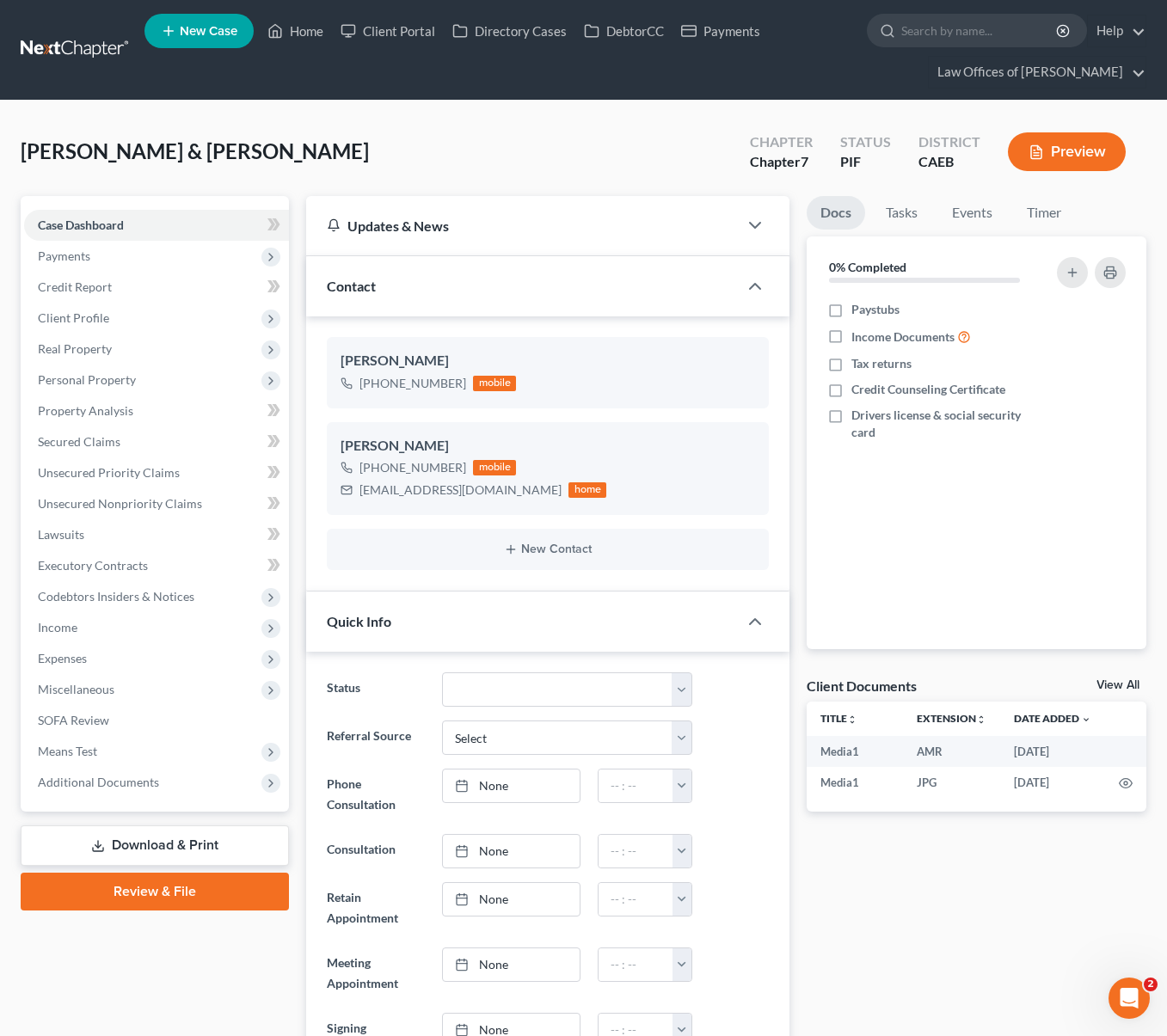
click at [313, 63] on ul "New Case Home Client Portal Directory Cases DebtorCC Payments - No Result - See…" at bounding box center [645, 50] width 1001 height 83
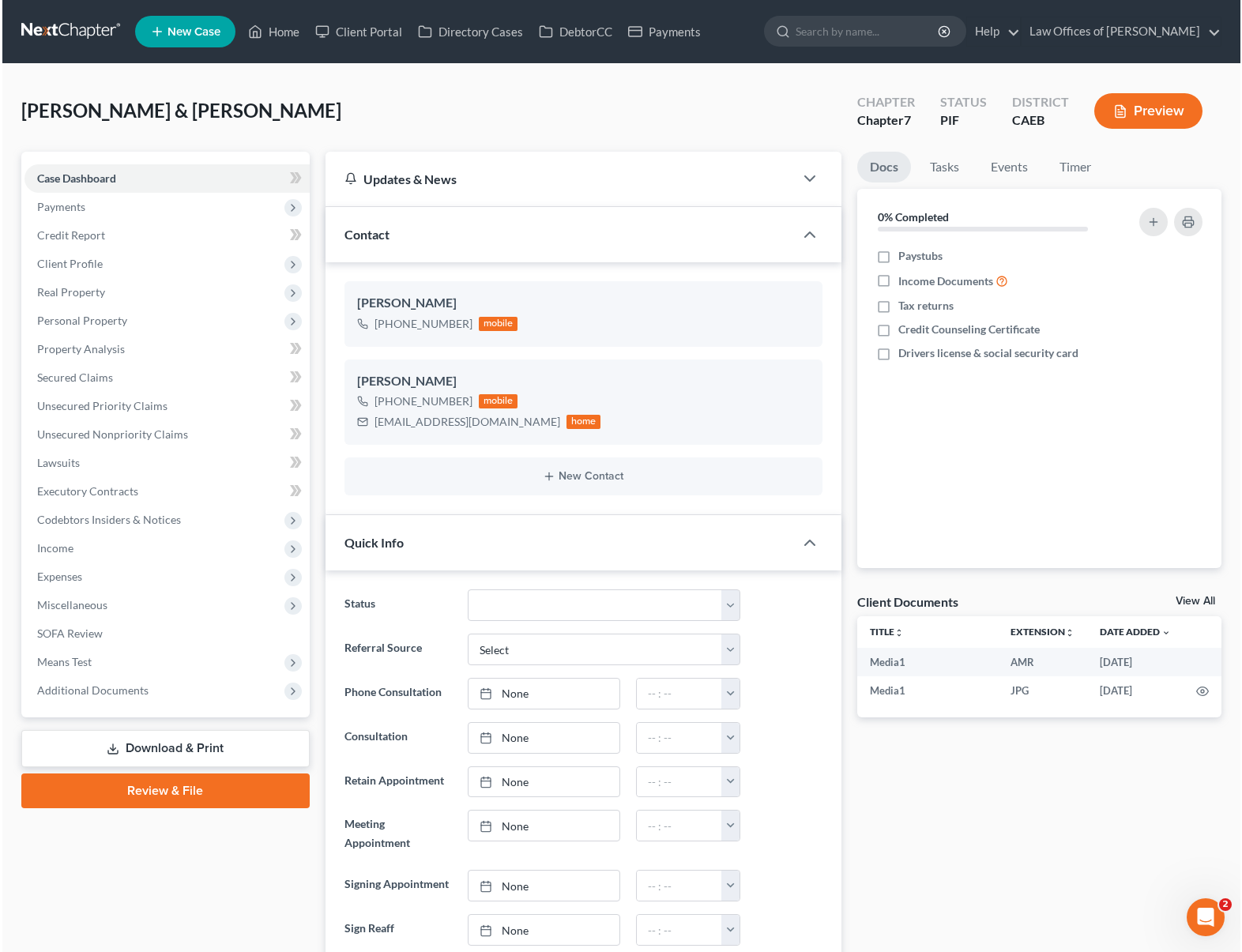
scroll to position [4751, 0]
click at [286, 40] on link "Home" at bounding box center [270, 32] width 67 height 29
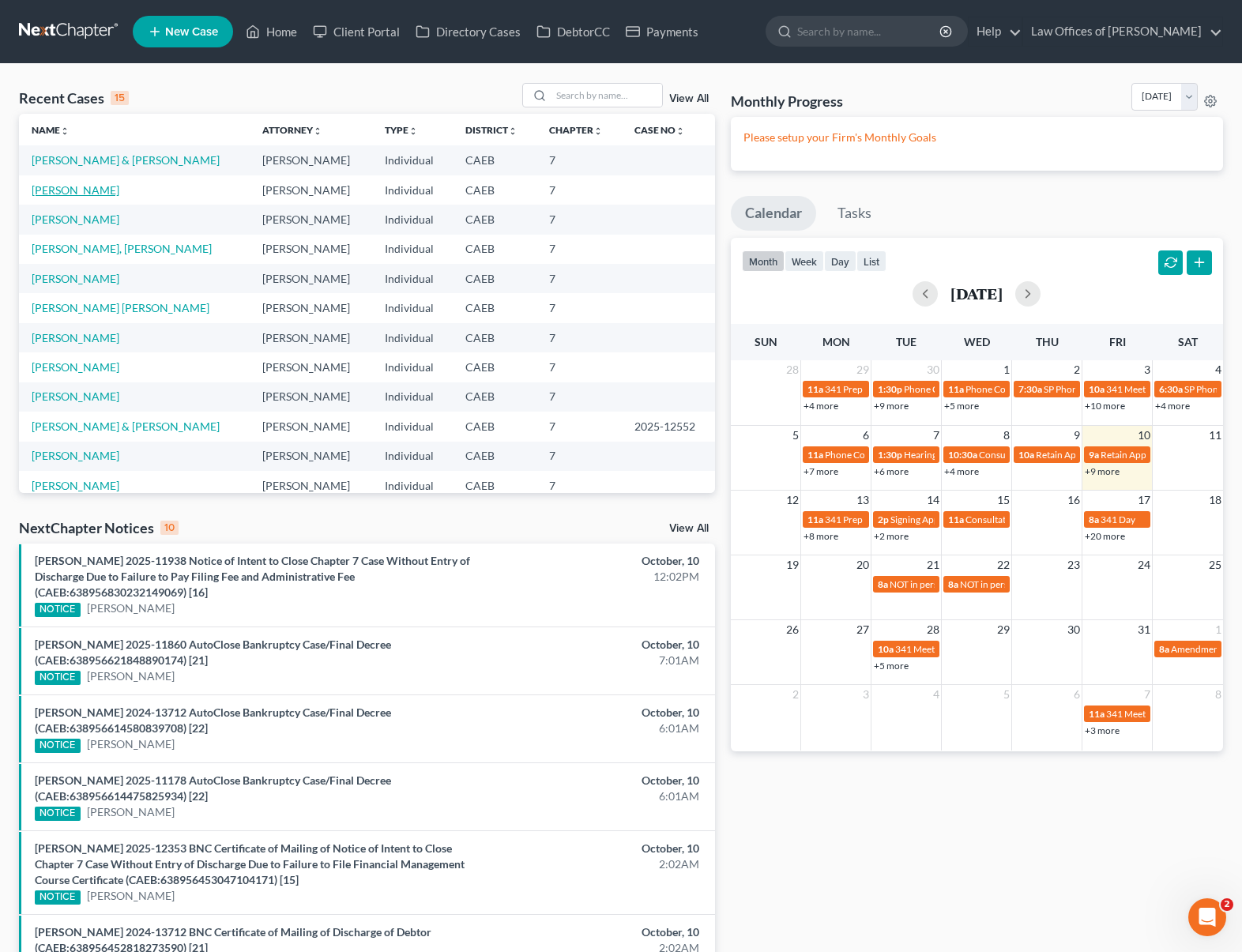
click at [74, 190] on link "Osorio, Eriberto" at bounding box center [75, 190] width 88 height 14
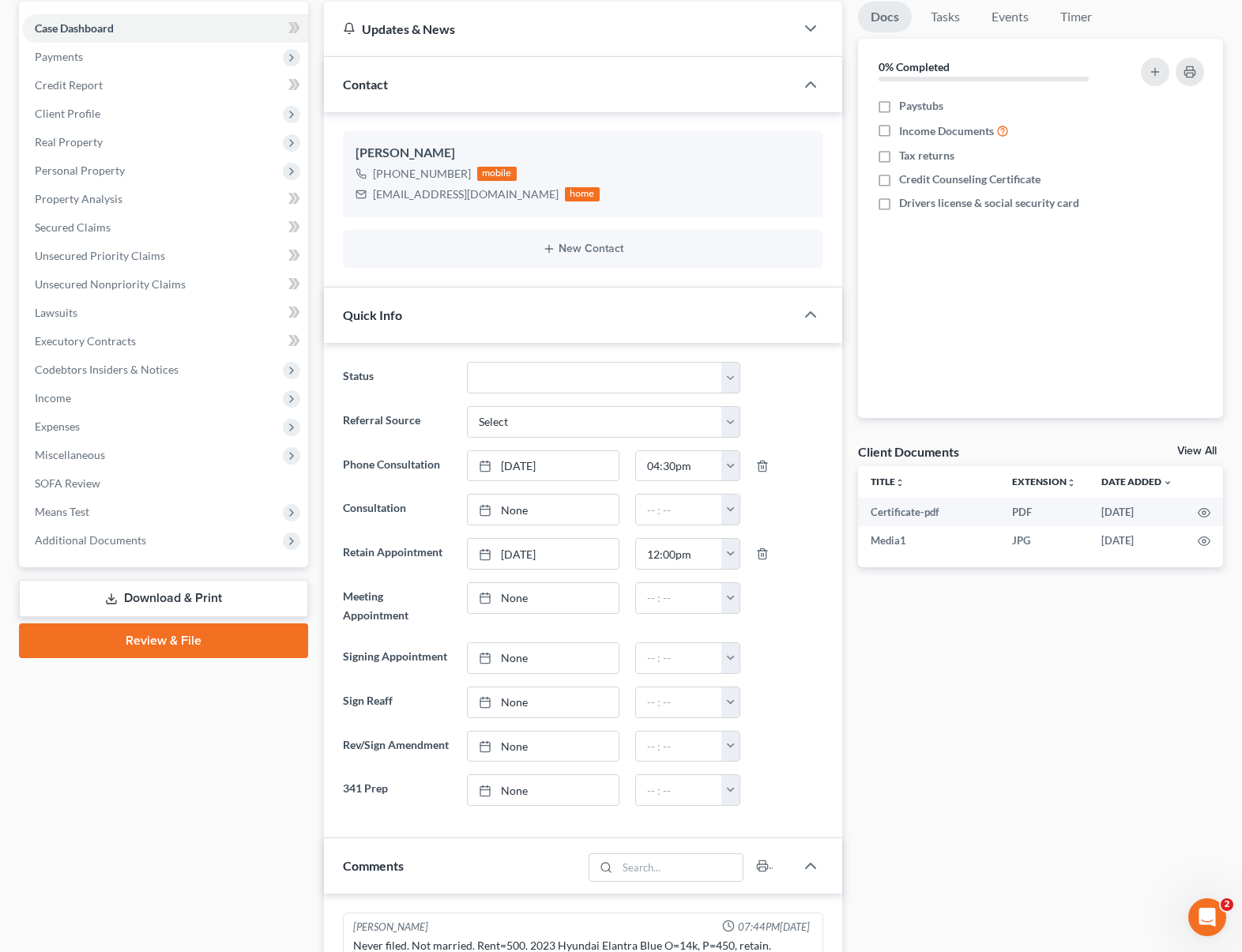
scroll to position [145, 0]
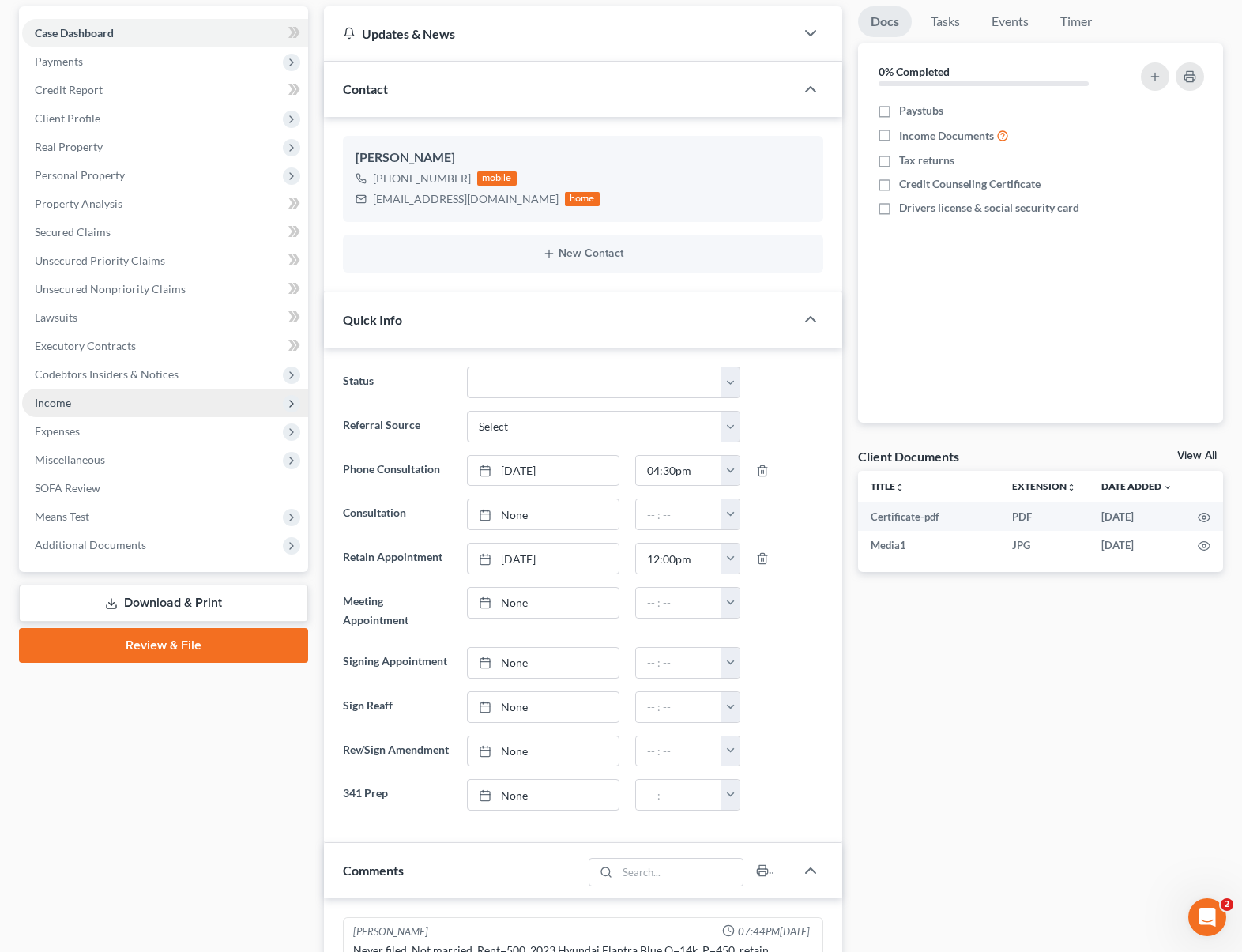
click at [48, 402] on span "Income" at bounding box center [52, 402] width 36 height 14
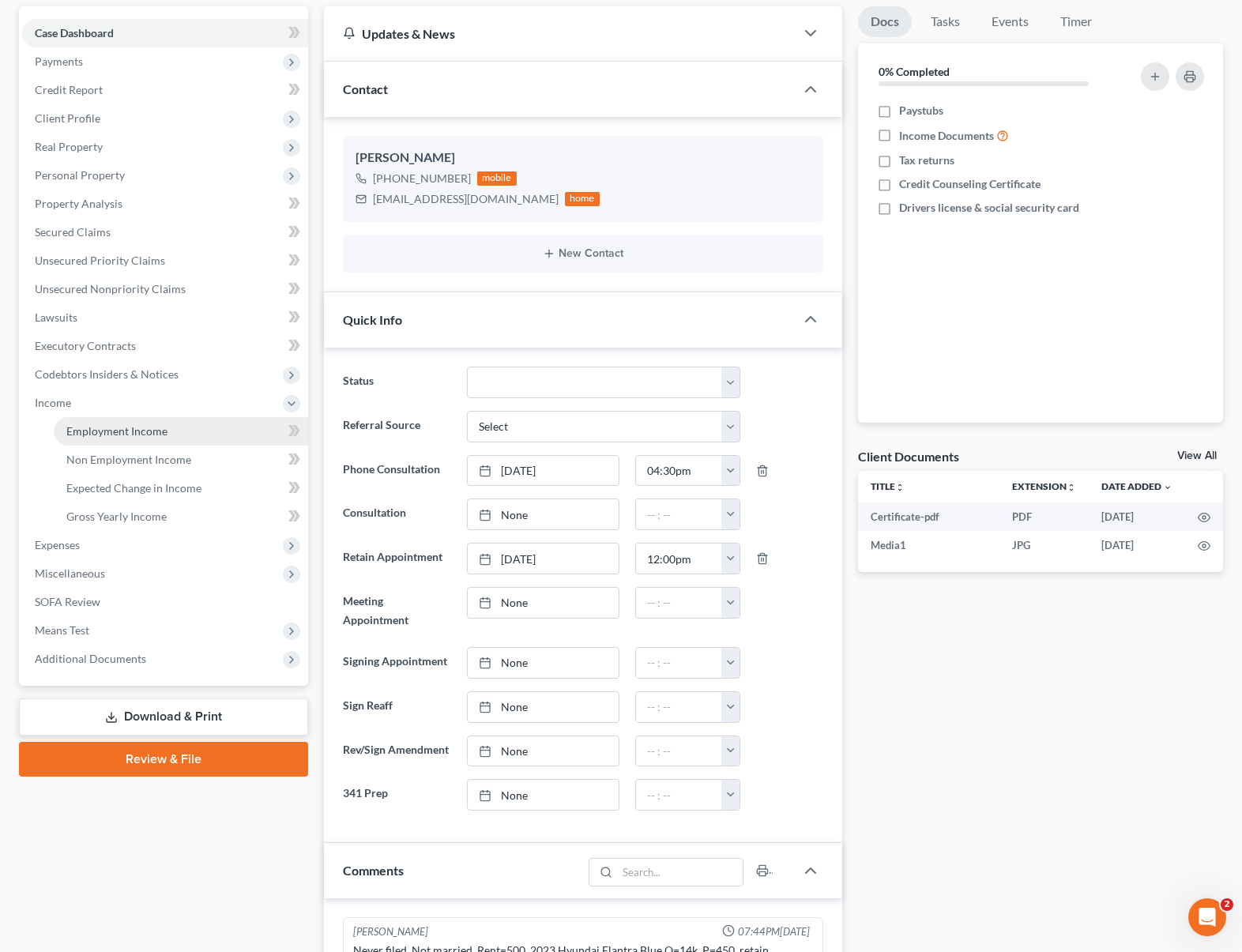
click at [175, 435] on link "Employment Income" at bounding box center [181, 432] width 254 height 29
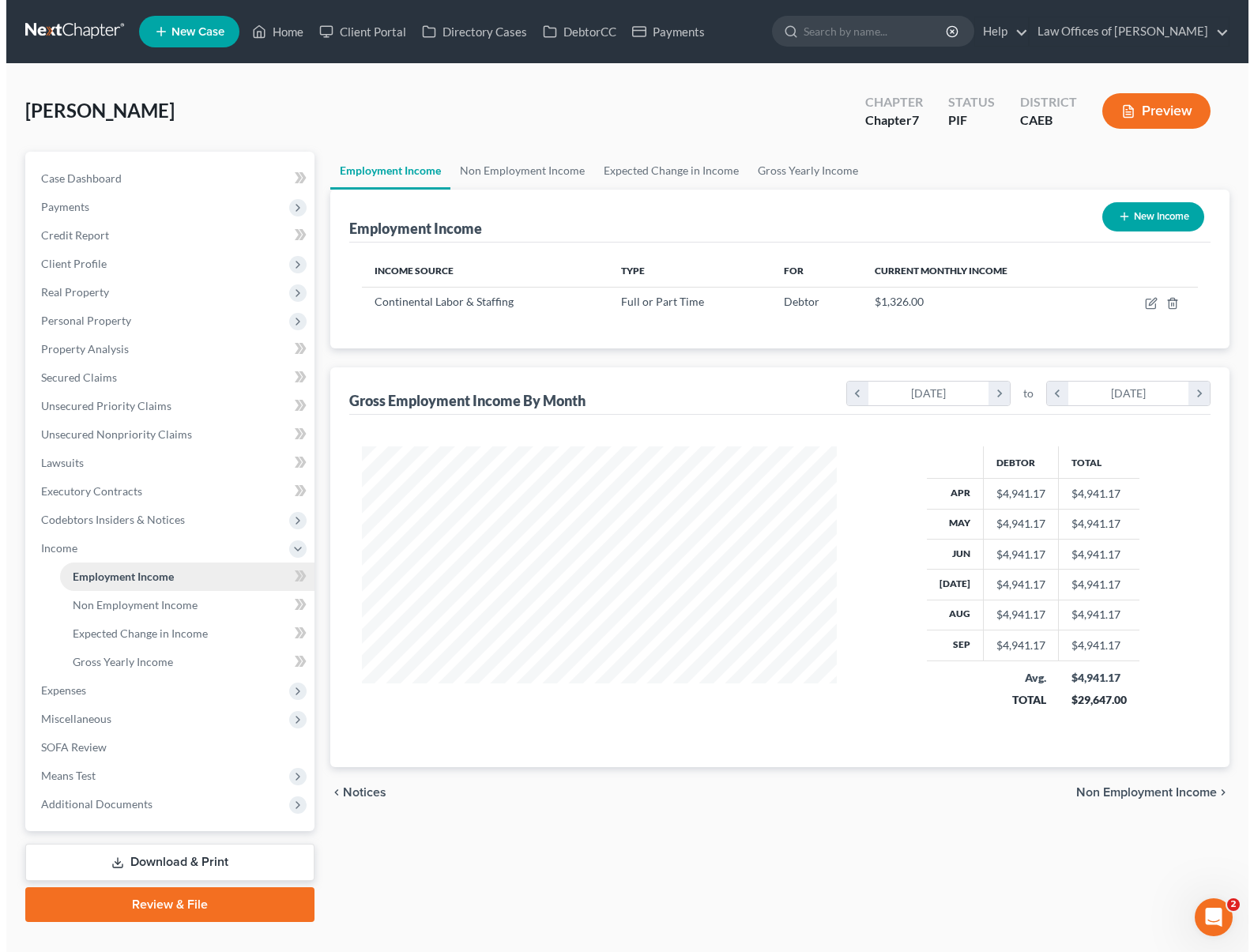
scroll to position [283, 505]
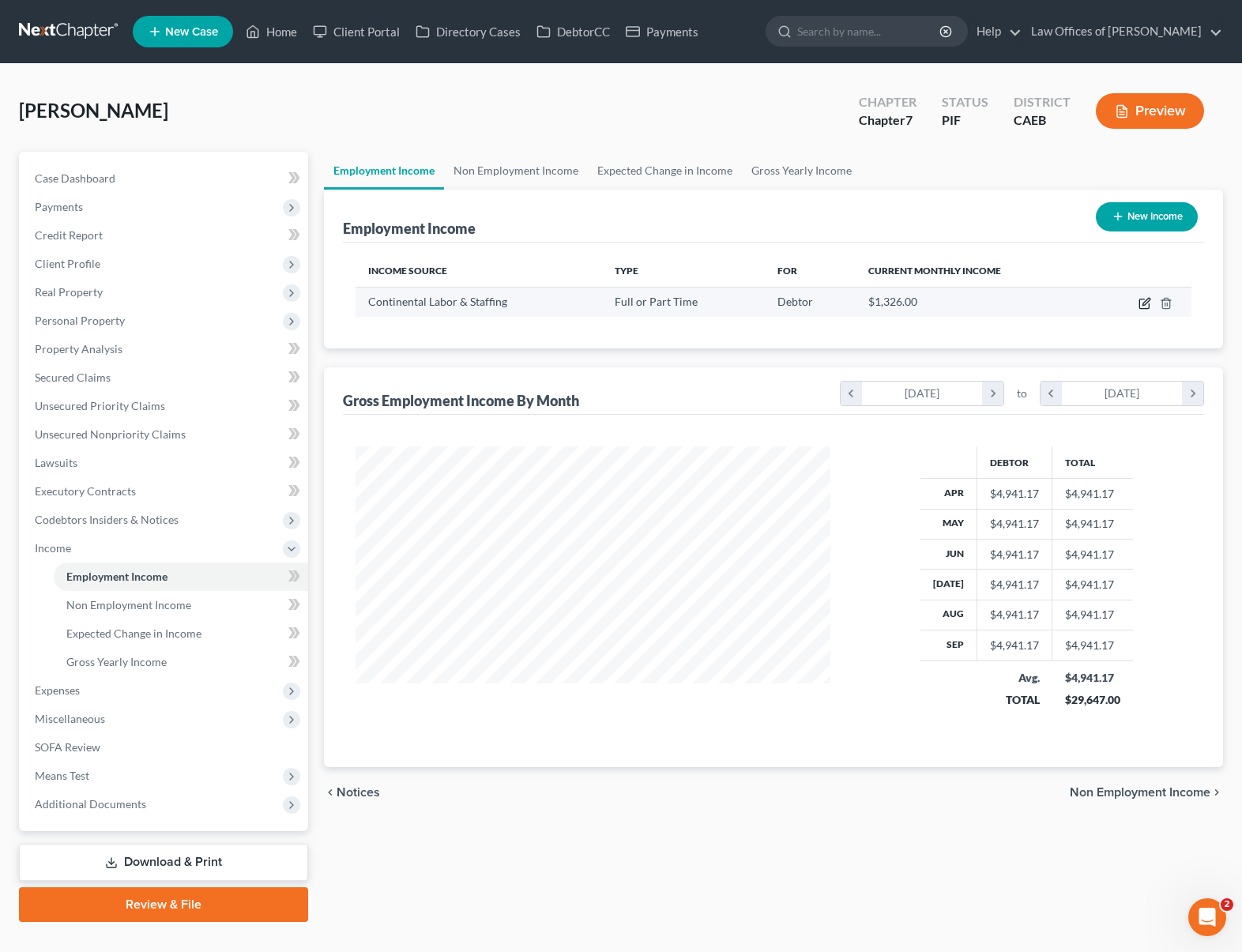
click at [1083, 303] on icon "button" at bounding box center [1144, 303] width 13 height 13
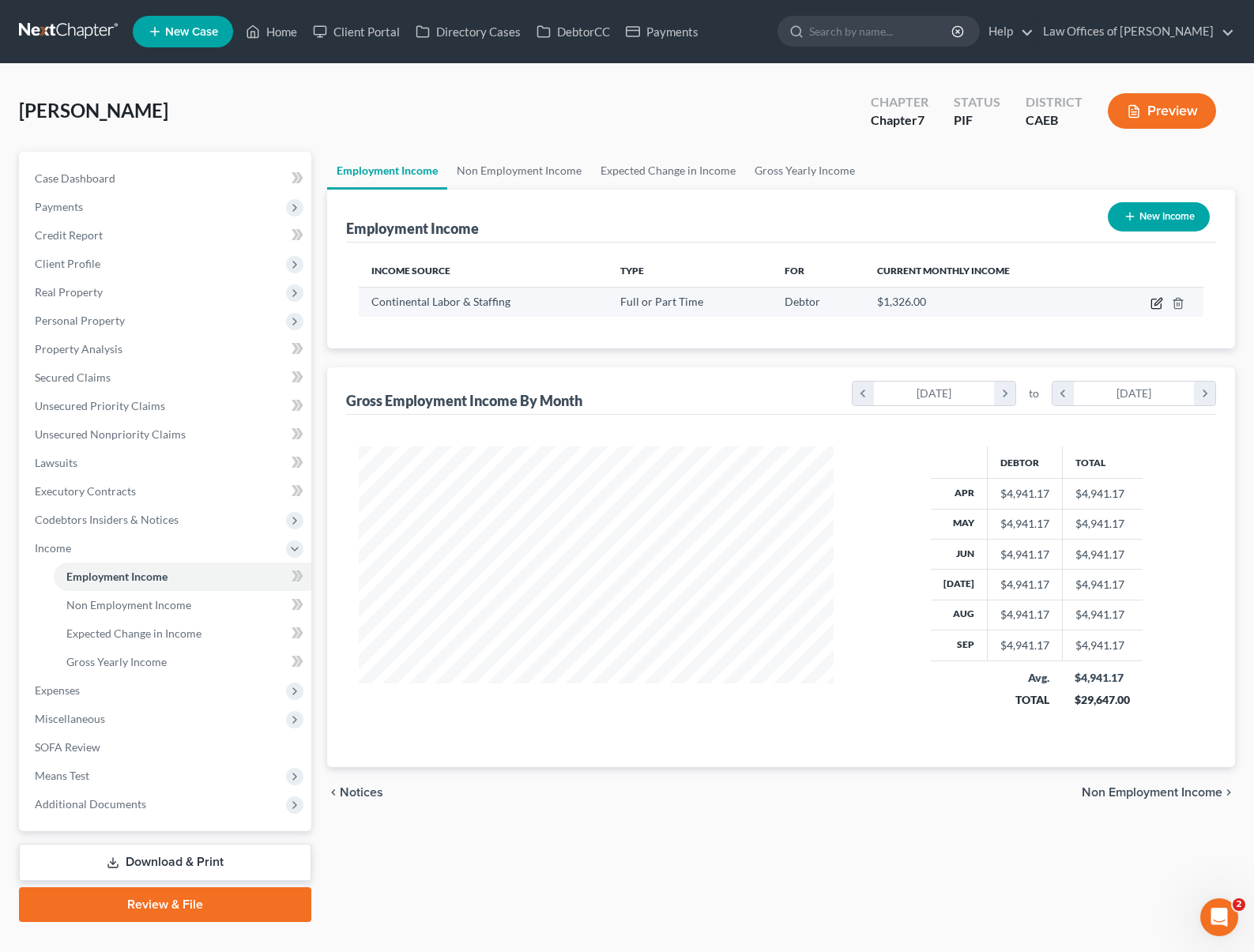
select select "0"
select select "4"
select select "3"
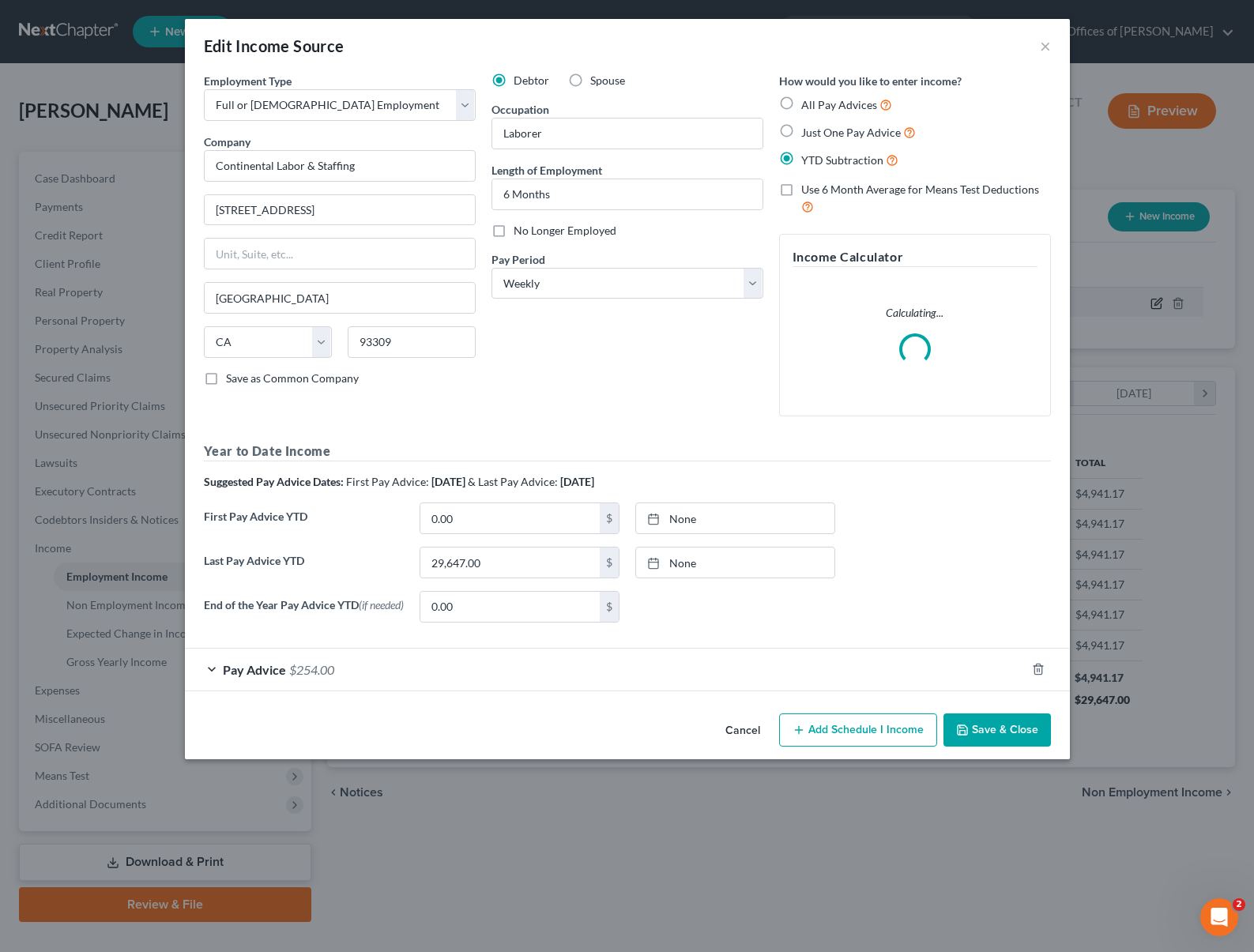
scroll to position [283, 511]
click at [320, 673] on span "$254.00" at bounding box center [311, 670] width 45 height 15
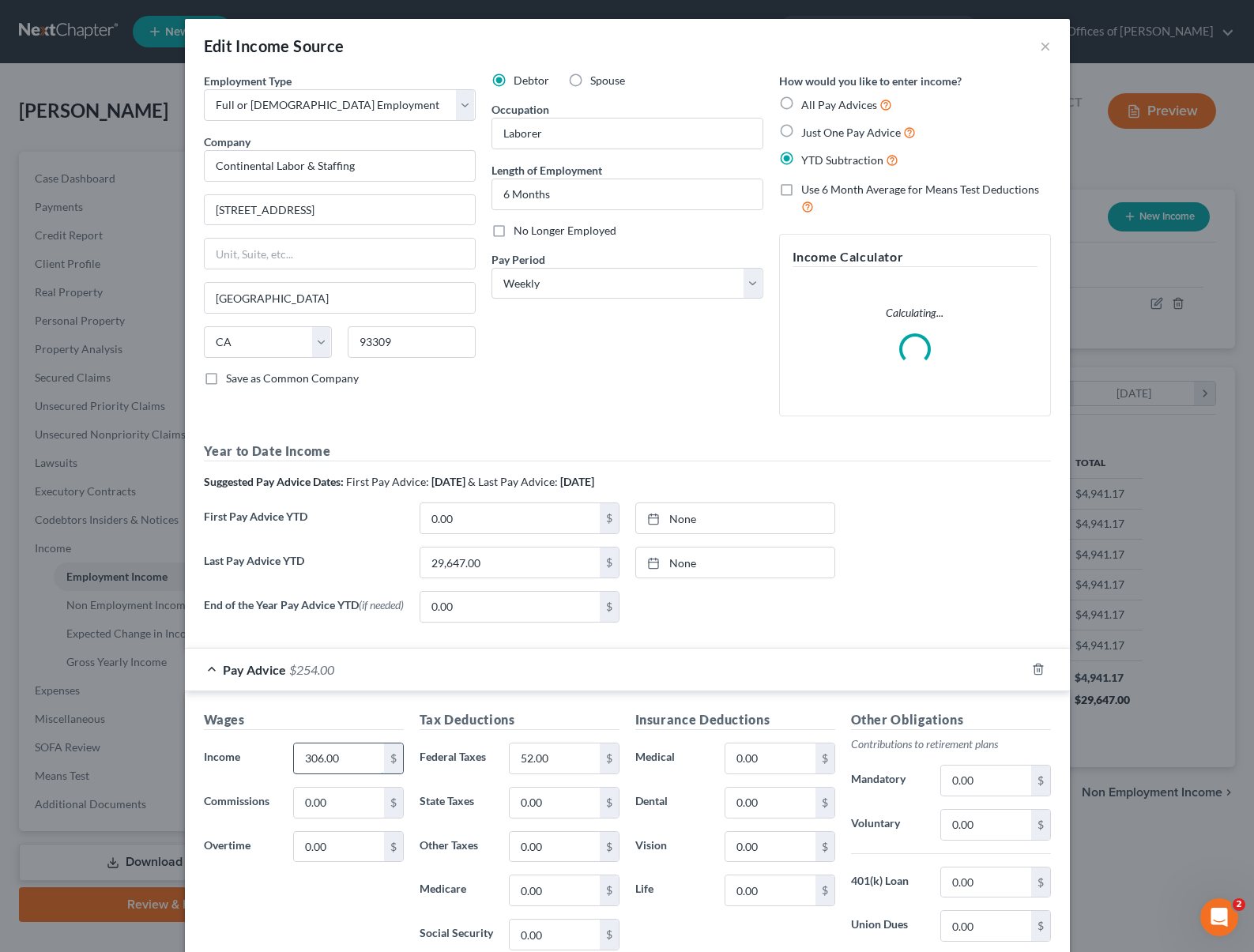
click at [347, 765] on input "306.00" at bounding box center [339, 759] width 90 height 30
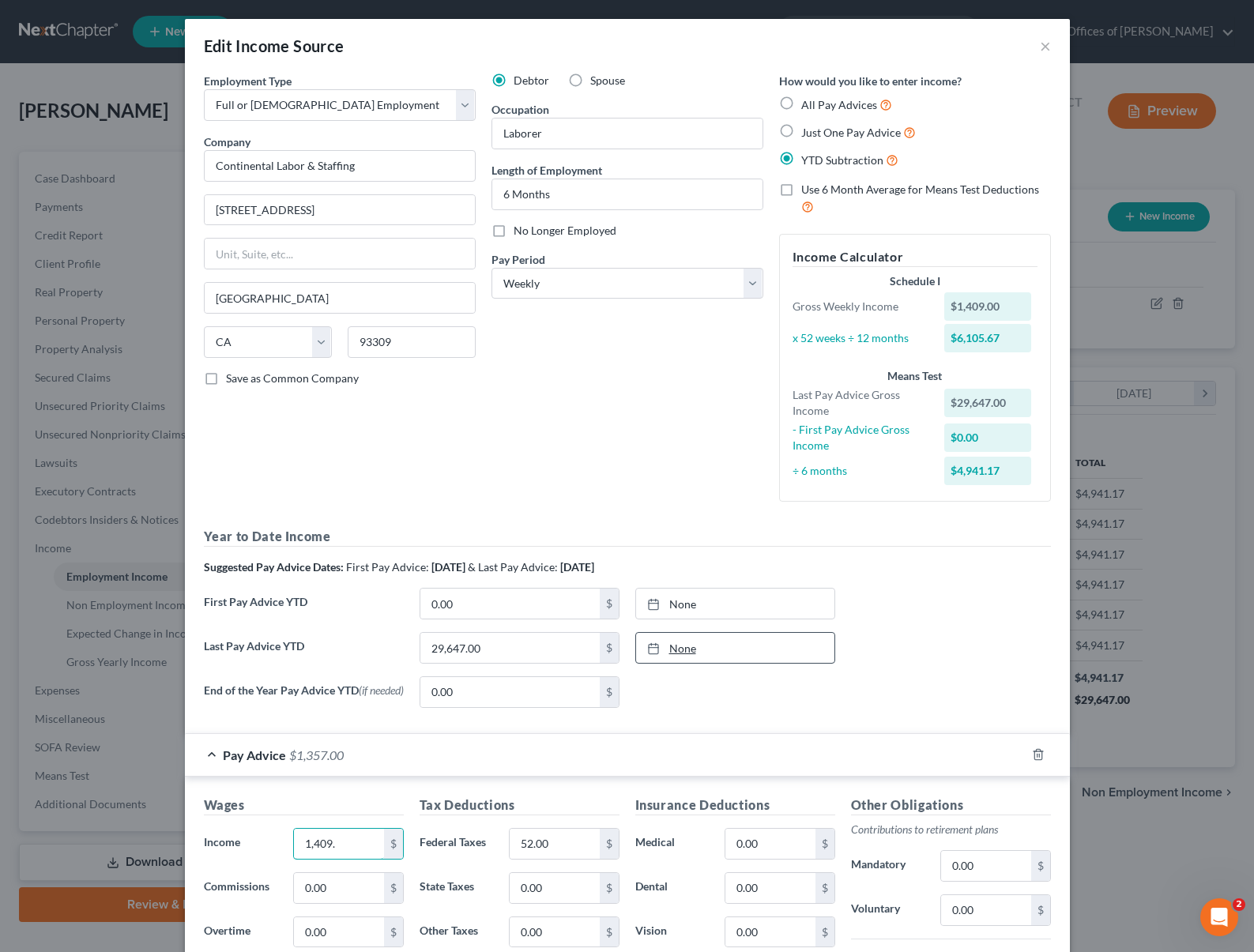
scroll to position [177, 0]
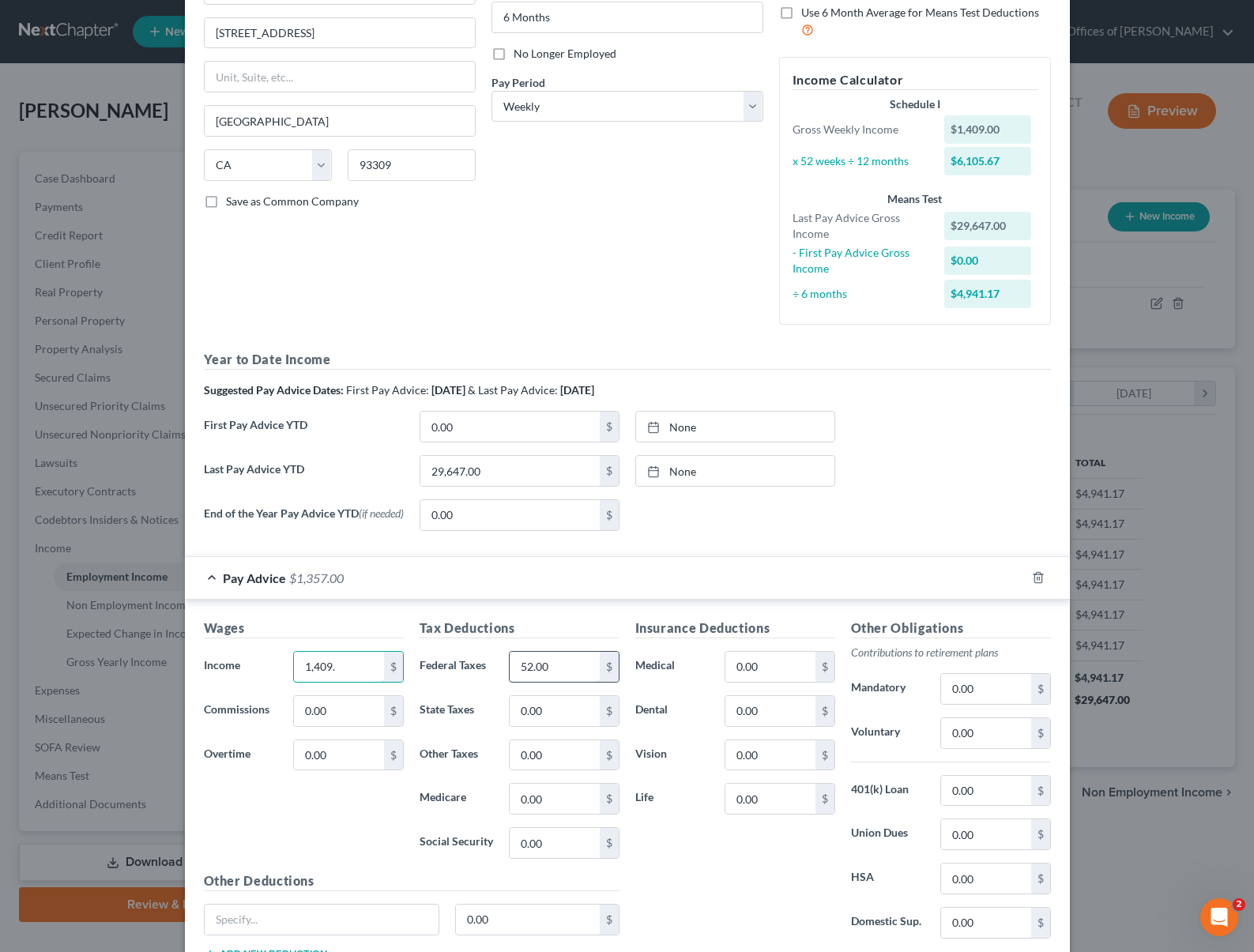
type input "1,409."
click at [573, 677] on input "52.00" at bounding box center [554, 666] width 90 height 30
type input "334."
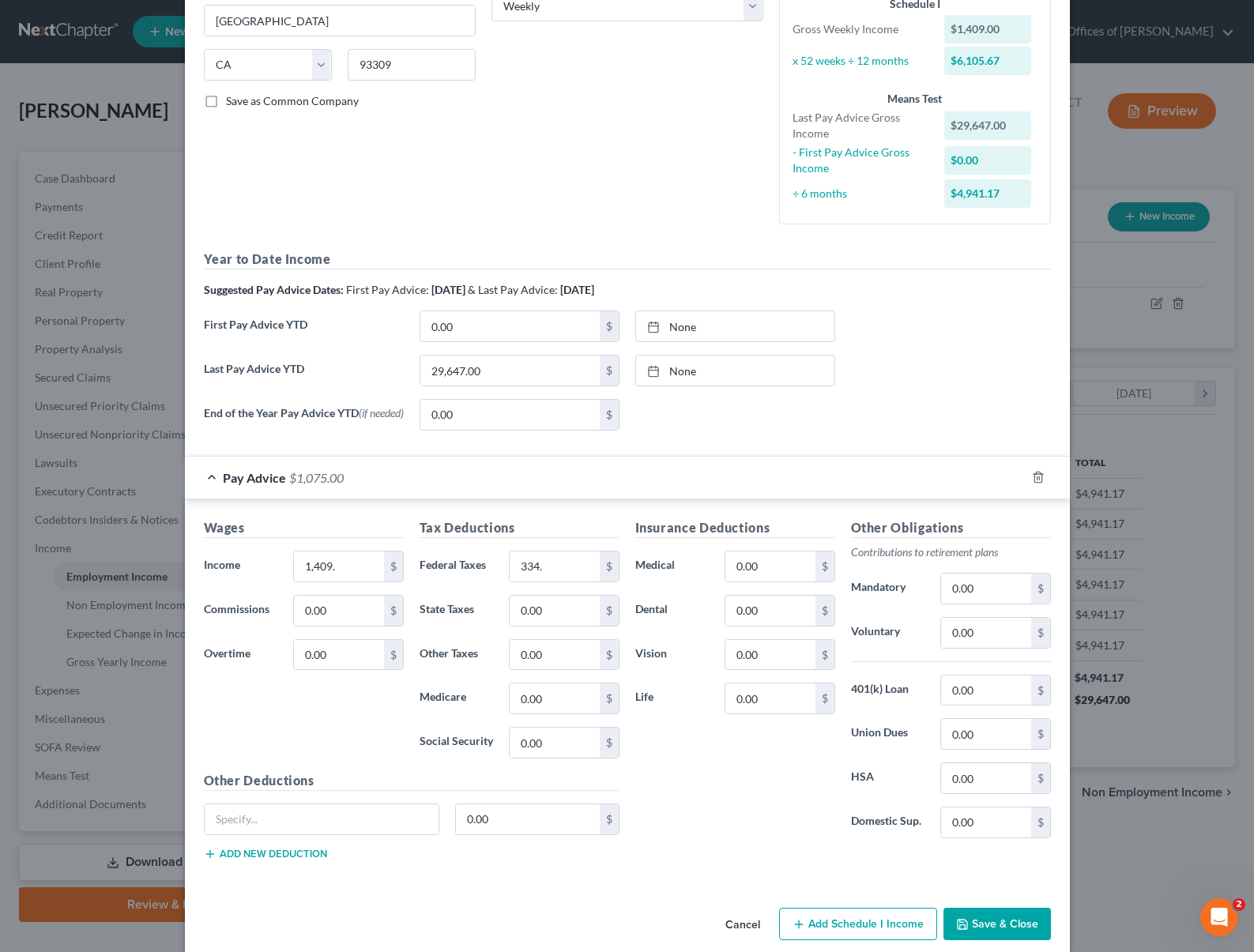
scroll to position [300, 0]
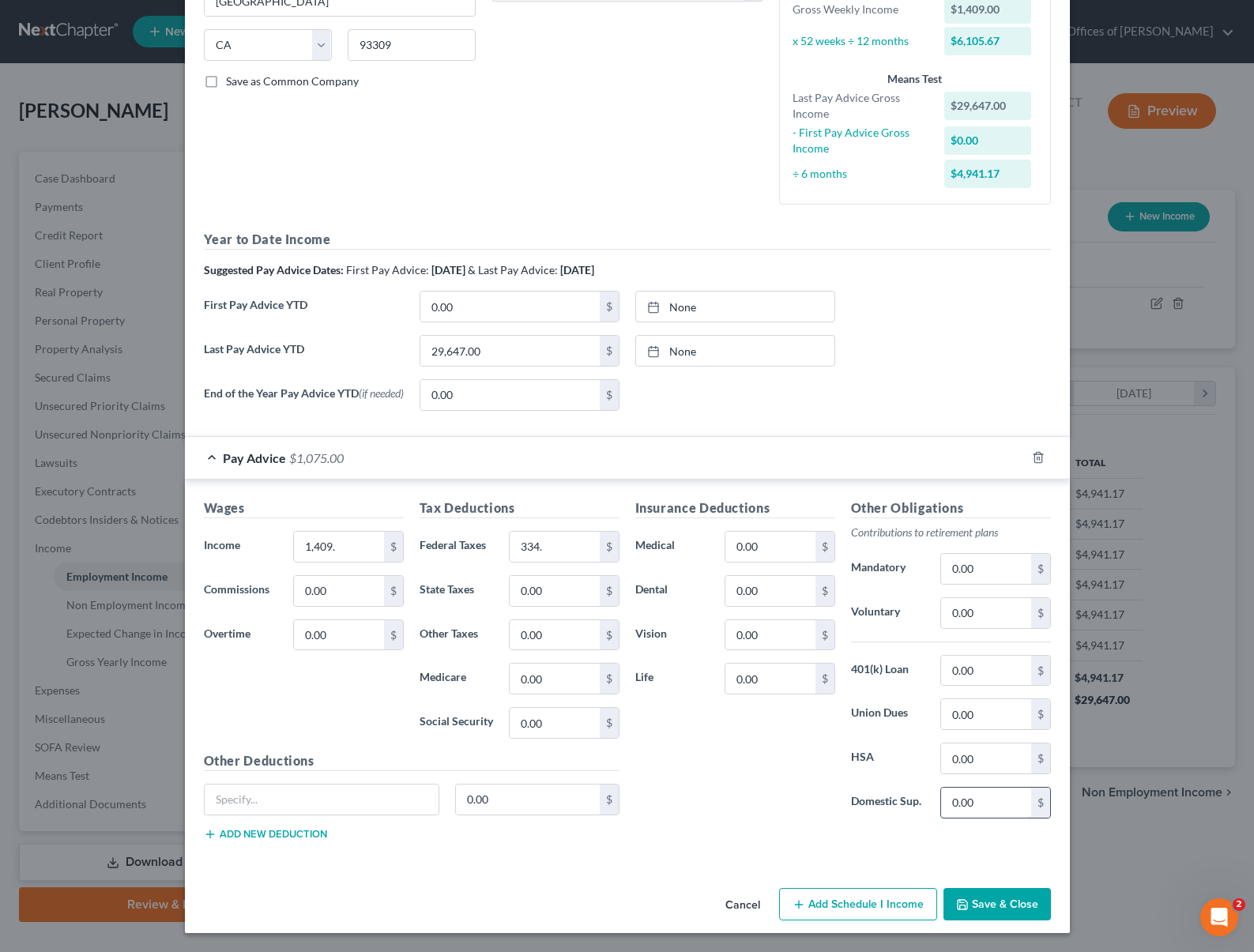
click at [992, 811] on input "0.00" at bounding box center [986, 802] width 90 height 30
type input "31."
click at [983, 890] on button "Save & Close" at bounding box center [996, 904] width 107 height 33
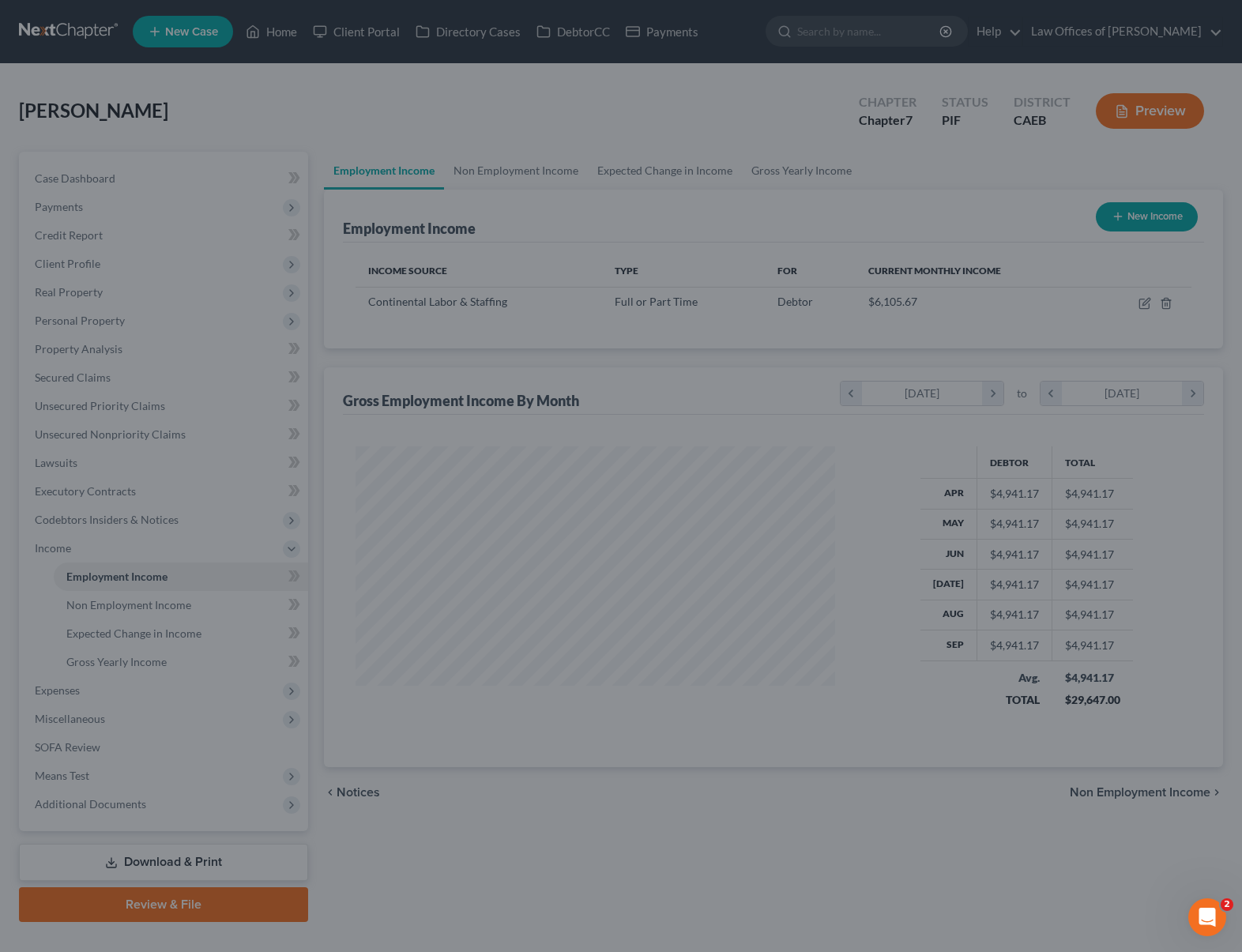
scroll to position [789518, 789461]
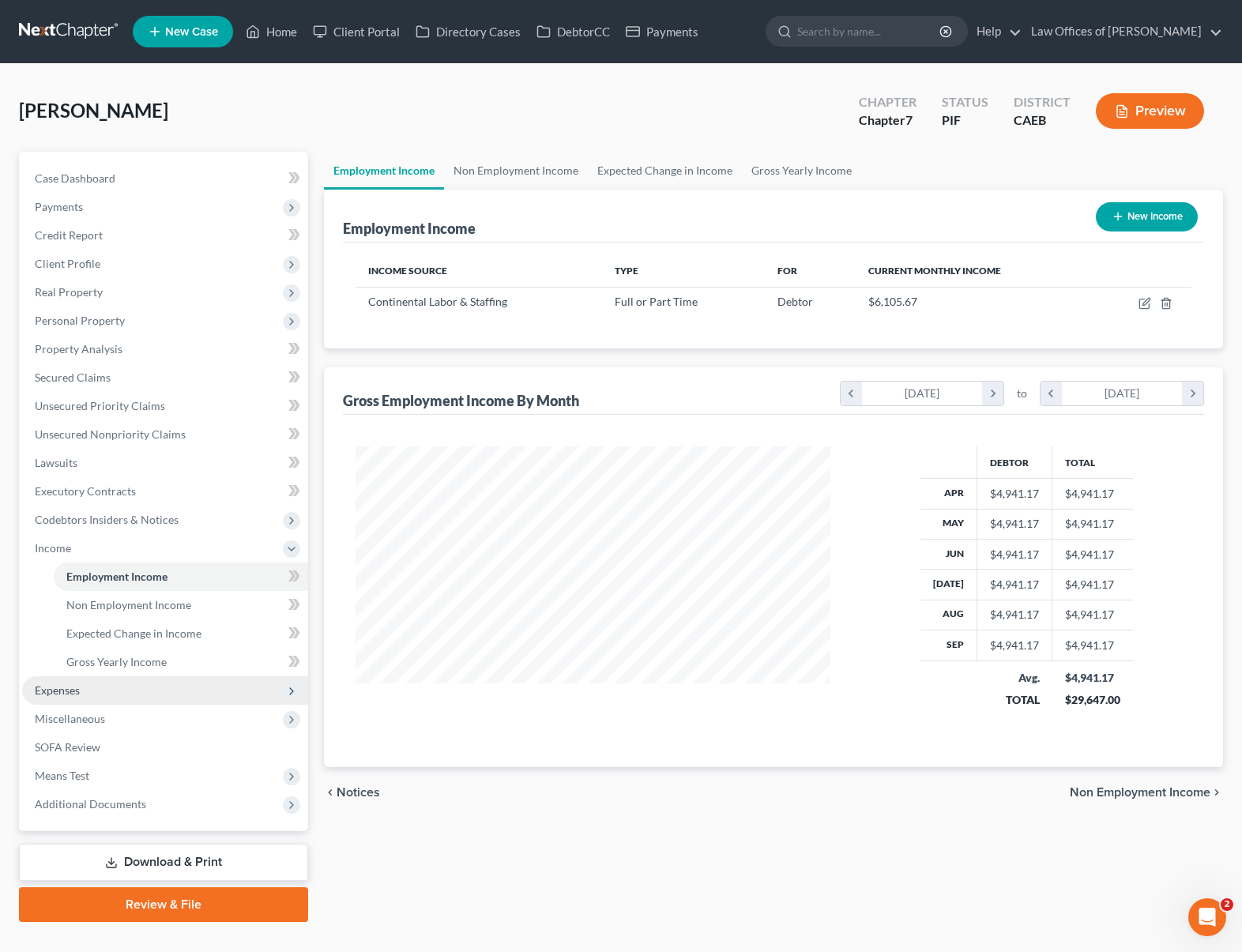
click at [123, 696] on span "Expenses" at bounding box center [165, 690] width 286 height 29
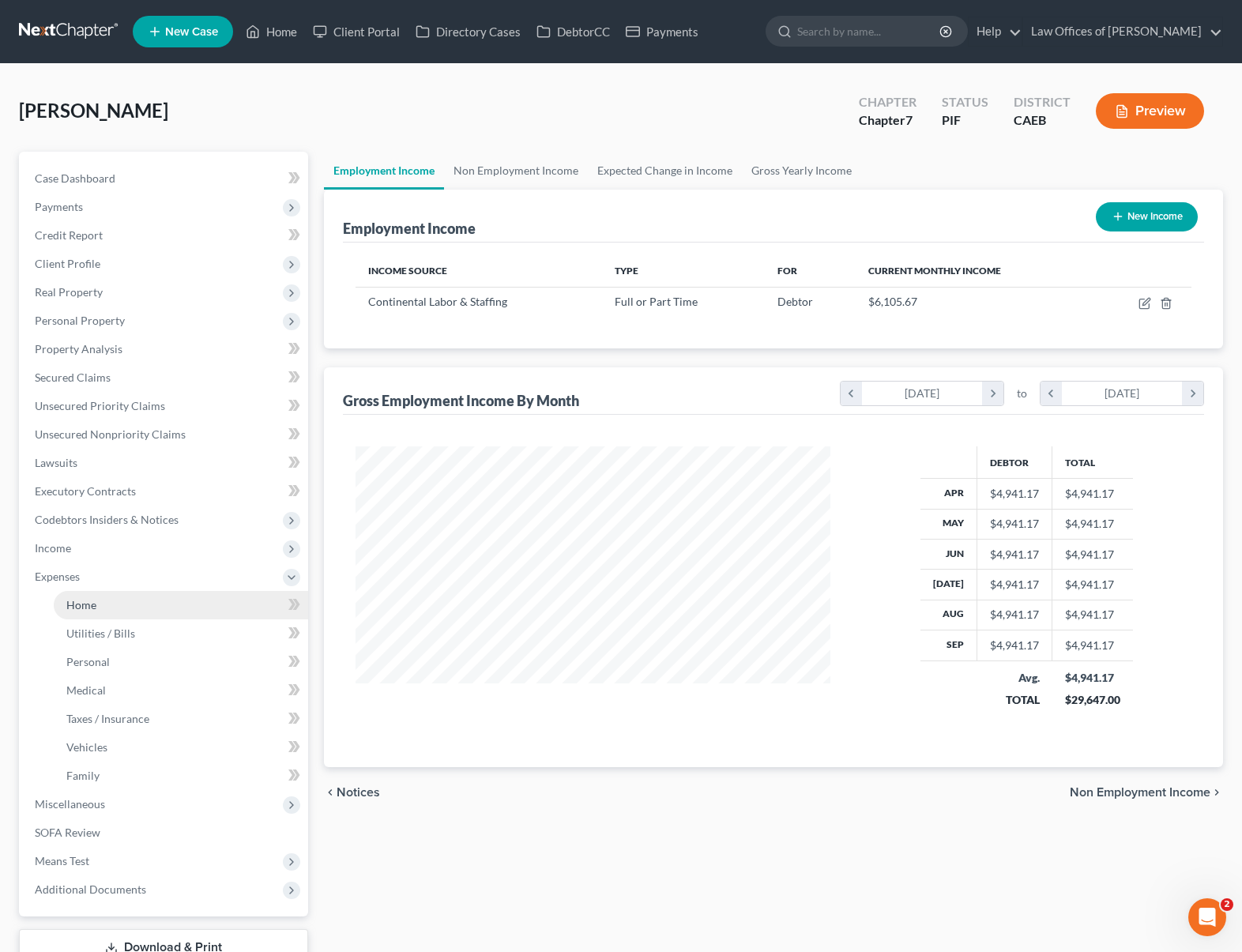
click at [120, 607] on link "Home" at bounding box center [181, 605] width 254 height 29
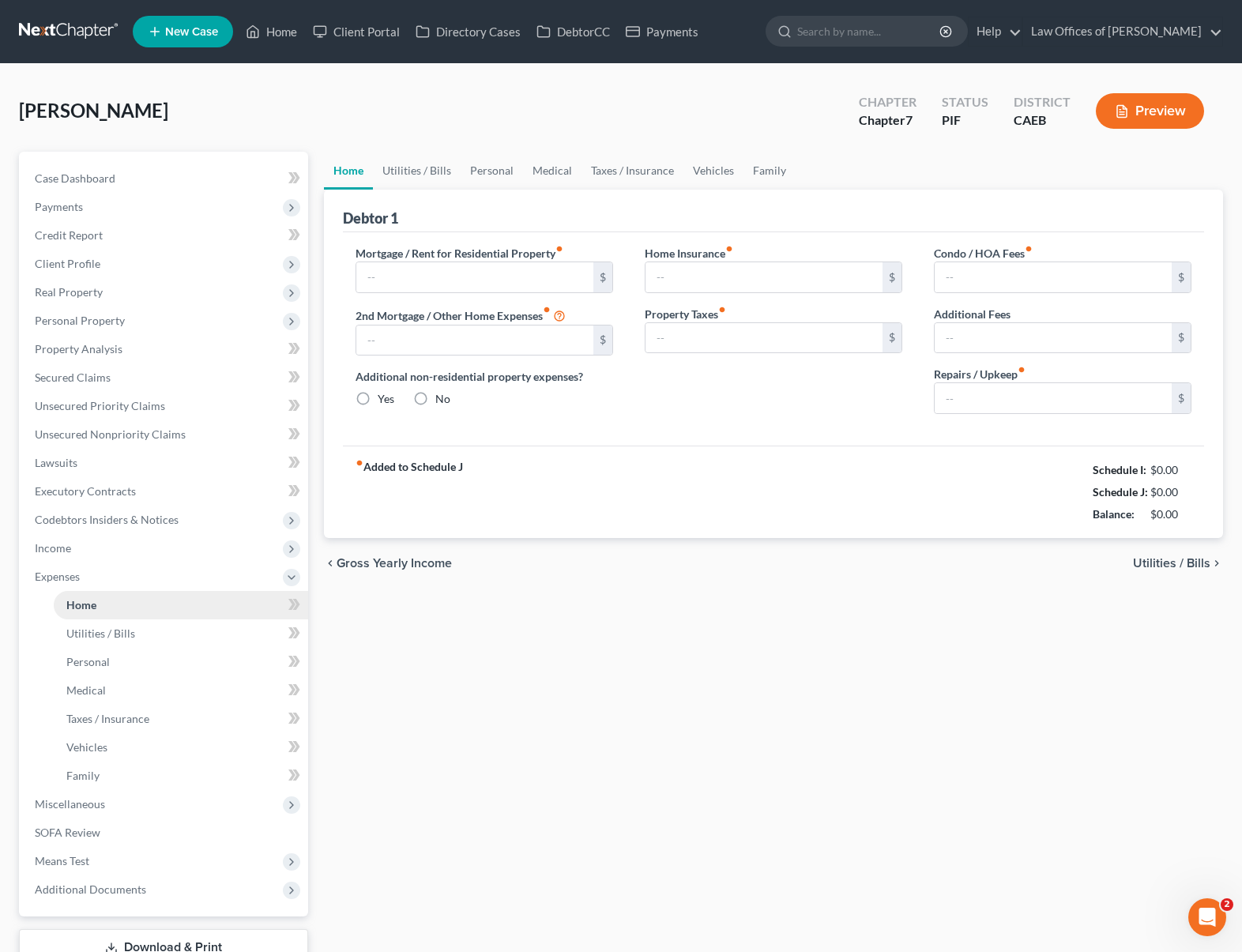
type input "1,200.00"
type input "0.00"
radio input "true"
type input "0.00"
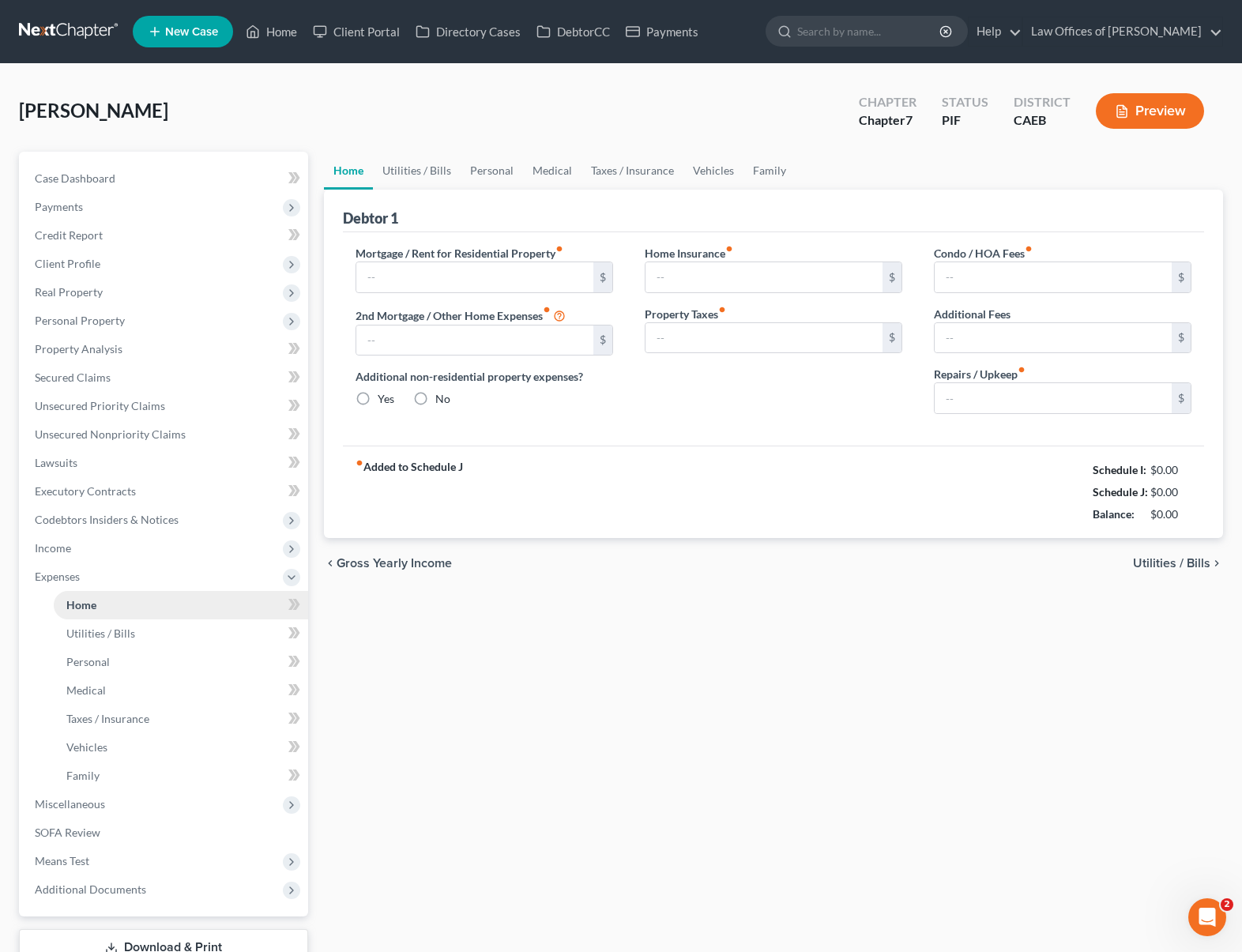
type input "0.00"
click at [744, 169] on link "Family" at bounding box center [770, 171] width 52 height 38
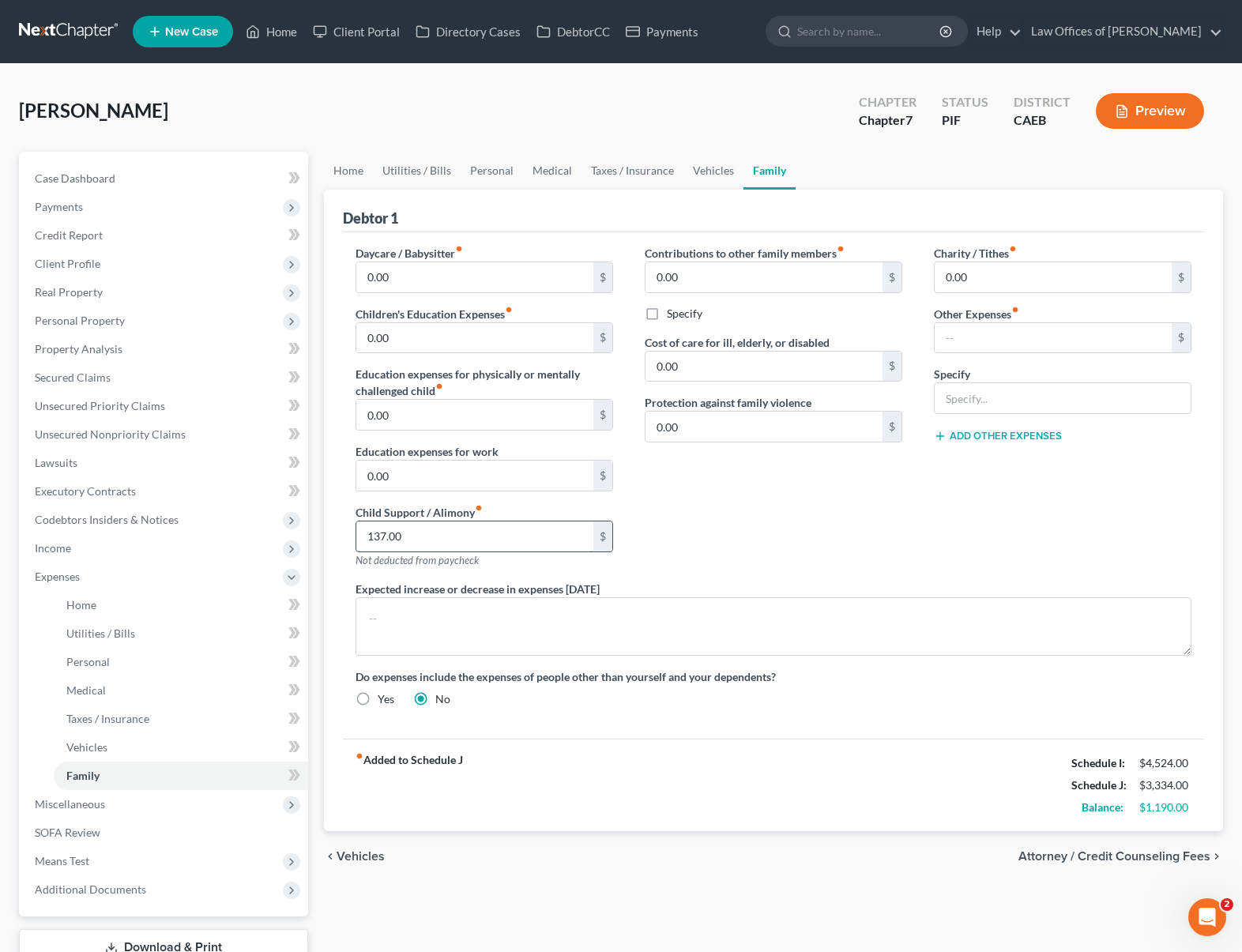
click at [431, 541] on input "137.00" at bounding box center [475, 536] width 237 height 30
click at [347, 171] on link "Home" at bounding box center [348, 171] width 49 height 38
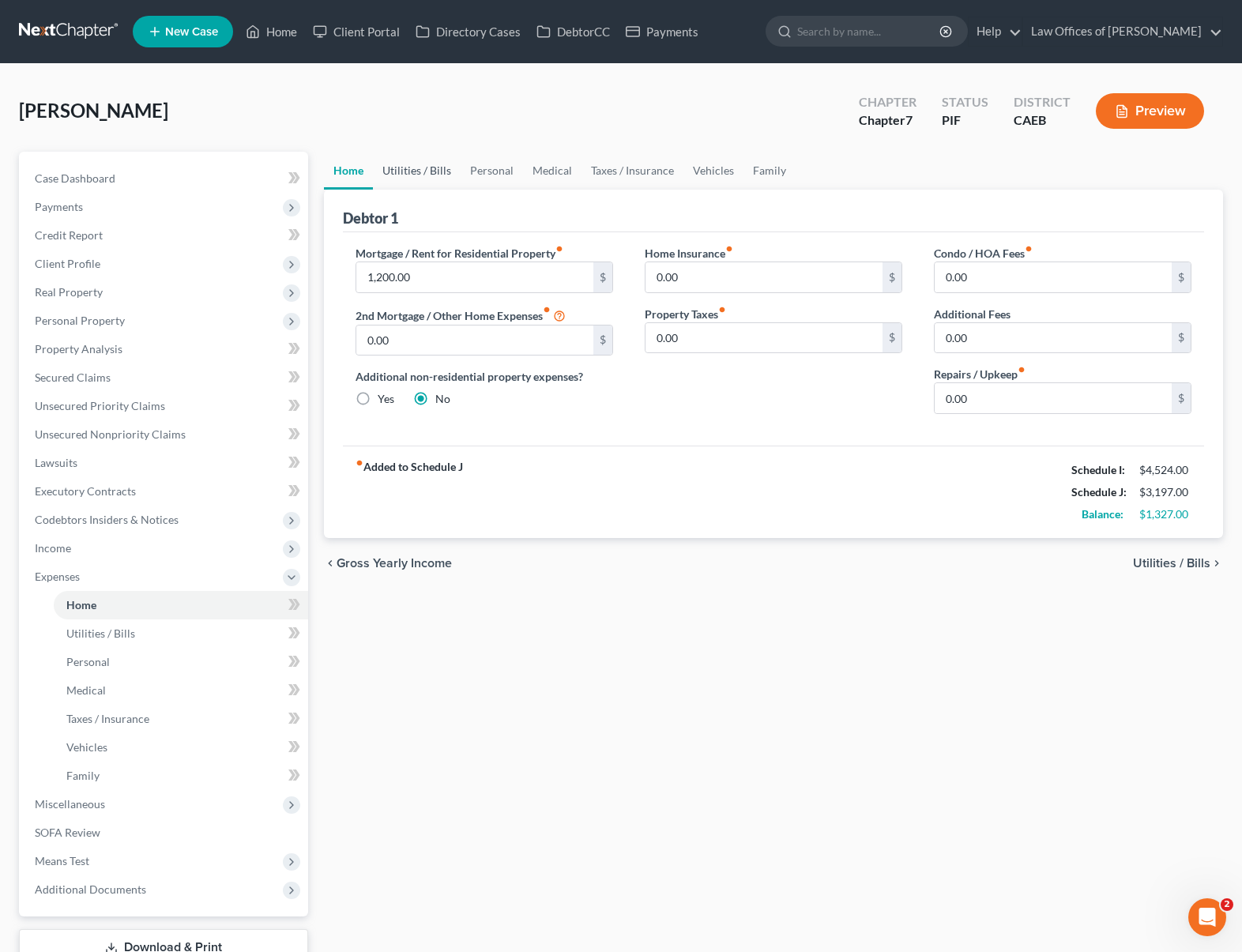
click at [436, 170] on link "Utilities / Bills" at bounding box center [417, 171] width 88 height 38
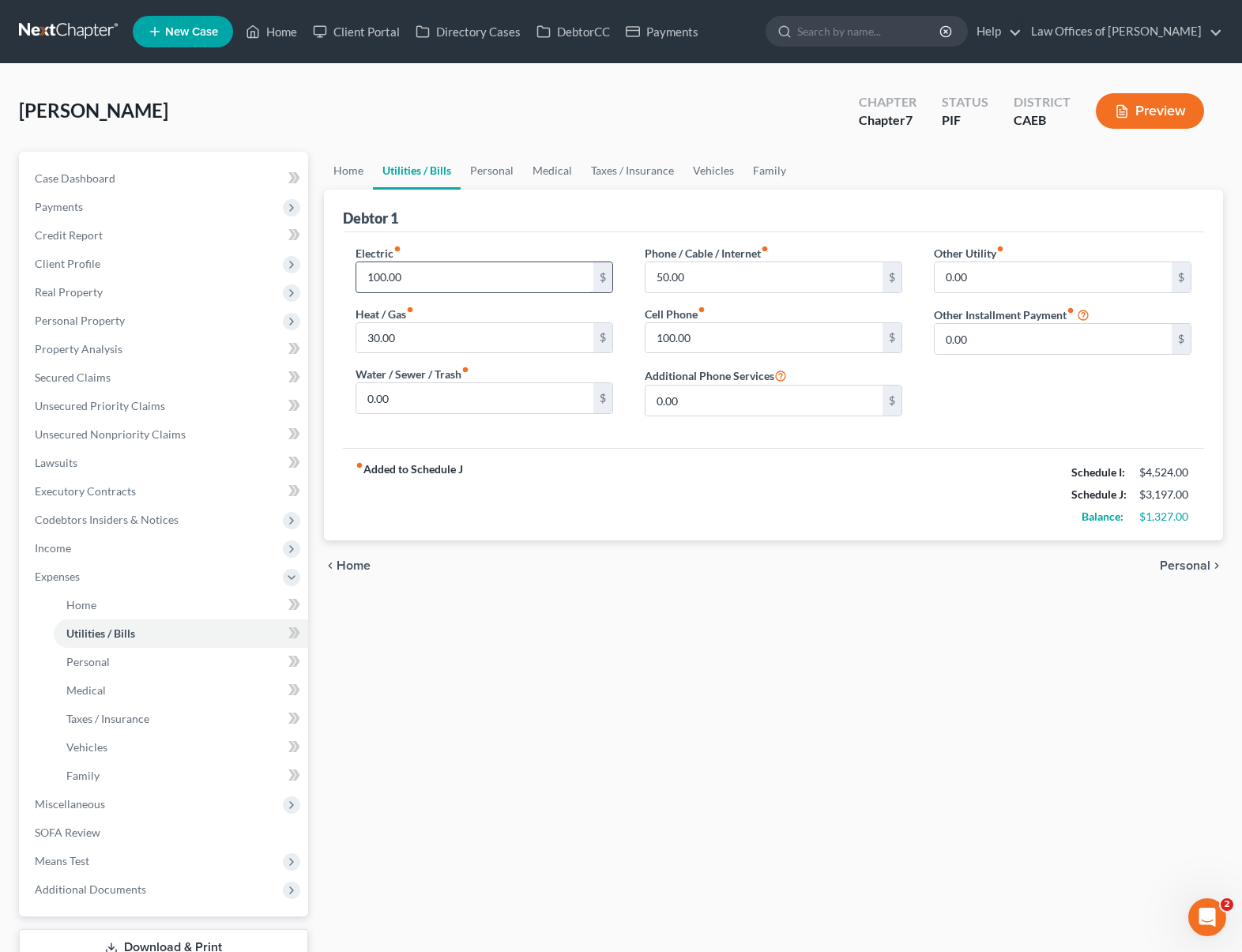
drag, startPoint x: 423, startPoint y: 283, endPoint x: 373, endPoint y: 268, distance: 52.2
click at [373, 268] on input "100.00" at bounding box center [475, 277] width 237 height 30
drag, startPoint x: 440, startPoint y: 275, endPoint x: 302, endPoint y: 258, distance: 139.0
click at [302, 258] on div "Petition Navigation Case Dashboard Payments Invoices Payments Payments Credit R…" at bounding box center [621, 579] width 1220 height 856
type input "240"
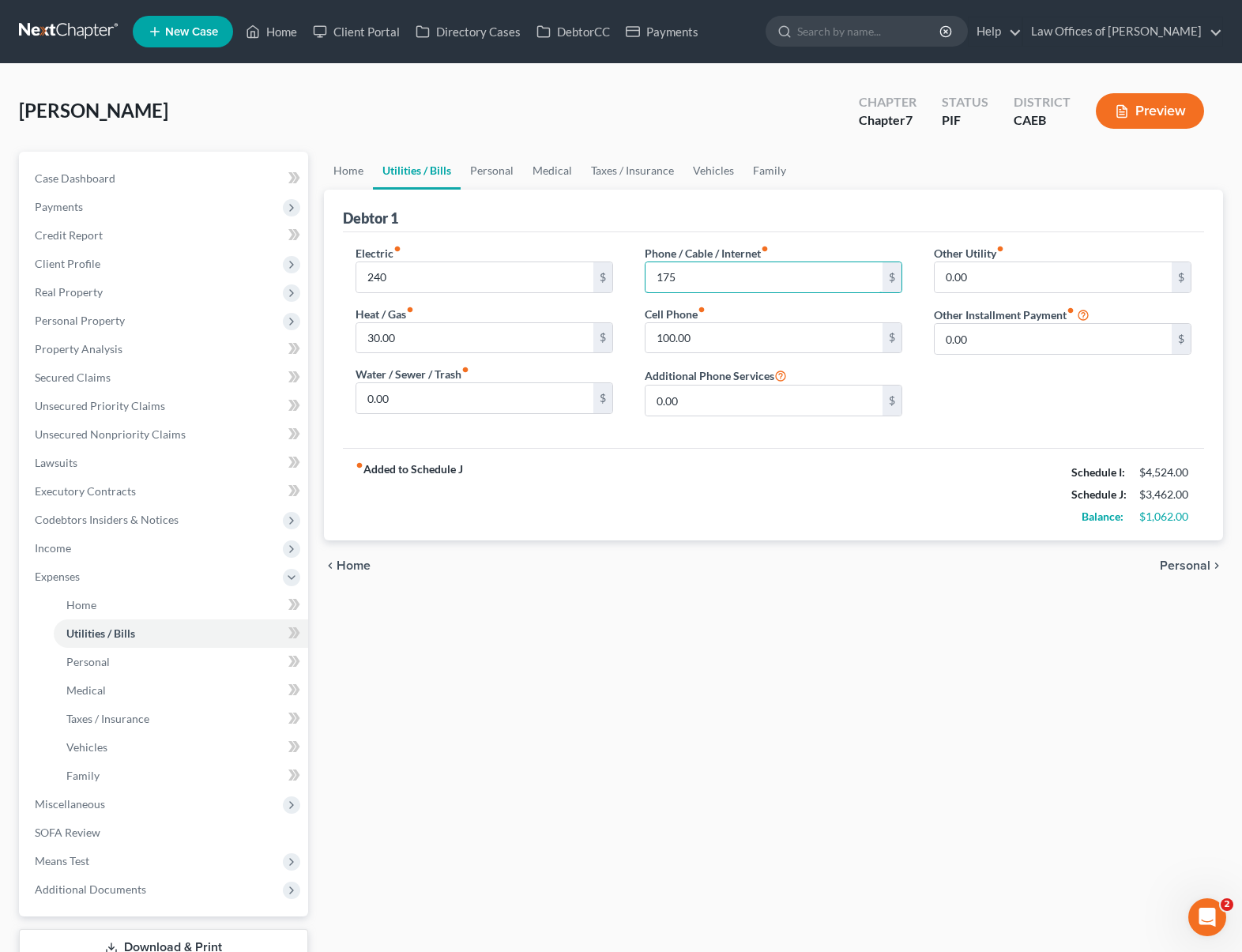
type input "175"
click at [493, 162] on link "Personal" at bounding box center [492, 171] width 63 height 38
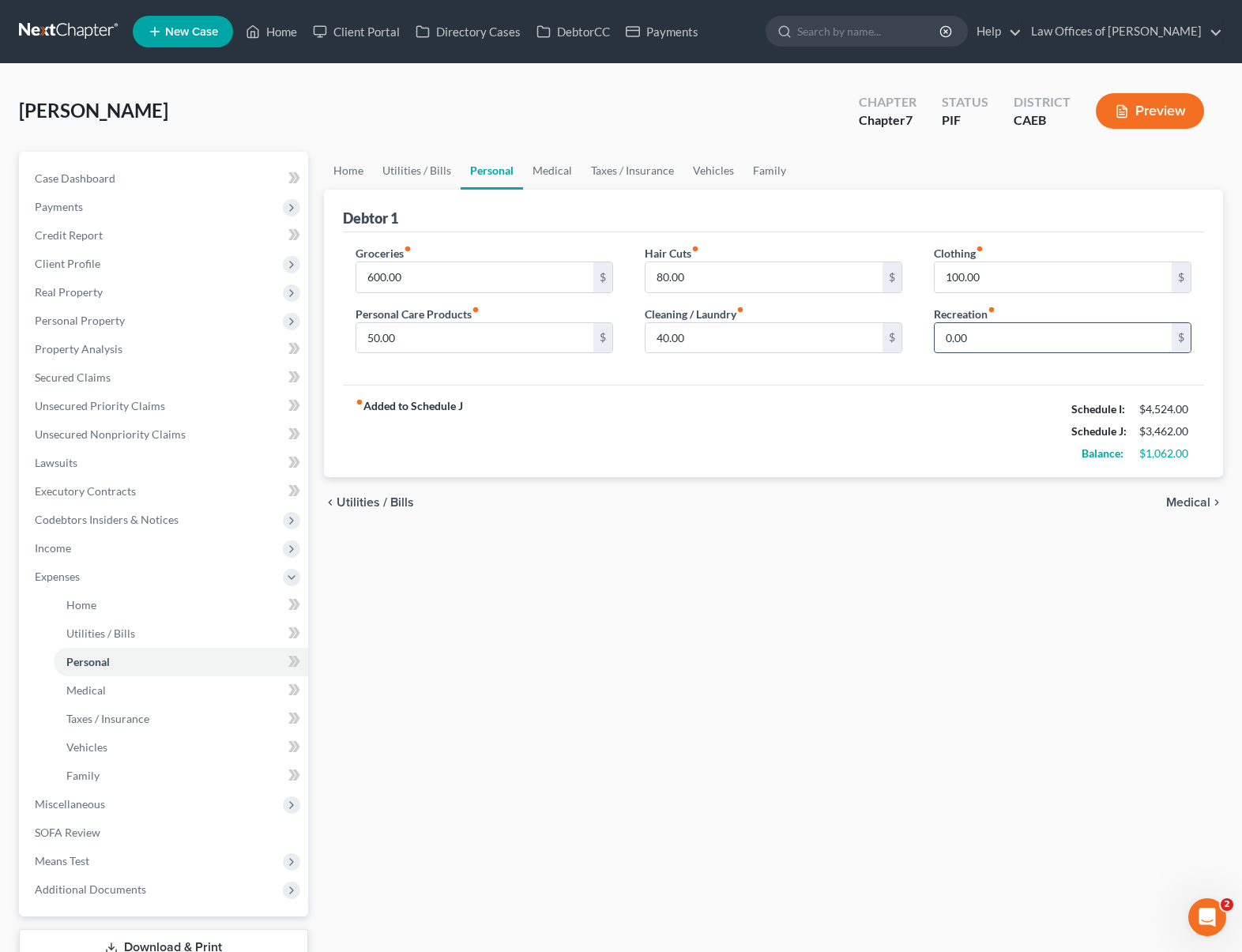
click at [983, 340] on input "0.00" at bounding box center [1053, 338] width 237 height 30
type input "250"
type input "175"
type input "140"
click at [422, 341] on input "50.00" at bounding box center [475, 338] width 237 height 30
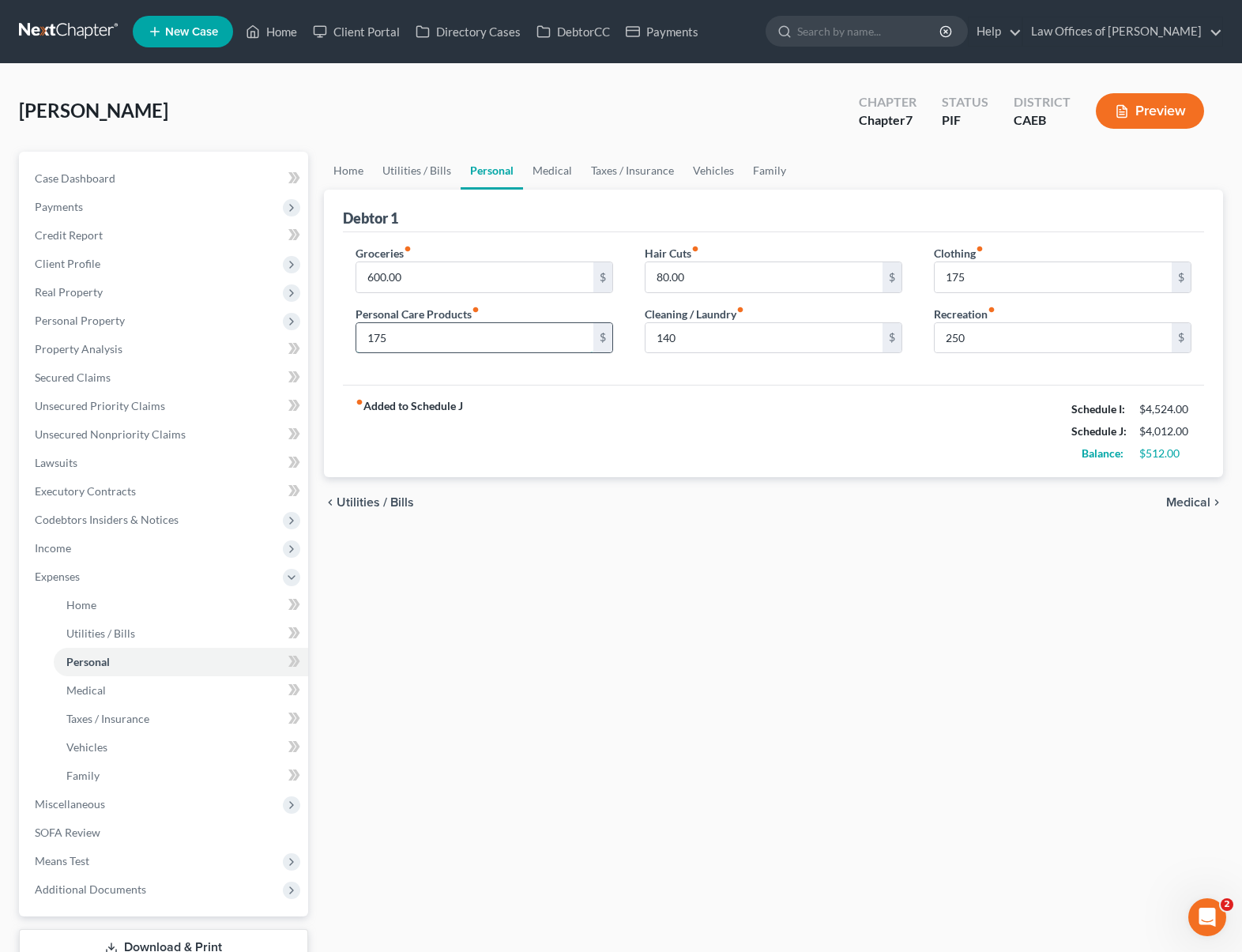
type input "175"
click at [542, 169] on link "Medical" at bounding box center [552, 171] width 58 height 38
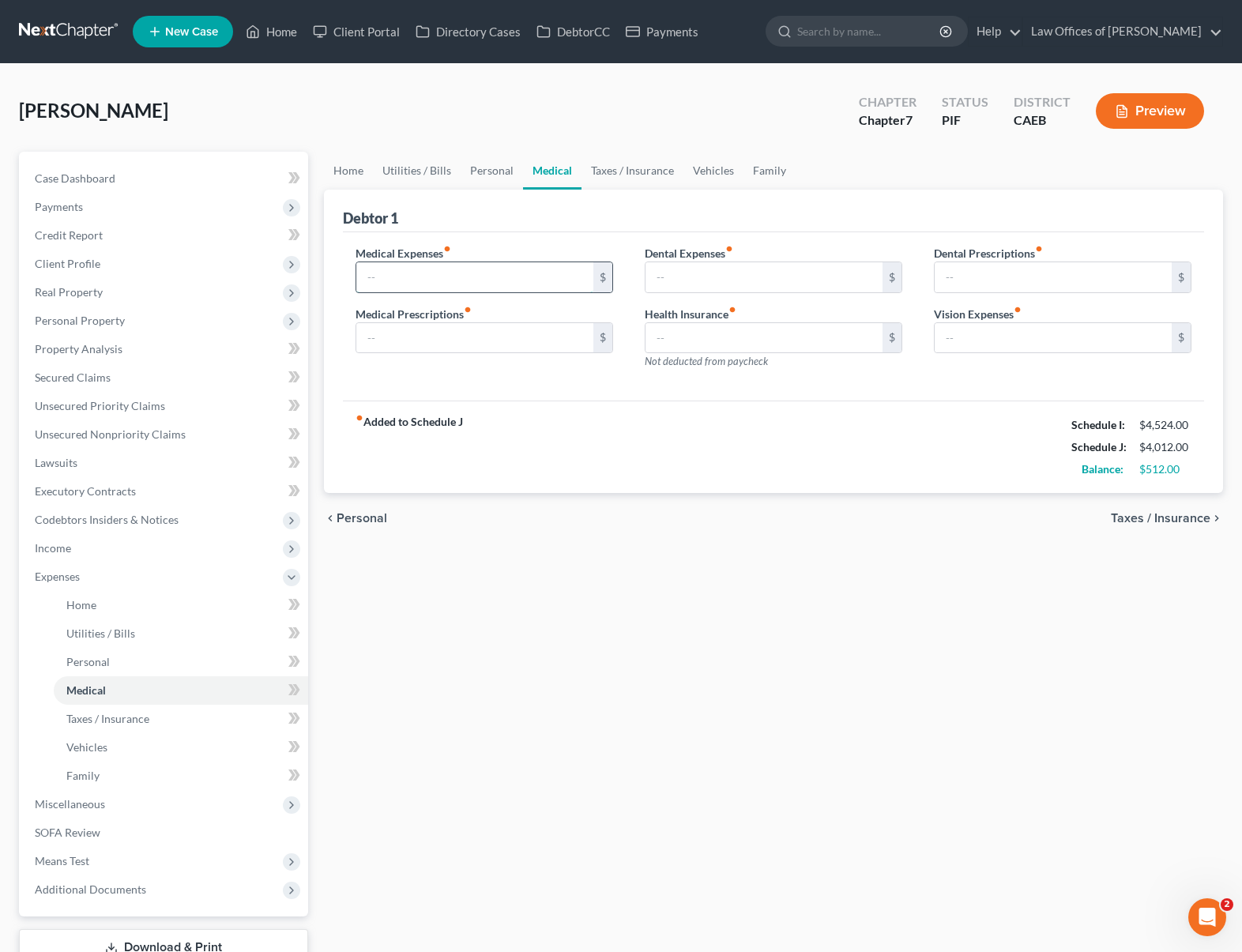
click at [383, 262] on input "text" at bounding box center [475, 277] width 237 height 30
type input "150."
click at [642, 175] on link "Taxes / Insurance" at bounding box center [632, 171] width 102 height 38
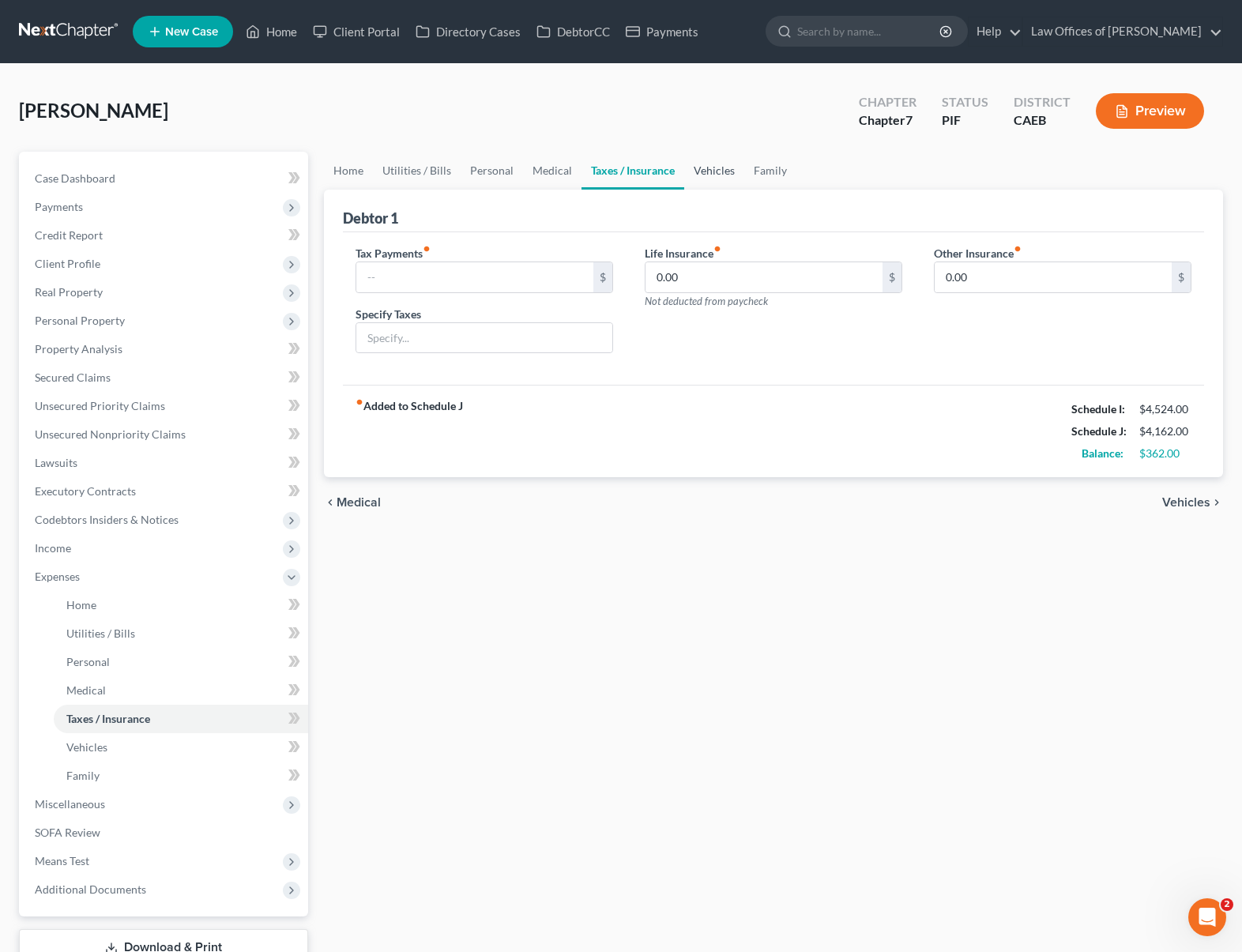
click at [711, 169] on link "Vehicles" at bounding box center [714, 171] width 60 height 38
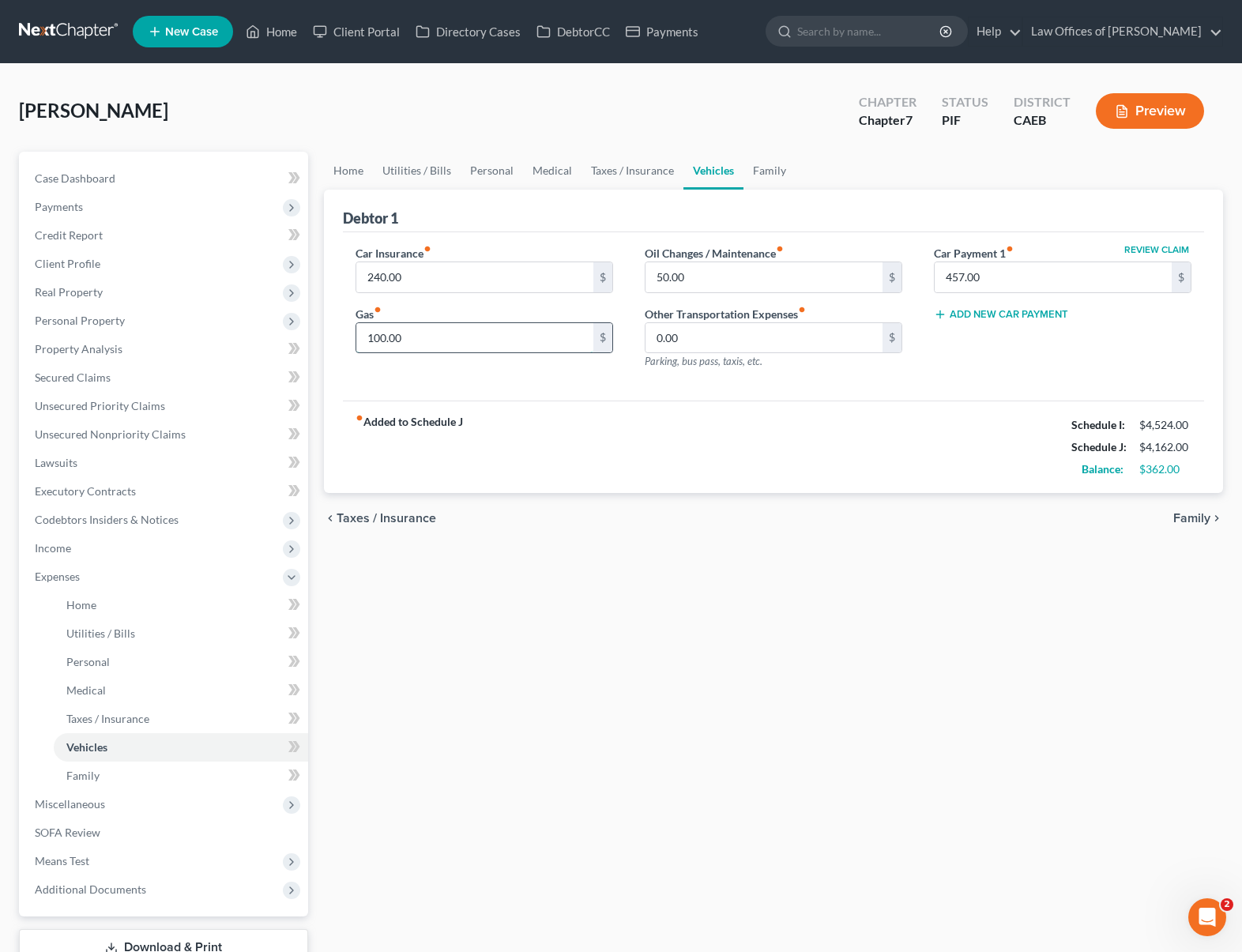
click at [429, 337] on input "100.00" at bounding box center [475, 338] width 237 height 30
type input "250."
click at [414, 177] on link "Utilities / Bills" at bounding box center [417, 171] width 88 height 38
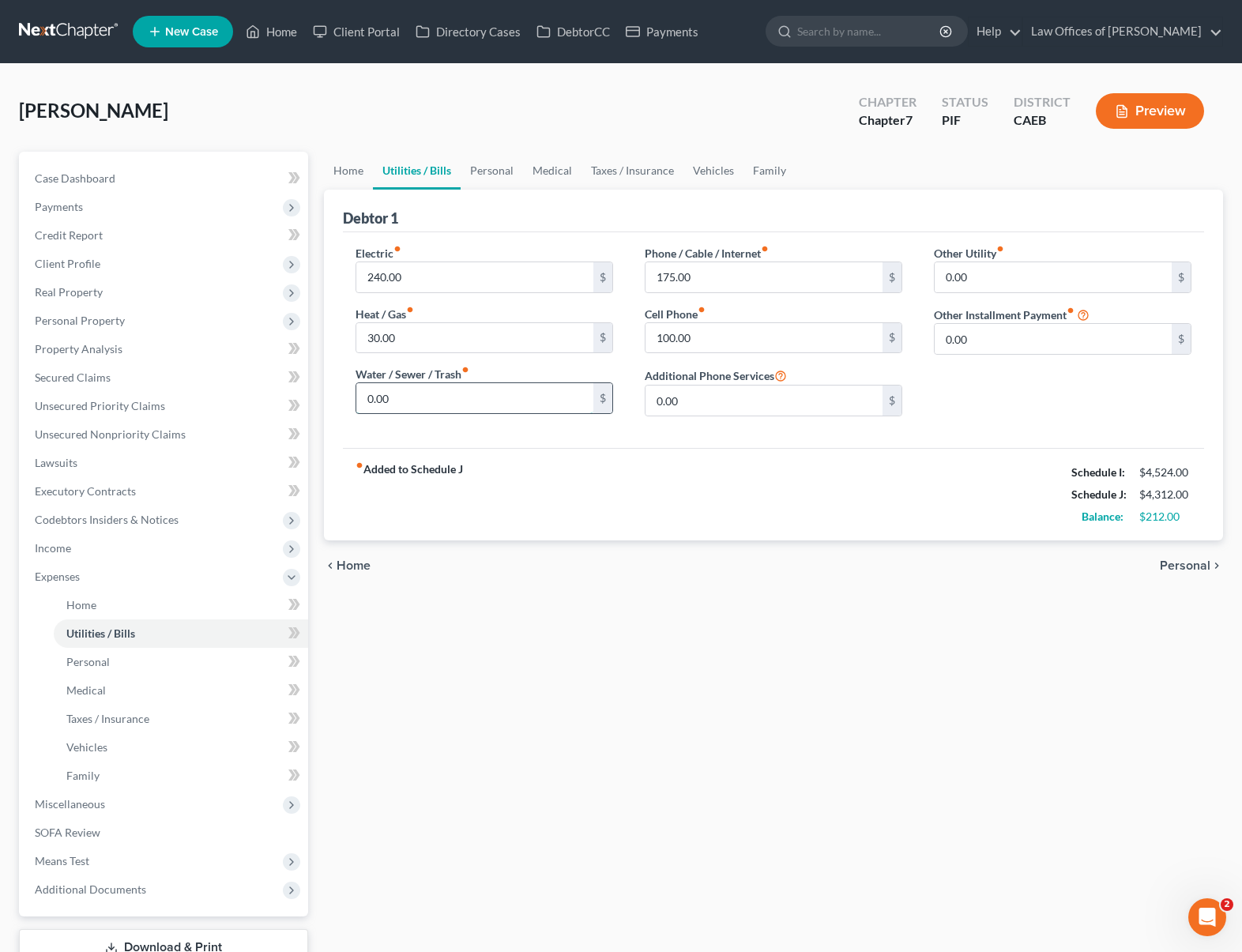
click at [359, 396] on input "0.00" at bounding box center [475, 398] width 237 height 30
type input "90."
type input "190."
type input "175."
click at [154, 184] on link "Case Dashboard" at bounding box center [165, 178] width 286 height 29
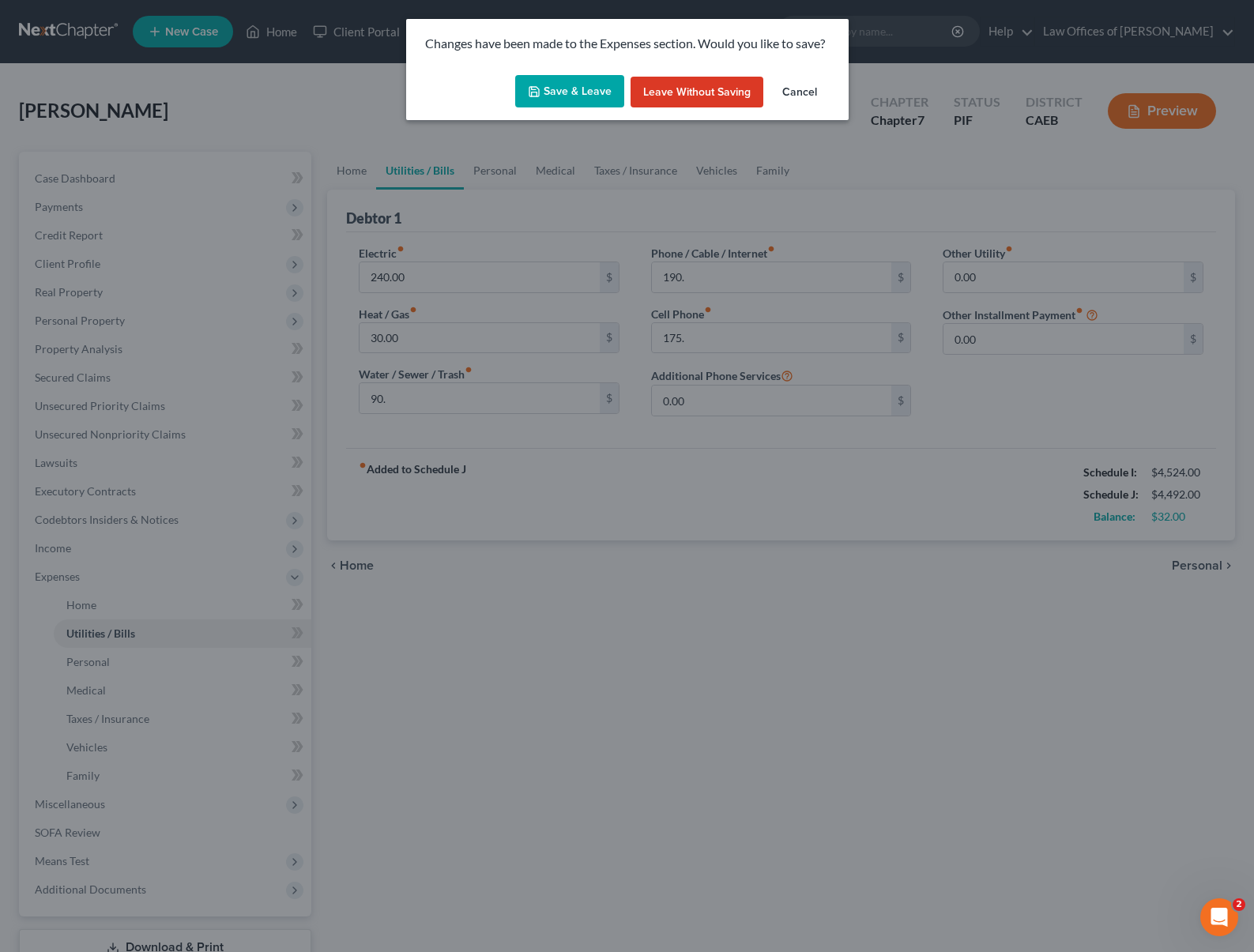
click at [553, 84] on button "Save & Leave" at bounding box center [570, 91] width 109 height 33
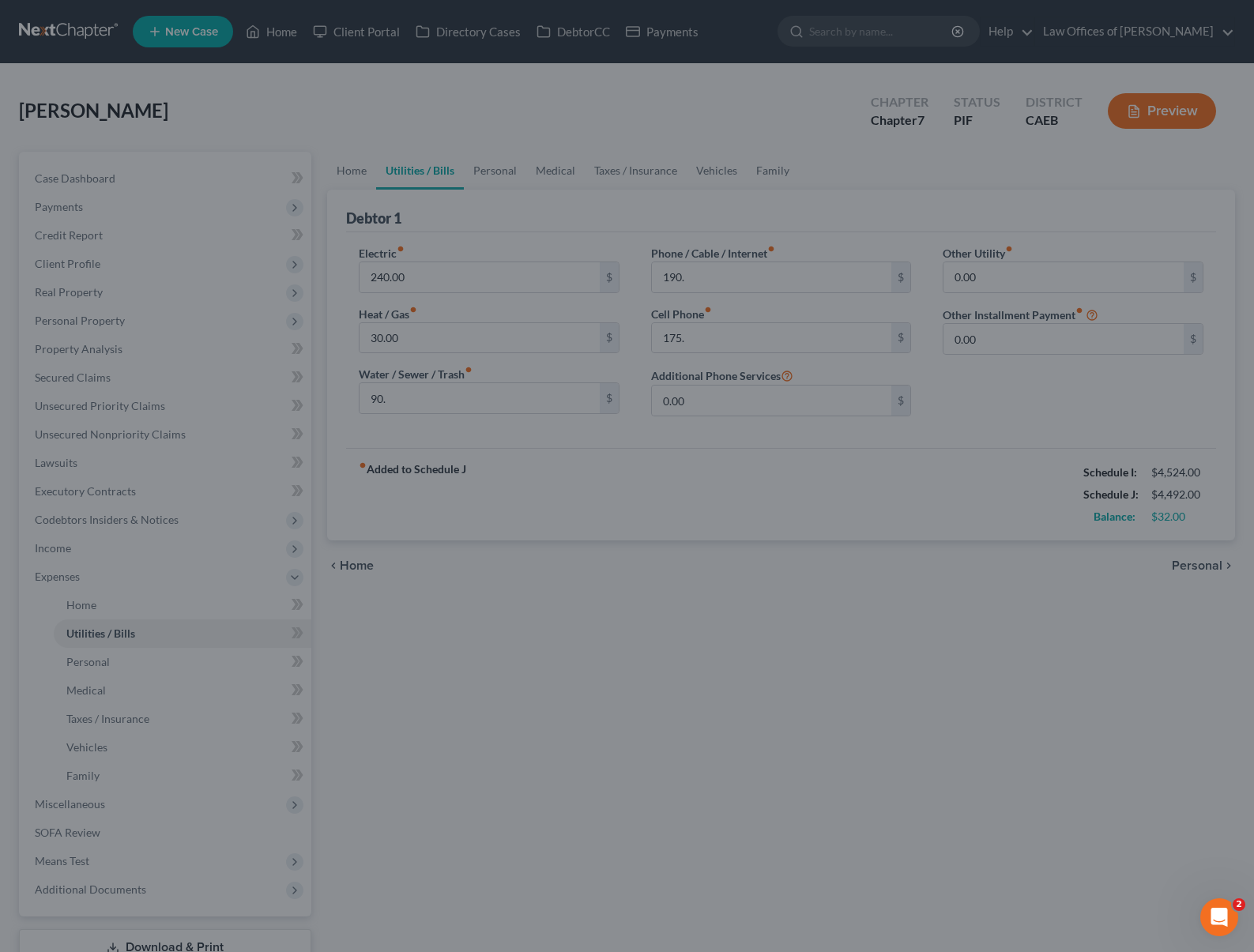
type input "90.00"
type input "190.00"
type input "175.00"
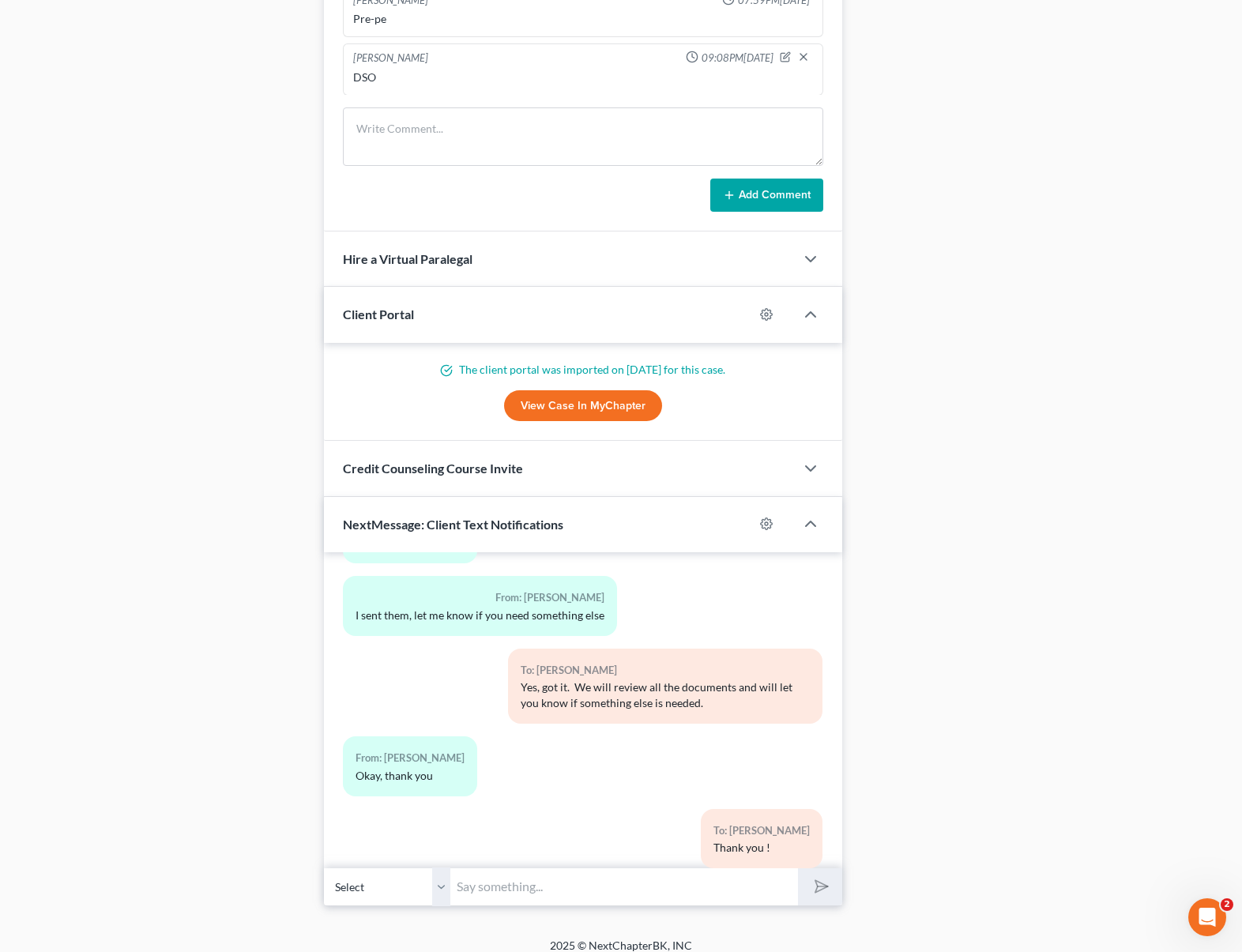
scroll to position [1233, 0]
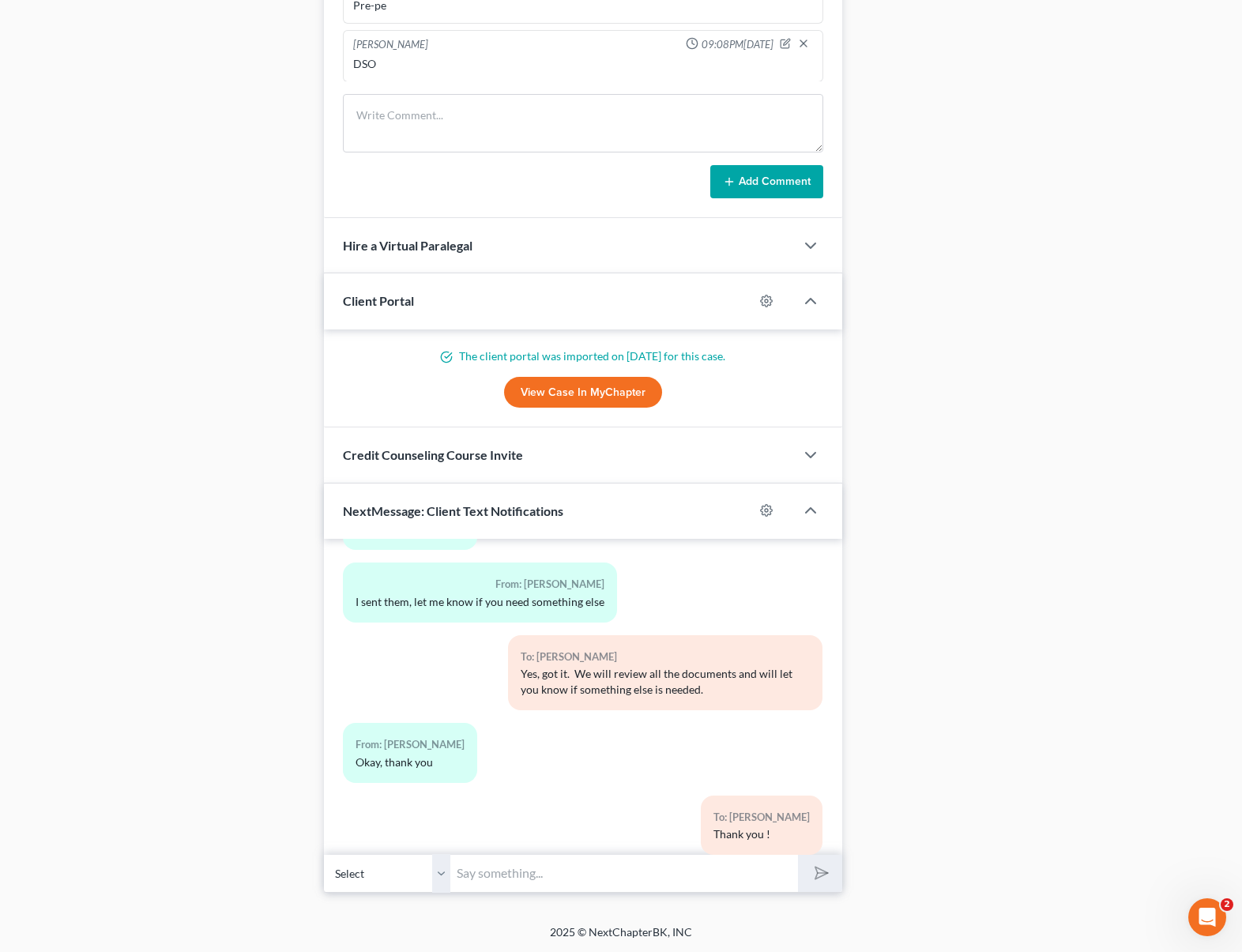
click at [565, 869] on input "text" at bounding box center [624, 873] width 347 height 39
type input "Hi Eriberto. Are you paying back taxes ?"
click at [798, 855] on button "submit" at bounding box center [819, 873] width 43 height 37
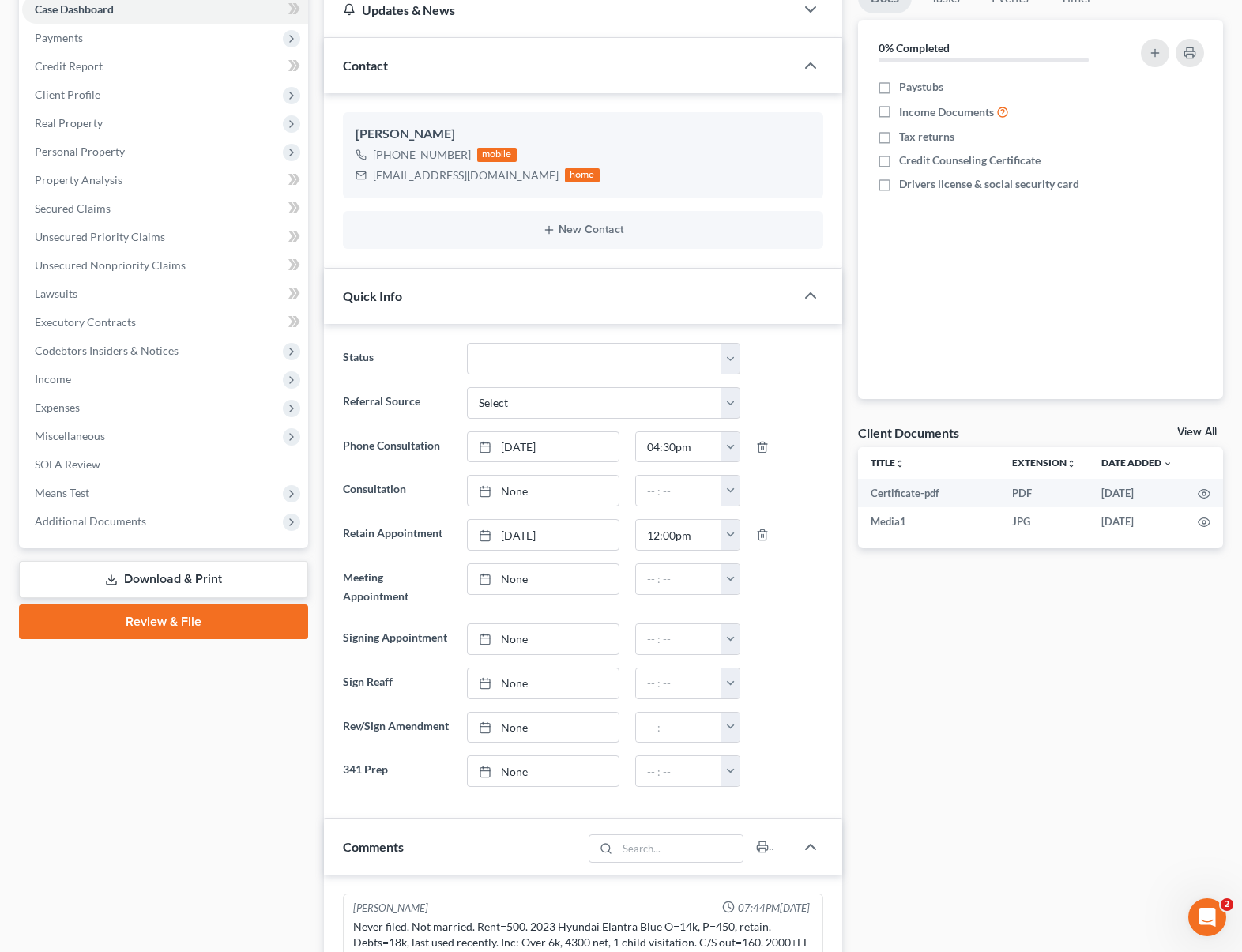
scroll to position [0, 0]
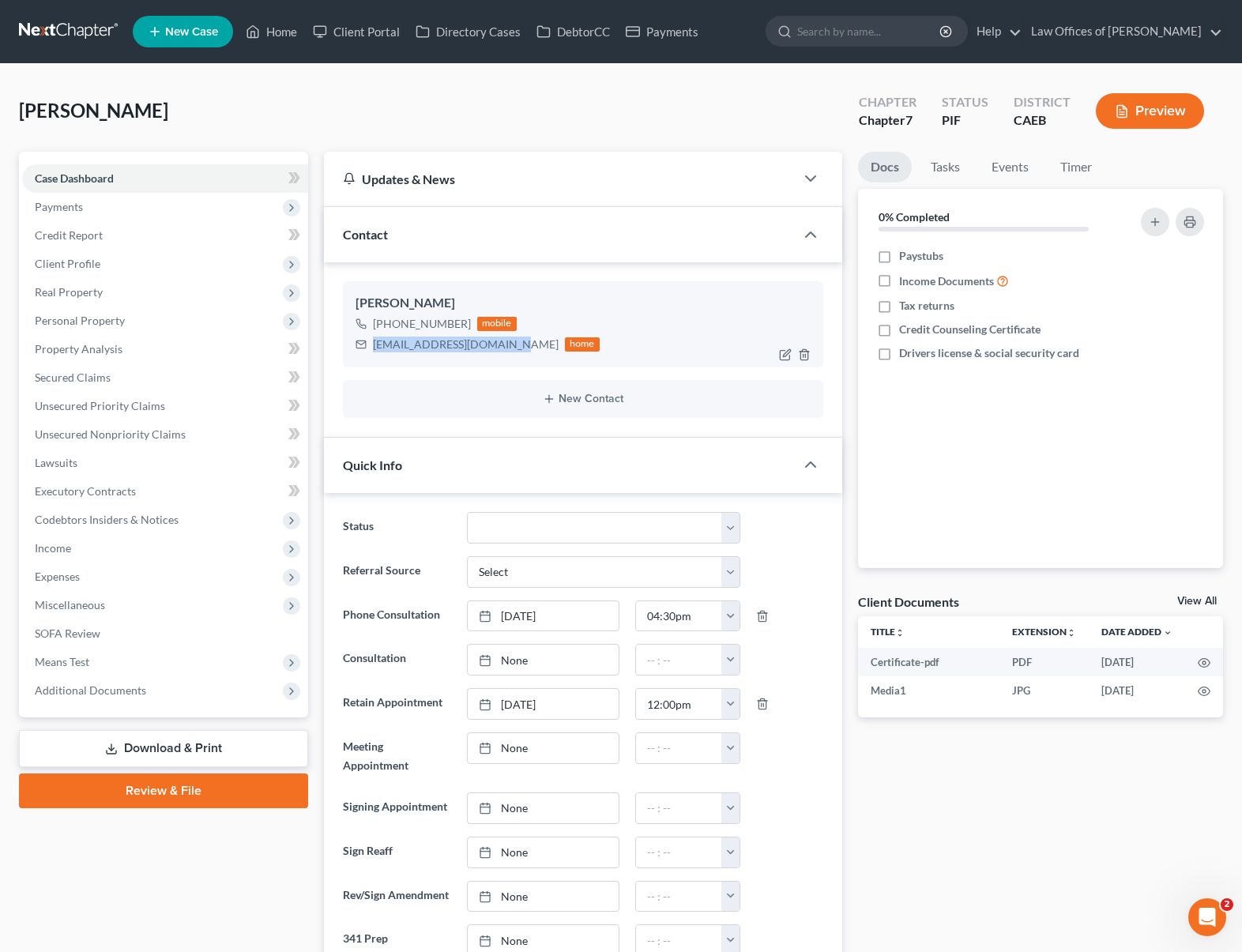
drag, startPoint x: 371, startPoint y: 341, endPoint x: 504, endPoint y: 344, distance: 133.0
click at [504, 344] on div "eriberto112000@gmail.com home" at bounding box center [477, 344] width 244 height 20
copy div "eriberto112000@gmail.com"
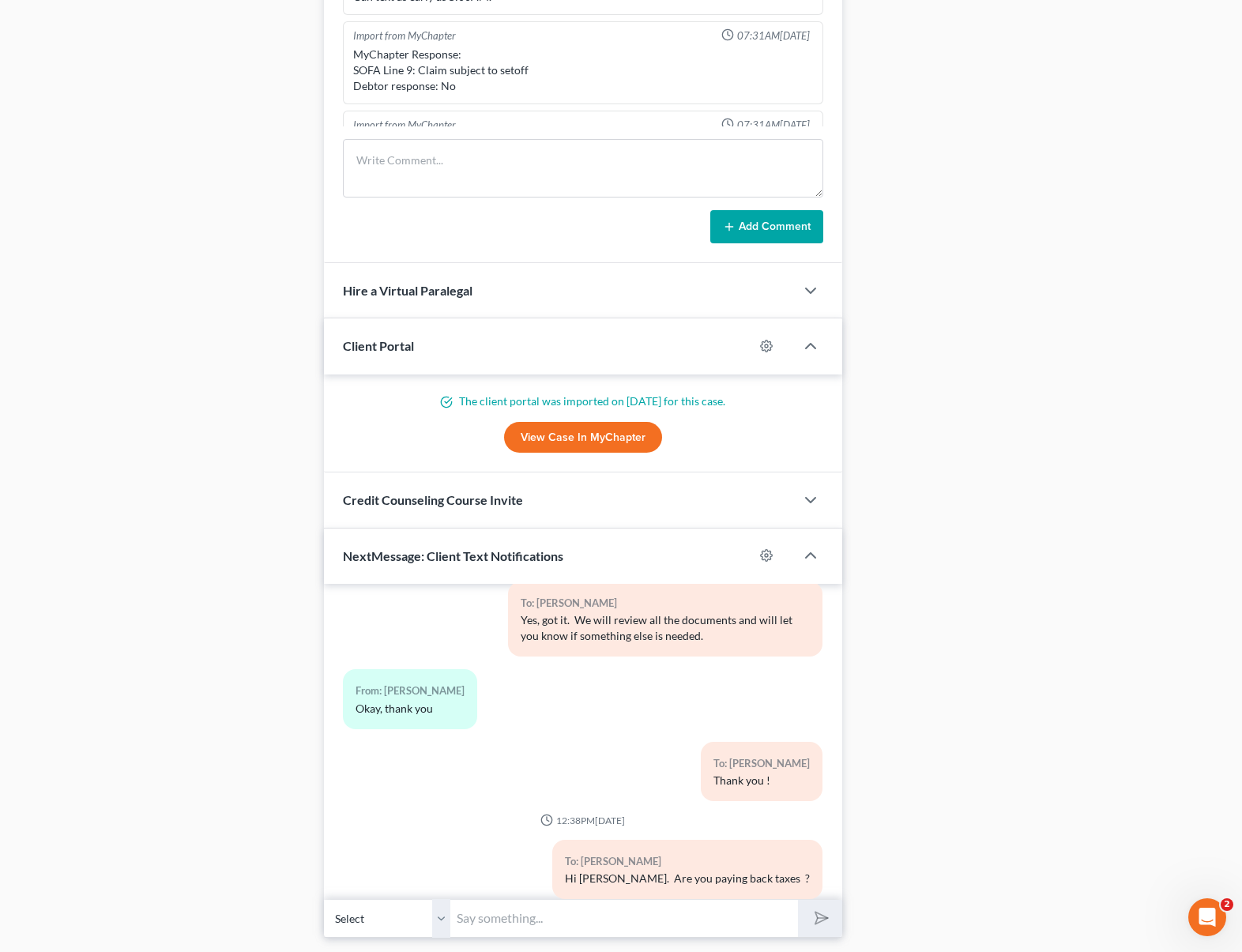
scroll to position [998, 0]
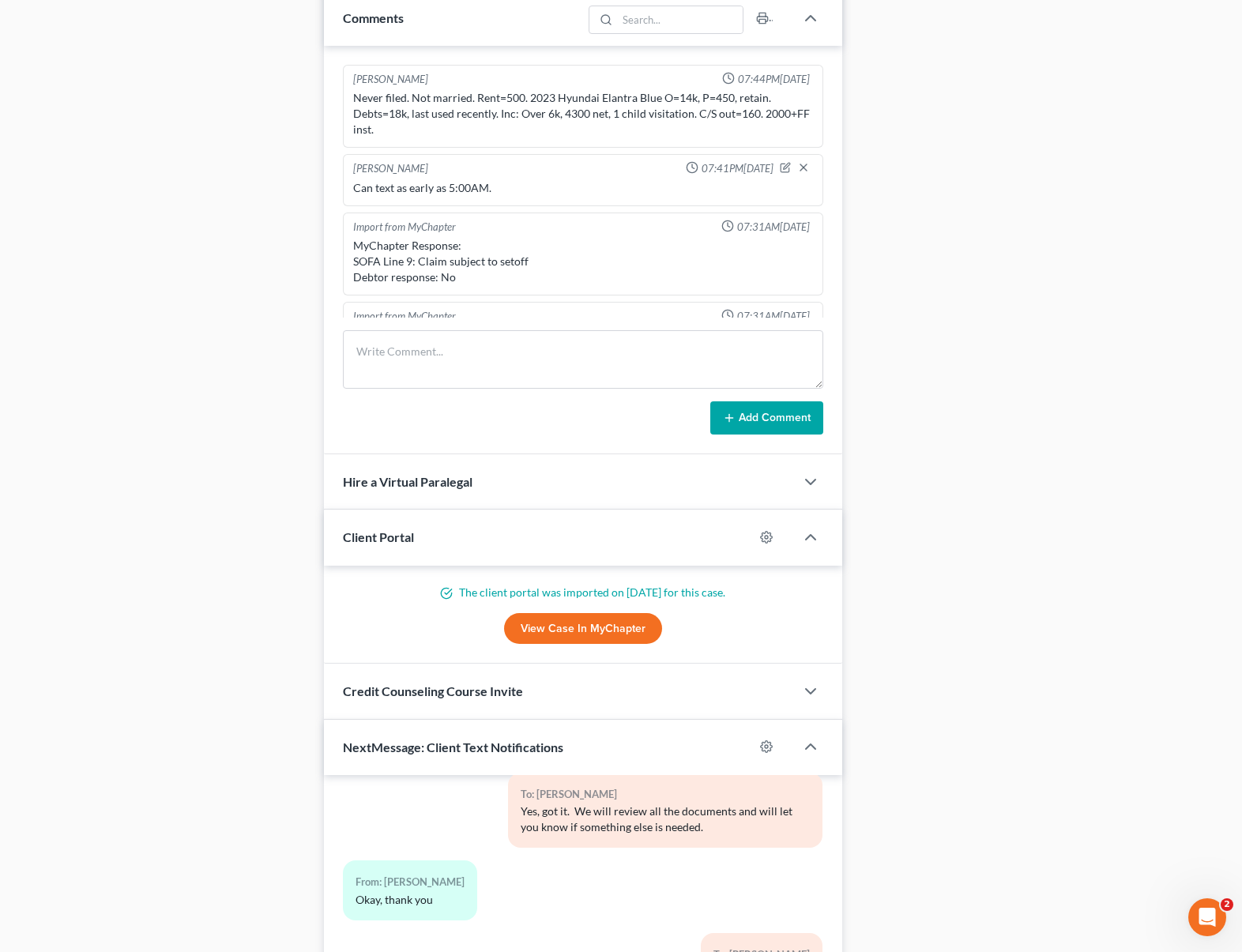
drag, startPoint x: 1209, startPoint y: 438, endPoint x: 1128, endPoint y: 89, distance: 358.3
click at [1083, 41] on div "Docs Tasks Events Timer 0% Completed Nothing here yet! Paystubs Income Document…" at bounding box center [1041, 141] width 382 height 1974
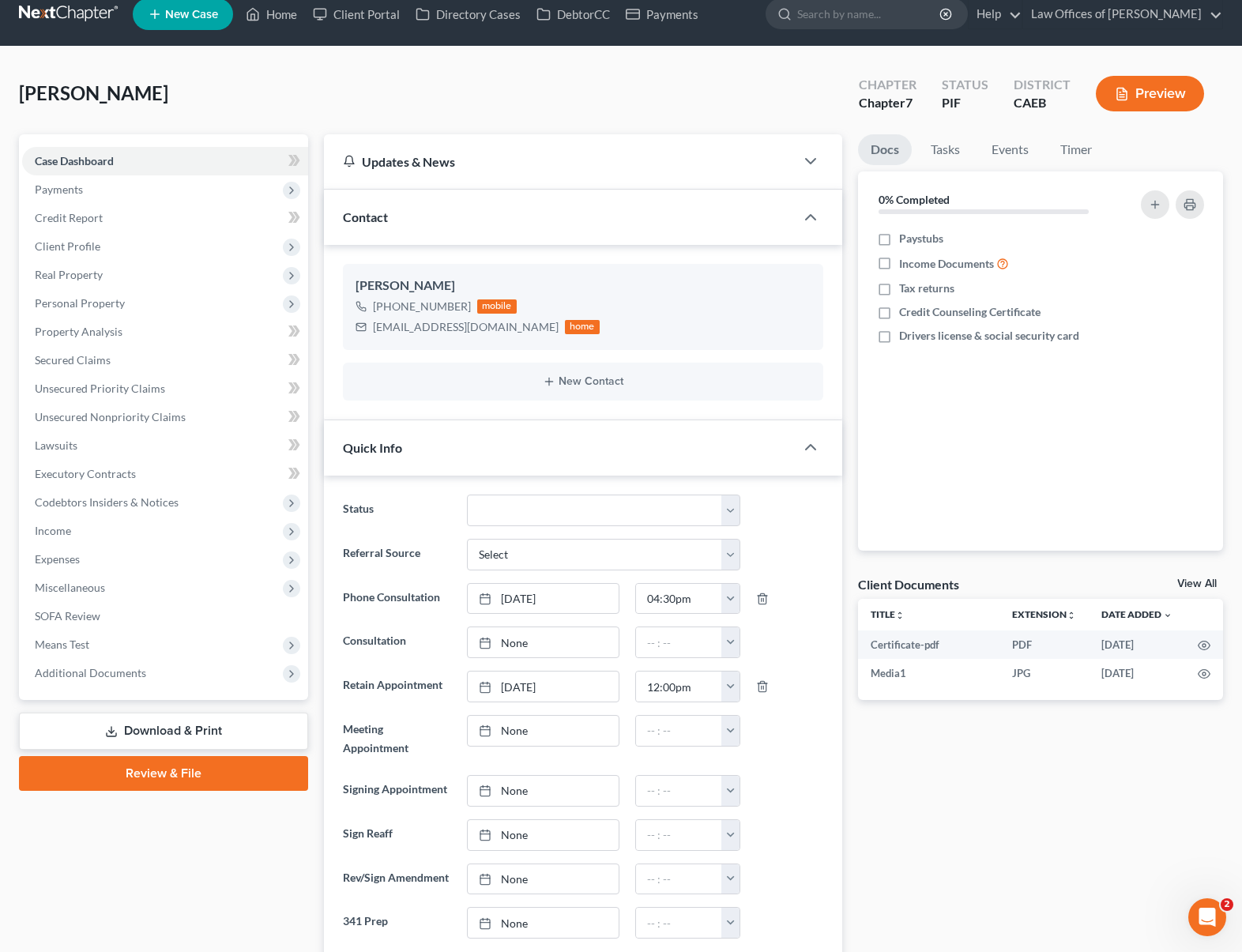
scroll to position [17, 0]
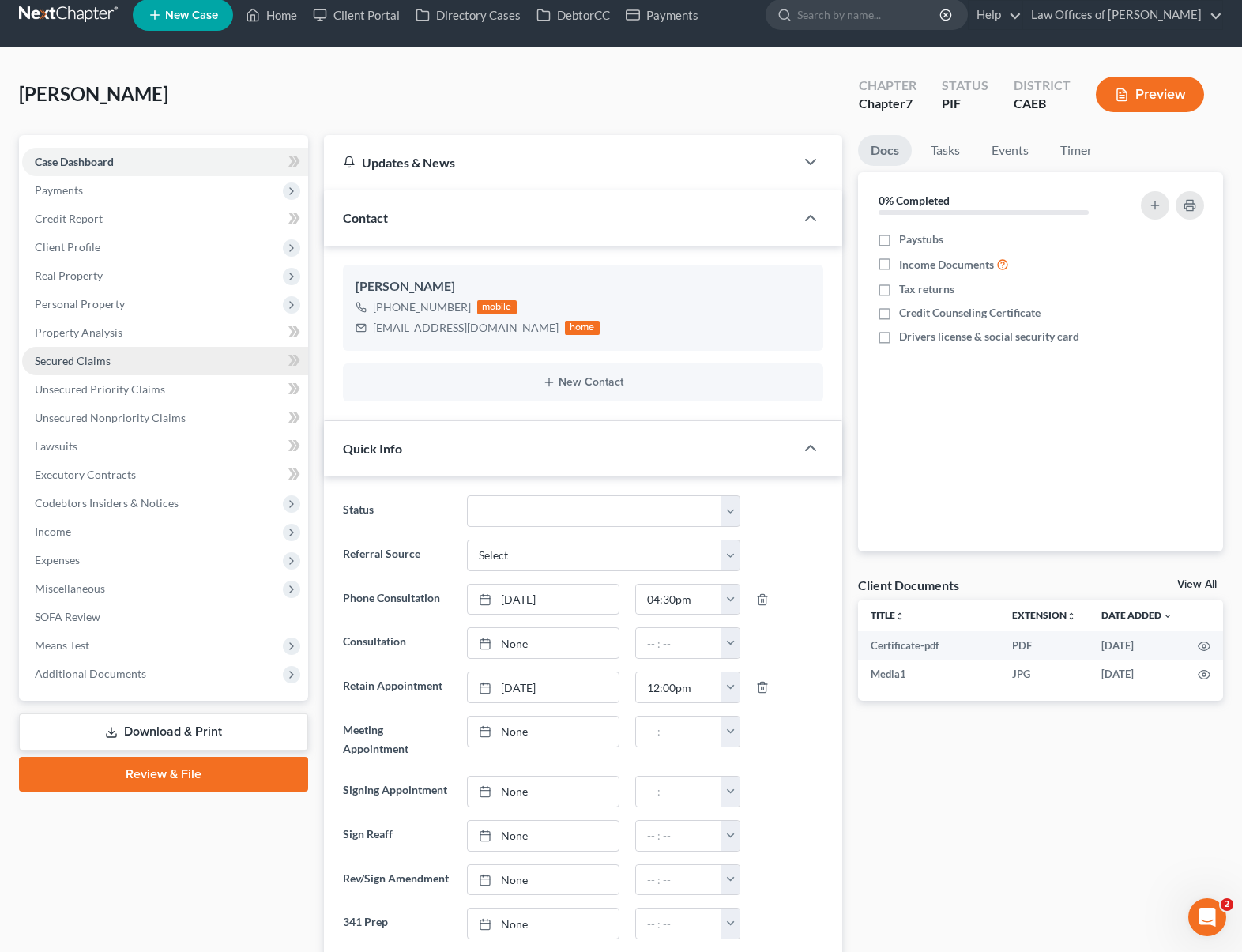
click at [124, 357] on link "Secured Claims" at bounding box center [165, 361] width 286 height 29
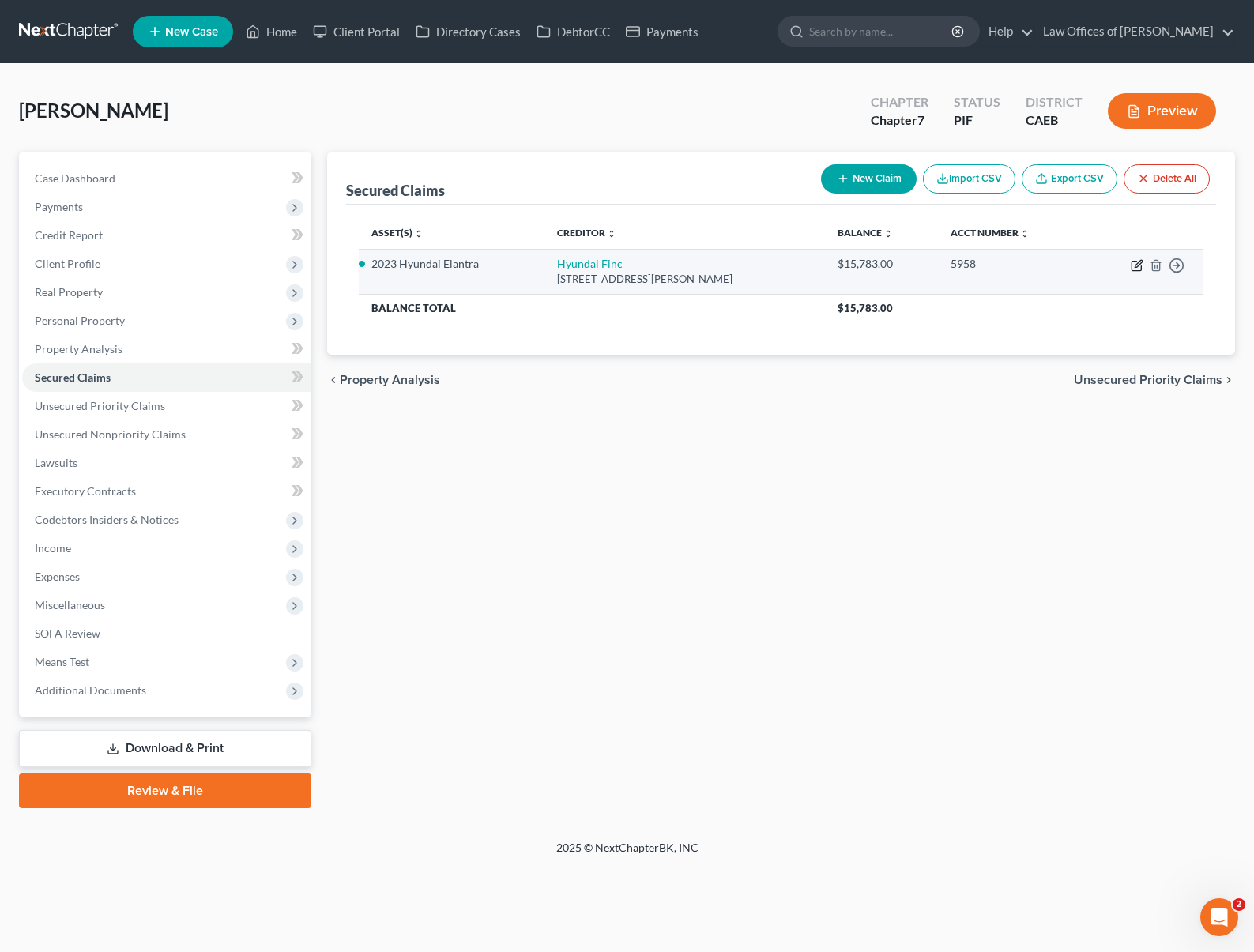
click at [1083, 266] on icon "button" at bounding box center [1137, 265] width 13 height 13
select select "4"
select select "0"
select select "2"
select select "4"
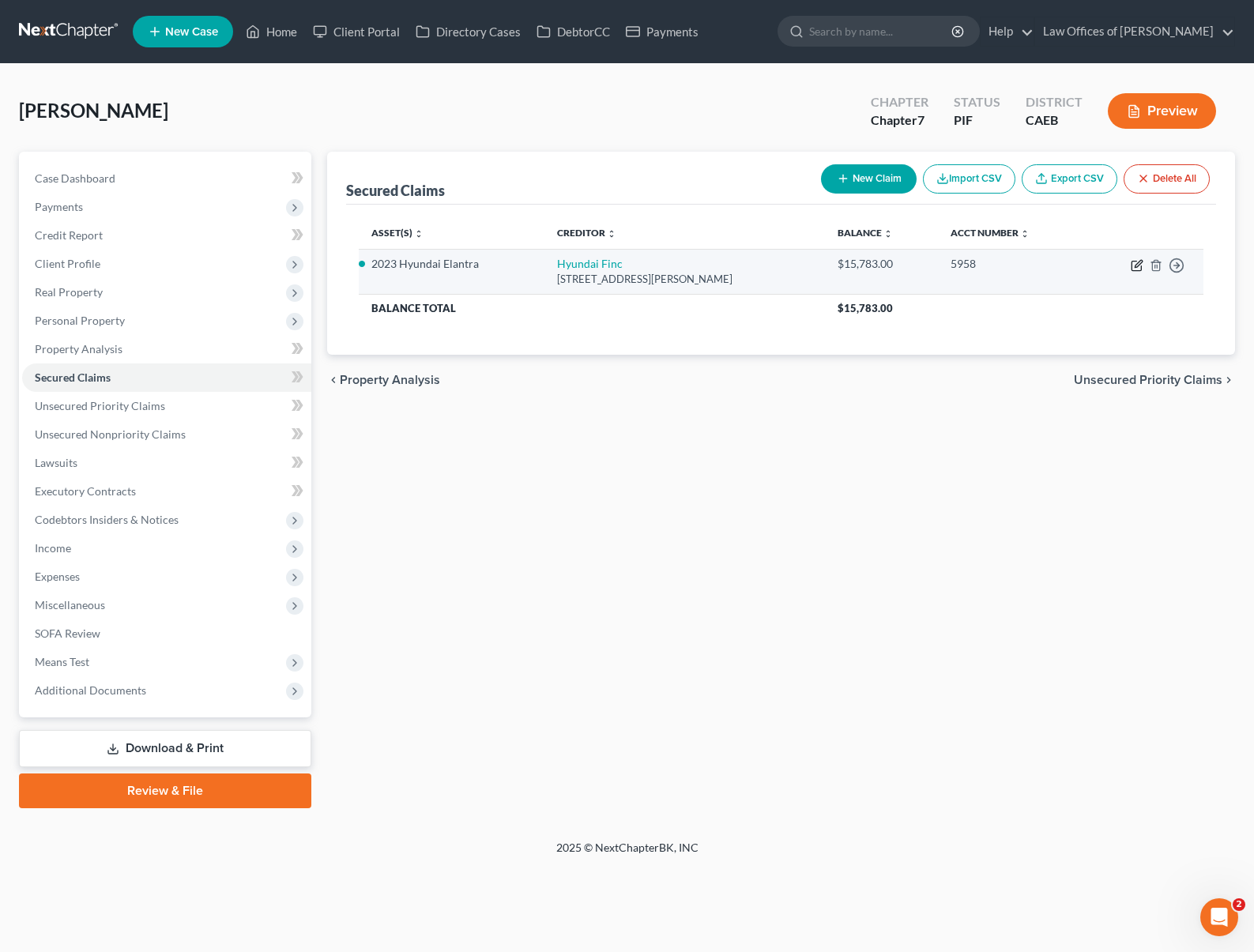
select select "0"
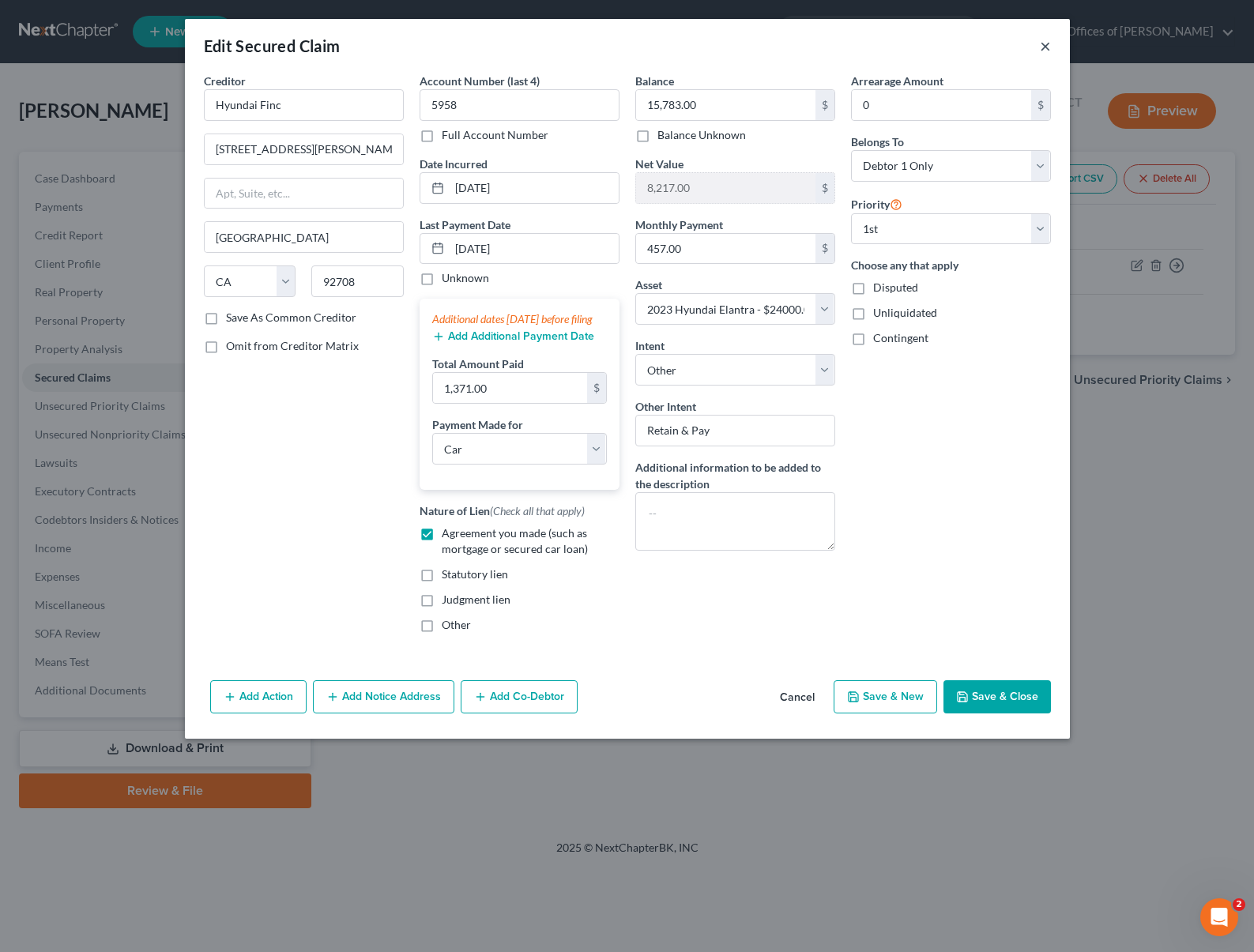
click at [1042, 43] on button "×" at bounding box center [1044, 46] width 11 height 19
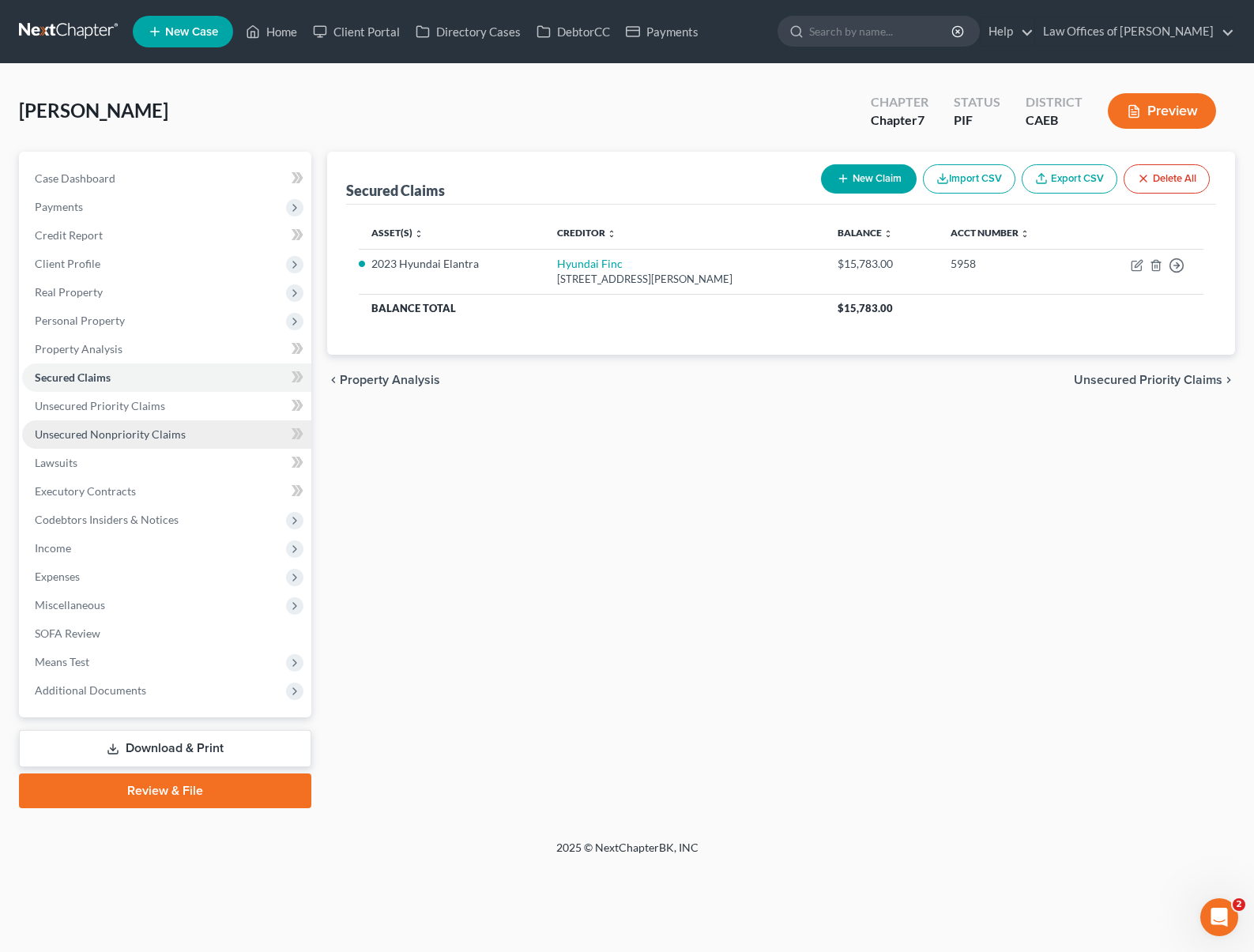
click at [160, 429] on span "Unsecured Nonpriority Claims" at bounding box center [110, 434] width 151 height 14
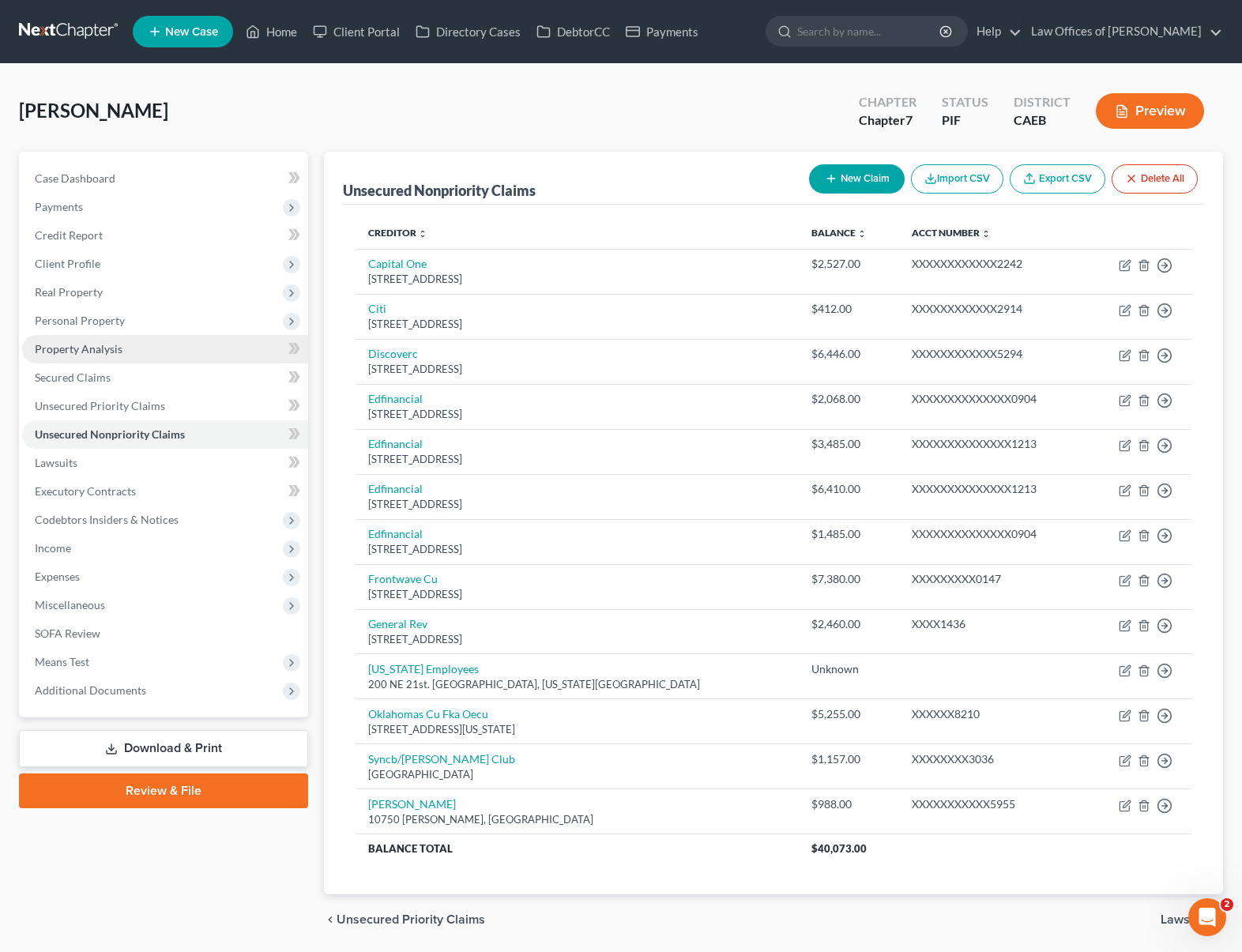
click at [134, 345] on link "Property Analysis" at bounding box center [165, 349] width 286 height 29
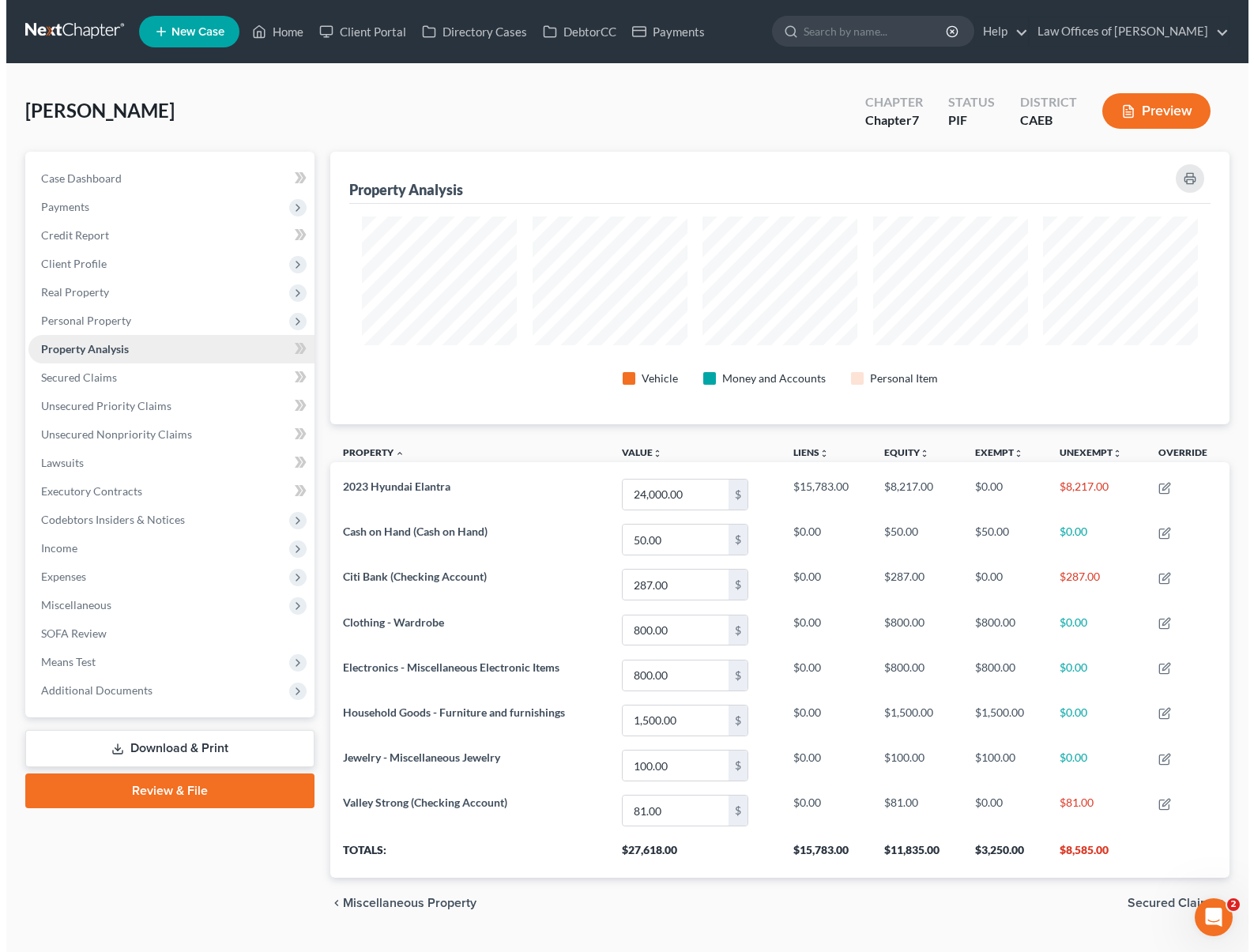
scroll to position [273, 899]
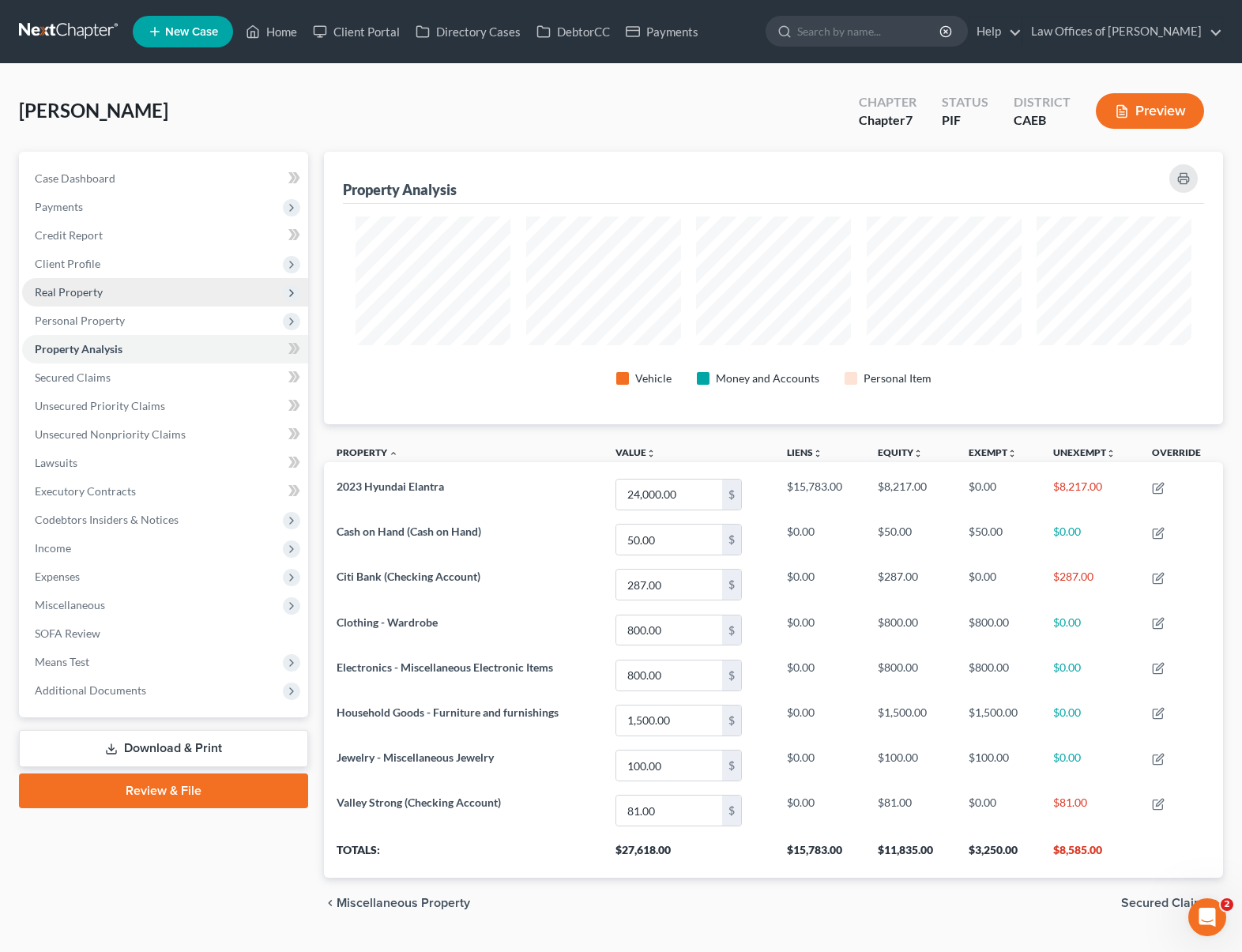
click at [119, 297] on span "Real Property" at bounding box center [165, 292] width 286 height 29
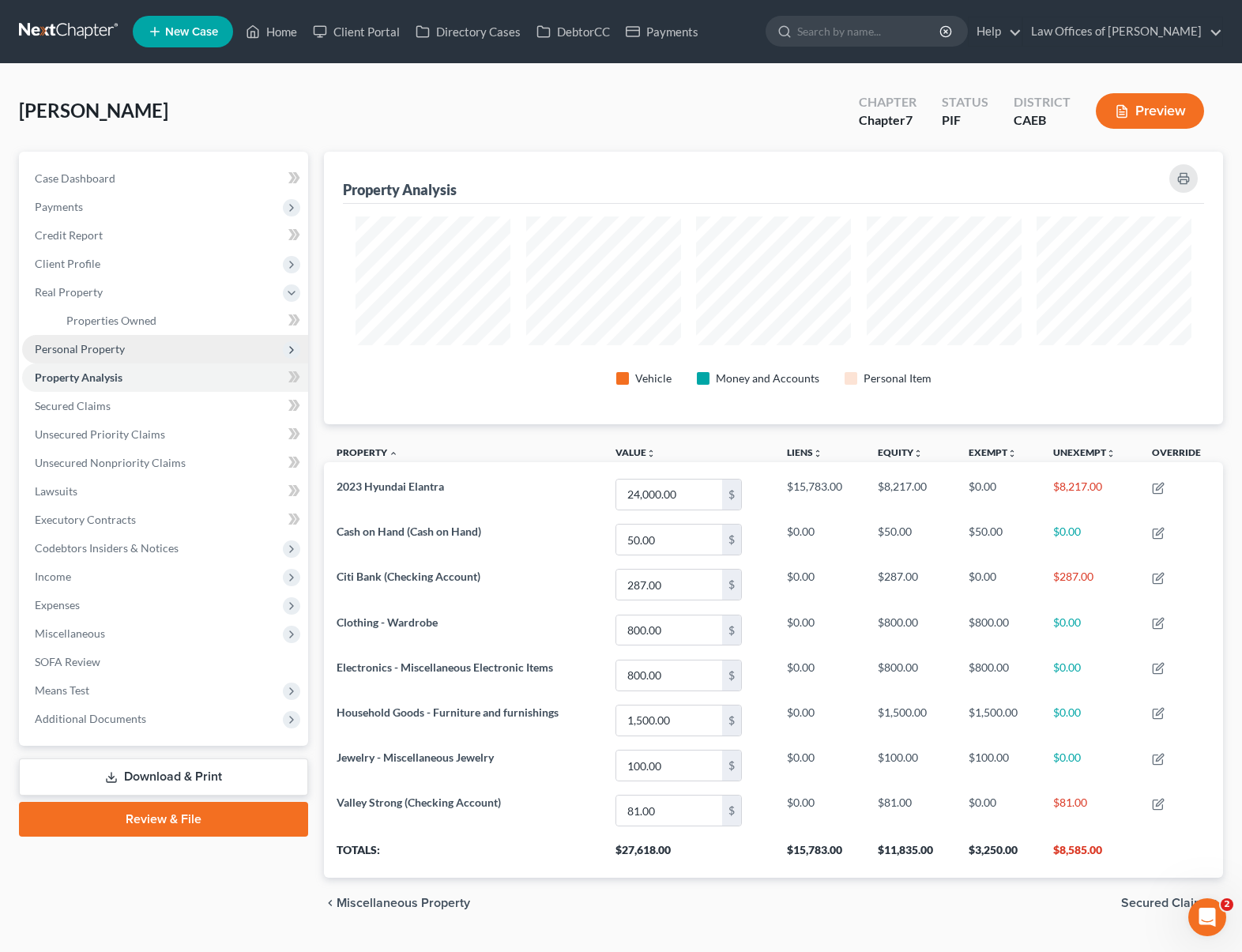
click at [136, 351] on span "Personal Property" at bounding box center [165, 349] width 286 height 29
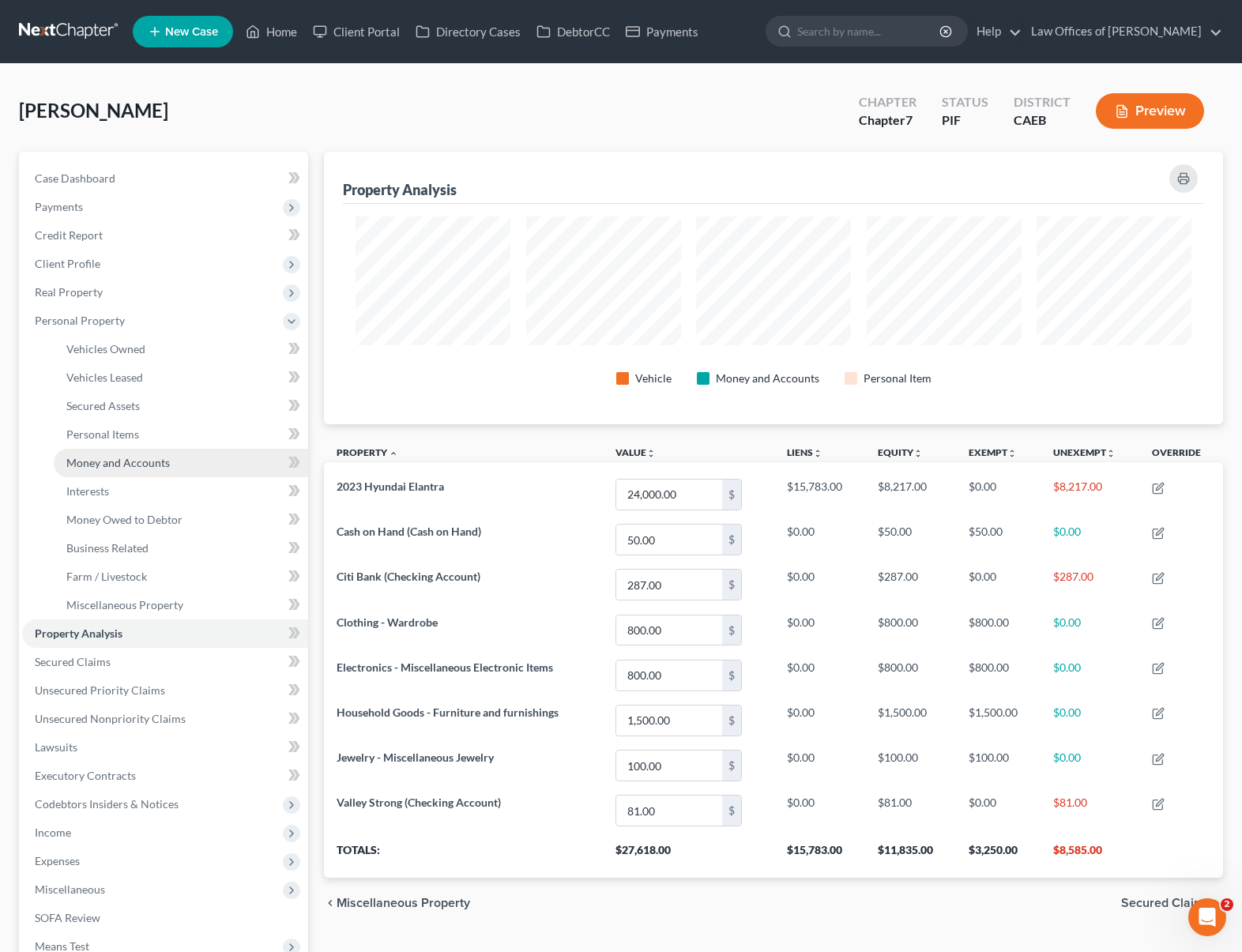
click at [166, 467] on span "Money and Accounts" at bounding box center [118, 462] width 103 height 14
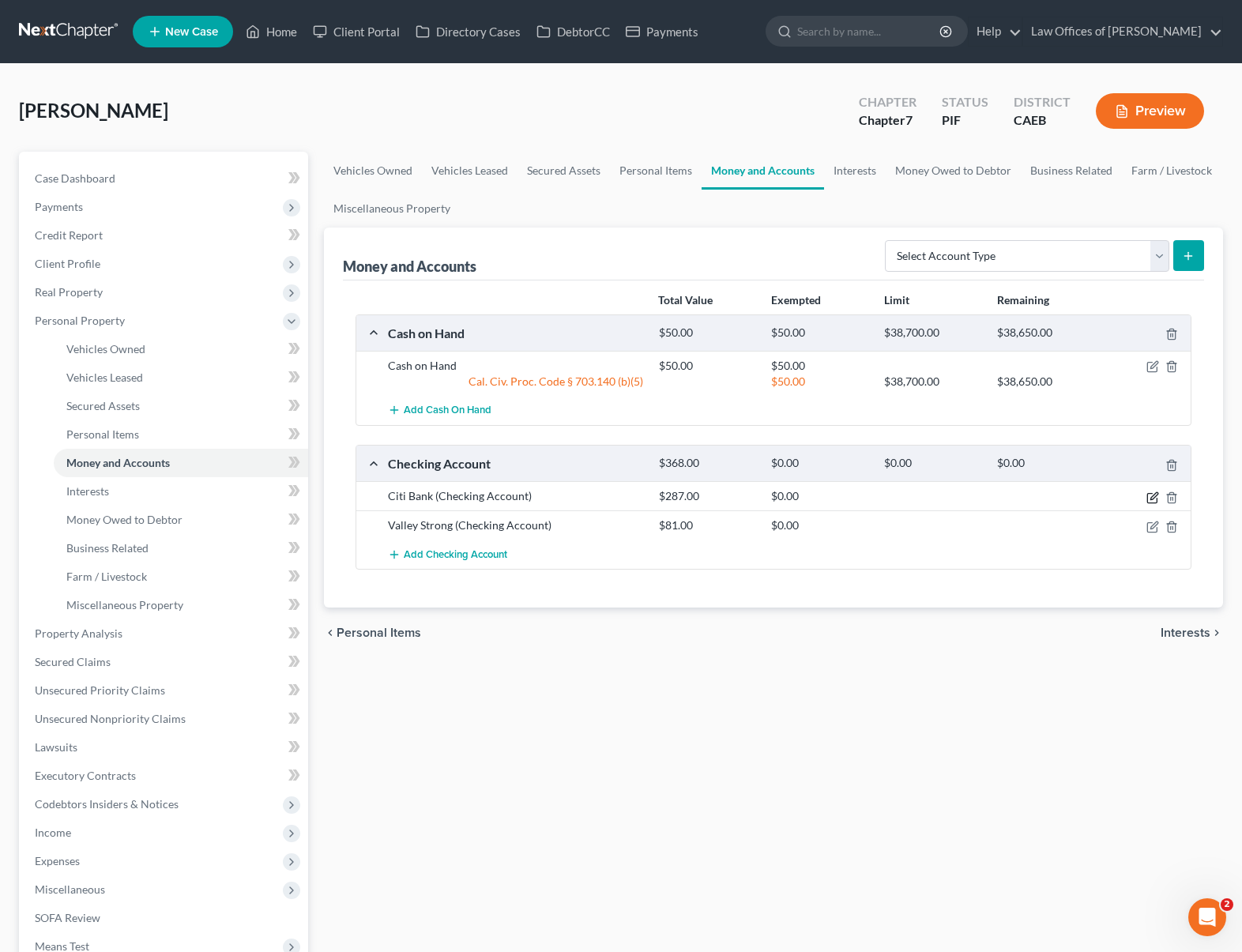
click at [1083, 495] on icon "button" at bounding box center [1152, 498] width 13 height 13
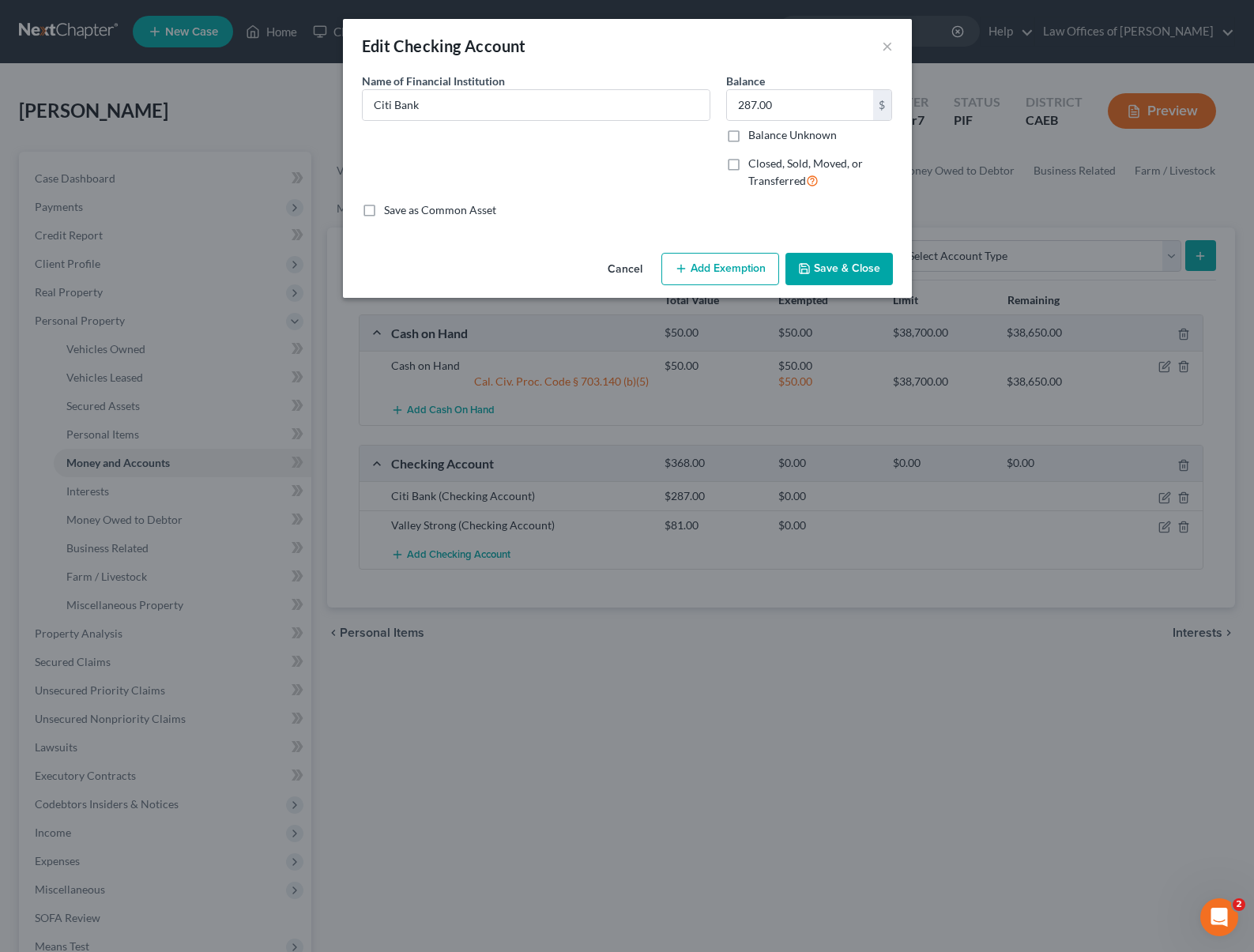
click at [733, 271] on button "Add Exemption" at bounding box center [720, 269] width 117 height 33
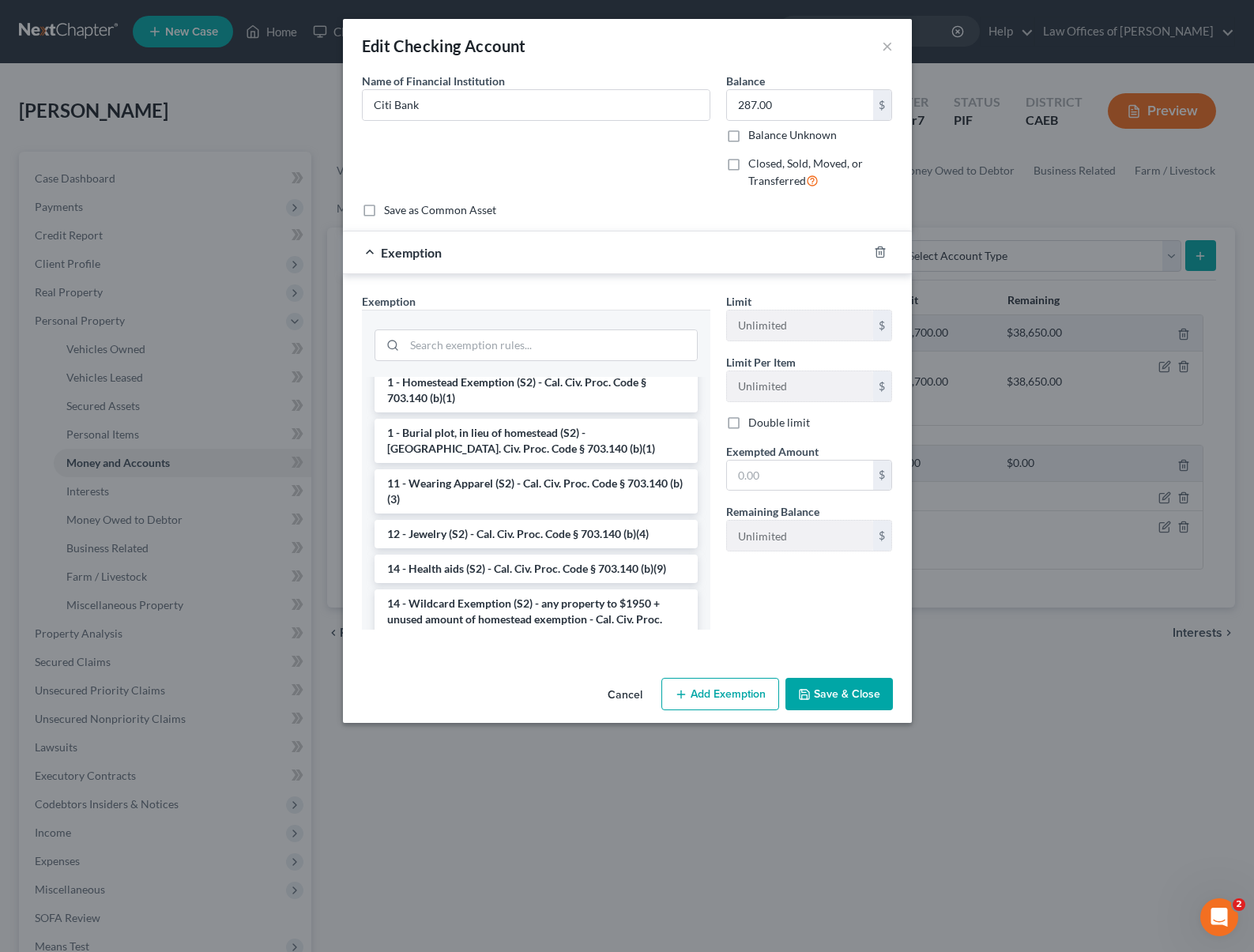
scroll to position [177, 0]
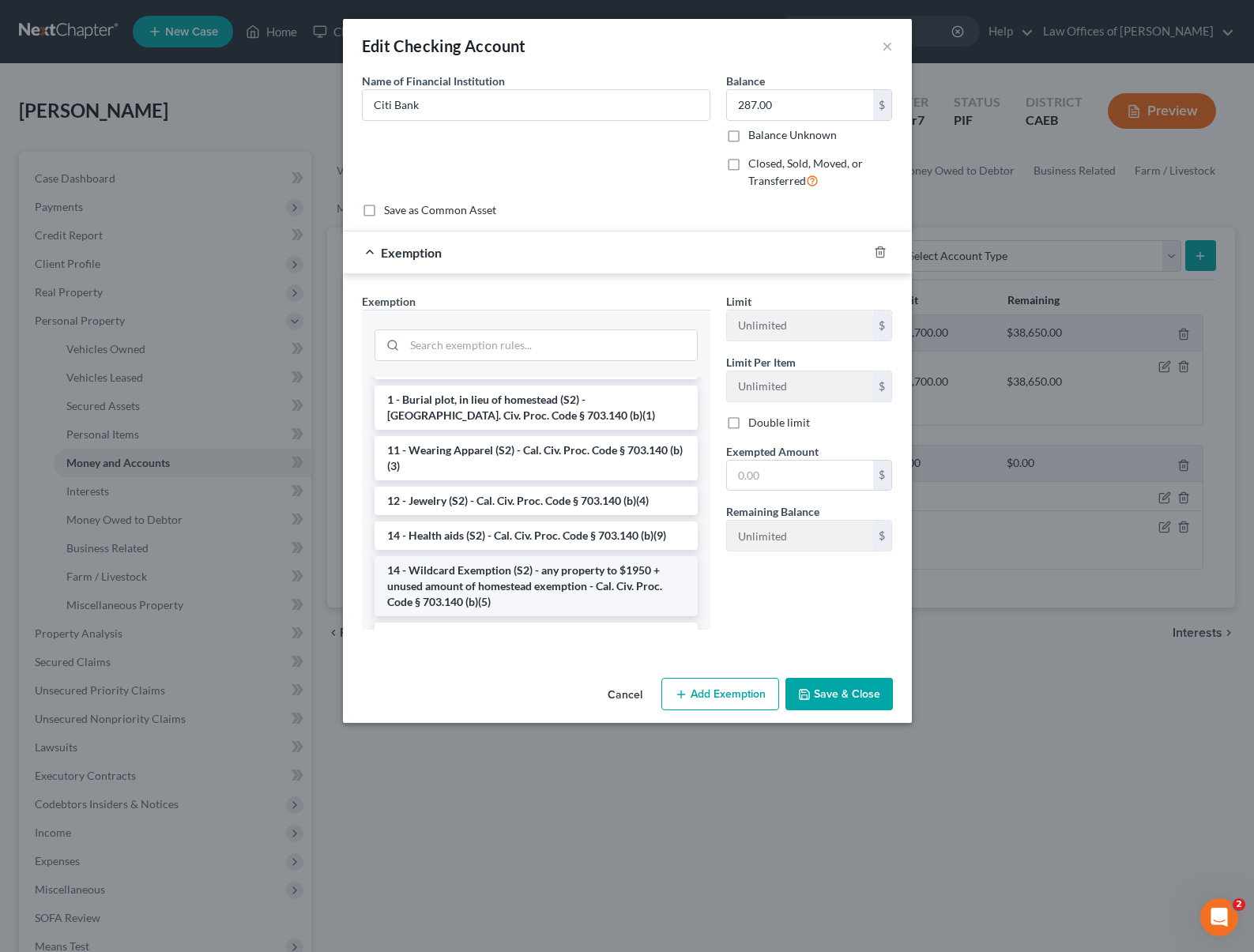
click at [532, 587] on li "14 - Wildcard Exemption (S2) - any property to $1950 + unused amount of homeste…" at bounding box center [536, 585] width 323 height 60
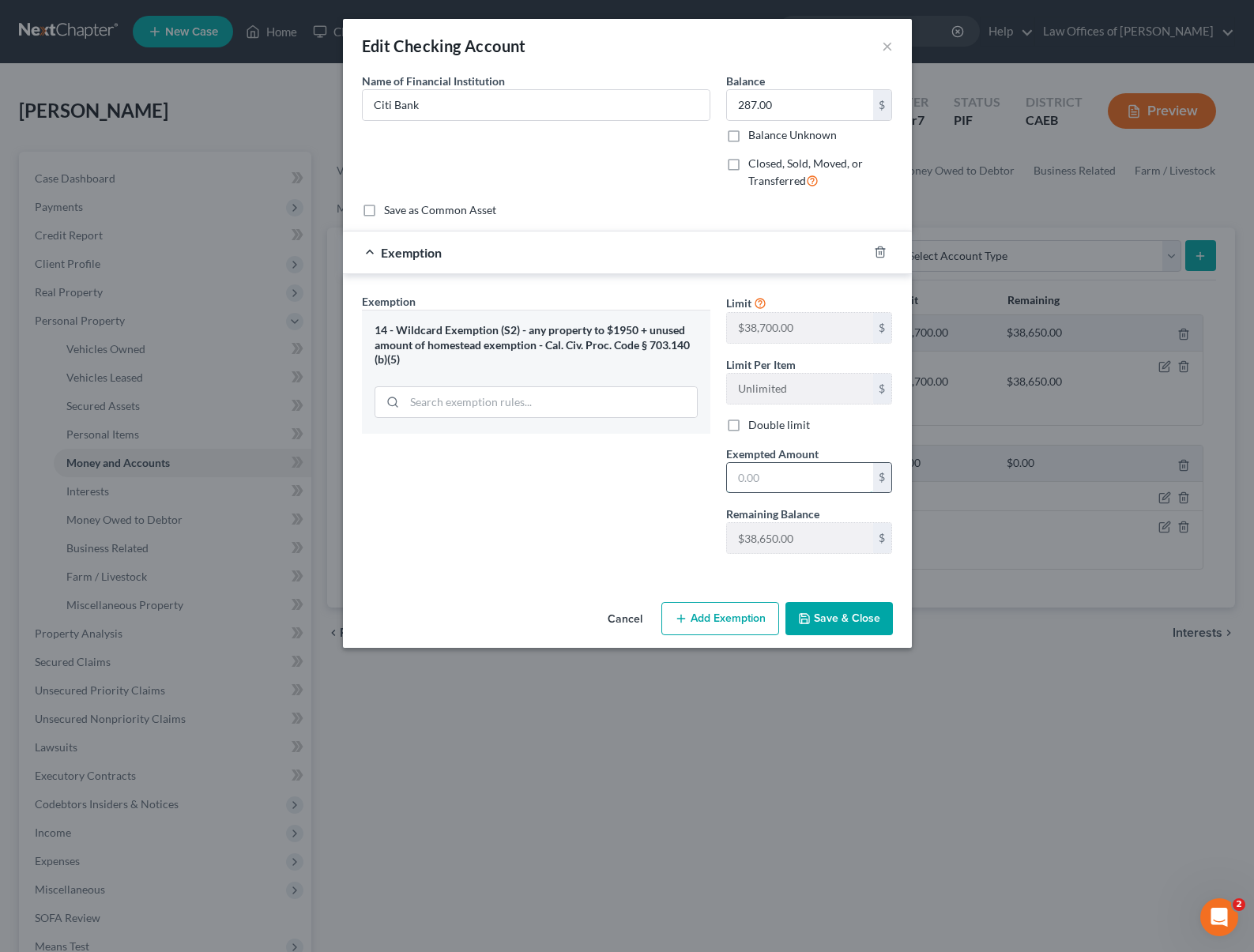
click at [774, 480] on input "text" at bounding box center [799, 478] width 146 height 30
type input "287."
click at [844, 611] on button "Save & Close" at bounding box center [838, 617] width 107 height 33
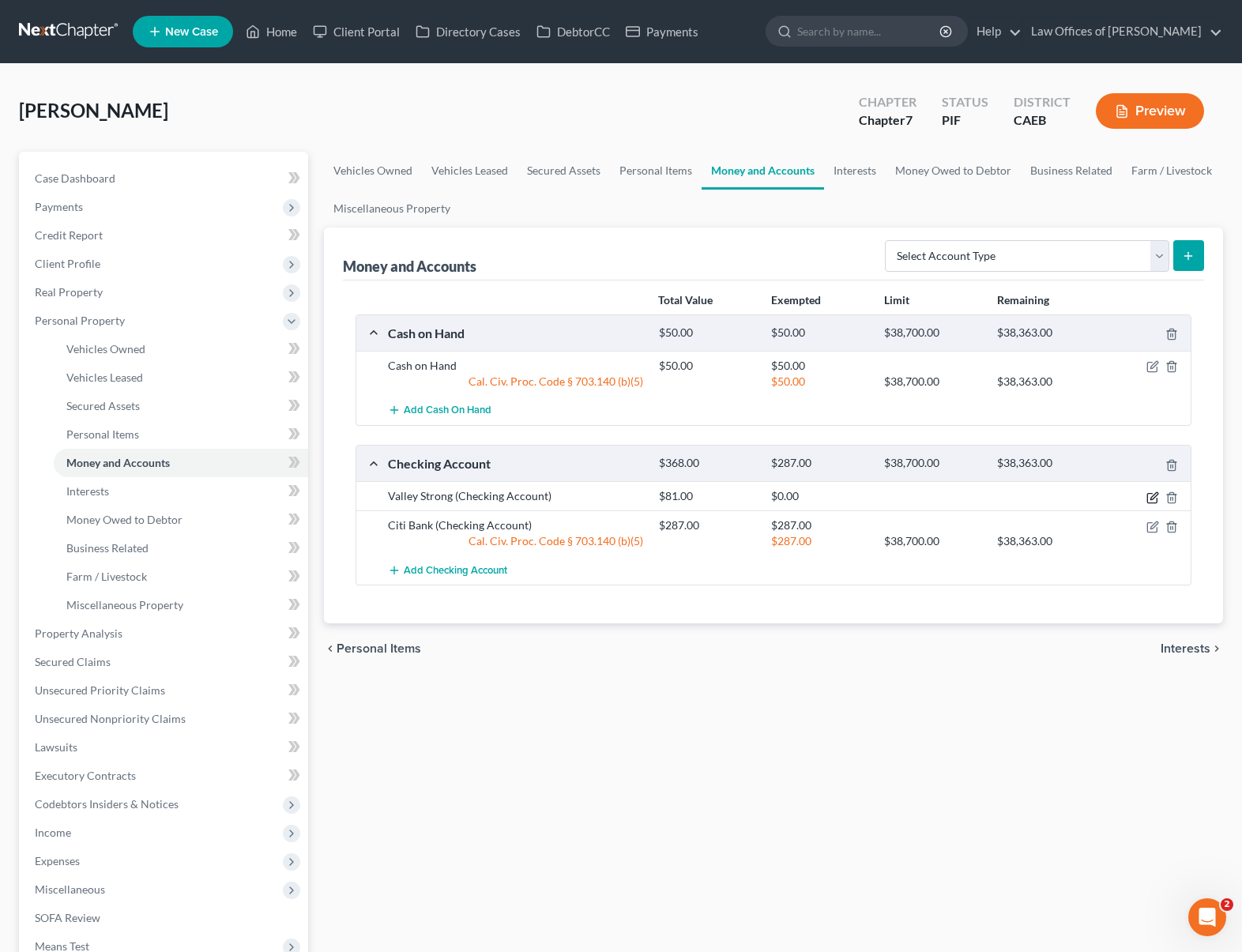
click at [1083, 497] on icon "button" at bounding box center [1153, 495] width 7 height 7
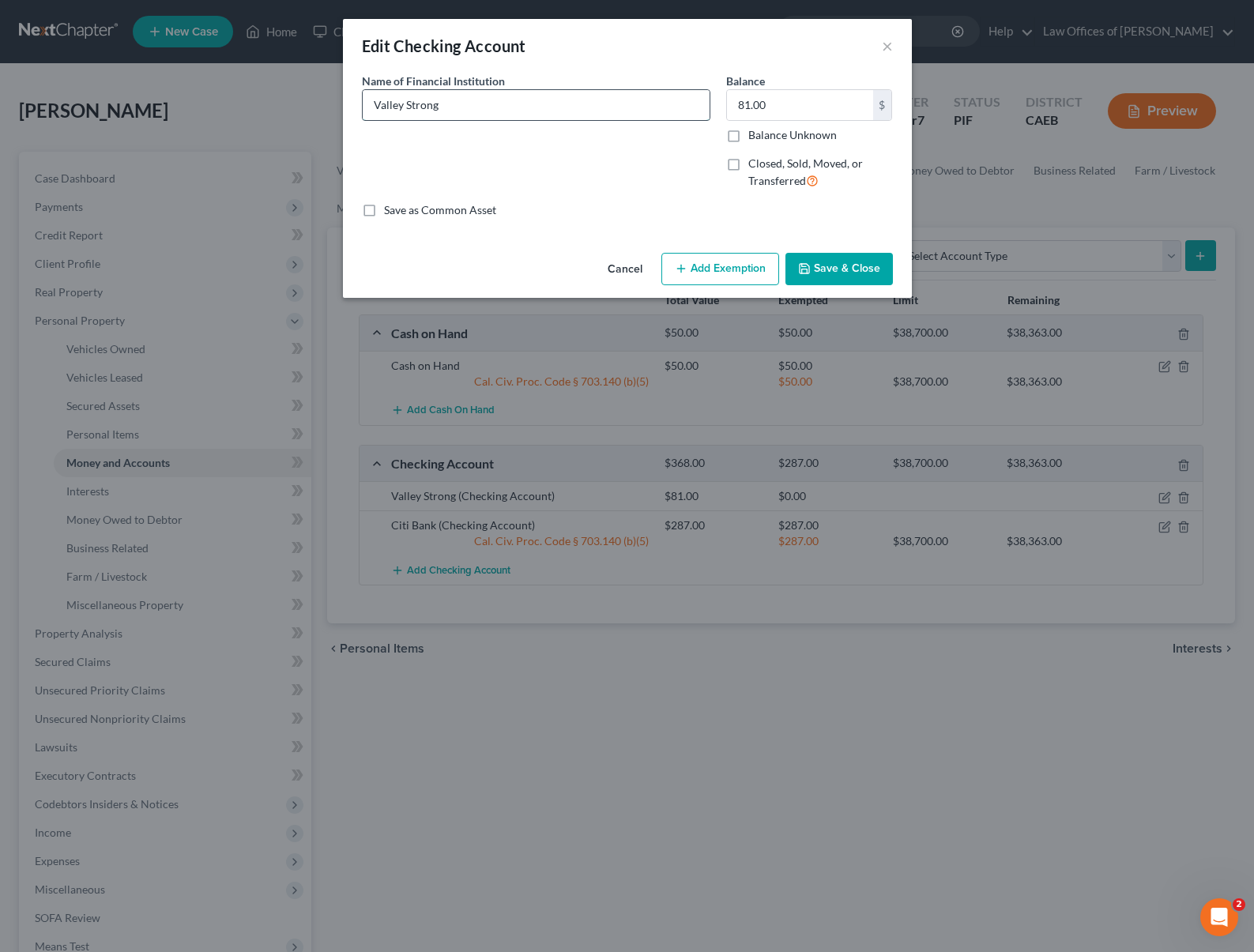
click at [450, 110] on input "Valley Strong" at bounding box center [536, 106] width 346 height 30
type input "Valley Strong Credit Union"
click at [741, 270] on button "Add Exemption" at bounding box center [720, 269] width 117 height 33
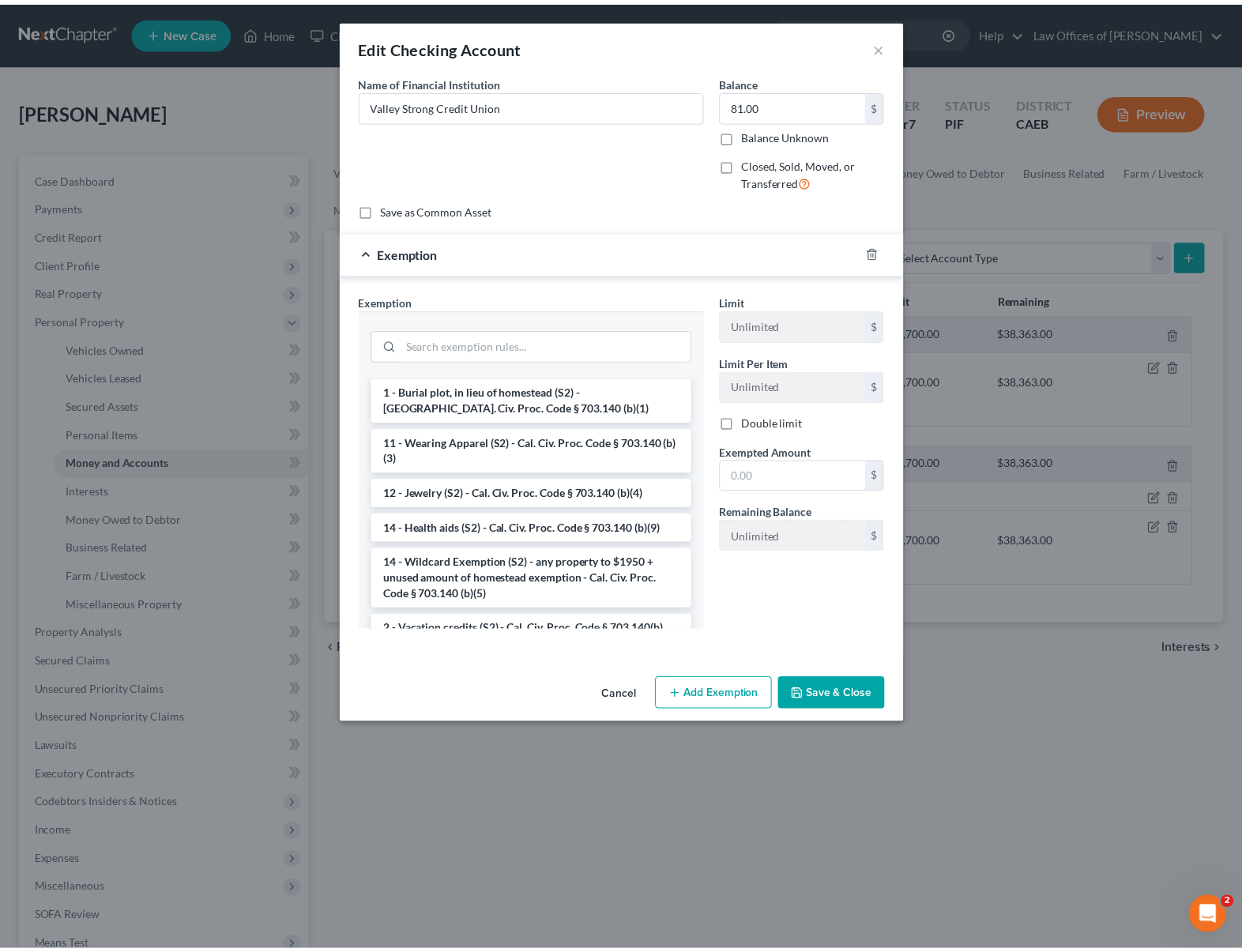
scroll to position [193, 0]
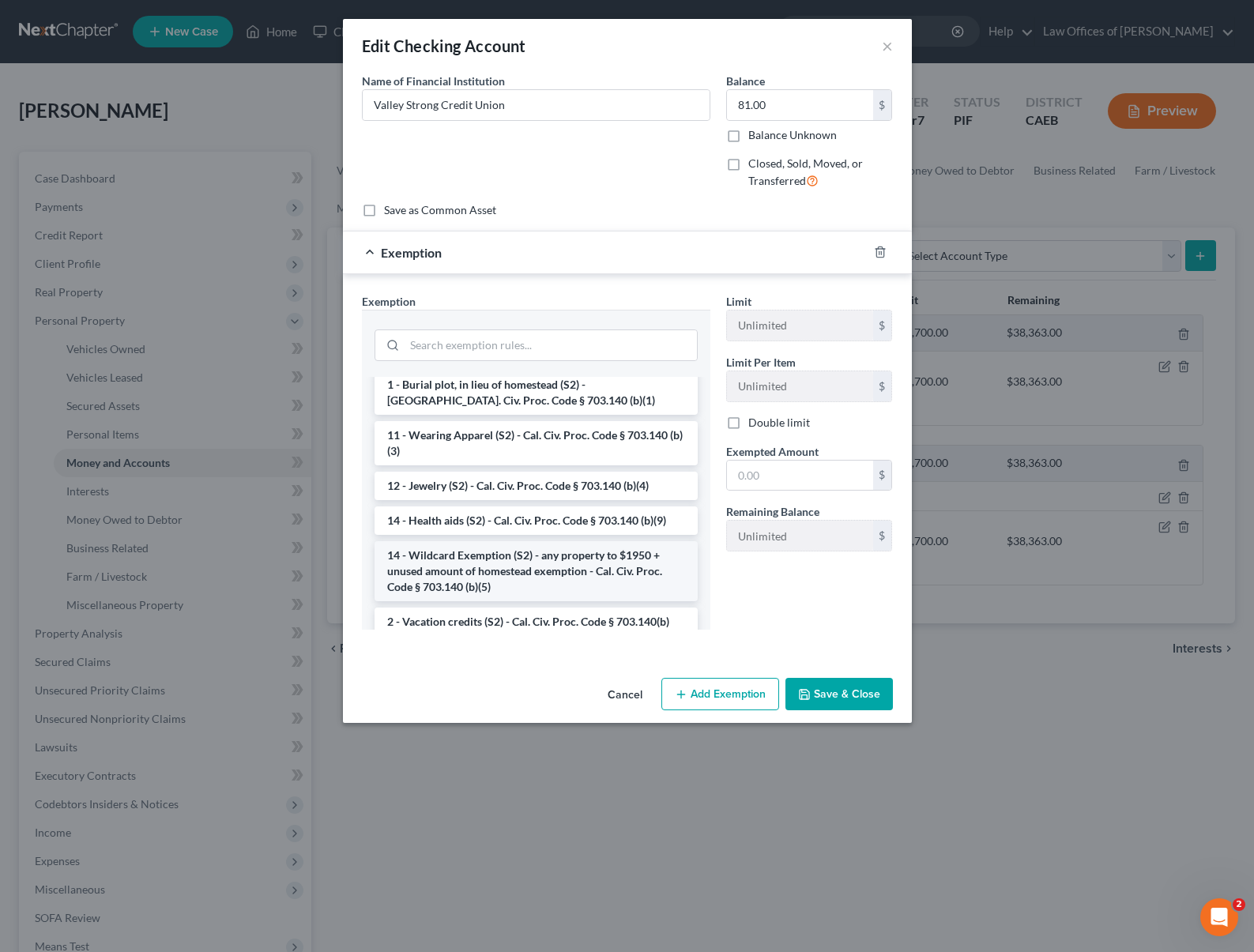
click at [624, 558] on li "14 - Wildcard Exemption (S2) - any property to $1950 + unused amount of homeste…" at bounding box center [536, 570] width 323 height 60
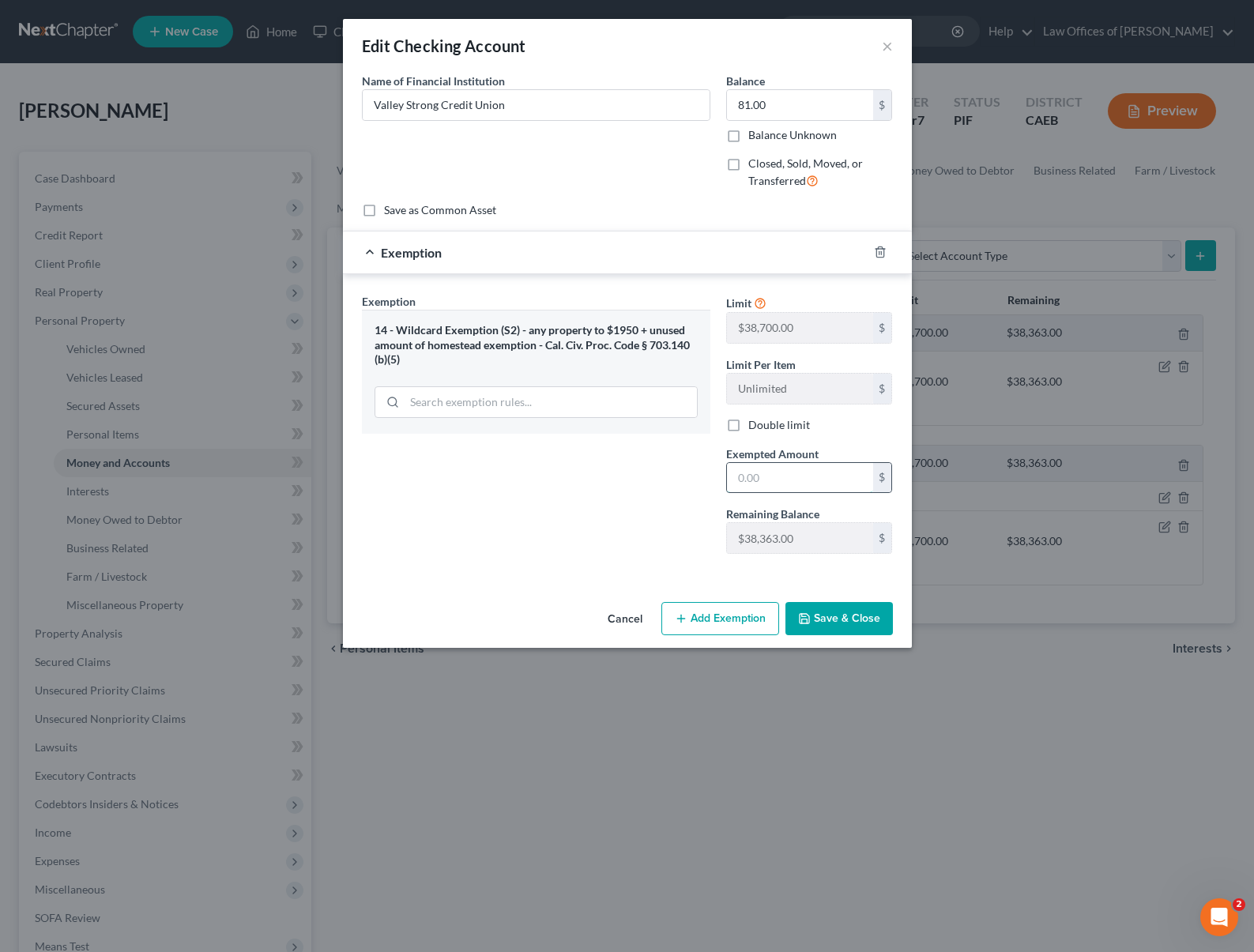
click at [812, 476] on input "text" at bounding box center [799, 478] width 146 height 30
type input "81.00"
click at [850, 617] on button "Save & Close" at bounding box center [838, 617] width 107 height 33
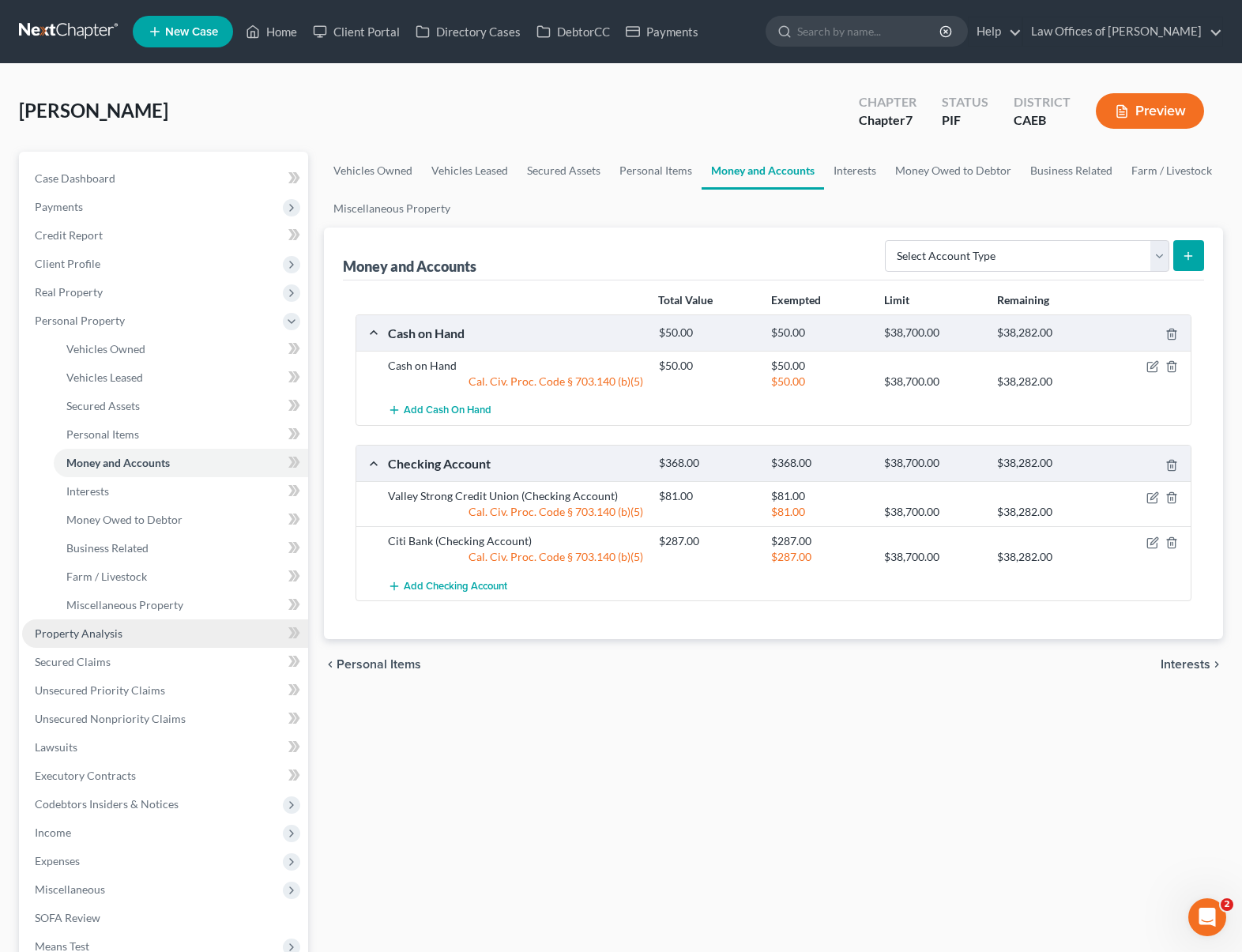
click at [122, 637] on link "Property Analysis" at bounding box center [165, 634] width 286 height 29
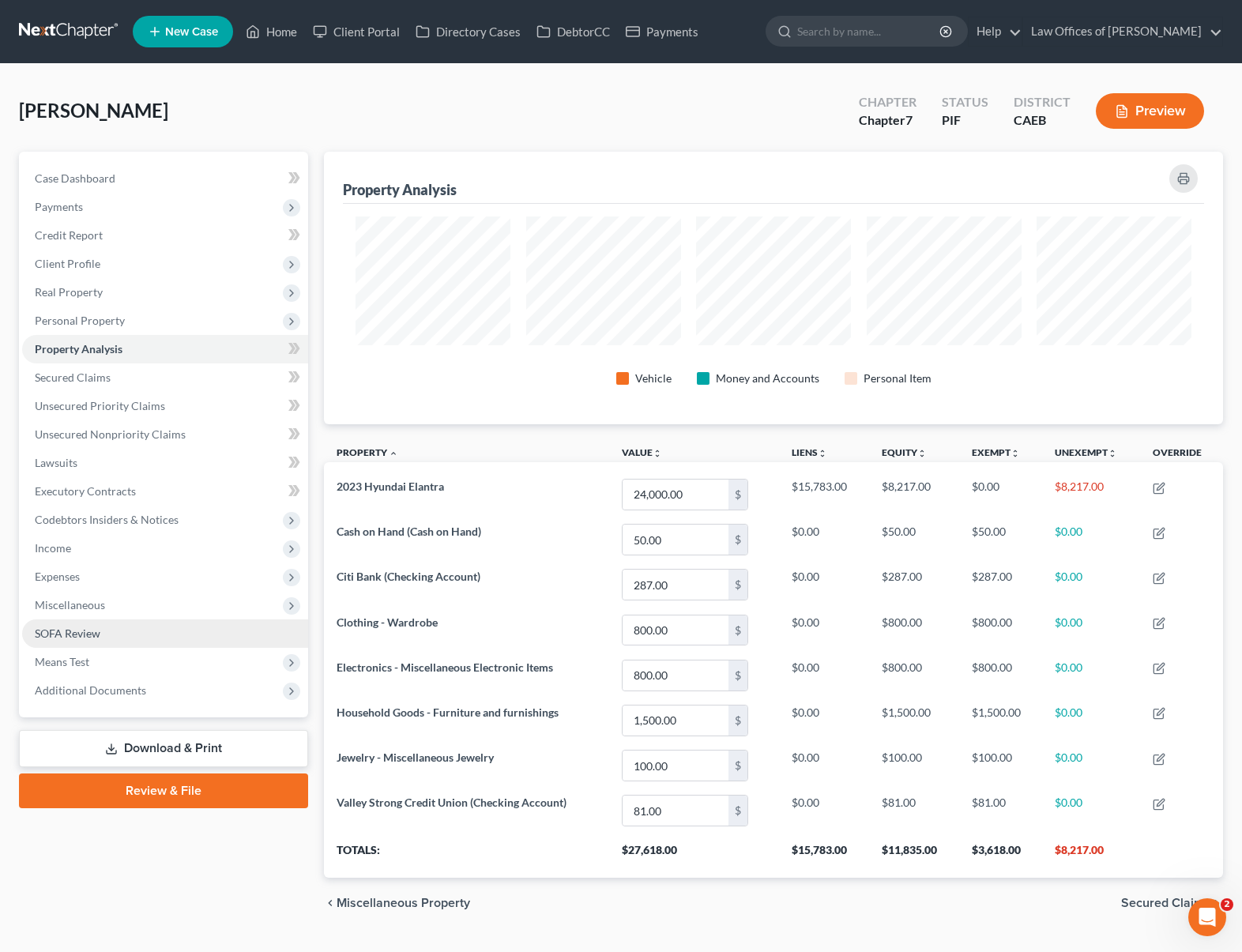
scroll to position [273, 899]
click at [127, 318] on span "Personal Property" at bounding box center [165, 321] width 286 height 29
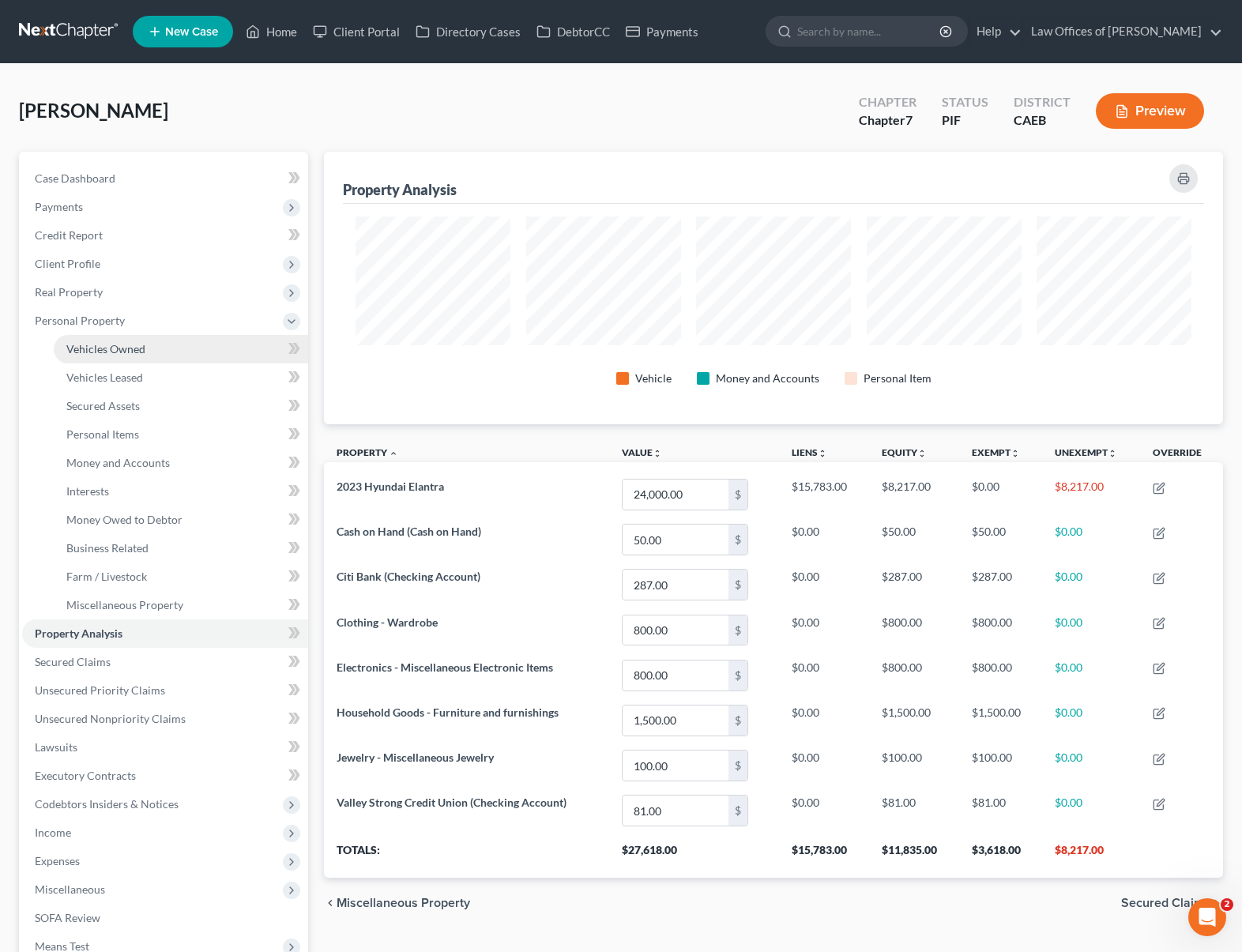
click at [136, 342] on span "Vehicles Owned" at bounding box center [106, 349] width 79 height 14
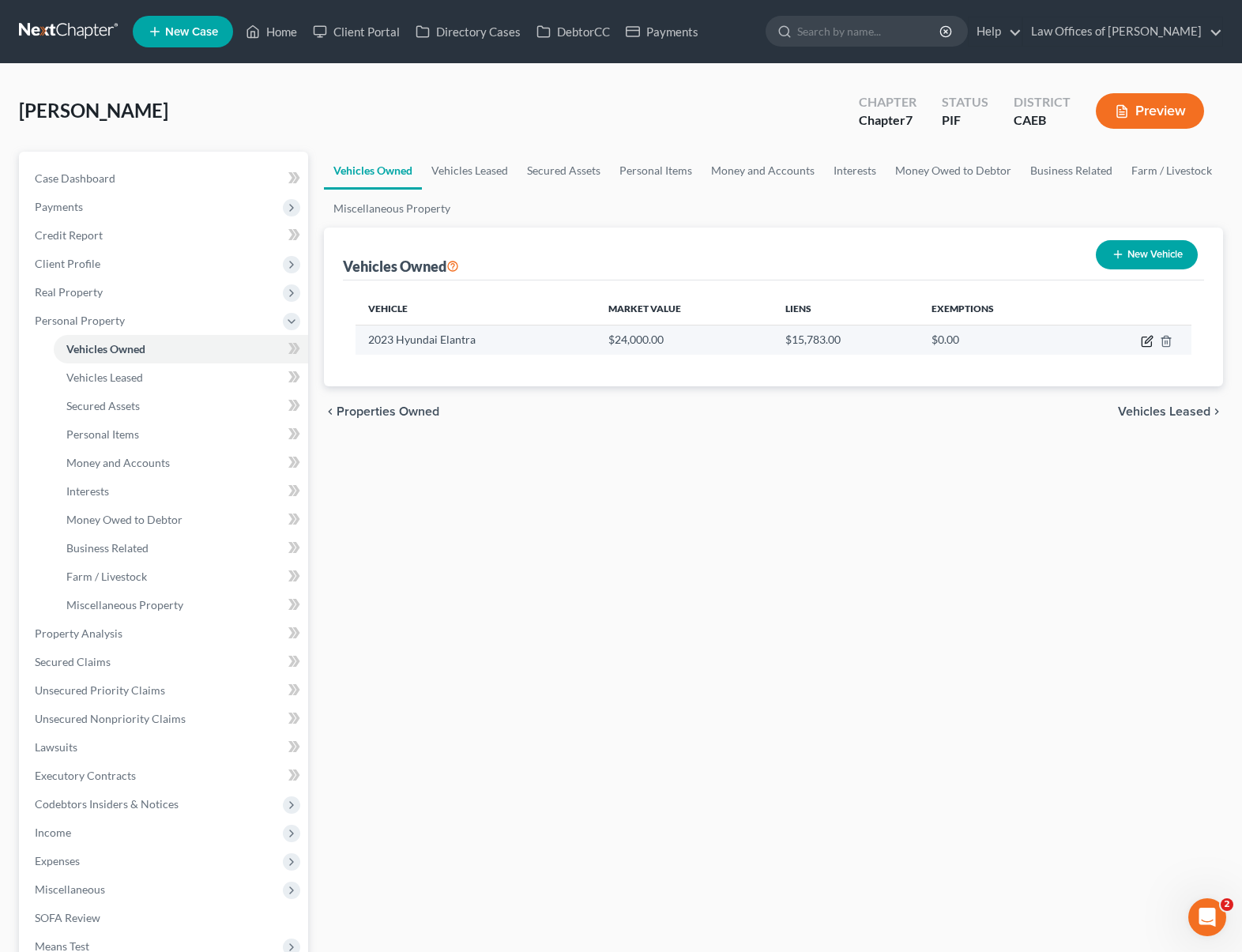
click at [1083, 338] on icon "button" at bounding box center [1148, 339] width 7 height 7
select select "0"
select select "3"
select select "0"
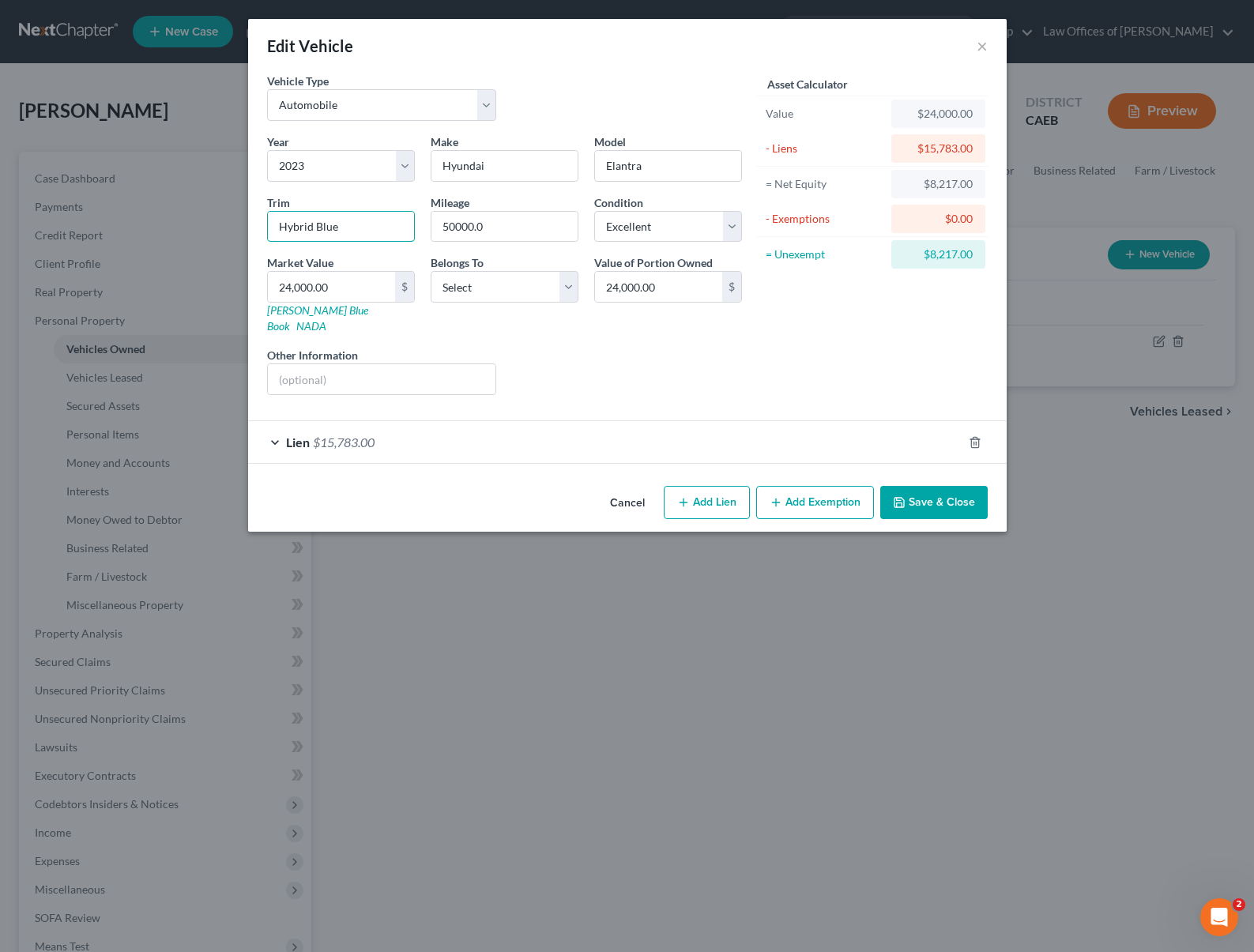
drag, startPoint x: 341, startPoint y: 230, endPoint x: 40, endPoint y: 209, distance: 301.7
click at [39, 209] on div "Edit Vehicle × Vehicle Type Select Automobile Truck Trailer Watercraft Aircraft…" at bounding box center [627, 476] width 1254 height 952
type input "1"
type input "1.00"
type input "14"
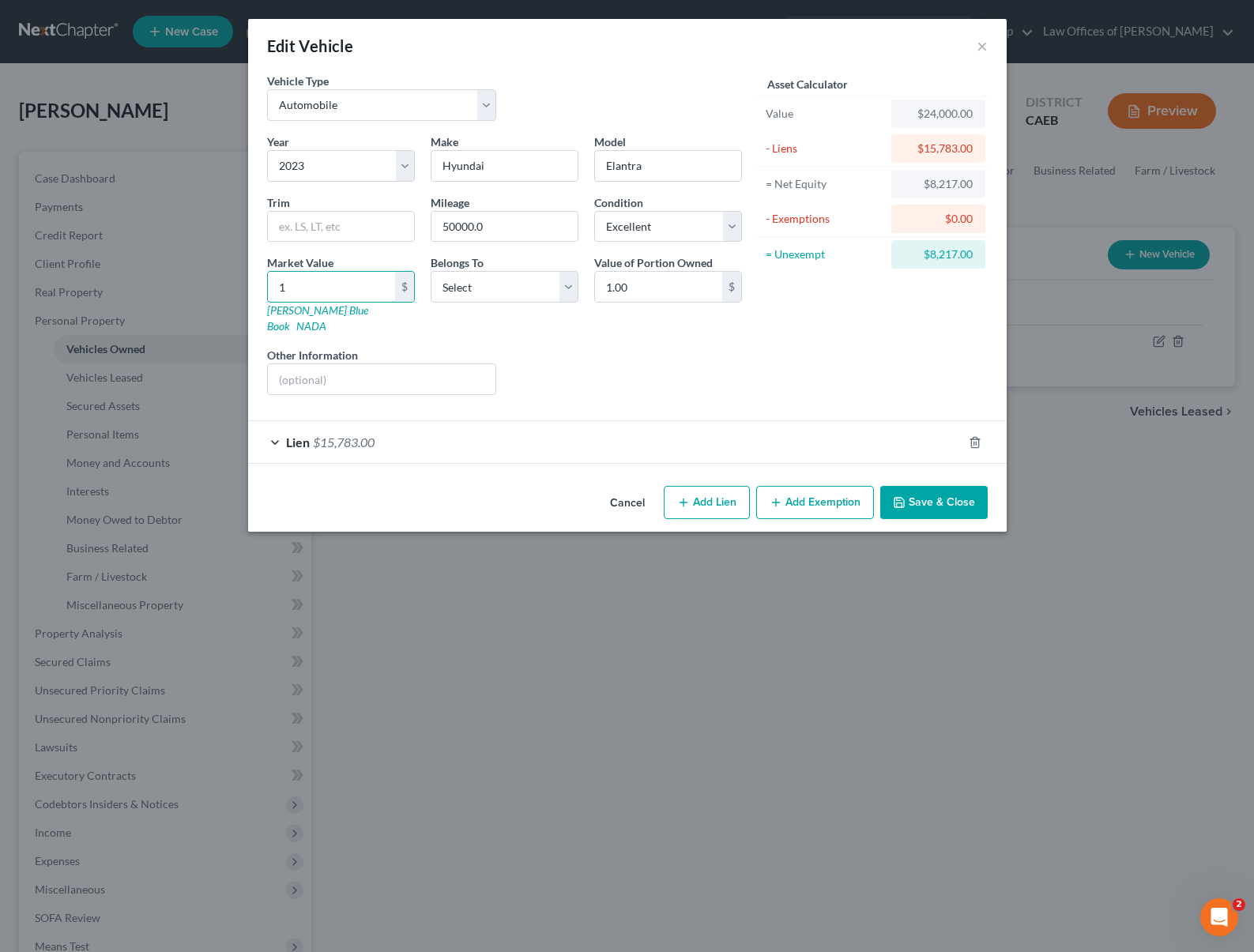
type input "14.00"
type input "149"
type input "149.00"
type input "1490"
type input "1,490.00"
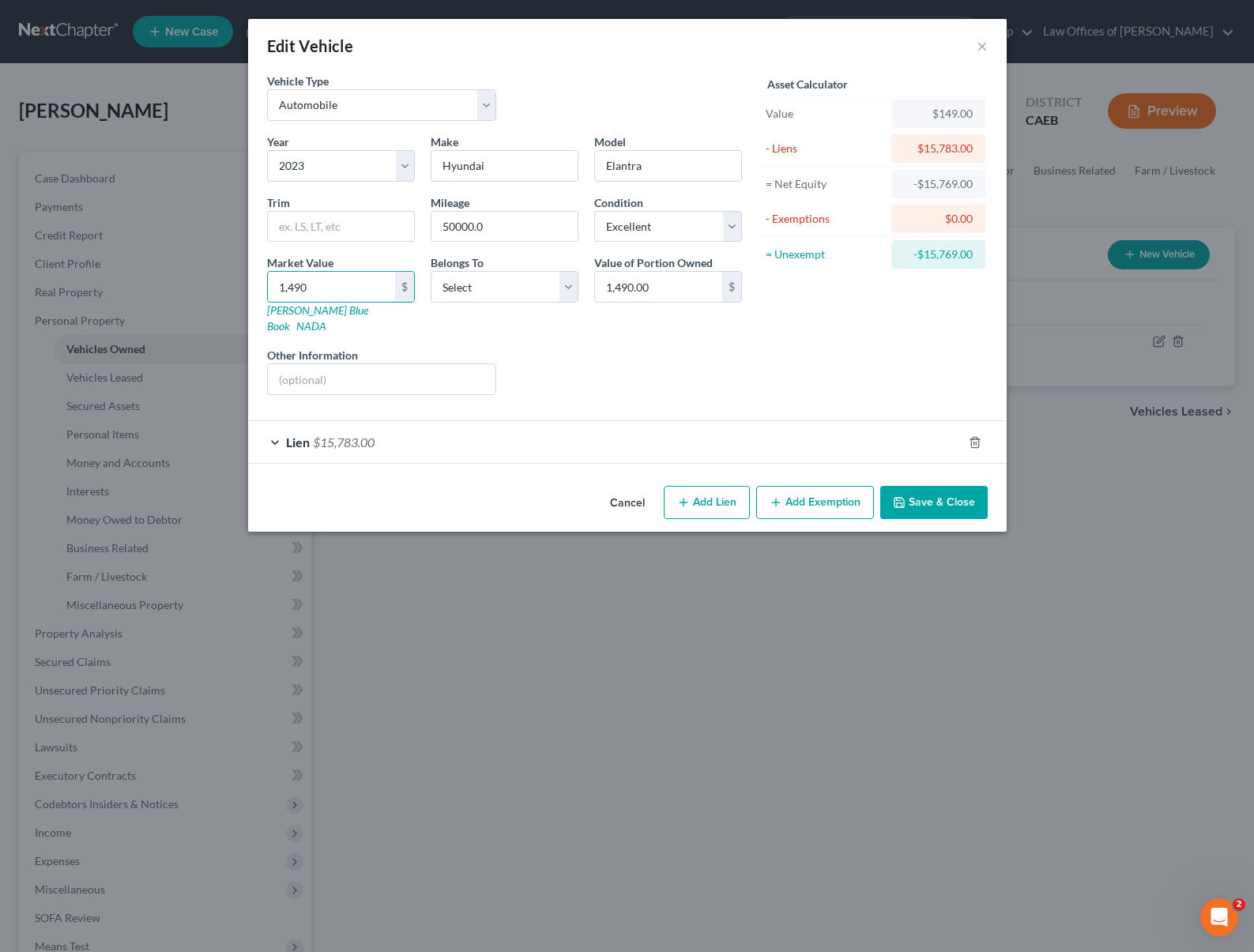
type input "1,4900"
type input "14,900.00"
type input "14,900"
click at [571, 289] on select "Select Debtor 1 Only Debtor 2 Only Debtor 1 And Debtor 2 Only At Least One Of T…" at bounding box center [504, 286] width 148 height 31
select select "0"
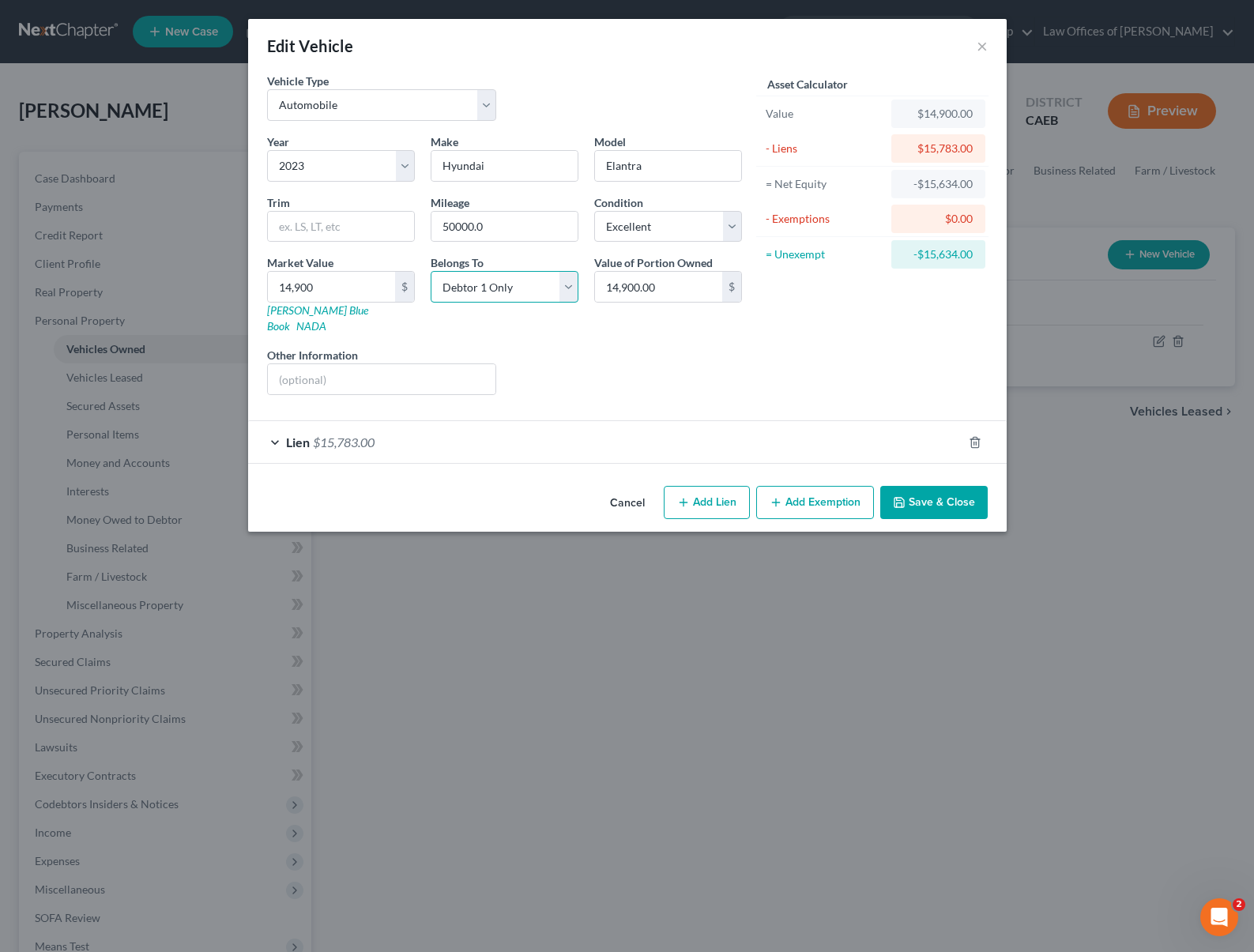
click at [431, 271] on select "Select Debtor 1 Only Debtor 2 Only Debtor 1 And Debtor 2 Only At Least One Of T…" at bounding box center [504, 286] width 148 height 31
click at [736, 228] on select "Select Excellent Very Good Good Fair Poor" at bounding box center [668, 226] width 148 height 31
select select "2"
click at [594, 211] on select "Select Excellent Very Good Good Fair Poor" at bounding box center [668, 226] width 148 height 31
click at [912, 486] on button "Save & Close" at bounding box center [934, 502] width 107 height 33
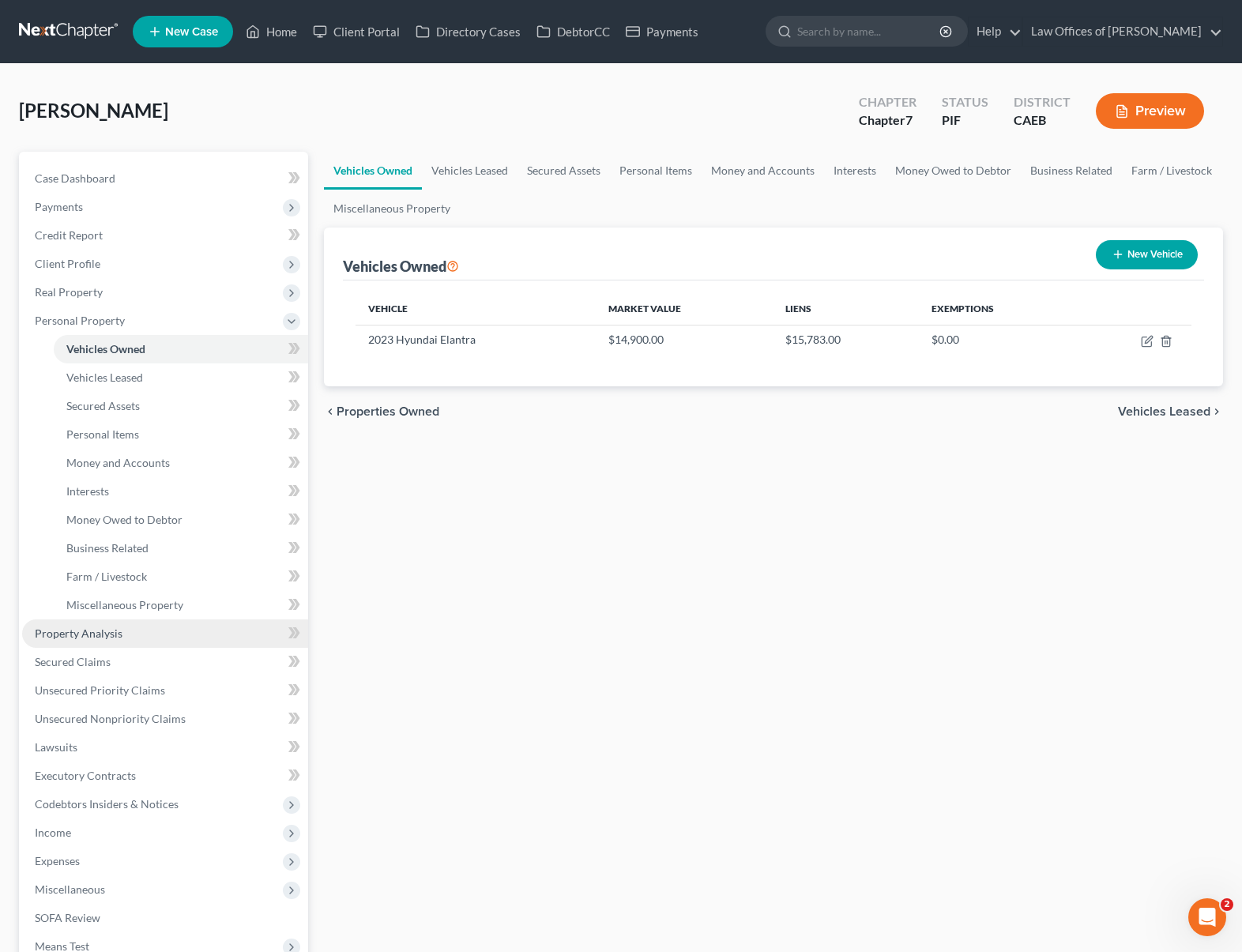
click at [216, 632] on link "Property Analysis" at bounding box center [165, 634] width 286 height 29
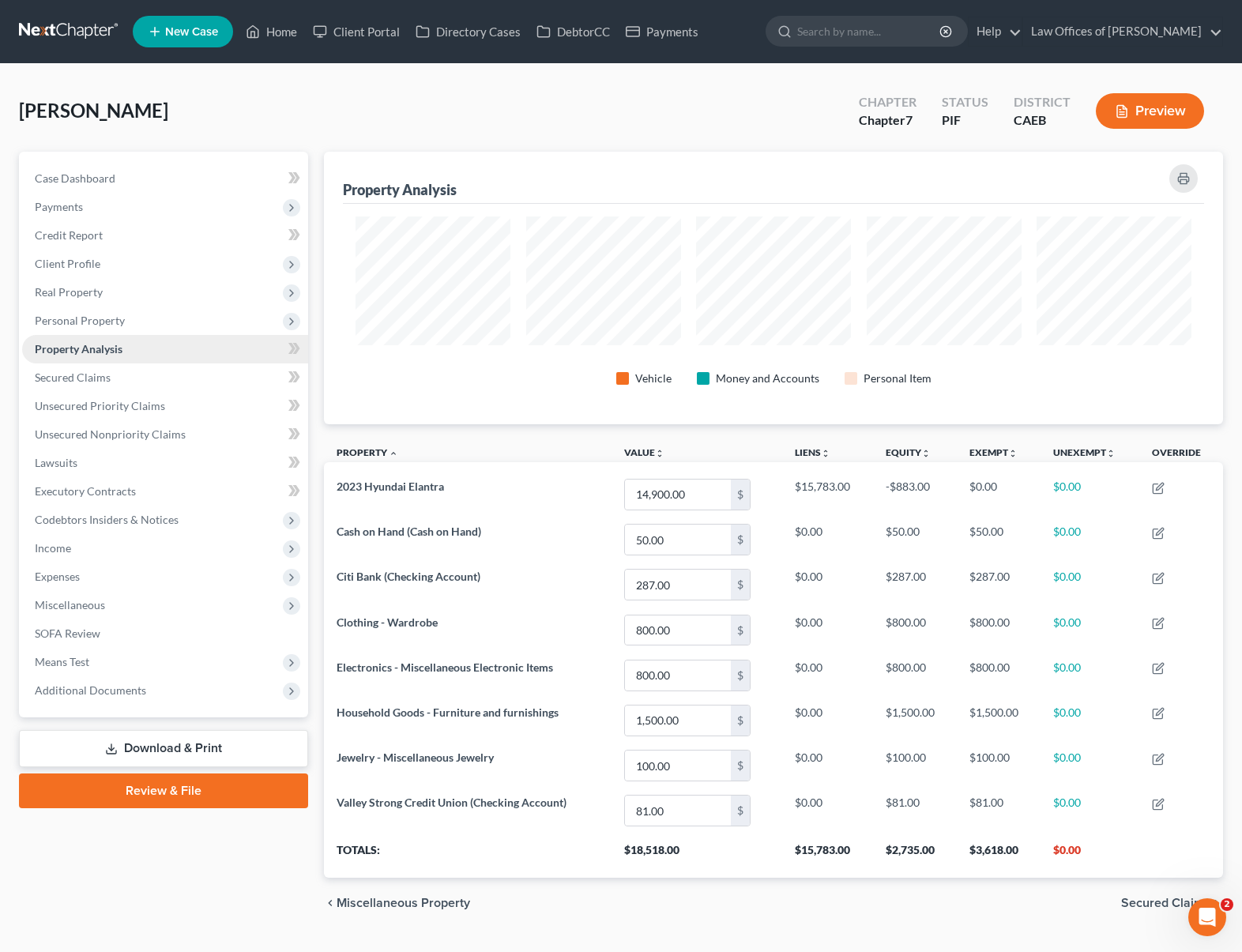
scroll to position [273, 899]
click at [106, 577] on span "Expenses" at bounding box center [165, 577] width 286 height 29
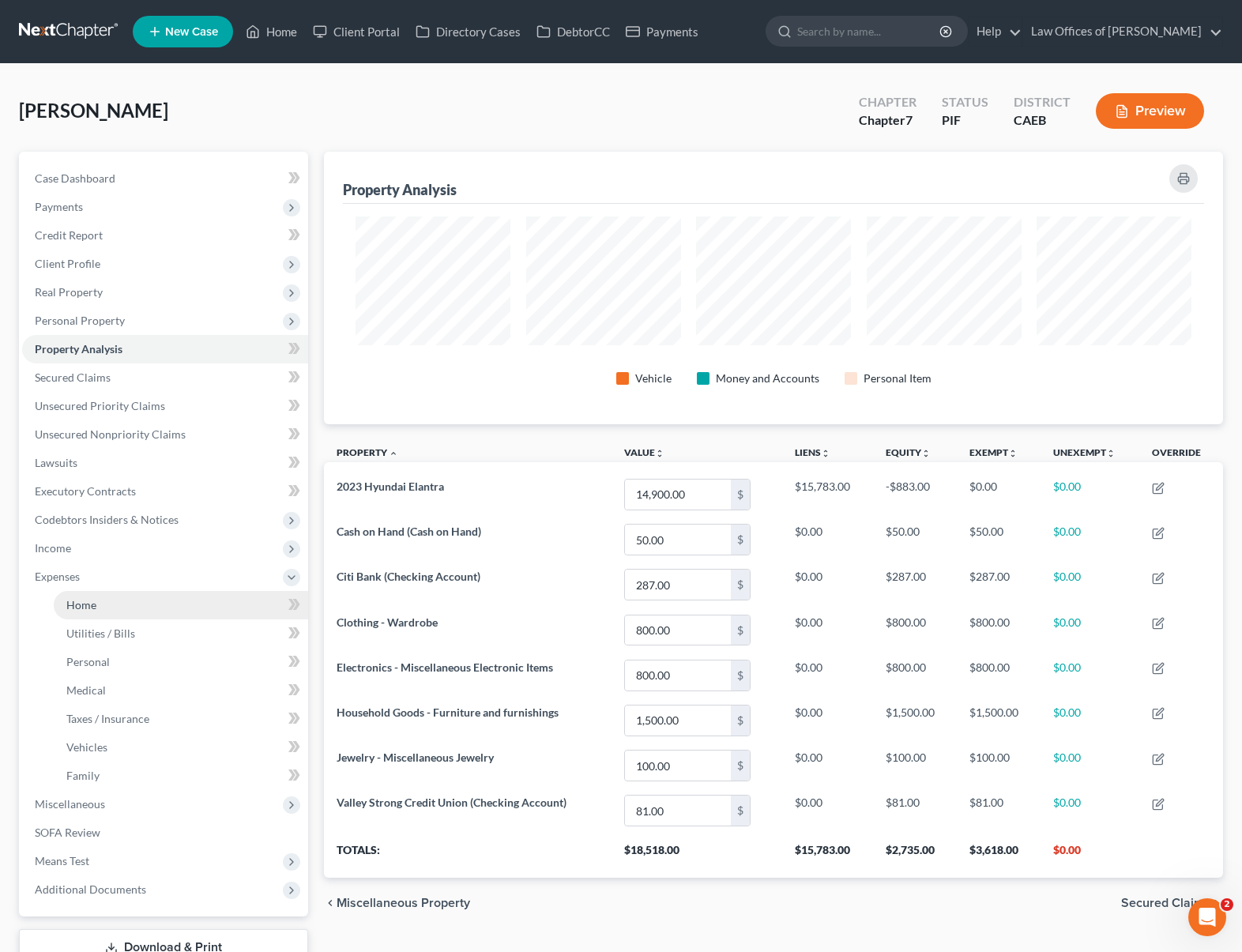
click at [98, 595] on link "Home" at bounding box center [181, 605] width 254 height 29
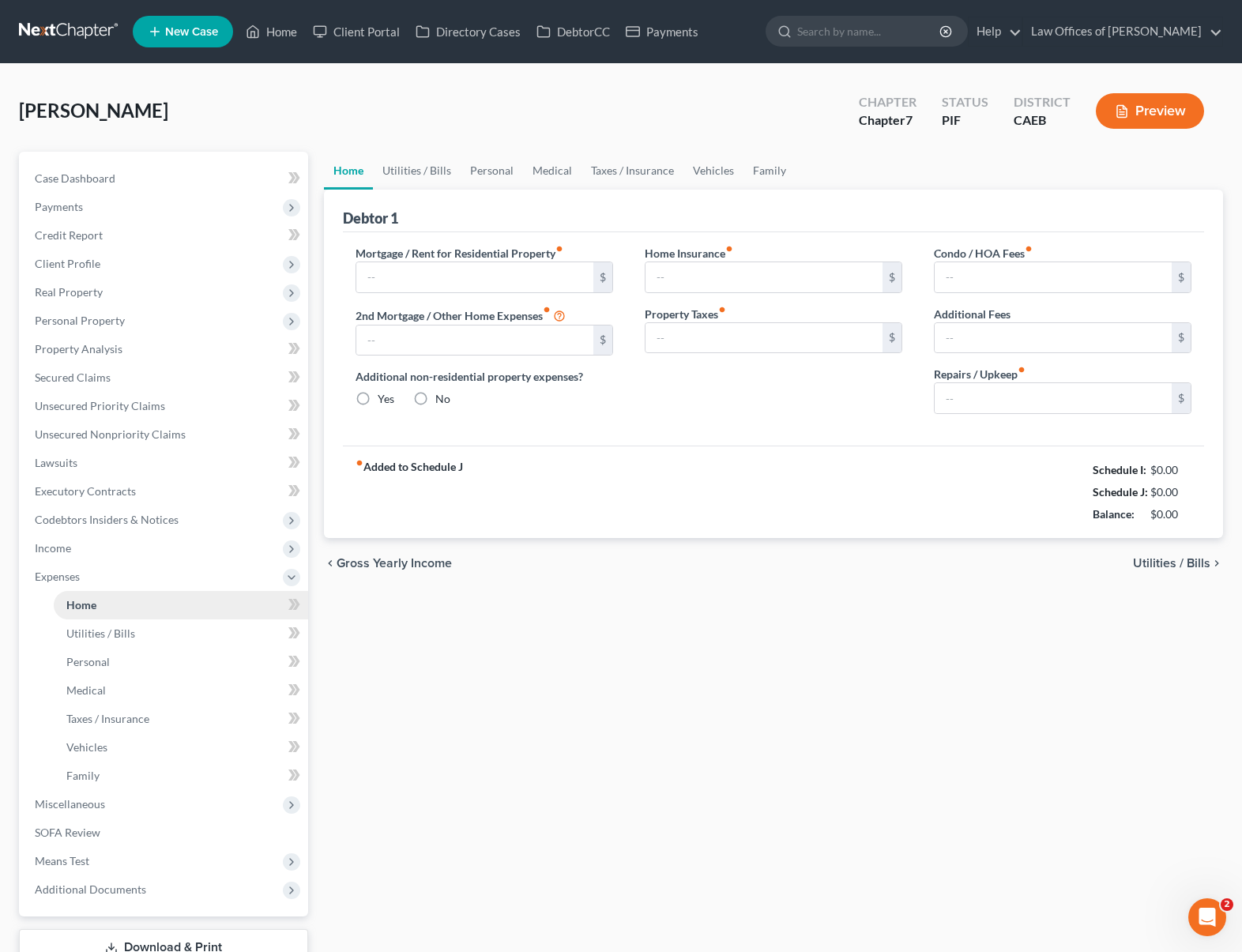
type input "1,200.00"
type input "0.00"
radio input "true"
type input "0.00"
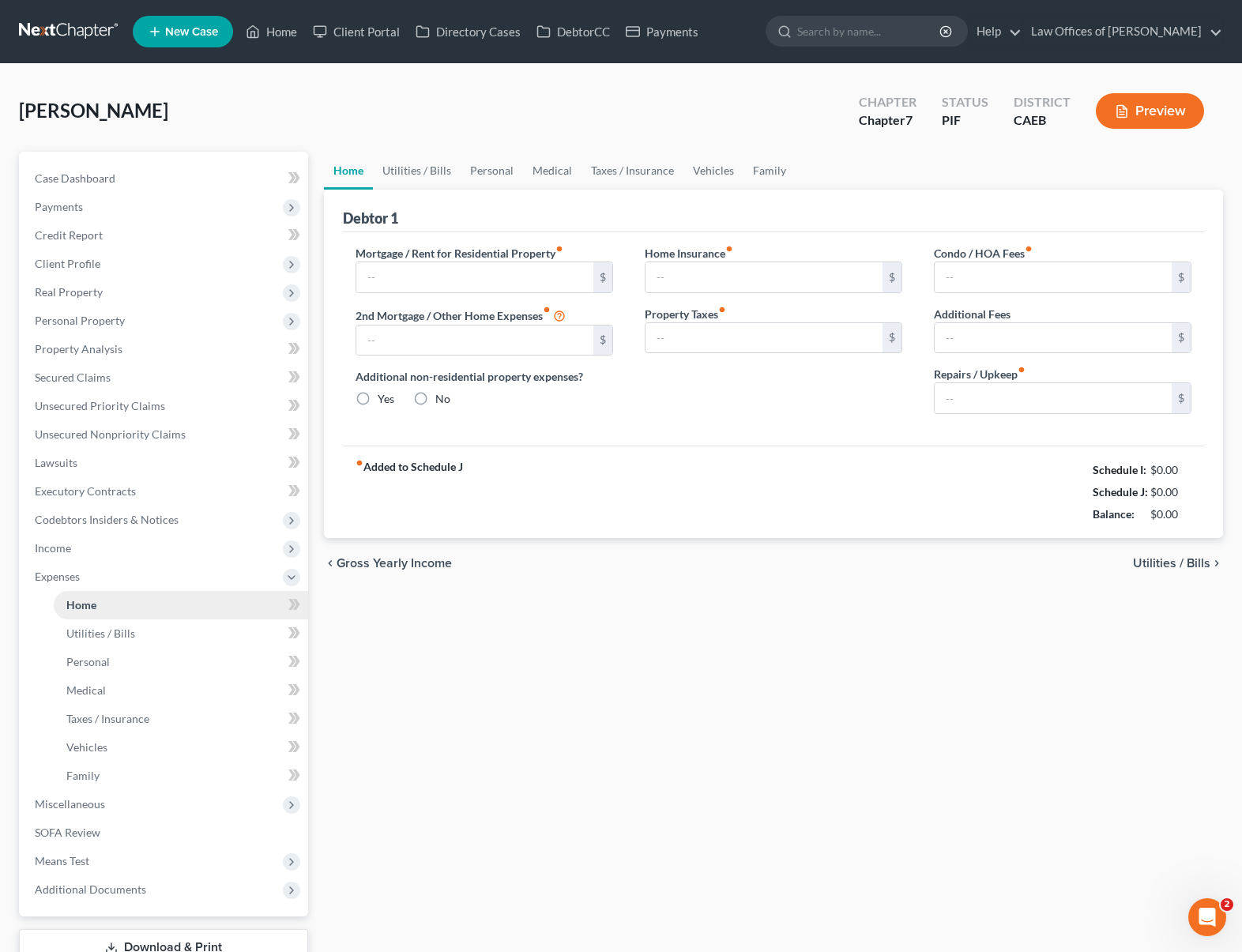
type input "0.00"
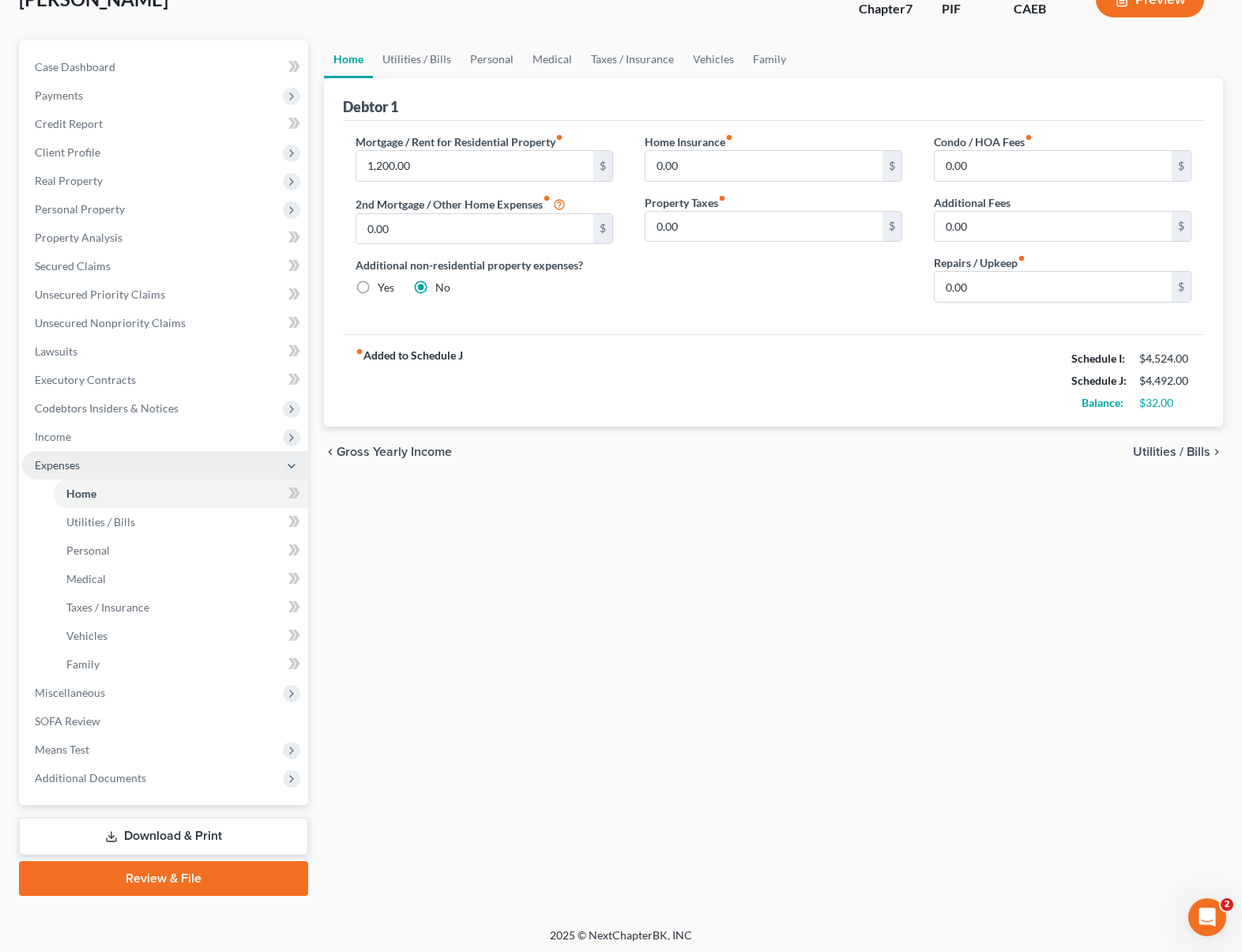
scroll to position [111, 0]
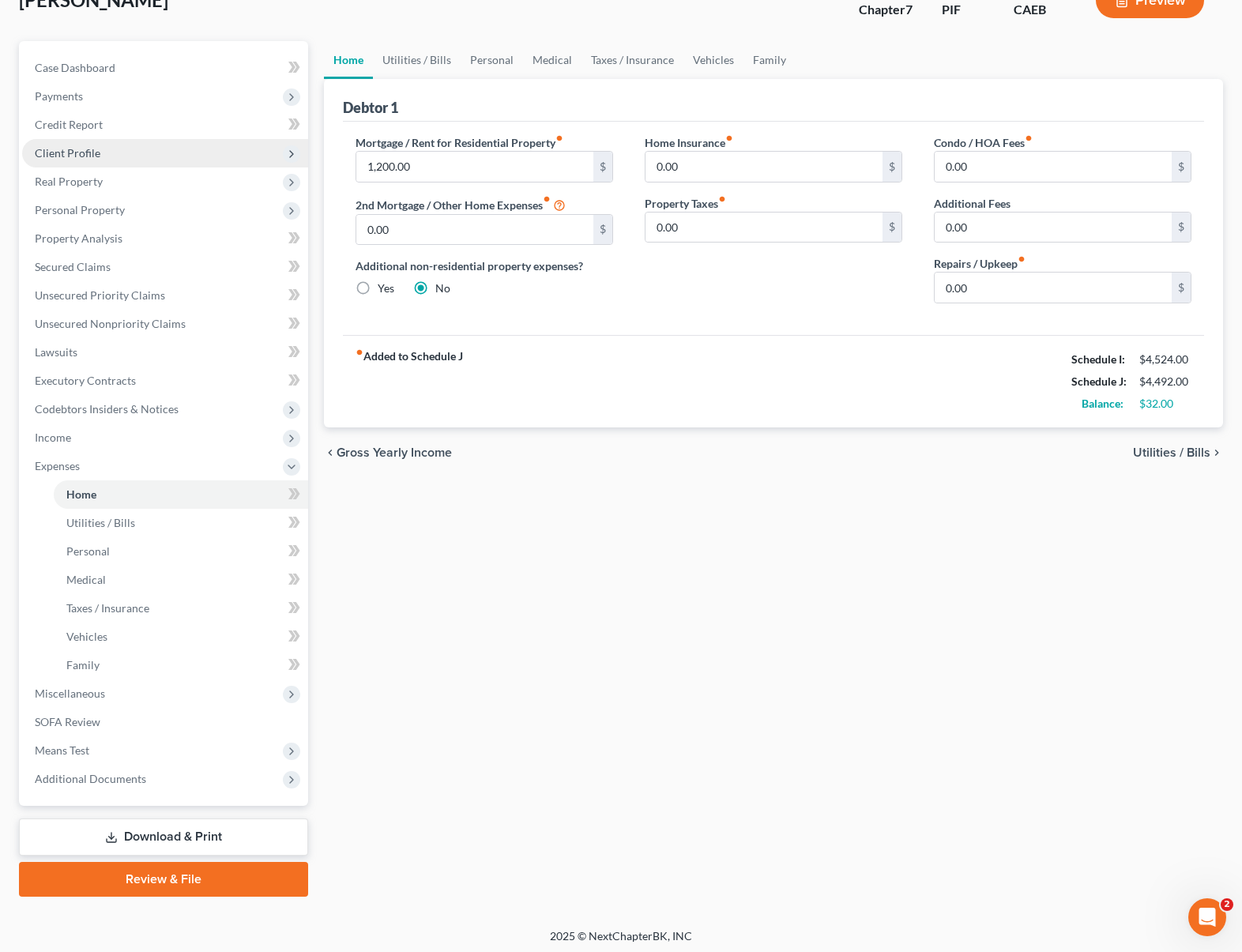
click at [118, 153] on span "Client Profile" at bounding box center [165, 154] width 286 height 29
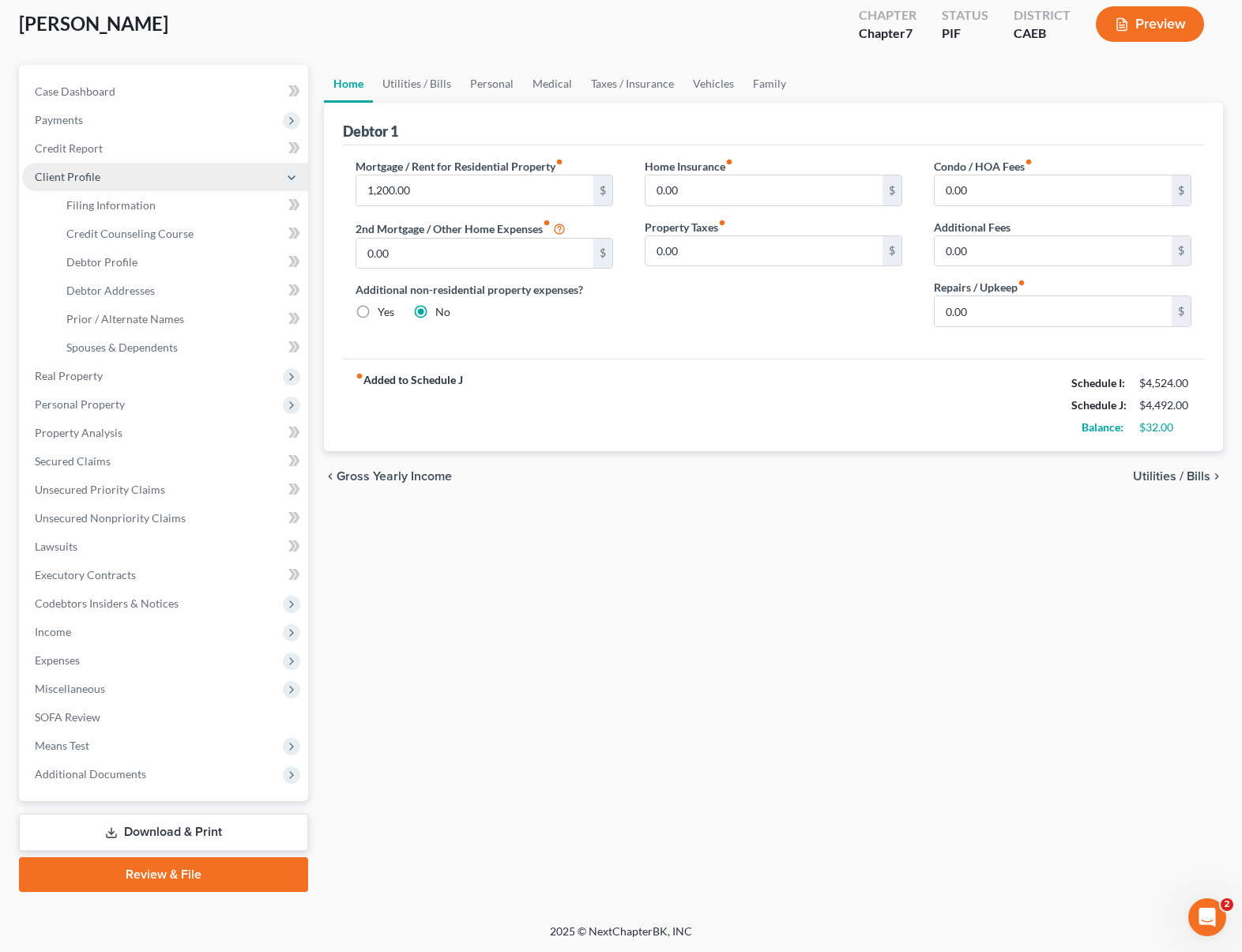
scroll to position [85, 0]
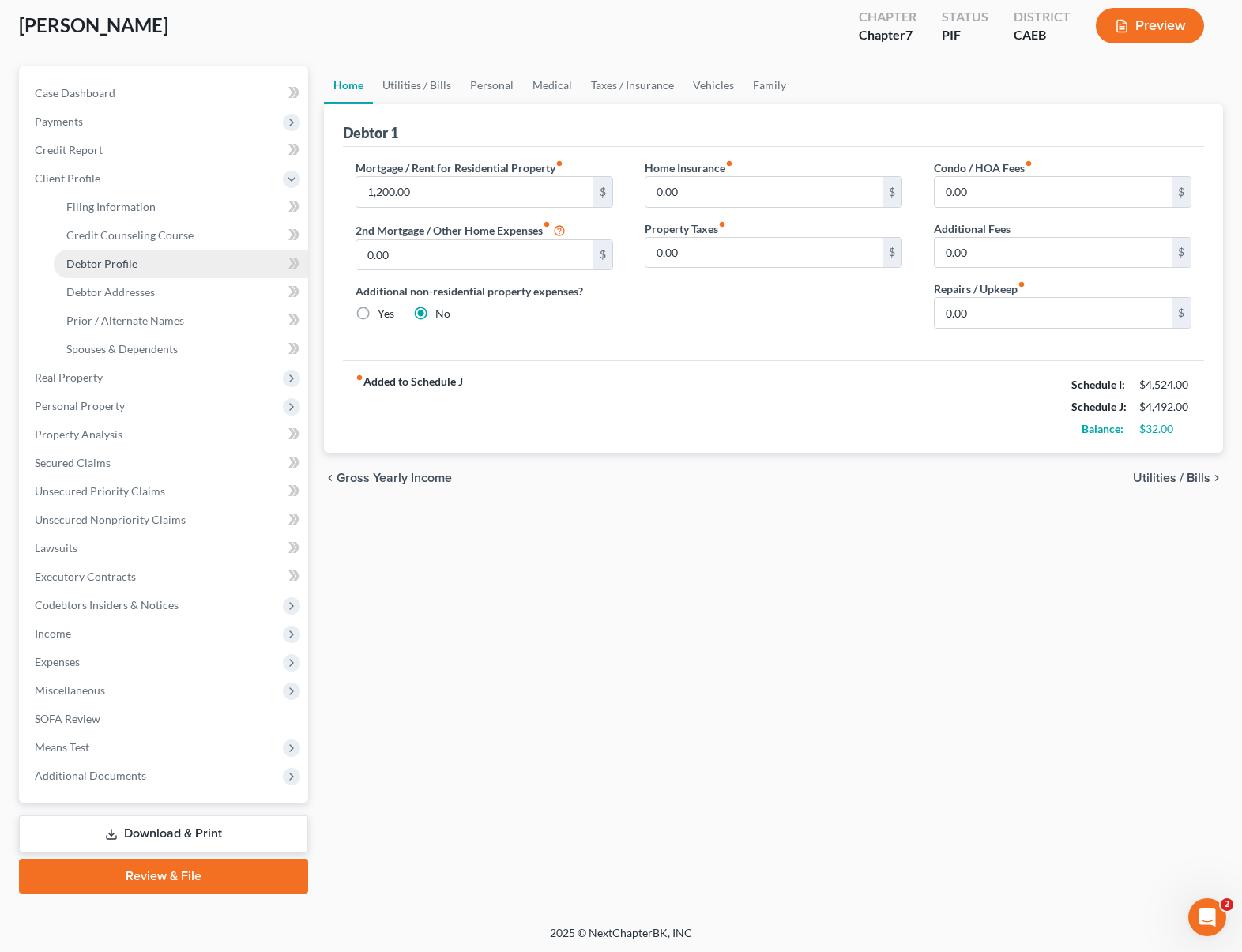
click at [144, 260] on link "Debtor Profile" at bounding box center [181, 264] width 254 height 29
select select "0"
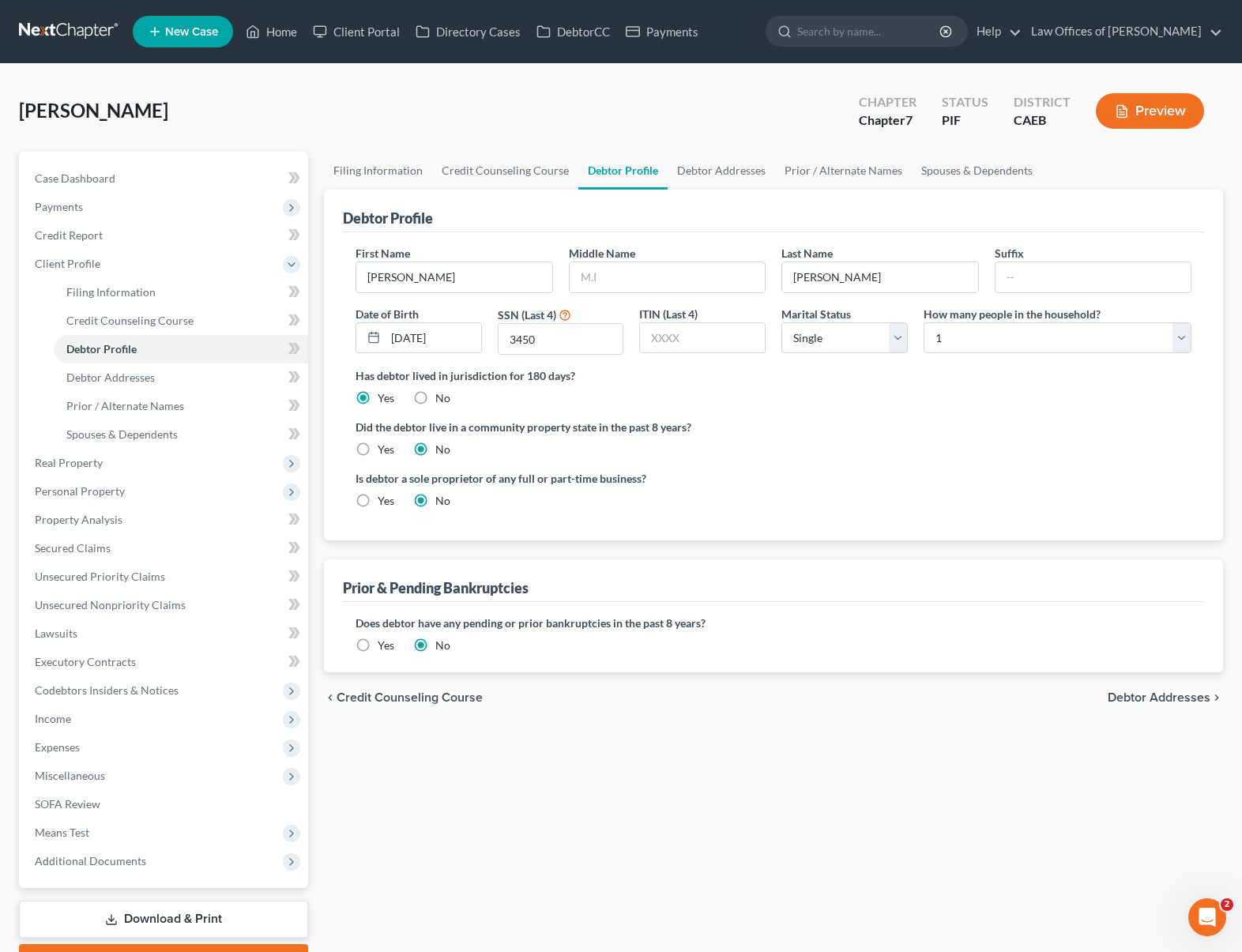
click at [235, 907] on link "Download & Print" at bounding box center [163, 919] width 289 height 37
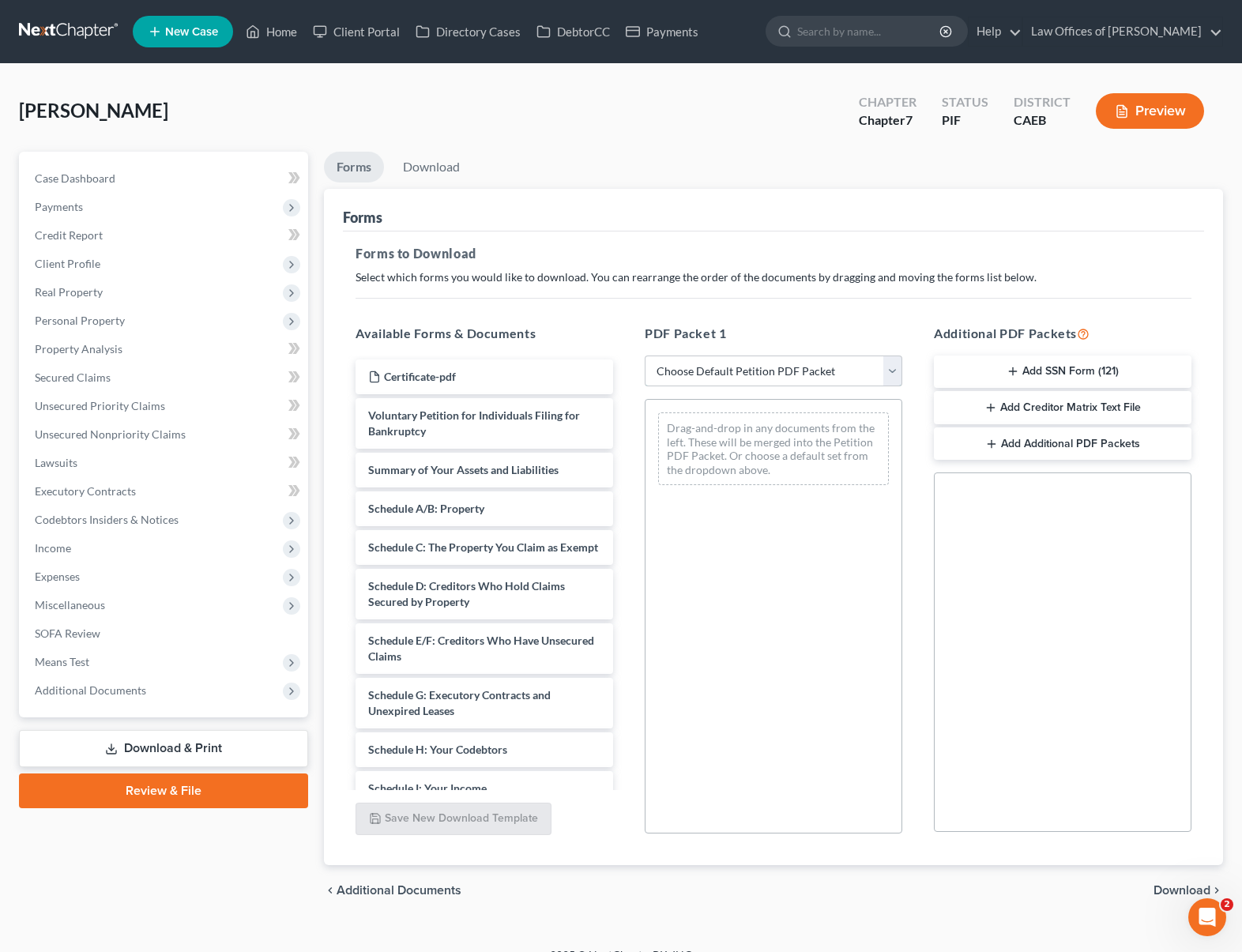
click at [892, 375] on select "Choose Default Petition PDF Packet Complete Bankruptcy Petition (all forms and …" at bounding box center [773, 371] width 258 height 31
select select "4"
click at [645, 356] on select "Choose Default Petition PDF Packet Complete Bankruptcy Petition (all forms and …" at bounding box center [773, 371] width 258 height 31
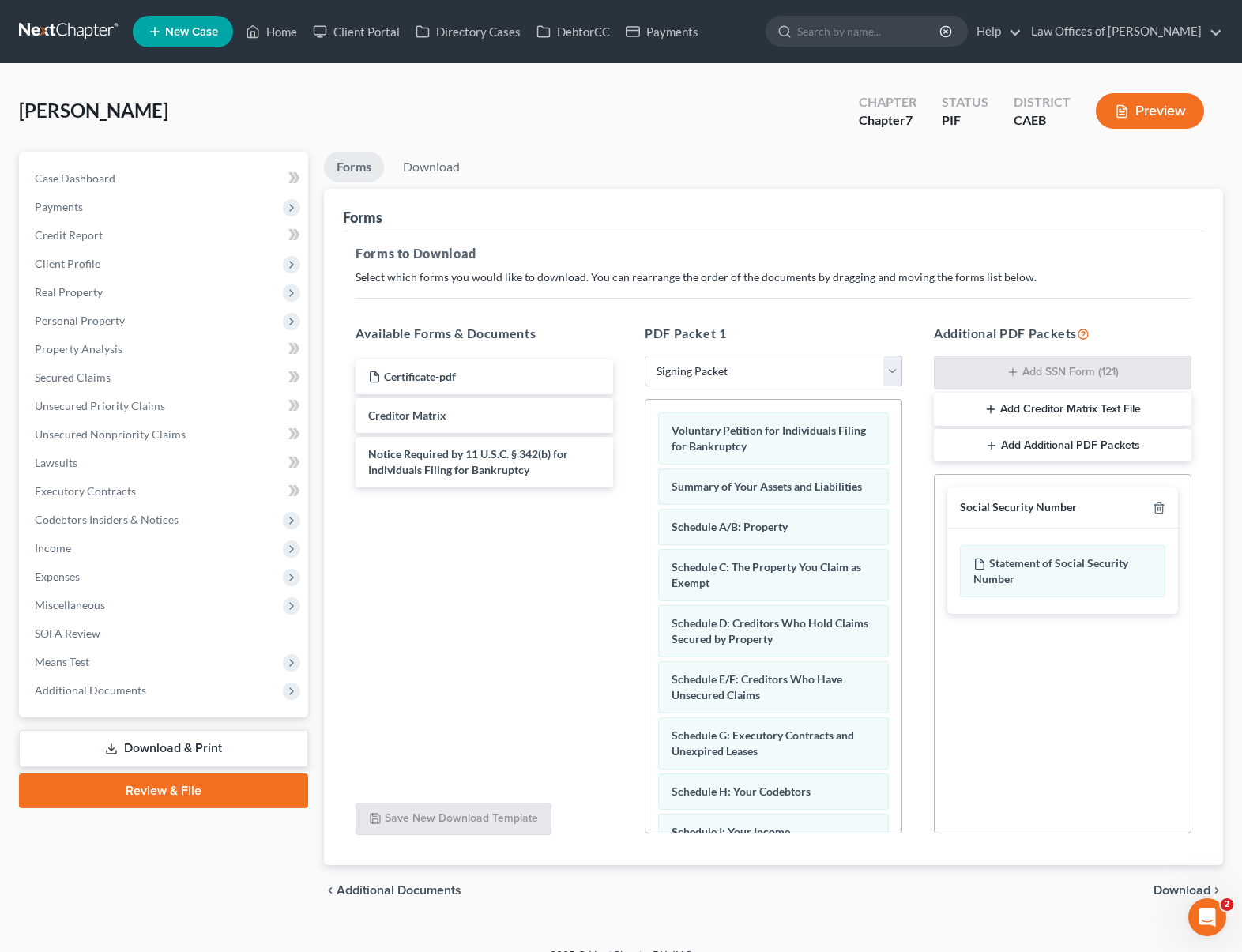
click at [1083, 890] on span "Download" at bounding box center [1181, 889] width 57 height 13
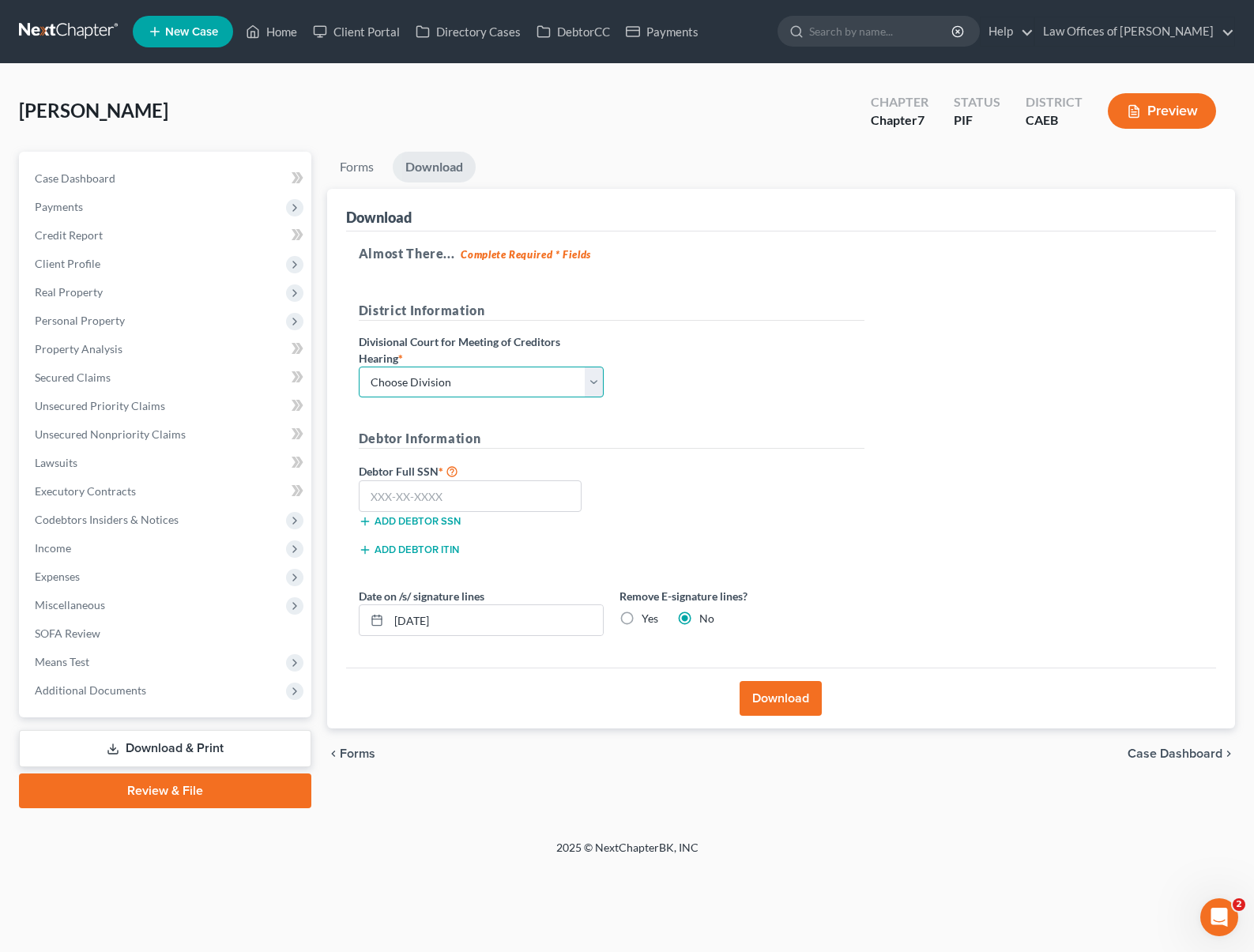
click at [592, 377] on select "Choose Division Fresno Modesto Sacramento" at bounding box center [481, 382] width 245 height 31
select select "0"
click at [358, 367] on select "Choose Division Fresno Modesto Sacramento" at bounding box center [481, 382] width 245 height 31
click at [495, 490] on input "text" at bounding box center [470, 495] width 224 height 31
type input "607-21-3450"
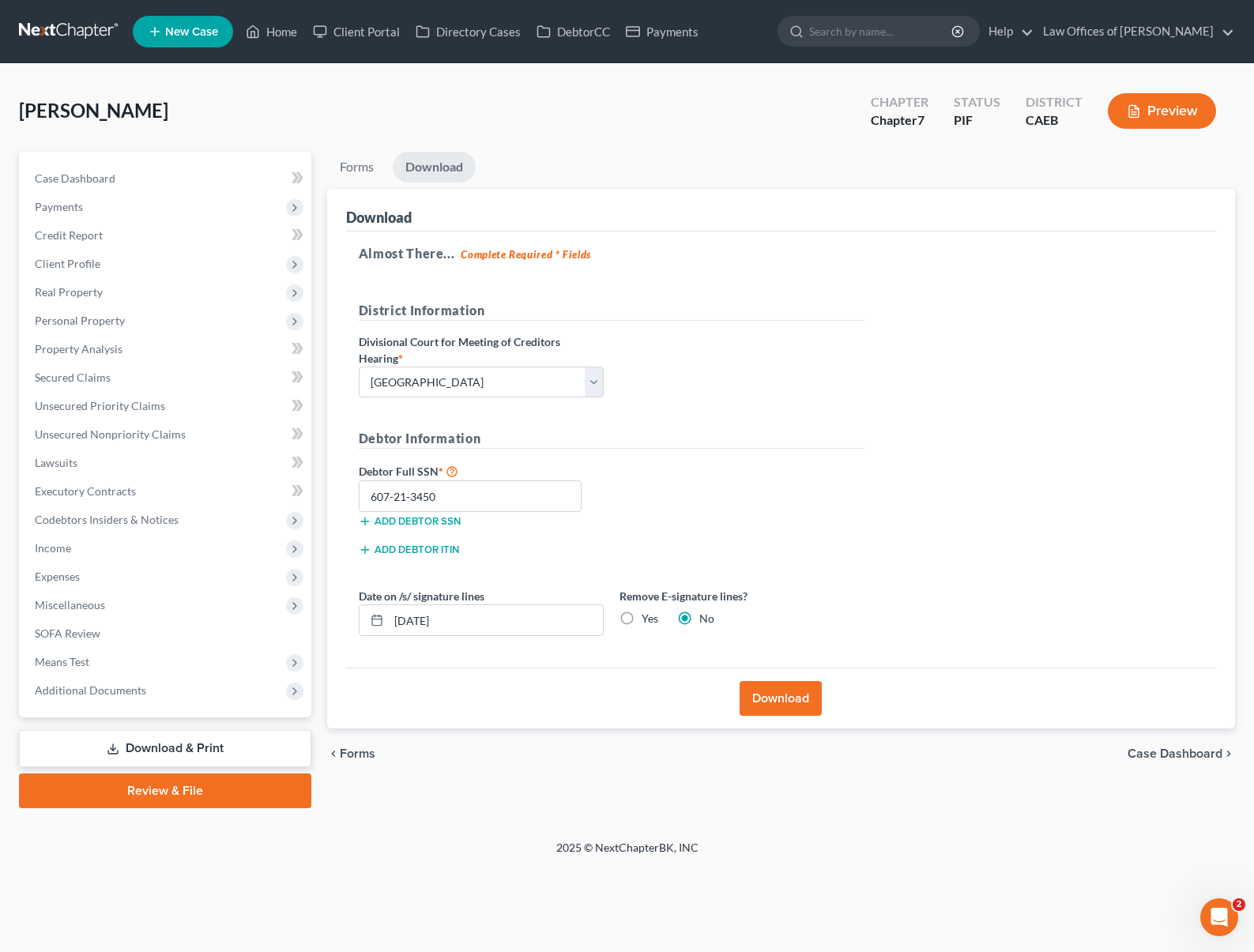
click at [759, 691] on button "Download" at bounding box center [780, 698] width 82 height 35
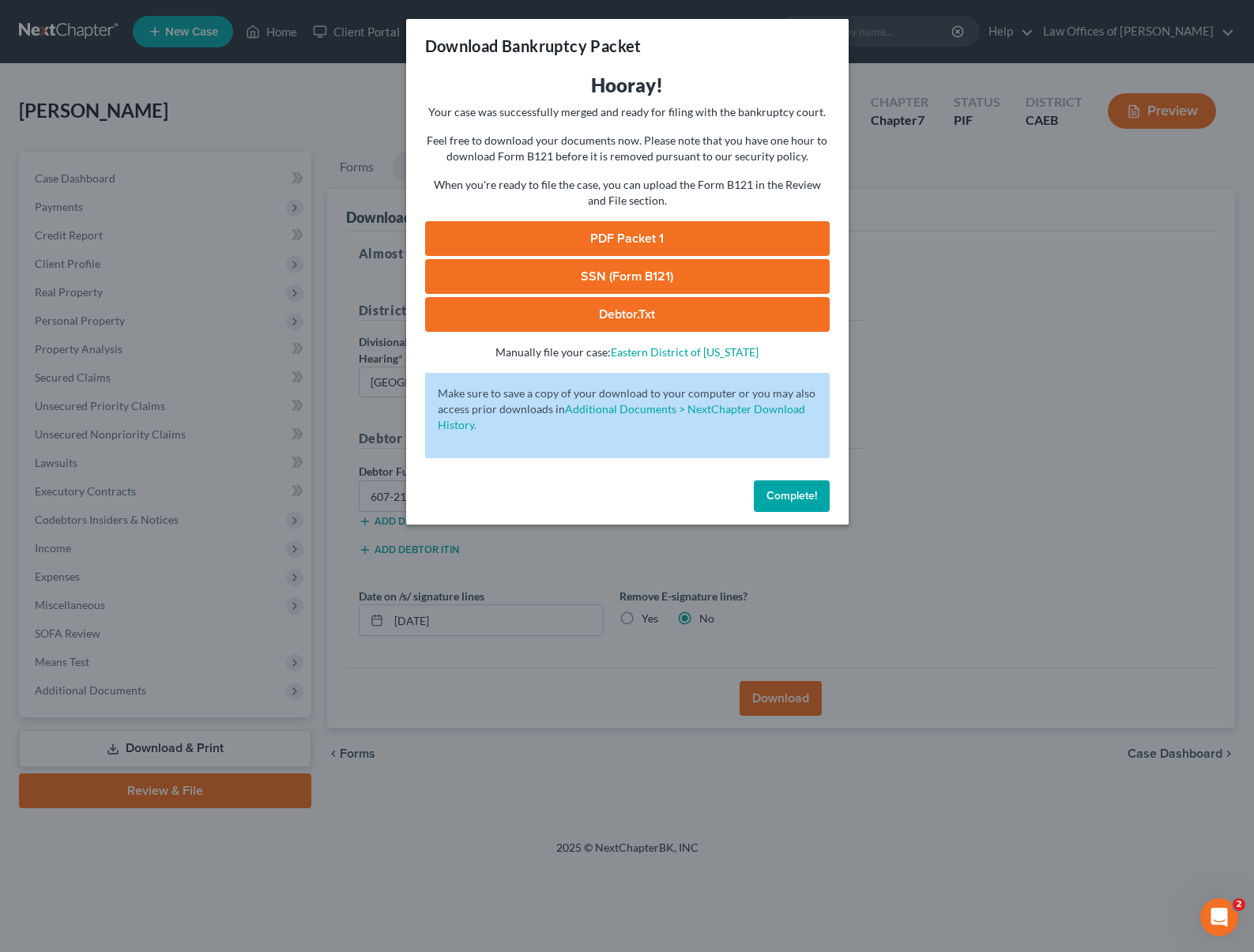
click at [604, 280] on link "SSN (Form B121)" at bounding box center [627, 276] width 405 height 35
click at [613, 246] on link "PDF Packet 1" at bounding box center [627, 238] width 405 height 35
click at [782, 493] on span "Complete!" at bounding box center [792, 496] width 51 height 14
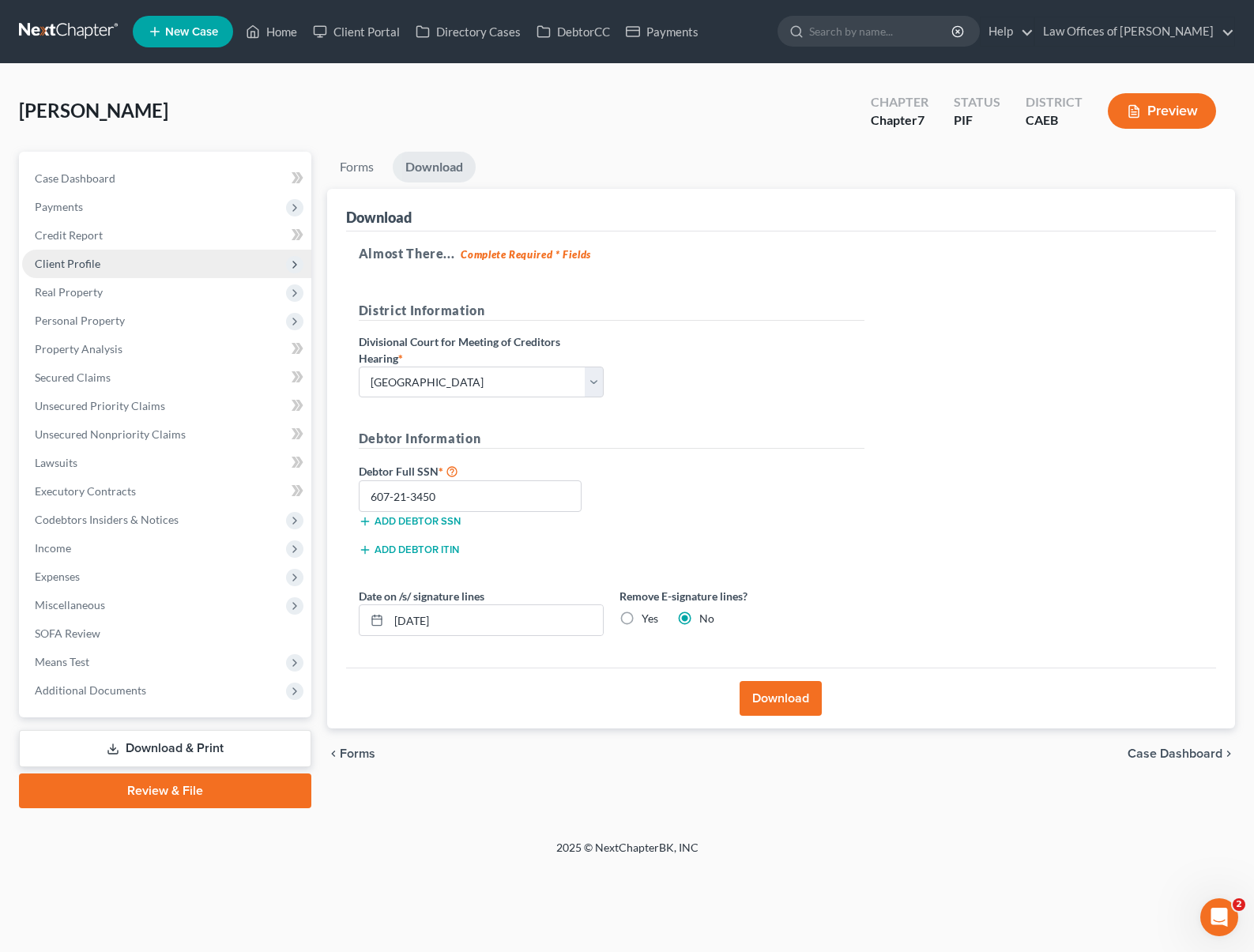
click at [145, 268] on span "Client Profile" at bounding box center [166, 264] width 289 height 29
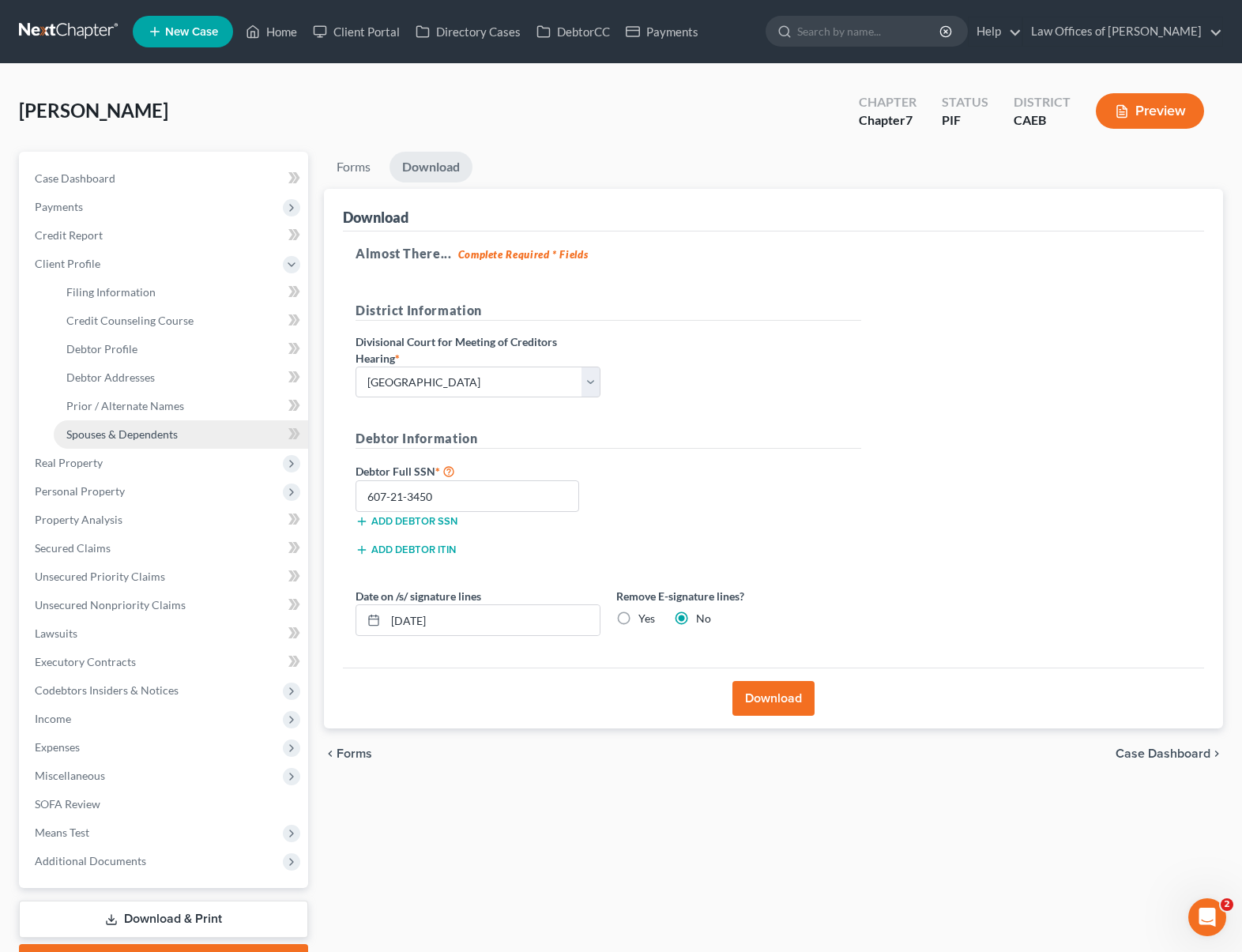
click at [156, 436] on span "Spouses & Dependents" at bounding box center [123, 434] width 112 height 14
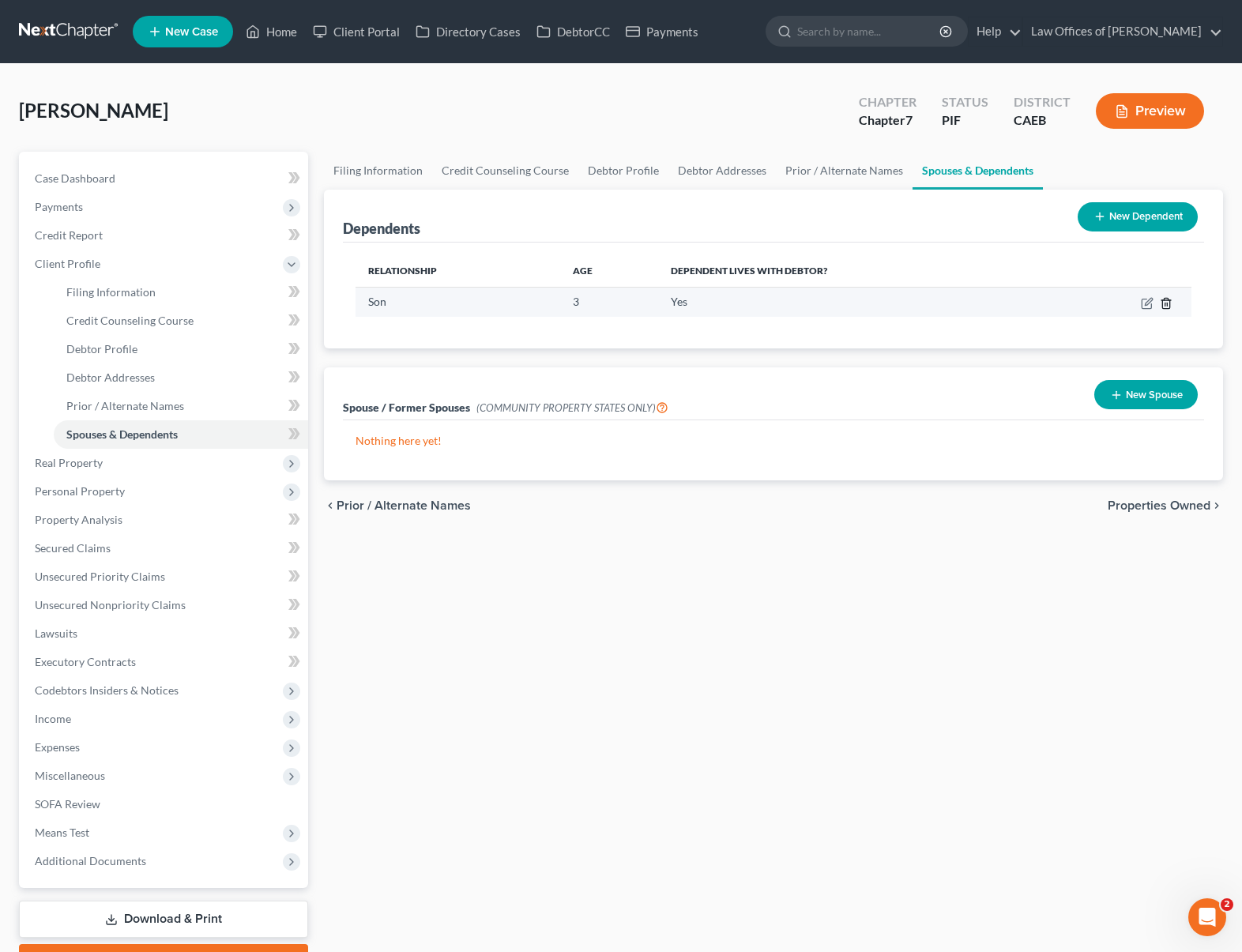
click at [1083, 300] on polyline "button" at bounding box center [1165, 300] width 9 height 0
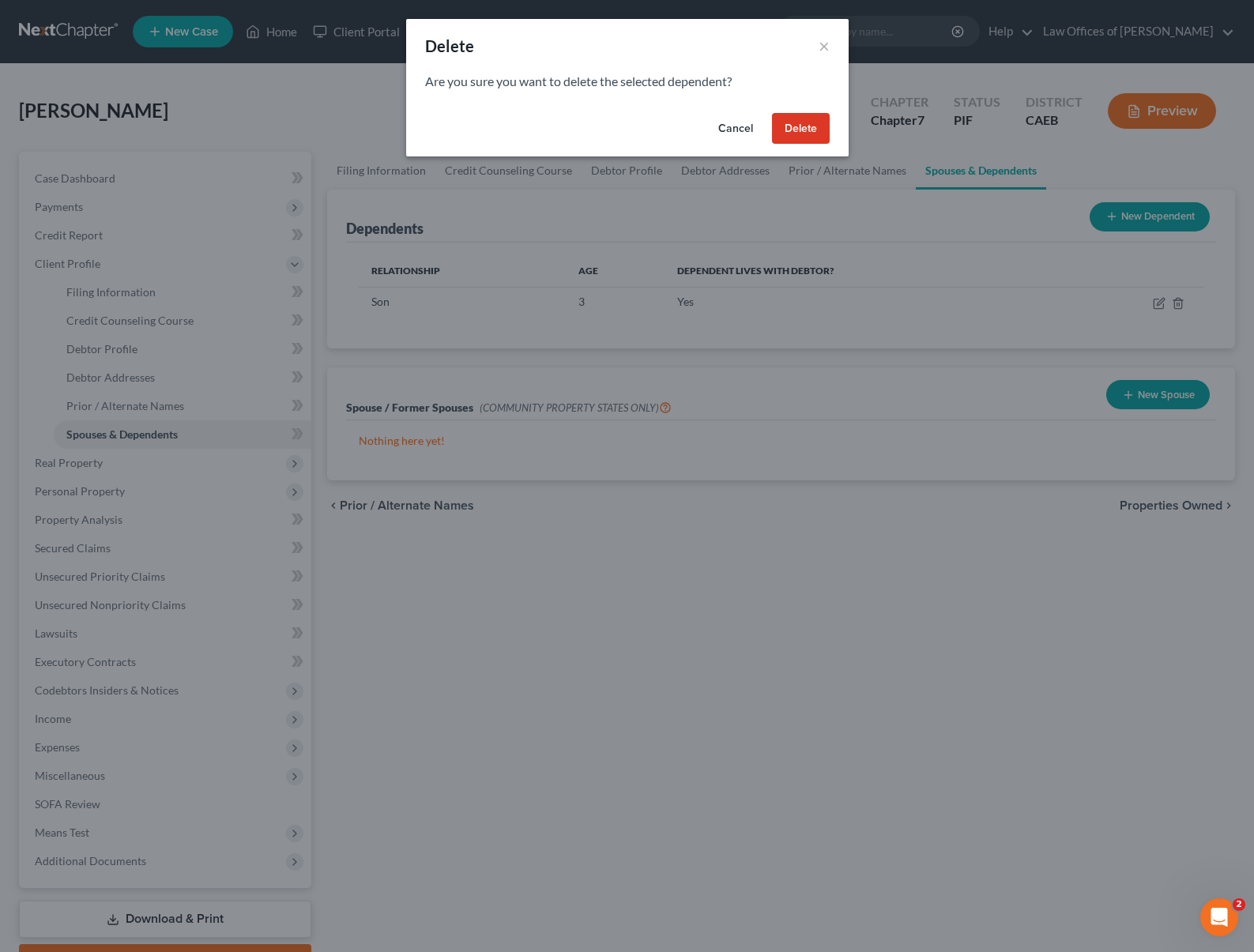
click at [821, 128] on button "Delete" at bounding box center [800, 128] width 57 height 31
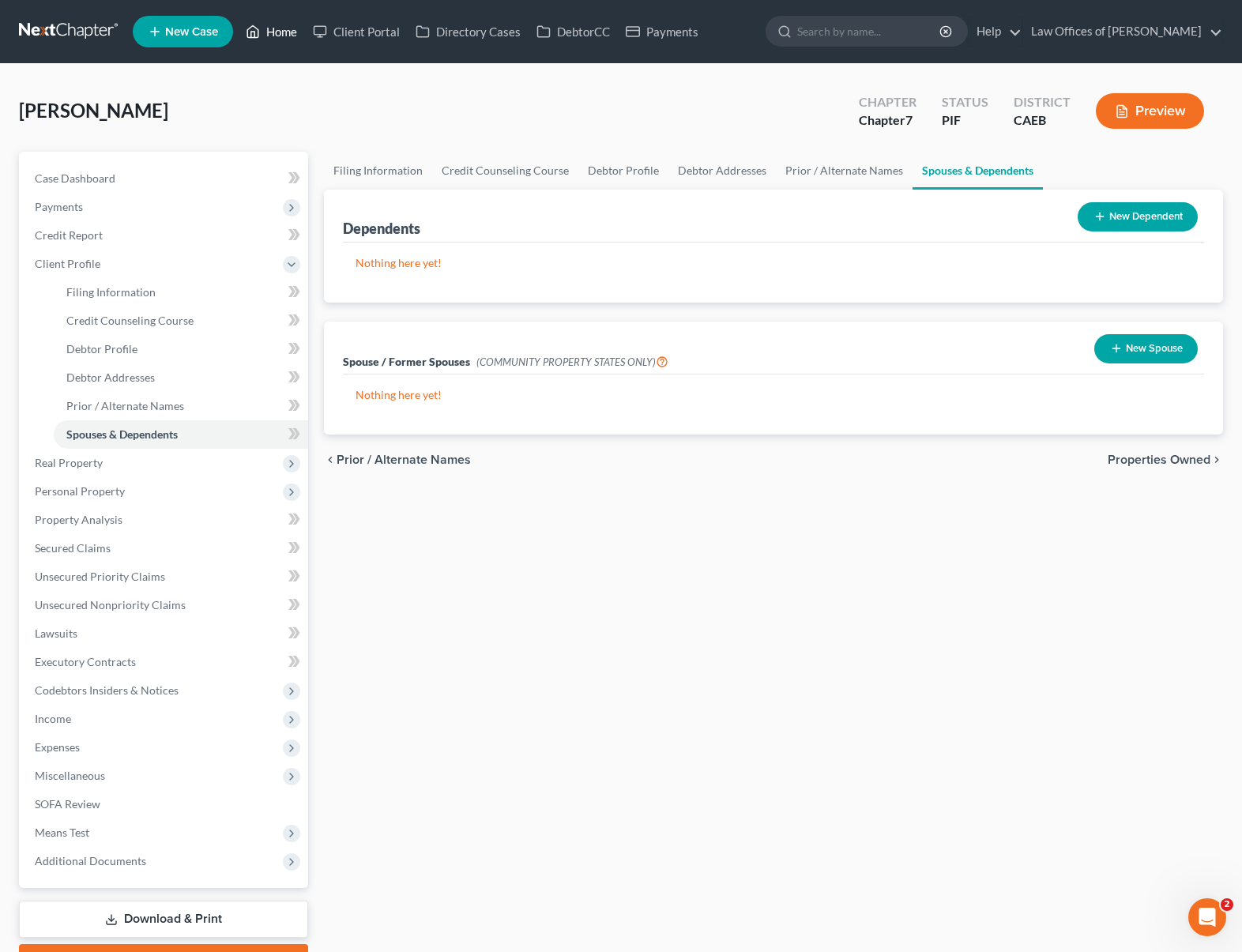
click at [292, 32] on link "Home" at bounding box center [270, 32] width 67 height 29
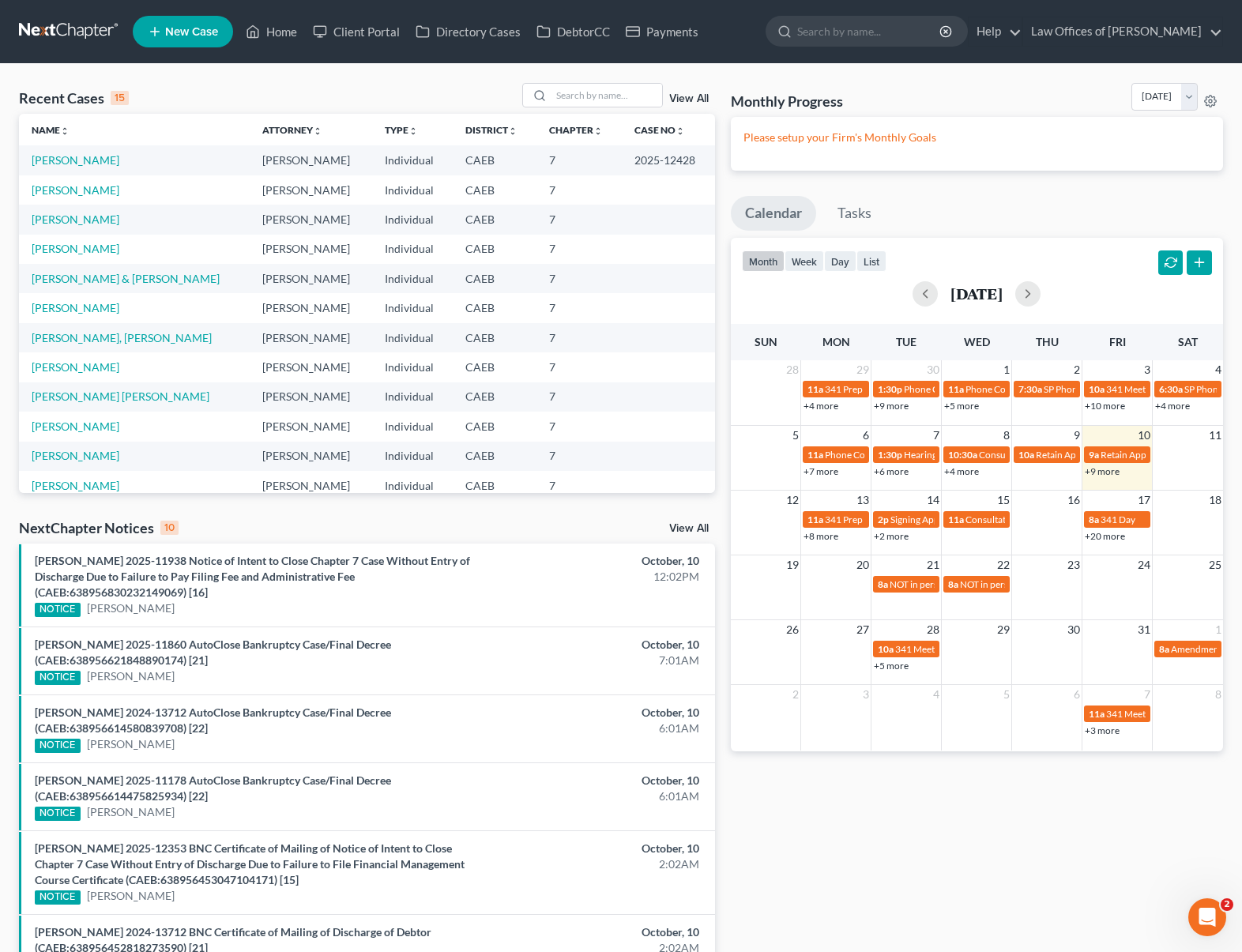
click at [1083, 467] on link "+9 more" at bounding box center [1102, 471] width 35 height 12
click at [90, 222] on link "Barahona, Ana" at bounding box center [75, 220] width 88 height 14
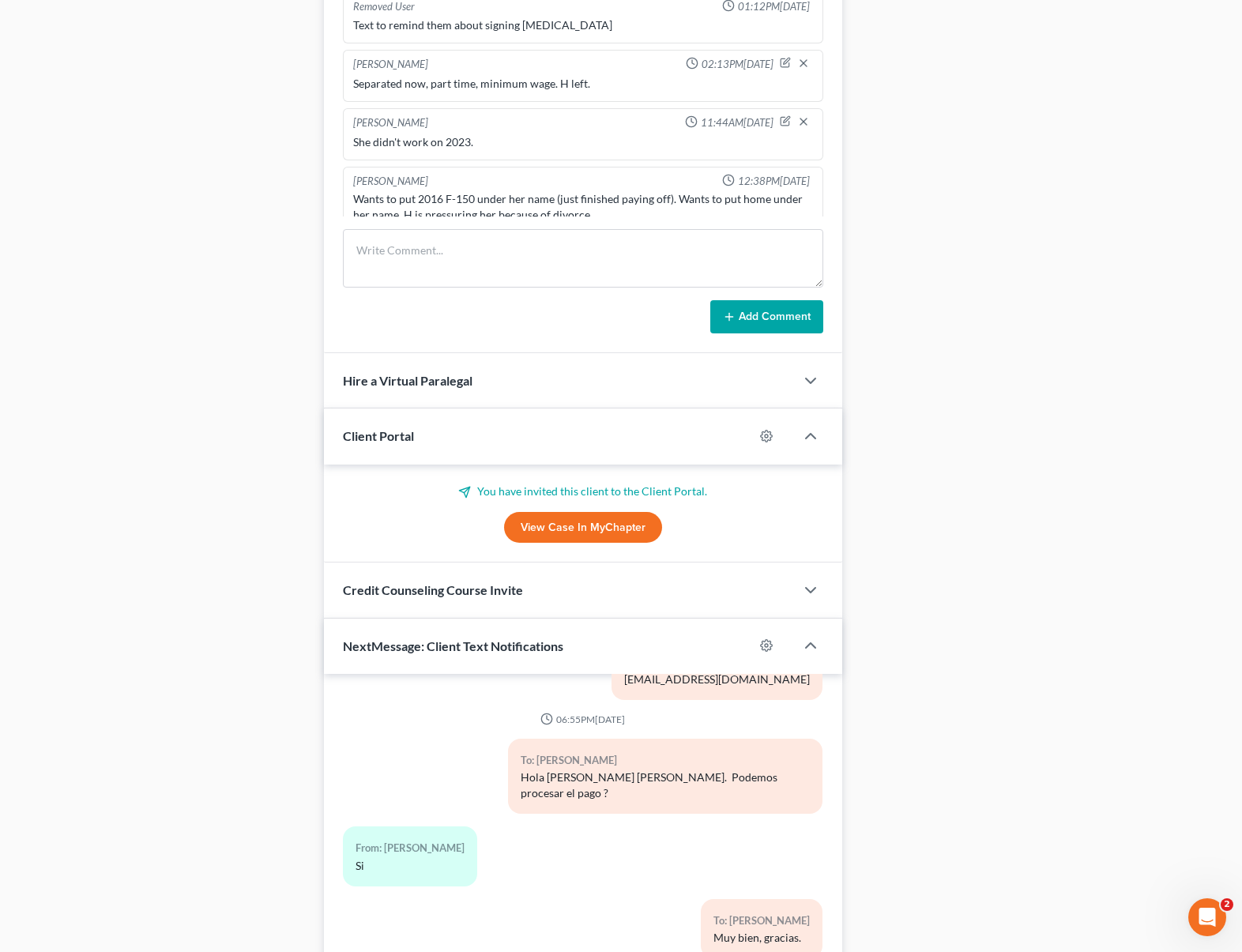
scroll to position [1233, 0]
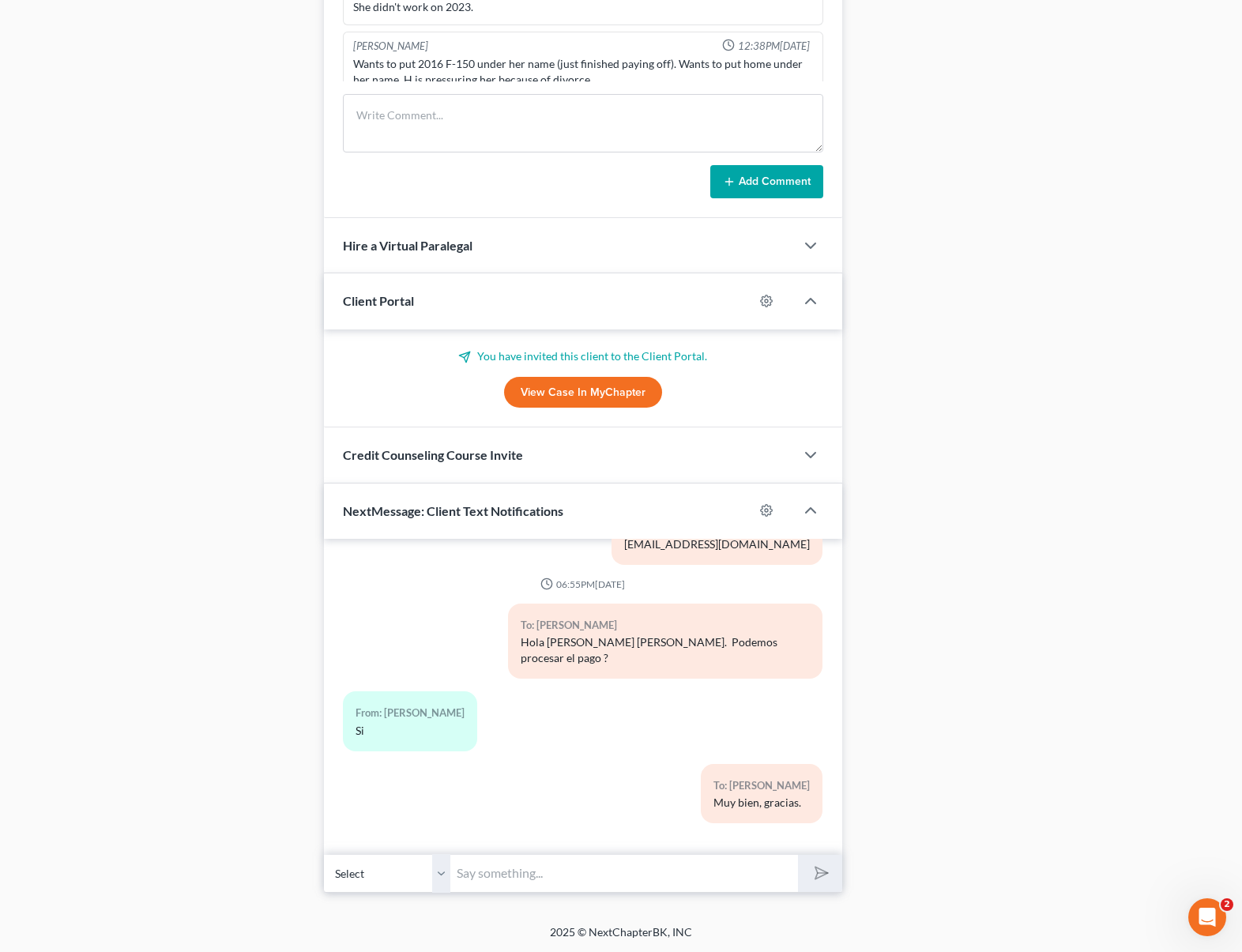
drag, startPoint x: 497, startPoint y: 876, endPoint x: 524, endPoint y: 849, distance: 38.2
click at [497, 876] on input "text" at bounding box center [624, 873] width 347 height 39
type input "Hola. Es mejor que todavia no ponga el vehiculo Ford bajo su nombre."
click at [798, 855] on button "submit" at bounding box center [819, 873] width 43 height 37
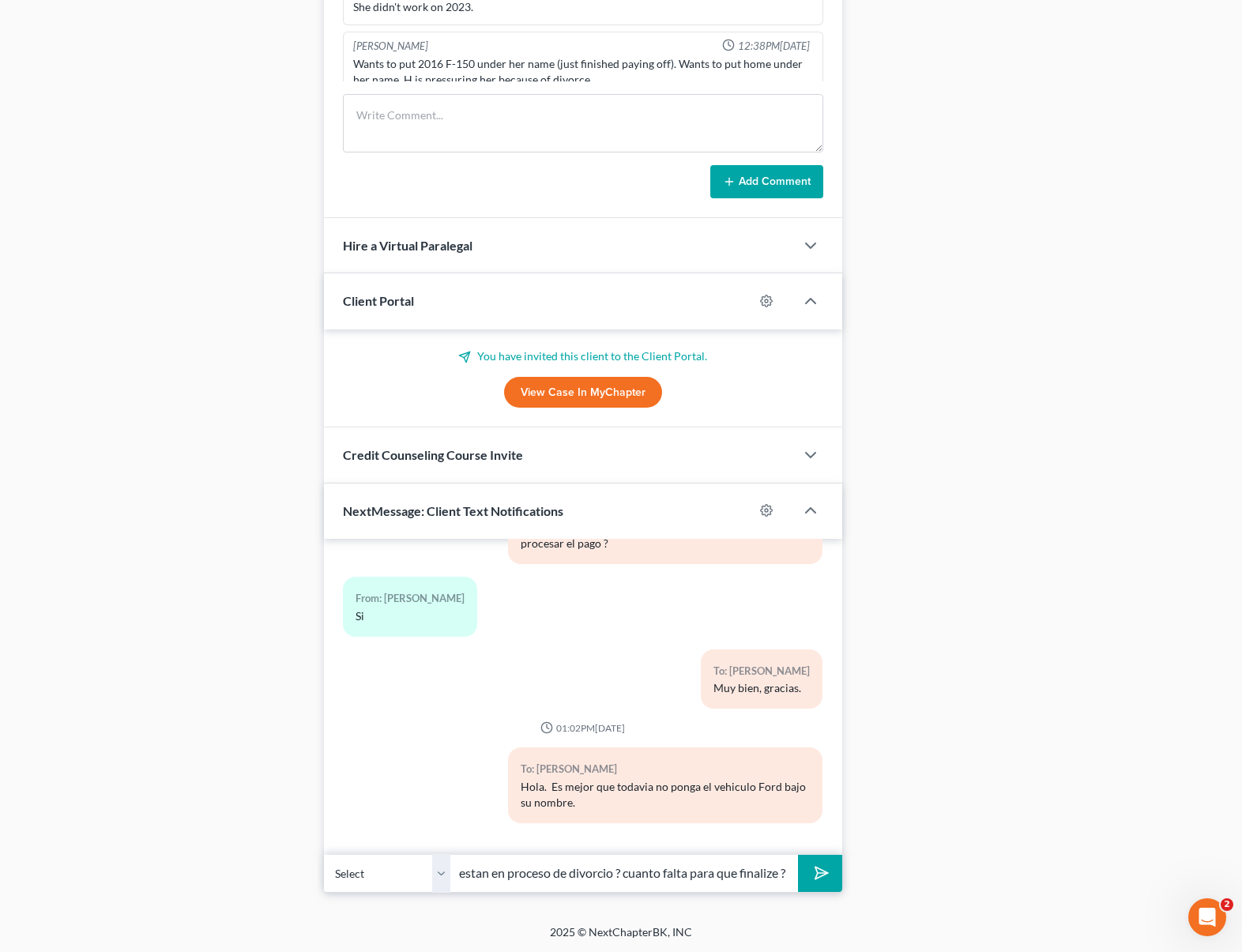
scroll to position [0, 20]
type input "Ya estan en proceso de divorcio ? cuanto falta para que finalize ?"
click at [798, 855] on button "submit" at bounding box center [819, 873] width 43 height 37
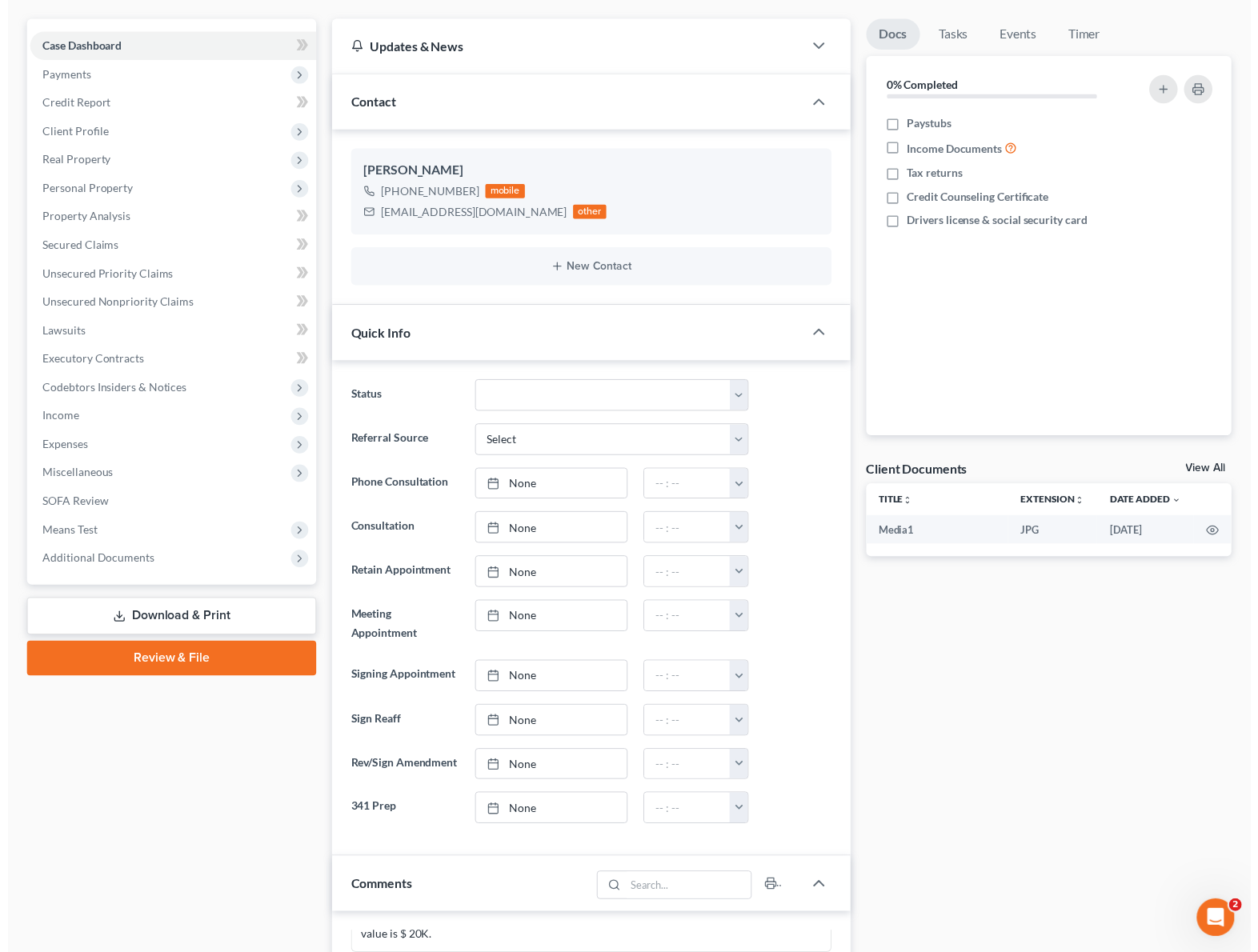
scroll to position [0, 0]
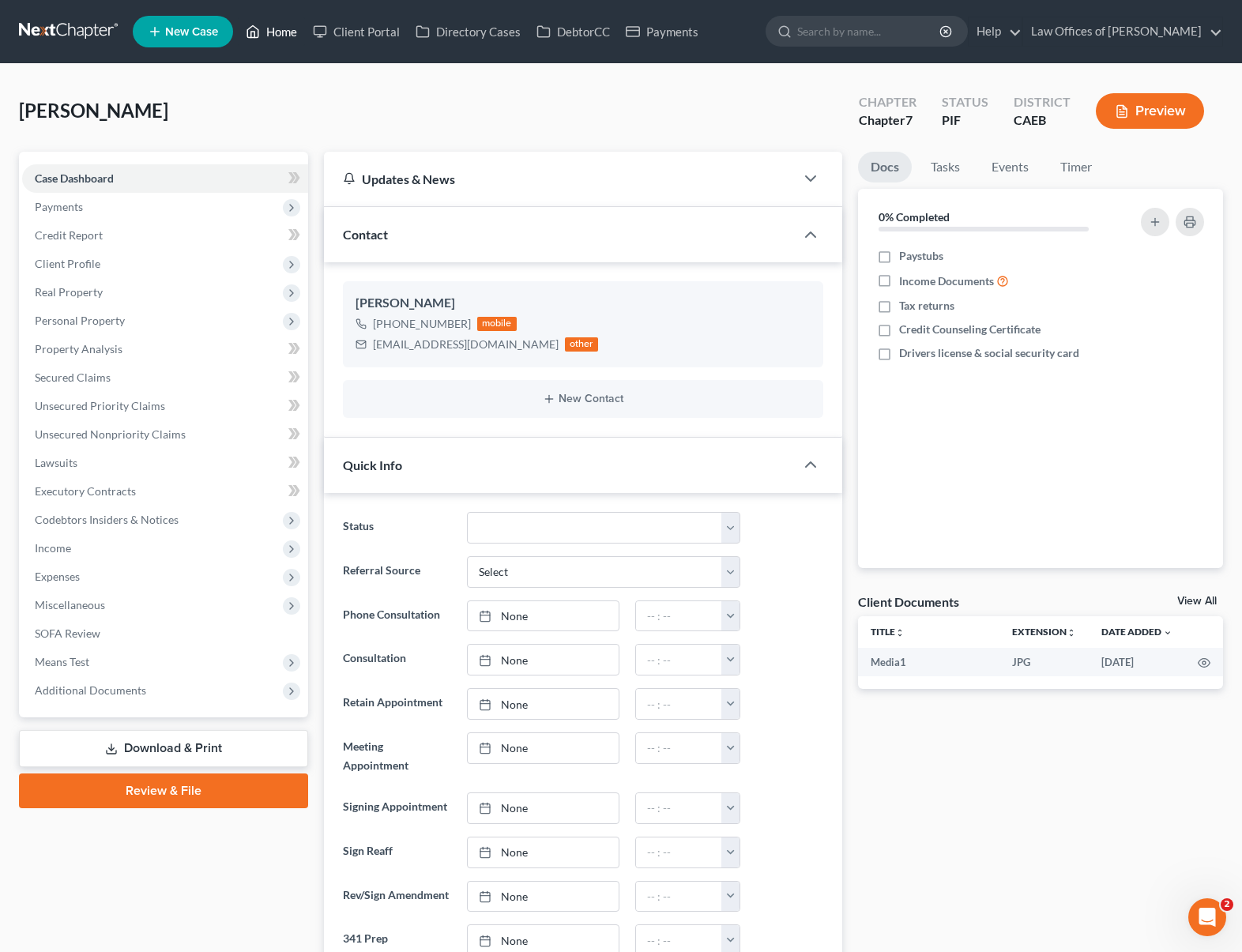
click at [286, 35] on link "Home" at bounding box center [270, 32] width 67 height 29
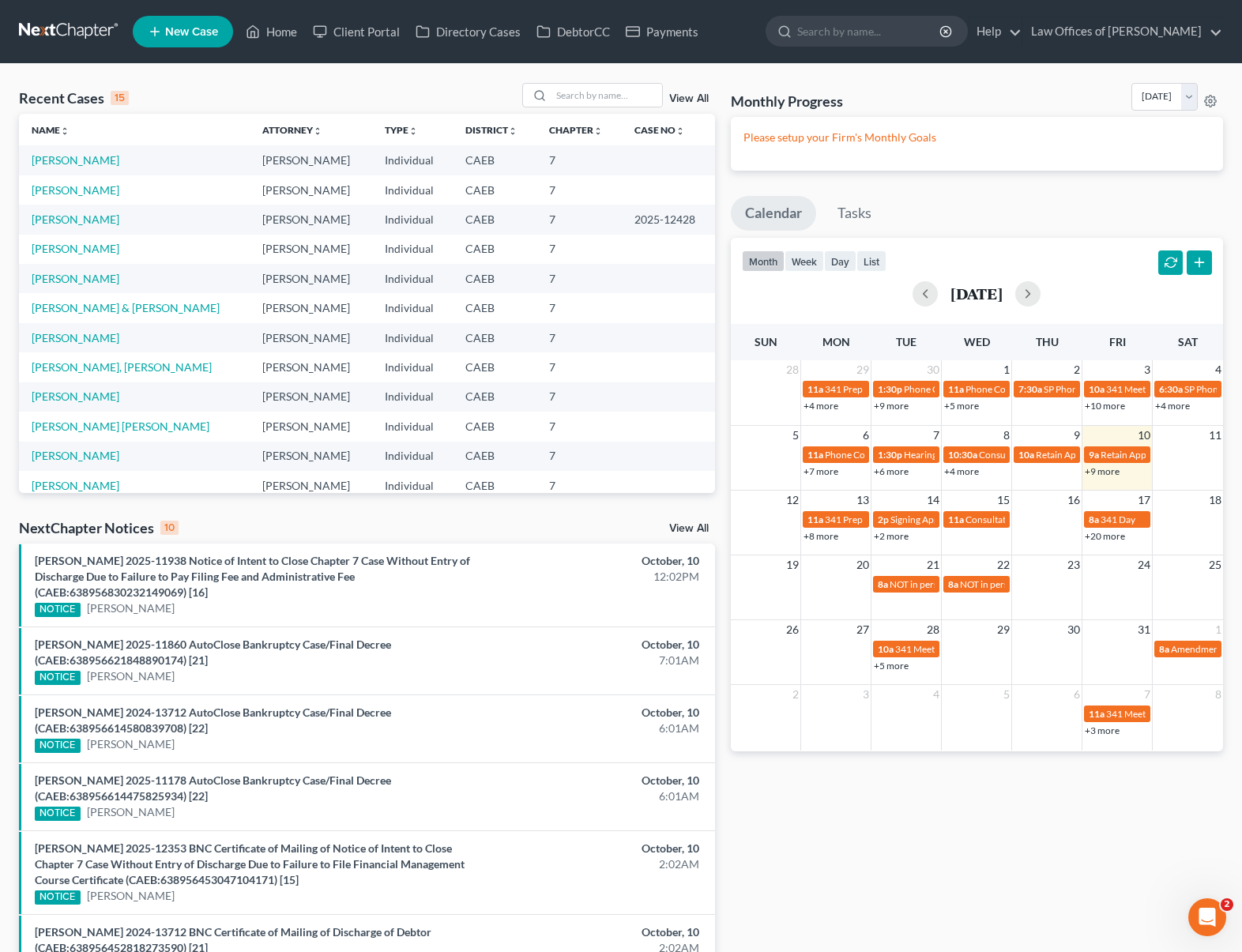
click at [1083, 471] on link "+9 more" at bounding box center [1102, 471] width 35 height 12
